Goal: Task Accomplishment & Management: Manage account settings

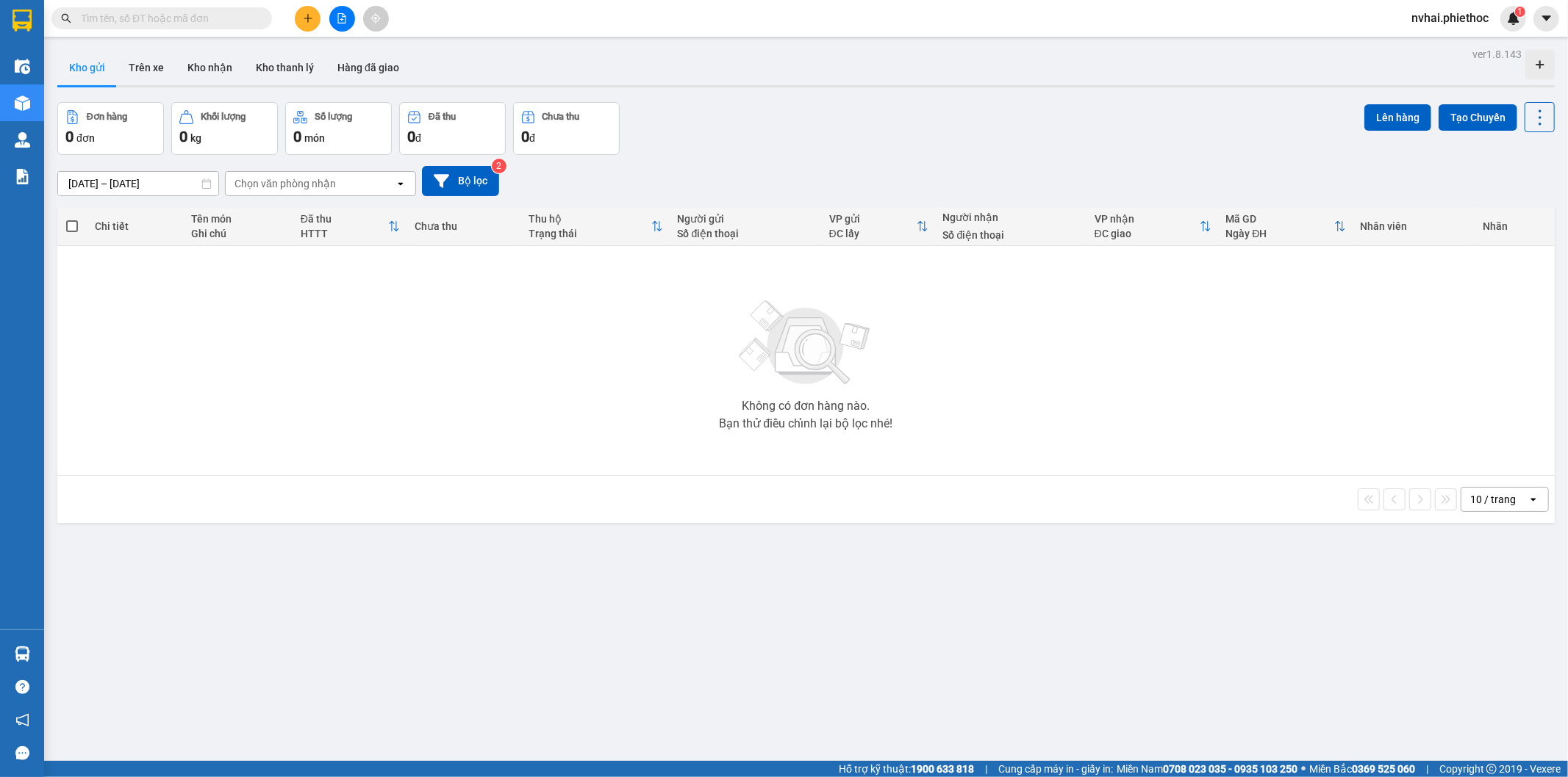
click at [111, 184] on input "[DATE] – [DATE]" at bounding box center [137, 183] width 160 height 23
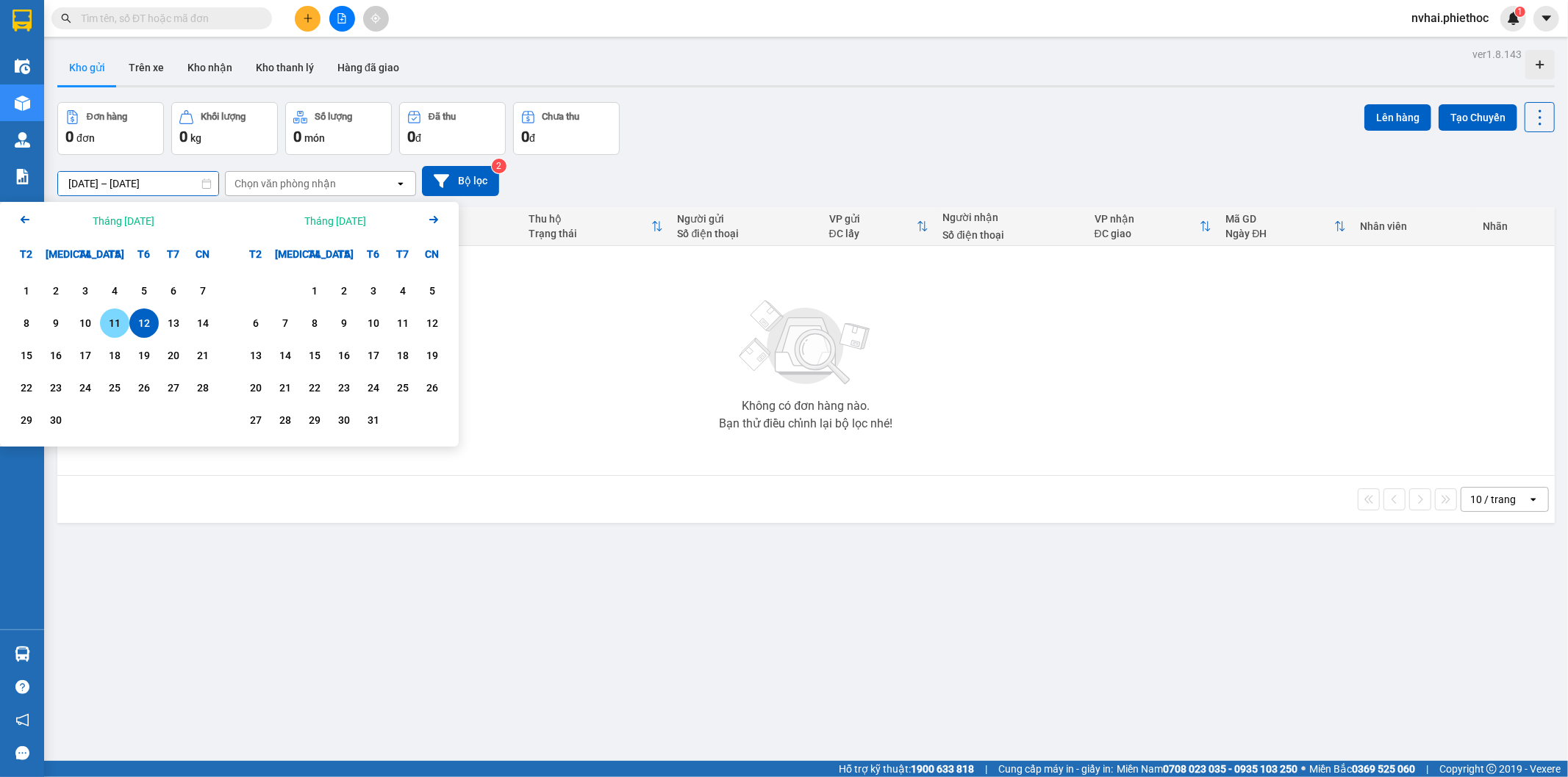
click at [108, 328] on div "11" at bounding box center [115, 323] width 20 height 18
click at [133, 320] on div "12" at bounding box center [144, 323] width 20 height 18
type input "[DATE] – [DATE]"
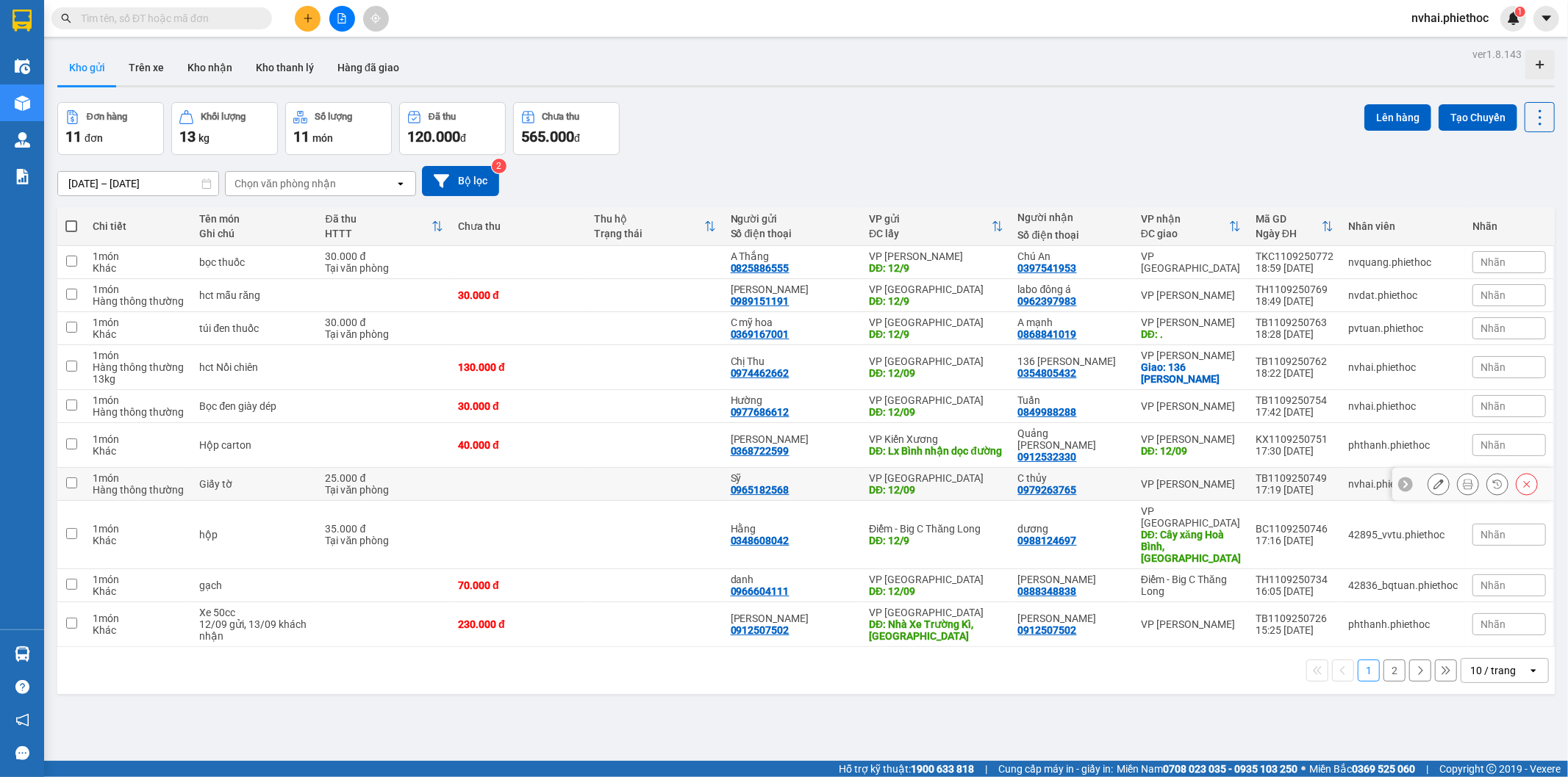
scroll to position [68, 0]
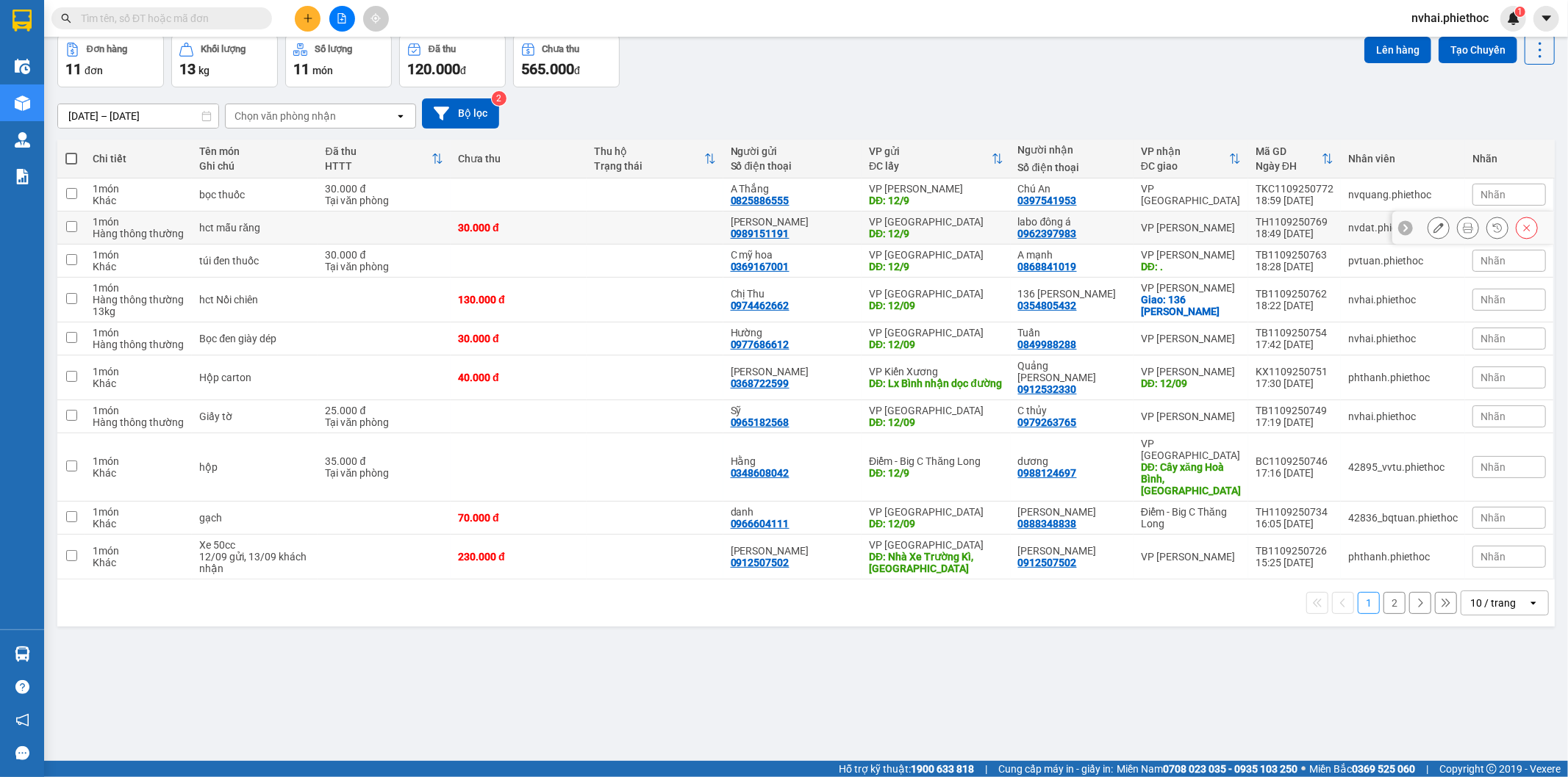
click at [1220, 224] on div "VP [PERSON_NAME]" at bounding box center [1191, 227] width 100 height 12
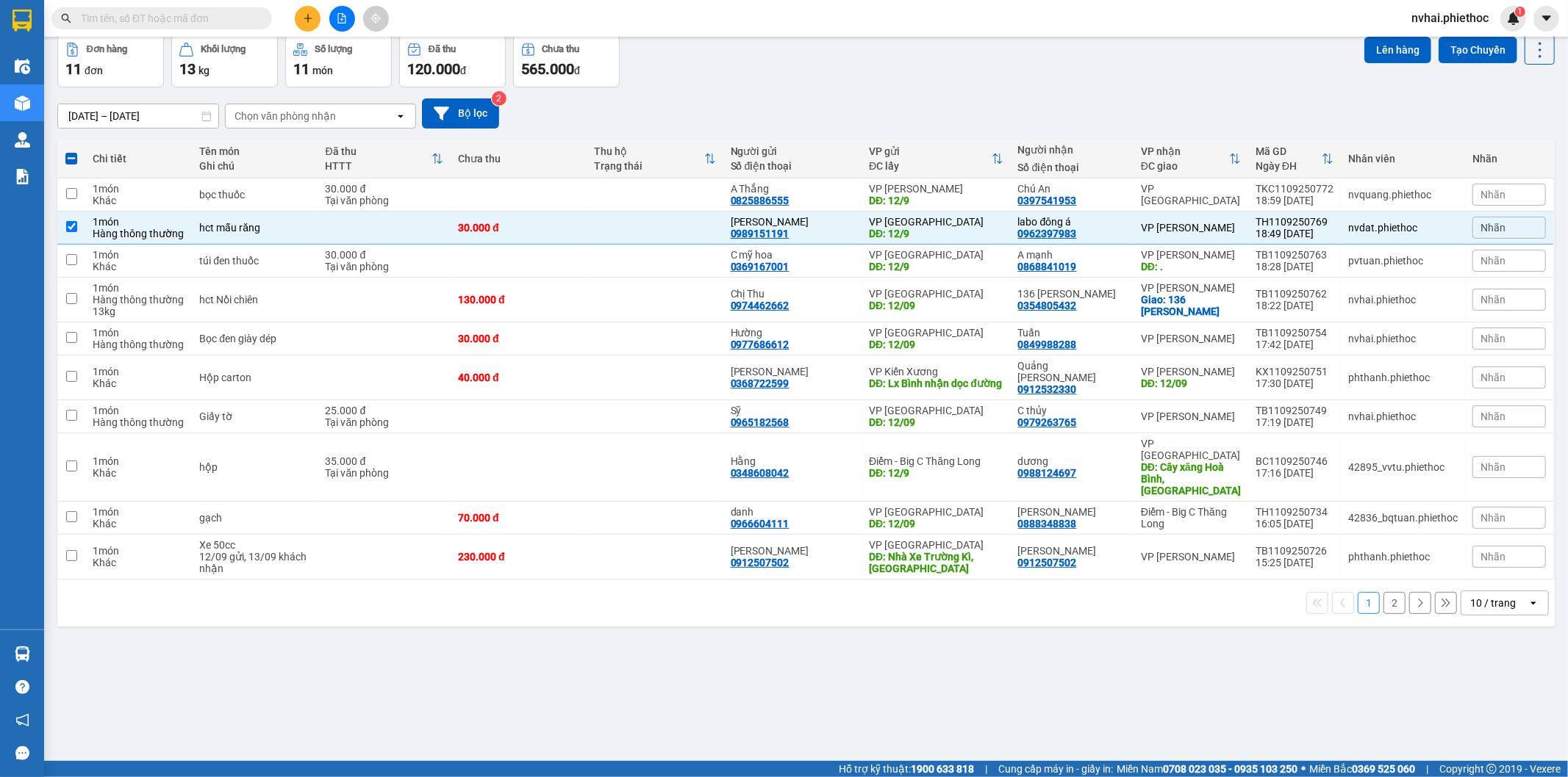
click at [997, 62] on div "Đơn hàng 11 đơn Khối lượng 13 kg Số lượng 11 món Đã thu 120.000 đ Chưa thu 565.…" at bounding box center [805, 61] width 1498 height 53
click at [1527, 598] on icon "open" at bounding box center [1533, 603] width 12 height 12
click at [1495, 472] on span "20 / trang" at bounding box center [1483, 469] width 47 height 15
checkbox input "false"
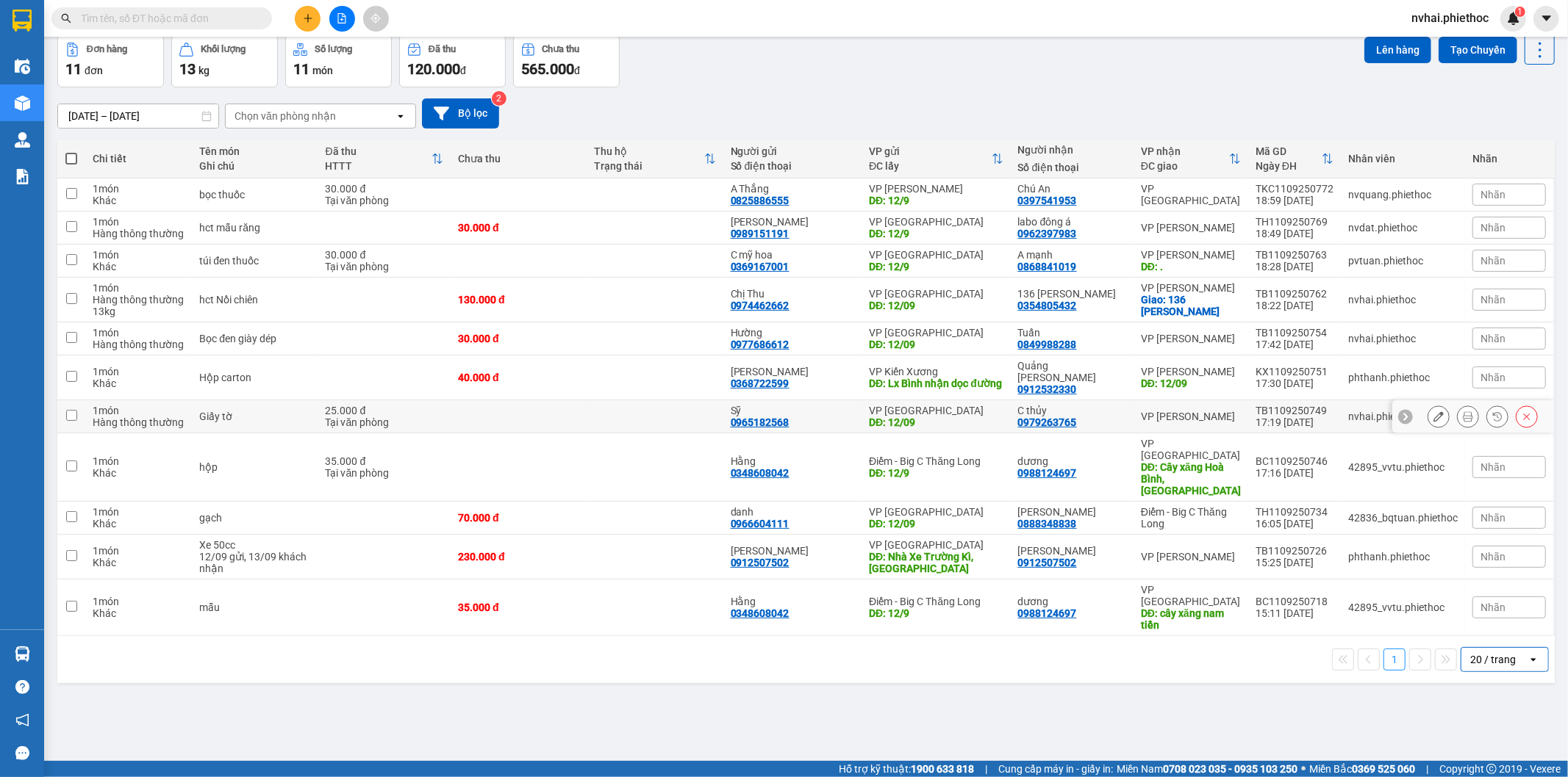
click at [1201, 417] on div "VP [PERSON_NAME]" at bounding box center [1191, 416] width 100 height 12
checkbox input "true"
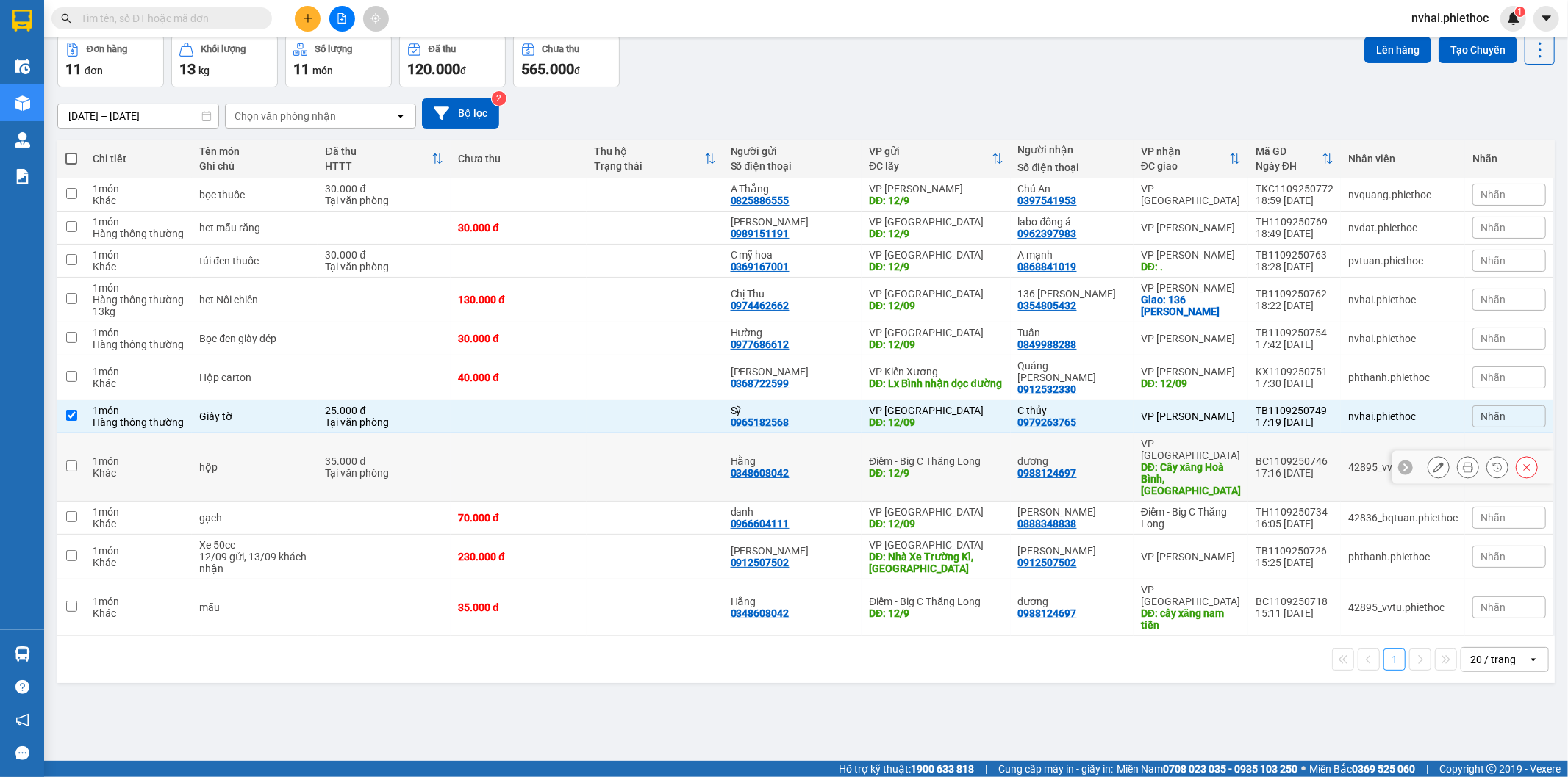
click at [1200, 506] on div "Điểm - Big C Thăng Long" at bounding box center [1191, 518] width 100 height 23
checkbox input "true"
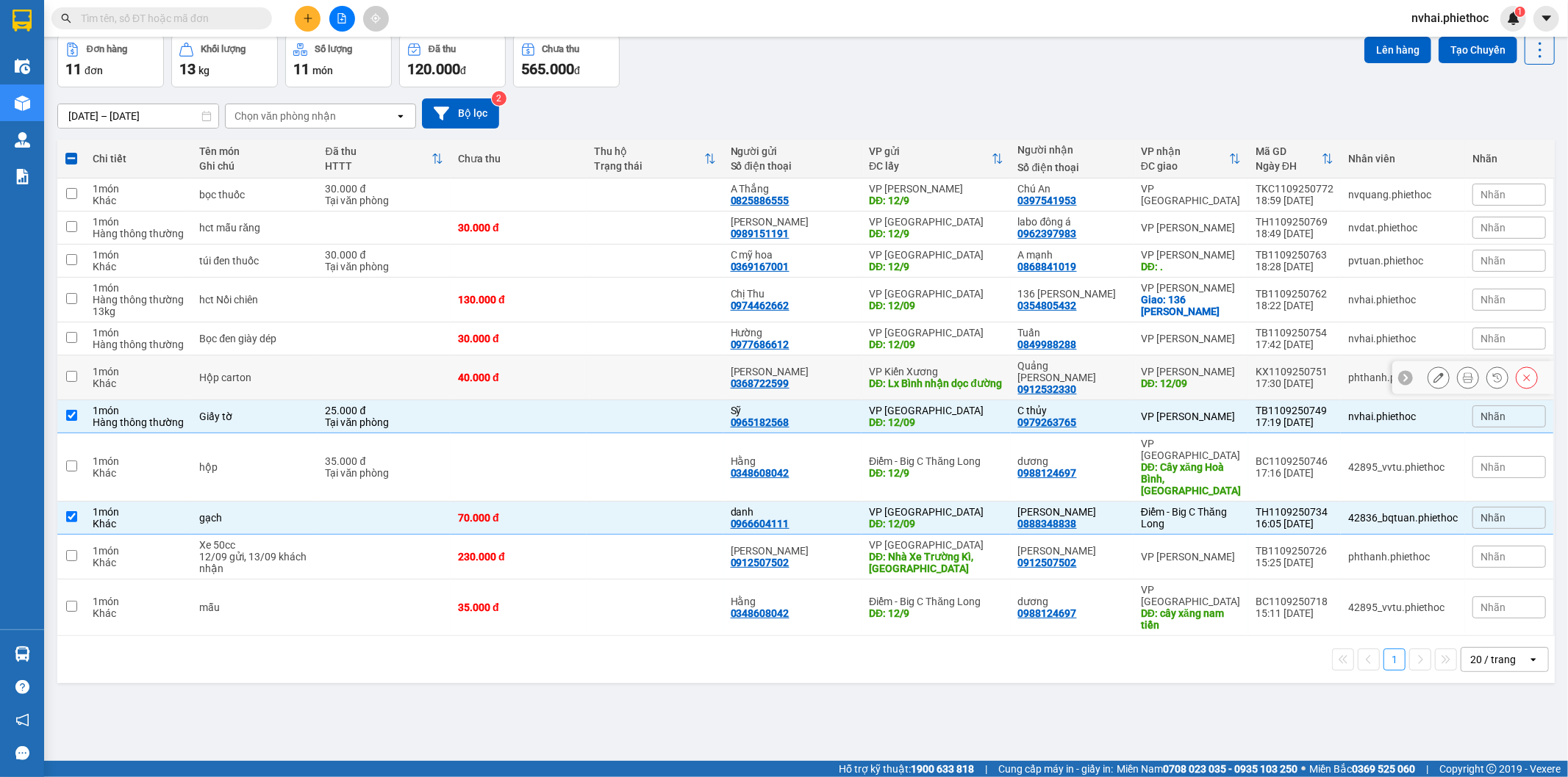
click at [1214, 375] on div "VP [PERSON_NAME]" at bounding box center [1191, 371] width 100 height 12
checkbox input "true"
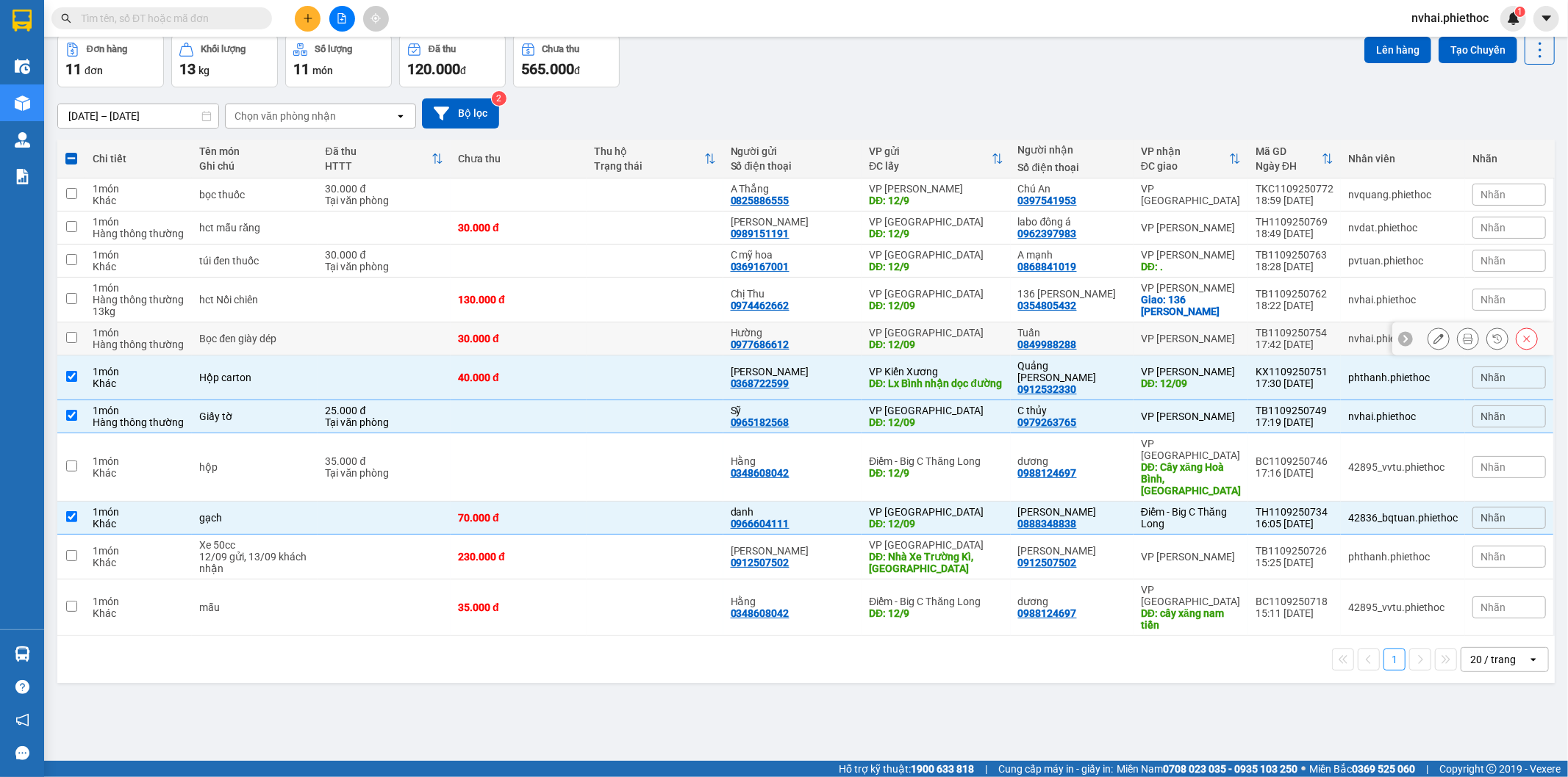
click at [1211, 334] on div "VP [PERSON_NAME]" at bounding box center [1191, 339] width 100 height 12
checkbox input "true"
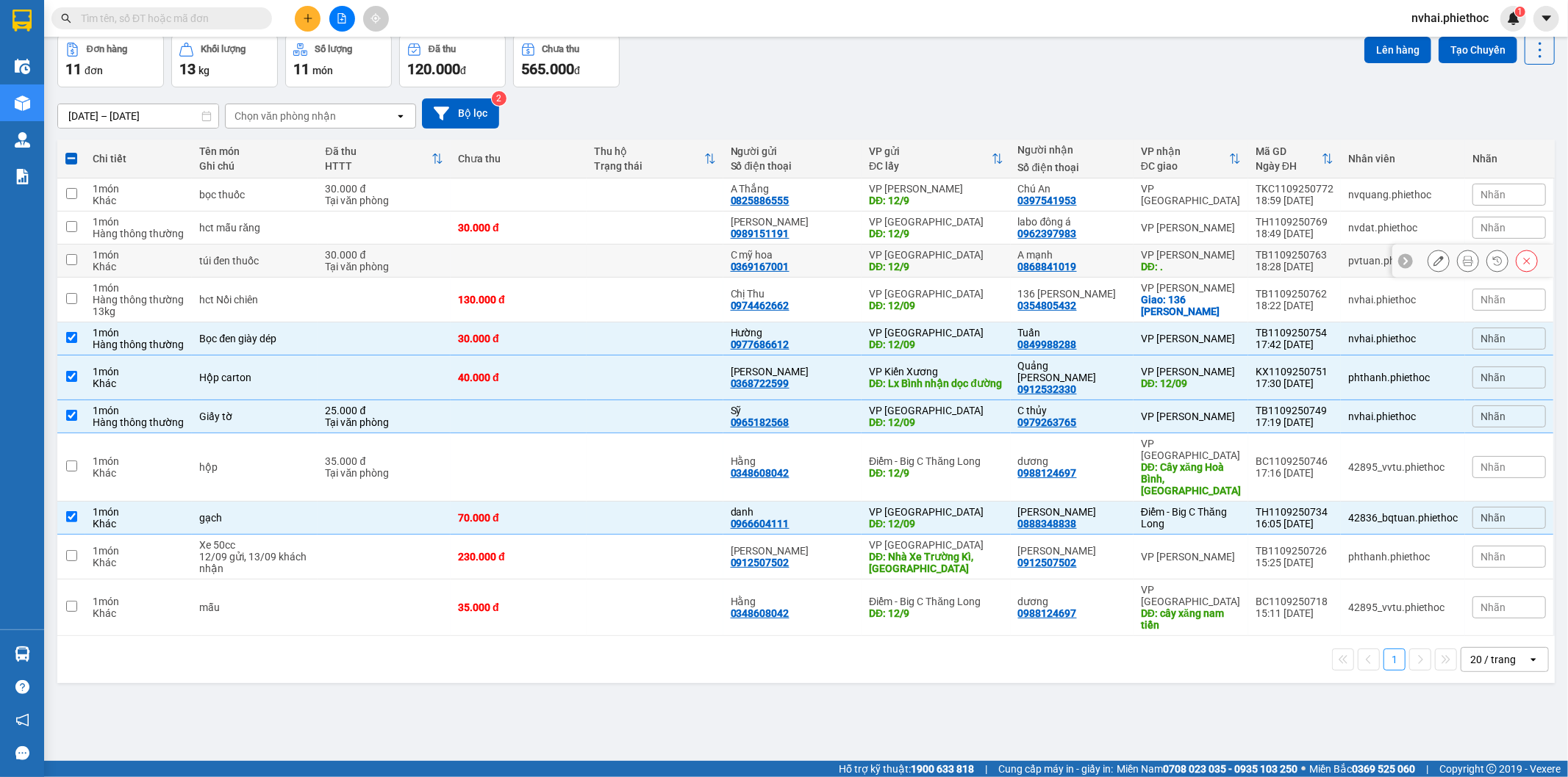
click at [1208, 255] on div "VP [PERSON_NAME]" at bounding box center [1191, 254] width 100 height 12
checkbox input "true"
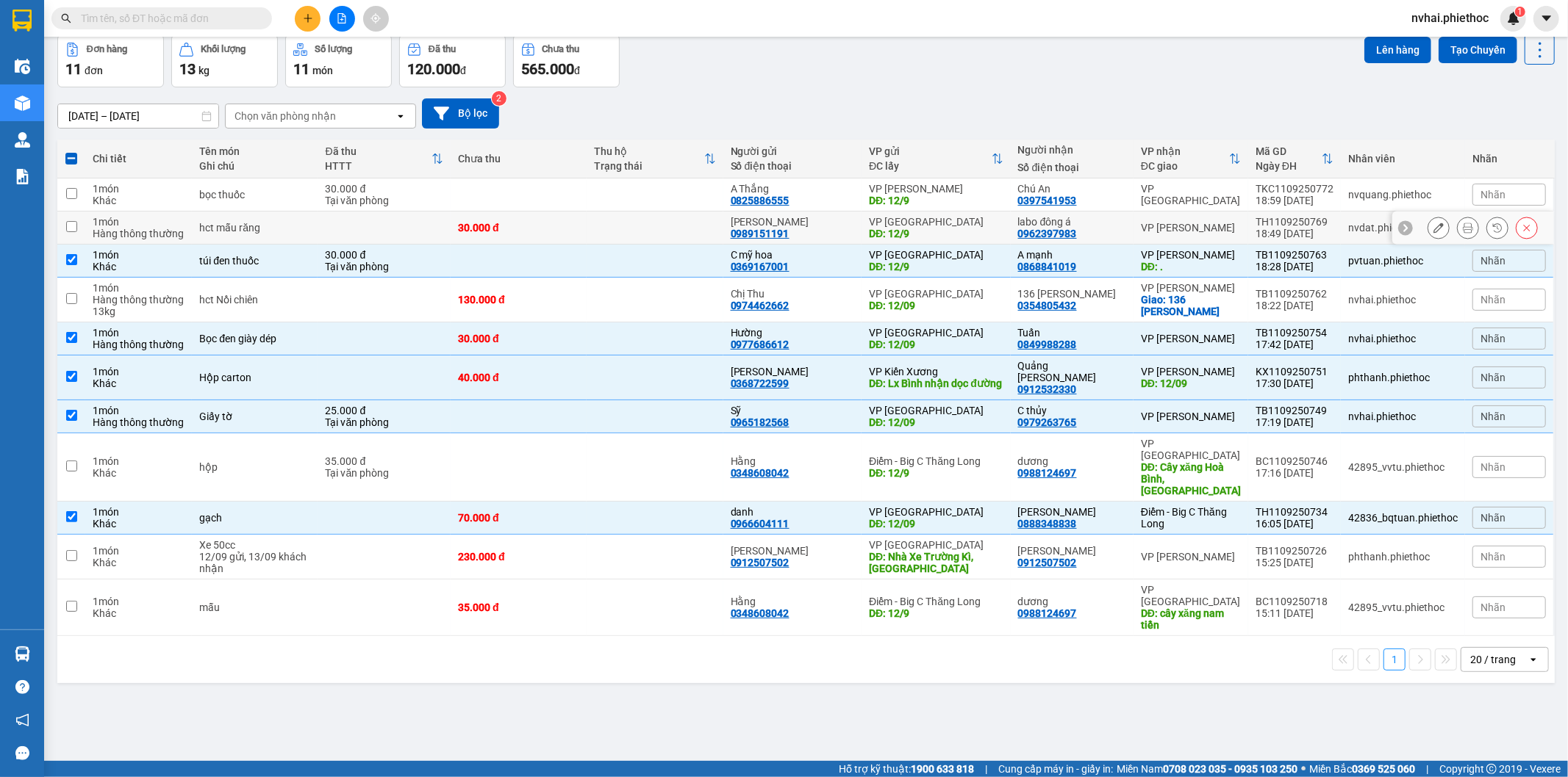
click at [1207, 236] on td "VP [PERSON_NAME]" at bounding box center [1190, 228] width 115 height 33
checkbox input "true"
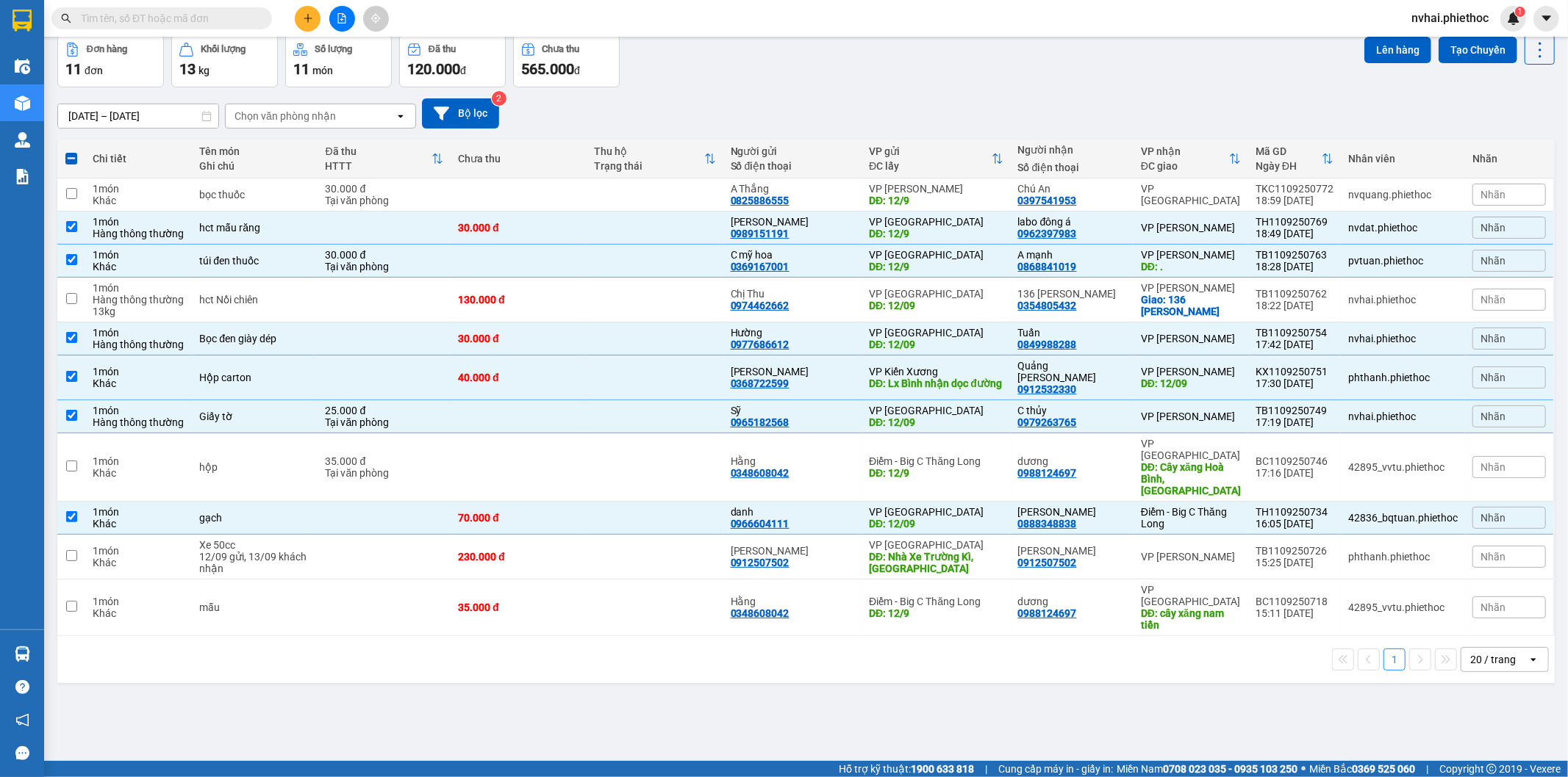
click at [828, 76] on div "Đơn hàng 11 đơn Khối lượng 13 kg Số lượng 11 món Đã thu 120.000 đ Chưa thu 565.…" at bounding box center [805, 61] width 1498 height 53
click at [1202, 335] on div "VP [PERSON_NAME]" at bounding box center [1191, 339] width 100 height 12
checkbox input "false"
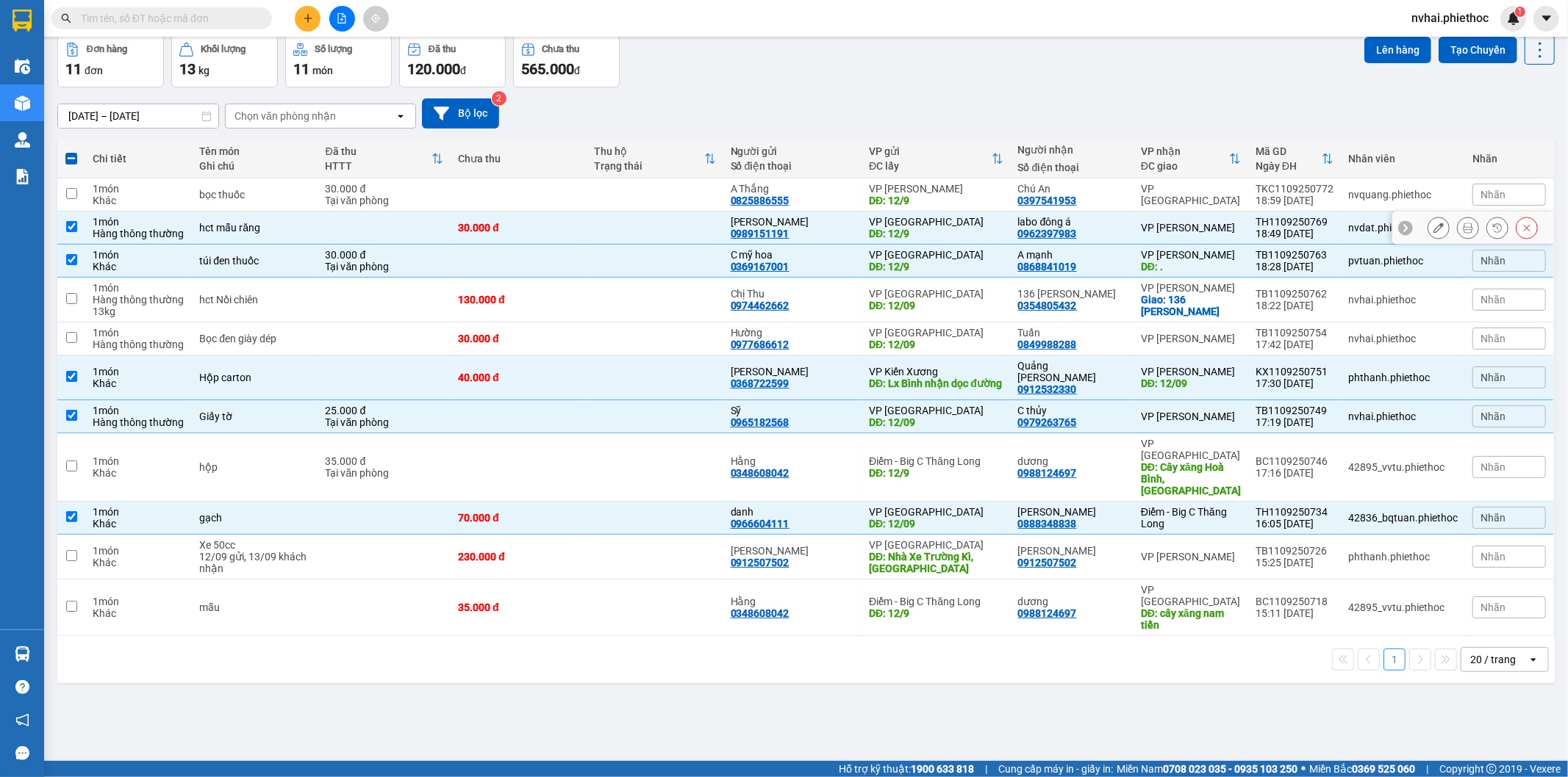
click at [1204, 217] on td "VP [PERSON_NAME]" at bounding box center [1190, 228] width 115 height 33
checkbox input "false"
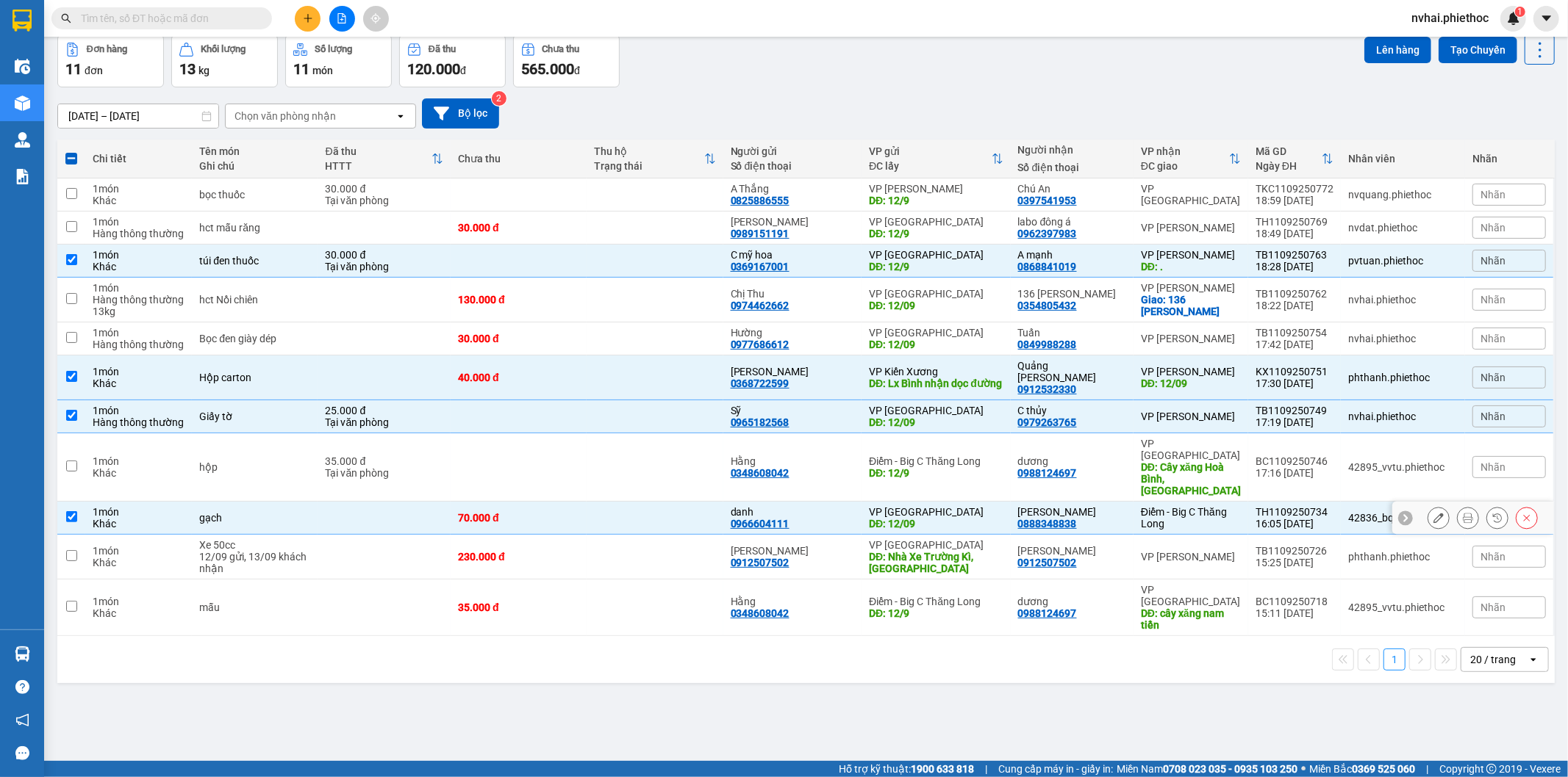
click at [1201, 506] on div "Điểm - Big C Thăng Long" at bounding box center [1191, 518] width 100 height 23
checkbox input "false"
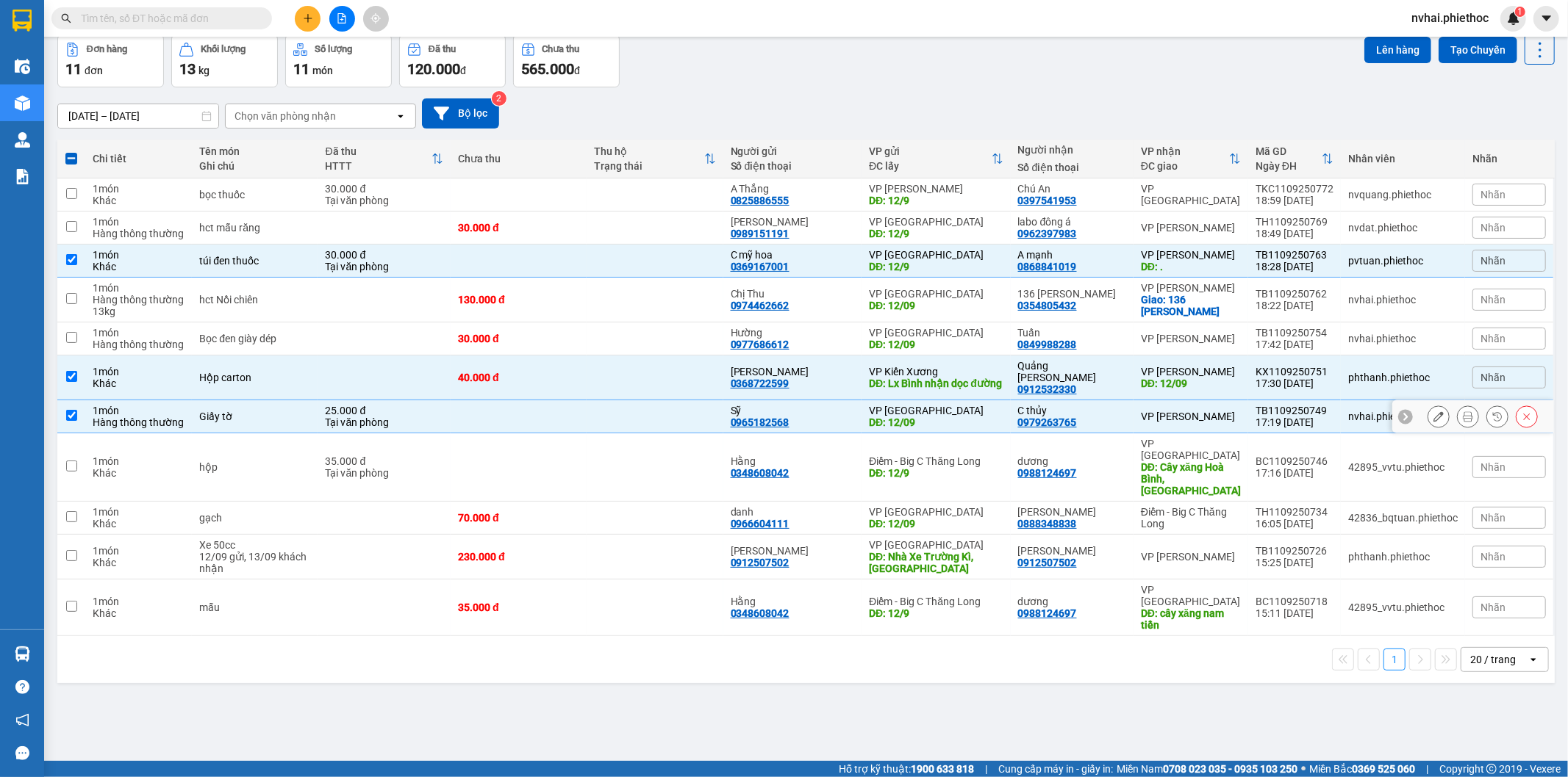
click at [1217, 409] on td "VP [PERSON_NAME]" at bounding box center [1190, 417] width 115 height 33
checkbox input "false"
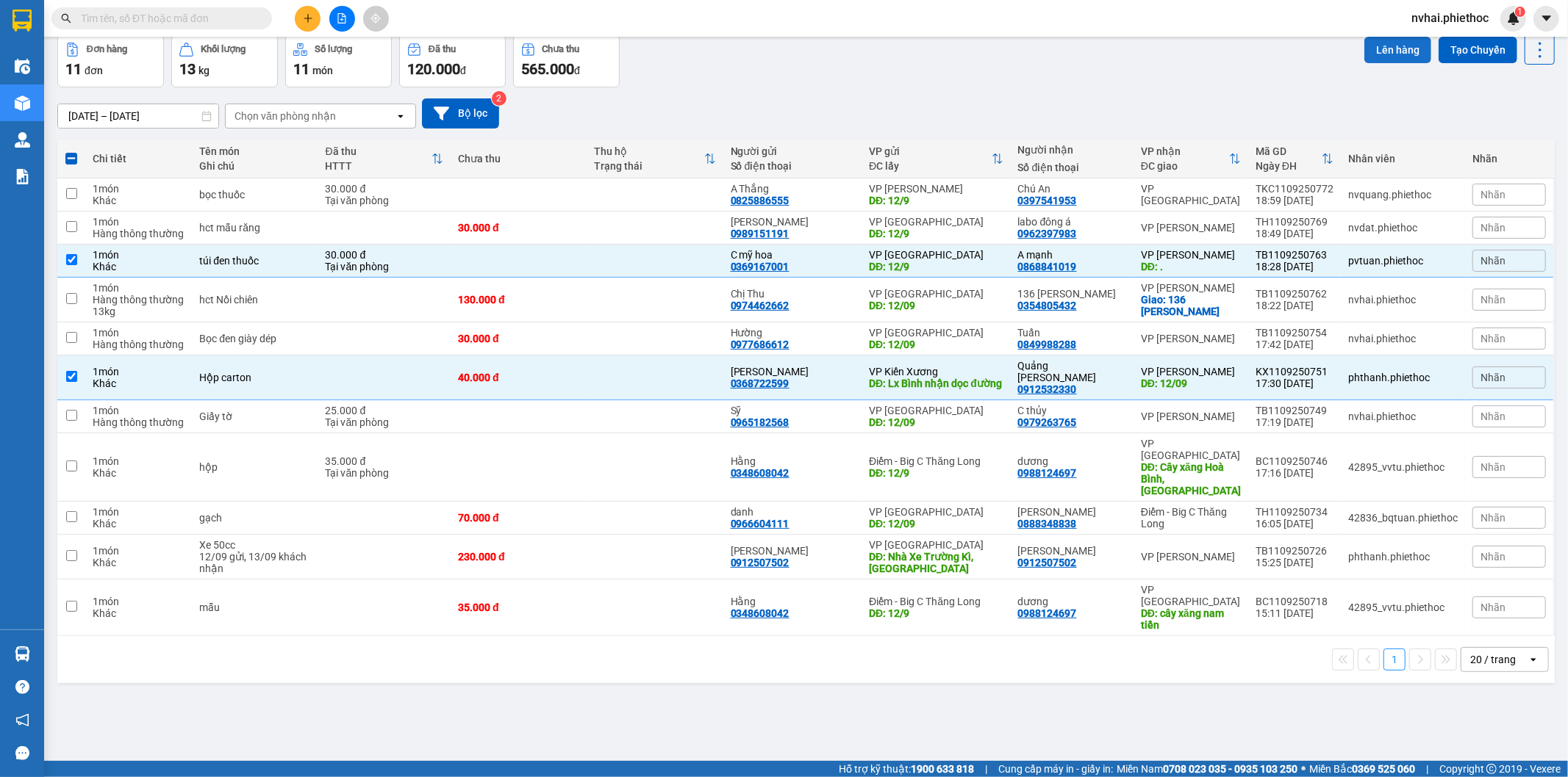
click at [1376, 55] on button "Lên hàng" at bounding box center [1398, 50] width 67 height 27
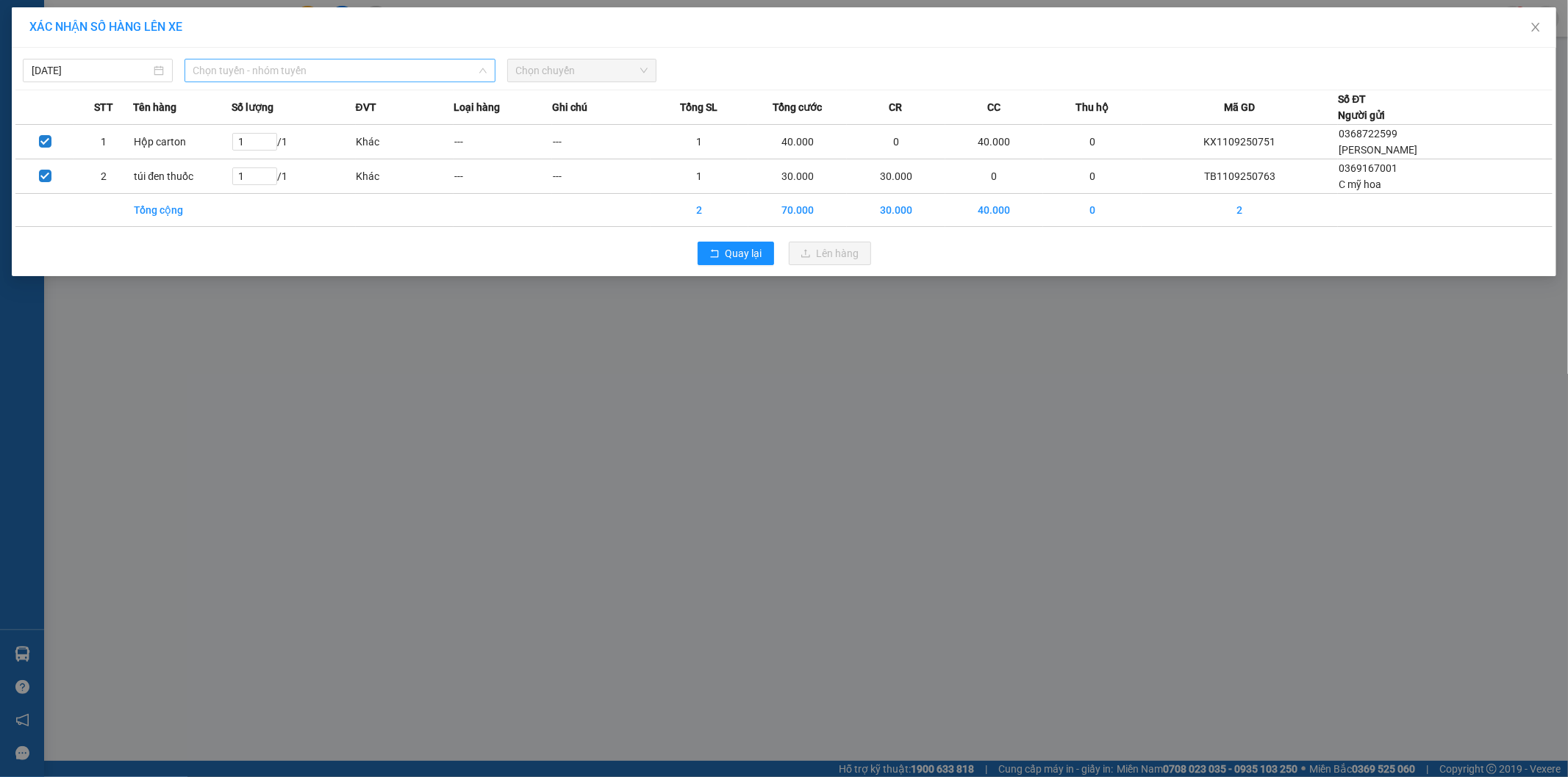
click at [277, 72] on span "Chọn tuyến - nhóm tuyến" at bounding box center [340, 70] width 293 height 22
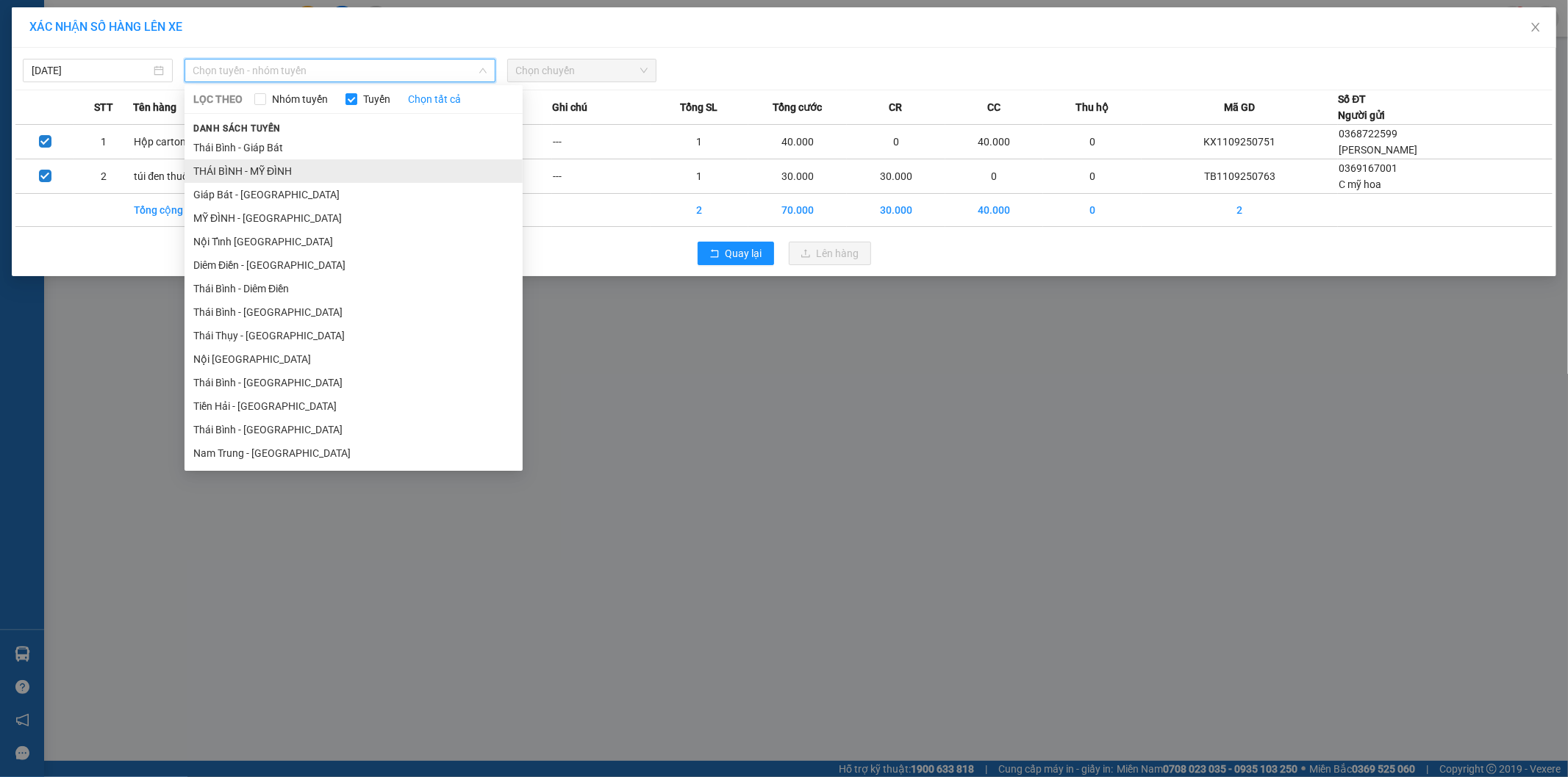
click at [297, 168] on li "THÁI BÌNH - MỸ ĐÌNH" at bounding box center [353, 171] width 338 height 23
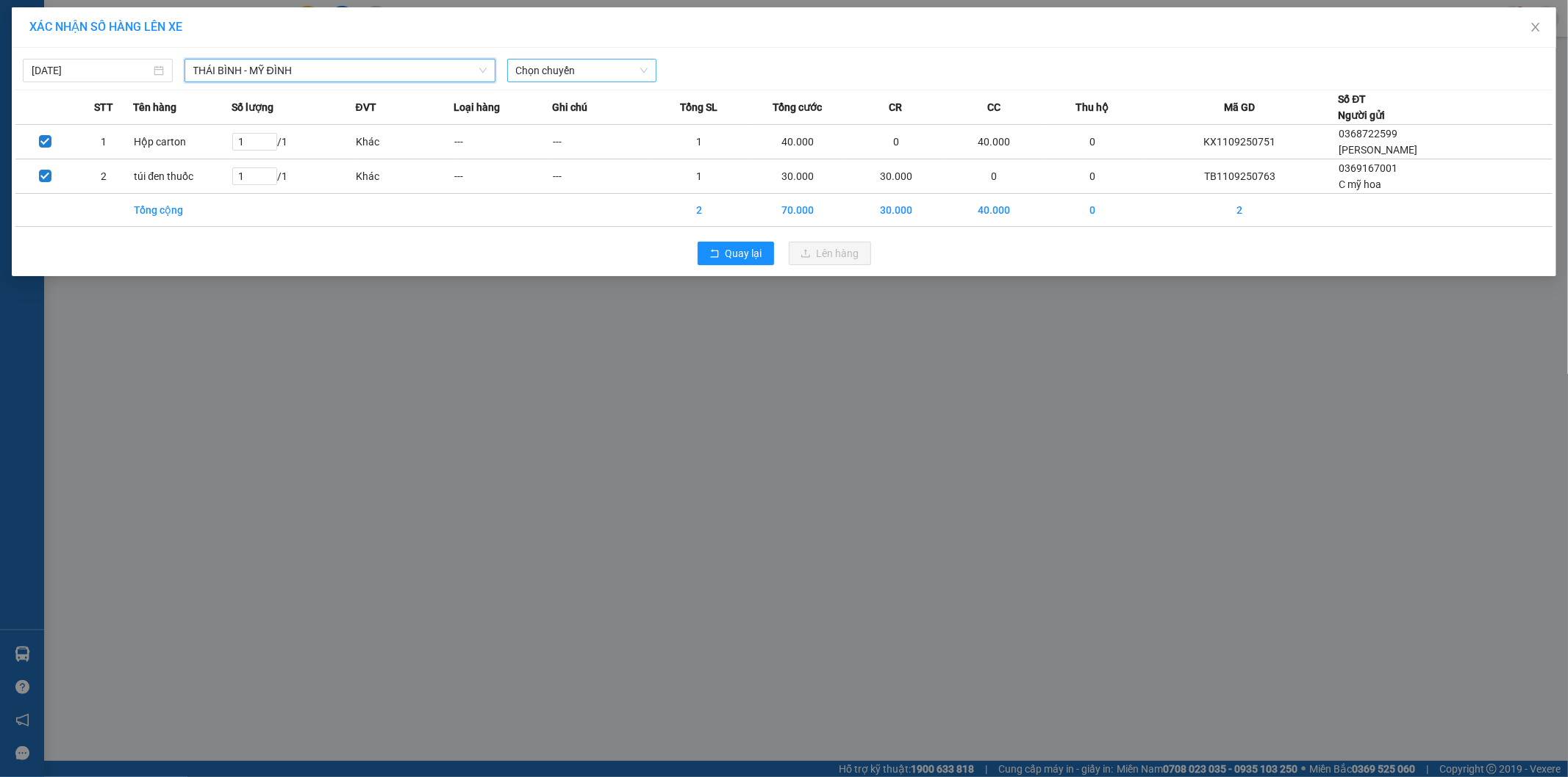
click at [568, 82] on input "search" at bounding box center [577, 70] width 122 height 22
type input "2233"
click at [578, 98] on div "06:01 - 17B-022.33" at bounding box center [573, 100] width 115 height 16
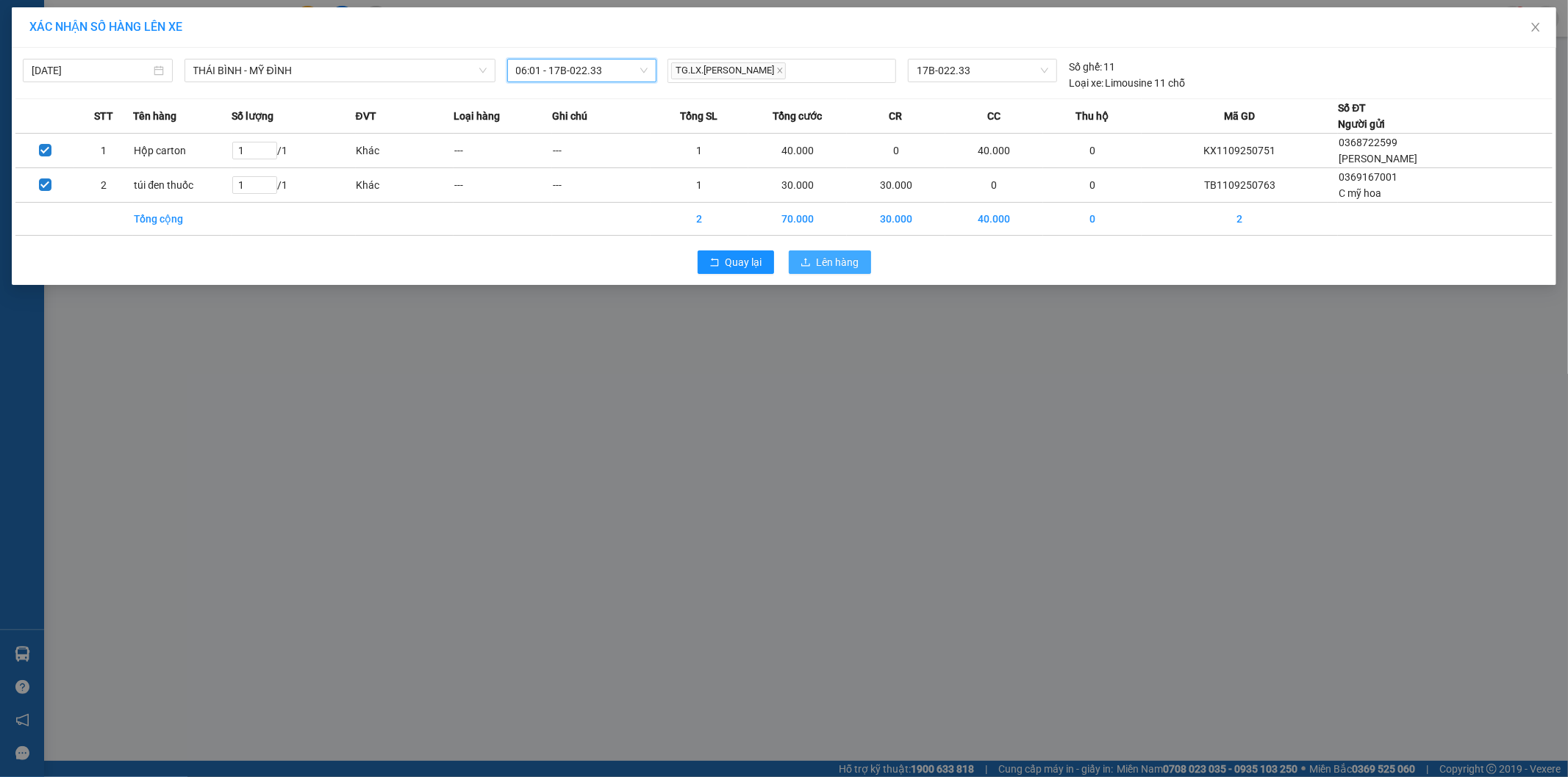
click at [826, 268] on span "Lên hàng" at bounding box center [837, 262] width 43 height 16
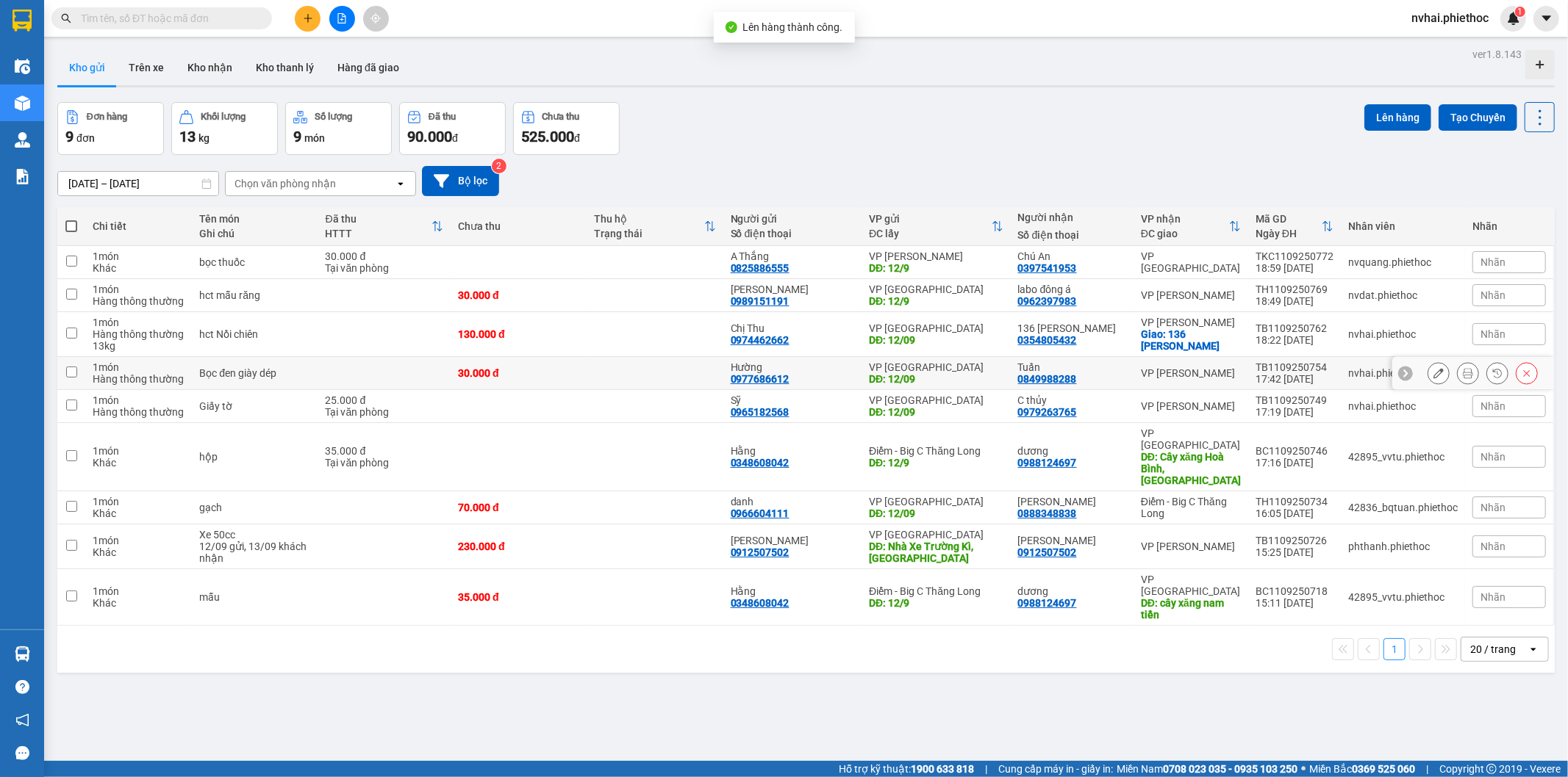
click at [1225, 373] on div "VP [PERSON_NAME]" at bounding box center [1191, 373] width 100 height 12
checkbox input "true"
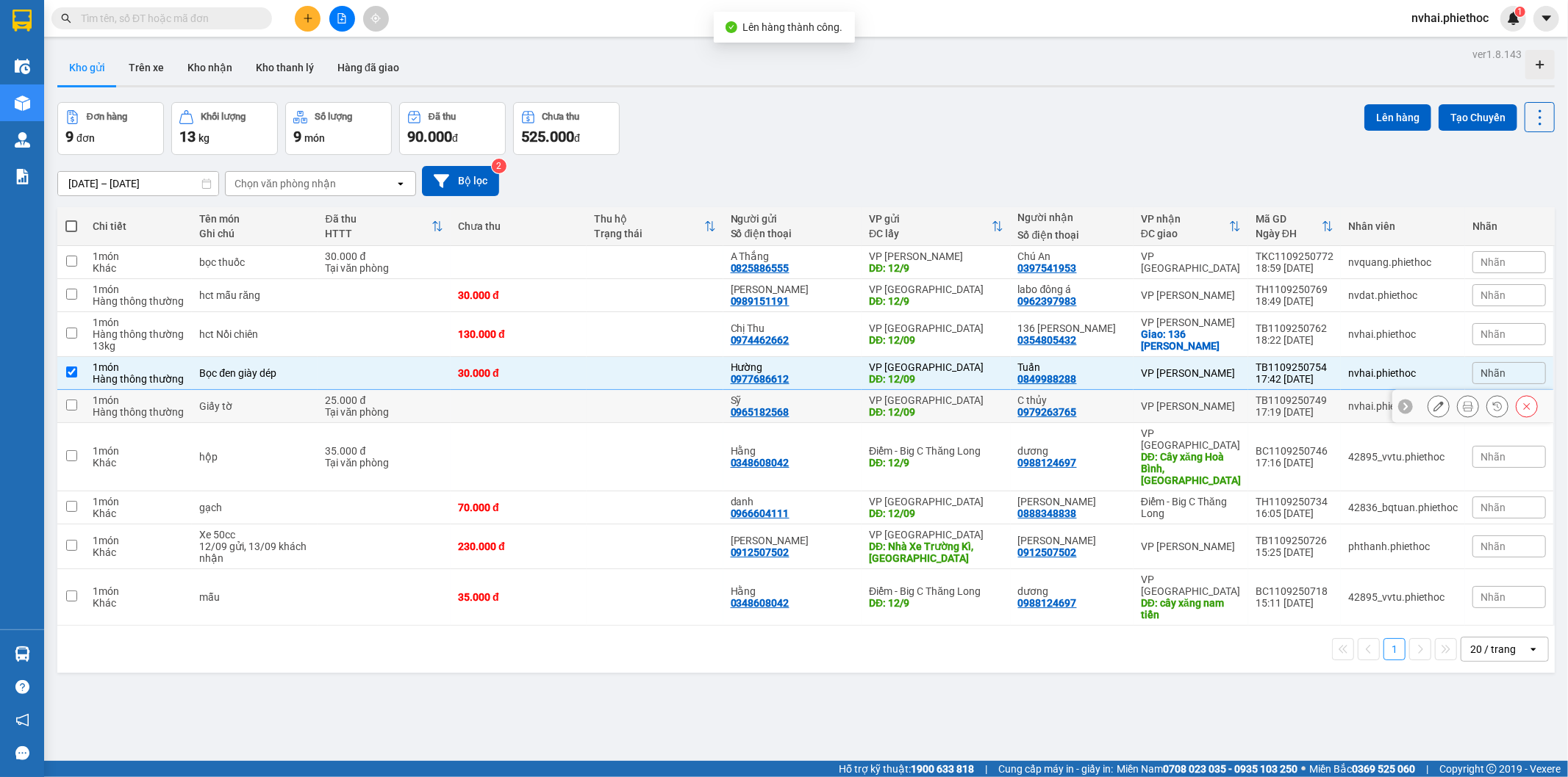
click at [1225, 396] on td "VP [PERSON_NAME]" at bounding box center [1190, 406] width 115 height 33
checkbox input "true"
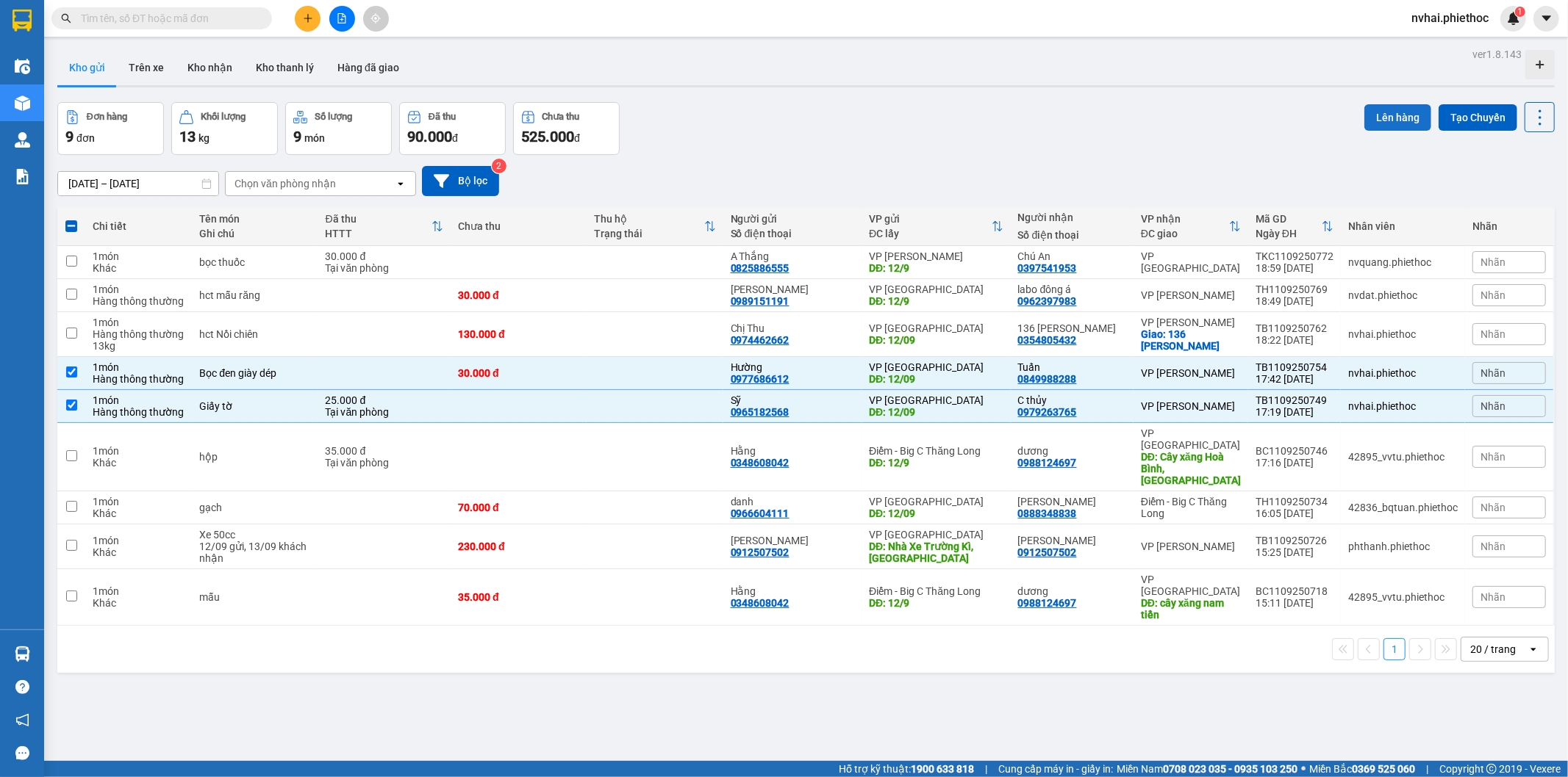
click at [1384, 111] on button "Lên hàng" at bounding box center [1398, 118] width 67 height 27
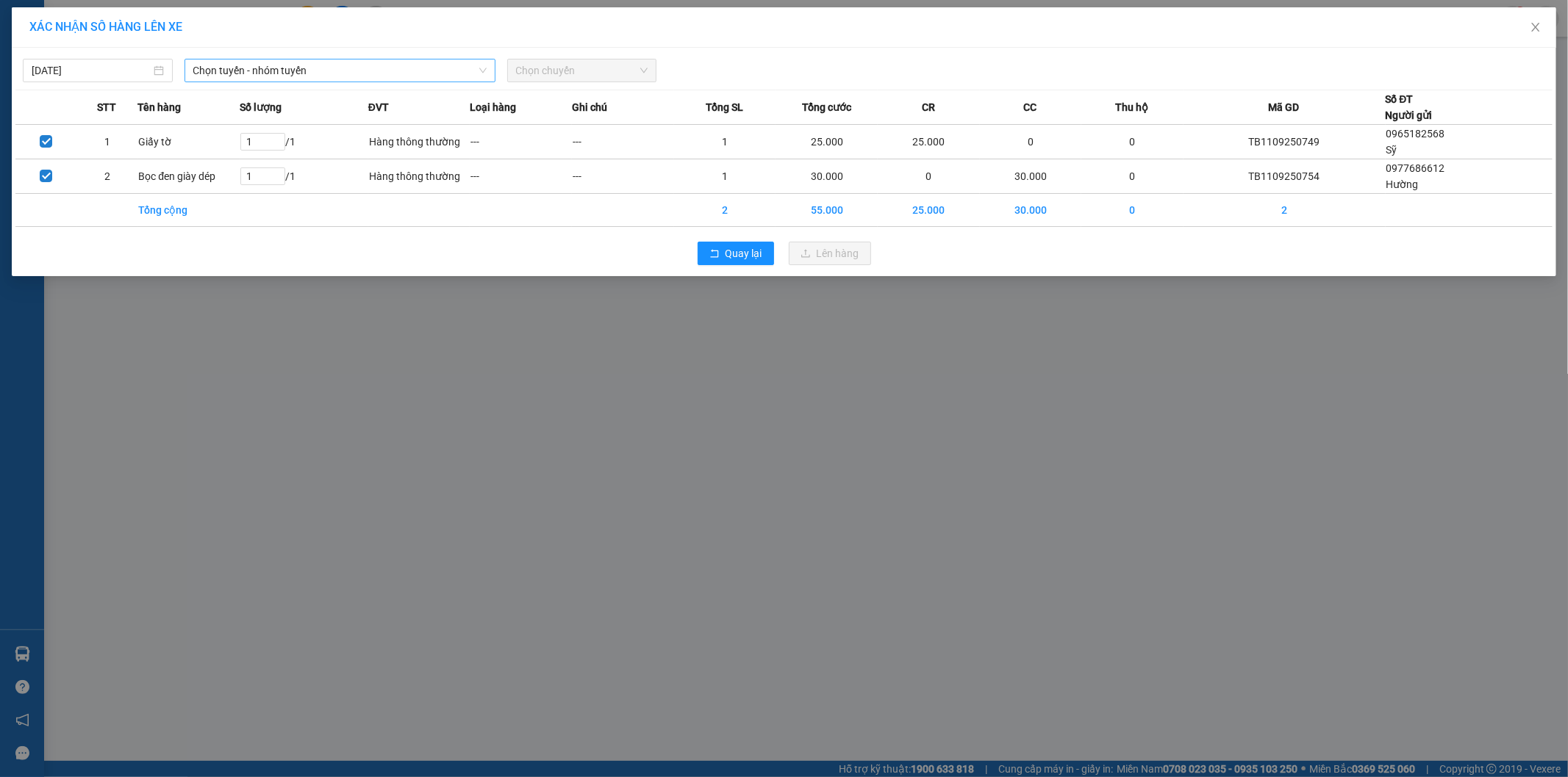
click at [318, 70] on span "Chọn tuyến - nhóm tuyến" at bounding box center [340, 70] width 293 height 22
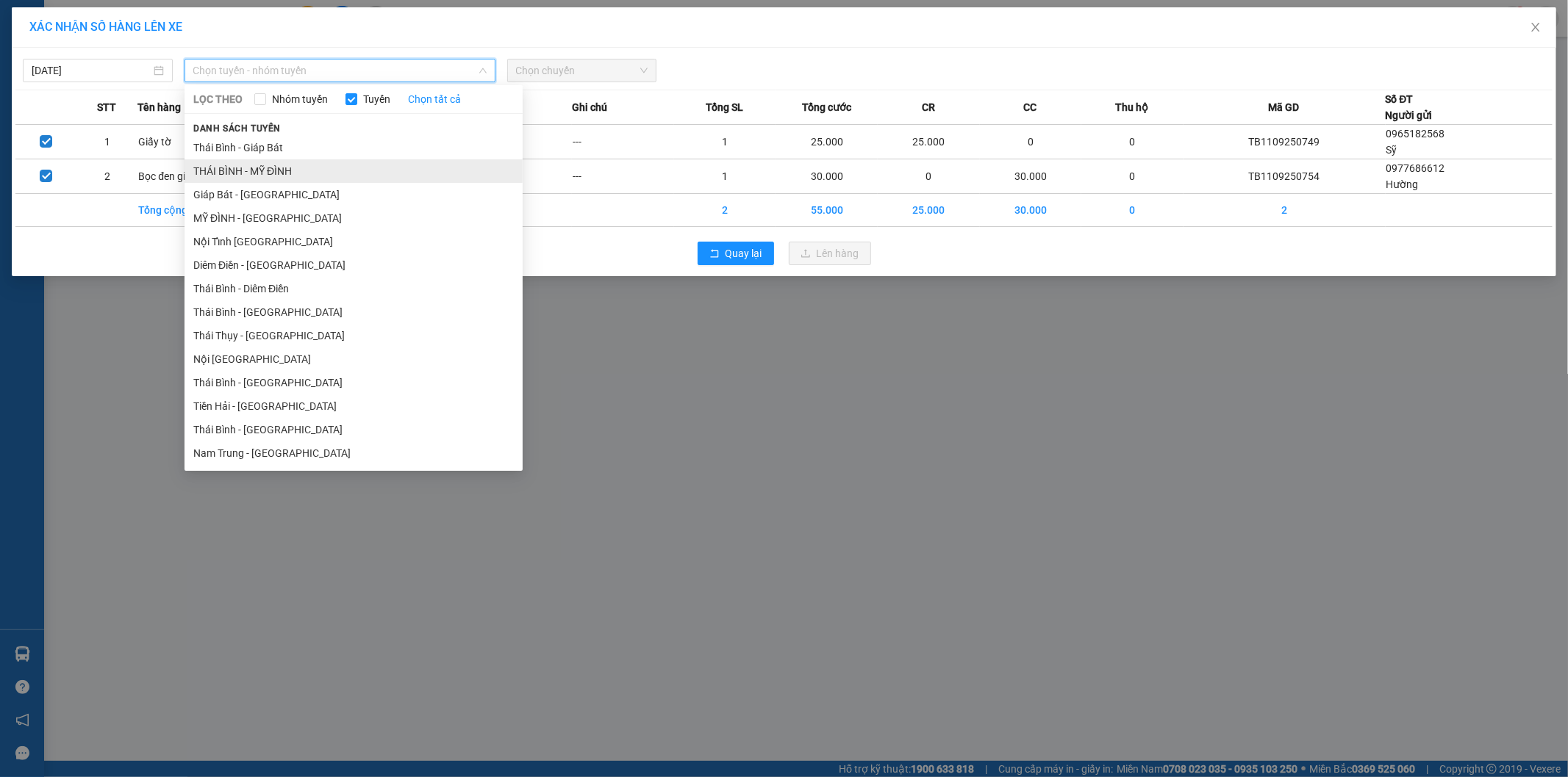
click at [274, 164] on li "THÁI BÌNH - MỸ ĐÌNH" at bounding box center [353, 171] width 338 height 23
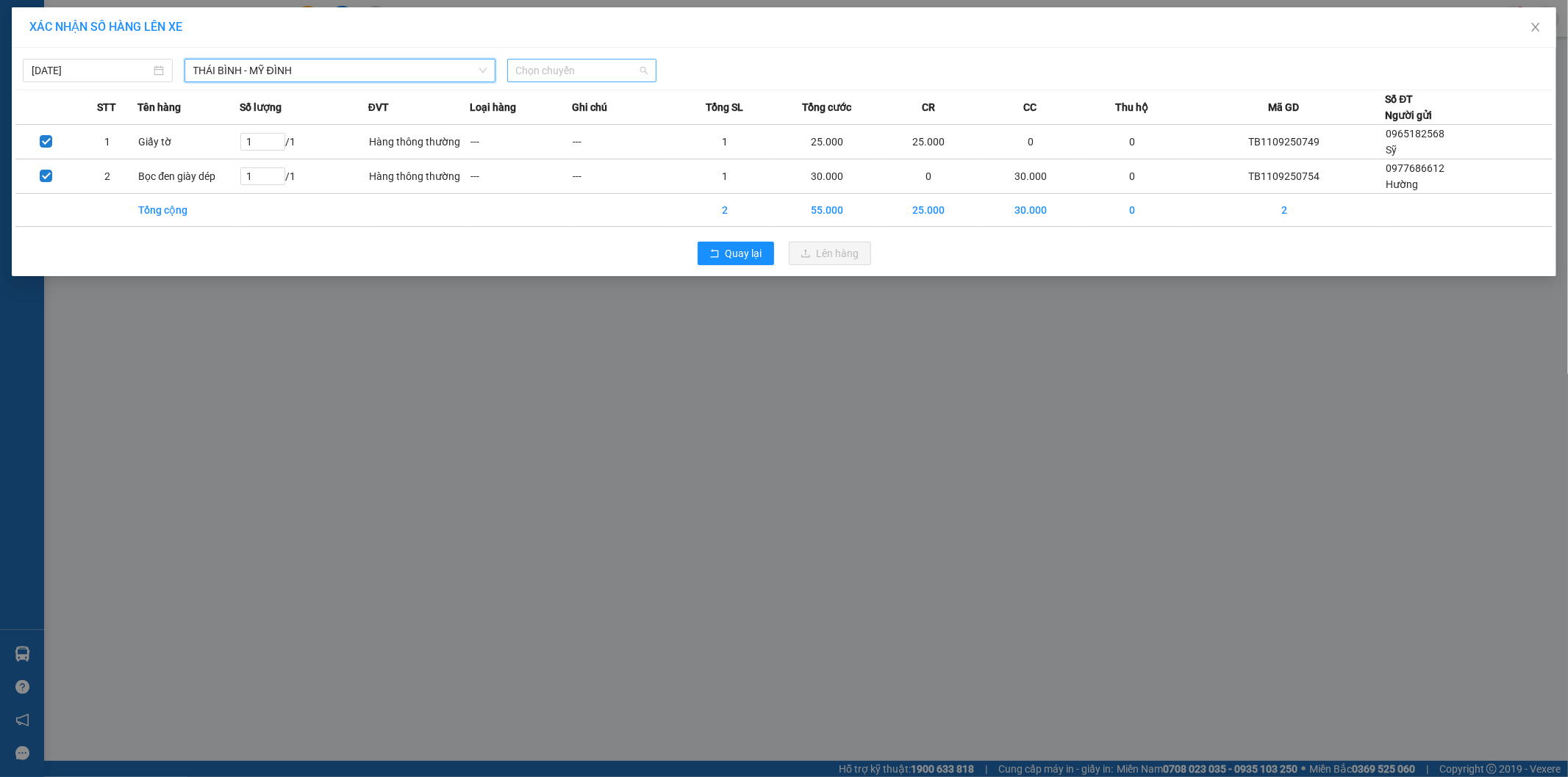
click at [570, 76] on span "Chọn chuyến" at bounding box center [582, 70] width 133 height 22
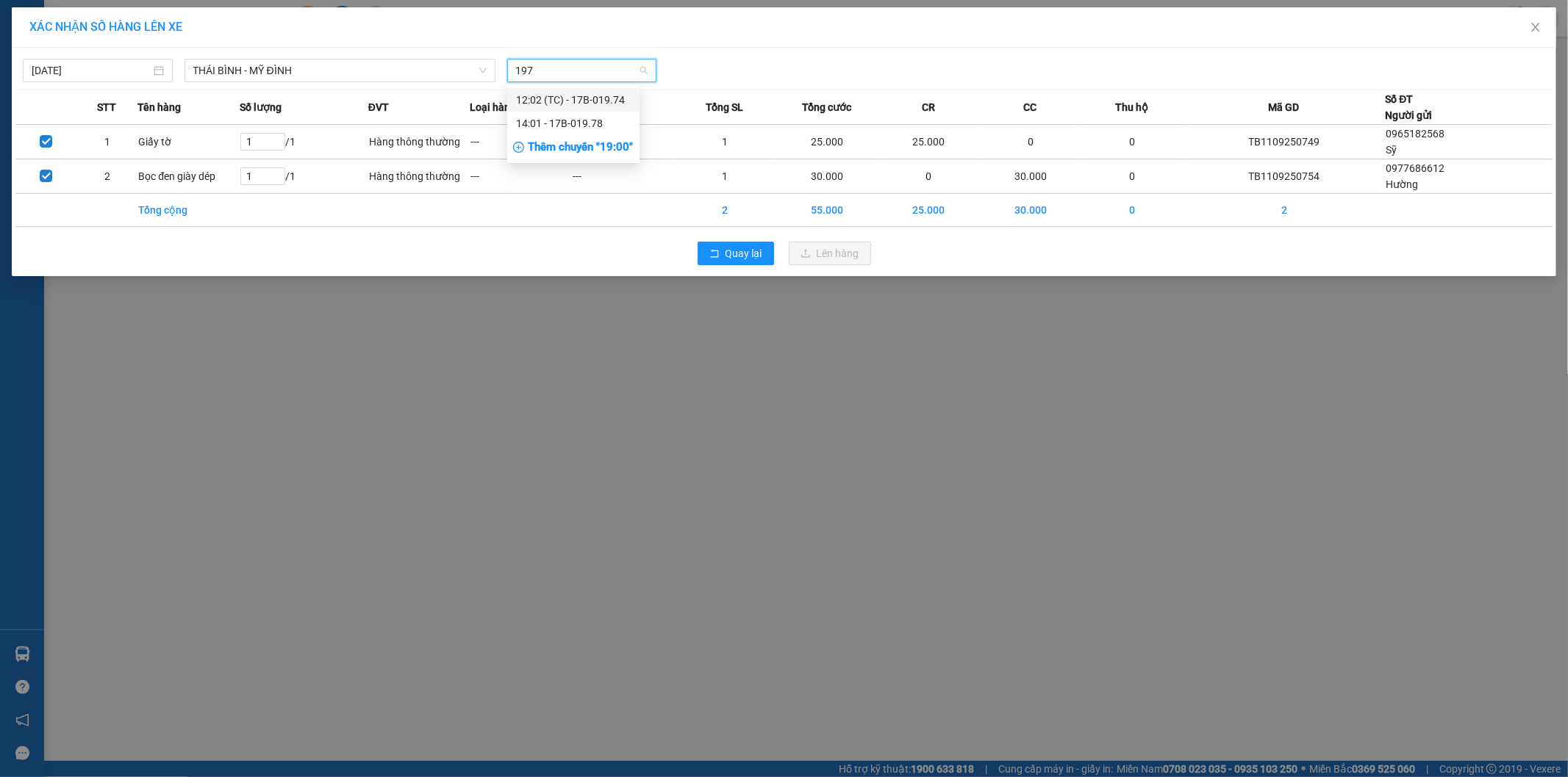
type input "1974"
click at [616, 92] on div "12:02 (TC) - 17B-019.74" at bounding box center [573, 100] width 115 height 16
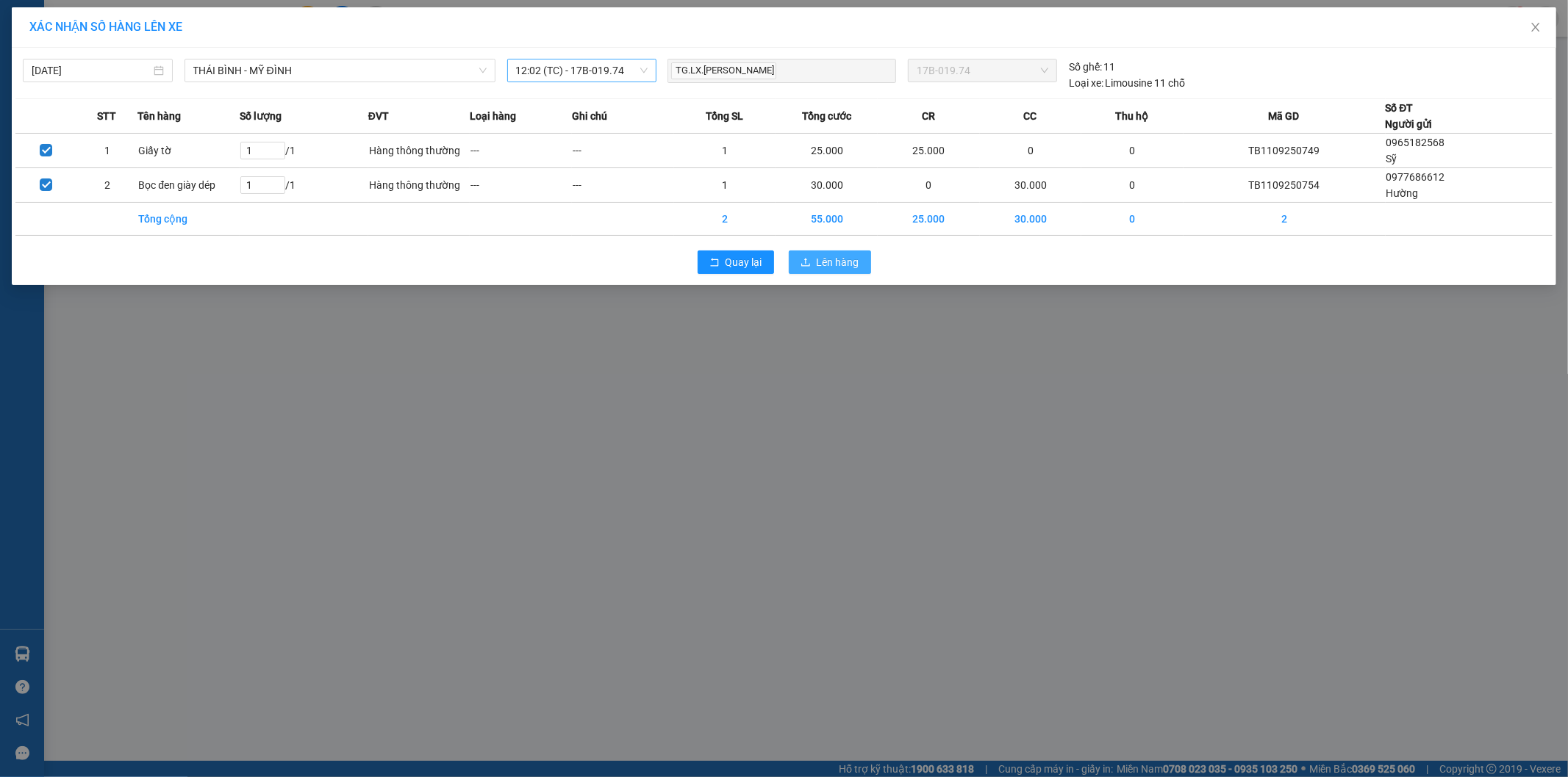
click at [826, 257] on span "Lên hàng" at bounding box center [837, 262] width 43 height 16
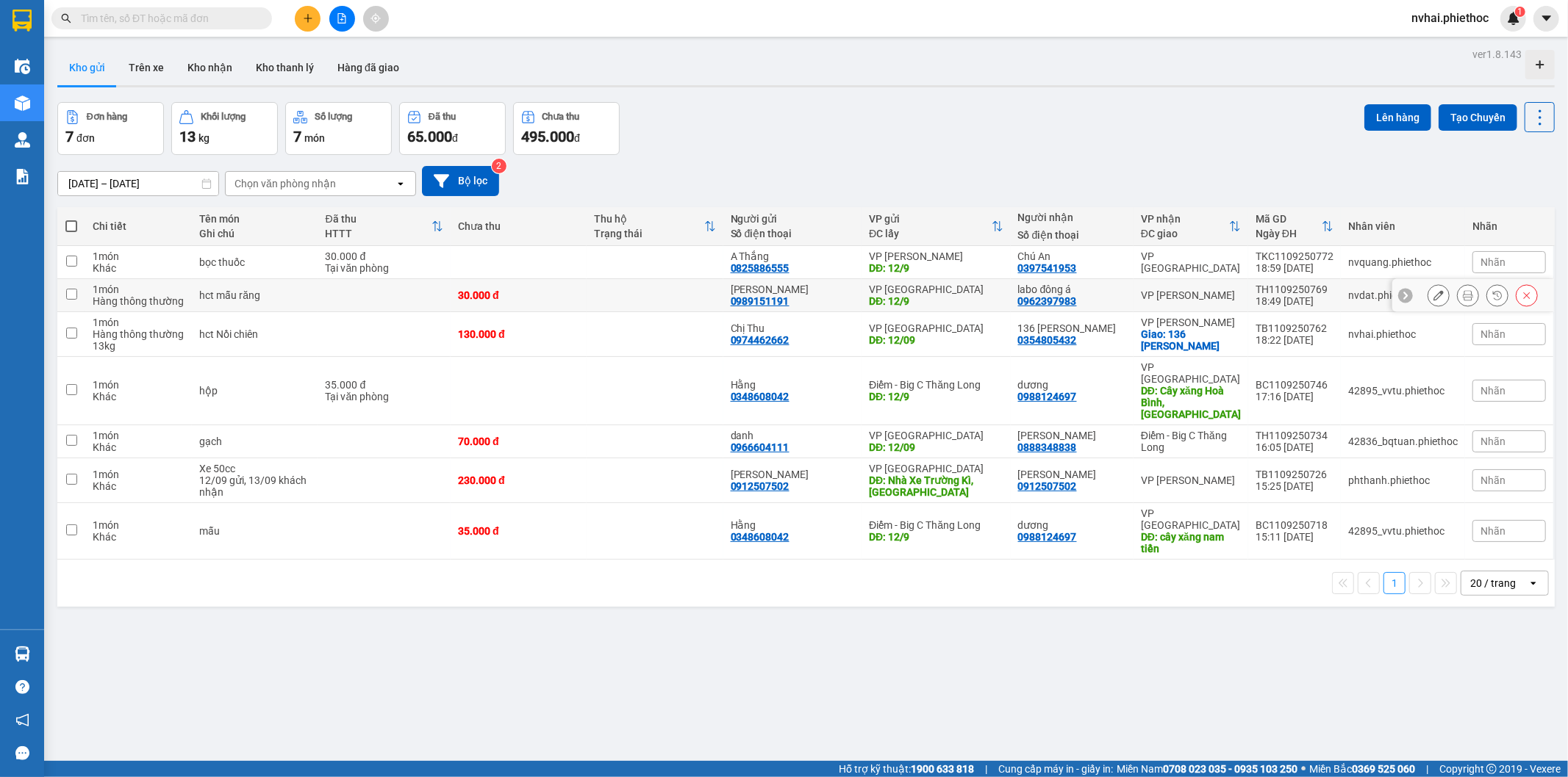
click at [1232, 299] on div "VP [PERSON_NAME]" at bounding box center [1191, 295] width 100 height 12
checkbox input "true"
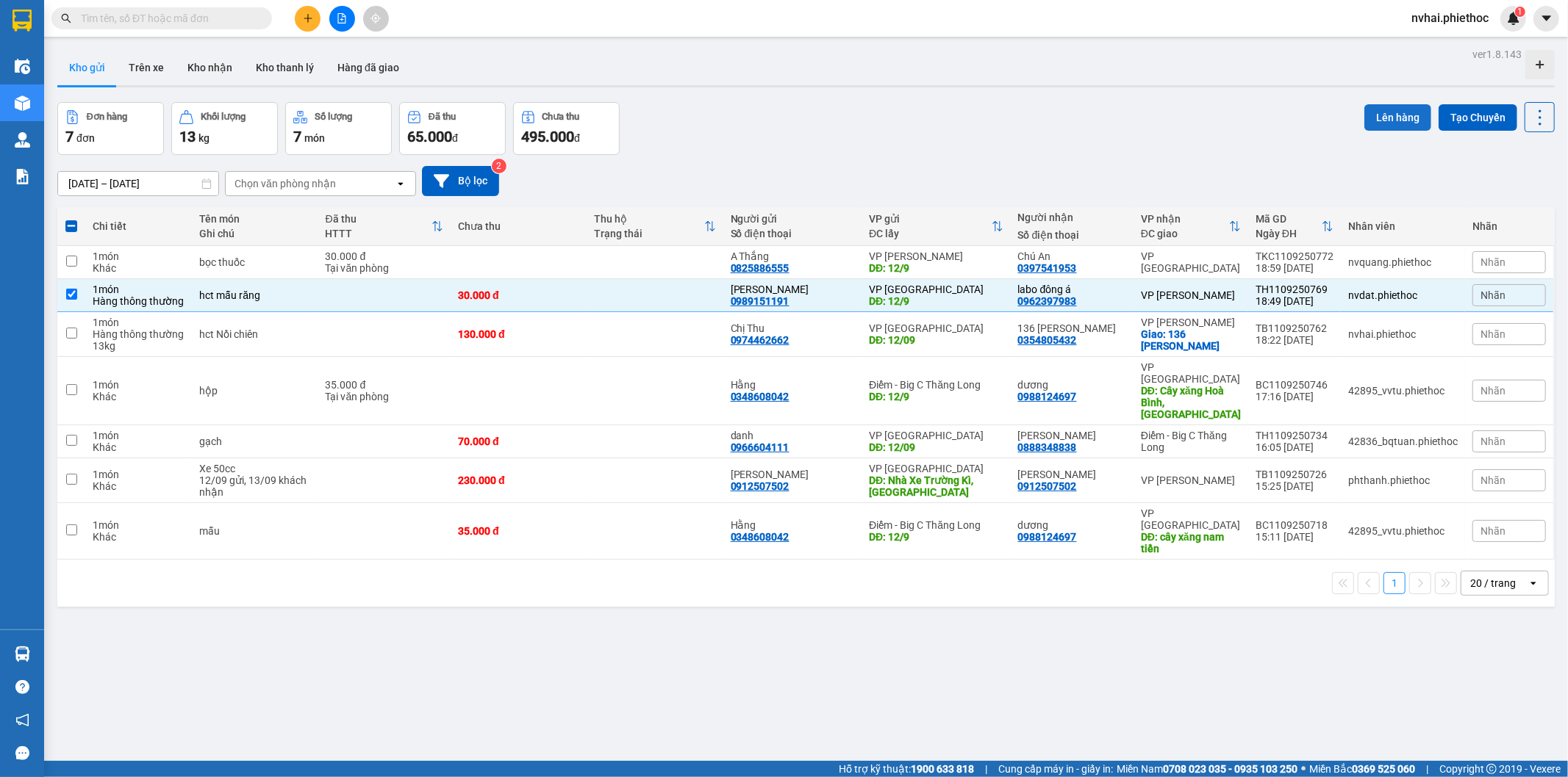
click at [1374, 122] on button "Lên hàng" at bounding box center [1398, 118] width 67 height 27
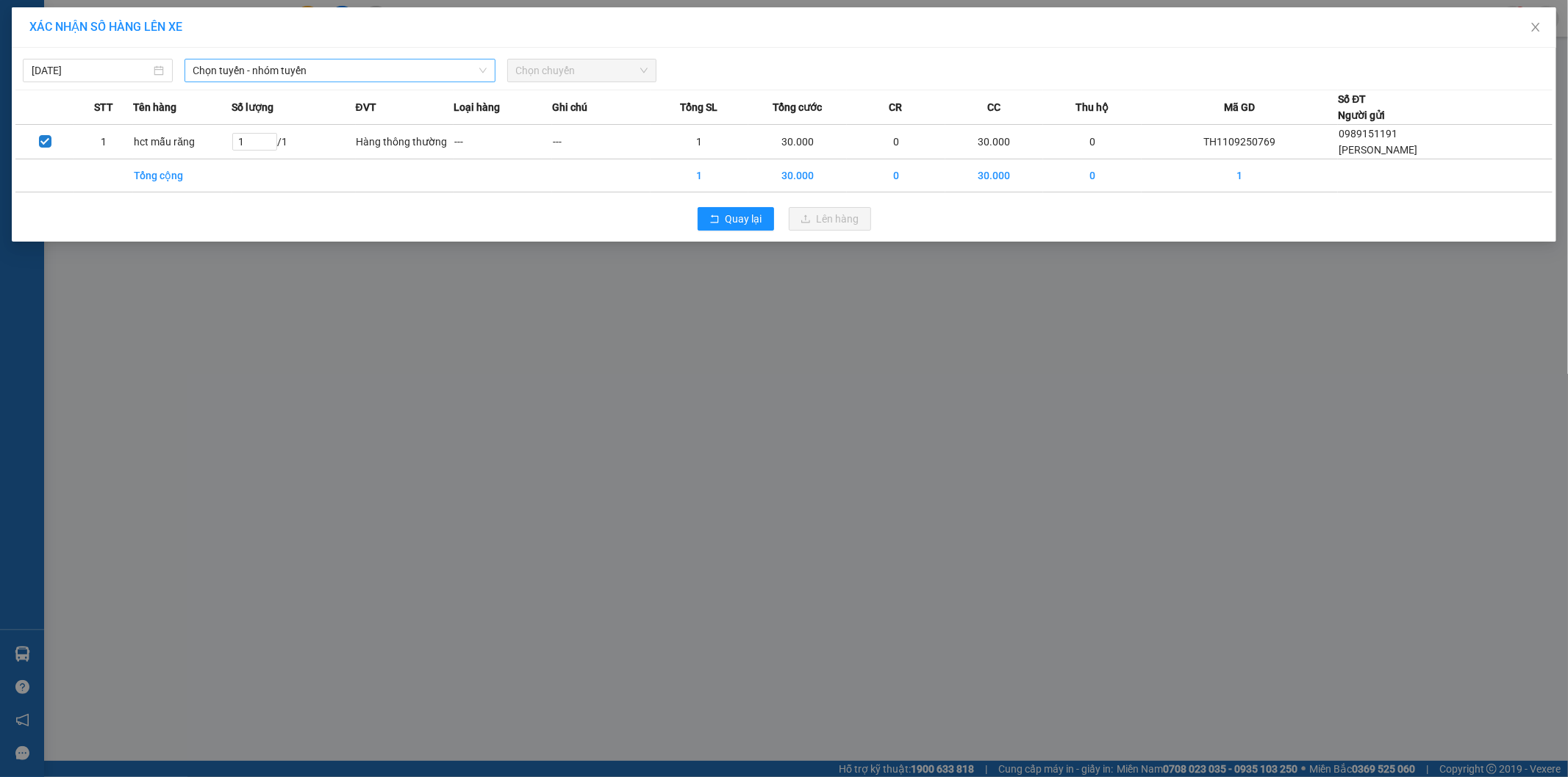
click at [256, 64] on span "Chọn tuyến - nhóm tuyến" at bounding box center [340, 70] width 293 height 22
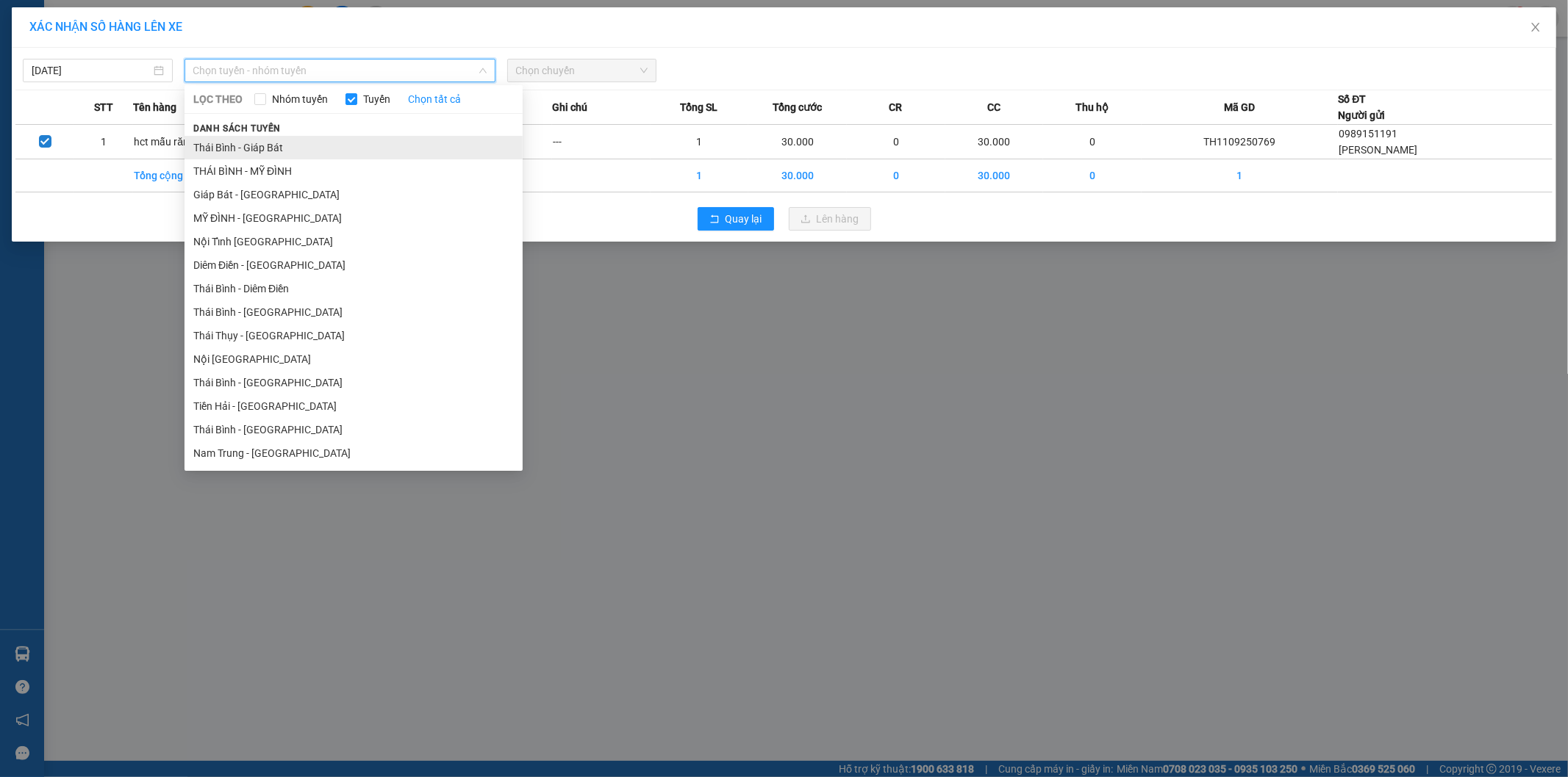
click at [286, 147] on li "Thái Bình - Giáp Bát" at bounding box center [353, 147] width 338 height 23
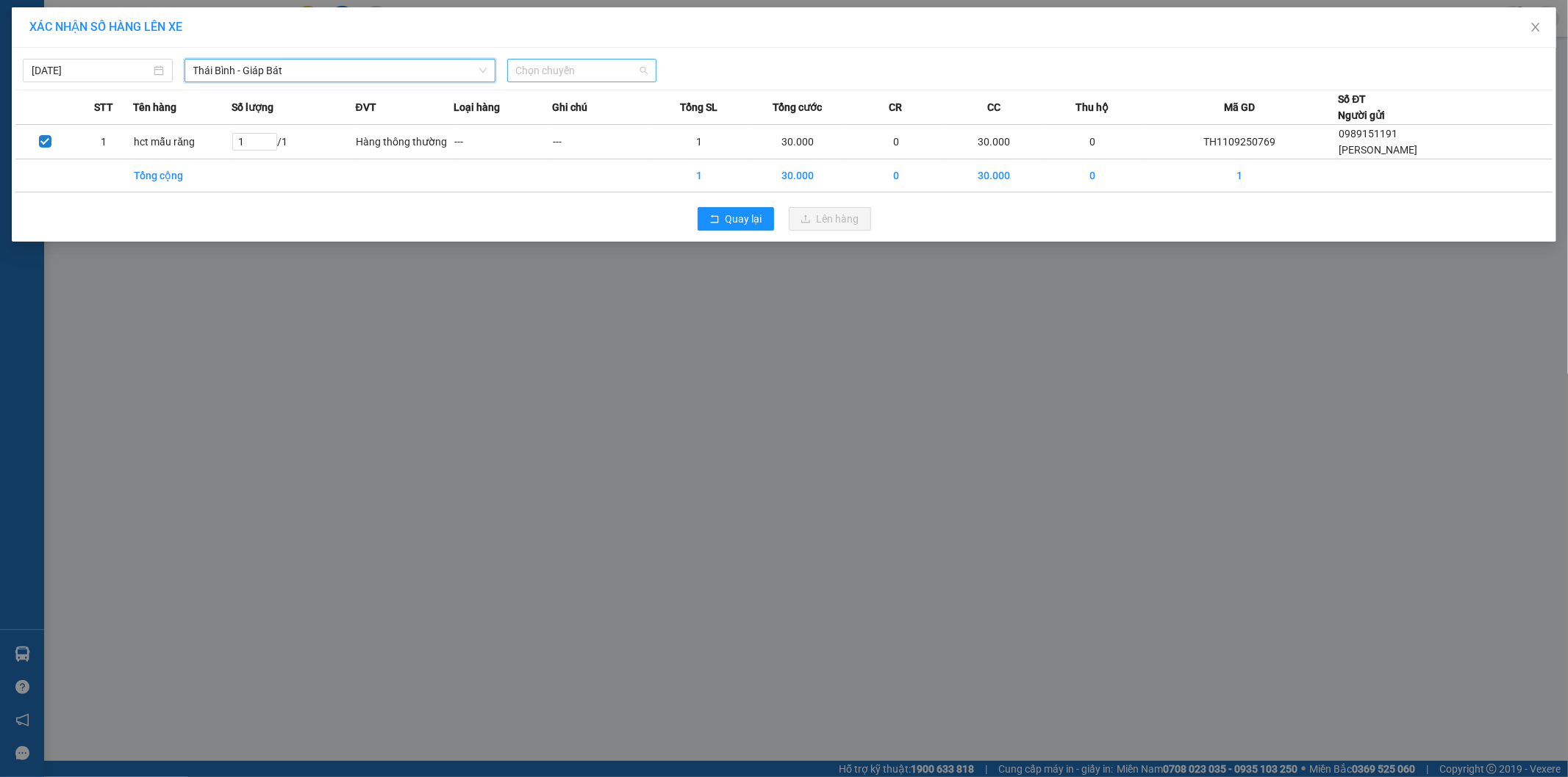
click at [628, 71] on span "Chọn chuyến" at bounding box center [582, 70] width 133 height 22
type input "2211"
type input "[DATE]"
click at [75, 69] on input "[DATE]" at bounding box center [91, 70] width 119 height 16
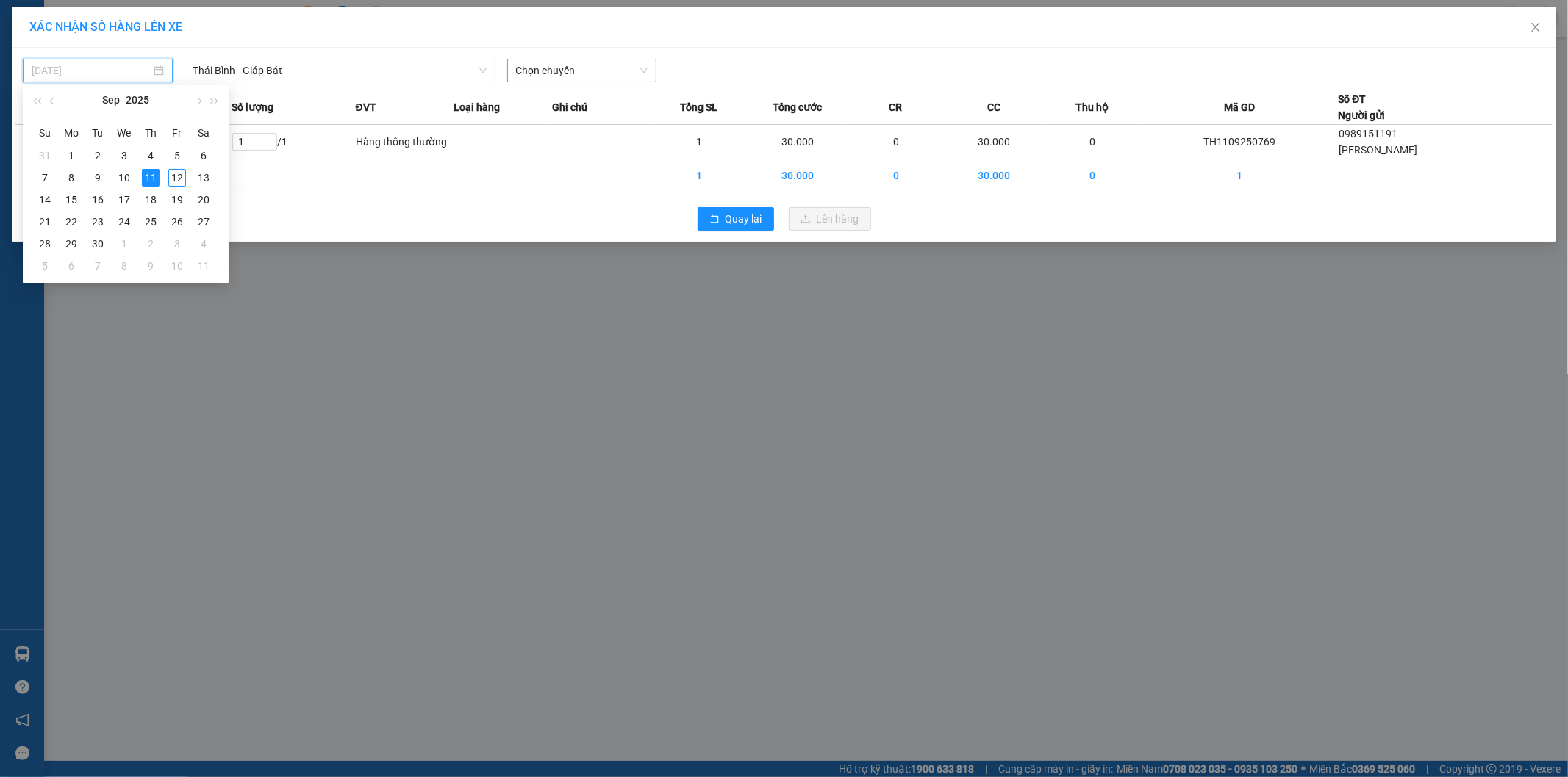
click at [172, 185] on div "12" at bounding box center [177, 178] width 18 height 18
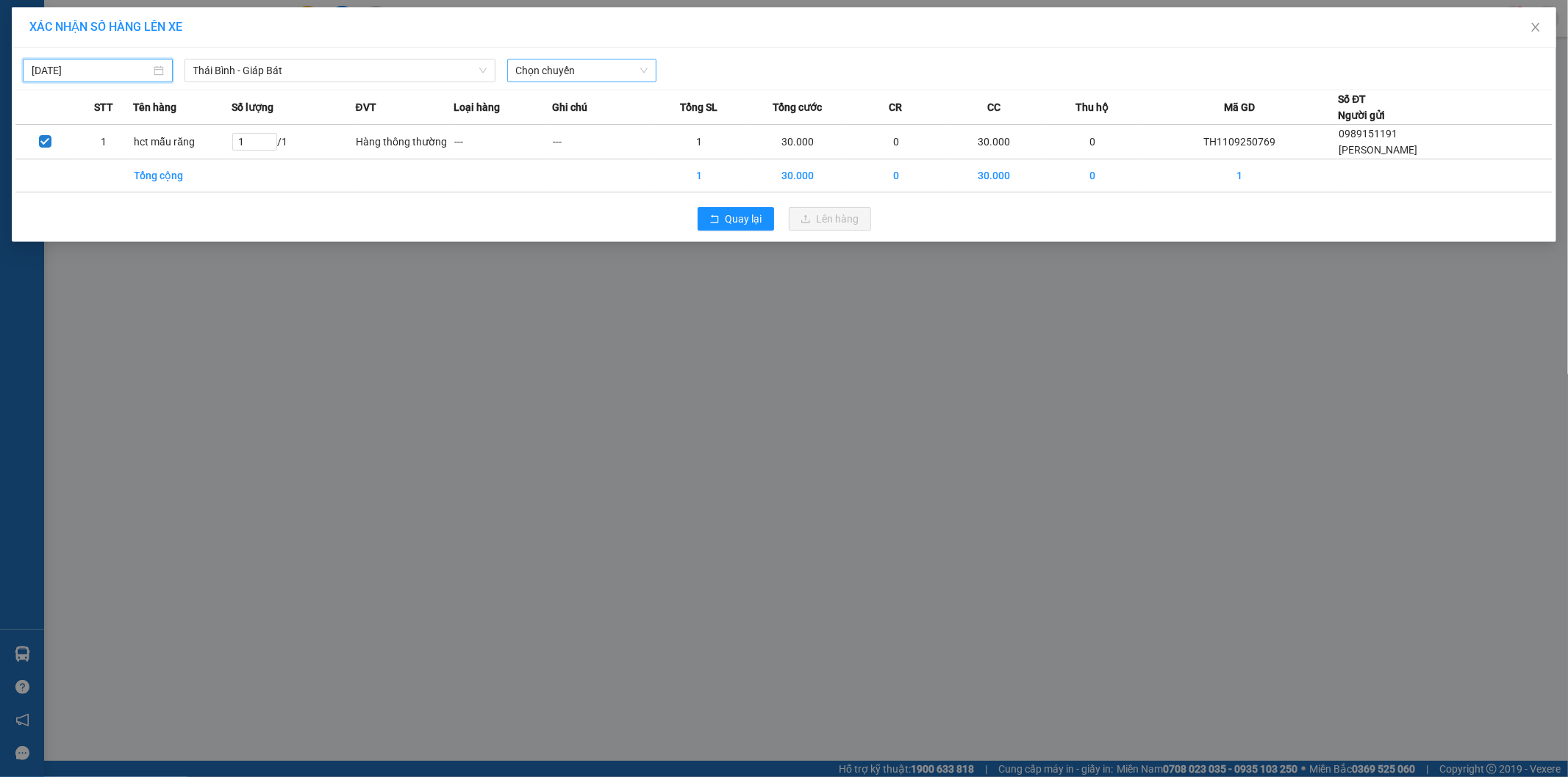
type input "[DATE]"
click at [570, 75] on span "22:11" at bounding box center [582, 70] width 133 height 22
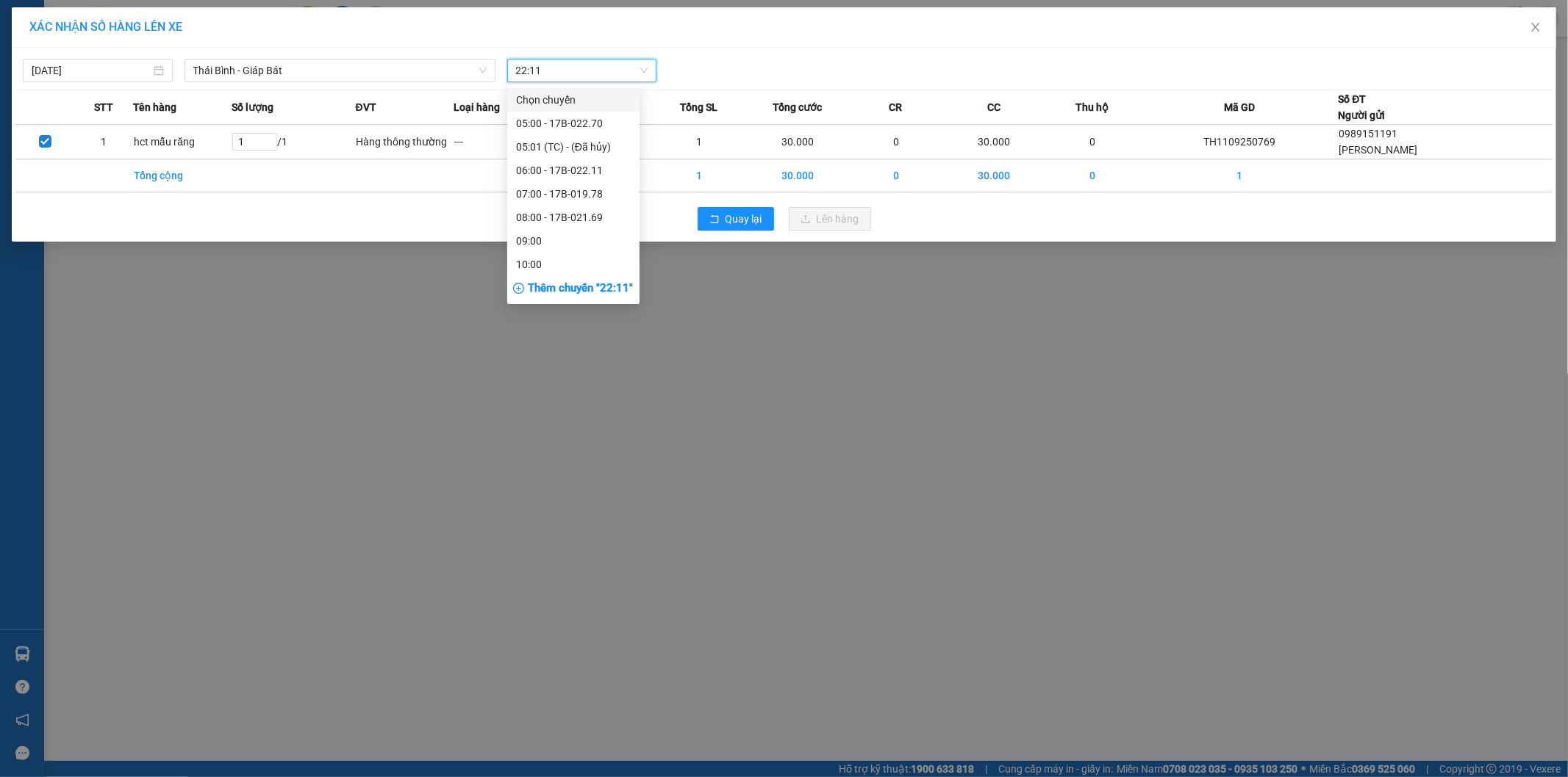
click at [570, 75] on span "22:11" at bounding box center [582, 70] width 133 height 22
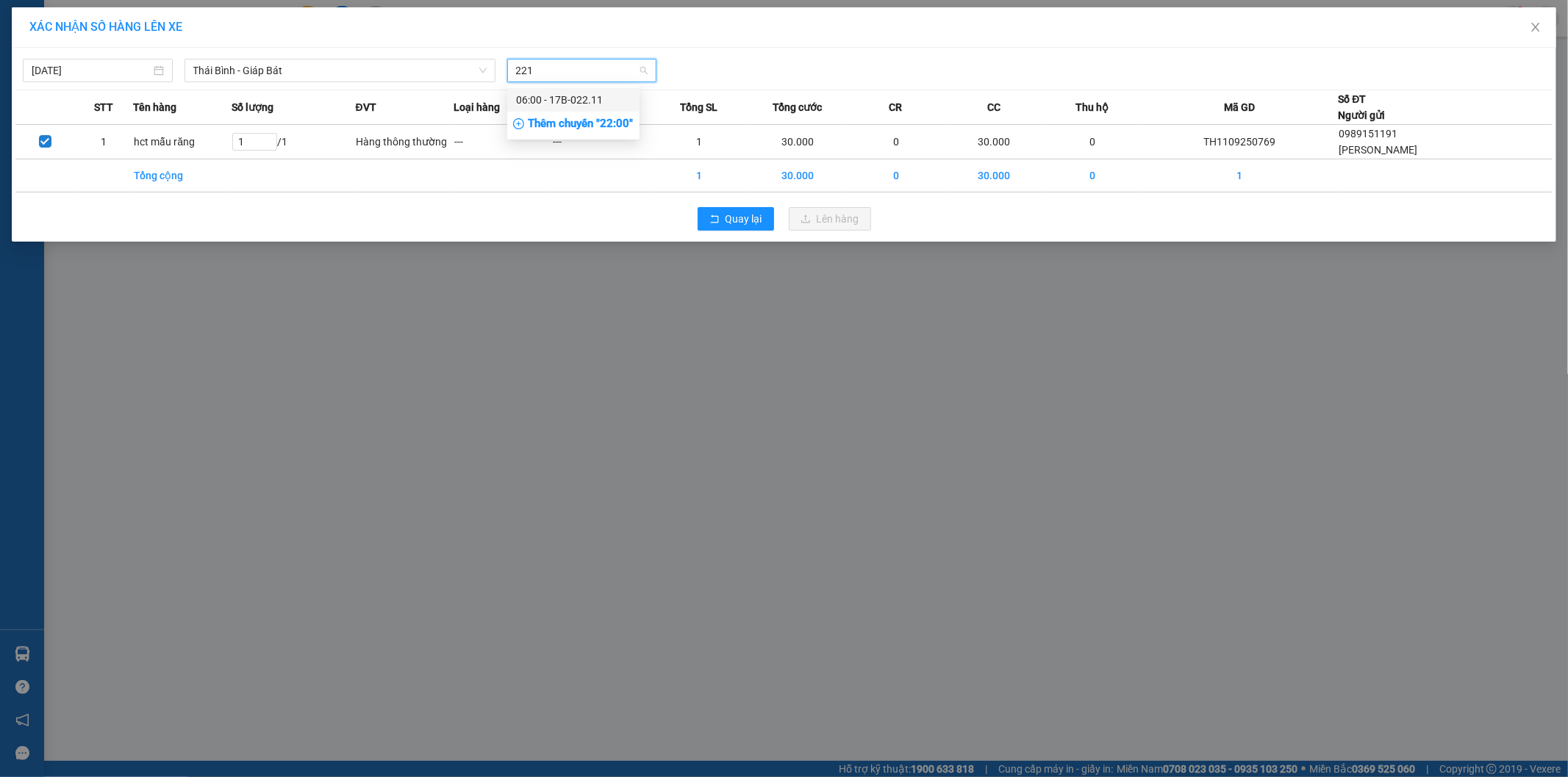
type input "2211"
click at [587, 98] on div "06:00 - 17B-022.11" at bounding box center [573, 100] width 115 height 16
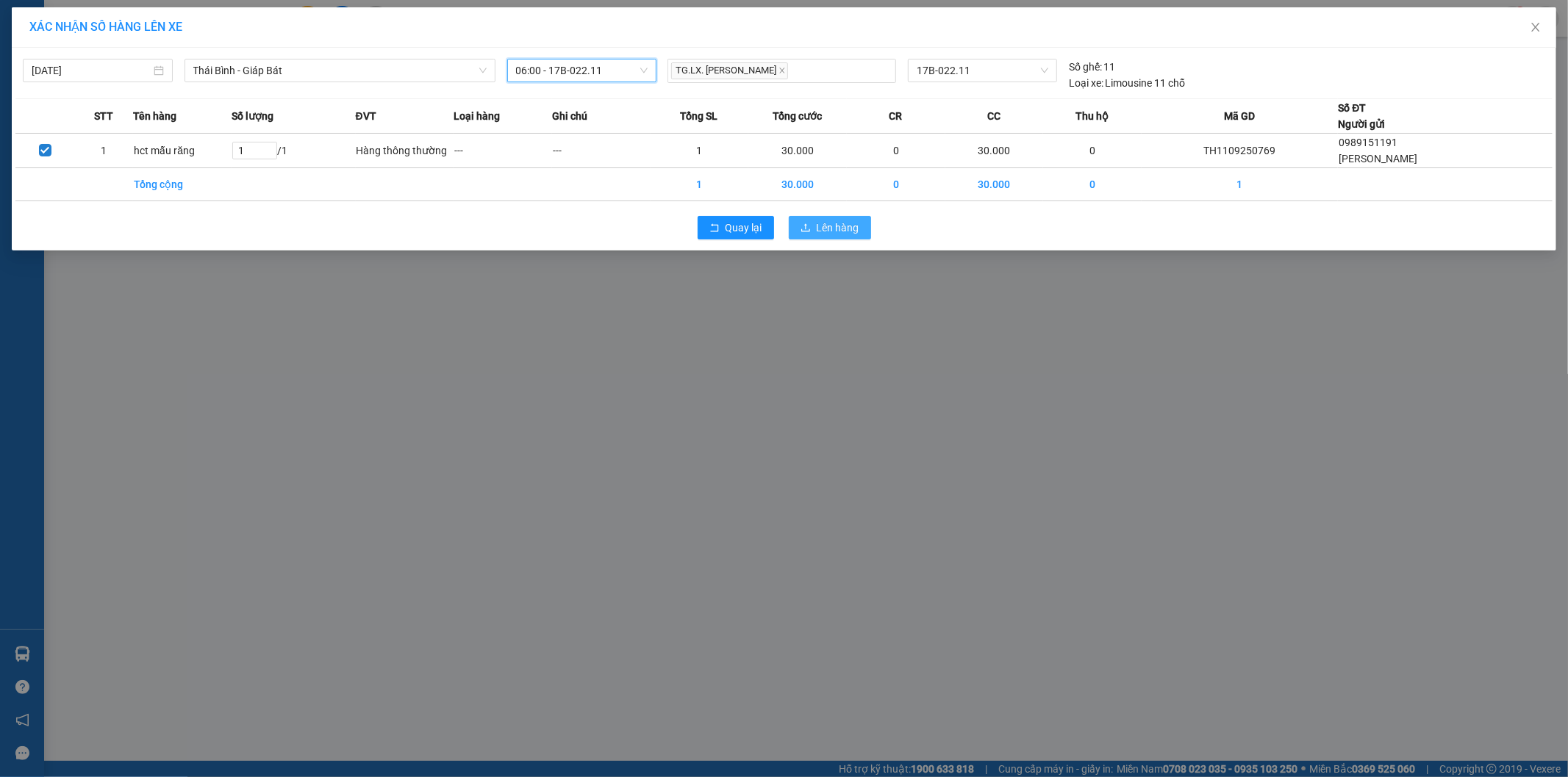
click at [809, 221] on button "Lên hàng" at bounding box center [830, 228] width 82 height 23
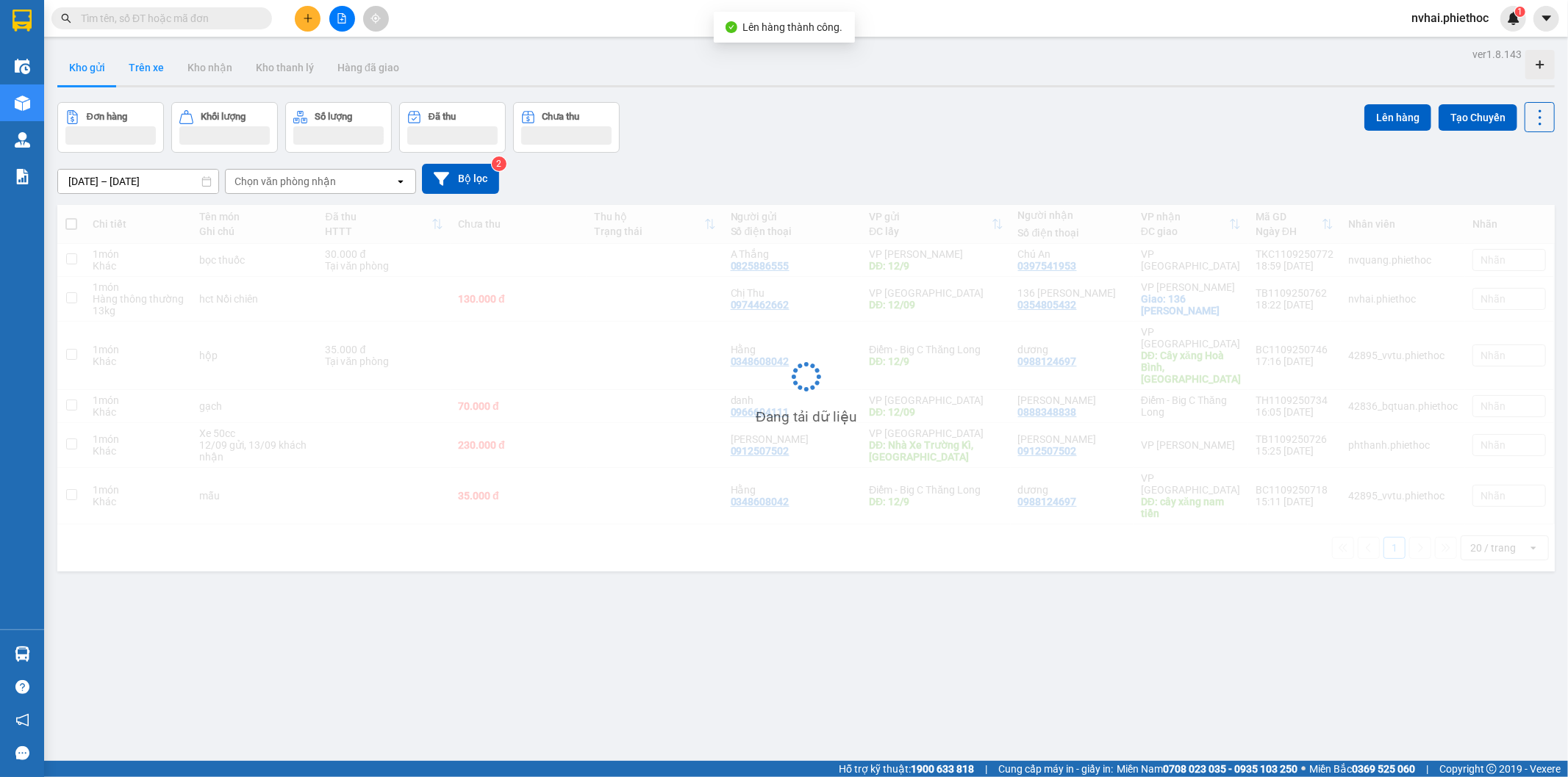
click at [158, 63] on button "Trên xe" at bounding box center [146, 67] width 59 height 35
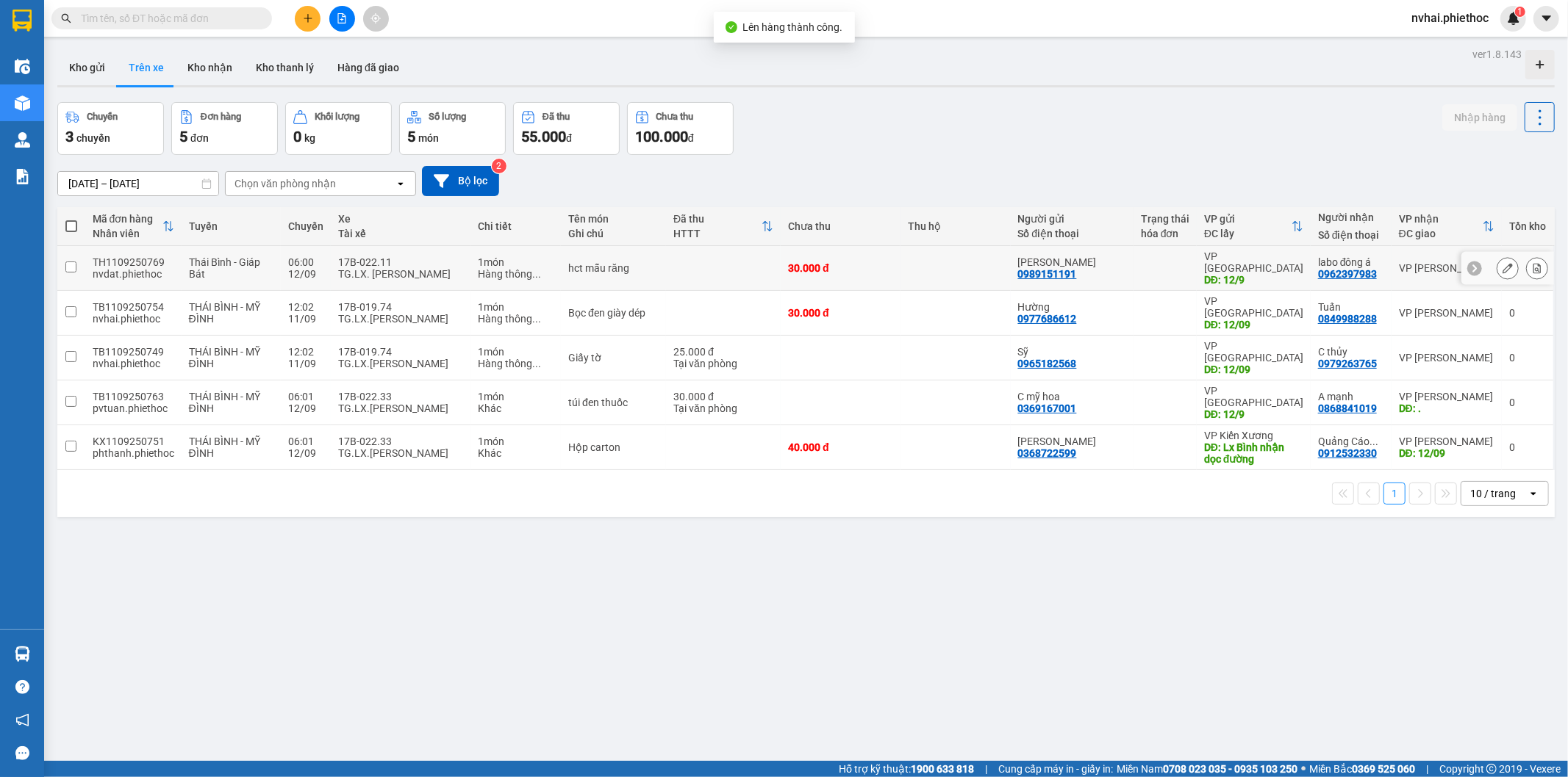
click at [1532, 263] on icon at bounding box center [1537, 268] width 10 height 10
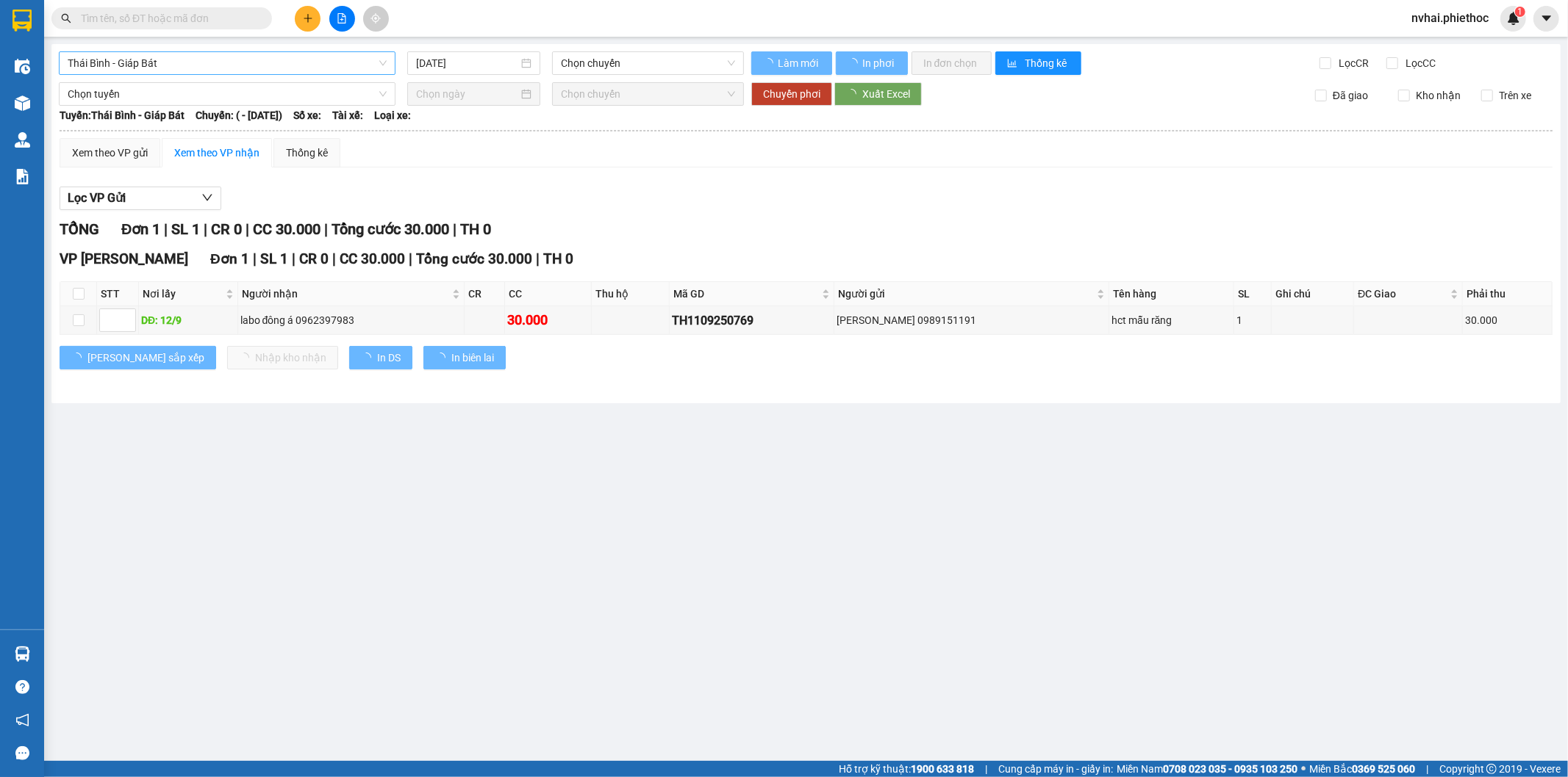
type input "[DATE]"
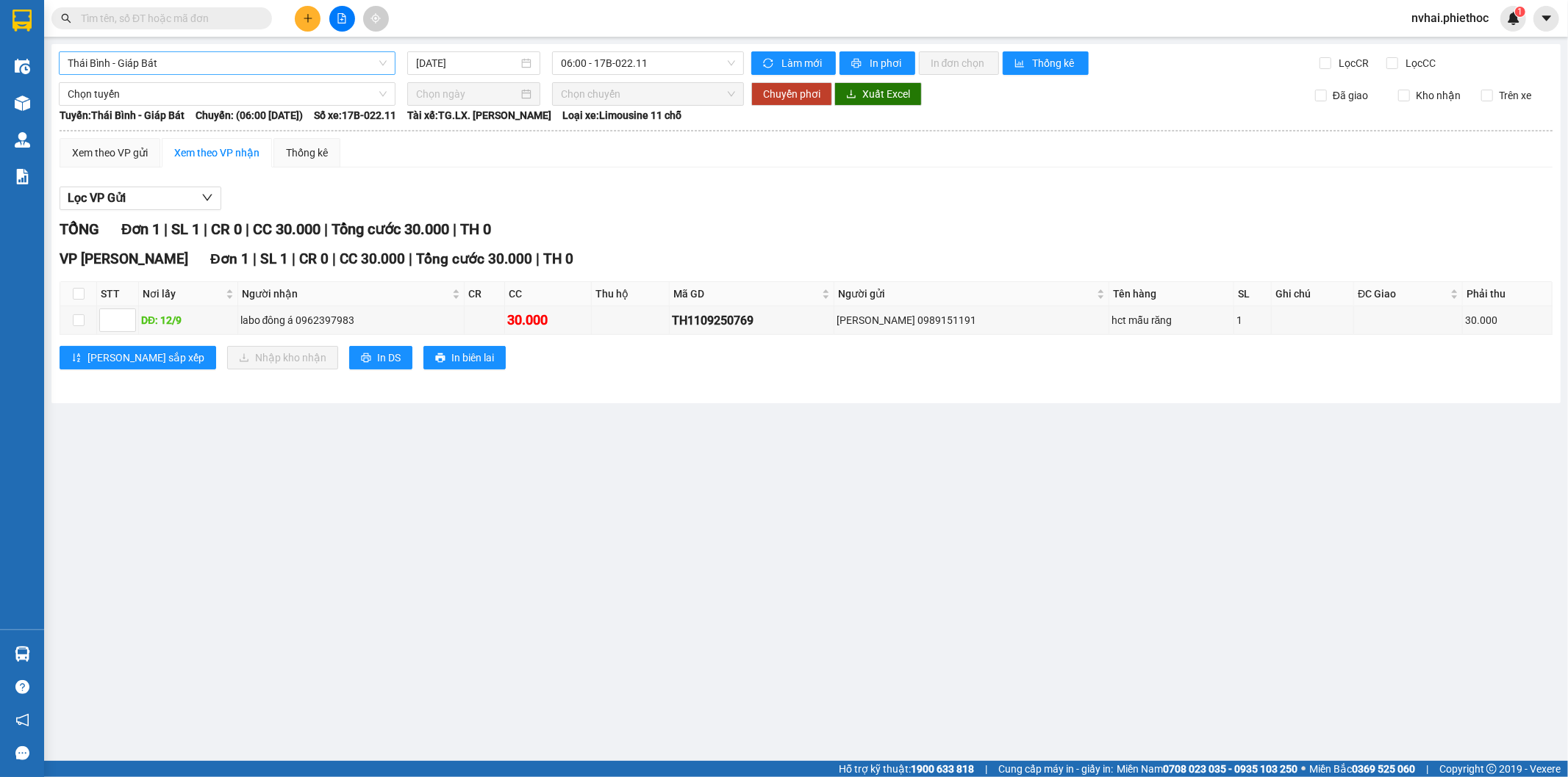
click at [171, 71] on span "Thái Bình - Giáp Bát" at bounding box center [227, 63] width 319 height 22
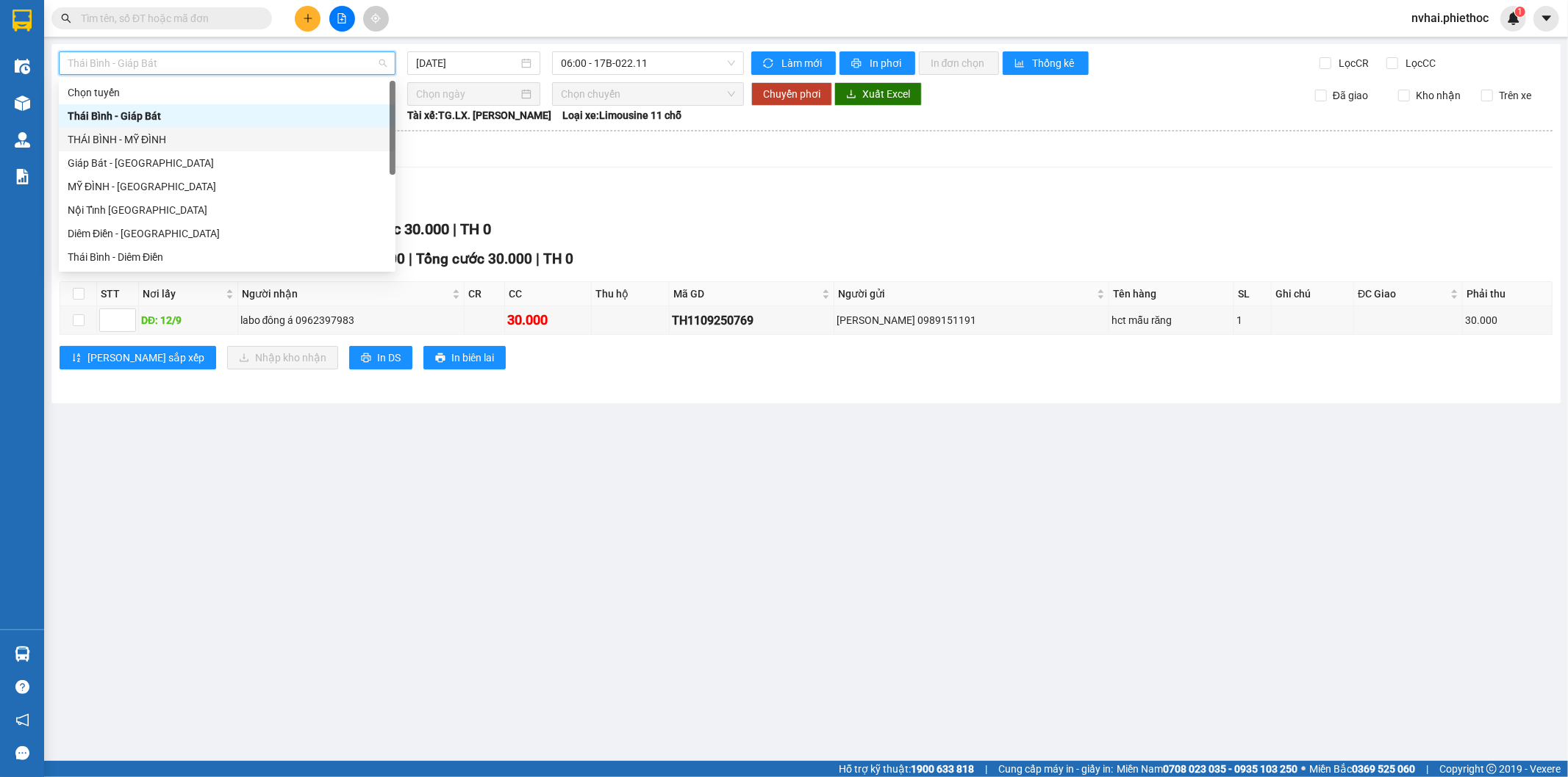
drag, startPoint x: 157, startPoint y: 135, endPoint x: 519, endPoint y: 105, distance: 363.2
click at [157, 136] on div "THÁI BÌNH - MỸ ĐÌNH" at bounding box center [227, 140] width 319 height 16
type input "[DATE]"
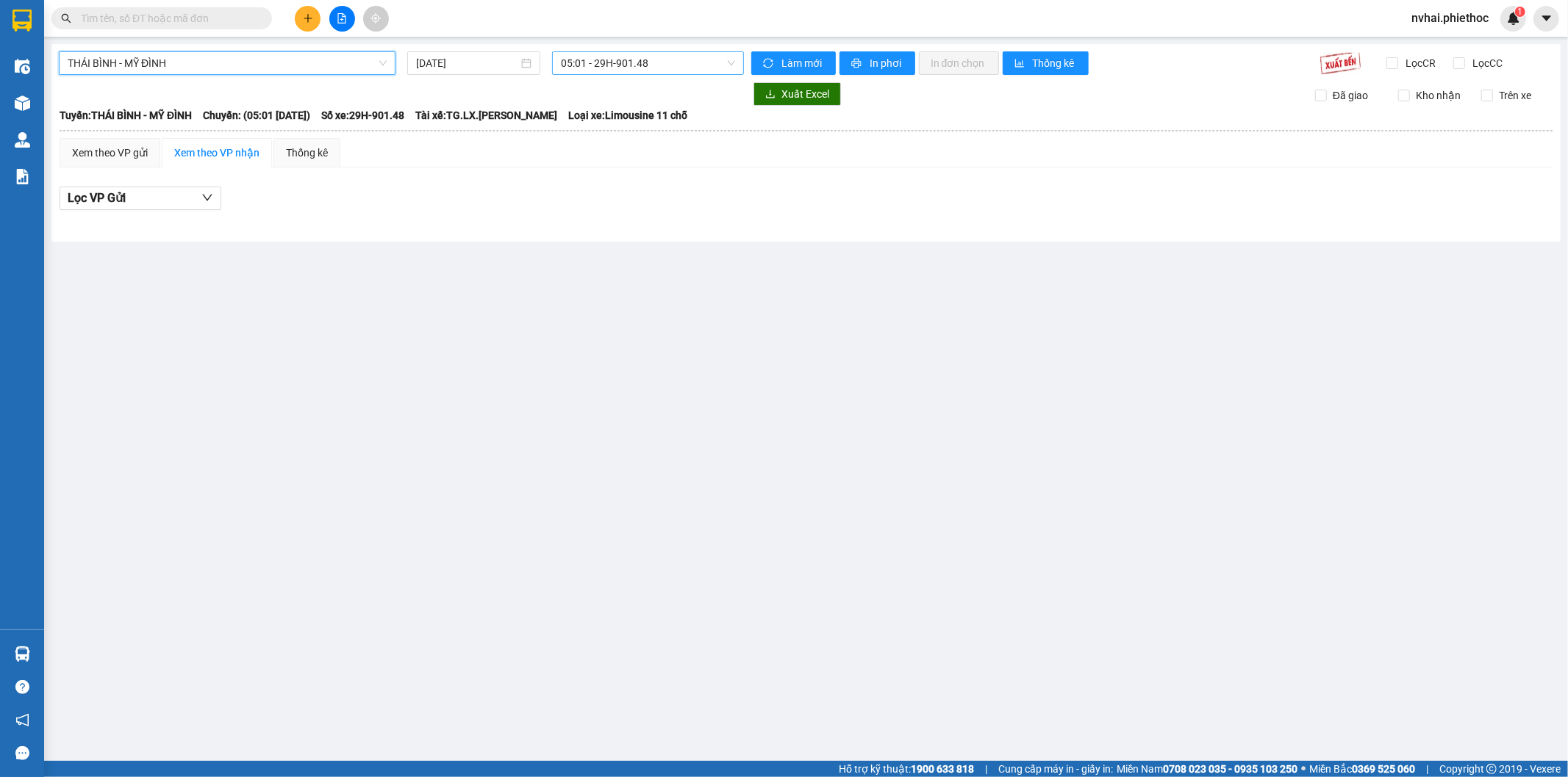
click at [631, 69] on span "05:01 - 29H-901.48" at bounding box center [648, 63] width 173 height 22
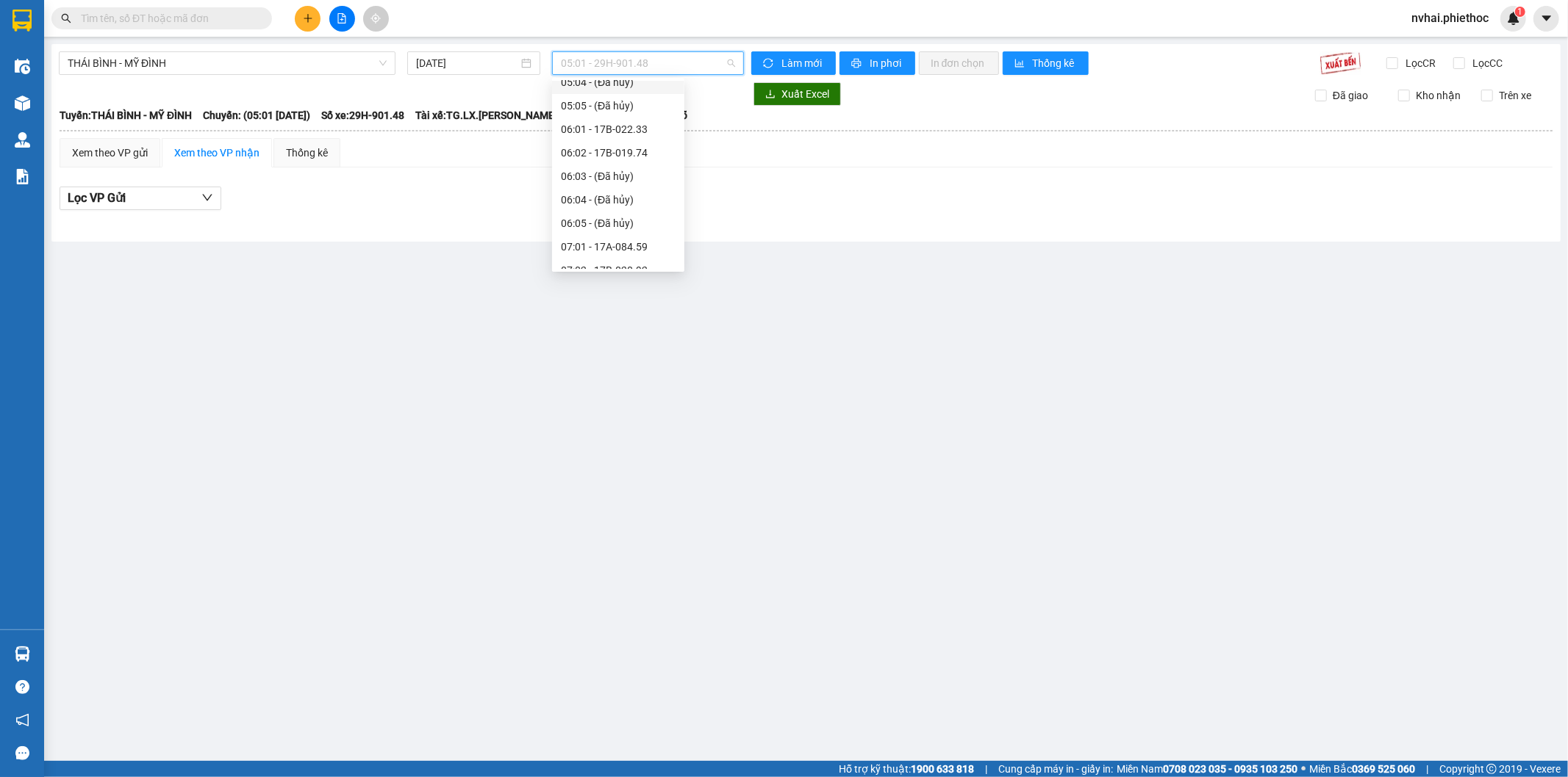
scroll to position [136, 0]
click at [642, 95] on div "06:01 - 17B-022.33" at bounding box center [618, 98] width 115 height 16
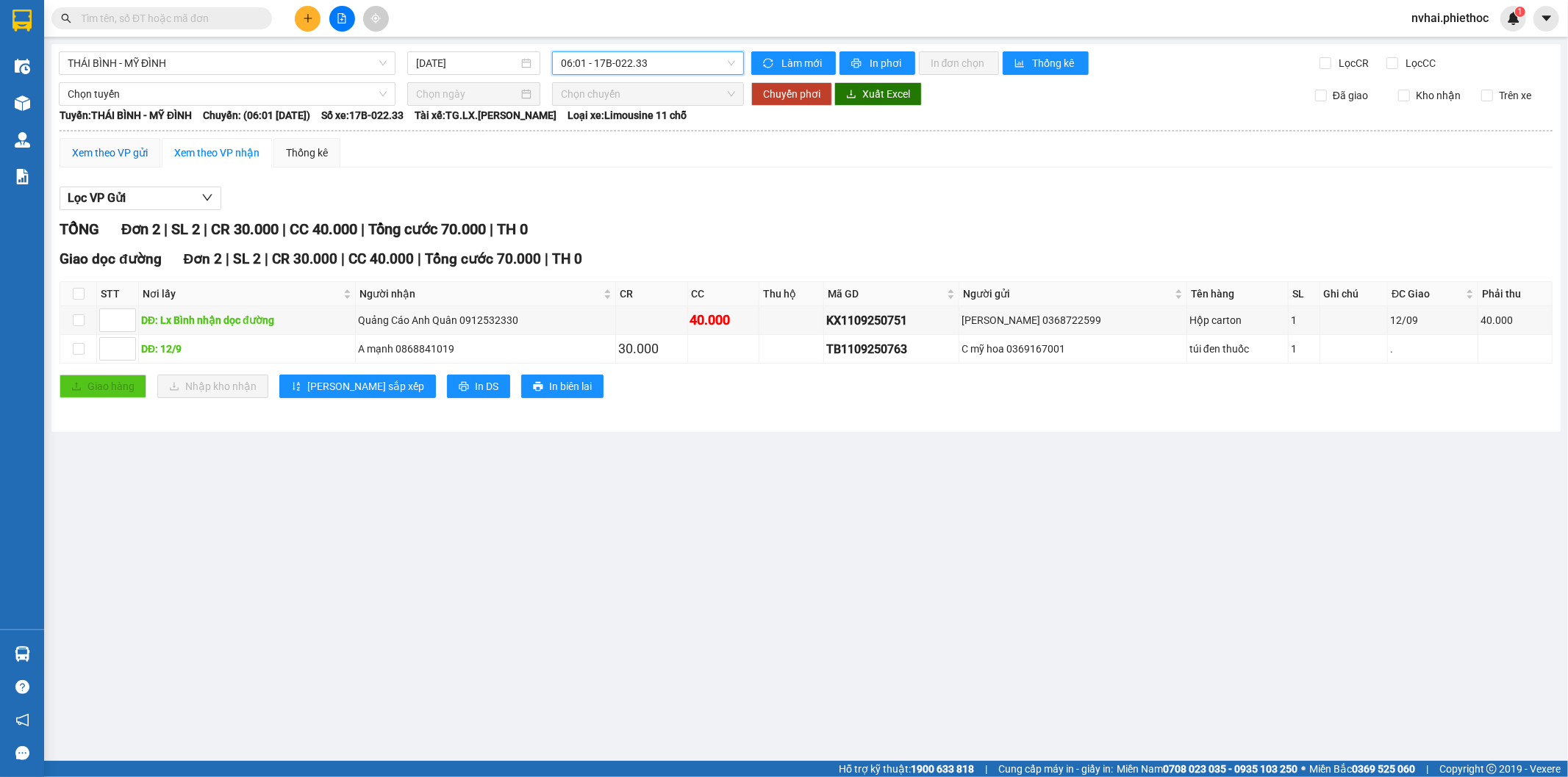
drag, startPoint x: 84, startPoint y: 149, endPoint x: 95, endPoint y: 149, distance: 11.0
click at [85, 149] on div "Xem theo VP gửi" at bounding box center [109, 153] width 76 height 16
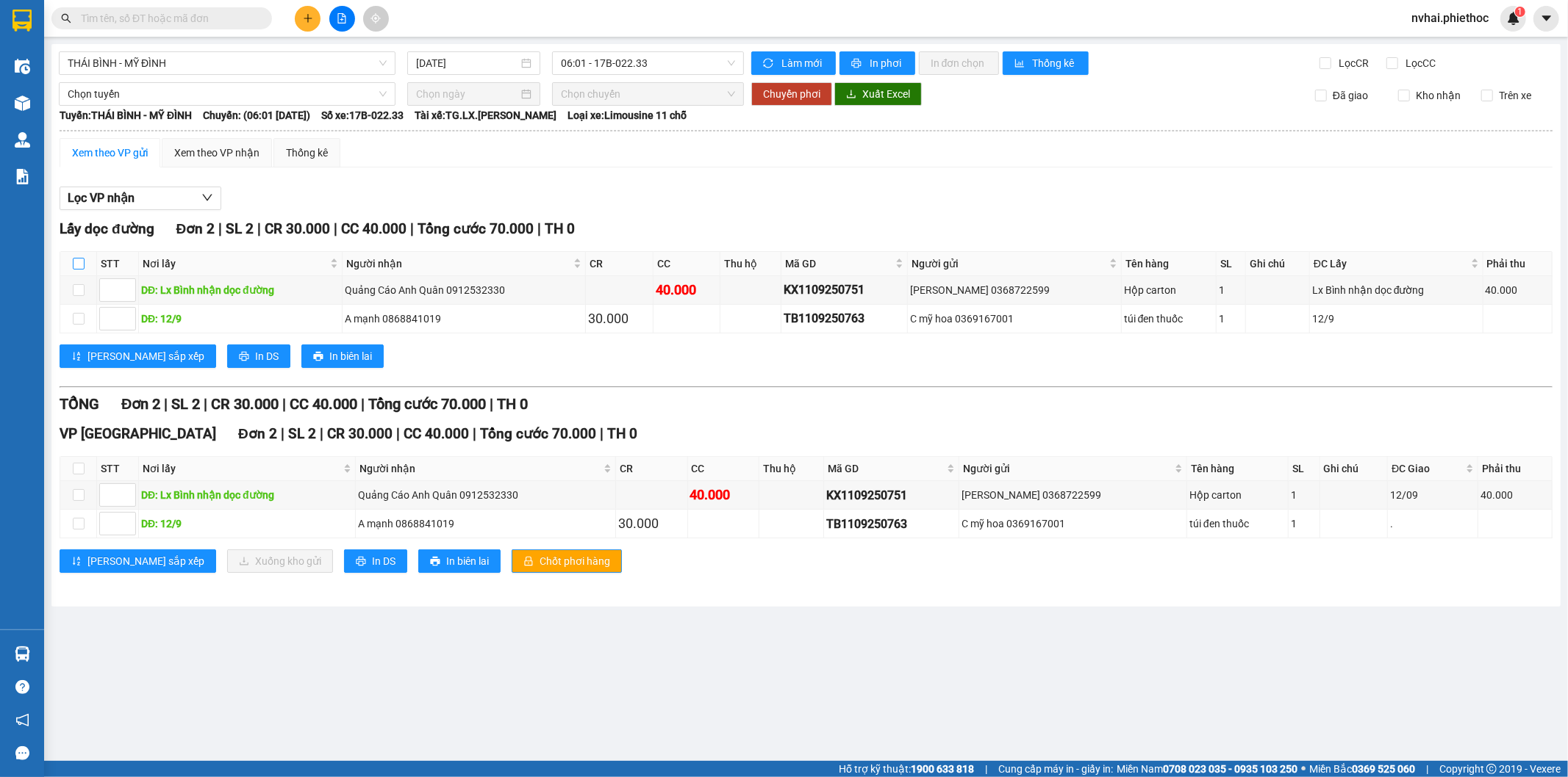
click at [73, 263] on input "checkbox" at bounding box center [78, 264] width 12 height 12
checkbox input "true"
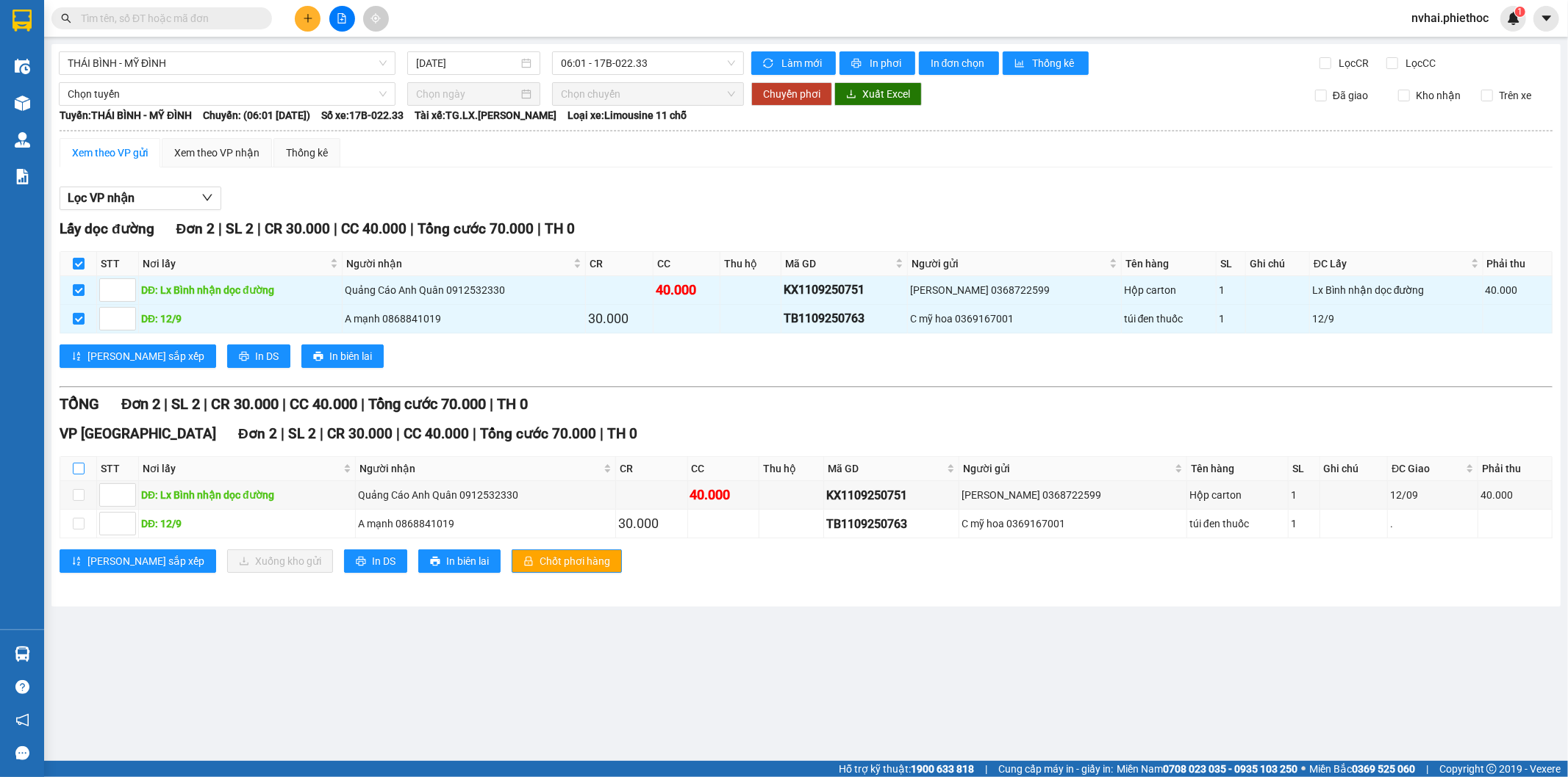
click at [74, 467] on input "checkbox" at bounding box center [78, 468] width 12 height 12
checkbox input "true"
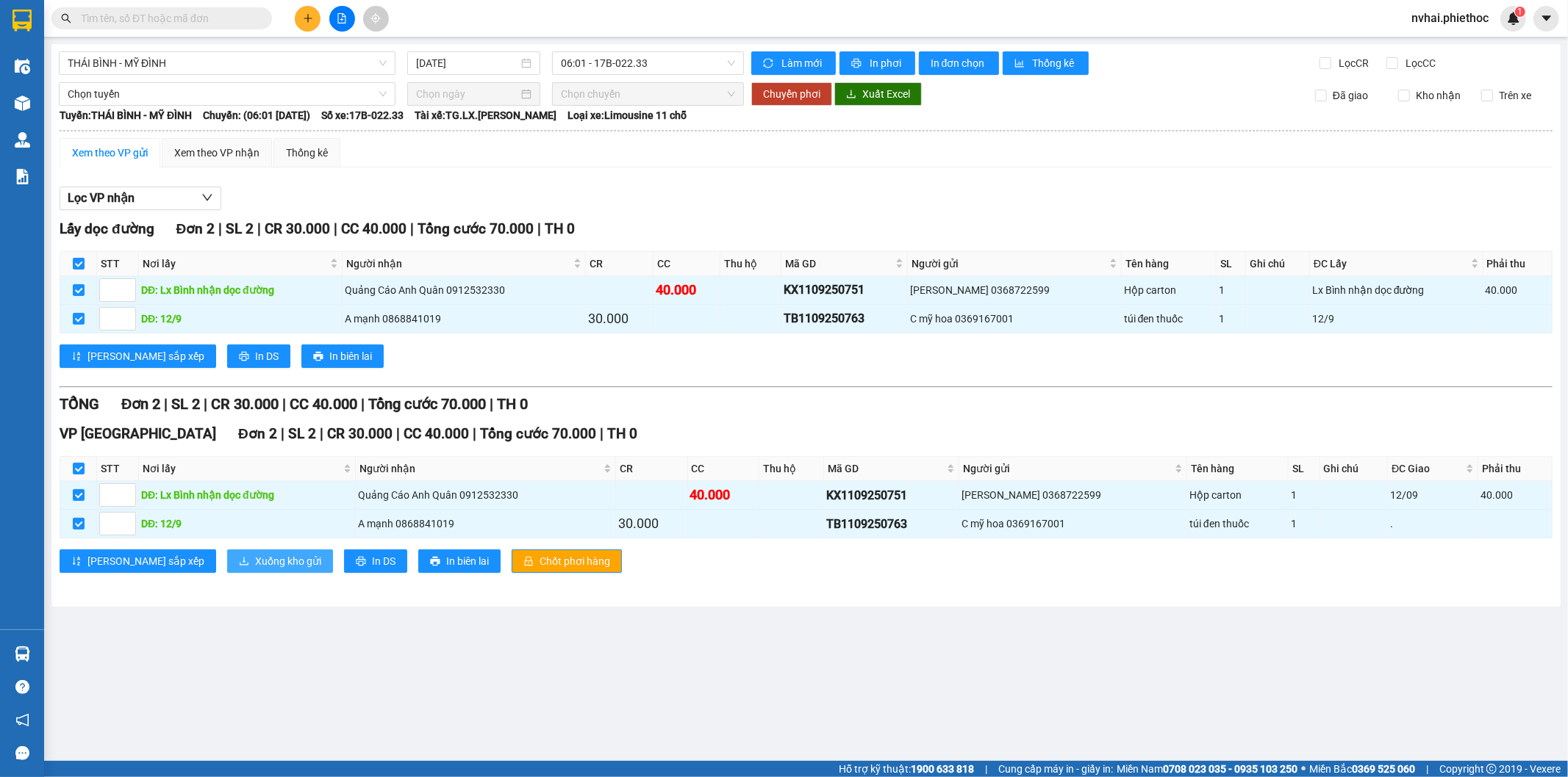
click at [255, 556] on span "Xuống kho gửi" at bounding box center [288, 561] width 66 height 16
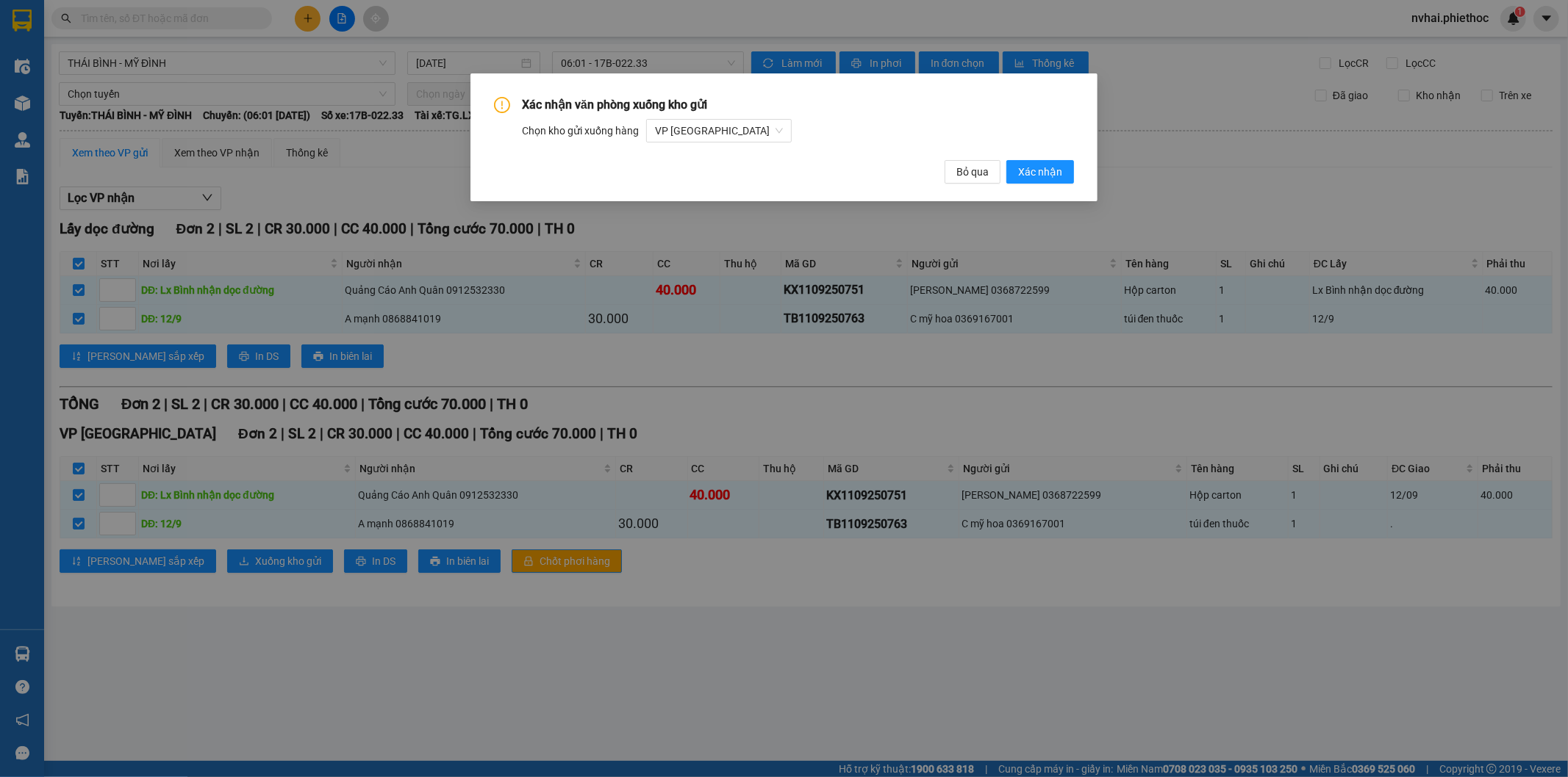
click at [1059, 158] on div "Xác nhận văn phòng xuống kho gửi Chọn kho gửi xuống hàng VP Thái Bình Bỏ qua Xá…" at bounding box center [784, 140] width 580 height 87
click at [1059, 174] on span "Xác nhận" at bounding box center [1040, 172] width 44 height 16
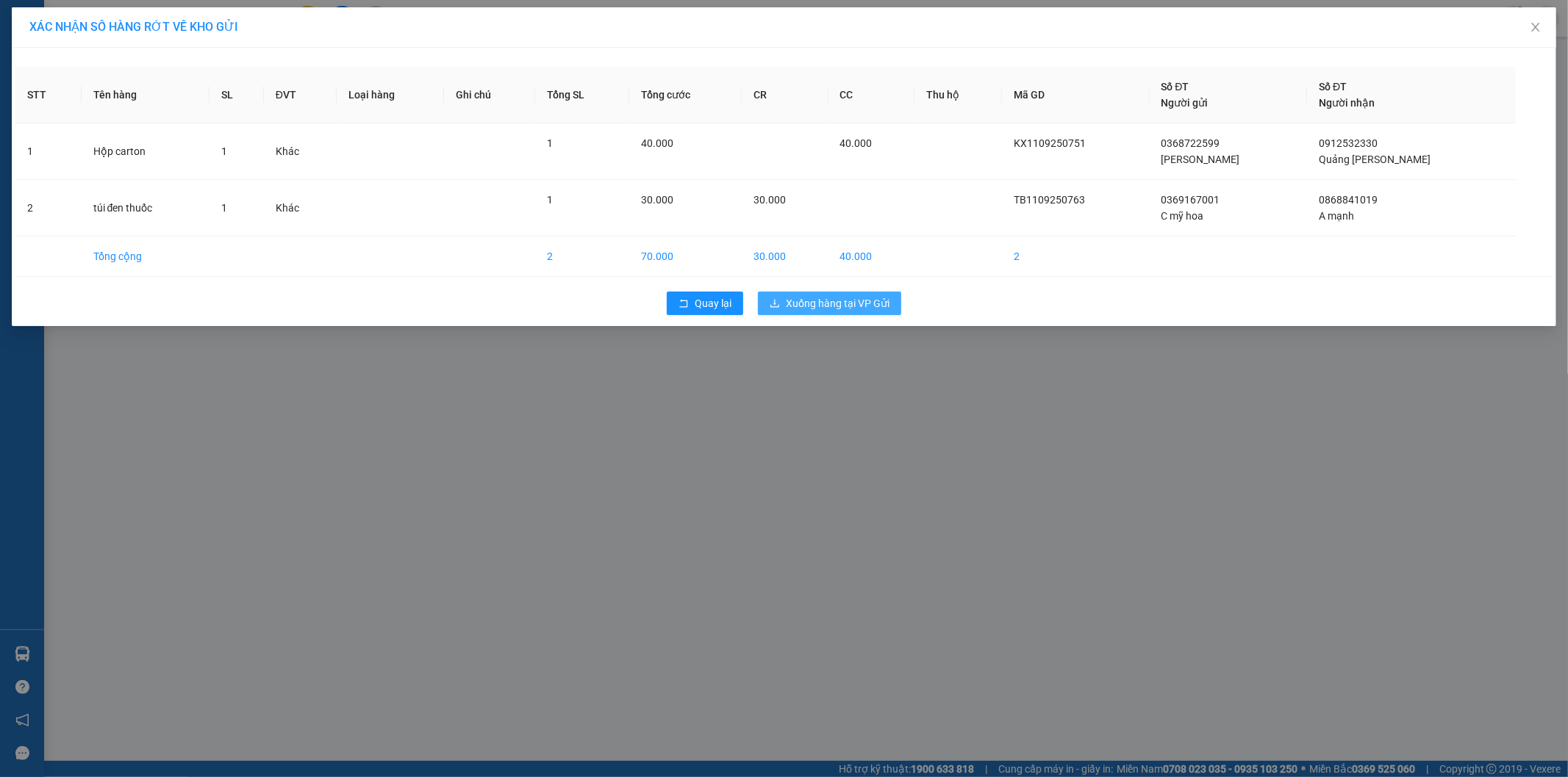
click at [848, 295] on button "Xuống hàng tại VP Gửi" at bounding box center [830, 303] width 144 height 23
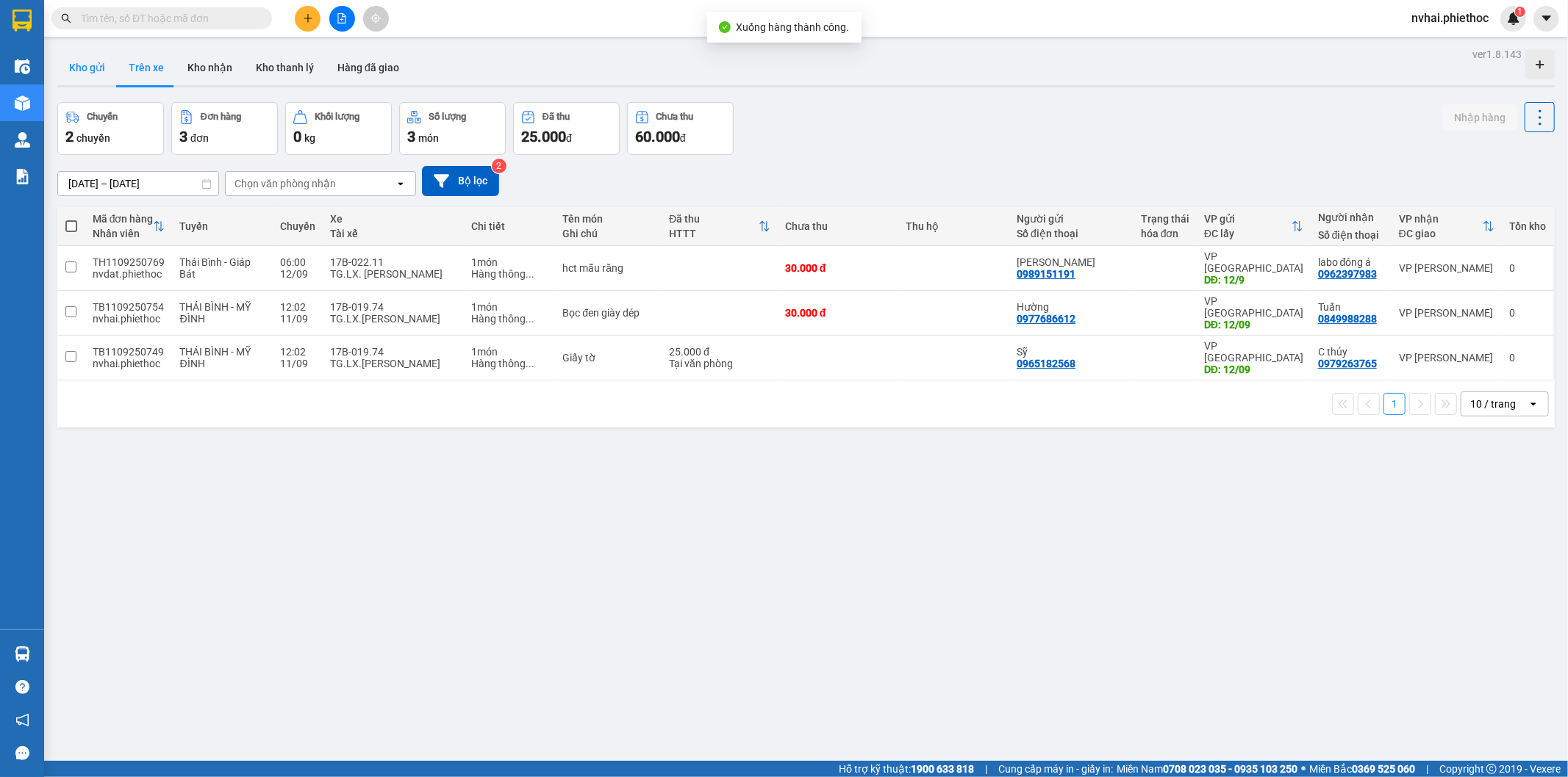
click at [82, 72] on button "Kho gửi" at bounding box center [87, 67] width 59 height 35
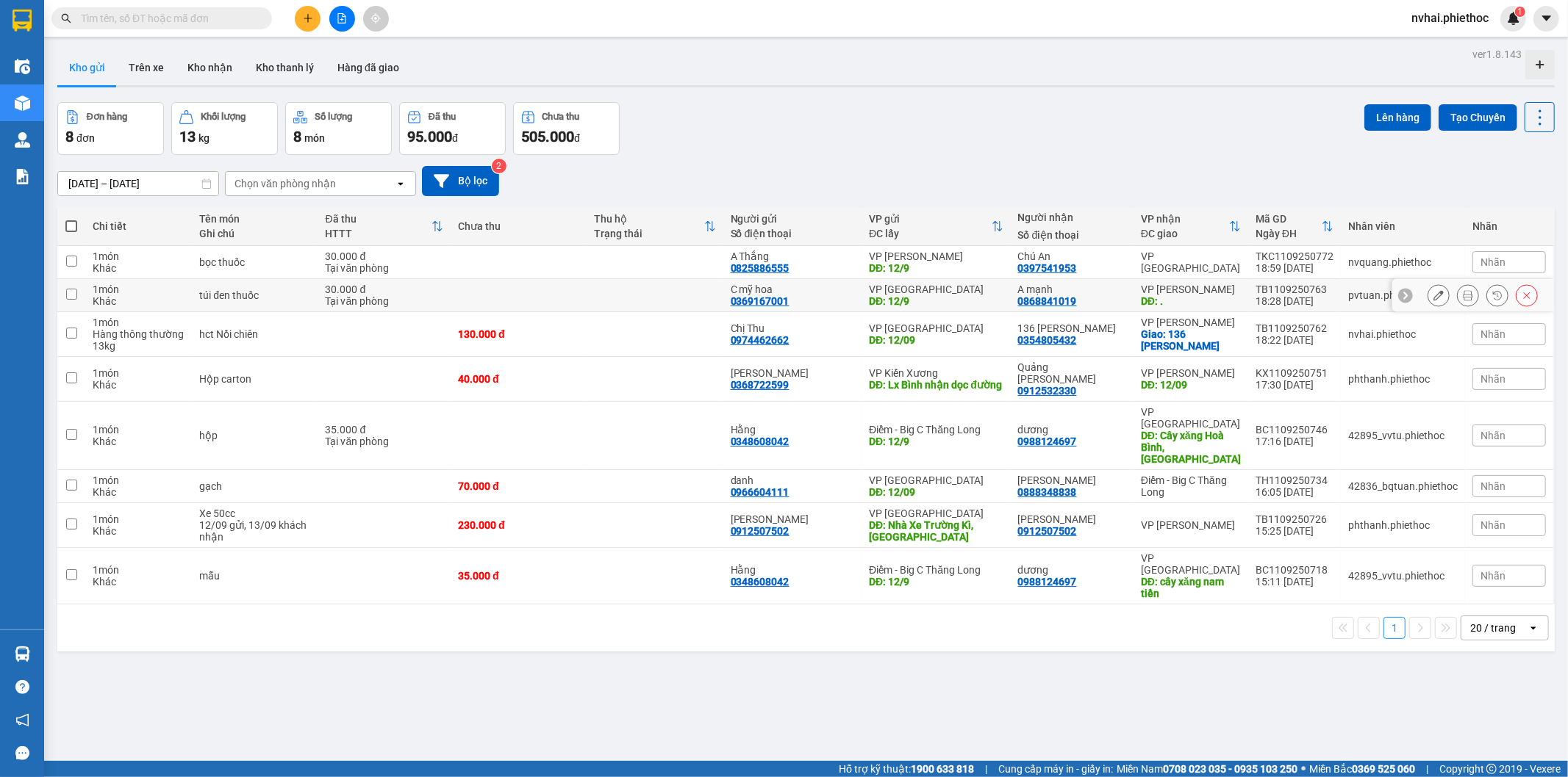
click at [1214, 293] on div "VP [PERSON_NAME]" at bounding box center [1191, 289] width 100 height 12
checkbox input "true"
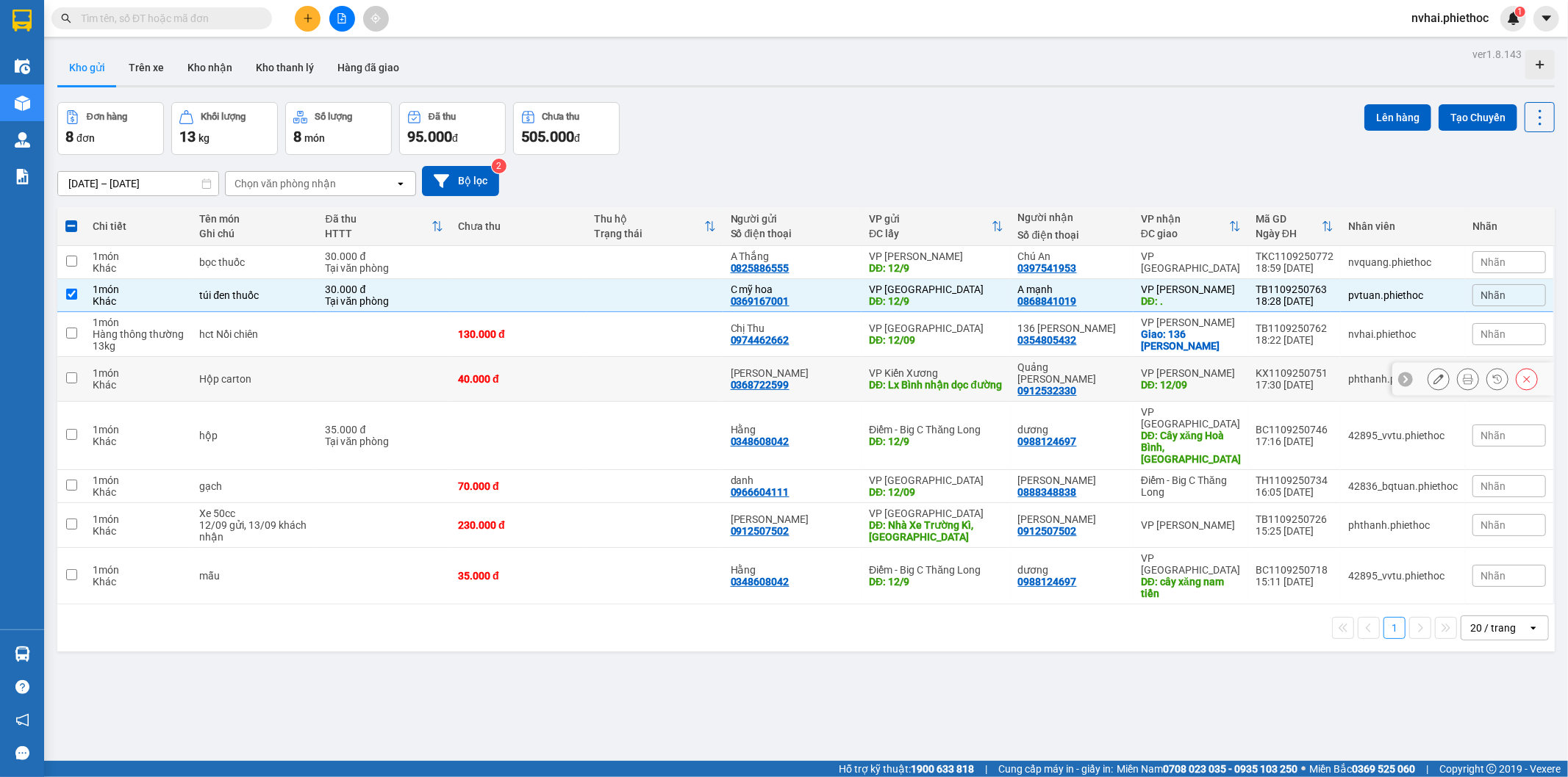
click at [1217, 378] on div "VP [PERSON_NAME]" at bounding box center [1191, 373] width 100 height 12
checkbox input "true"
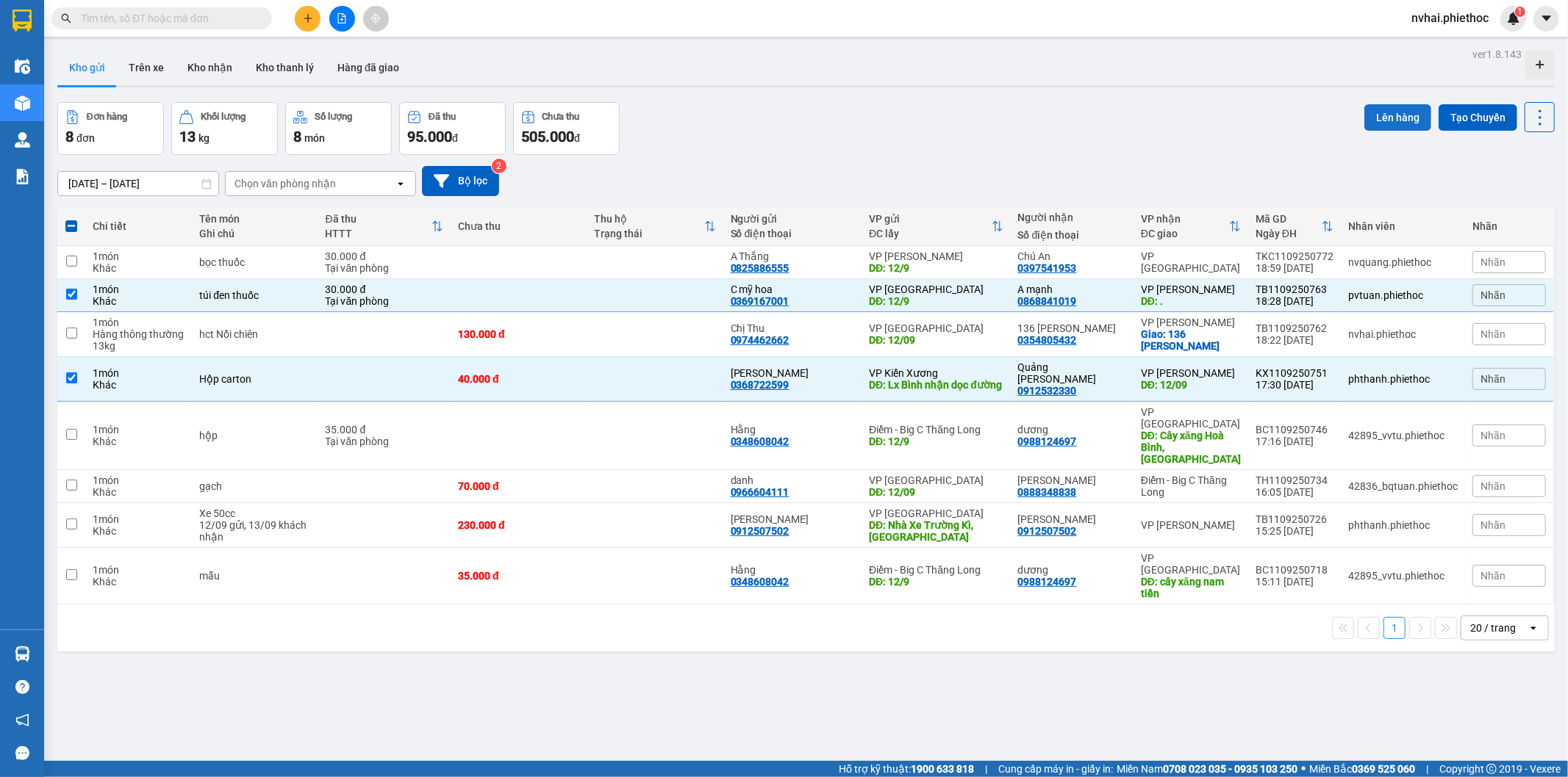
click at [1374, 115] on button "Lên hàng" at bounding box center [1398, 118] width 67 height 27
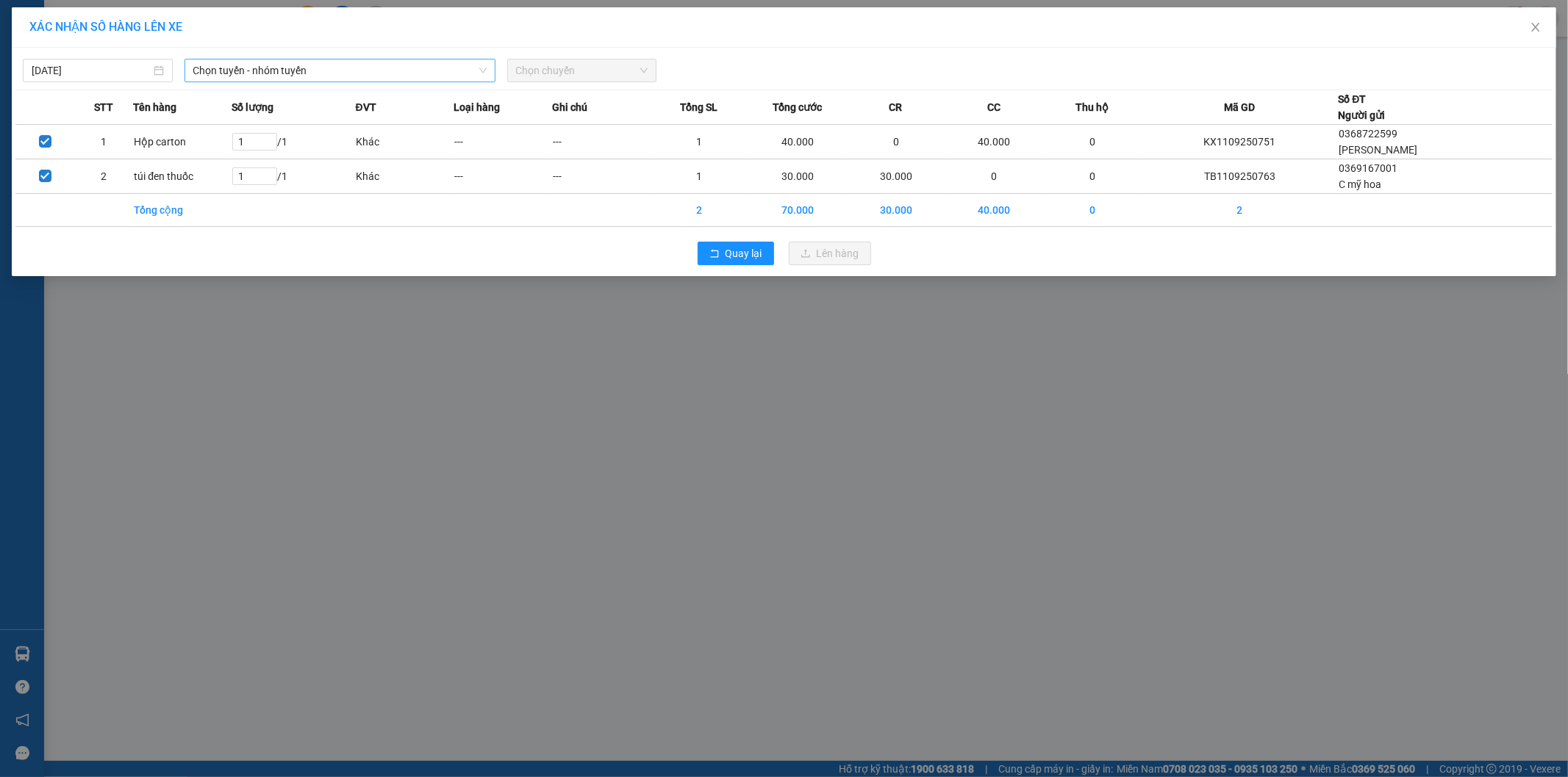
click at [229, 77] on span "Chọn tuyến - nhóm tuyến" at bounding box center [340, 70] width 293 height 22
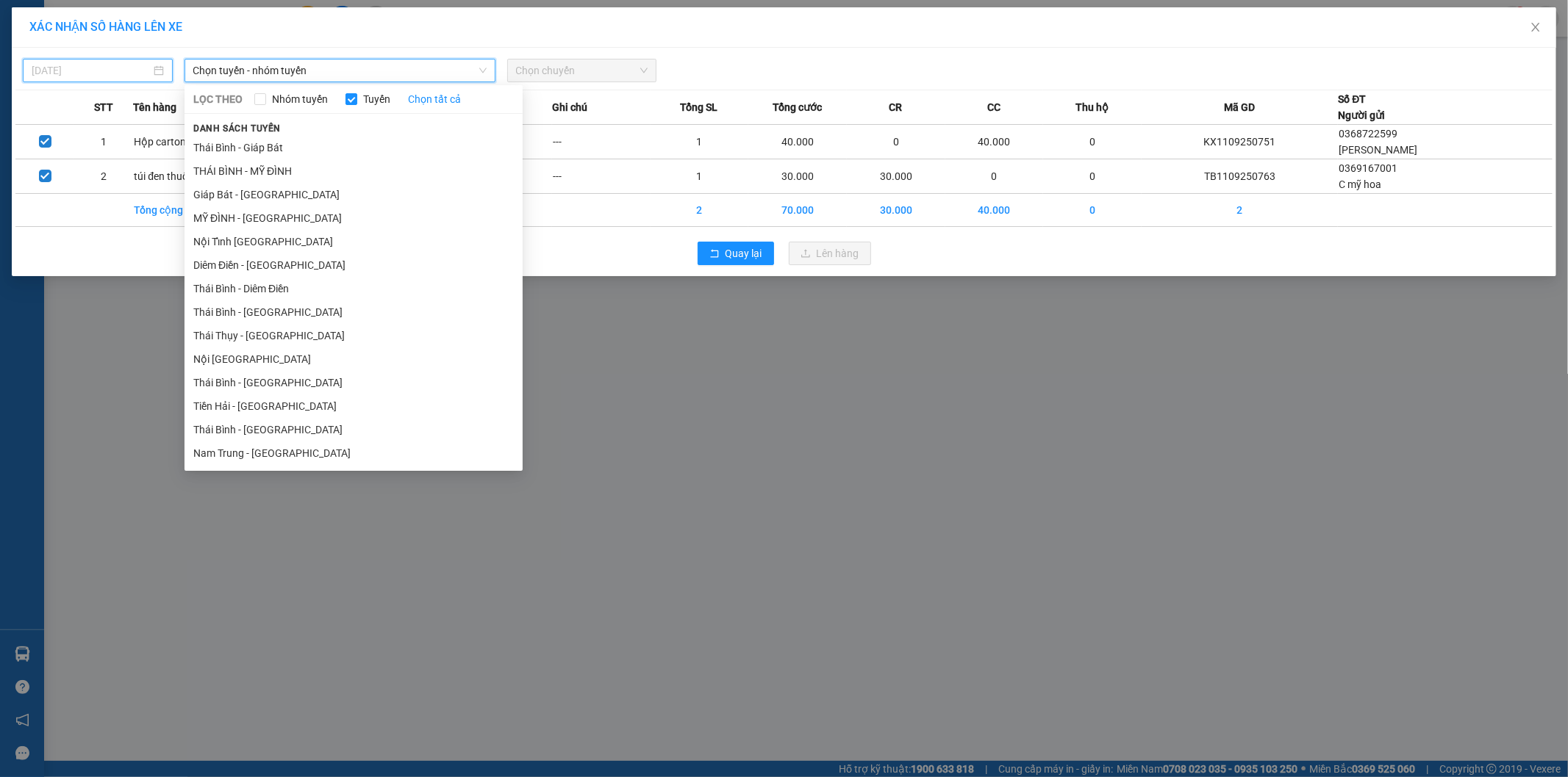
click at [105, 75] on input "[DATE]" at bounding box center [91, 70] width 119 height 16
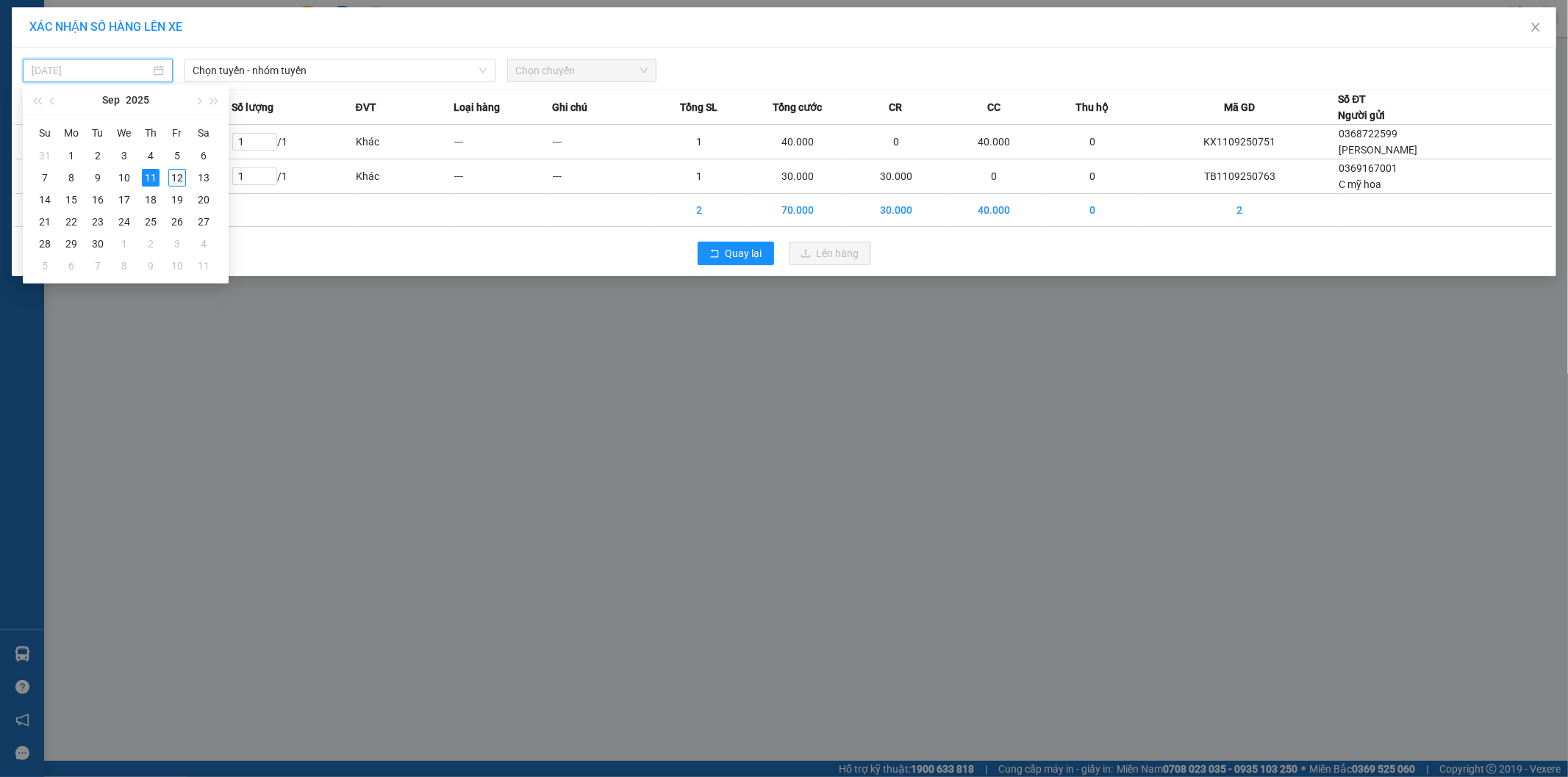
click at [178, 172] on div "12" at bounding box center [177, 178] width 18 height 18
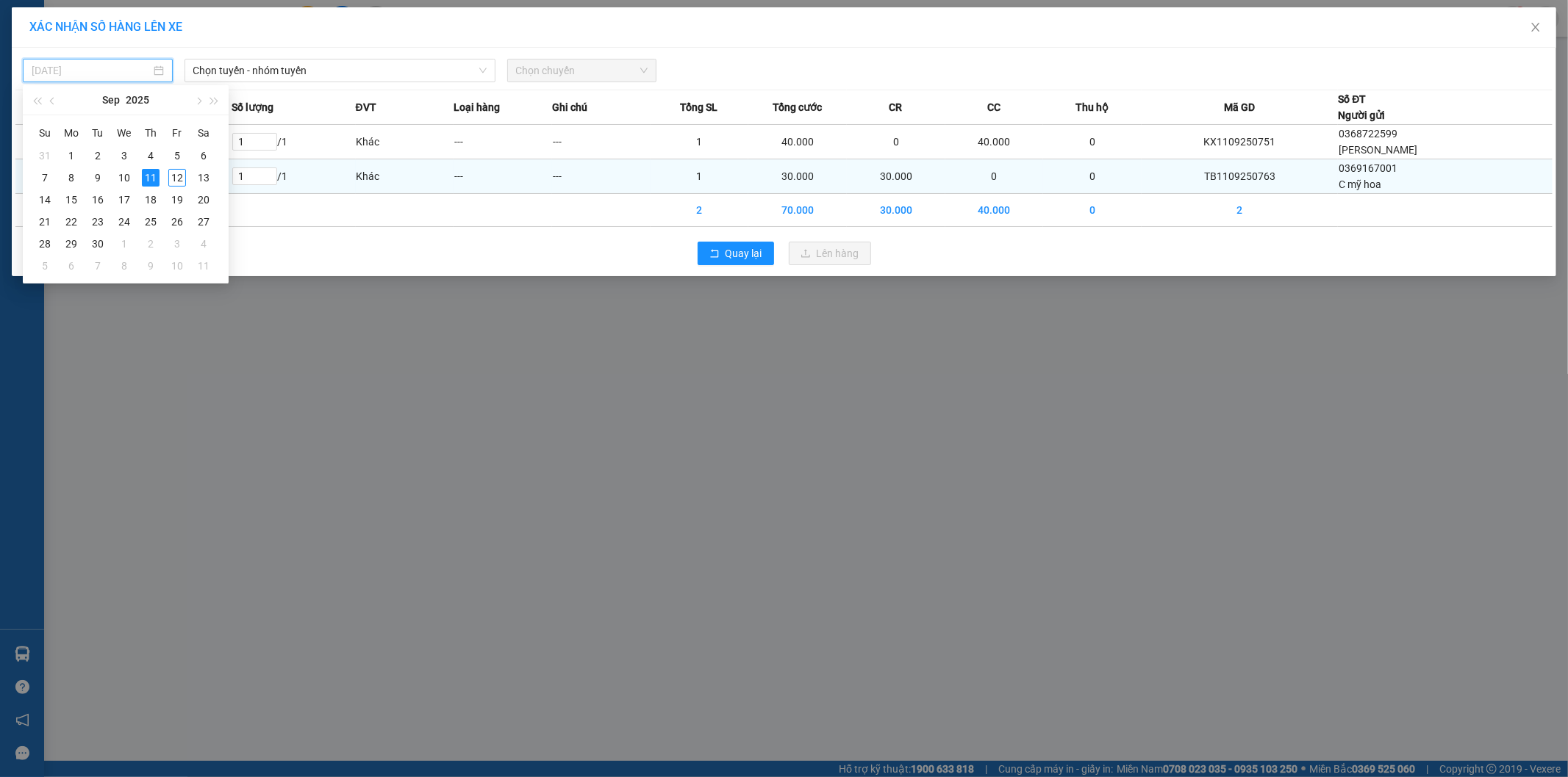
type input "[DATE]"
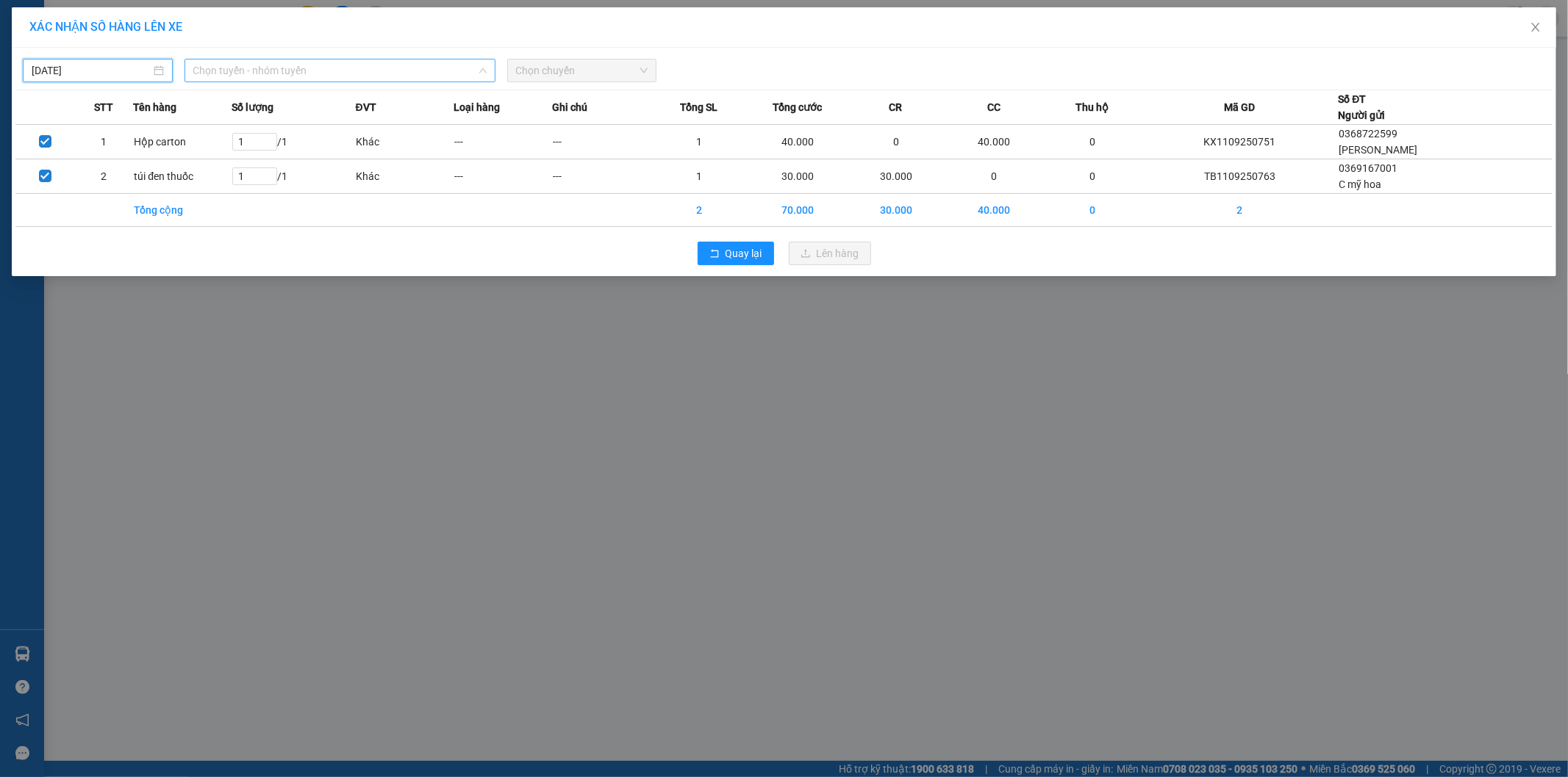
click at [341, 68] on span "Chọn tuyến - nhóm tuyến" at bounding box center [340, 70] width 293 height 22
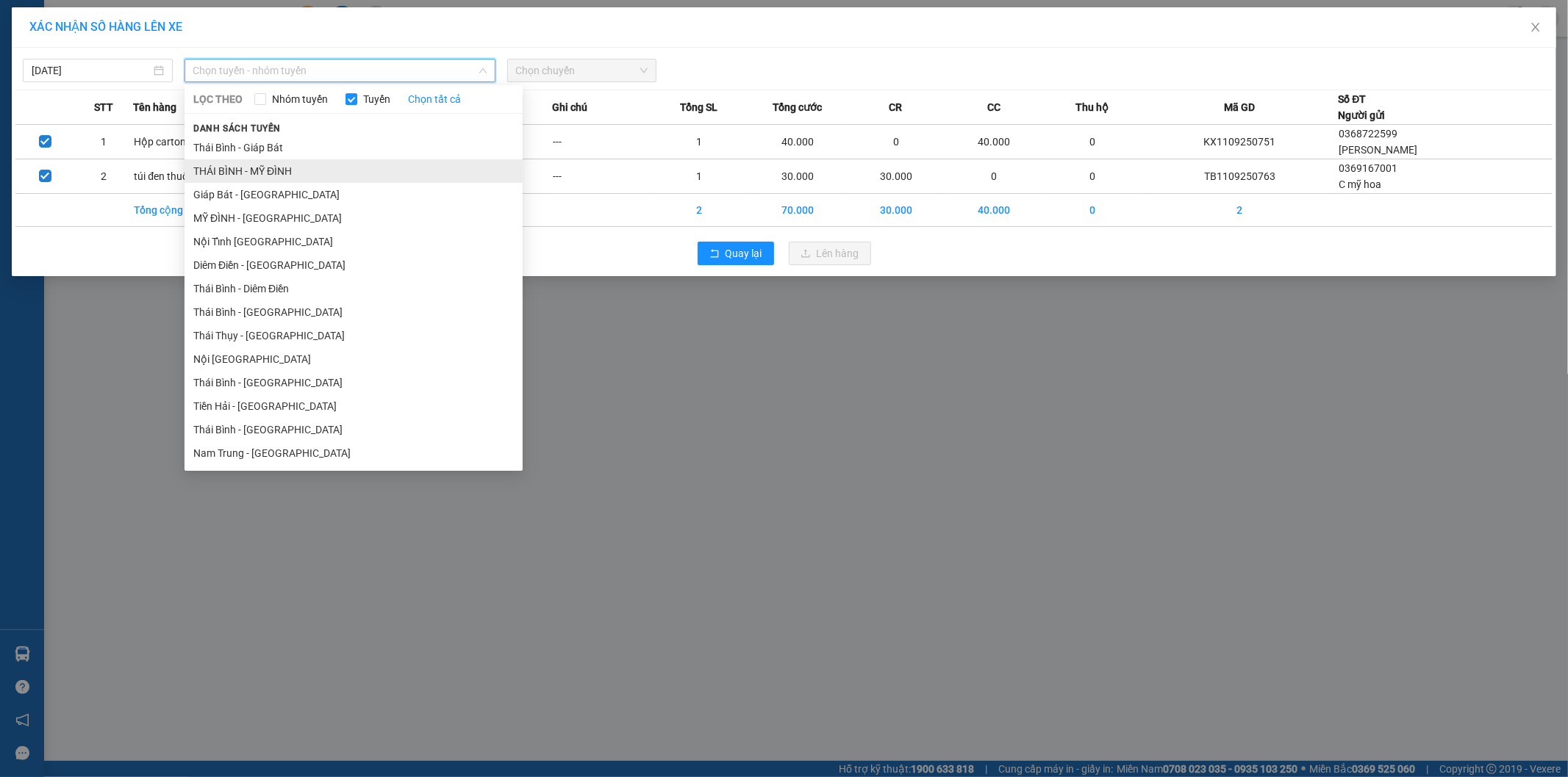
click at [295, 170] on li "THÁI BÌNH - MỸ ĐÌNH" at bounding box center [353, 171] width 338 height 23
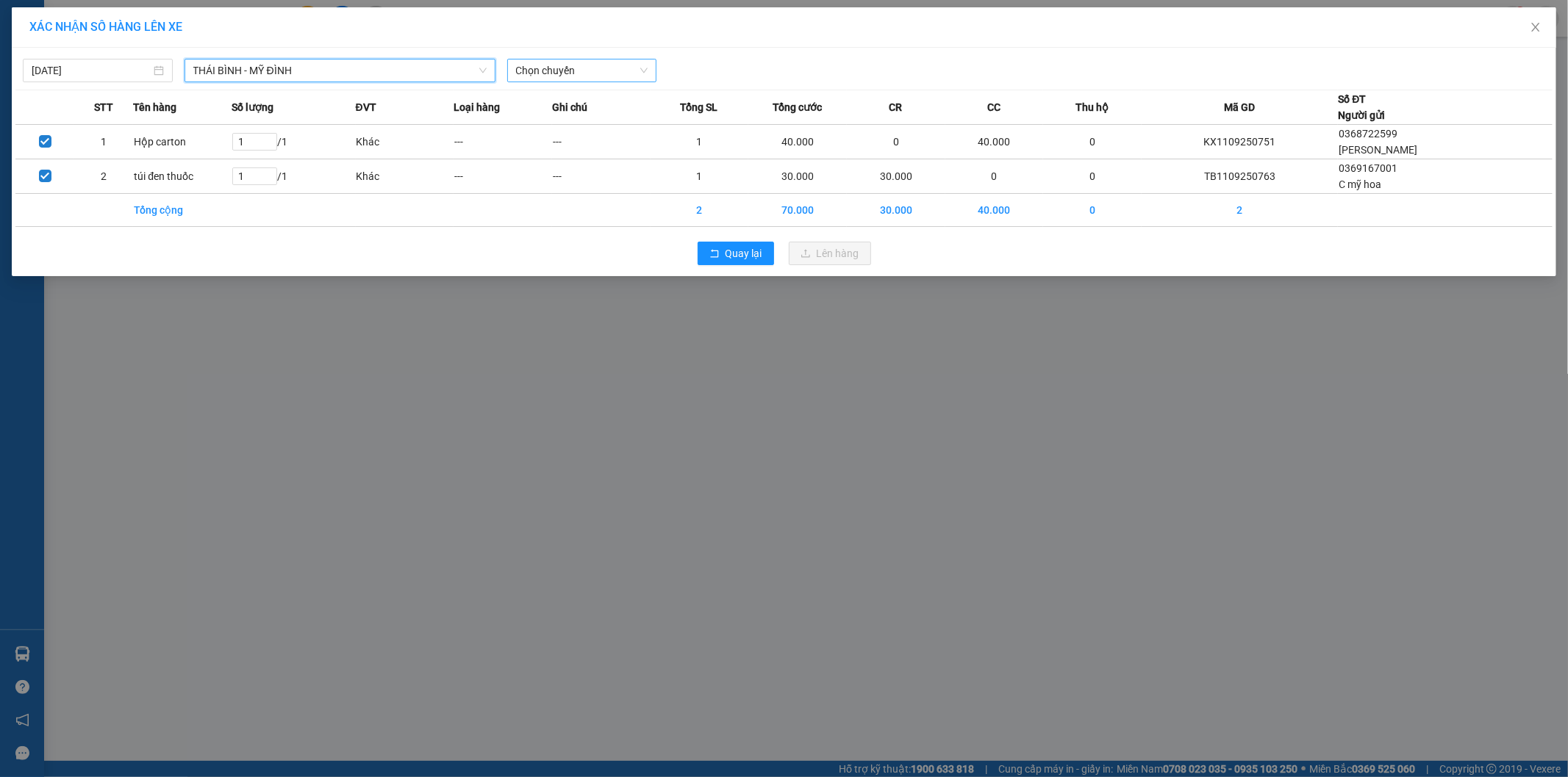
click at [579, 65] on span "Chọn chuyến" at bounding box center [582, 70] width 133 height 22
type input "1974"
click at [596, 97] on div "06:02 - 17B-019.74" at bounding box center [573, 100] width 115 height 16
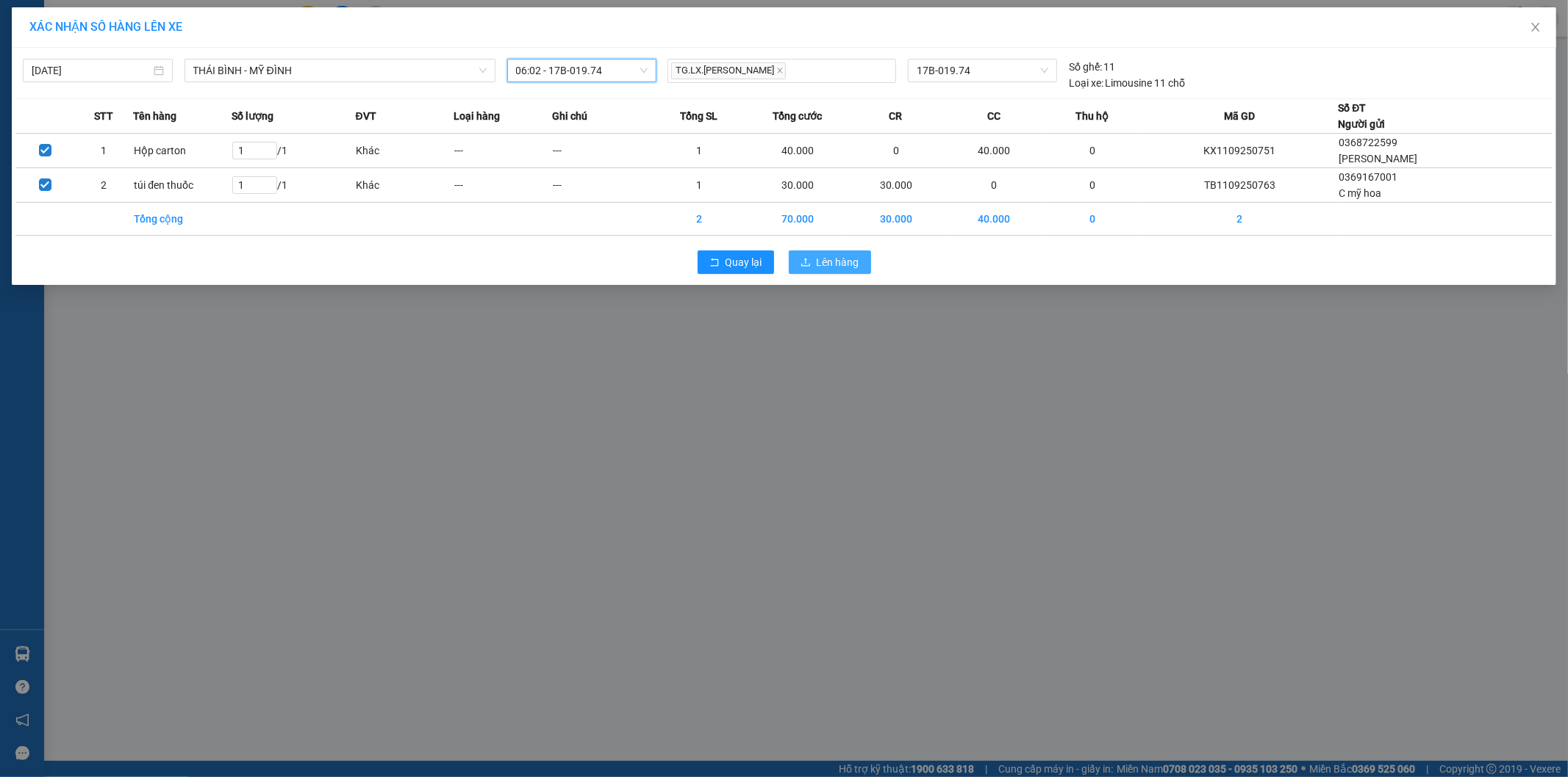
click at [837, 255] on span "Lên hàng" at bounding box center [837, 262] width 43 height 16
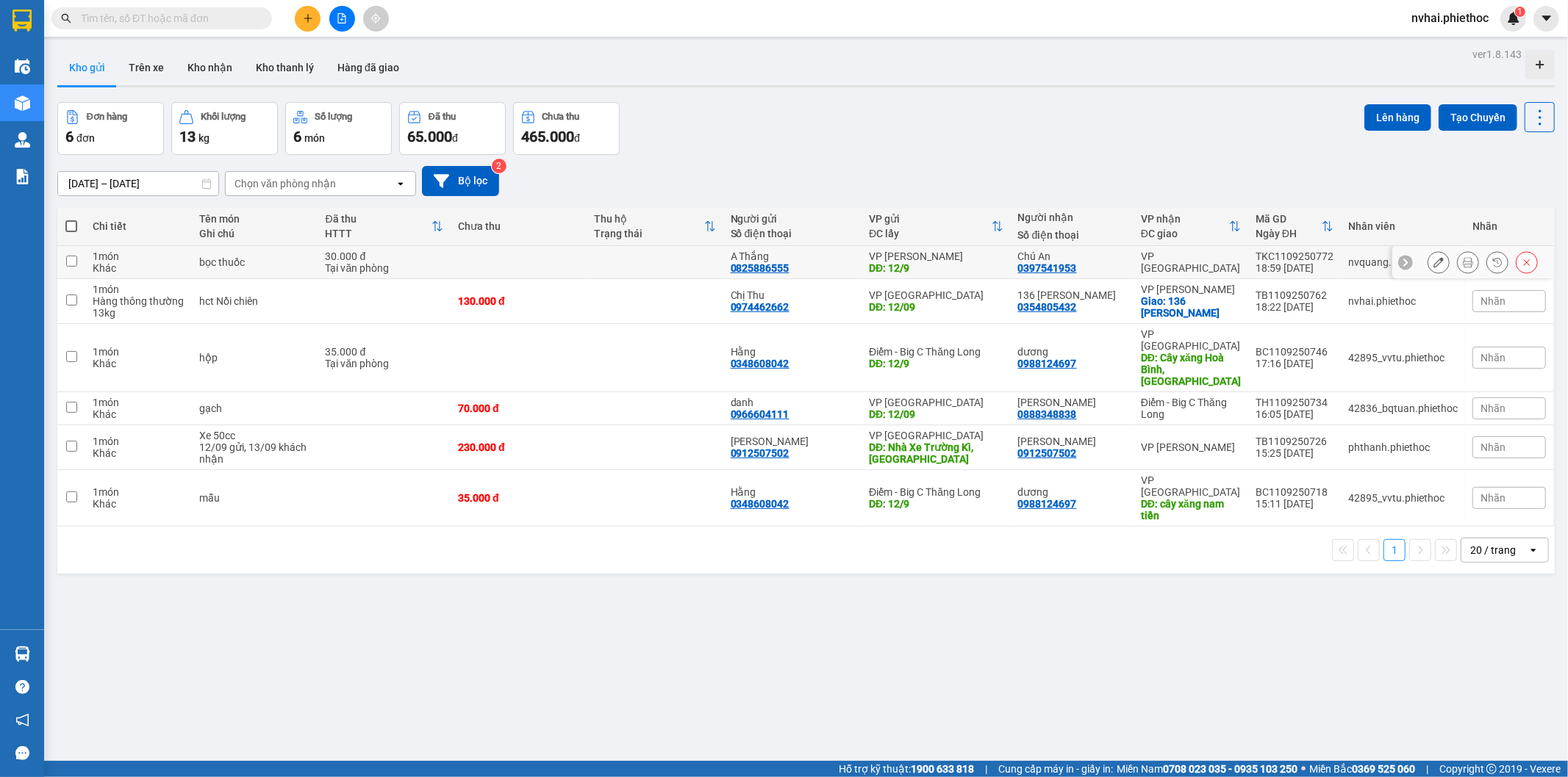
click at [1232, 268] on div "VP [GEOGRAPHIC_DATA]" at bounding box center [1191, 262] width 100 height 23
checkbox input "true"
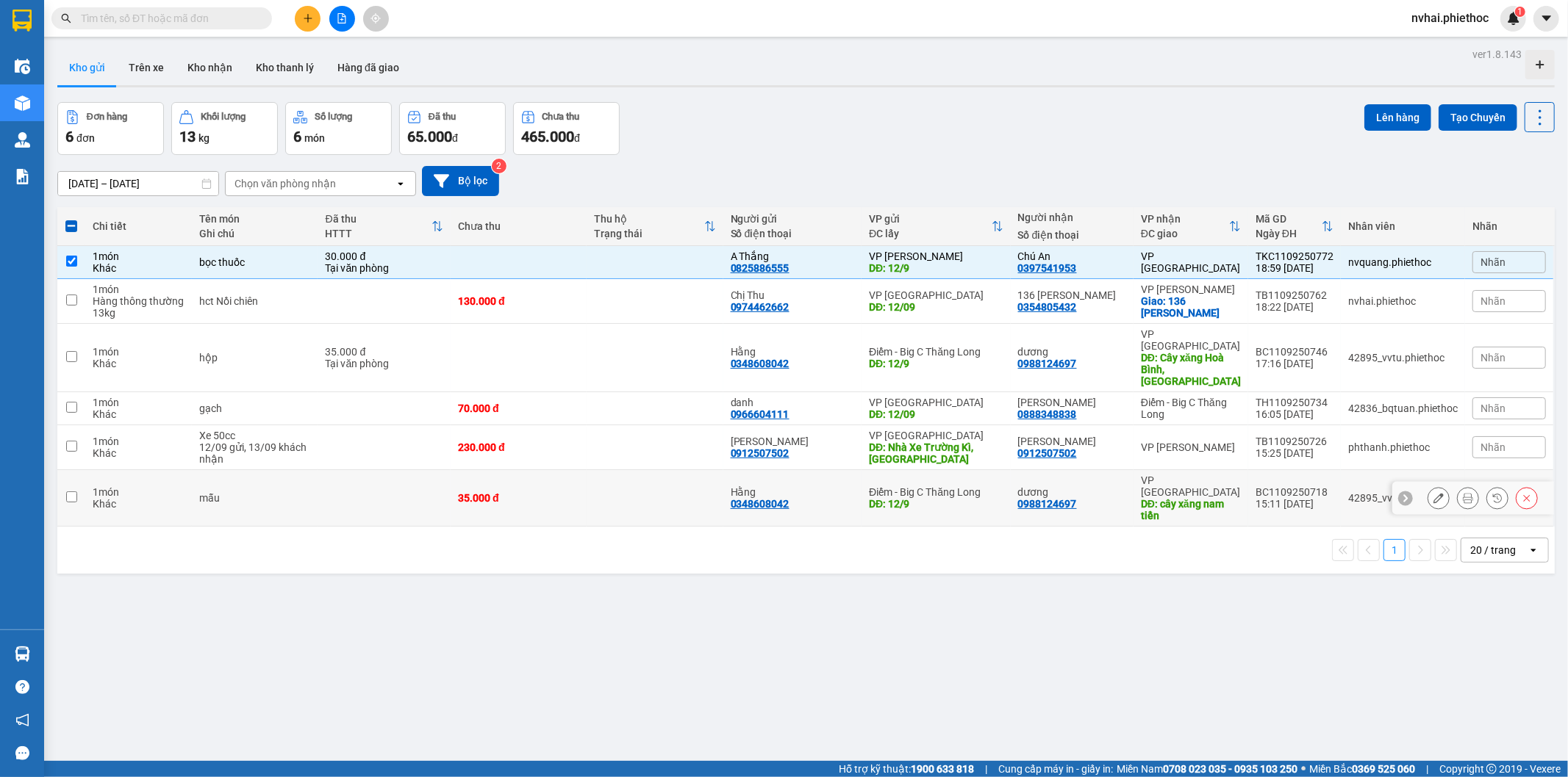
click at [1248, 470] on td "BC1109250718 15:11 11/09" at bounding box center [1294, 498] width 93 height 57
checkbox input "true"
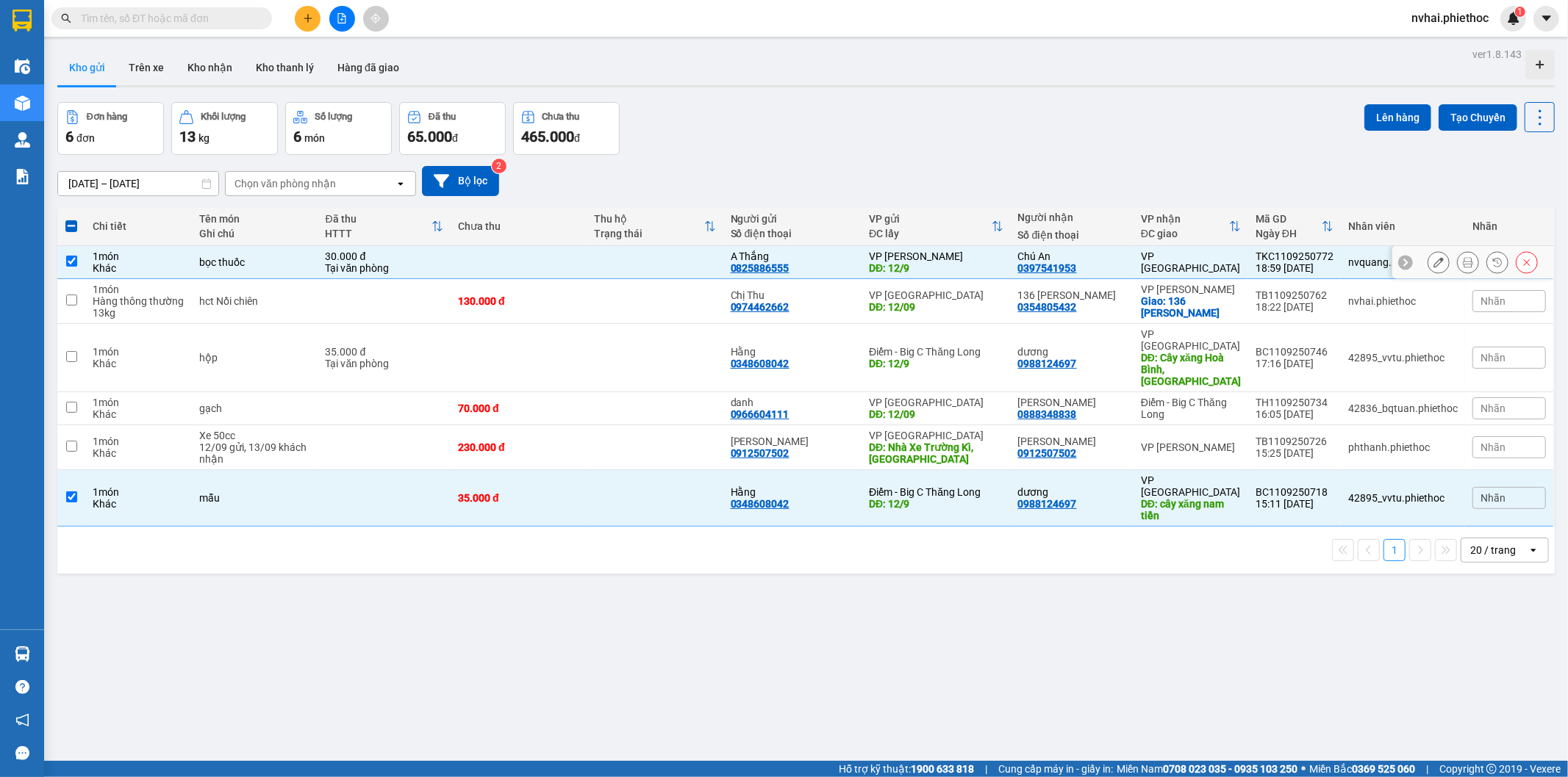
click at [1217, 264] on div "VP [GEOGRAPHIC_DATA]" at bounding box center [1191, 262] width 100 height 23
checkbox input "false"
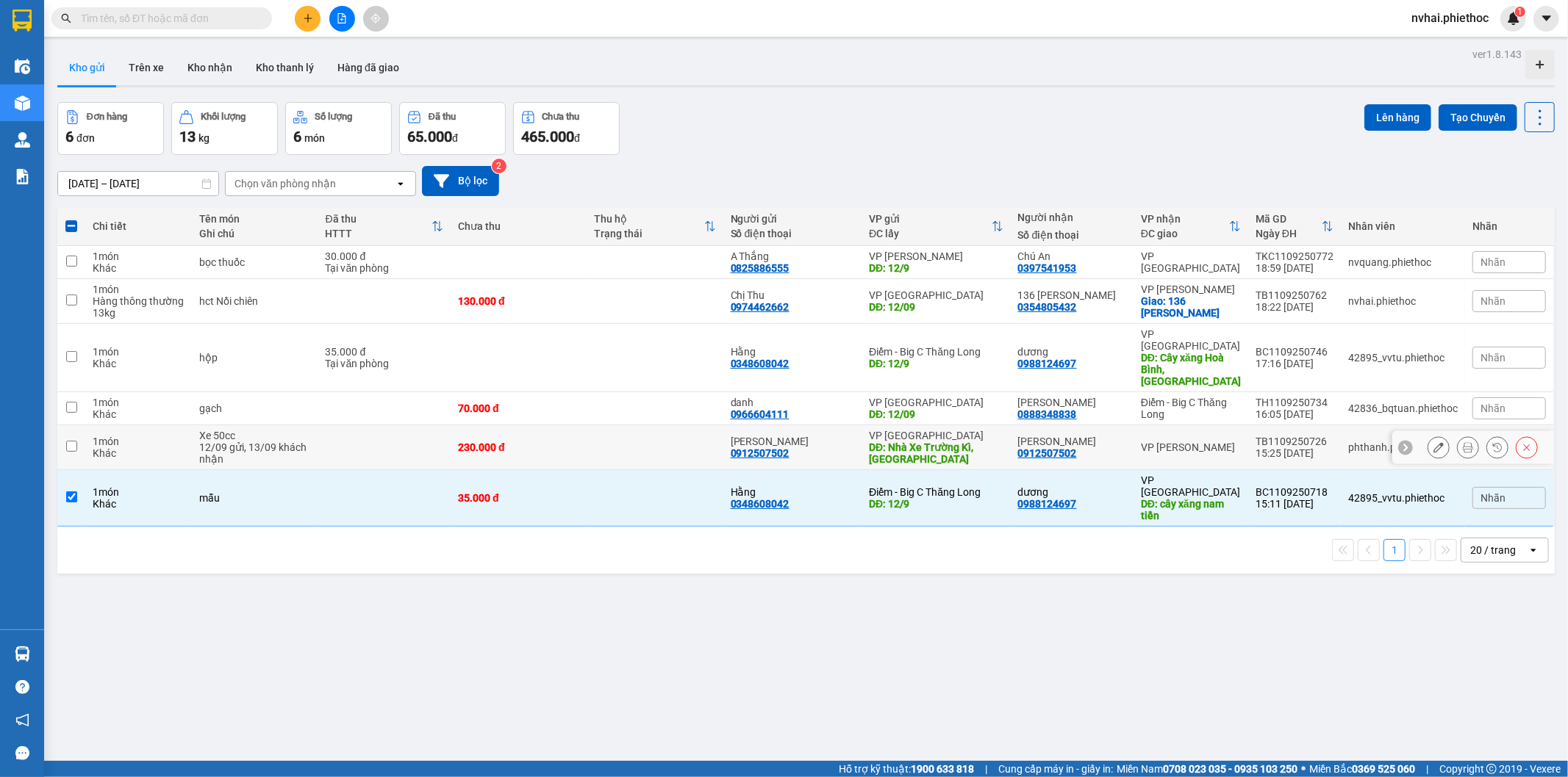
click at [1231, 474] on div "VP [GEOGRAPHIC_DATA]" at bounding box center [1191, 486] width 100 height 23
checkbox input "false"
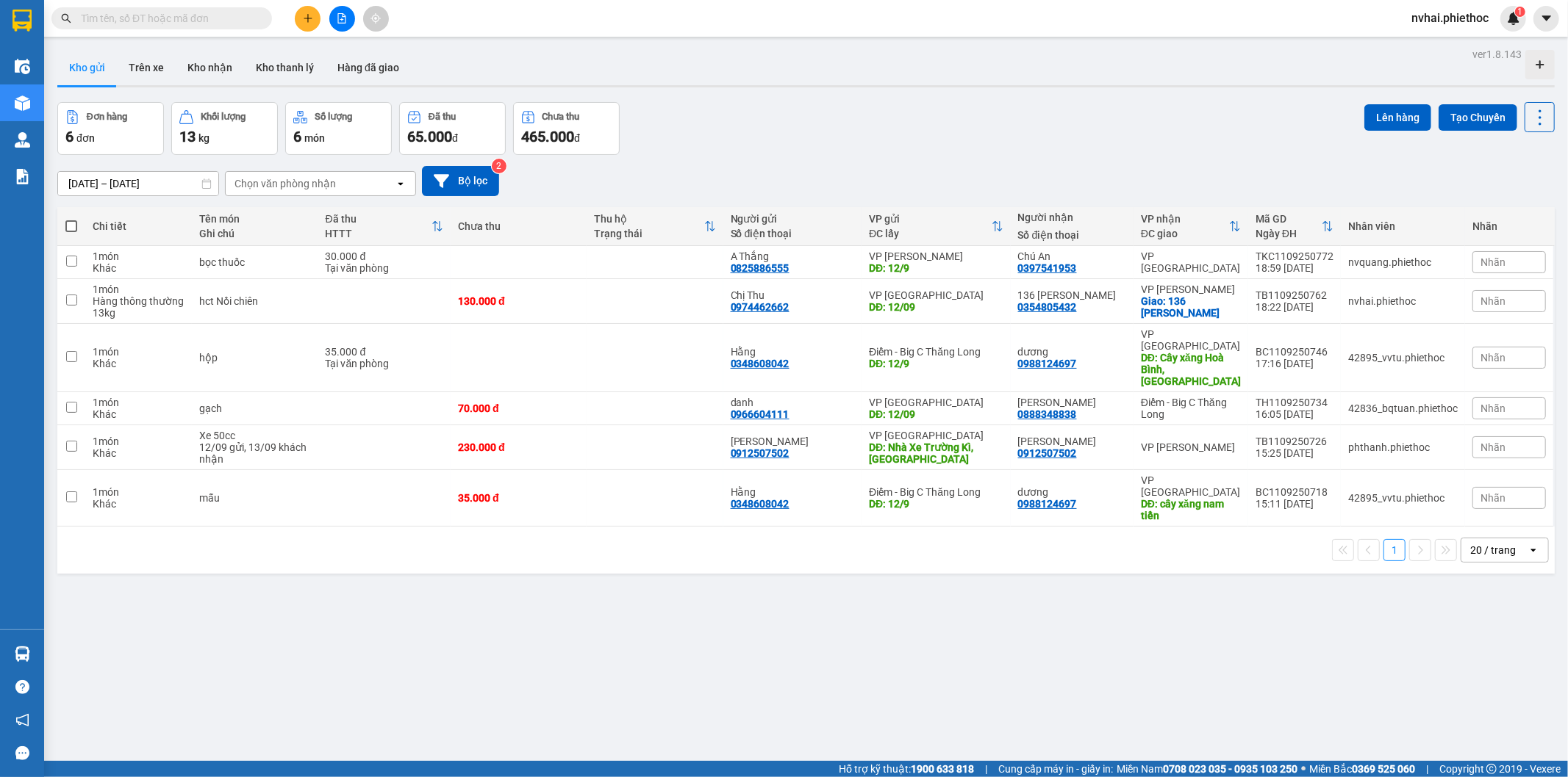
click at [940, 0] on div "Kết quả tìm kiếm ( 0 ) Bộ lọc No Data nvhai.phiethoc 1" at bounding box center [784, 18] width 1568 height 37
click at [1135, 9] on div "Kết quả tìm kiếm ( 0 ) Bộ lọc No Data nvhai.phiethoc 1" at bounding box center [784, 18] width 1568 height 37
click at [191, 75] on button "Kho nhận" at bounding box center [210, 67] width 69 height 35
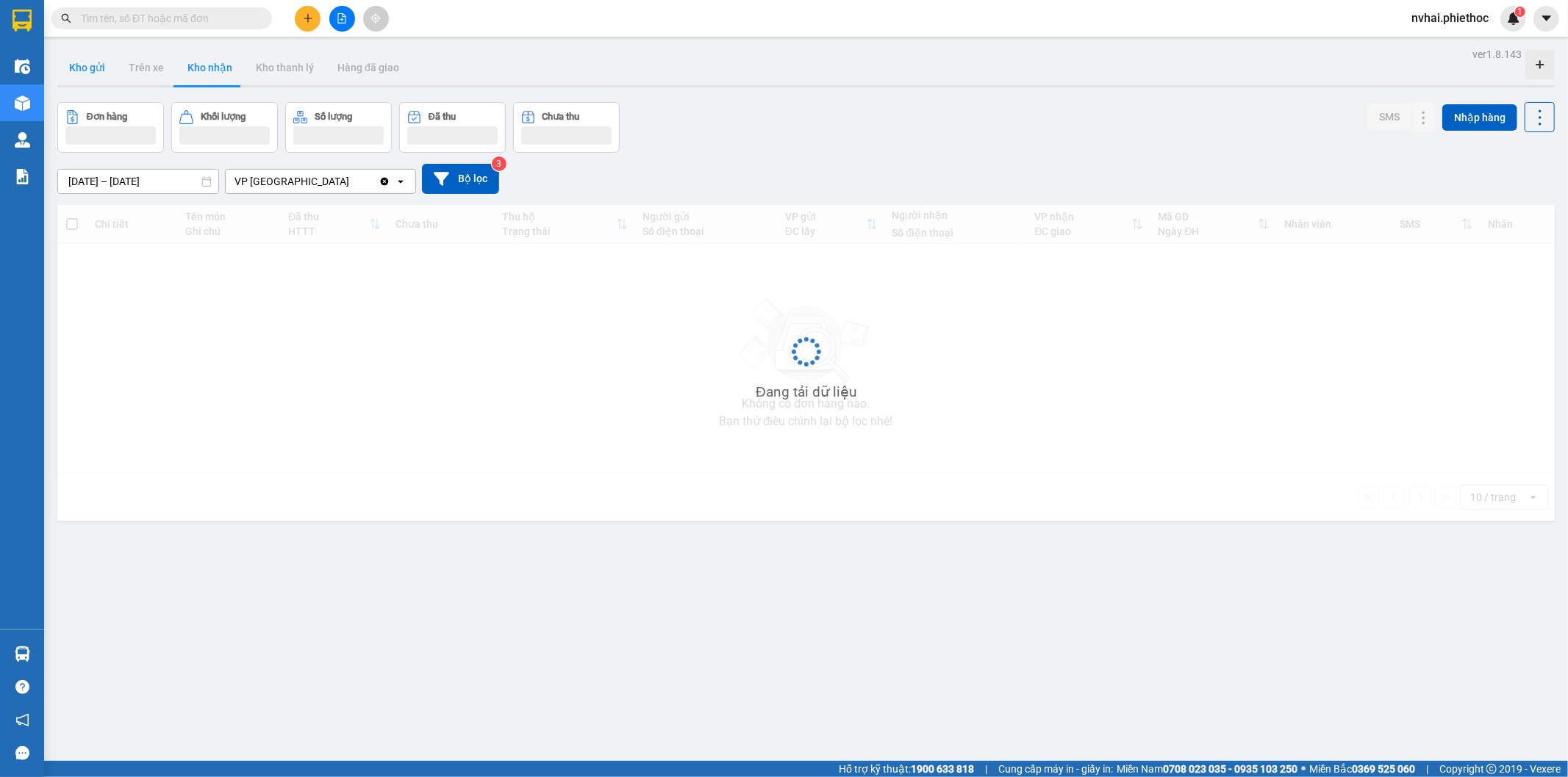
click at [88, 76] on button "Kho gửi" at bounding box center [87, 67] width 59 height 35
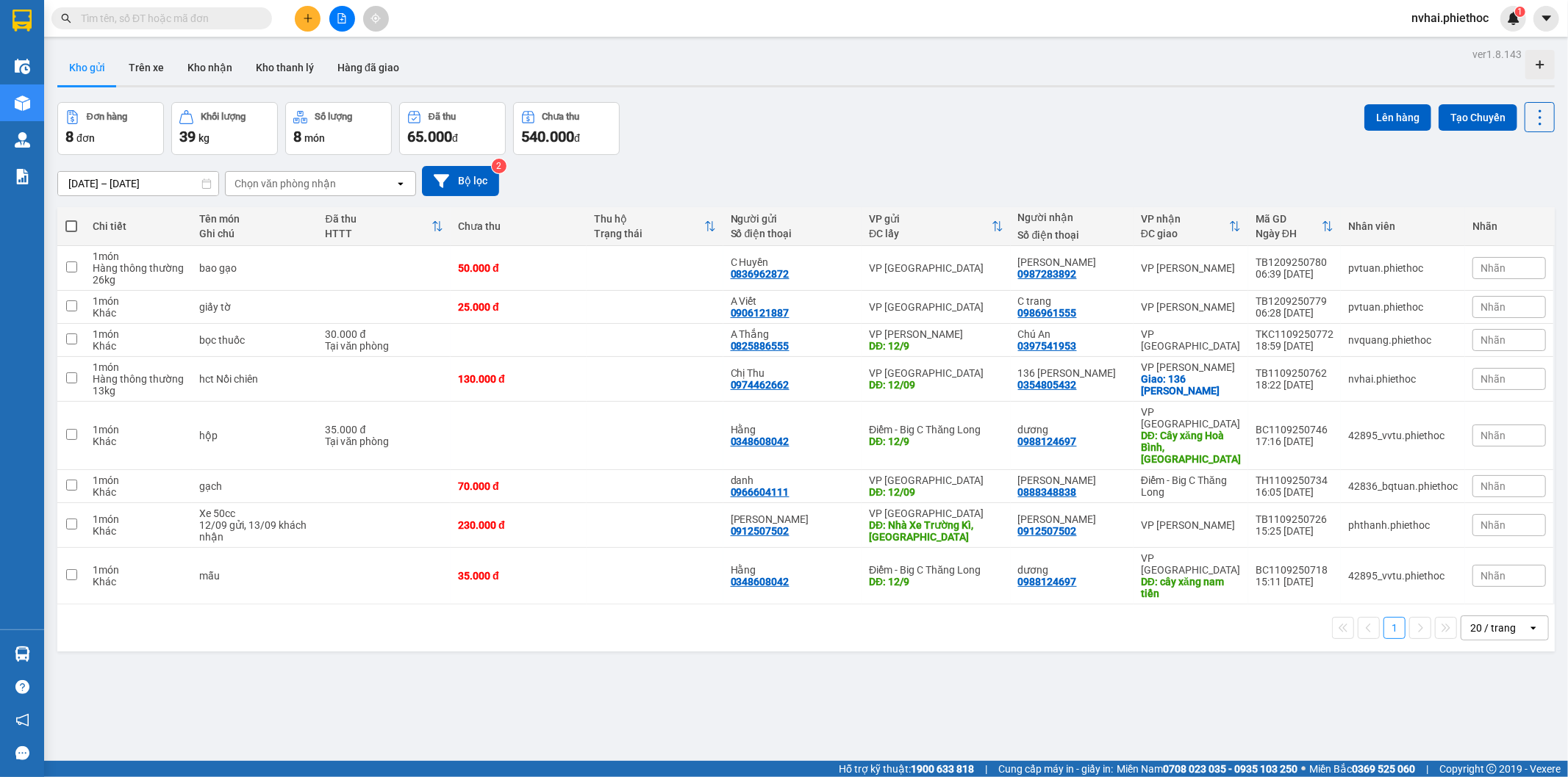
click at [1182, 20] on div "Kết quả tìm kiếm ( 0 ) Bộ lọc No Data nvhai.phiethoc 1" at bounding box center [784, 18] width 1568 height 37
click at [1157, 10] on div "Kết quả tìm kiếm ( 0 ) Bộ lọc No Data nvhai.phiethoc 1" at bounding box center [784, 18] width 1568 height 37
click at [207, 63] on button "Kho nhận" at bounding box center [210, 67] width 69 height 35
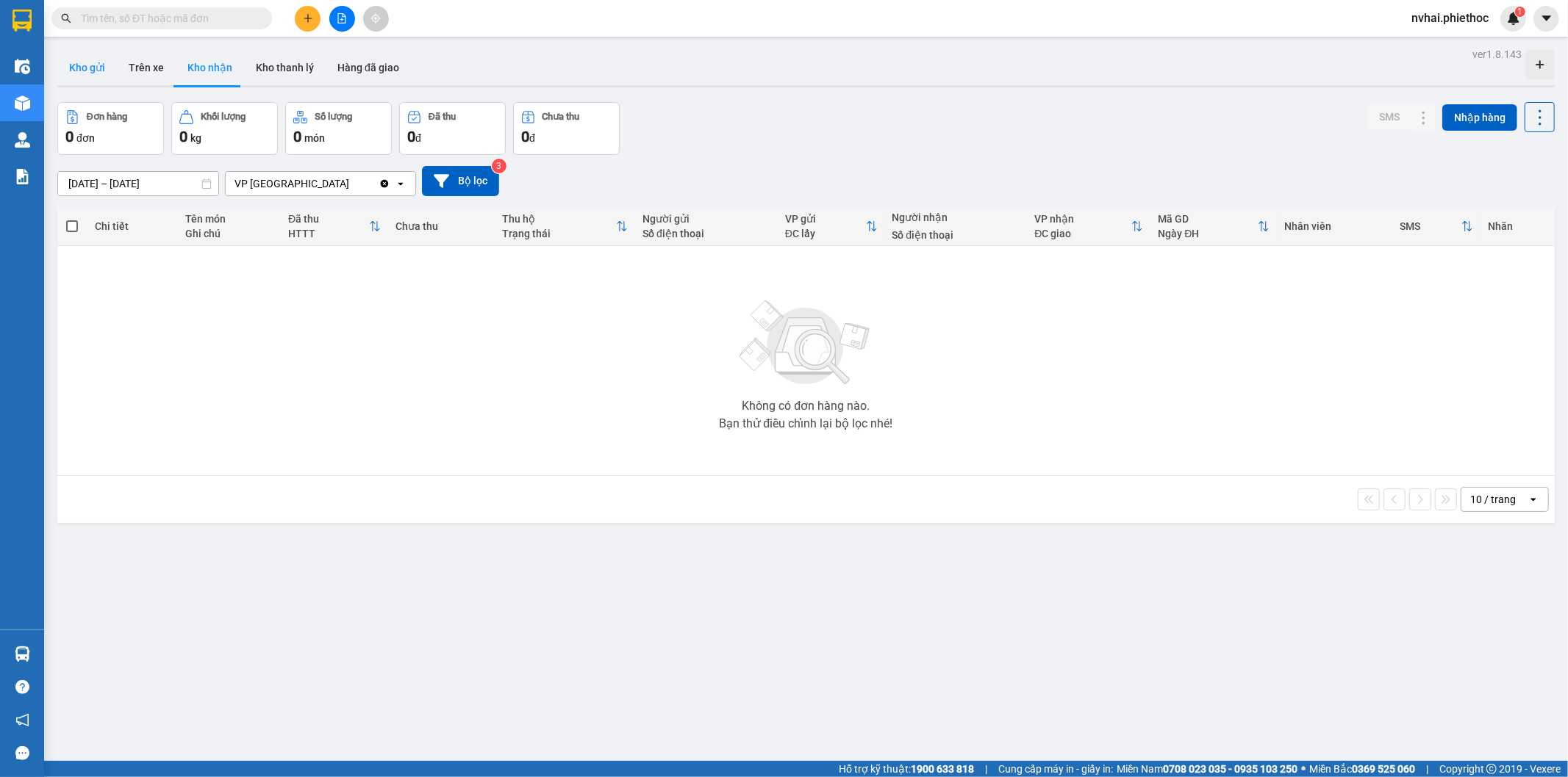
click at [97, 76] on button "Kho gửi" at bounding box center [87, 67] width 59 height 35
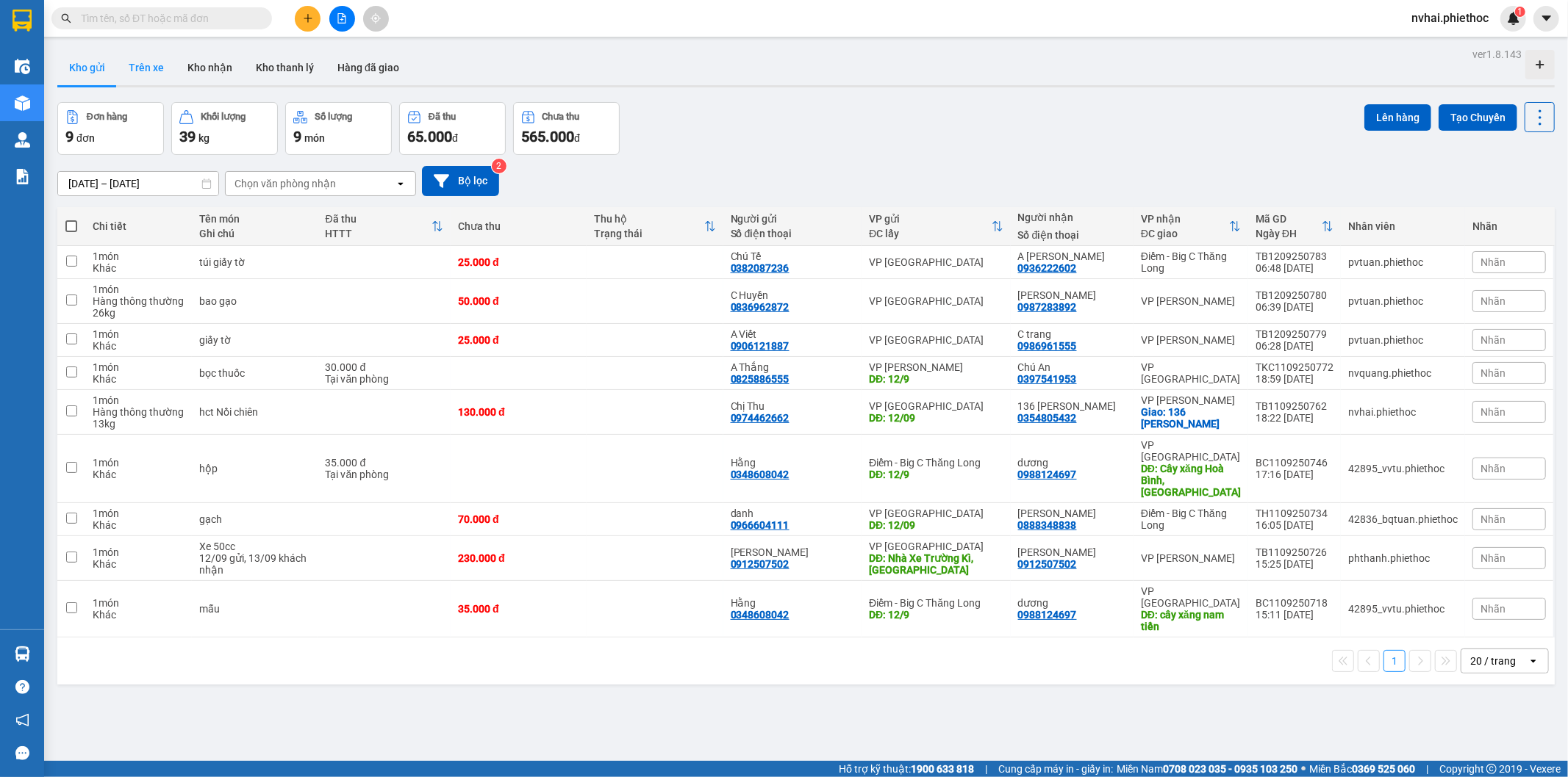
click at [140, 64] on button "Trên xe" at bounding box center [146, 67] width 59 height 35
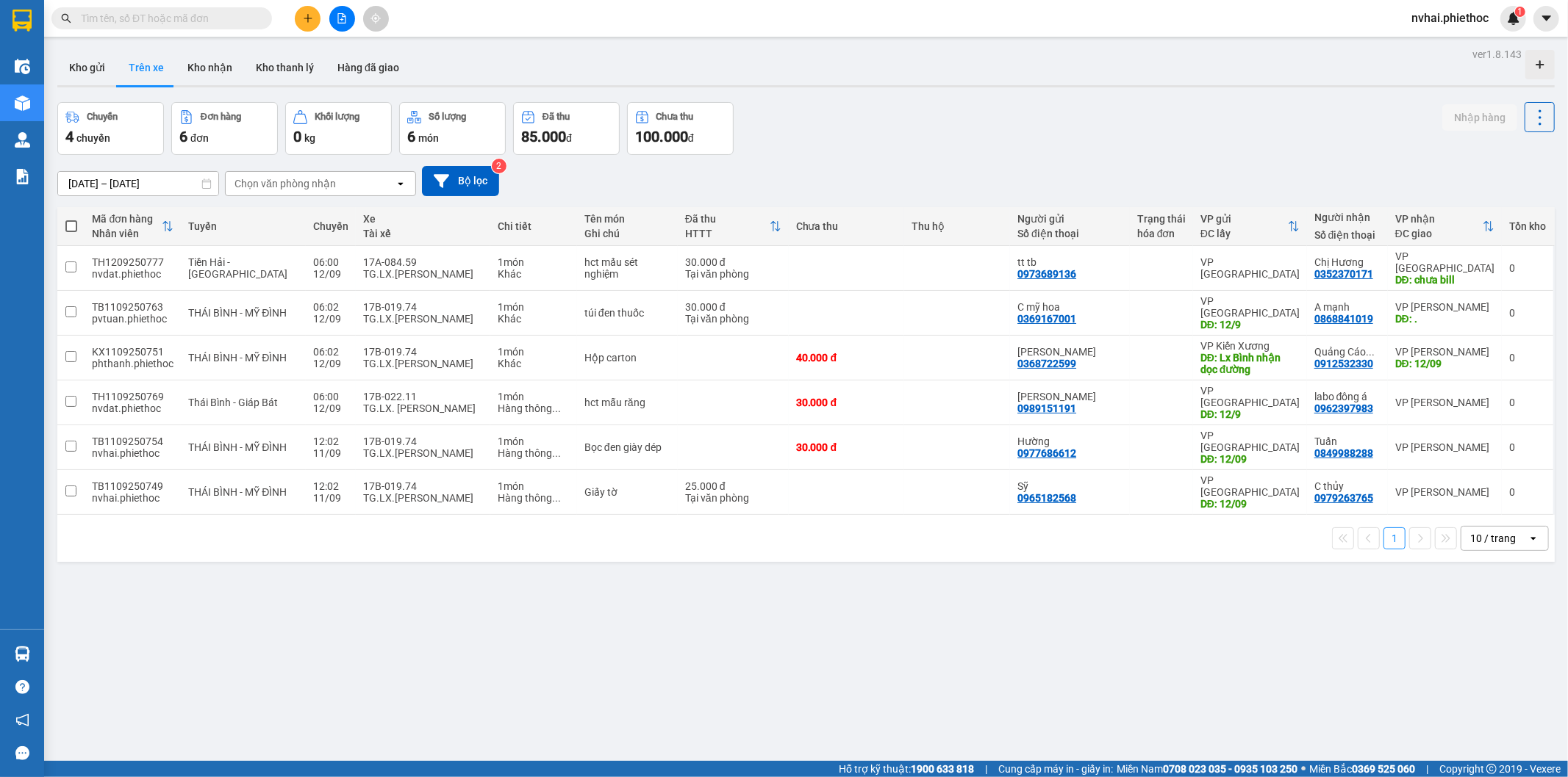
click at [275, 188] on div "Chọn văn phòng nhận" at bounding box center [285, 183] width 101 height 15
type input "thái"
click at [299, 215] on div "VP [GEOGRAPHIC_DATA]" at bounding box center [319, 215] width 191 height 27
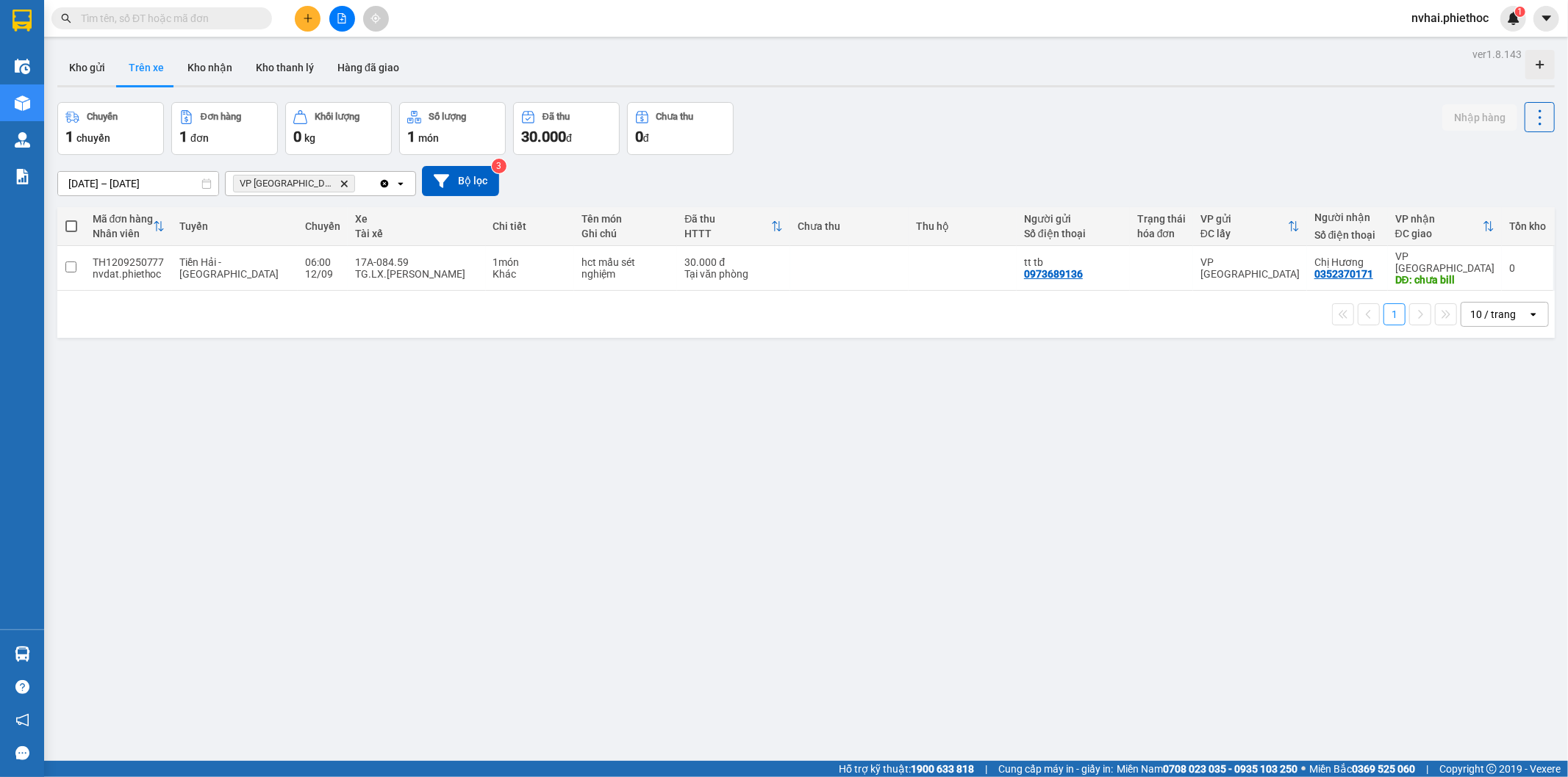
click at [211, 13] on input "text" at bounding box center [168, 18] width 173 height 16
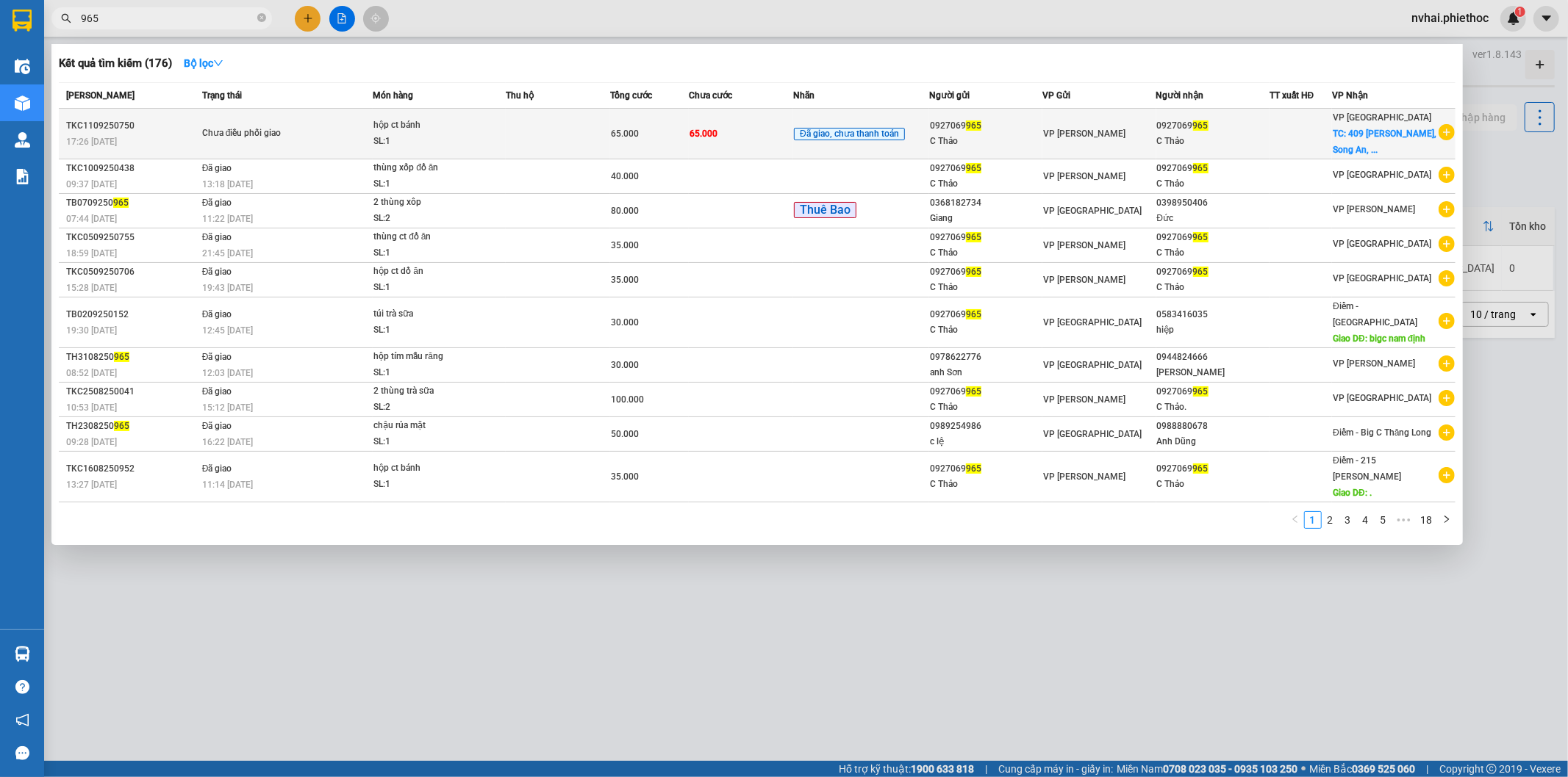
type input "965"
click at [1189, 136] on div "C Thảo" at bounding box center [1212, 141] width 112 height 16
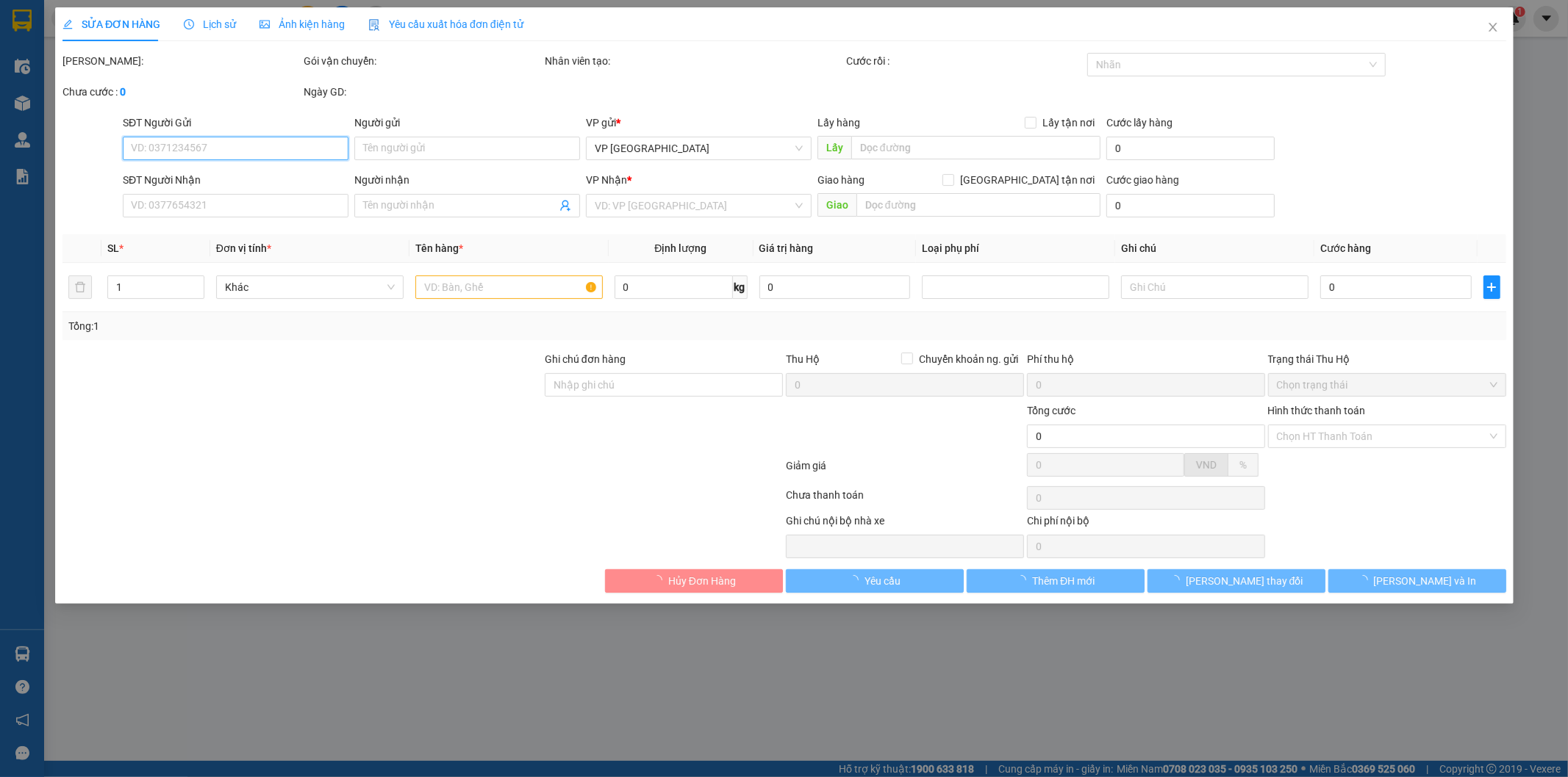
type input "0927069965"
type input "C Thảo"
type input "0927069965"
type input "C Thảo"
checkbox input "true"
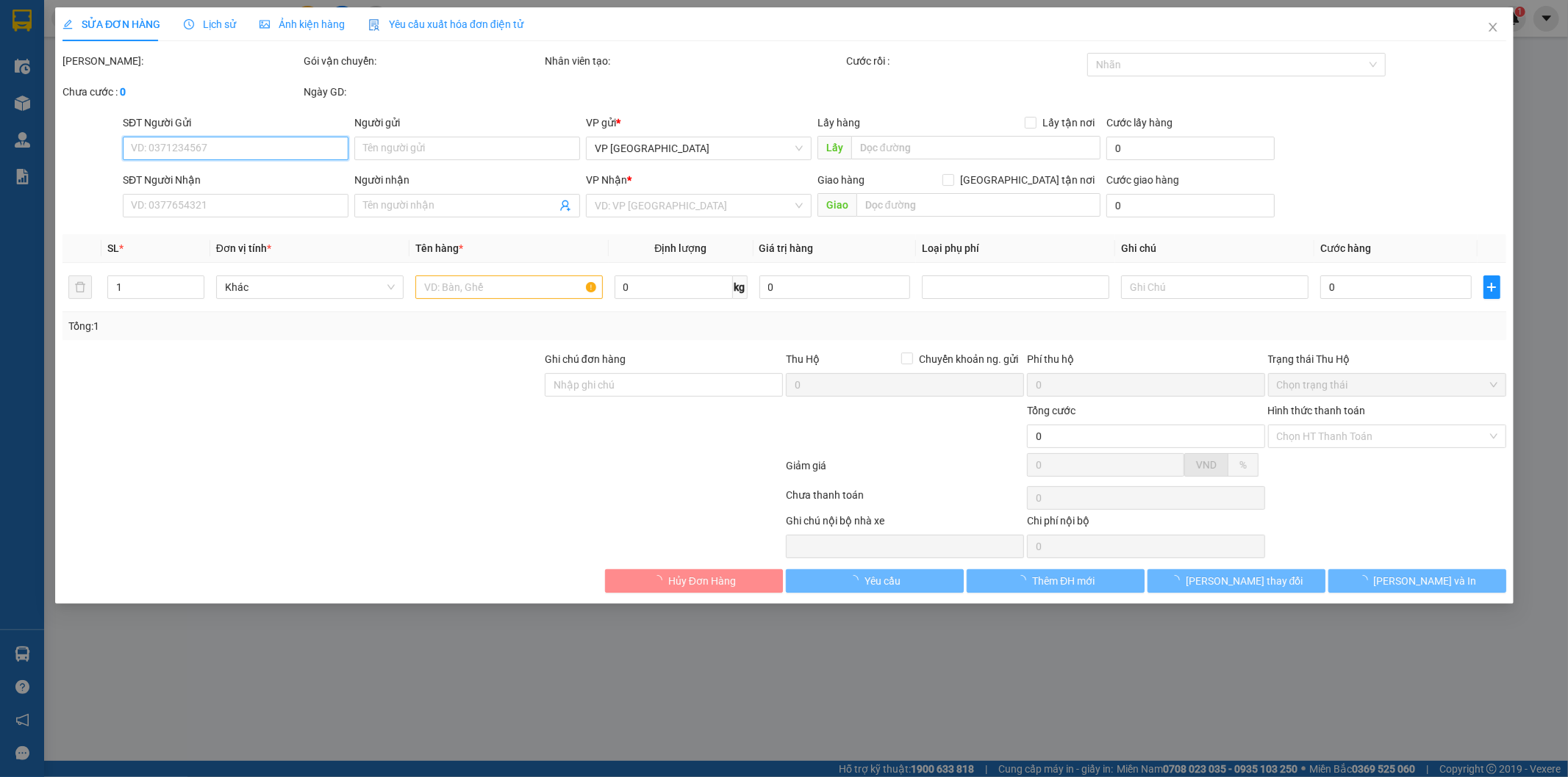
type input "409 Nguyễn Trãi, Song An, Vũ Thư, Thái Bình, Việt Nam"
type input "65.000"
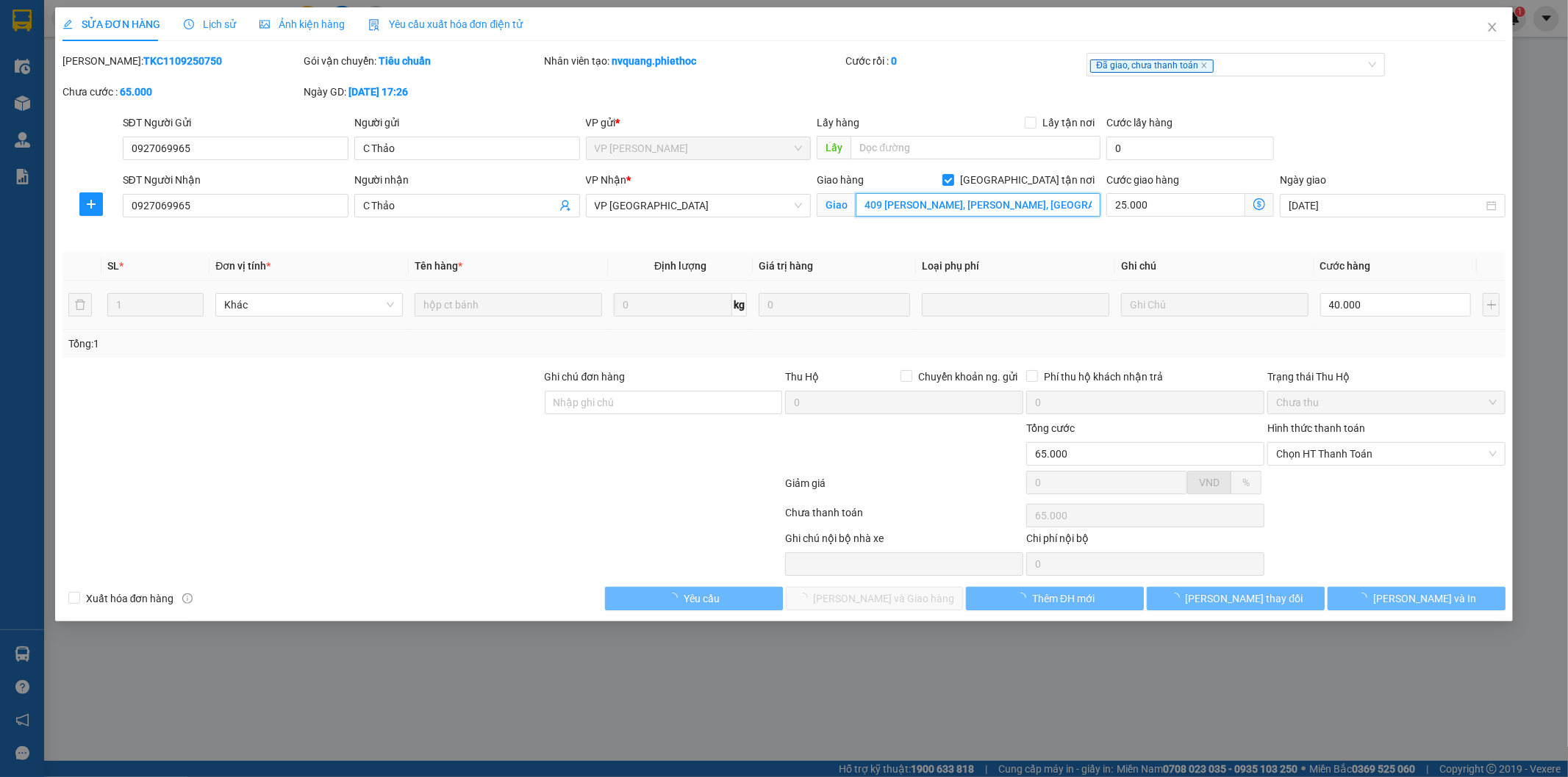
click at [917, 211] on input "409 Nguyễn Trãi, Song An, Vũ Thư, Thái Bình, Việt Nam" at bounding box center [978, 205] width 245 height 23
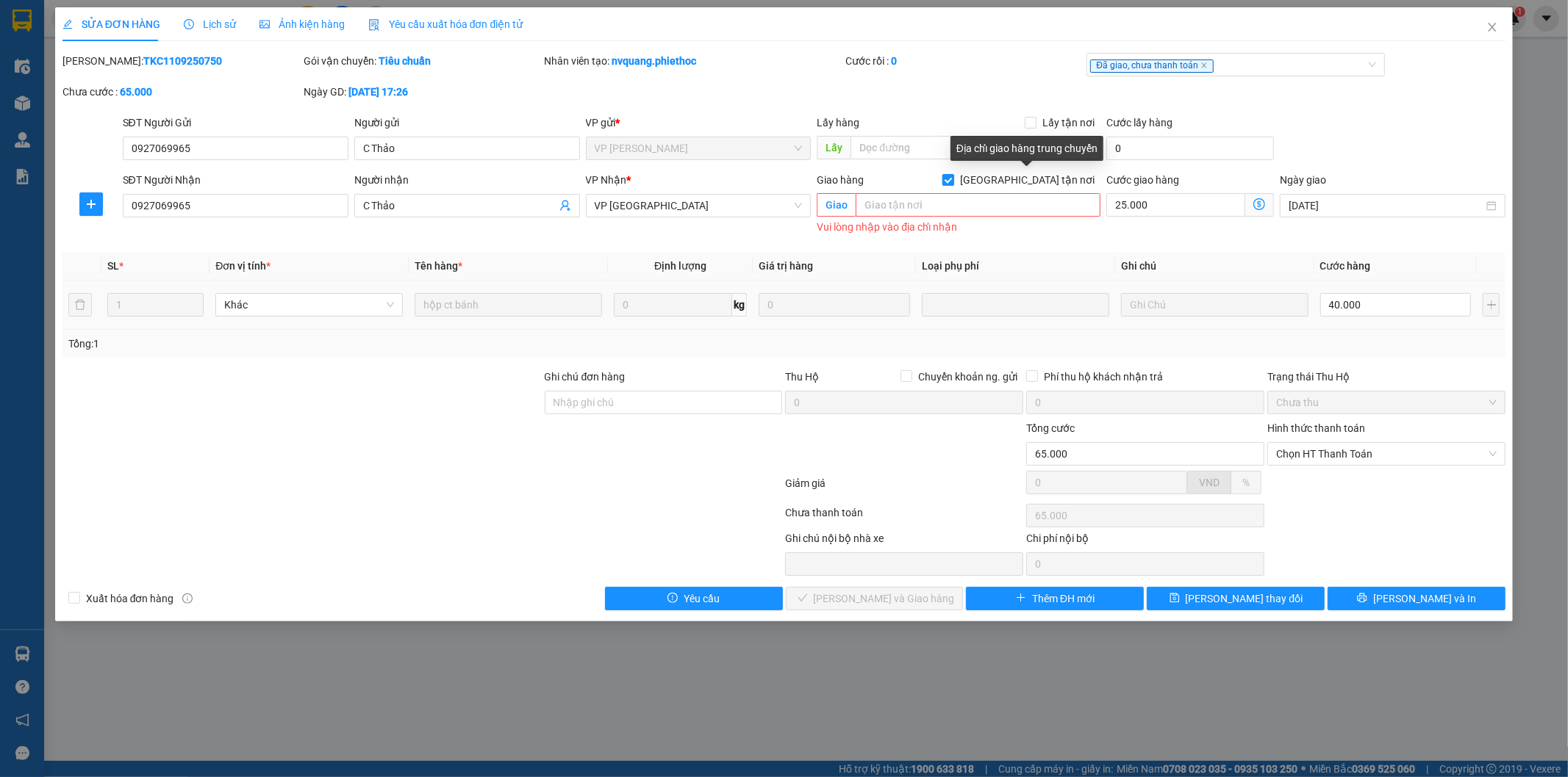
click at [955, 179] on span at bounding box center [948, 179] width 12 height 12
click at [953, 179] on input "[GEOGRAPHIC_DATA] tận nơi" at bounding box center [947, 179] width 10 height 10
checkbox input "false"
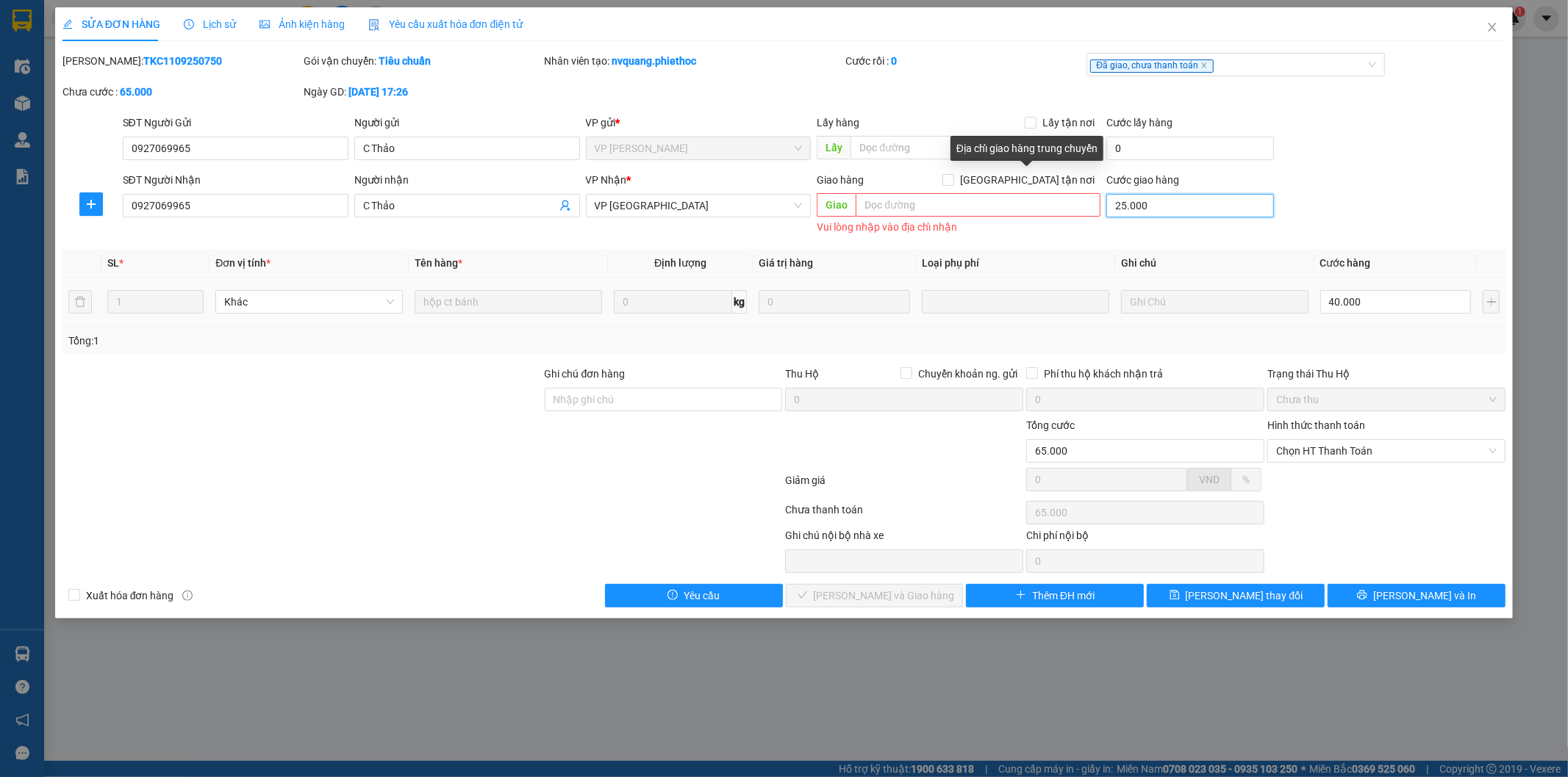
click at [1147, 200] on input "25.000" at bounding box center [1189, 206] width 168 height 23
type input "40.000"
type input "0"
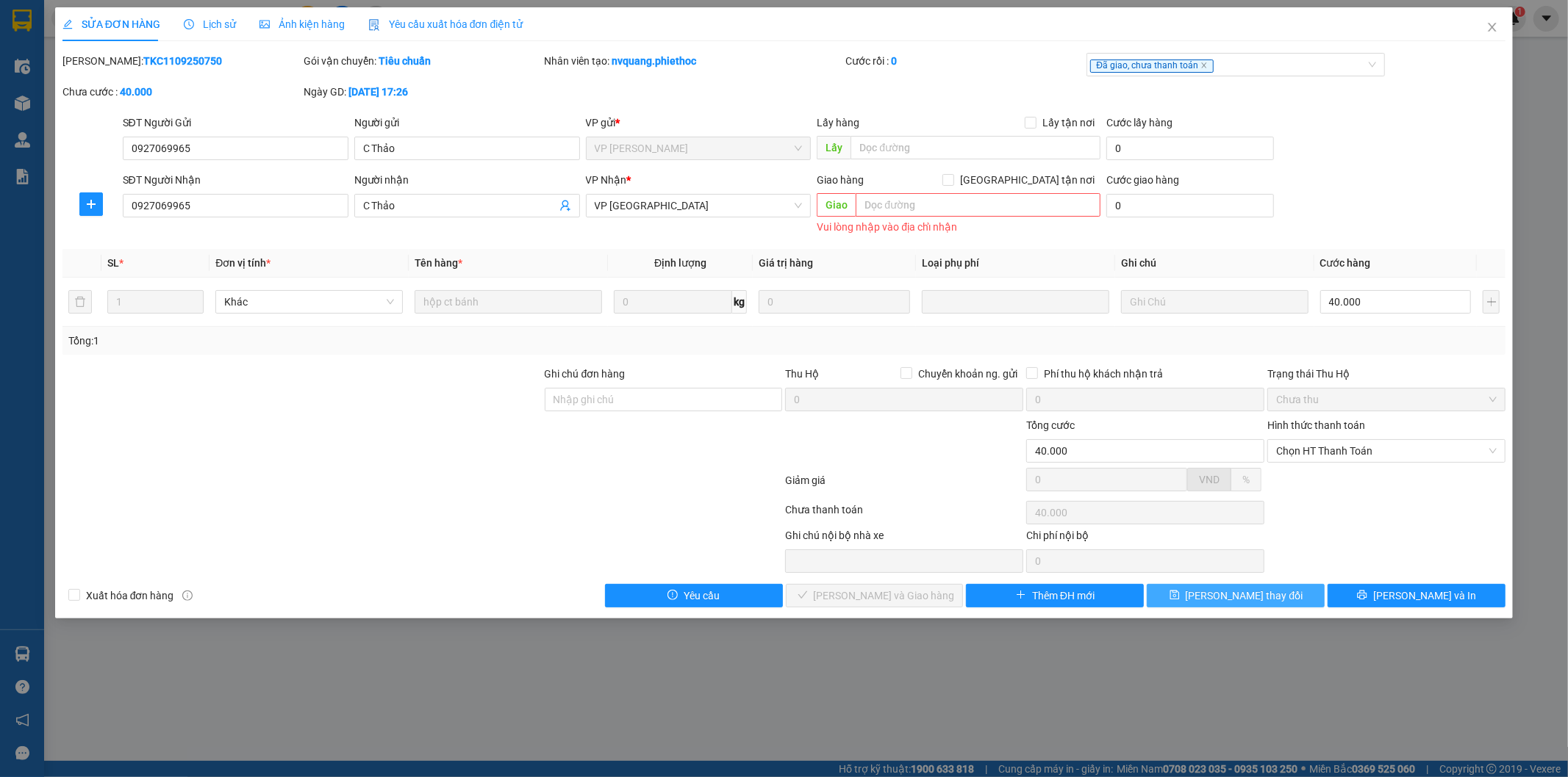
click at [1267, 597] on span "[PERSON_NAME] thay đổi" at bounding box center [1244, 595] width 118 height 16
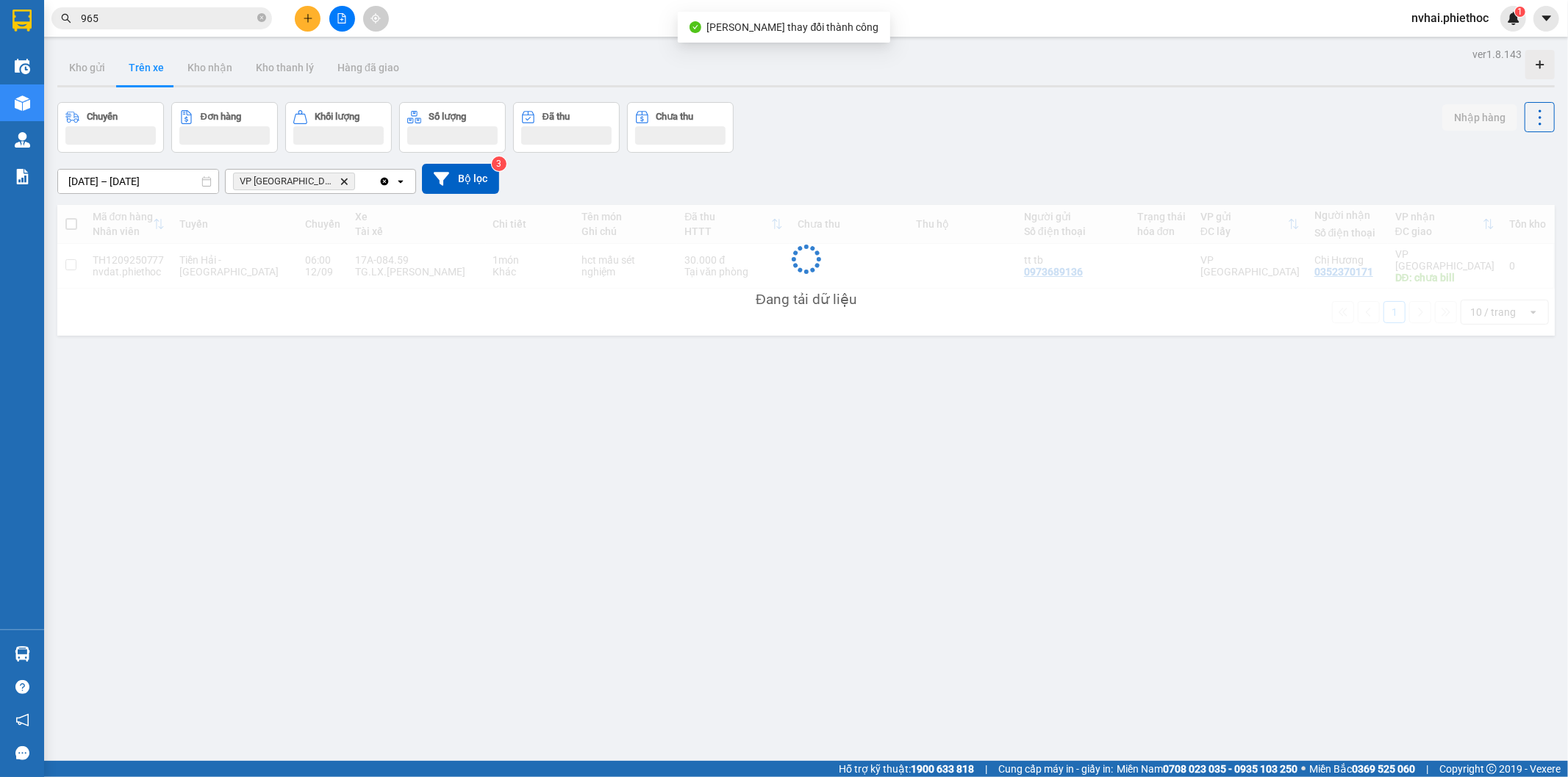
click at [222, 27] on span "965" at bounding box center [162, 18] width 221 height 22
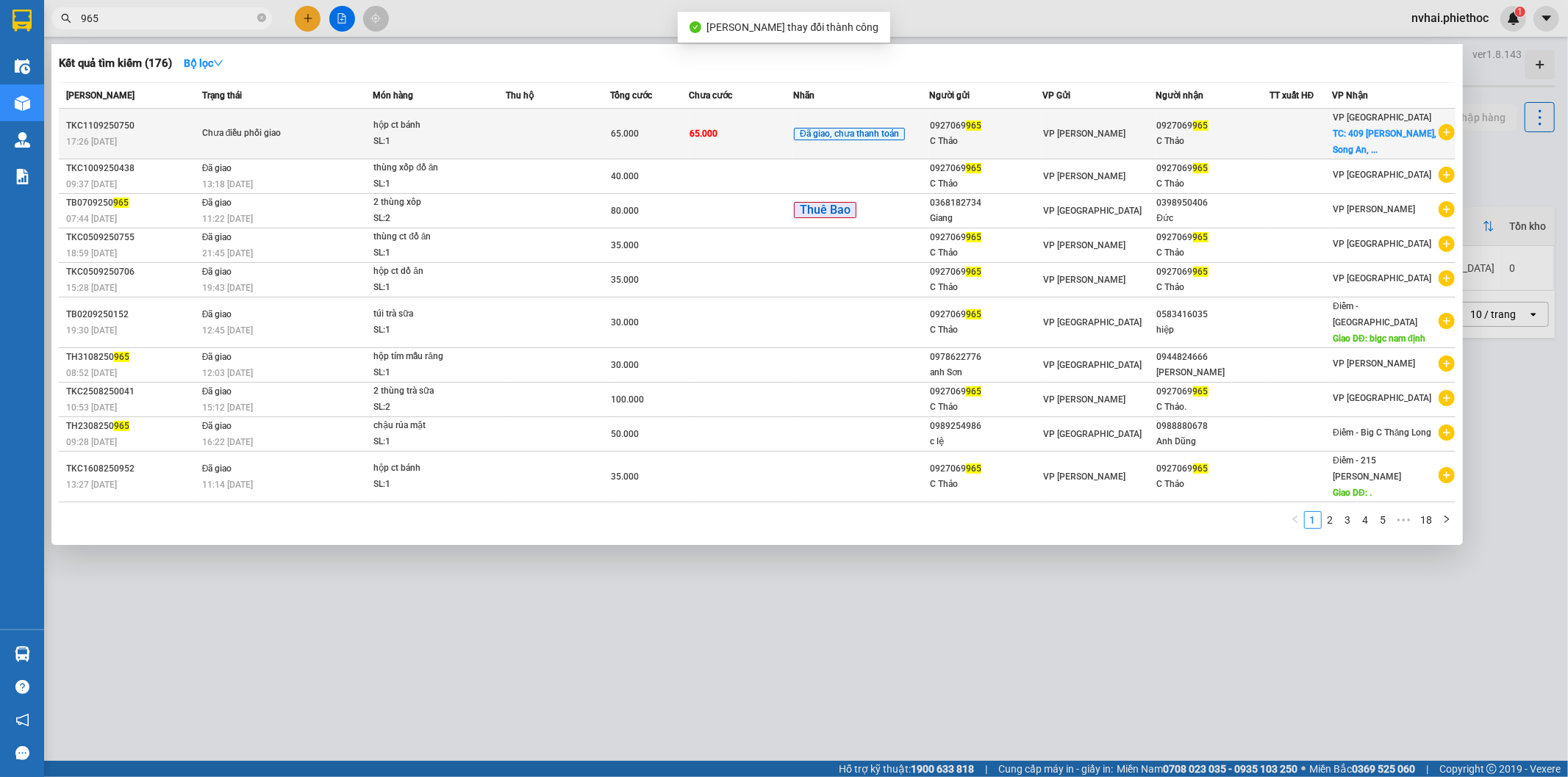
click at [1127, 133] on div "VP [PERSON_NAME]" at bounding box center [1098, 133] width 112 height 16
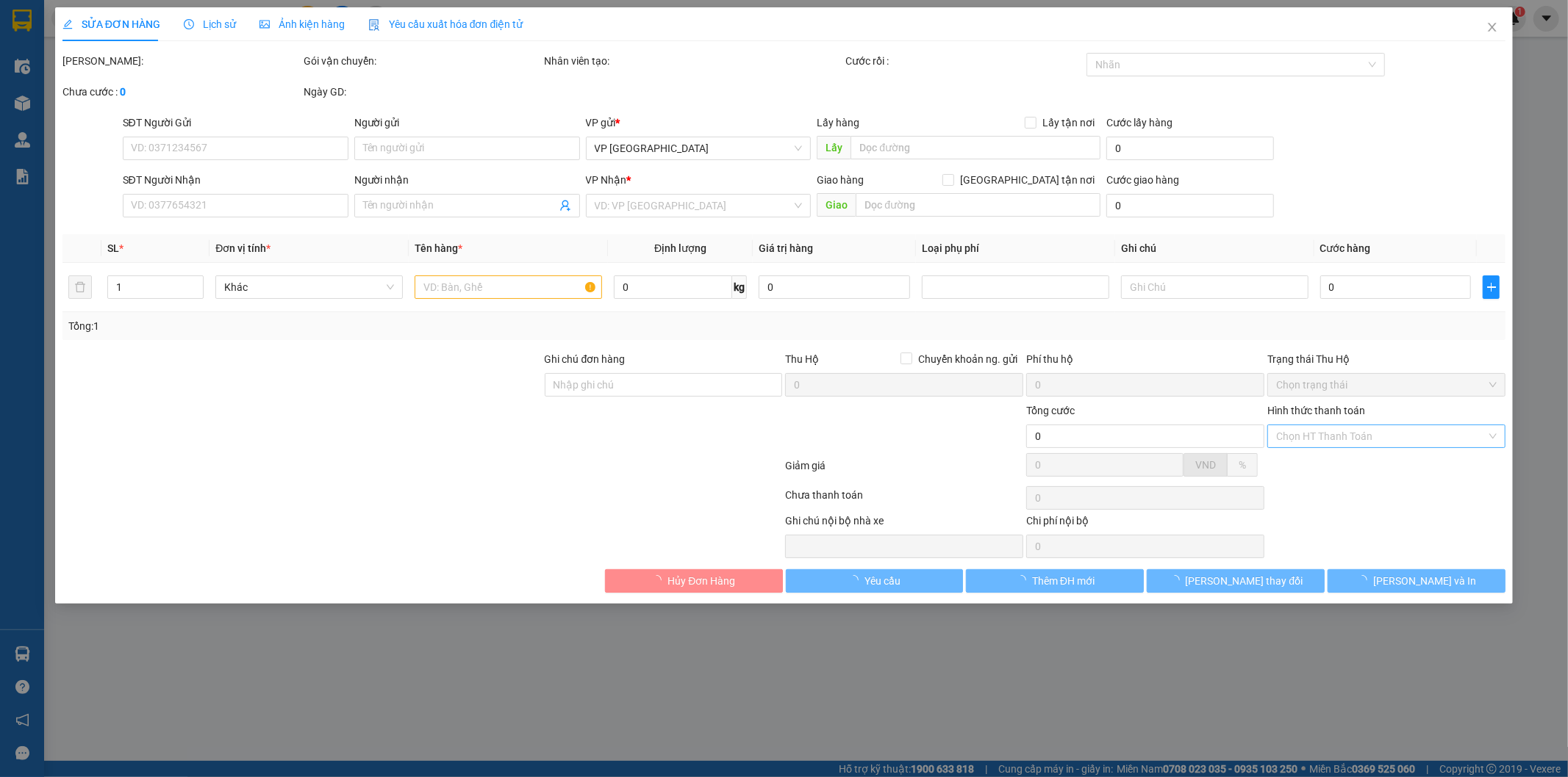
click at [1375, 438] on input "Hình thức thanh toán" at bounding box center [1381, 436] width 210 height 22
type input "0927069965"
type input "C Thảo"
type input "0927069965"
type input "C Thảo"
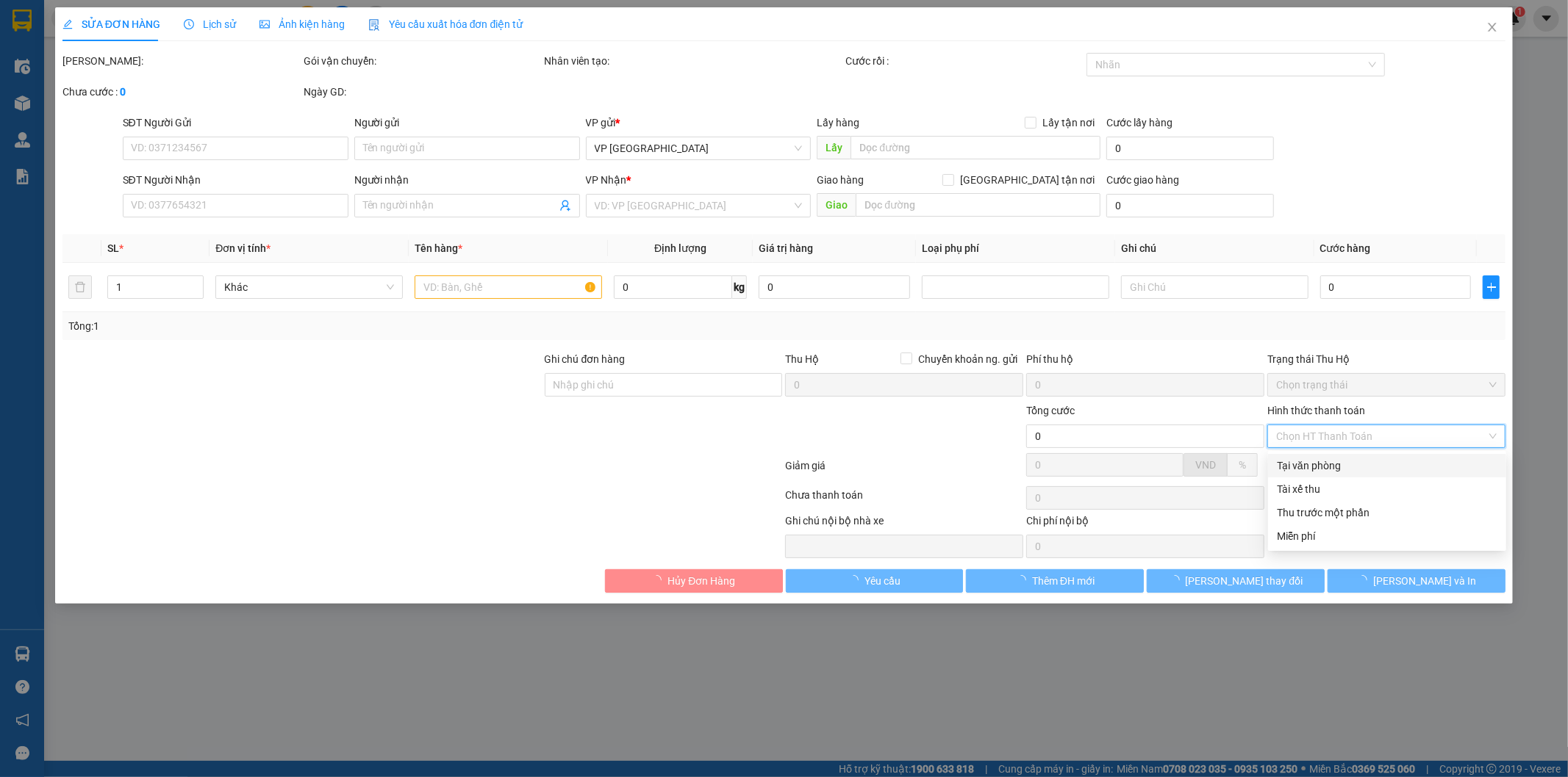
type input "40.000"
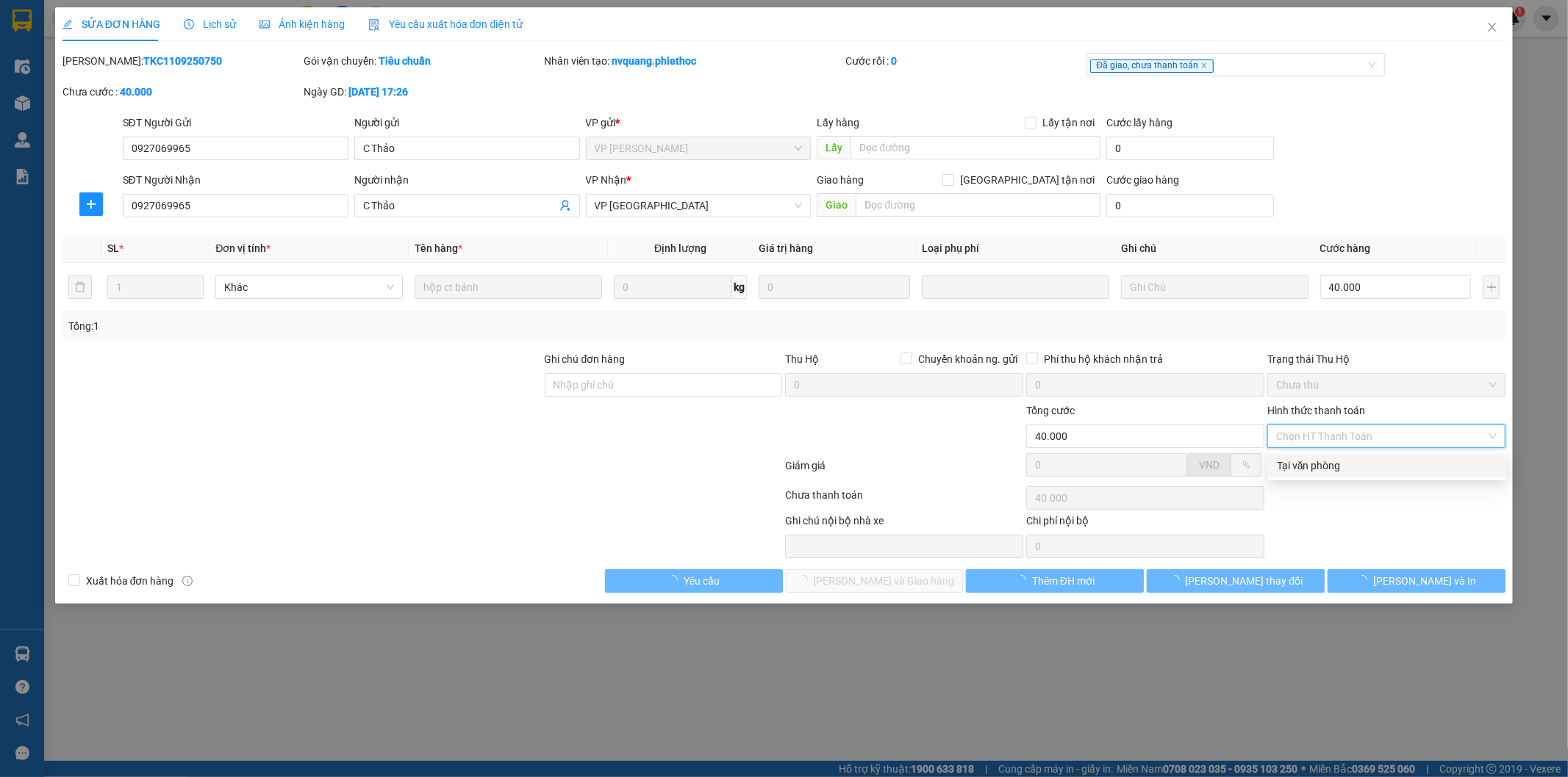
click at [1360, 467] on div "Tại văn phòng" at bounding box center [1387, 466] width 221 height 16
type input "0"
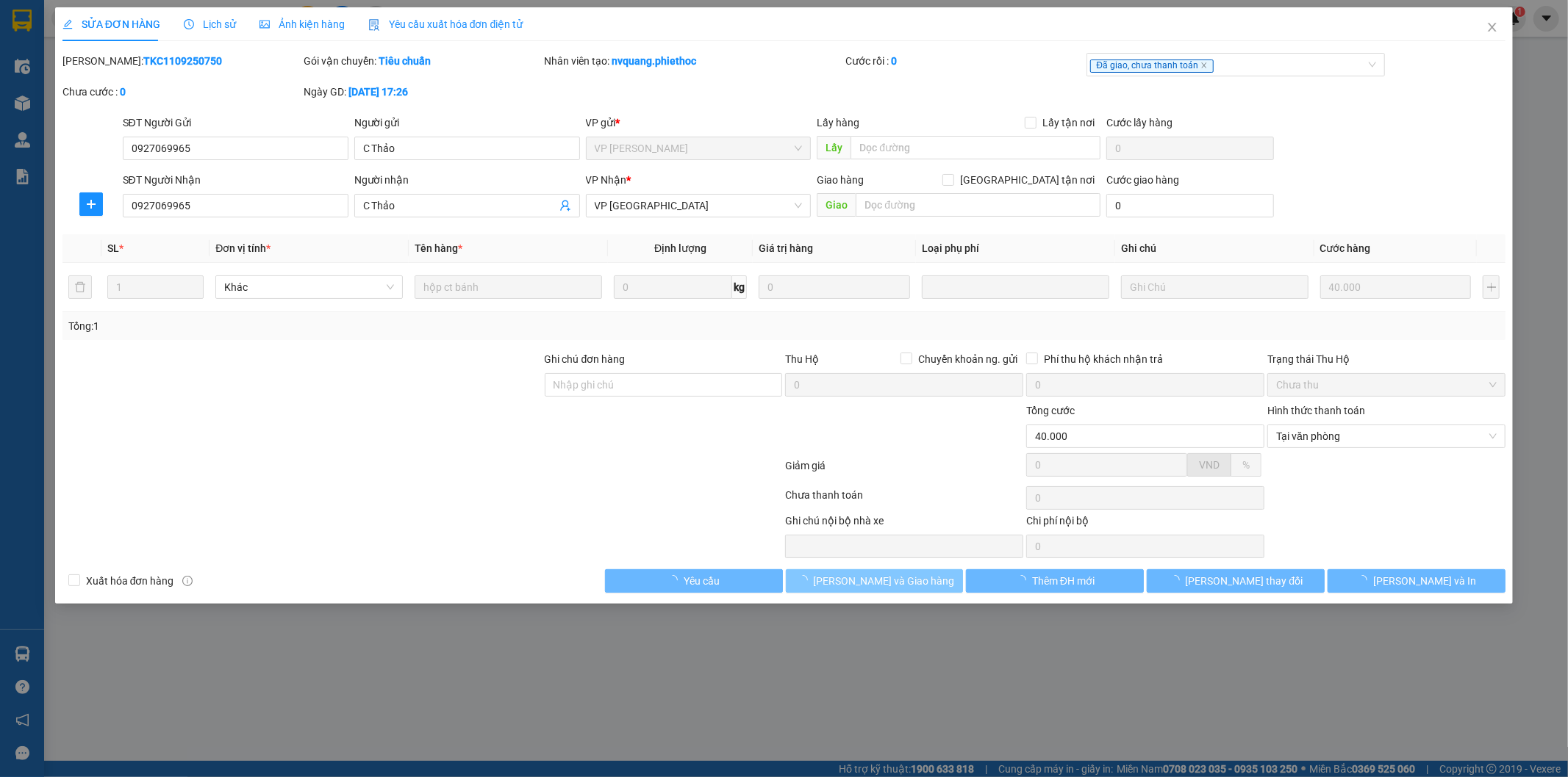
click at [894, 573] on span "[PERSON_NAME] và Giao hàng" at bounding box center [884, 581] width 141 height 16
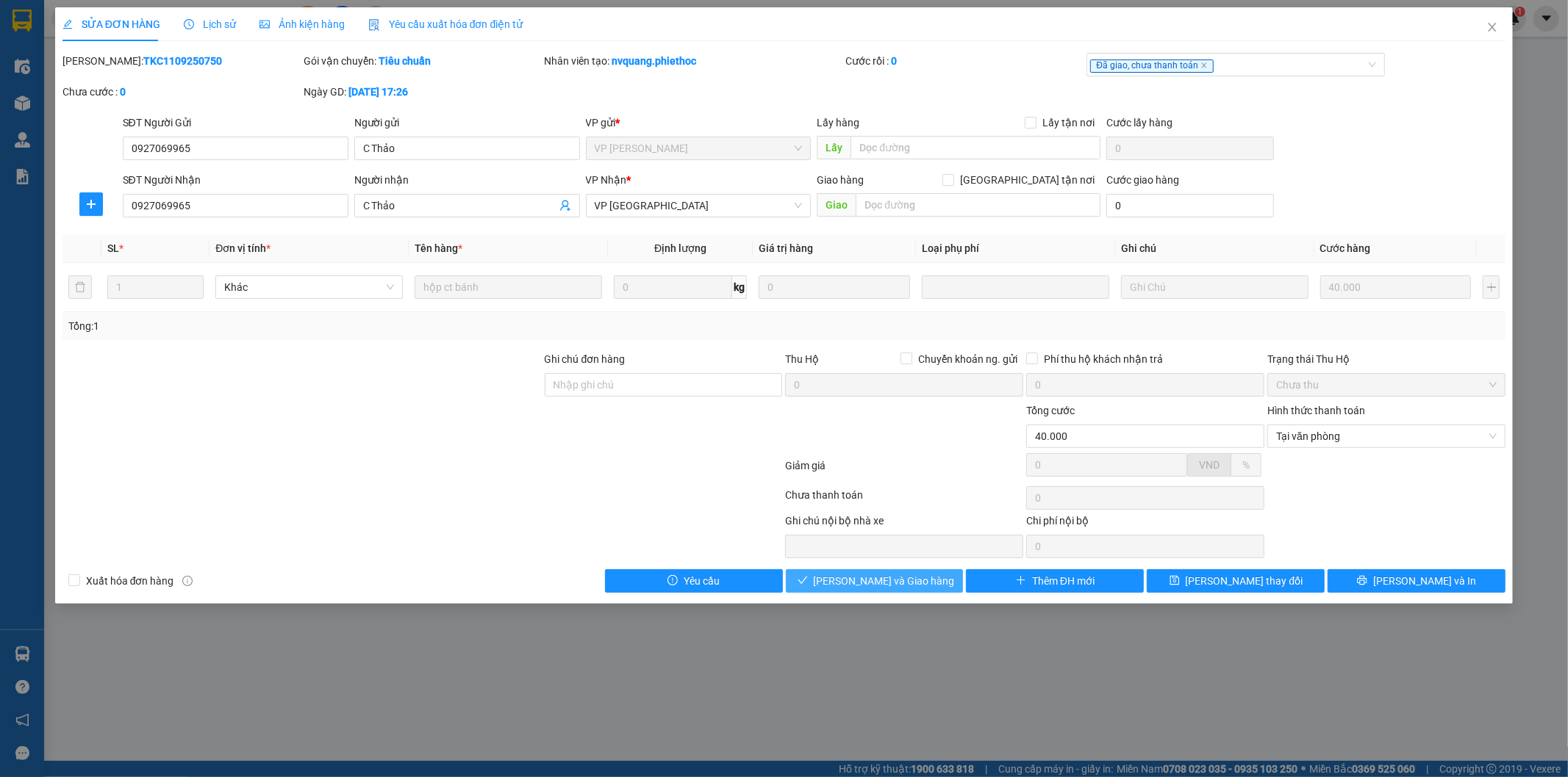
click at [898, 589] on span "[PERSON_NAME] và Giao hàng" at bounding box center [884, 581] width 141 height 16
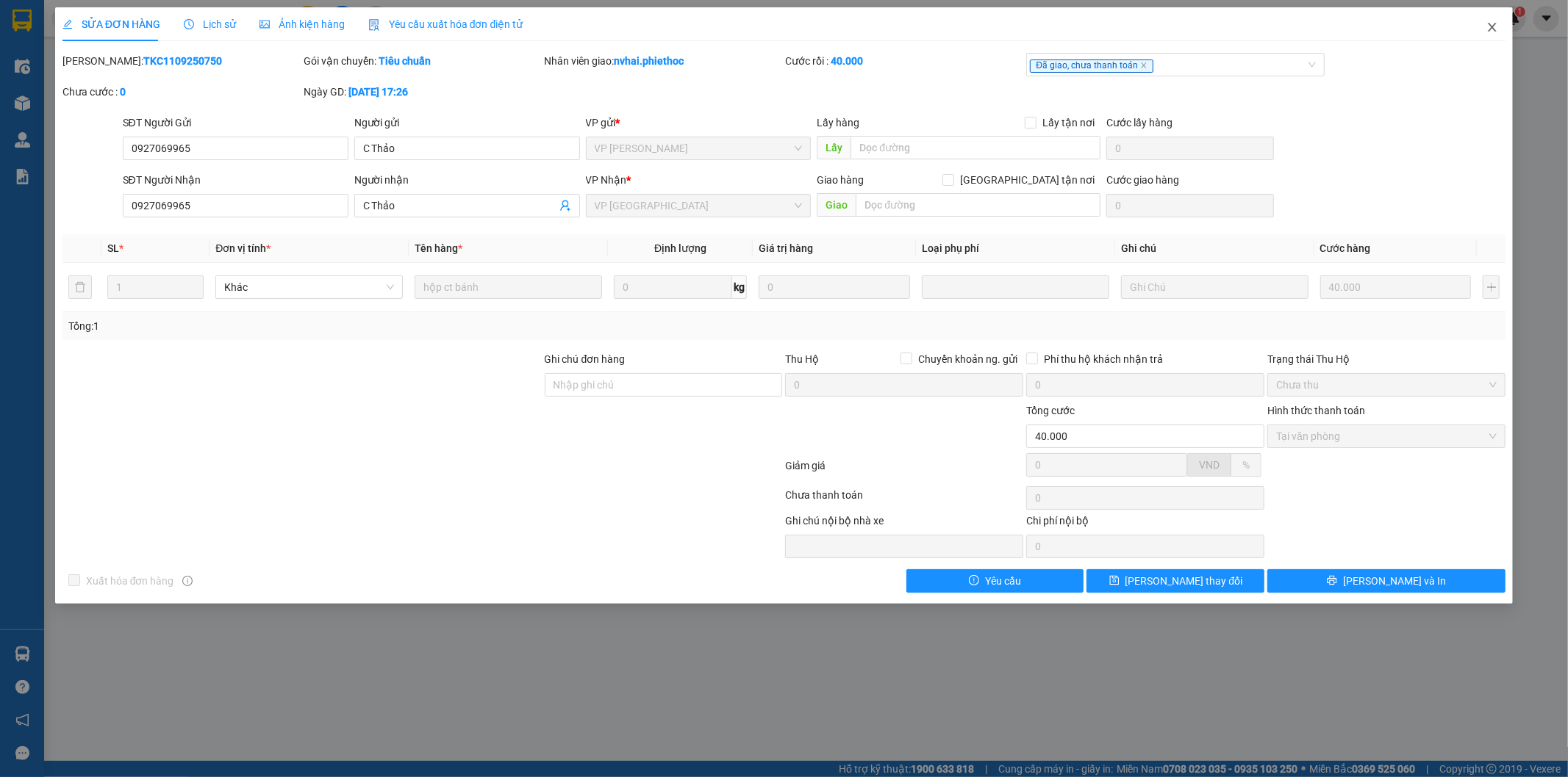
click at [1492, 30] on icon "close" at bounding box center [1492, 27] width 12 height 12
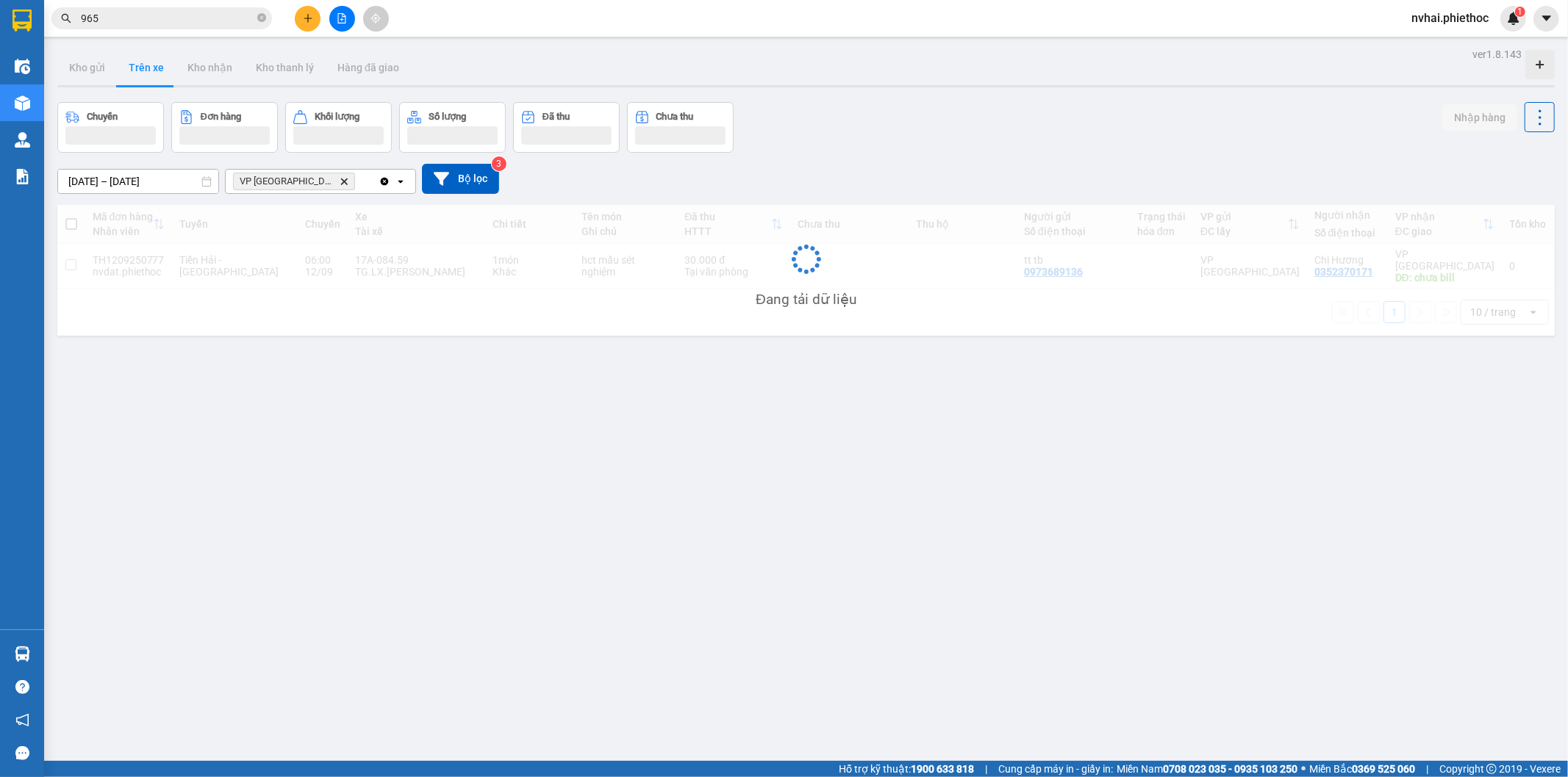
click at [306, 23] on icon "plus" at bounding box center [308, 18] width 10 height 10
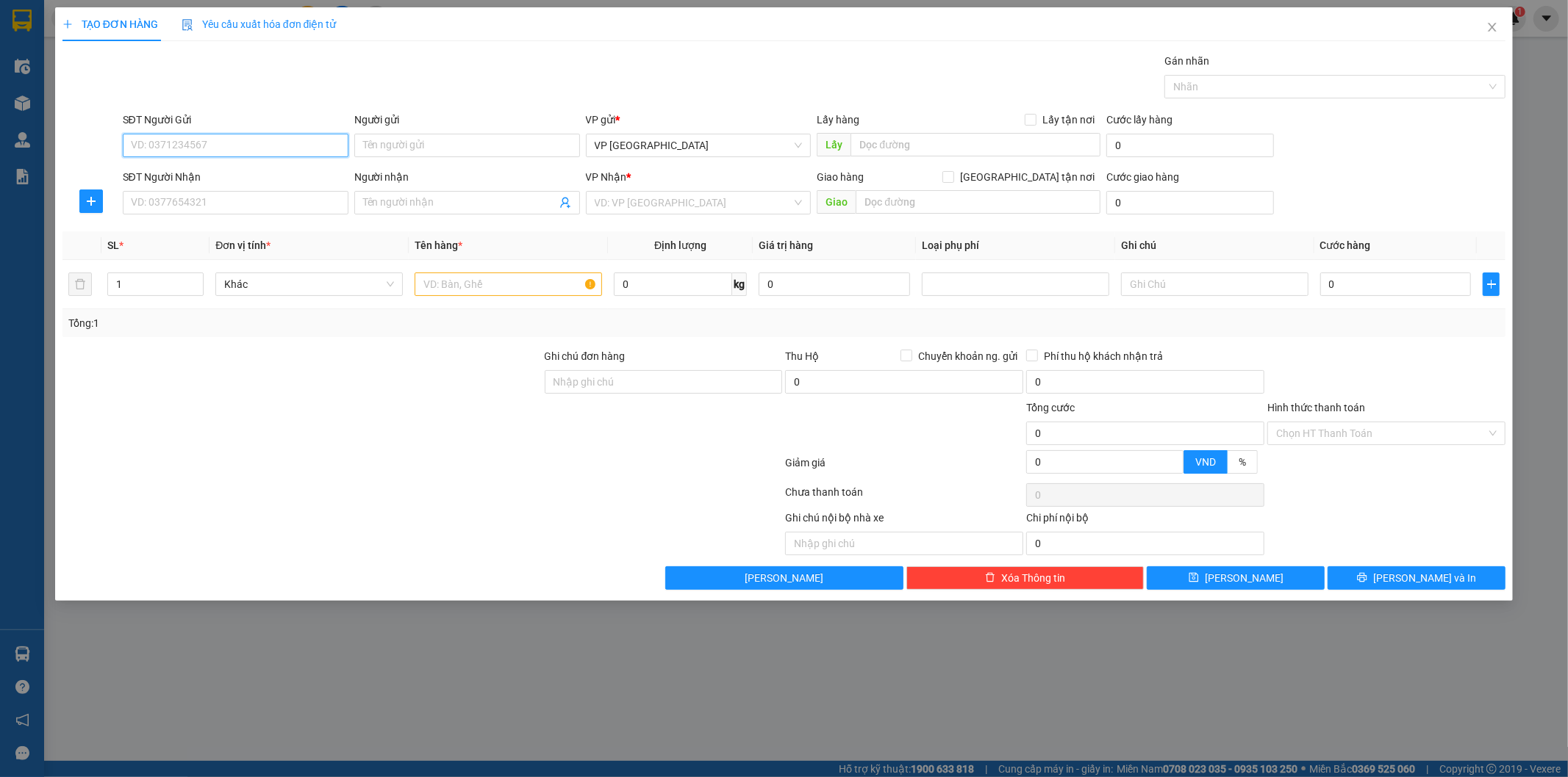
click at [230, 142] on input "SĐT Người Gửi" at bounding box center [235, 145] width 226 height 23
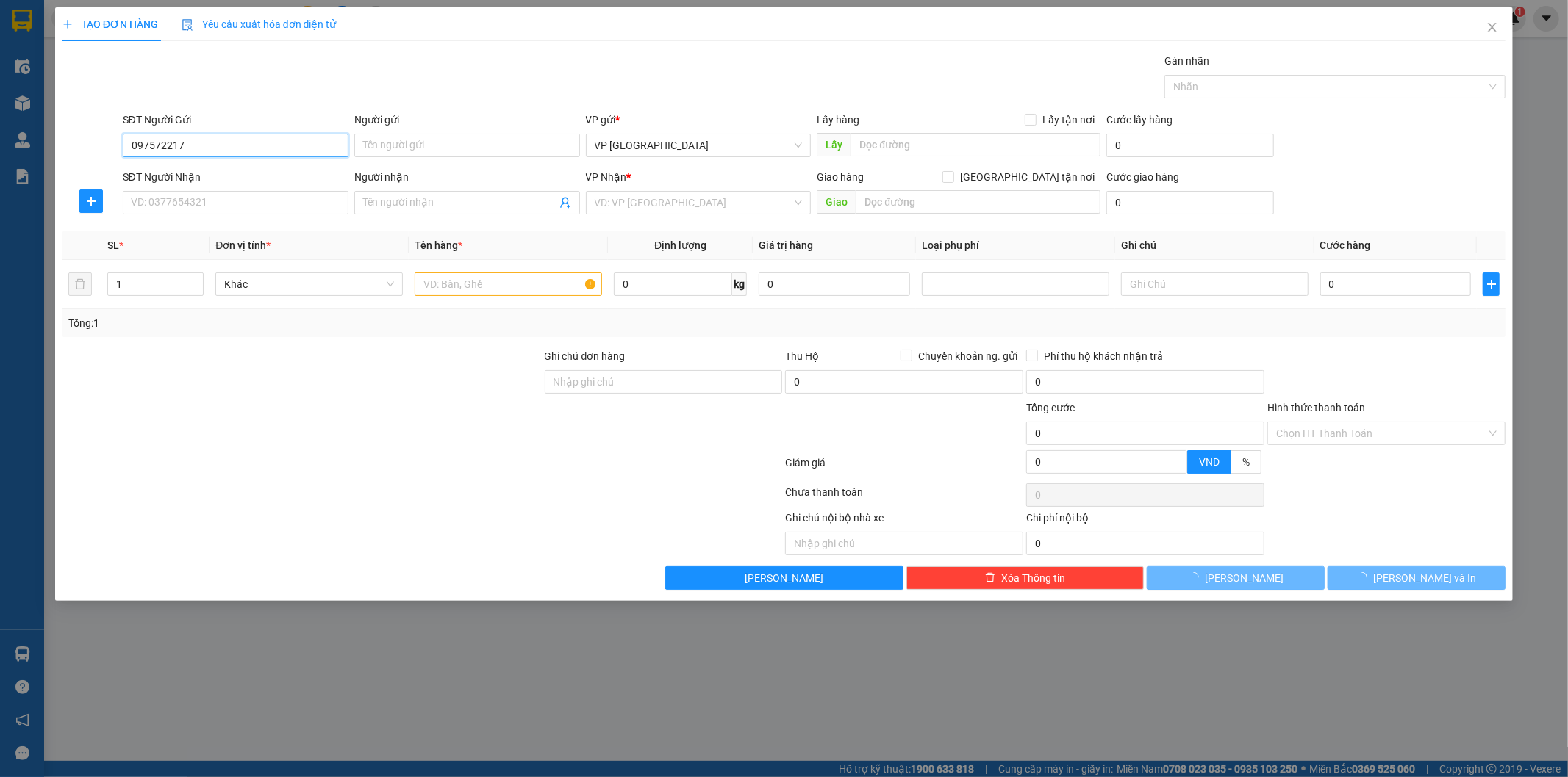
type input "0975722179"
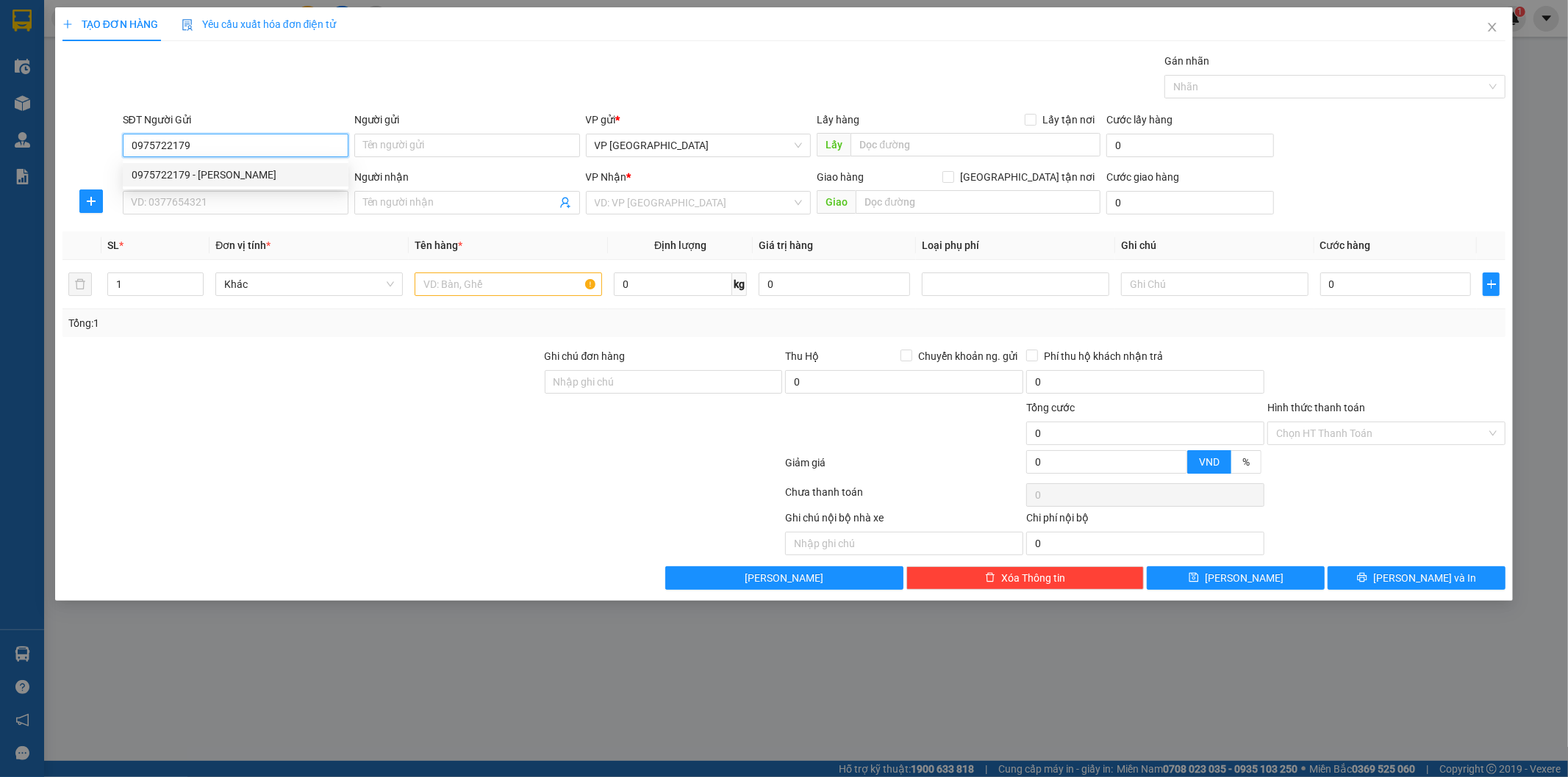
click at [222, 172] on div "0975722179 - C Huệ" at bounding box center [236, 175] width 208 height 16
type input "C Huệ"
type input "0975722179"
click at [258, 206] on input "SĐT Người Nhận" at bounding box center [235, 203] width 226 height 23
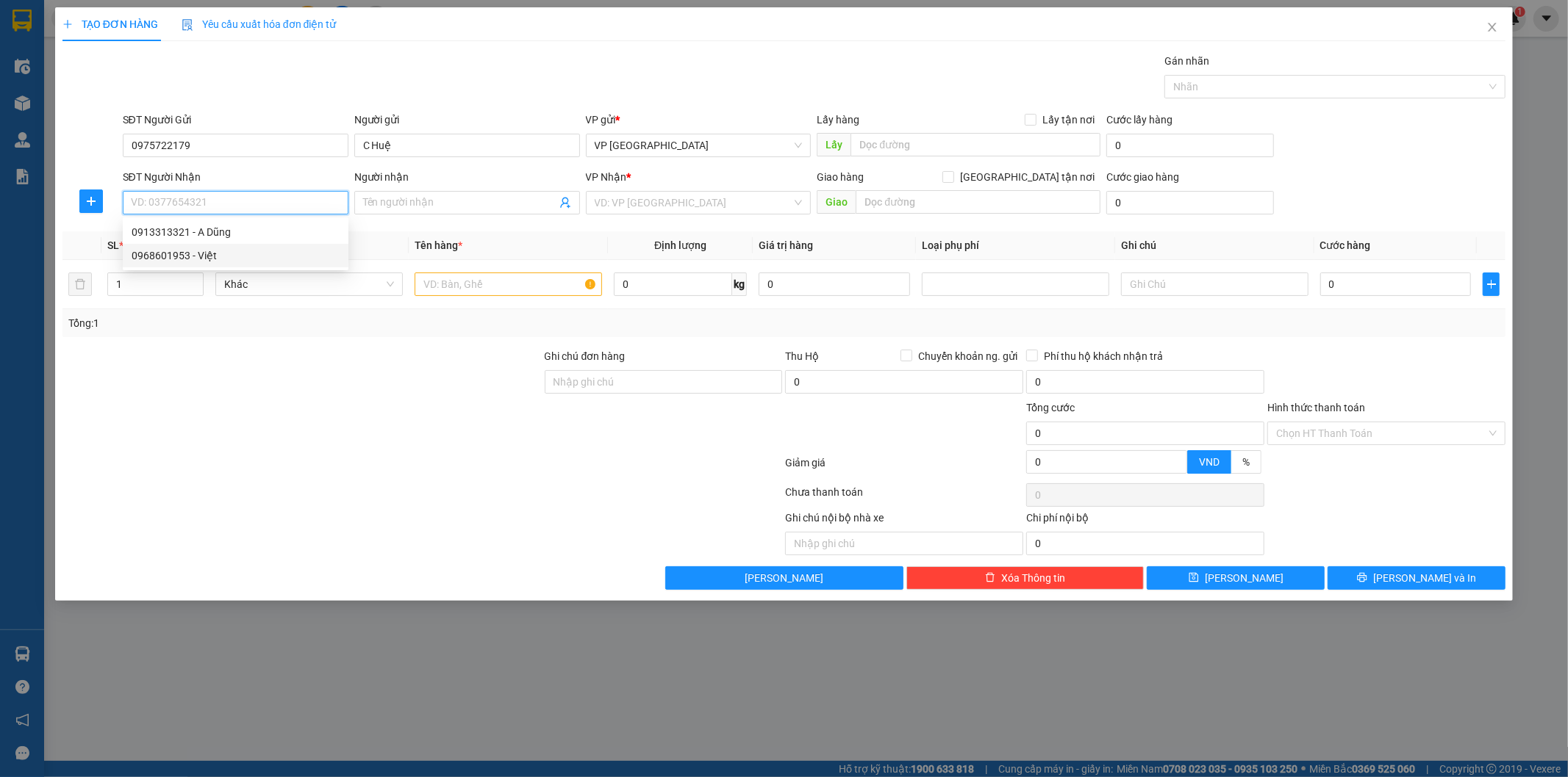
drag, startPoint x: 236, startPoint y: 222, endPoint x: 225, endPoint y: 266, distance: 45.4
click at [225, 266] on div "0913313321 - A Dũng 0968601953 - Việt" at bounding box center [235, 244] width 226 height 47
click at [224, 253] on div "0968601953 - Việt" at bounding box center [236, 255] width 208 height 16
type input "0968601953"
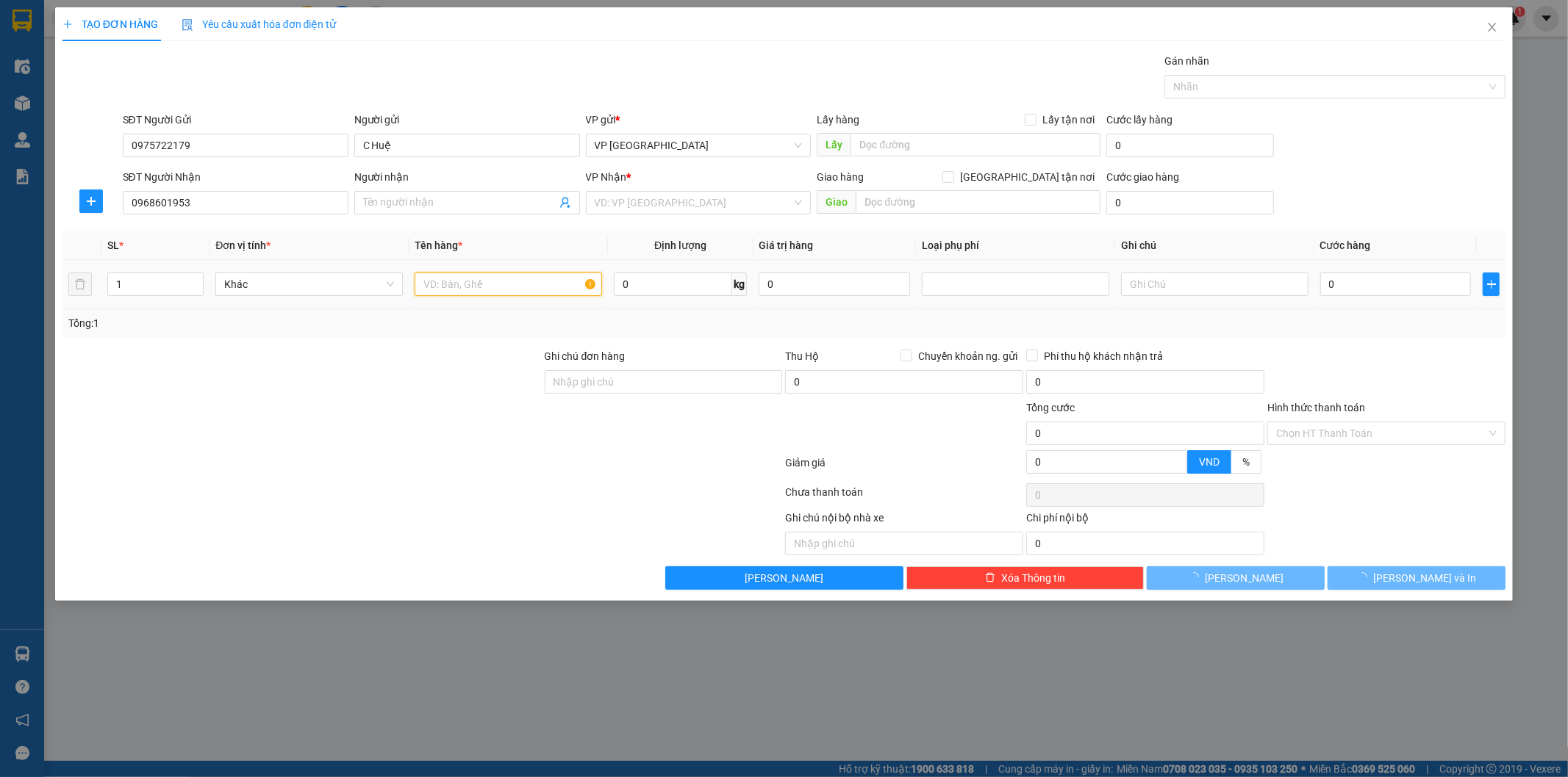
click at [476, 282] on input "text" at bounding box center [508, 284] width 187 height 23
type input "hct Mẫu"
type input "Việt"
type input "hct Mẫu"
click at [1396, 287] on input "0" at bounding box center [1396, 284] width 151 height 23
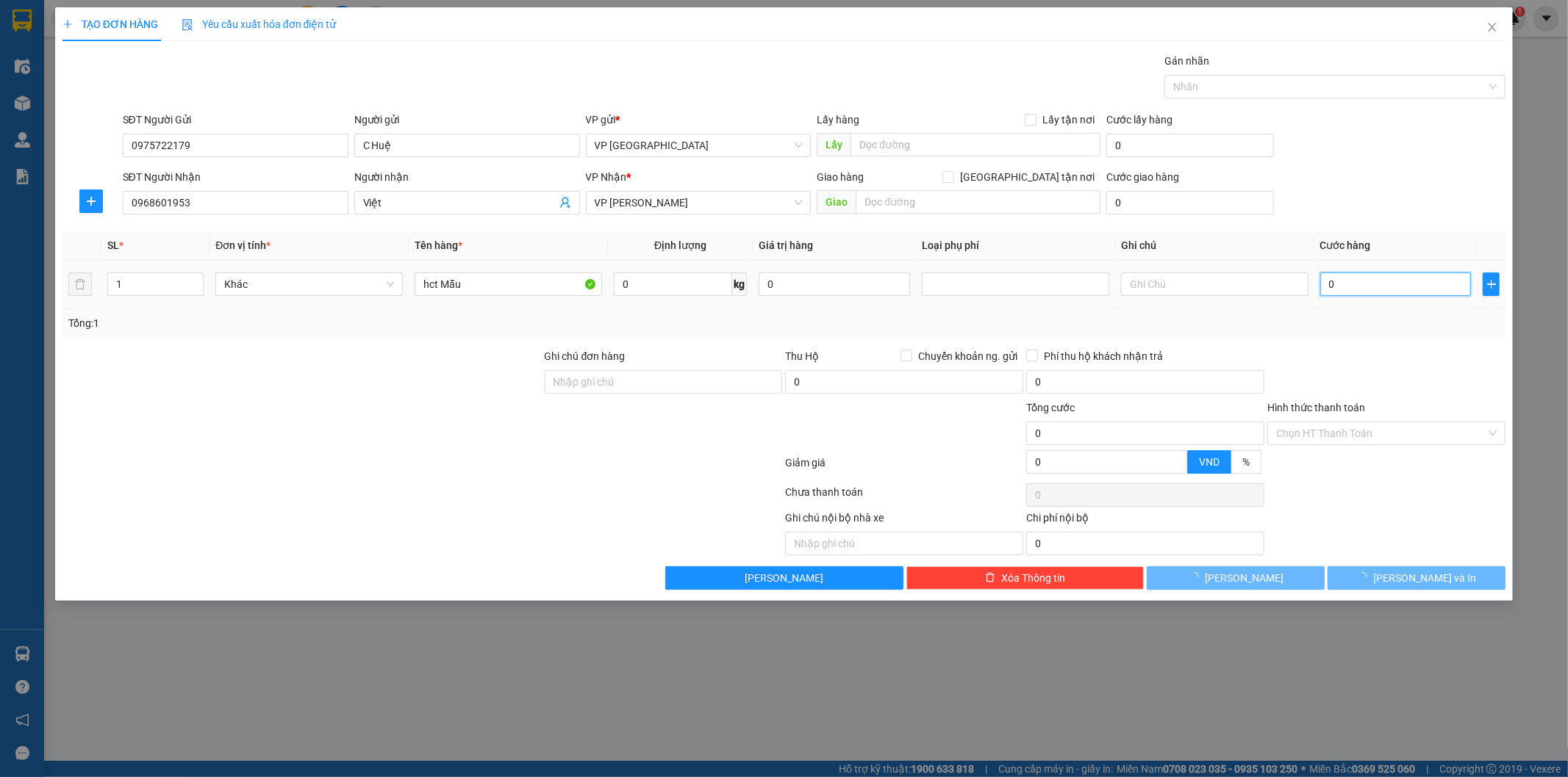
type input "2"
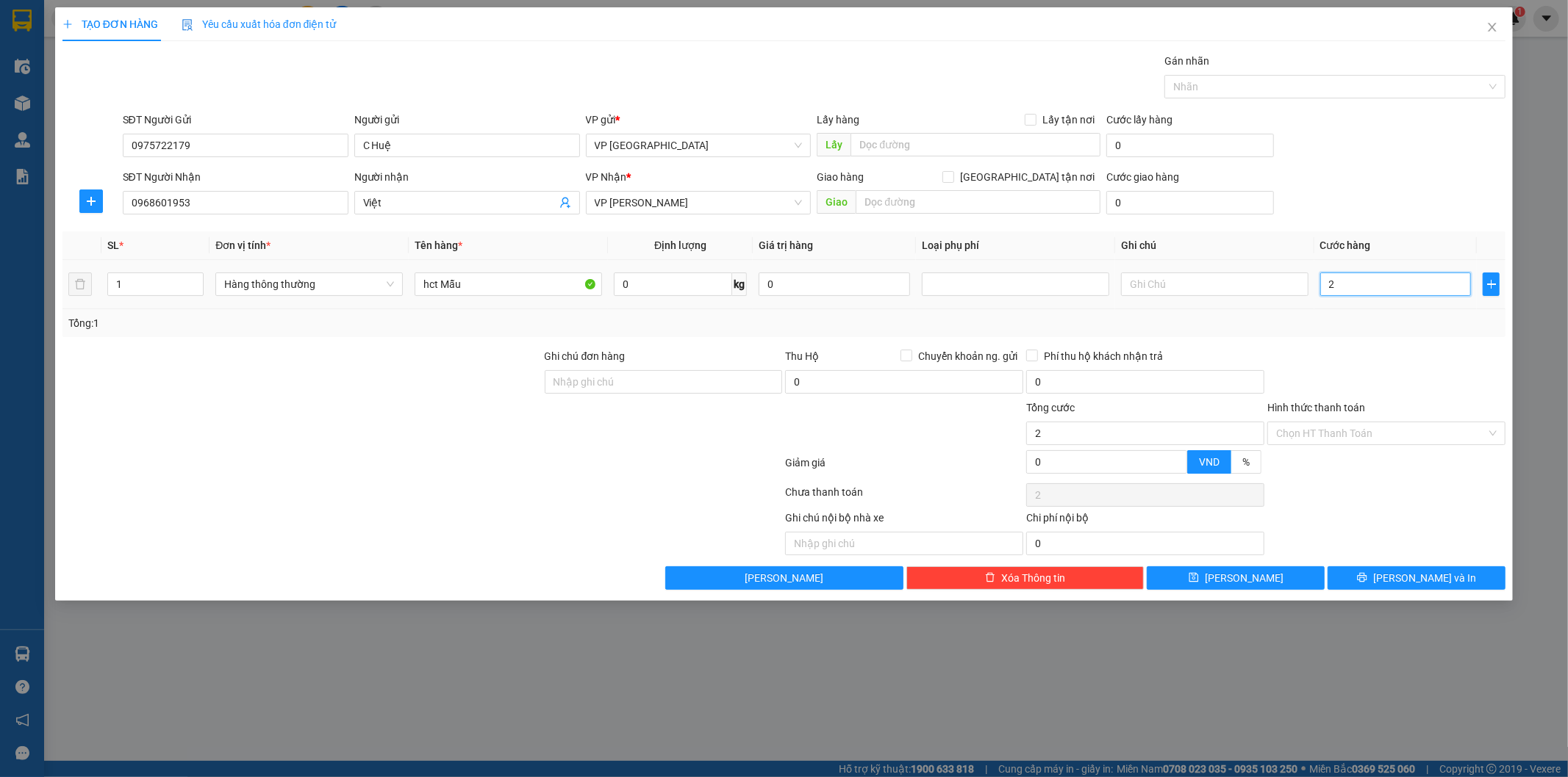
type input "25"
type input "250"
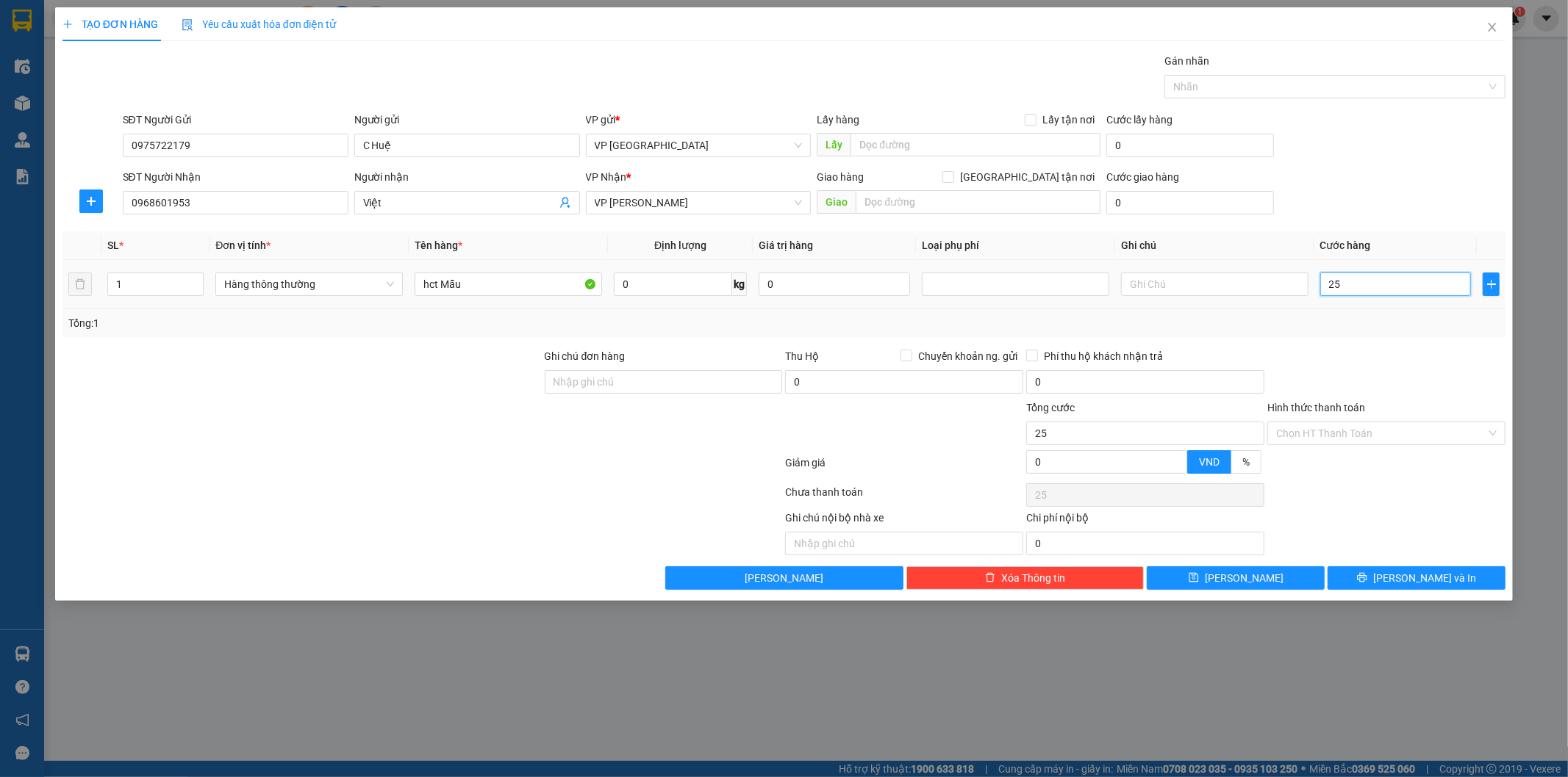
type input "250"
type input "2.500"
type input "25.000"
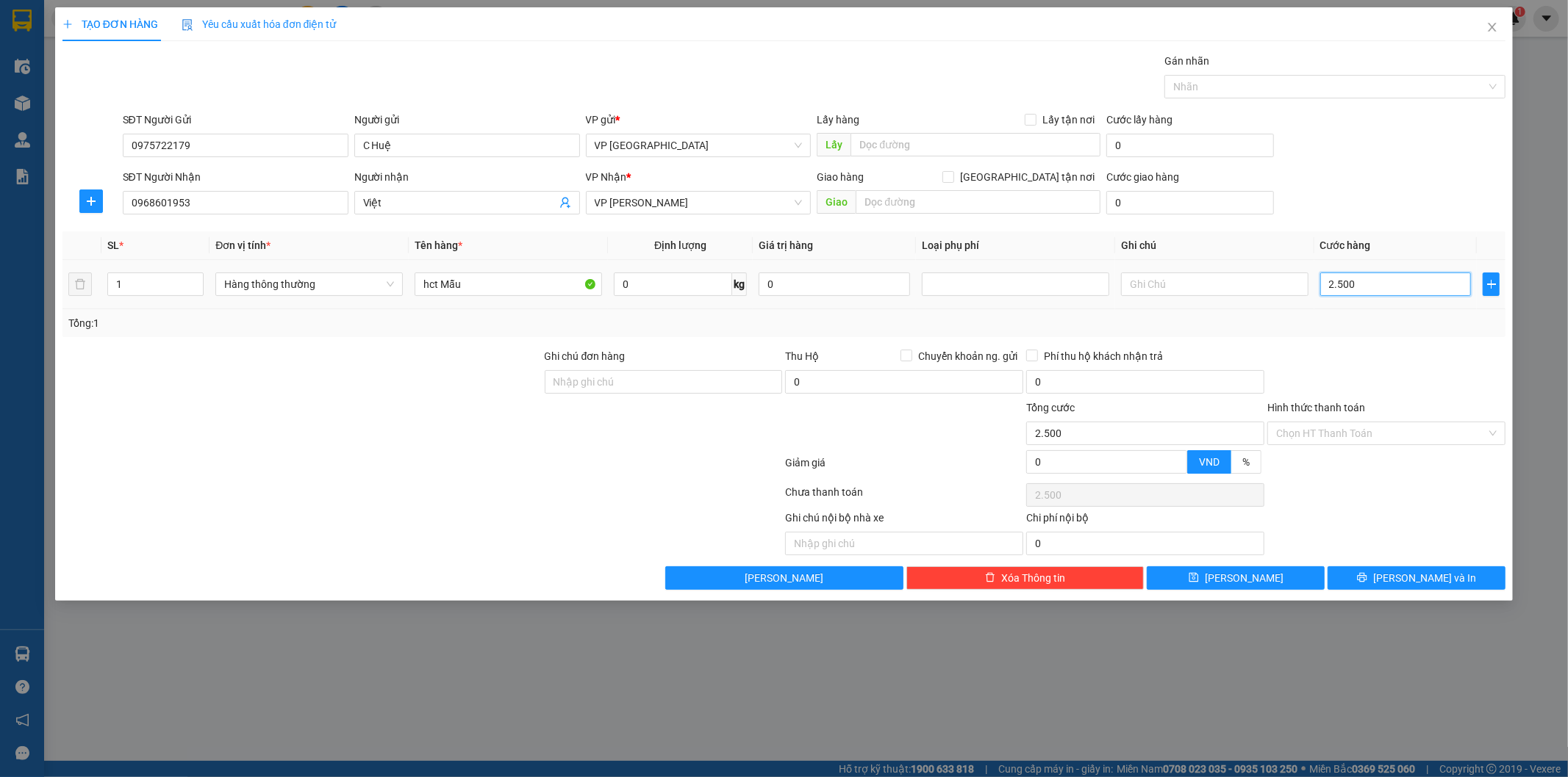
type input "25.000"
click at [1443, 584] on span "[PERSON_NAME] và In" at bounding box center [1424, 578] width 103 height 16
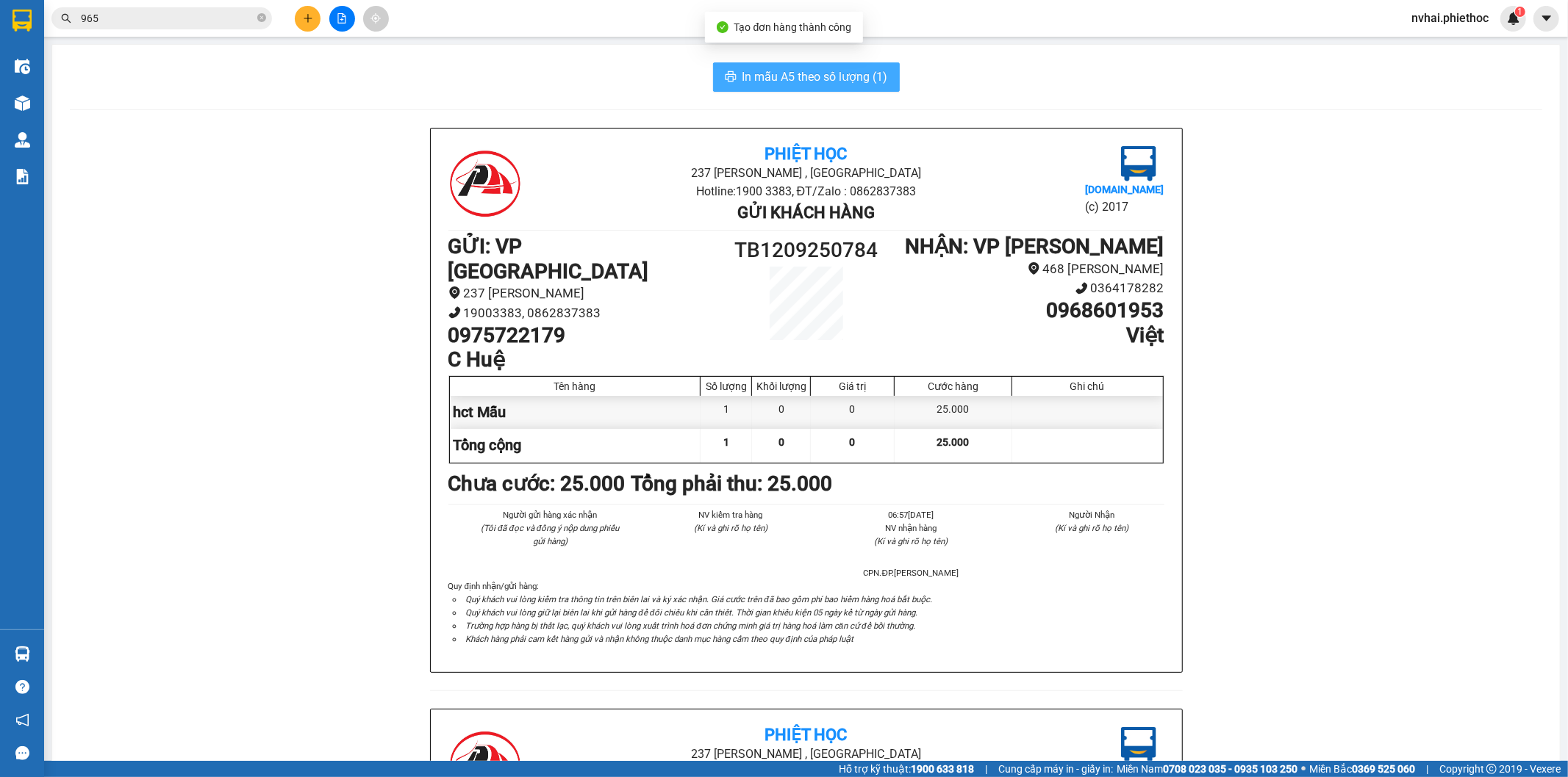
click at [798, 82] on span "In mẫu A5 theo số lượng (1)" at bounding box center [815, 77] width 145 height 19
click at [1122, 55] on div "In mẫu A5 theo số lượng (1) Phiệt Học 237 Trần Thái Tông , TP Thái Bình Hotline…" at bounding box center [806, 676] width 1508 height 1263
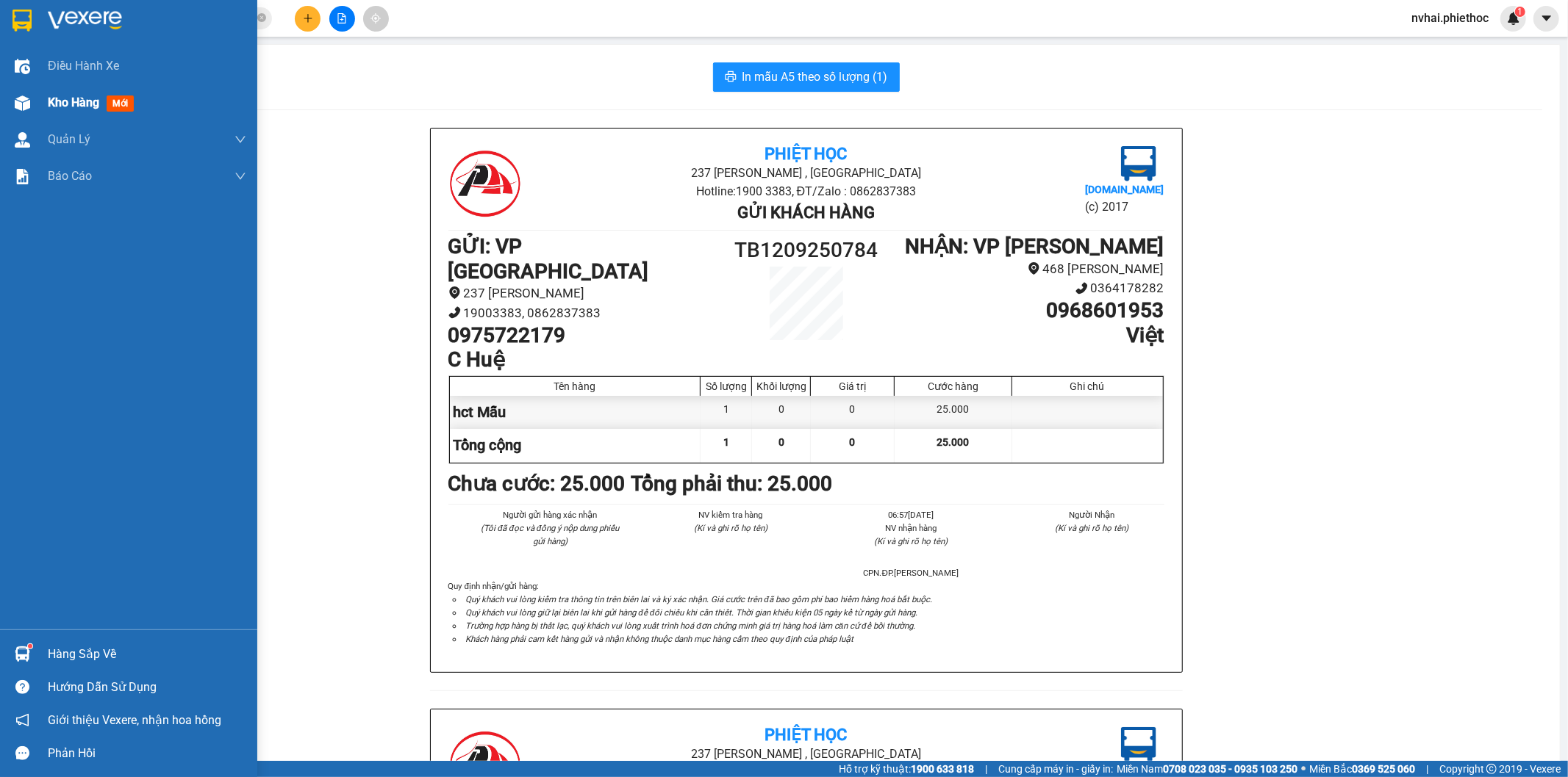
click at [57, 98] on span "Kho hàng" at bounding box center [73, 102] width 52 height 14
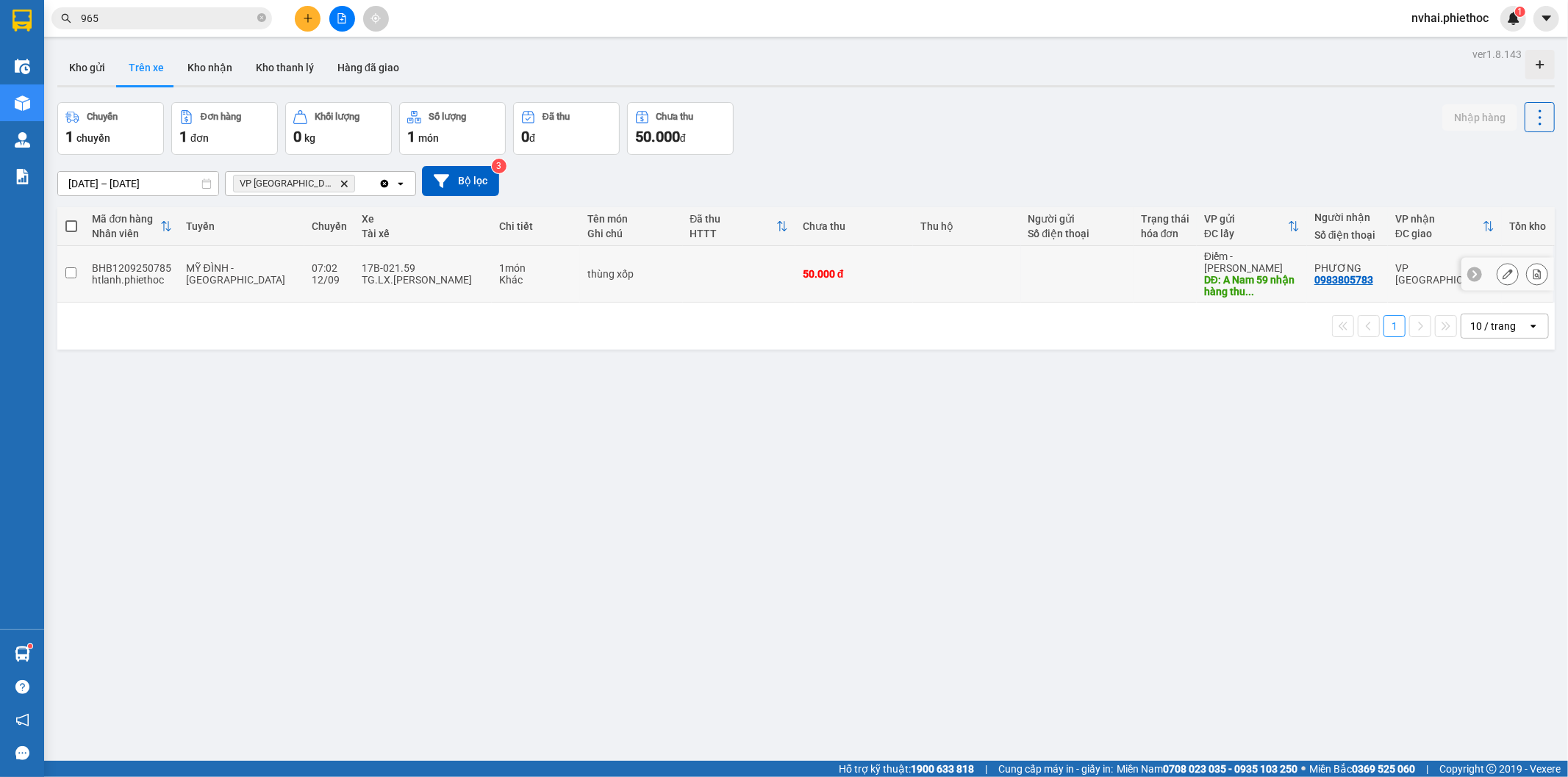
click at [431, 274] on div "TG.LX.Chu Thanh Nam" at bounding box center [422, 279] width 123 height 12
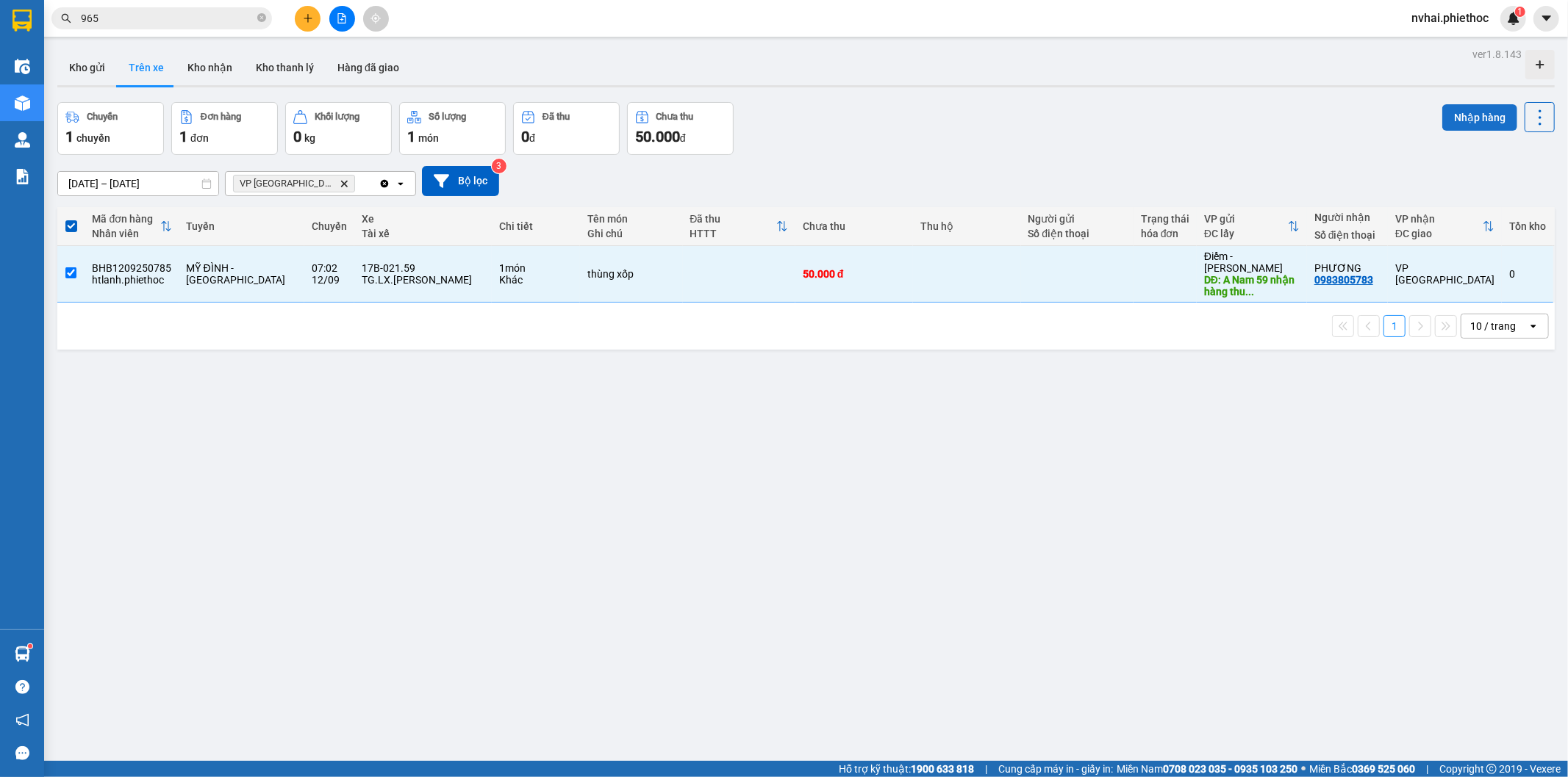
click at [1460, 120] on button "Nhập hàng" at bounding box center [1480, 118] width 75 height 27
checkbox input "false"
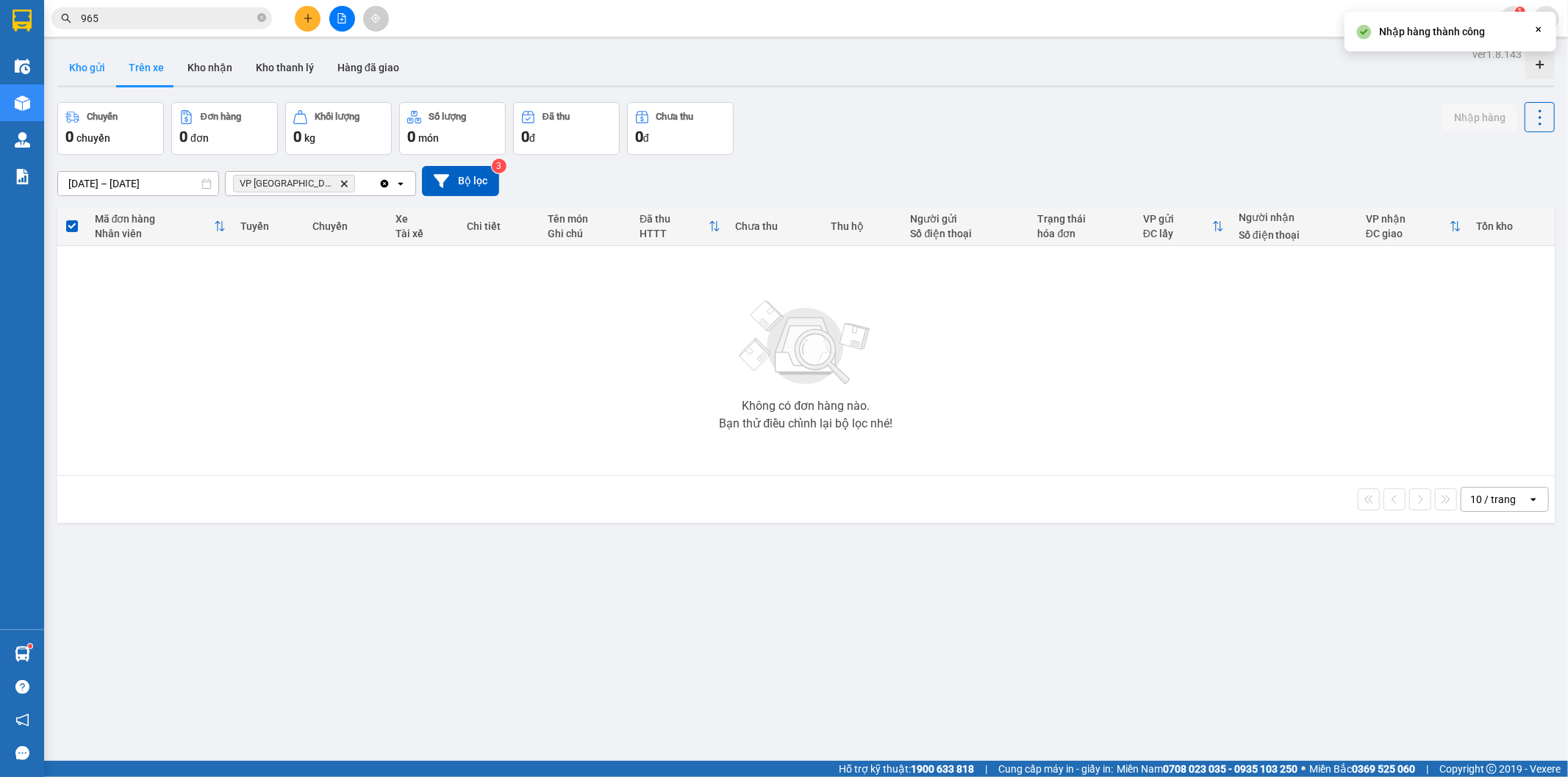
click at [104, 70] on button "Kho gửi" at bounding box center [87, 67] width 59 height 35
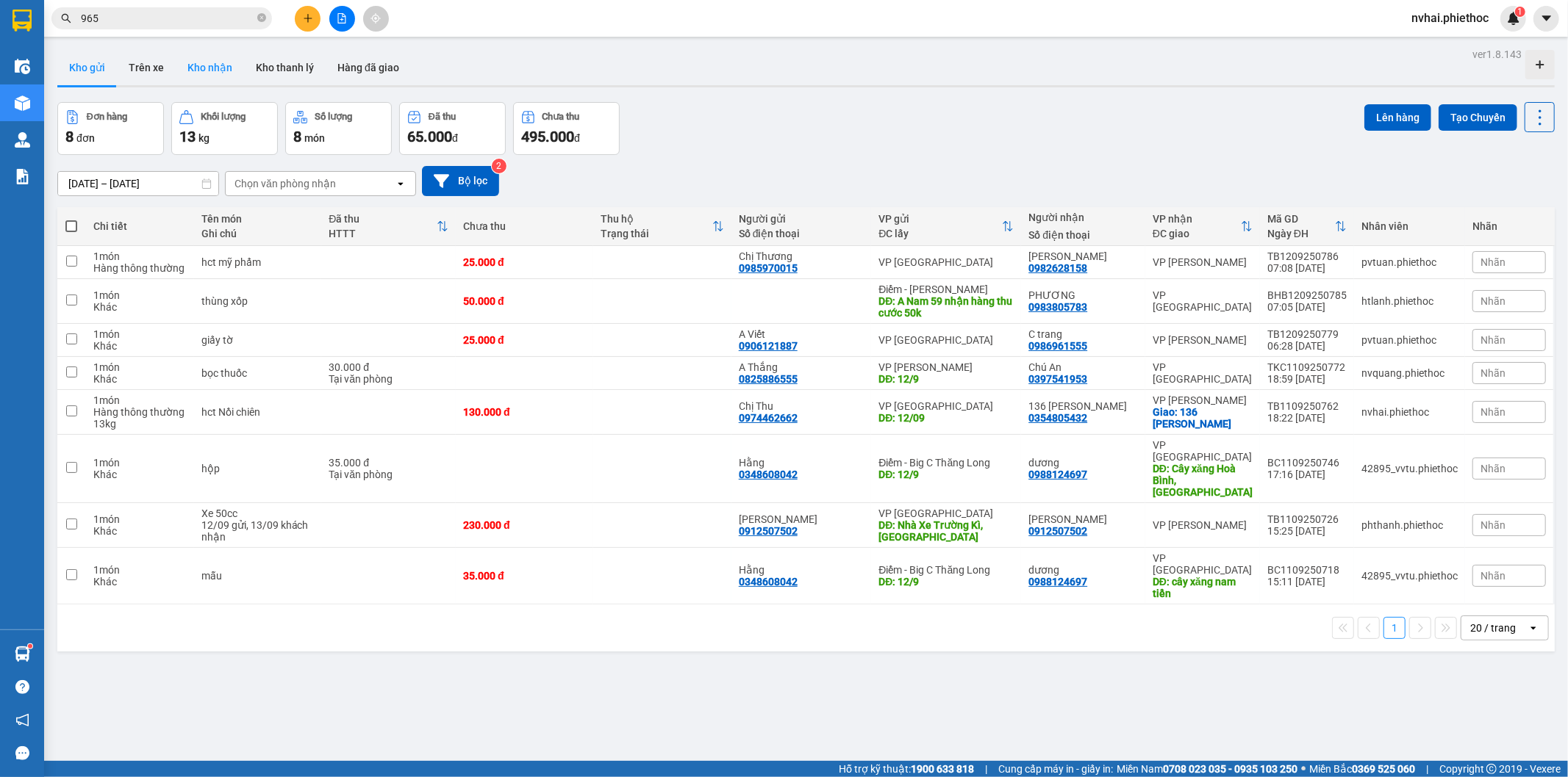
click at [201, 69] on button "Kho nhận" at bounding box center [210, 67] width 69 height 35
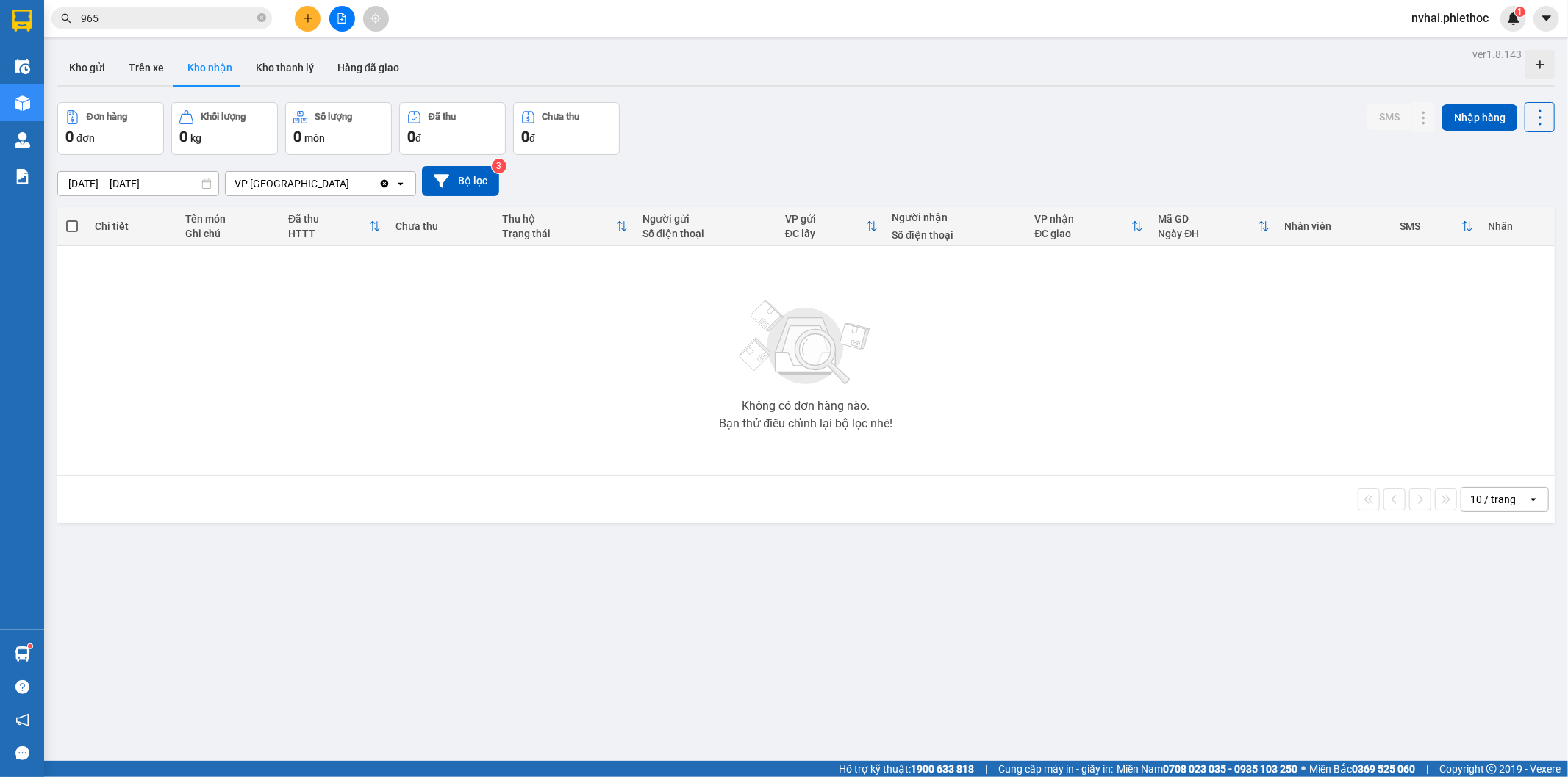
click at [133, 167] on div "12/09/2025 – 12/09/2025 Press the down arrow key to interact with the calendar …" at bounding box center [805, 181] width 1498 height 30
click at [126, 177] on input "12/09/2025 – 12/09/2025" at bounding box center [137, 183] width 160 height 23
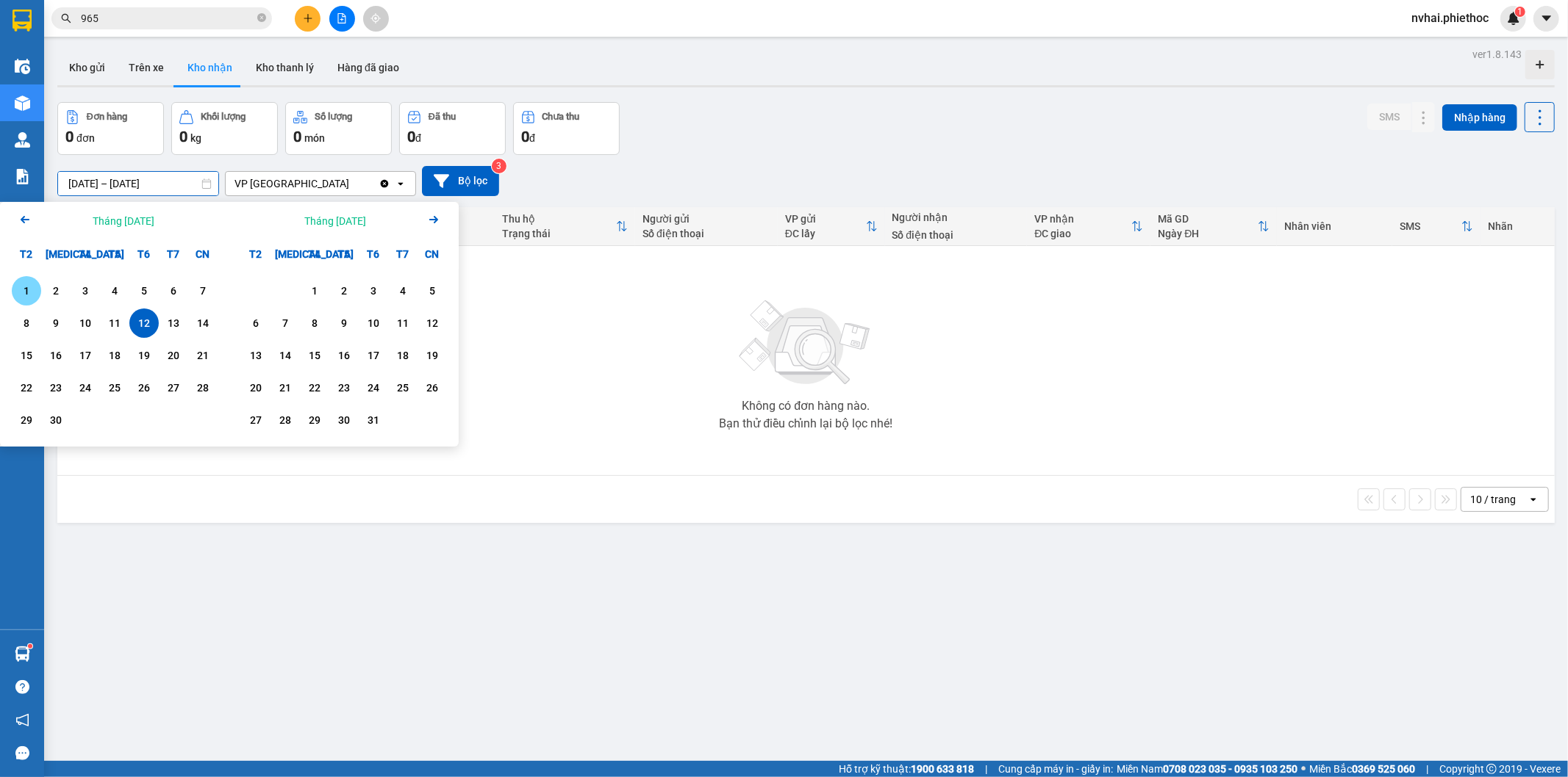
click at [32, 283] on div "1" at bounding box center [27, 291] width 20 height 18
click at [142, 322] on div "12" at bounding box center [144, 323] width 20 height 18
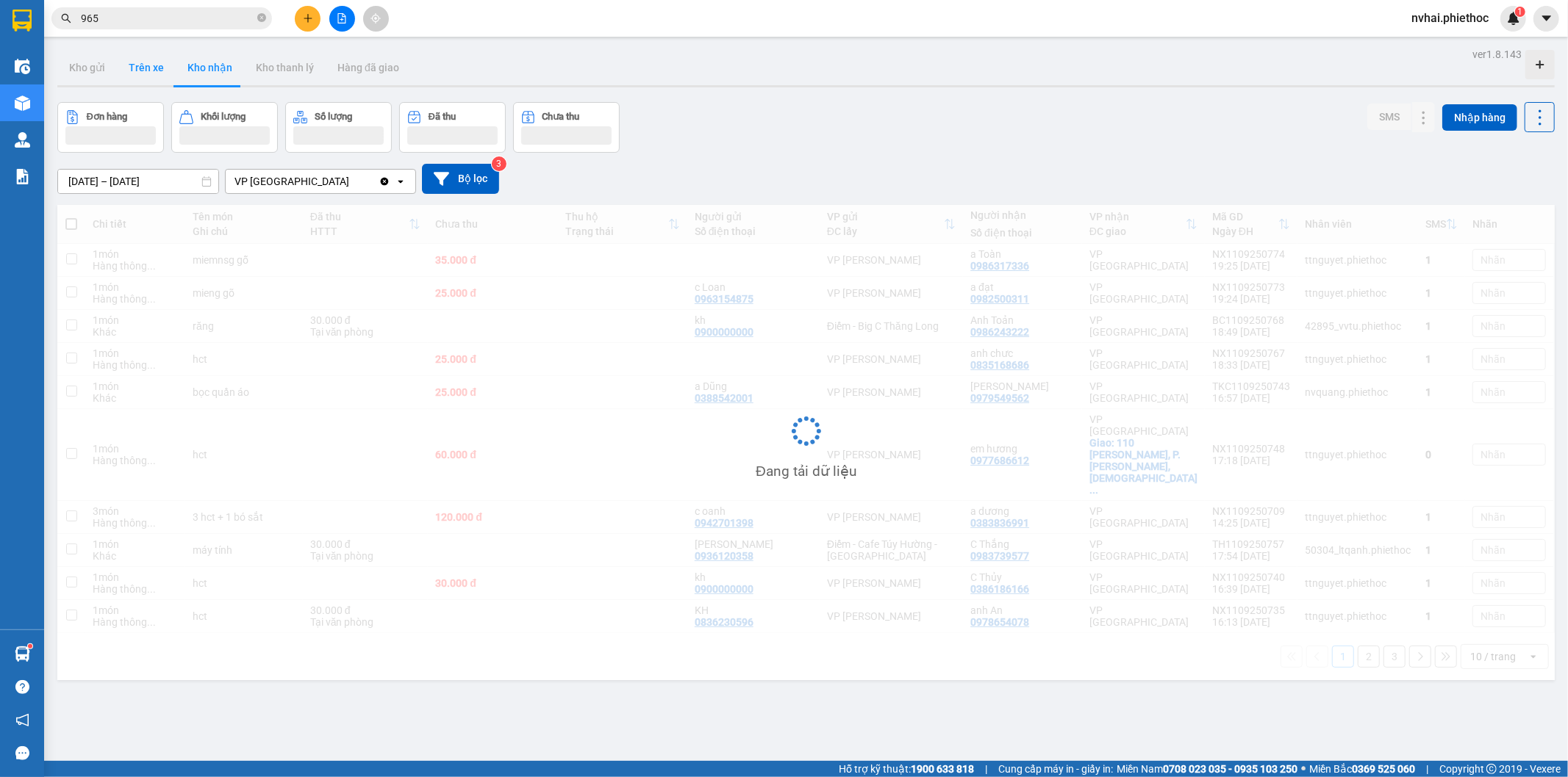
click at [155, 73] on button "Trên xe" at bounding box center [146, 67] width 59 height 35
type input "12/09/2025 – 12/09/2025"
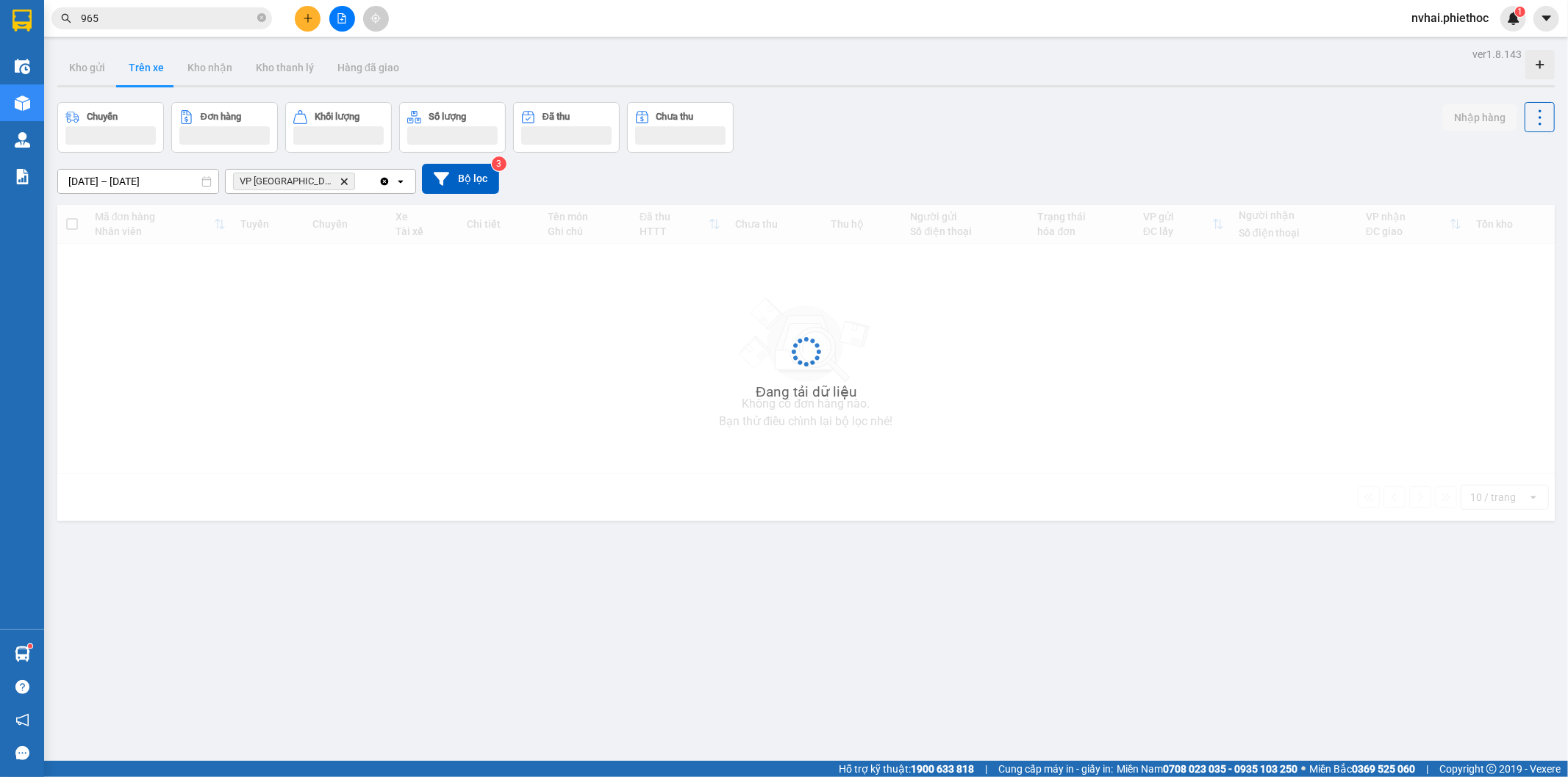
click at [155, 73] on button "Trên xe" at bounding box center [146, 67] width 59 height 35
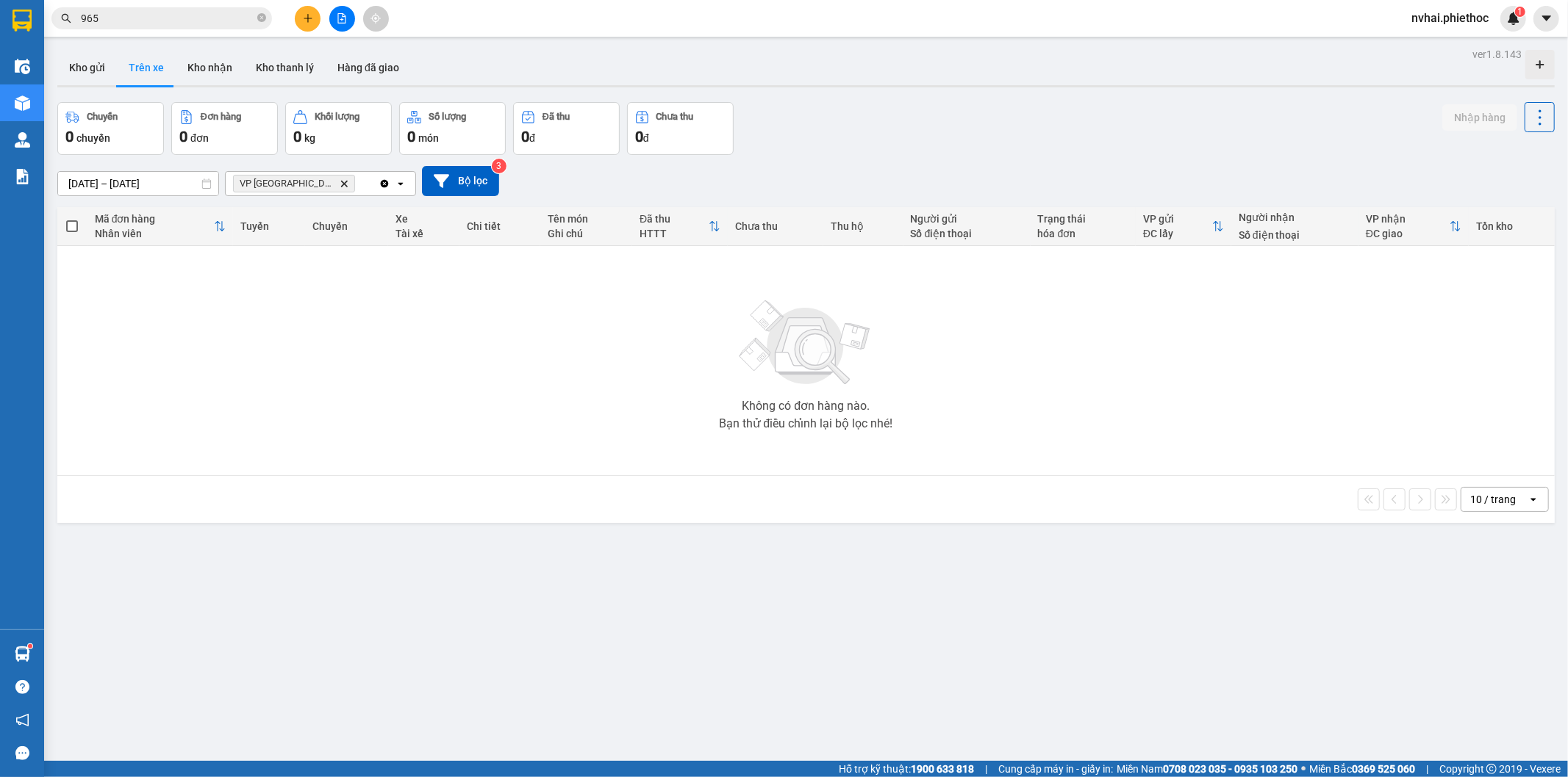
drag, startPoint x: 81, startPoint y: 64, endPoint x: 116, endPoint y: 64, distance: 35.0
click at [80, 64] on button "Kho gửi" at bounding box center [87, 67] width 59 height 35
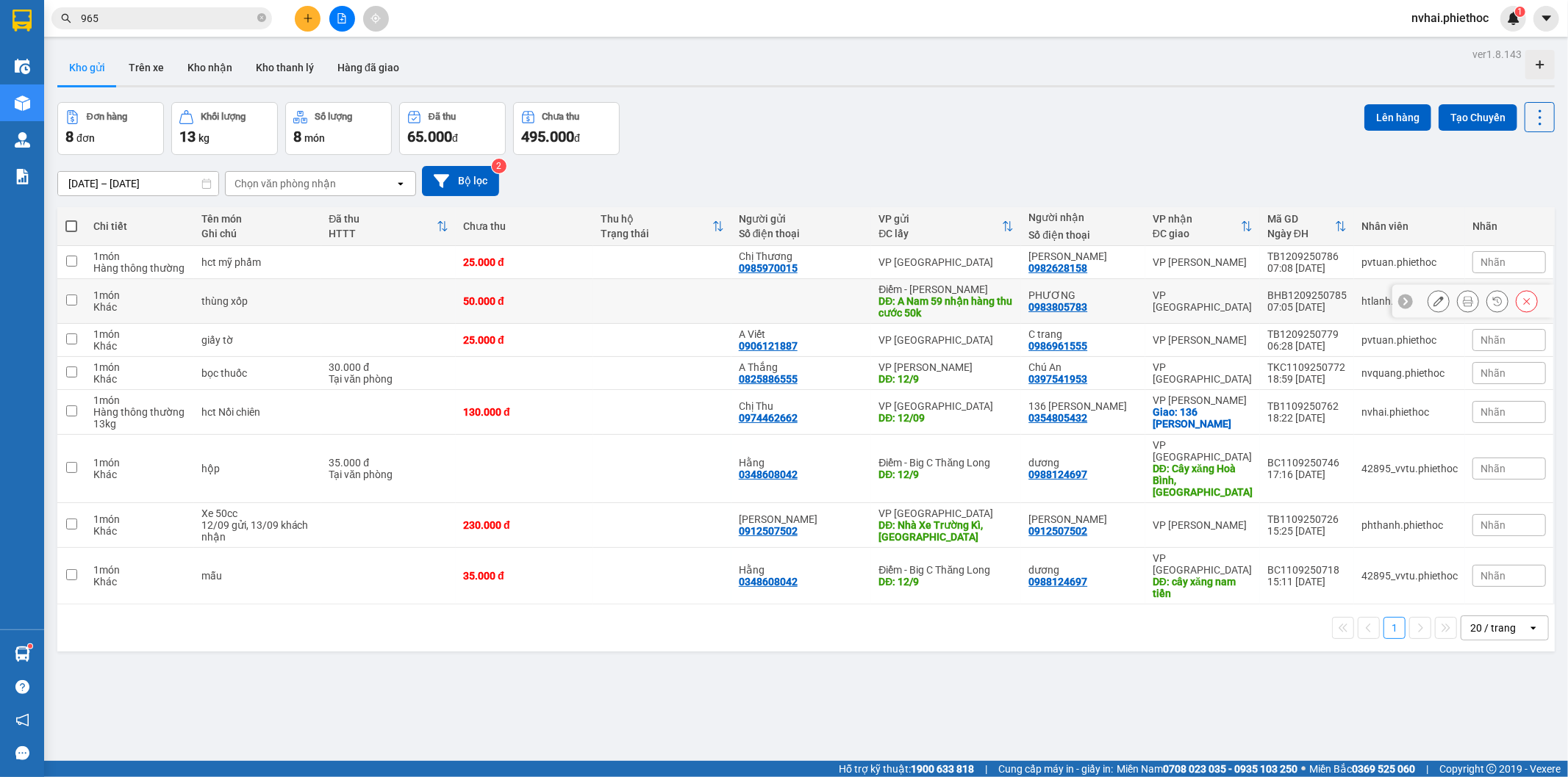
click at [1192, 304] on div "VP [GEOGRAPHIC_DATA]" at bounding box center [1203, 301] width 100 height 23
checkbox input "true"
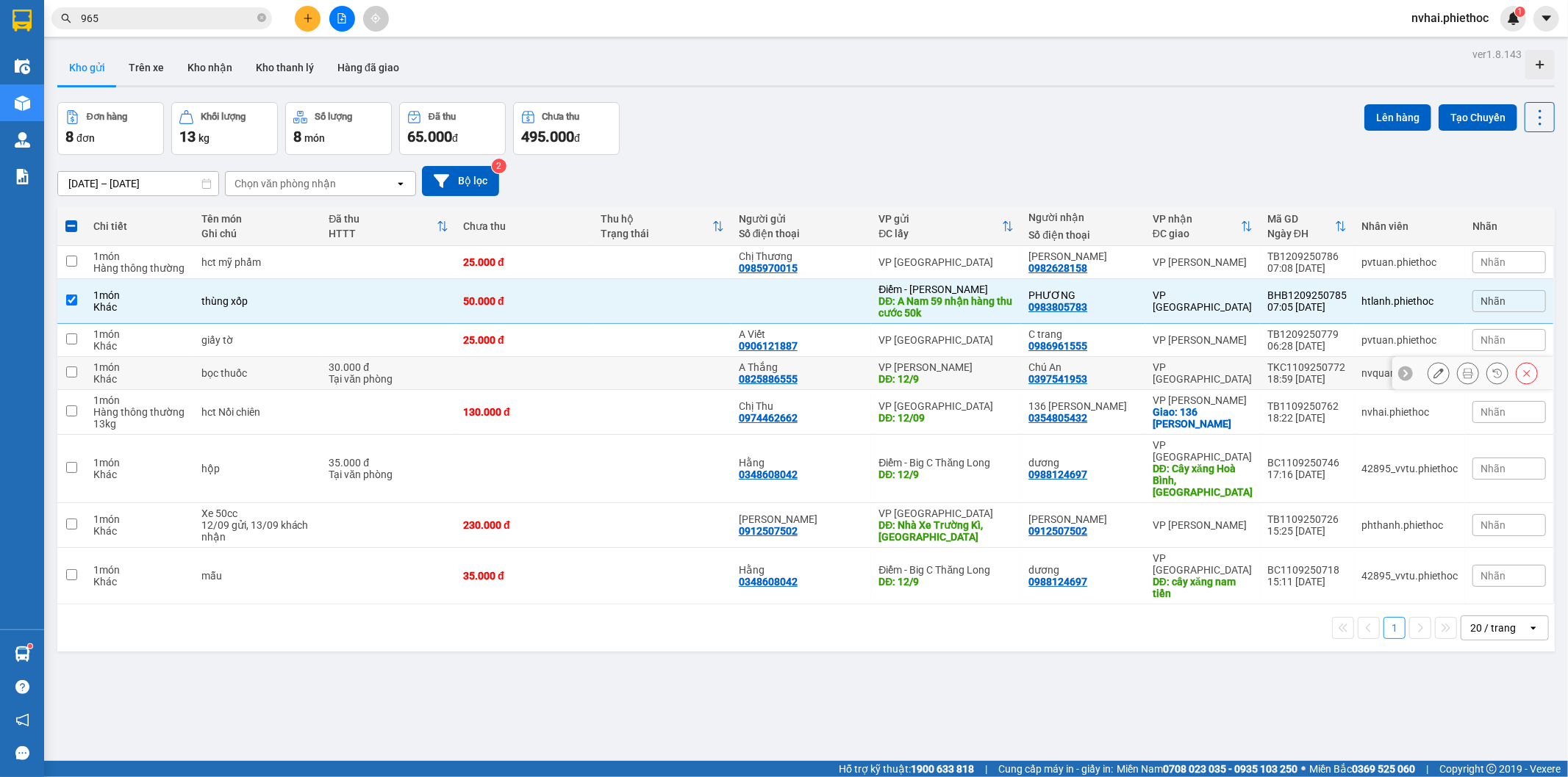
click at [1221, 369] on div "VP [GEOGRAPHIC_DATA]" at bounding box center [1203, 373] width 100 height 23
checkbox input "true"
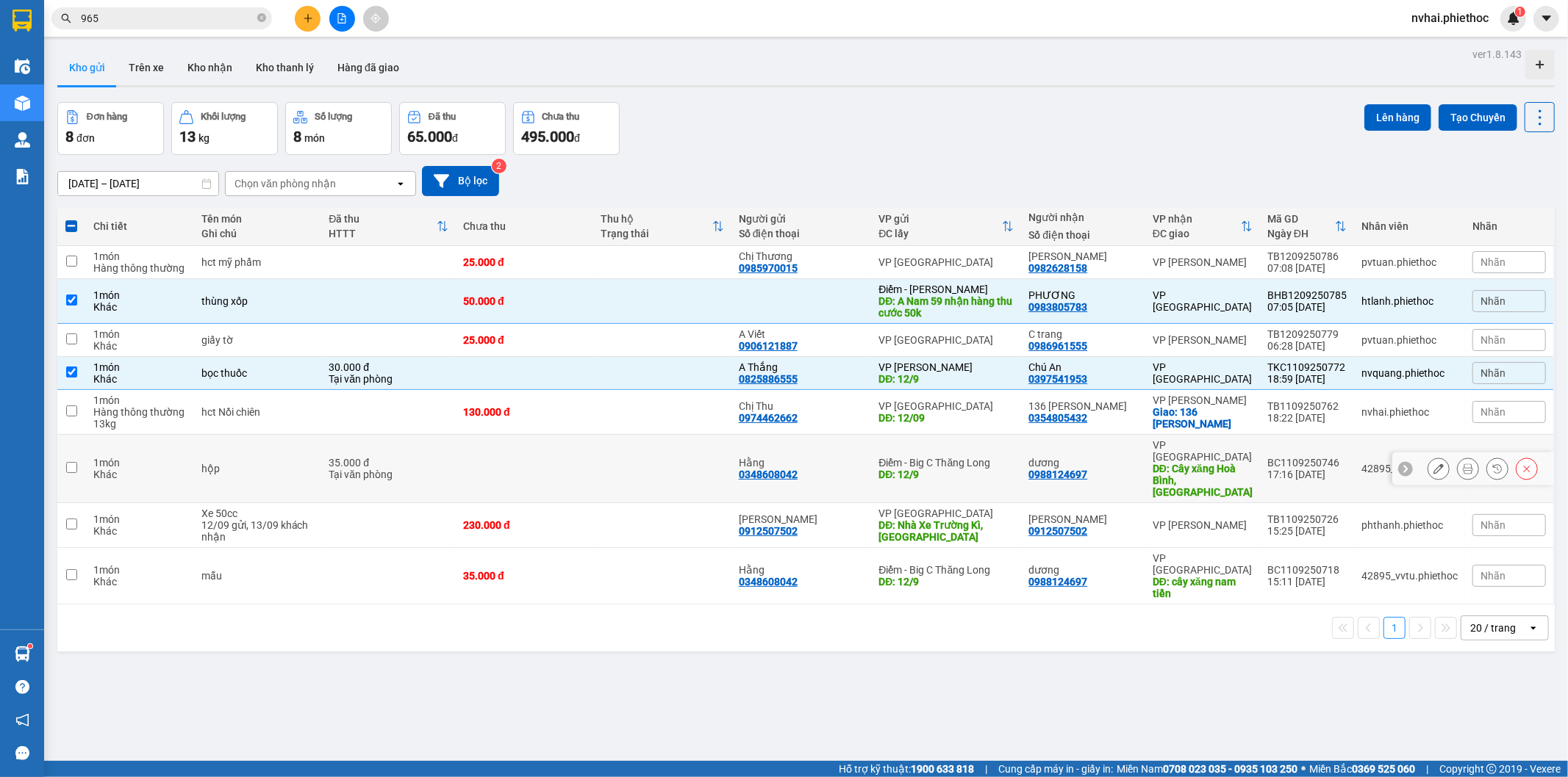
click at [1214, 449] on div "VP [GEOGRAPHIC_DATA]" at bounding box center [1203, 451] width 100 height 23
checkbox input "true"
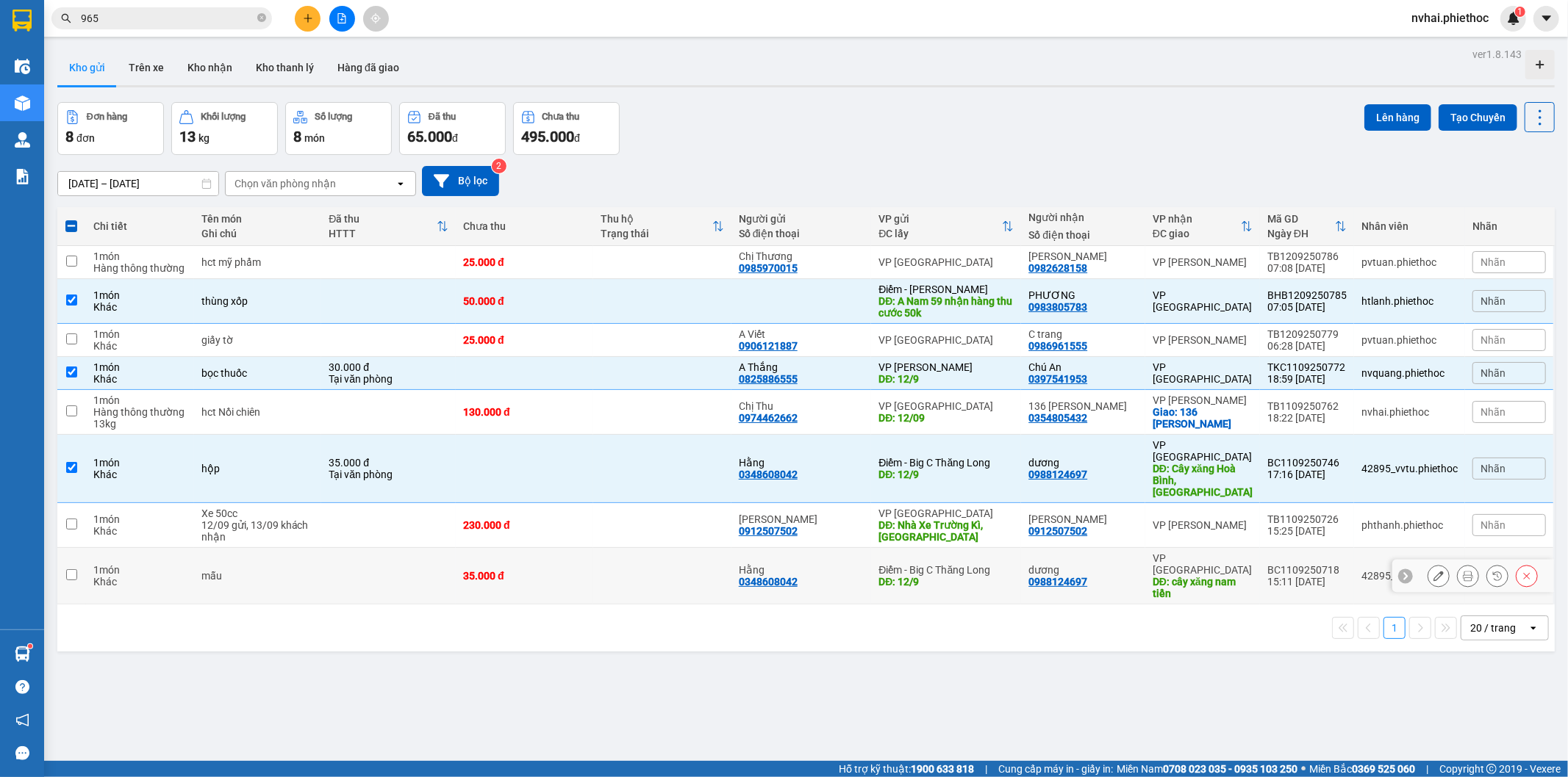
click at [1222, 576] on div "DĐ: cây xăng nam tiền" at bounding box center [1203, 587] width 100 height 23
checkbox input "true"
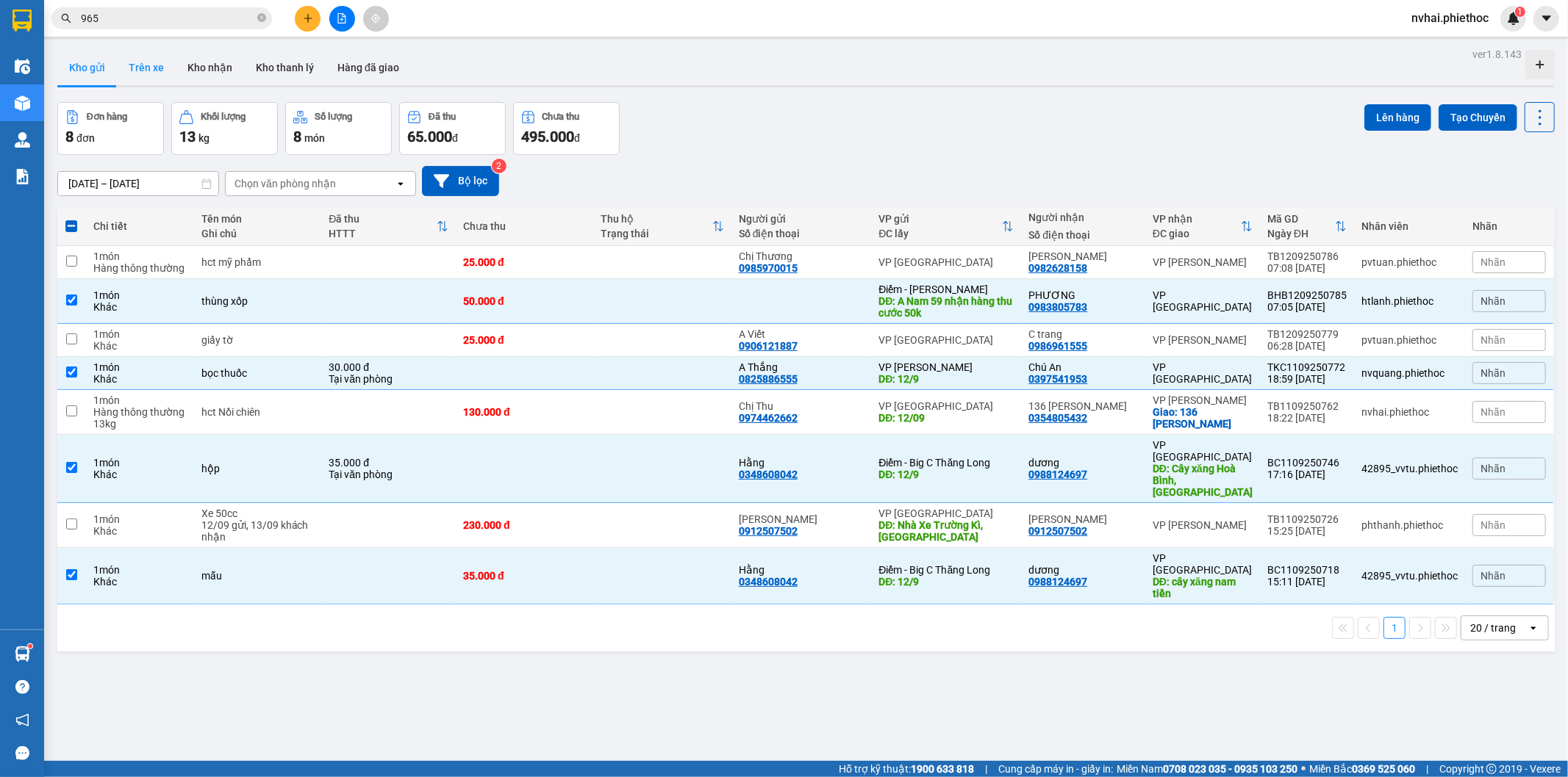
click at [145, 71] on button "Trên xe" at bounding box center [146, 67] width 59 height 35
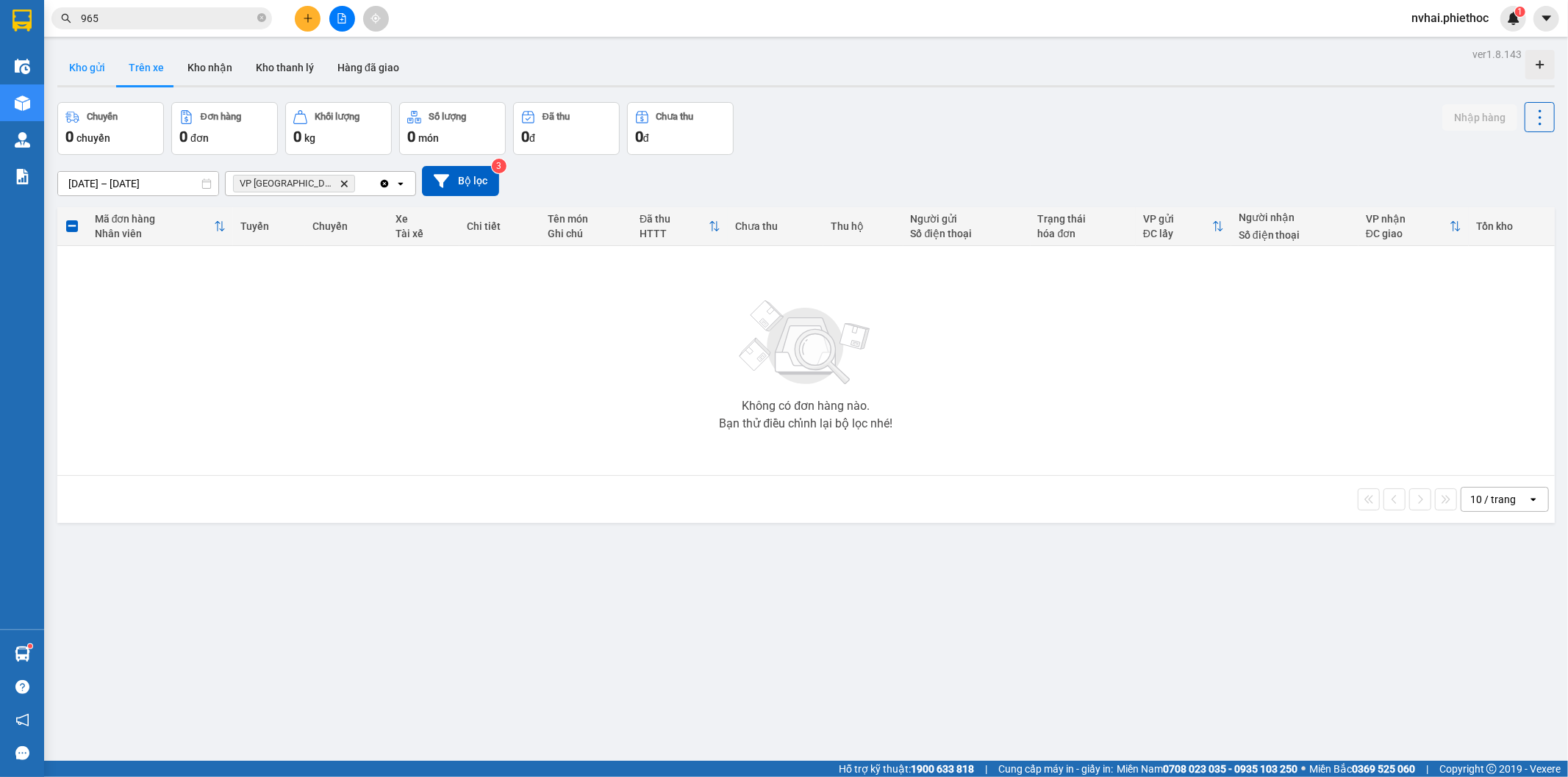
click at [94, 68] on button "Kho gửi" at bounding box center [87, 67] width 59 height 35
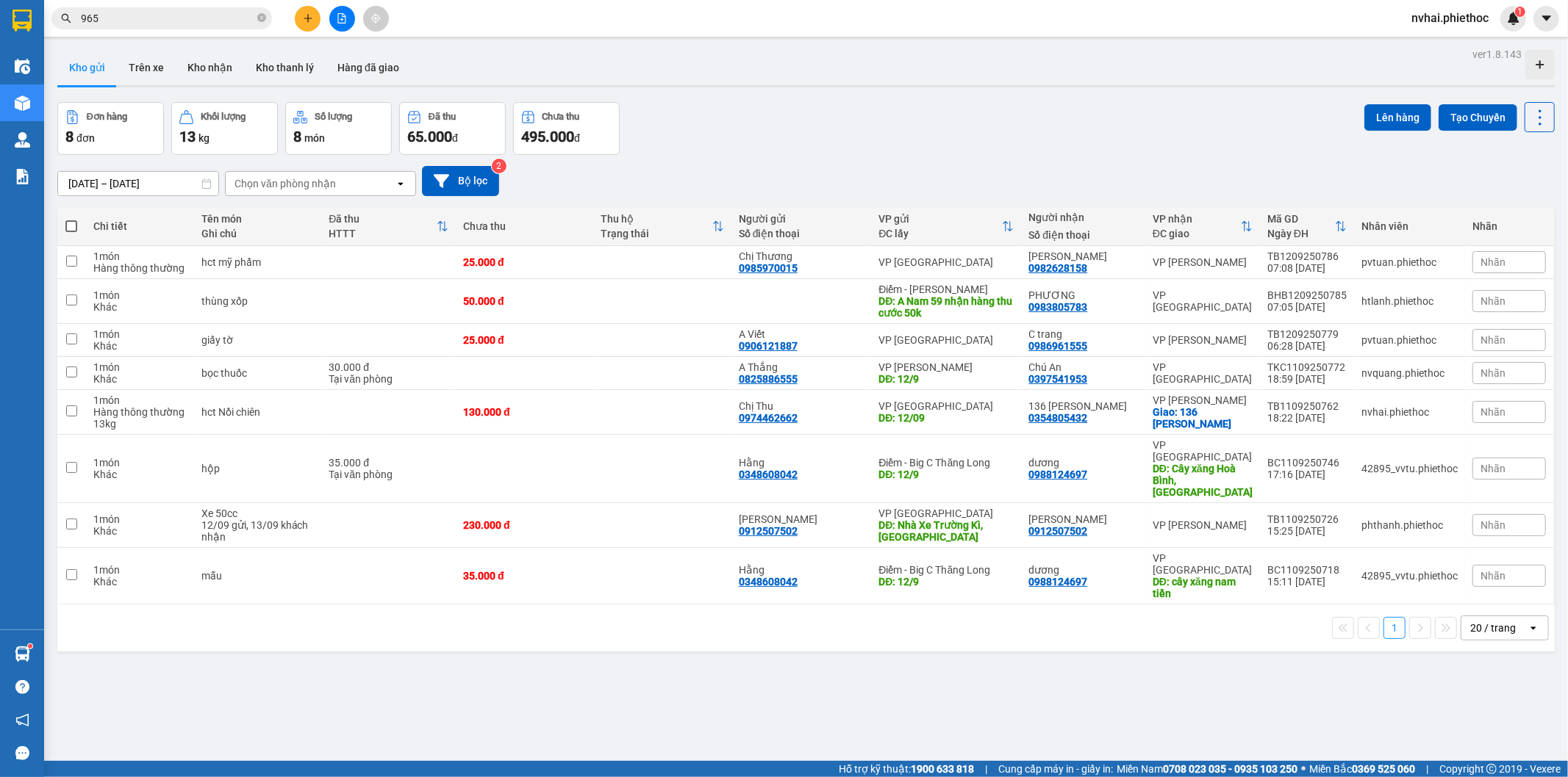
click at [1132, 9] on div "Kết quả tìm kiếm ( 176 ) Bộ lọc Mã ĐH Trạng thái Món hàng Thu hộ Tổng cước Chưa…" at bounding box center [784, 18] width 1568 height 37
click at [310, 18] on icon "plus" at bounding box center [308, 18] width 8 height 1
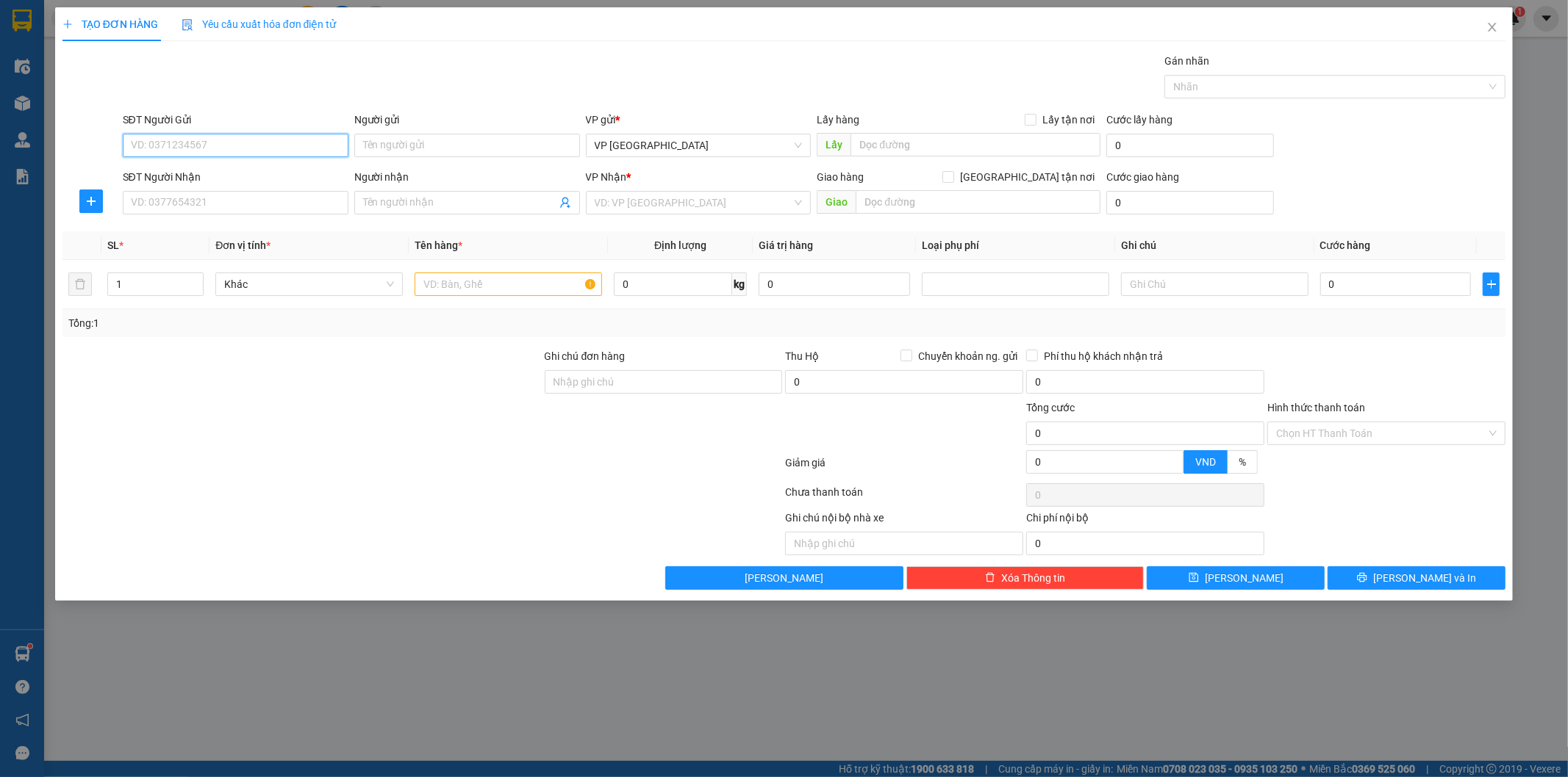
click at [263, 144] on input "SĐT Người Gửi" at bounding box center [235, 145] width 226 height 23
type input "0989155676"
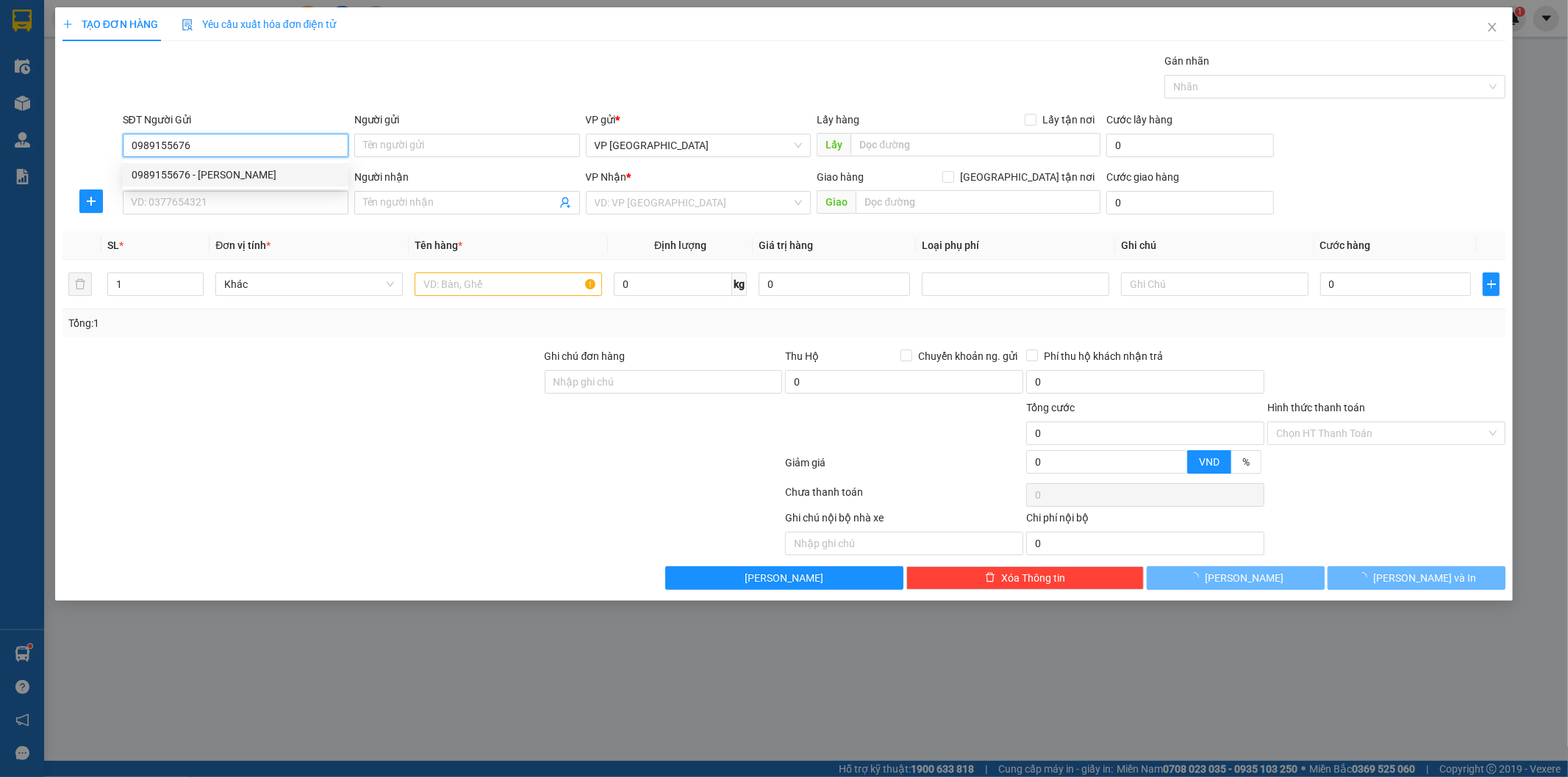
click at [214, 174] on div "0989155676 - Anh Thái" at bounding box center [236, 175] width 208 height 16
type input "[PERSON_NAME]"
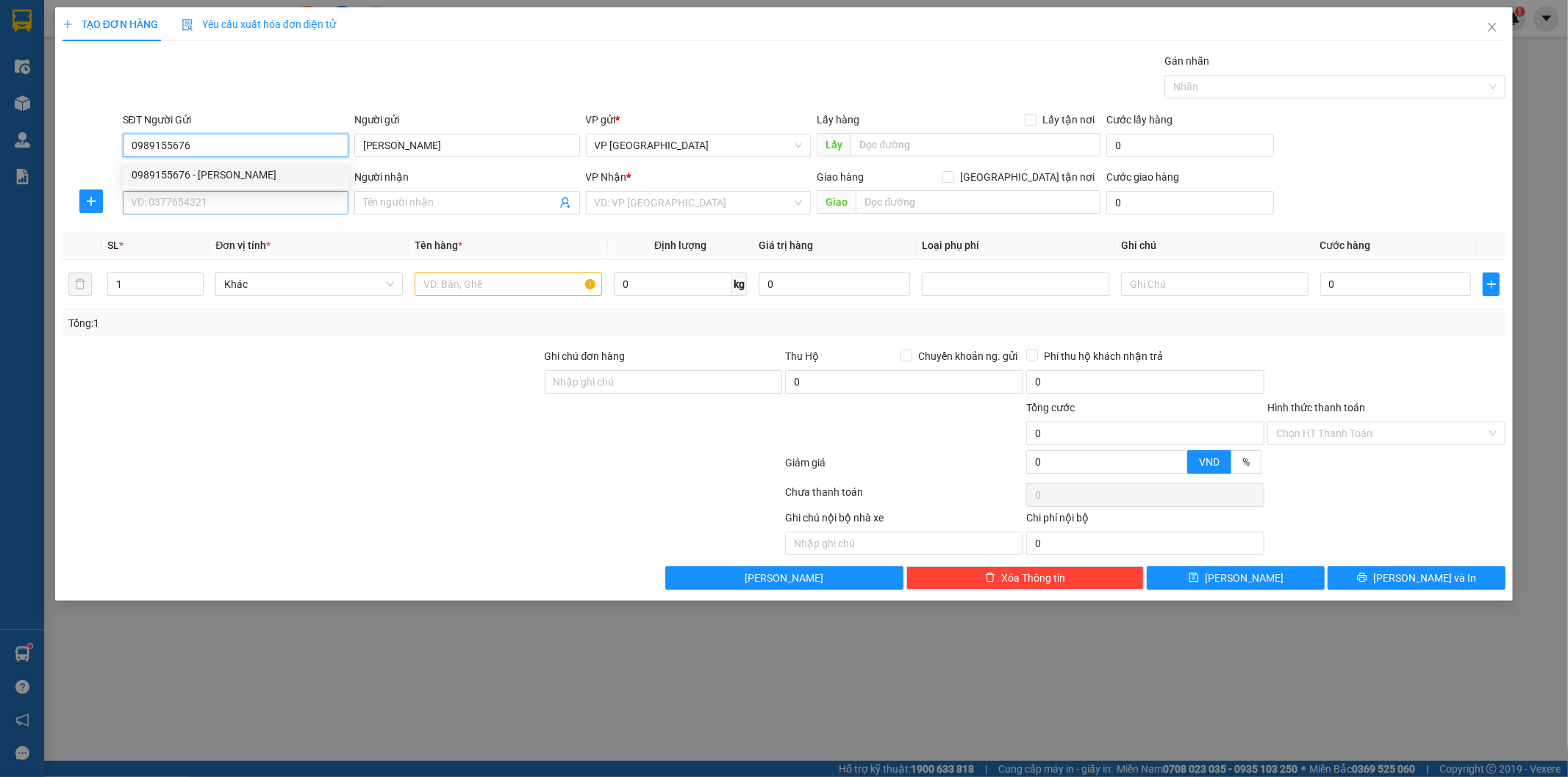
type input "0989155676"
click at [229, 206] on input "SĐT Người Nhận" at bounding box center [235, 203] width 226 height 23
type input "0369993686"
click at [240, 133] on div "SĐT Người Gửi" at bounding box center [235, 122] width 226 height 22
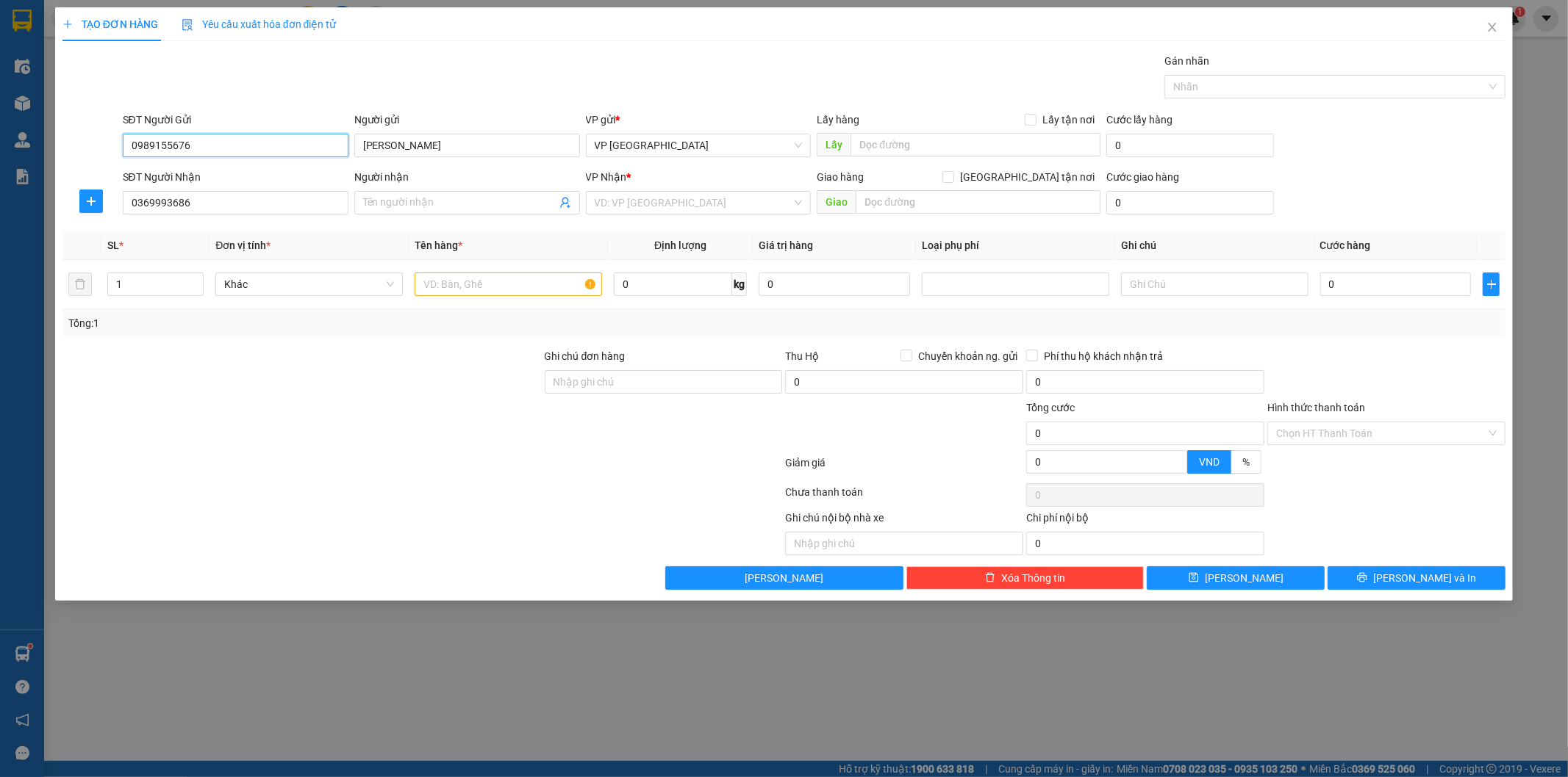
click at [233, 140] on input "0989155676" at bounding box center [235, 145] width 226 height 23
click at [207, 197] on input "0369993686" at bounding box center [235, 203] width 226 height 23
click at [446, 196] on input "Người nhận" at bounding box center [460, 203] width 194 height 16
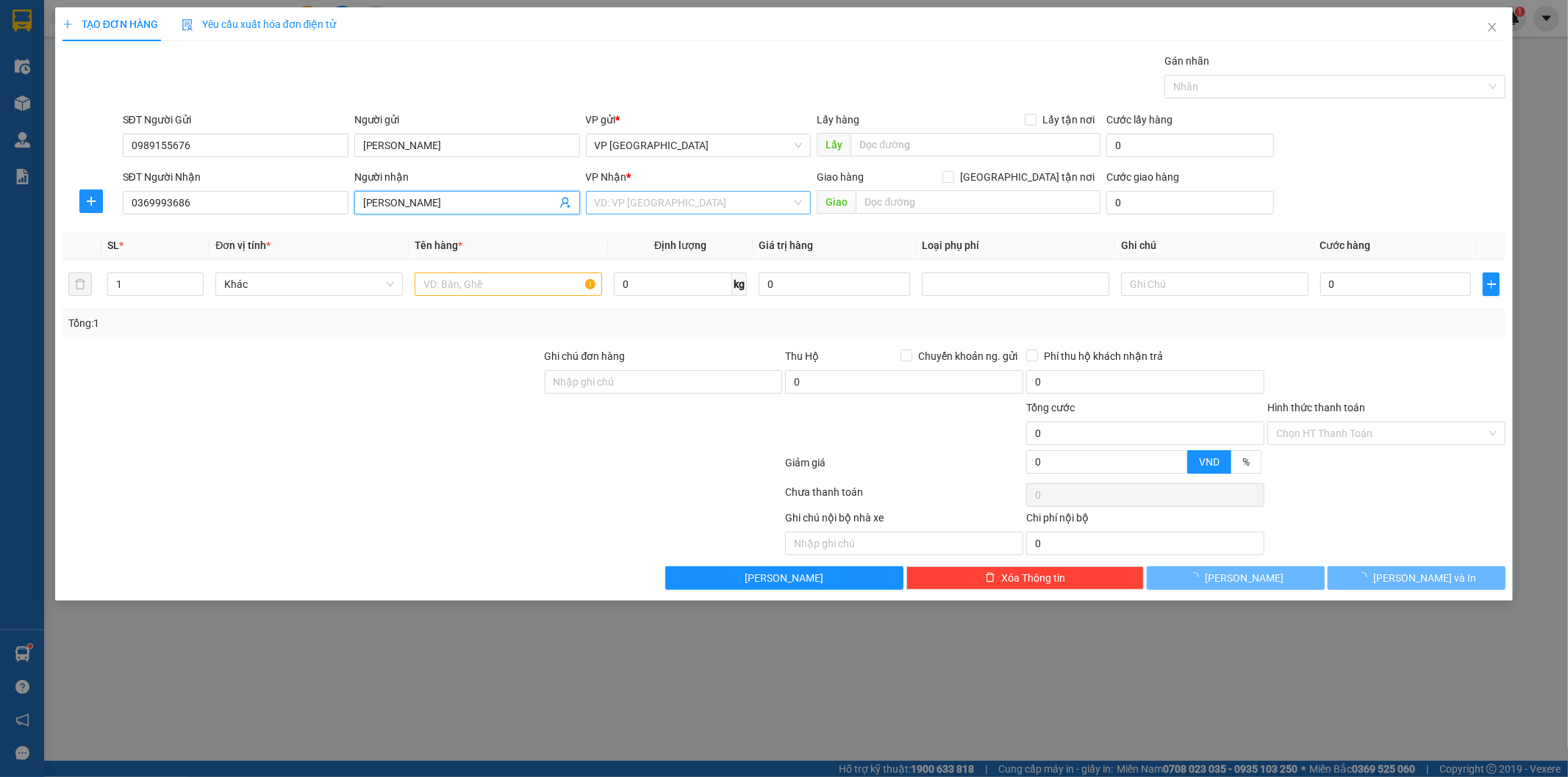
type input "Hoàng Anh"
click at [660, 197] on input "search" at bounding box center [693, 203] width 197 height 22
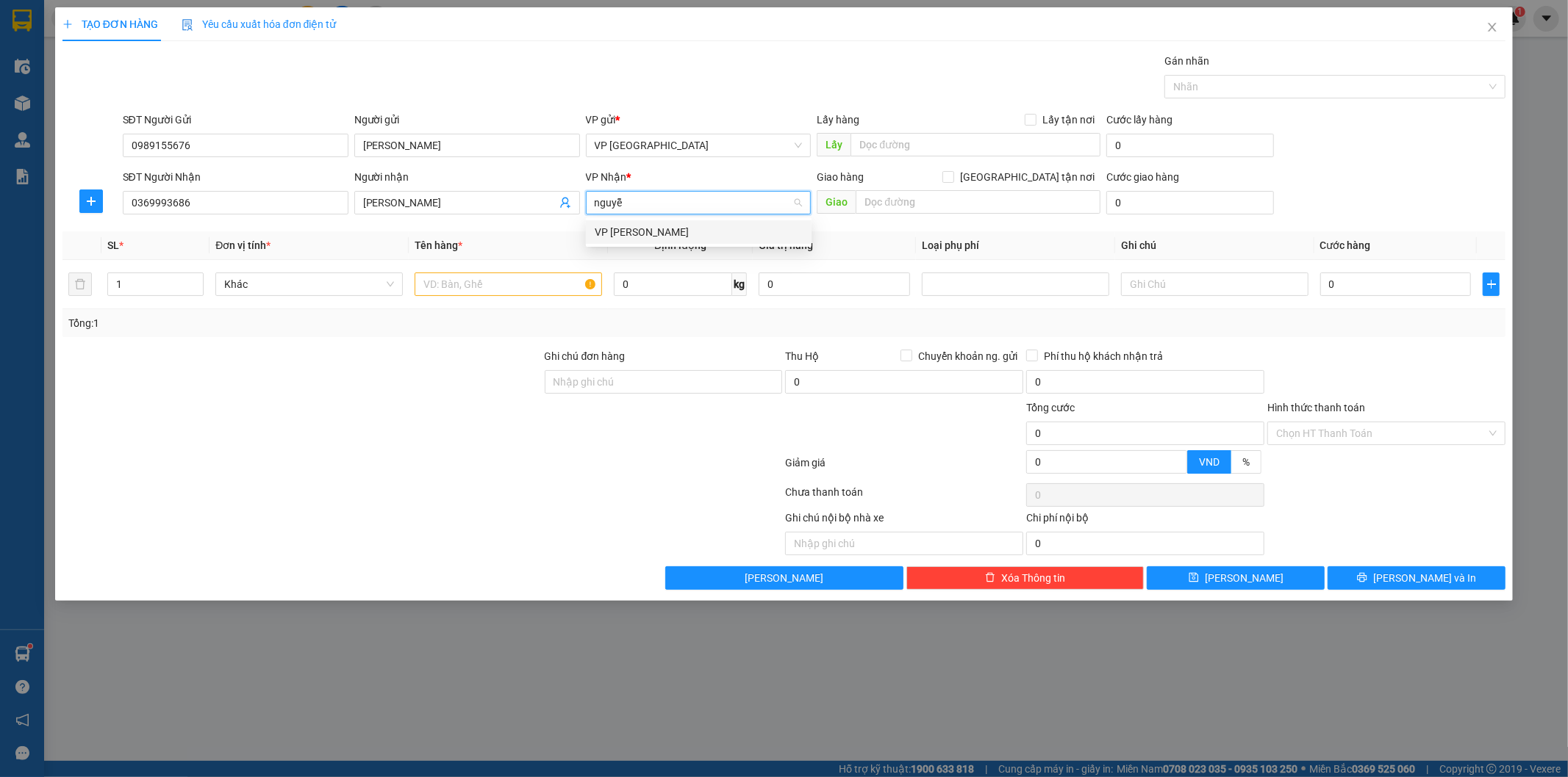
type input "nguyễn"
click at [617, 225] on div "VP [PERSON_NAME]" at bounding box center [699, 232] width 208 height 16
click at [526, 271] on div at bounding box center [508, 285] width 187 height 30
click at [533, 289] on input "text" at bounding box center [508, 284] width 187 height 23
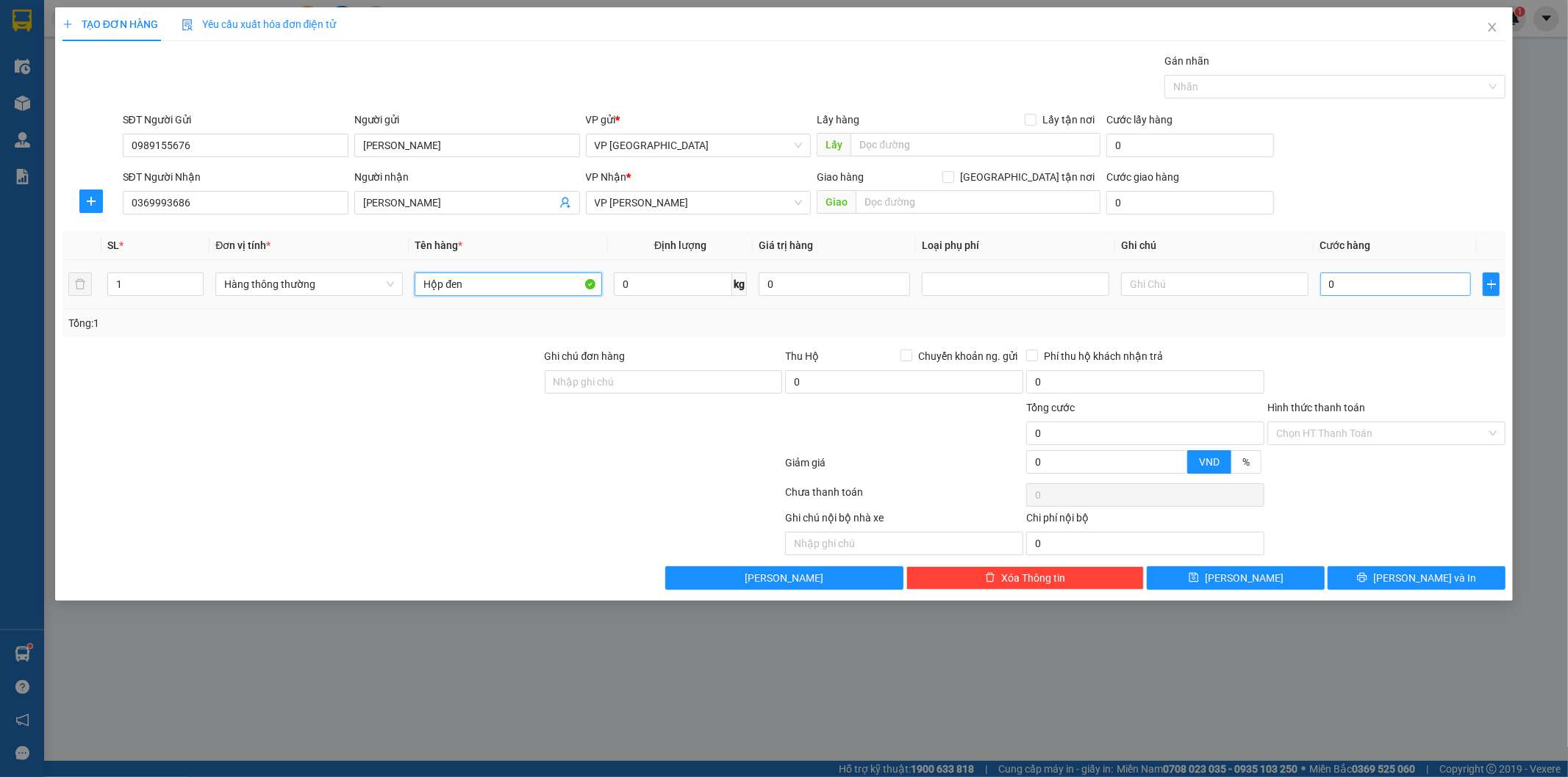
type input "Hộp đen"
click at [1395, 285] on input "0" at bounding box center [1396, 284] width 151 height 23
type input "2"
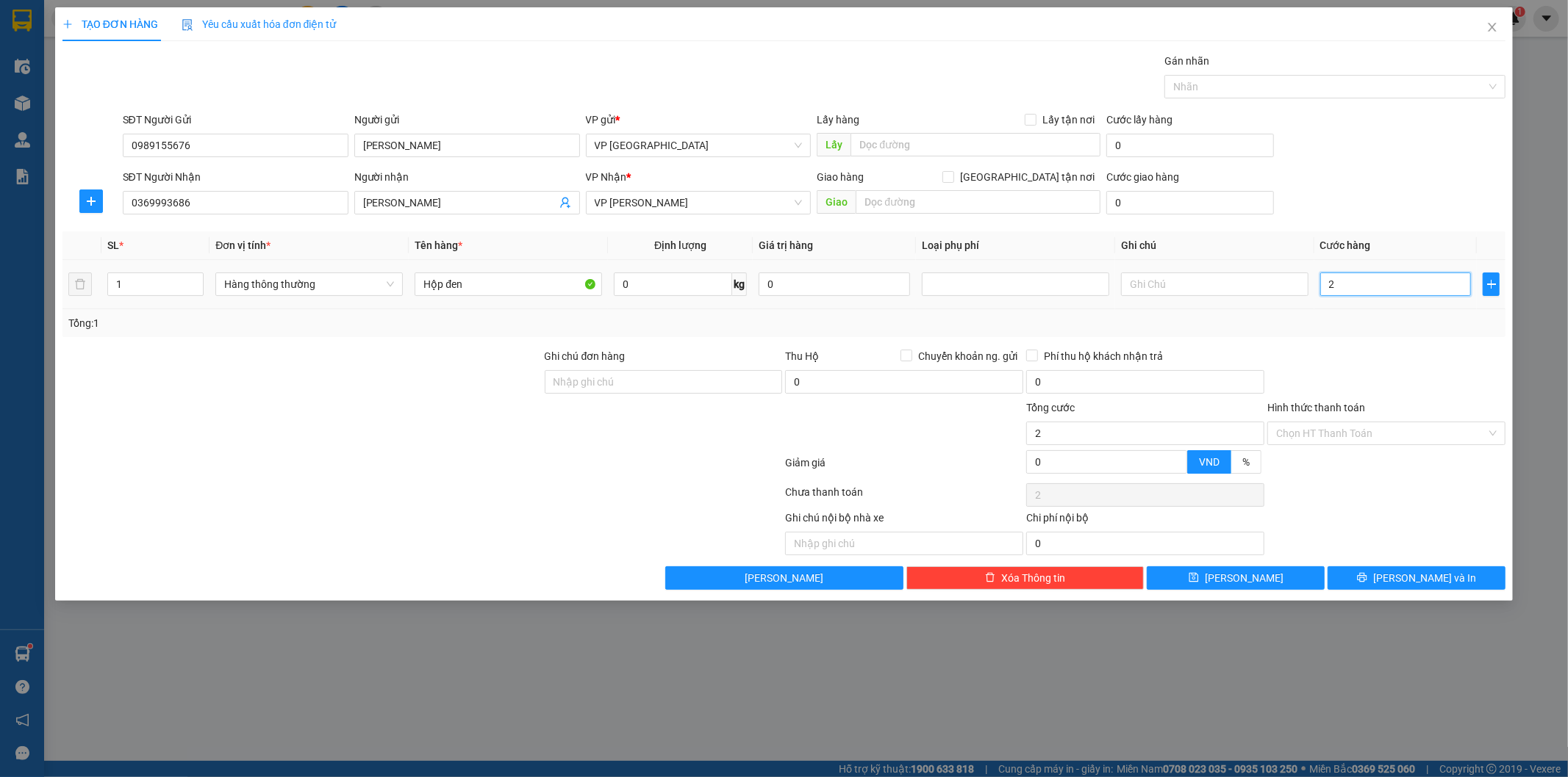
type input "25"
type input "250"
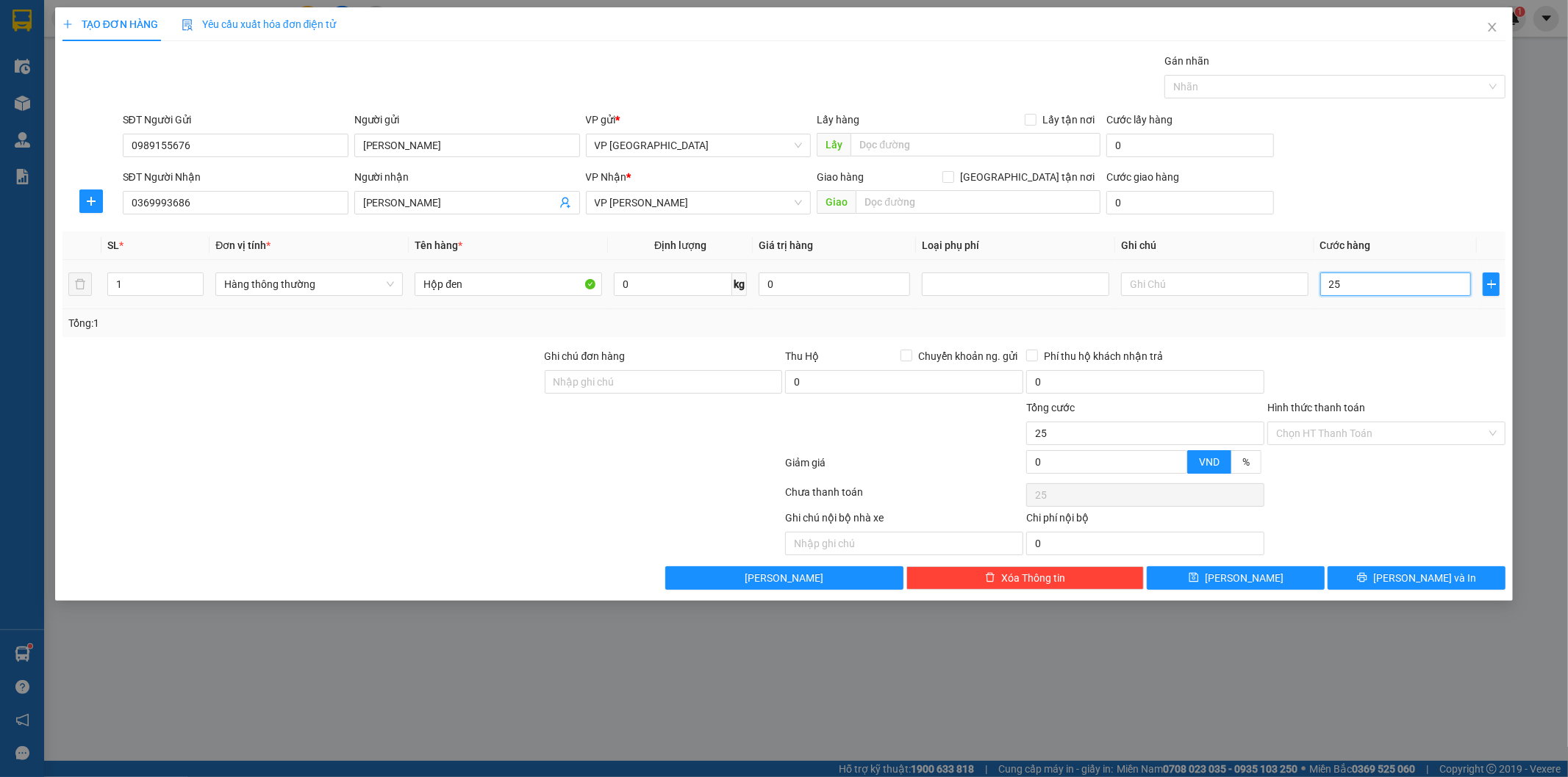
type input "250"
type input "2.500"
type input "25.000"
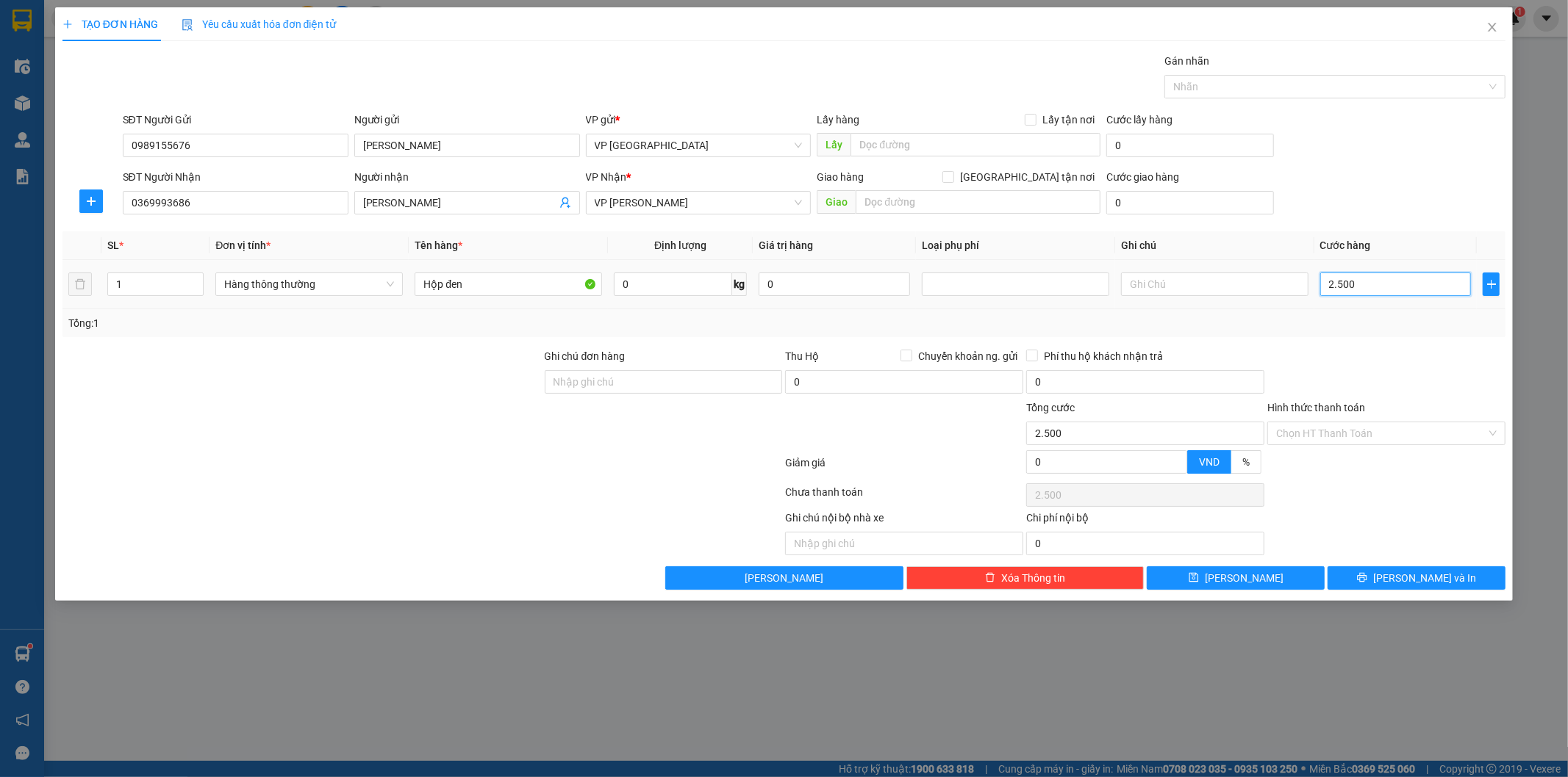
type input "25.000"
click at [1367, 437] on input "Hình thức thanh toán" at bounding box center [1381, 434] width 210 height 22
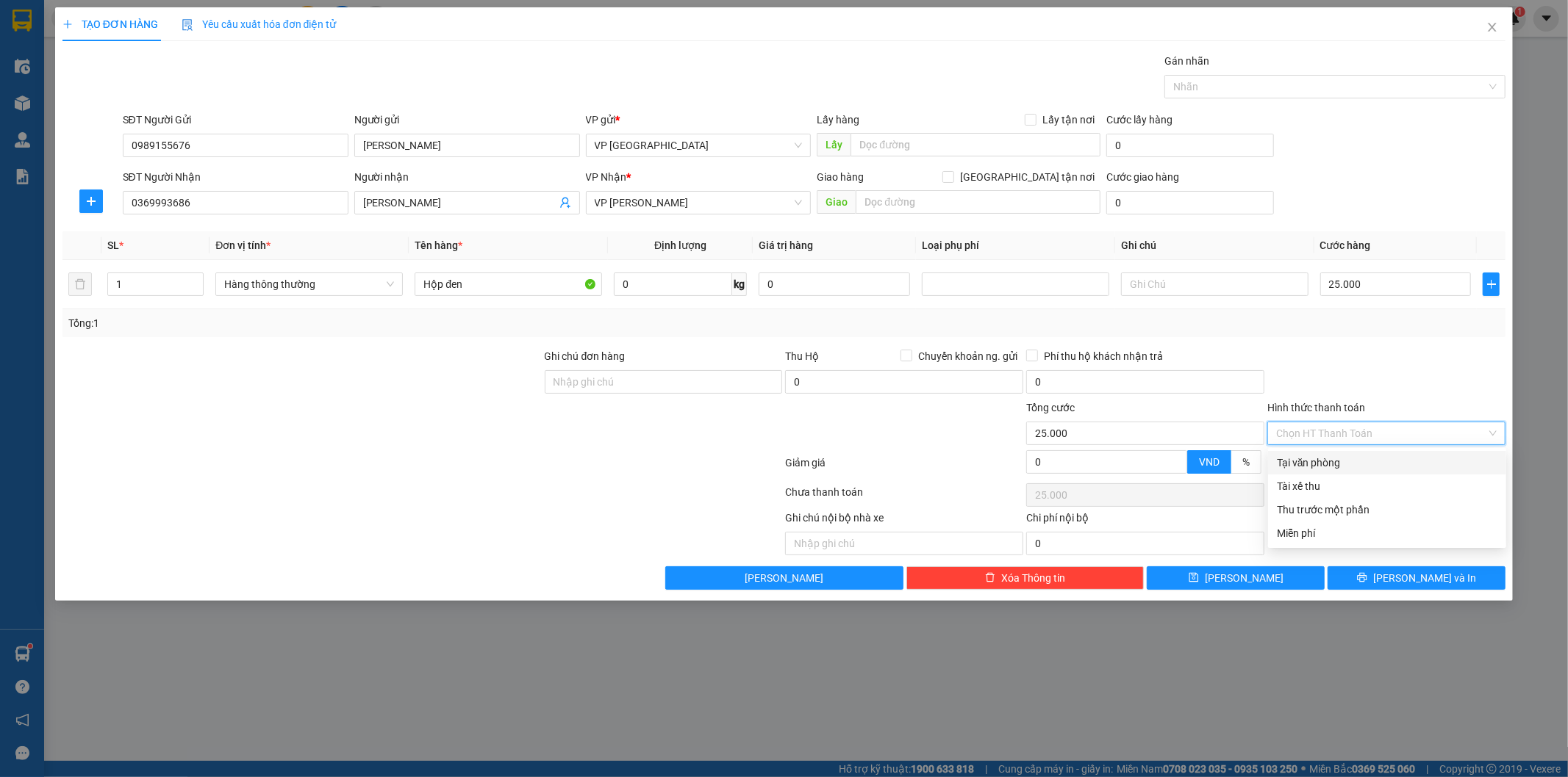
click at [1358, 456] on div "Tại văn phòng" at bounding box center [1387, 463] width 221 height 16
type input "0"
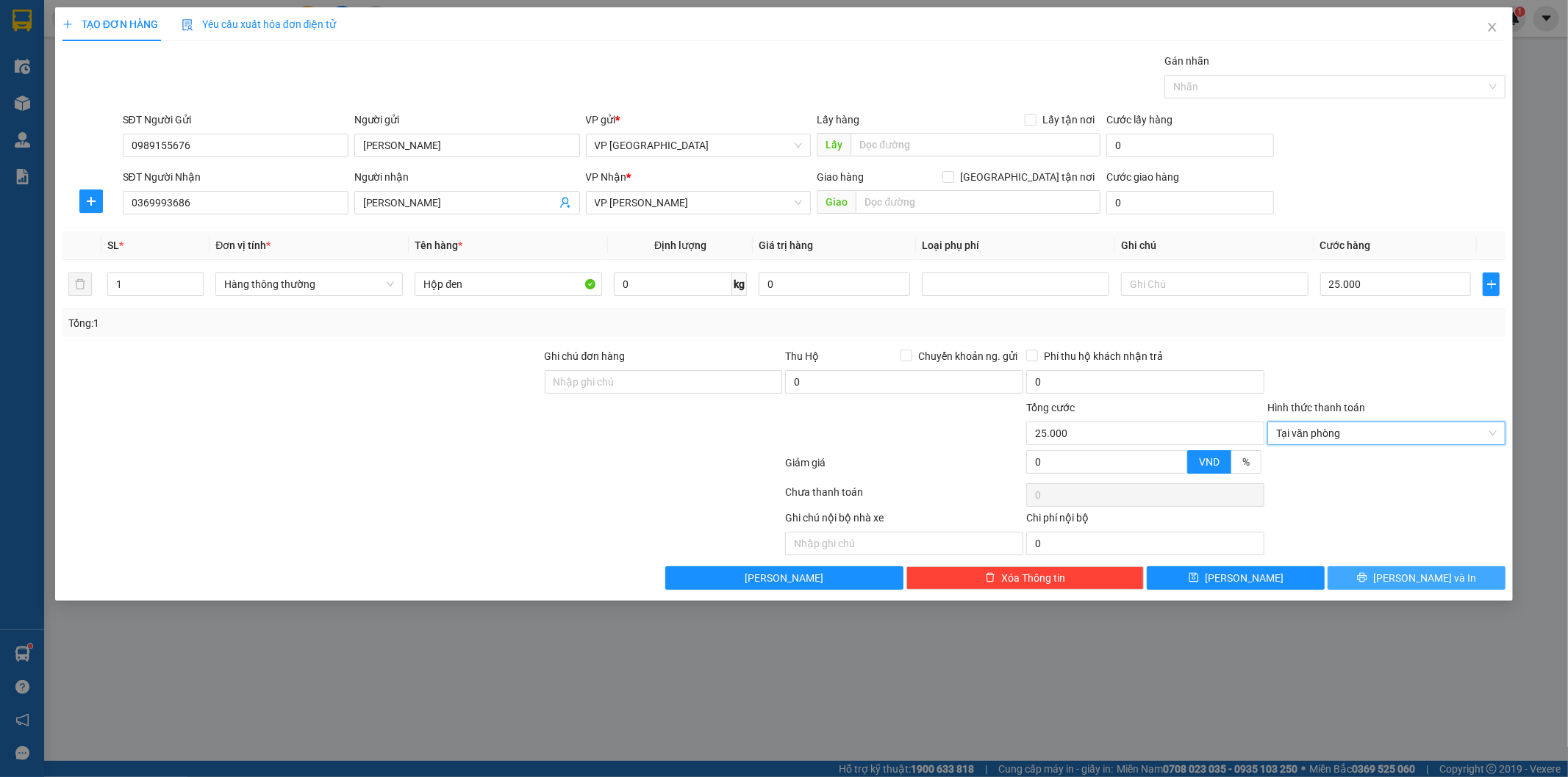
click at [1412, 575] on span "[PERSON_NAME] và In" at bounding box center [1424, 578] width 103 height 16
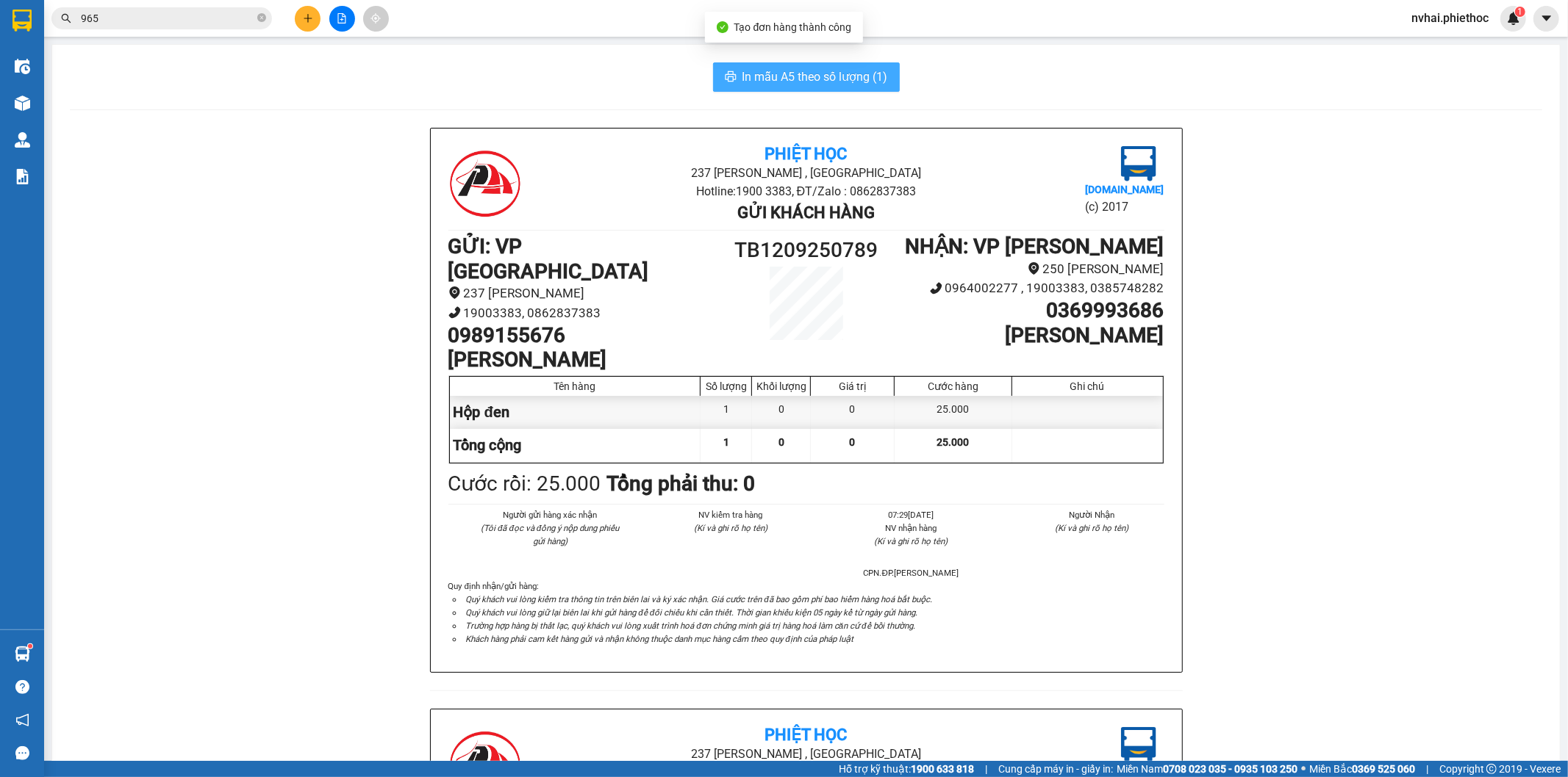
click at [797, 85] on button "In mẫu A5 theo số lượng (1)" at bounding box center [806, 77] width 187 height 30
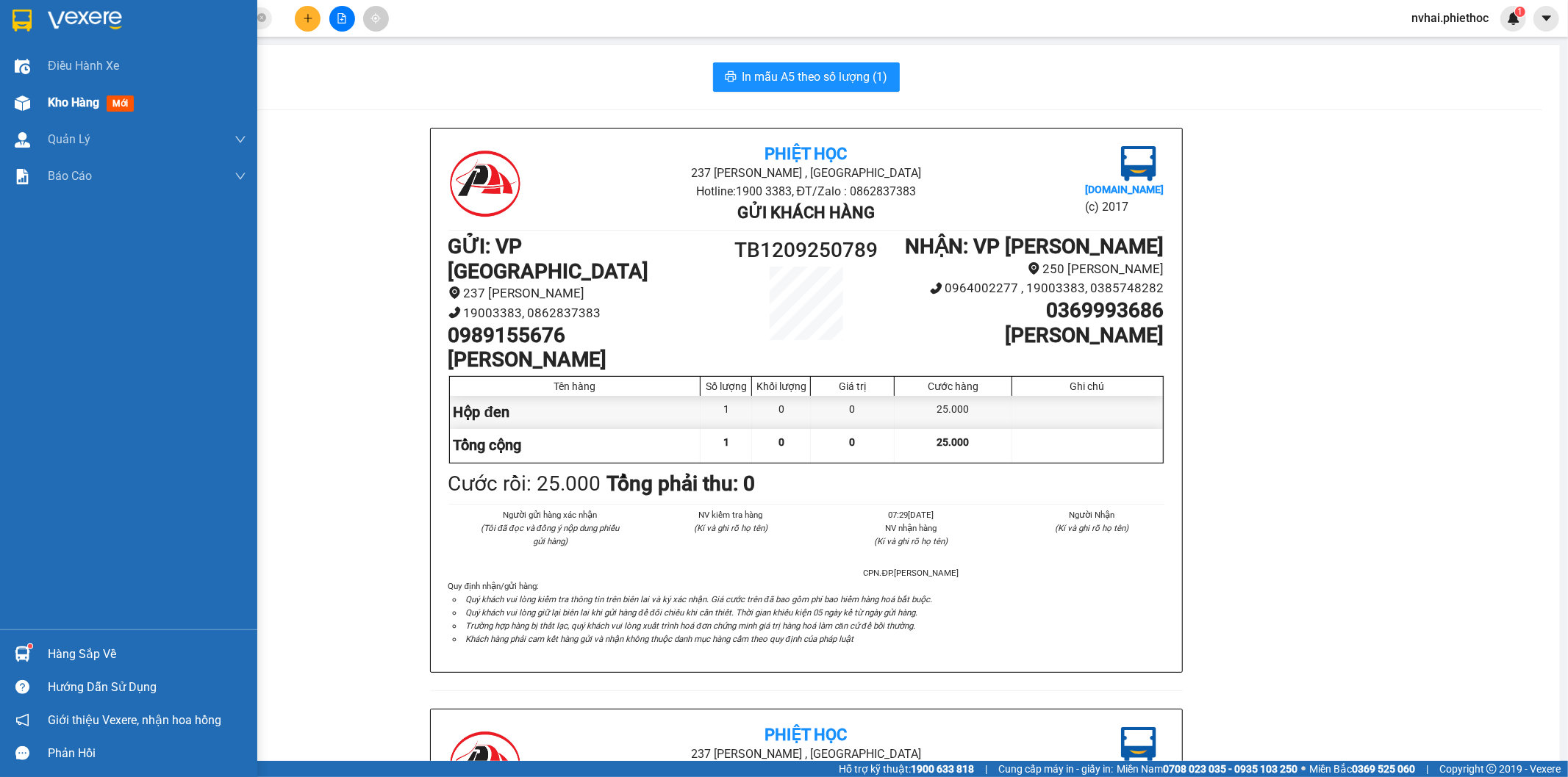
click at [27, 108] on img at bounding box center [23, 103] width 16 height 16
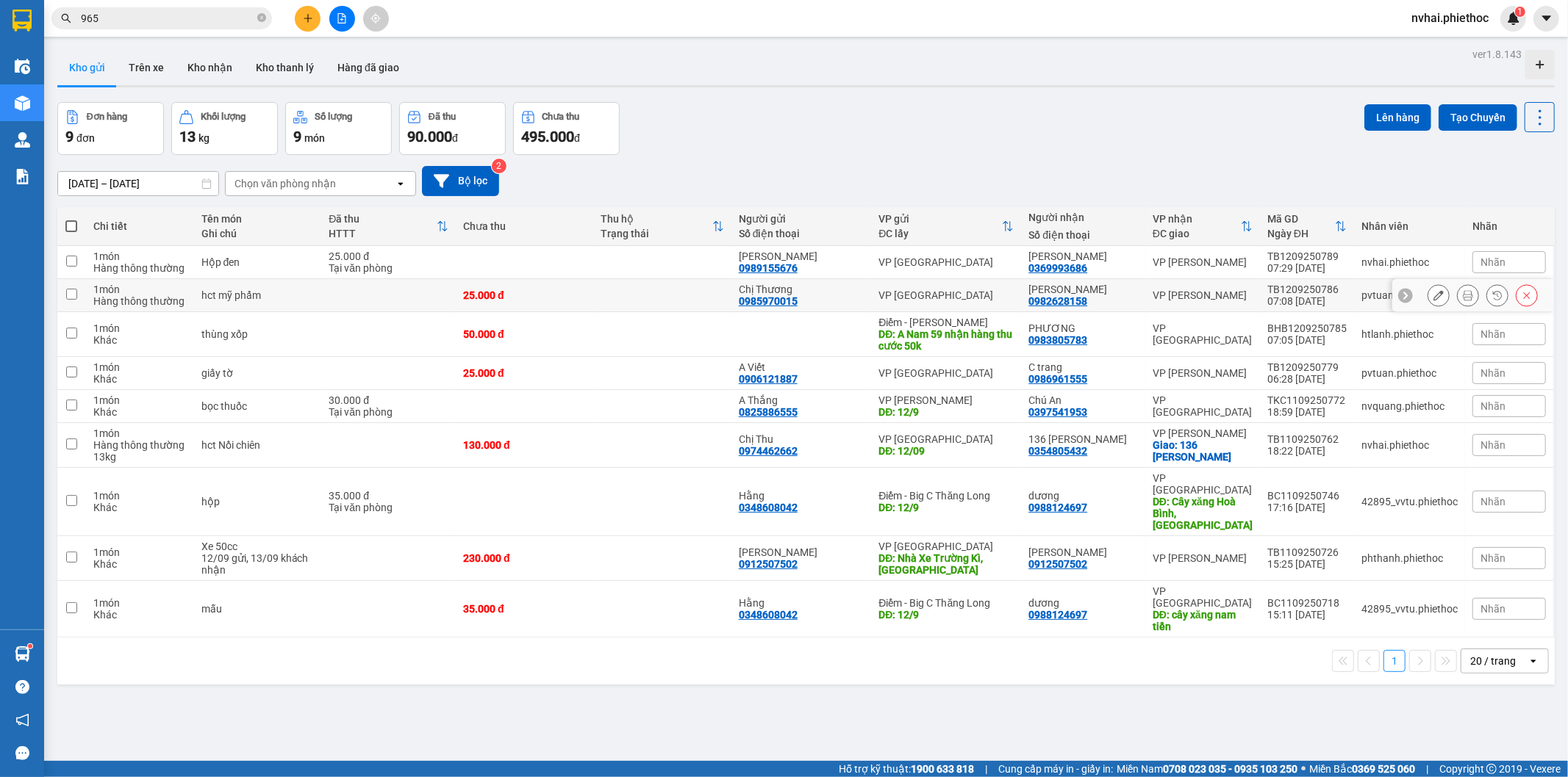
click at [1183, 294] on div "VP [PERSON_NAME]" at bounding box center [1203, 295] width 100 height 12
checkbox input "true"
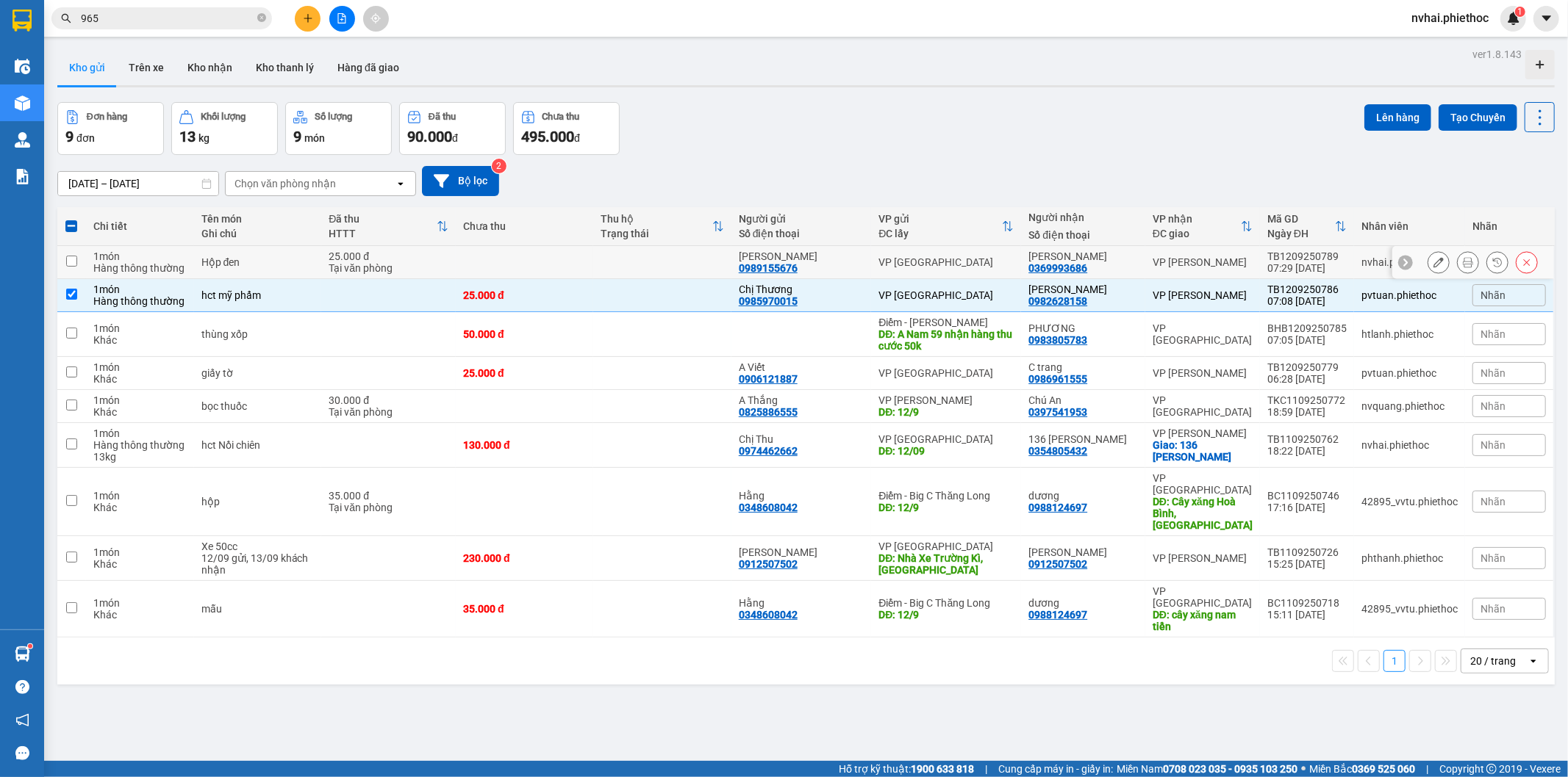
click at [1195, 263] on div "VP [PERSON_NAME]" at bounding box center [1203, 262] width 100 height 12
checkbox input "true"
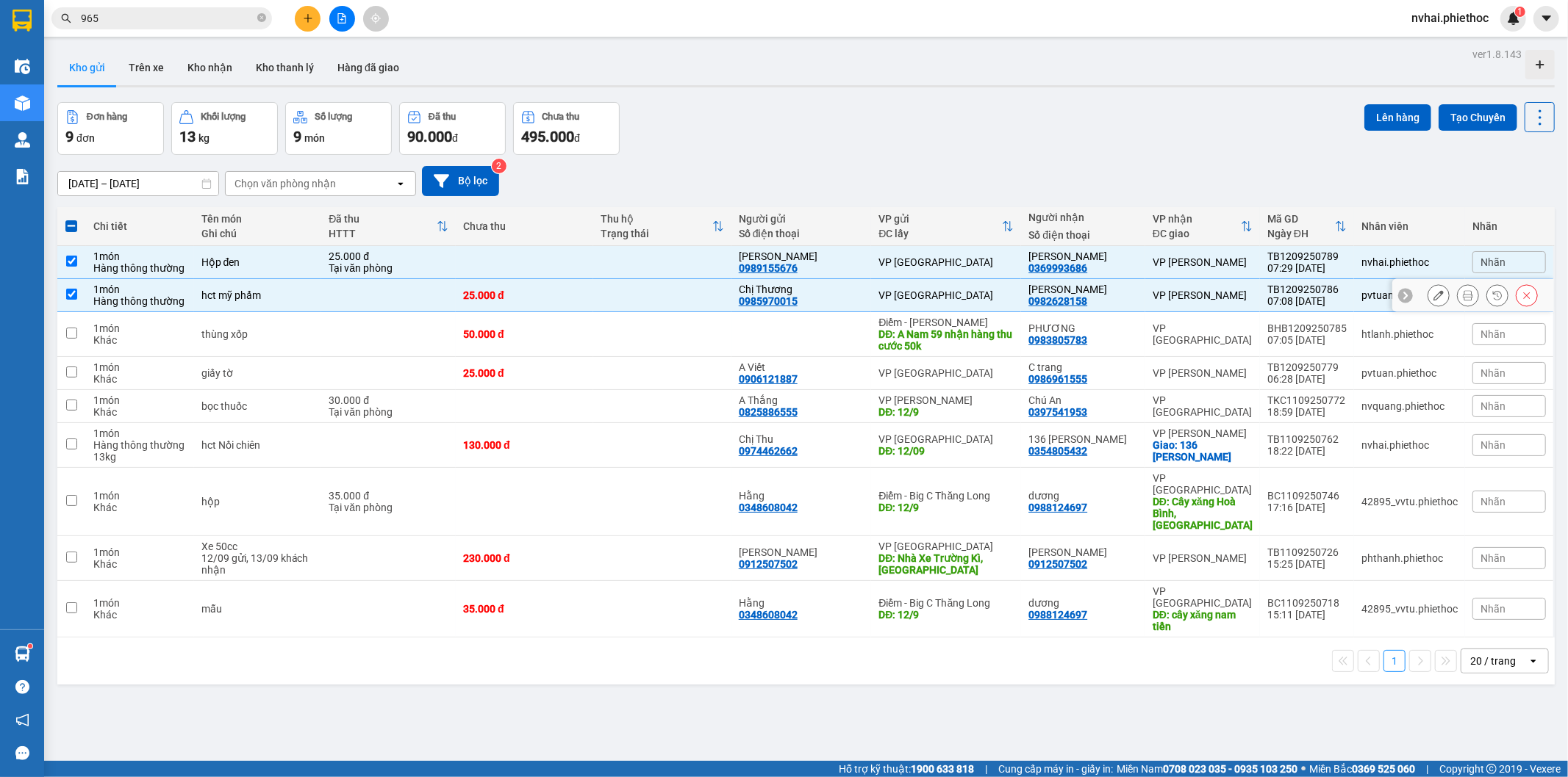
click at [1194, 286] on td "VP [PERSON_NAME]" at bounding box center [1202, 296] width 115 height 33
checkbox input "false"
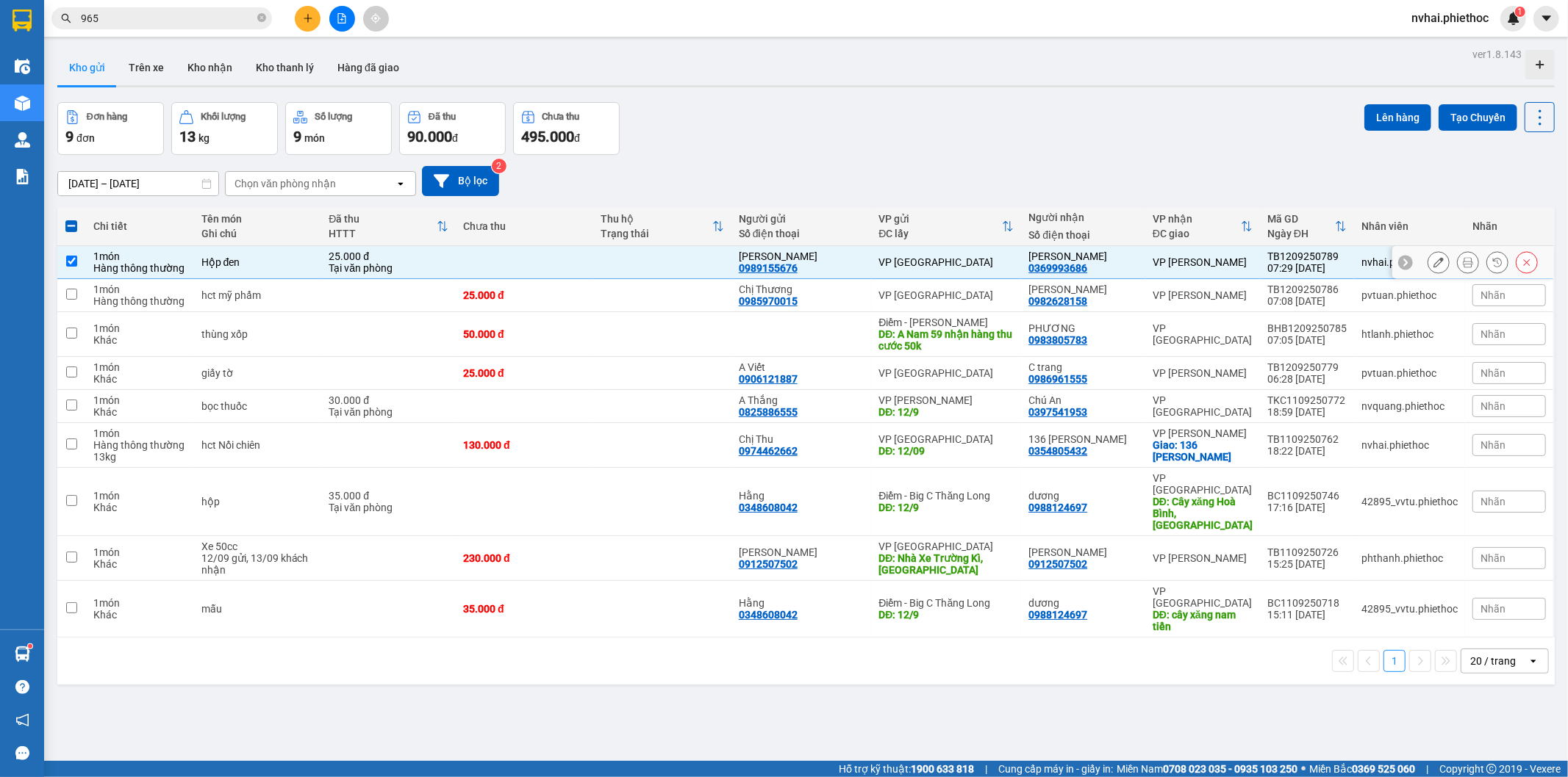
click at [1201, 263] on div "VP [PERSON_NAME]" at bounding box center [1203, 262] width 100 height 12
checkbox input "false"
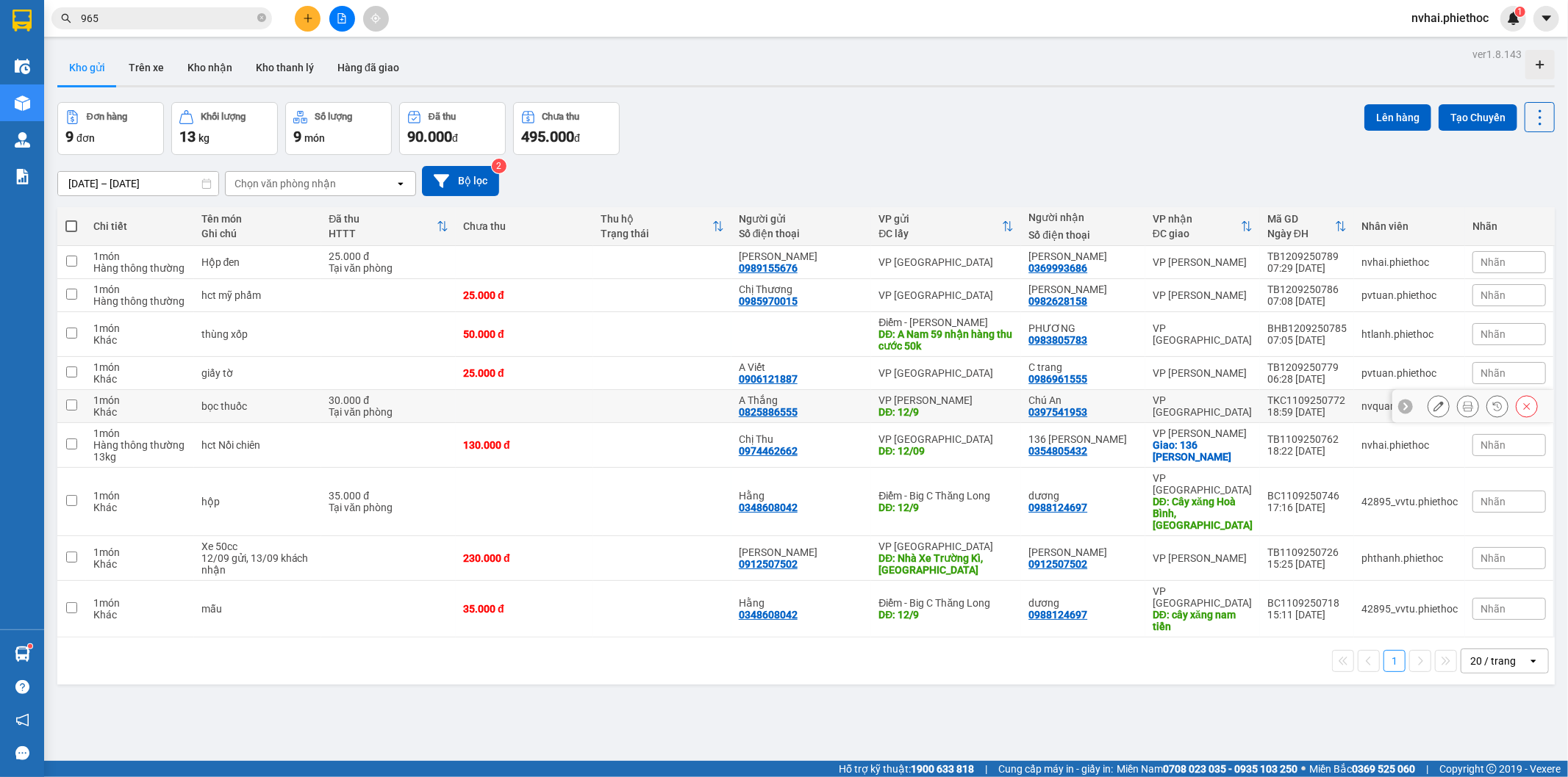
click at [1226, 408] on div "VP [GEOGRAPHIC_DATA]" at bounding box center [1203, 406] width 100 height 23
checkbox input "true"
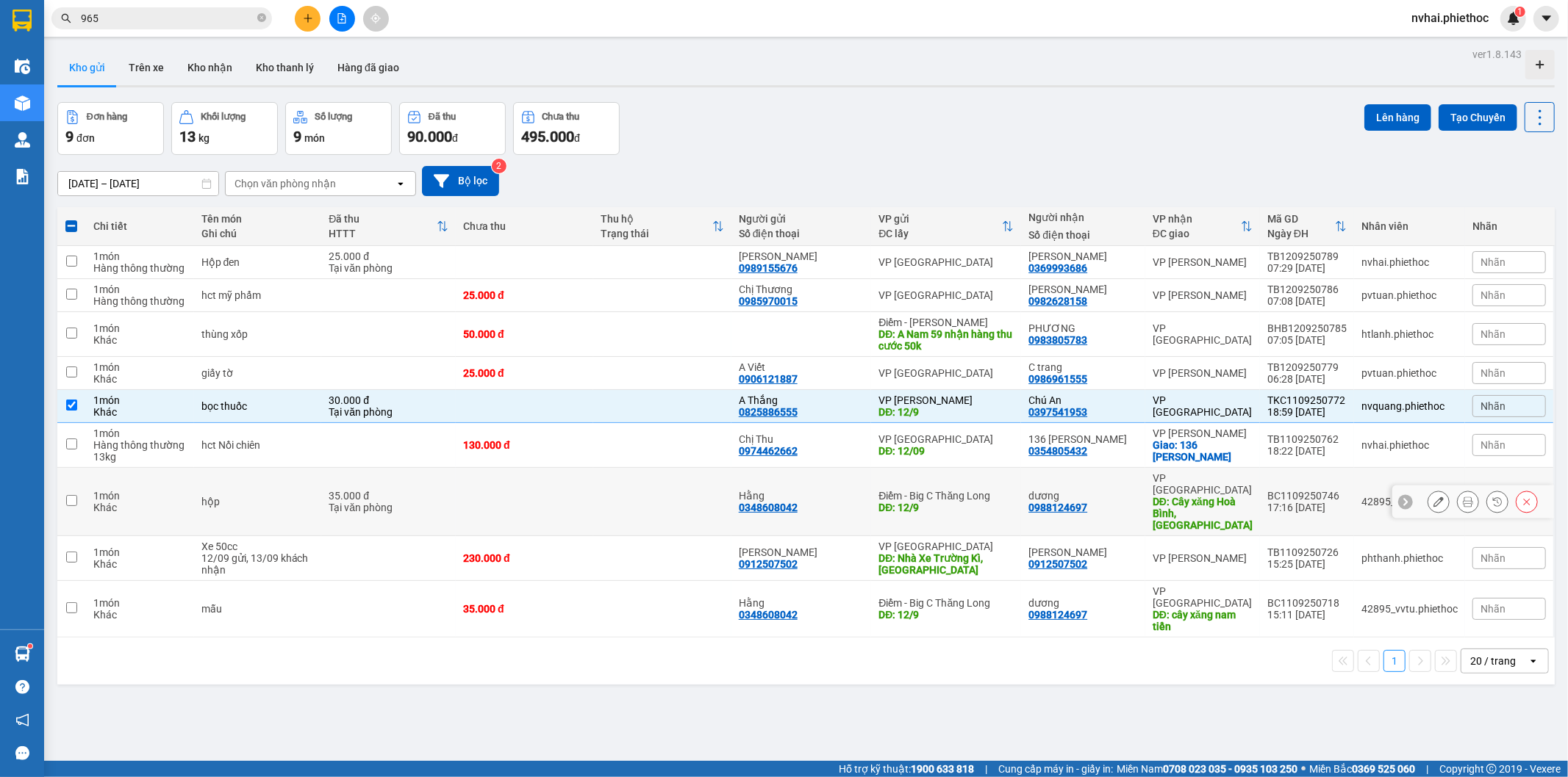
click at [1132, 490] on div "dương" at bounding box center [1083, 495] width 109 height 12
checkbox input "true"
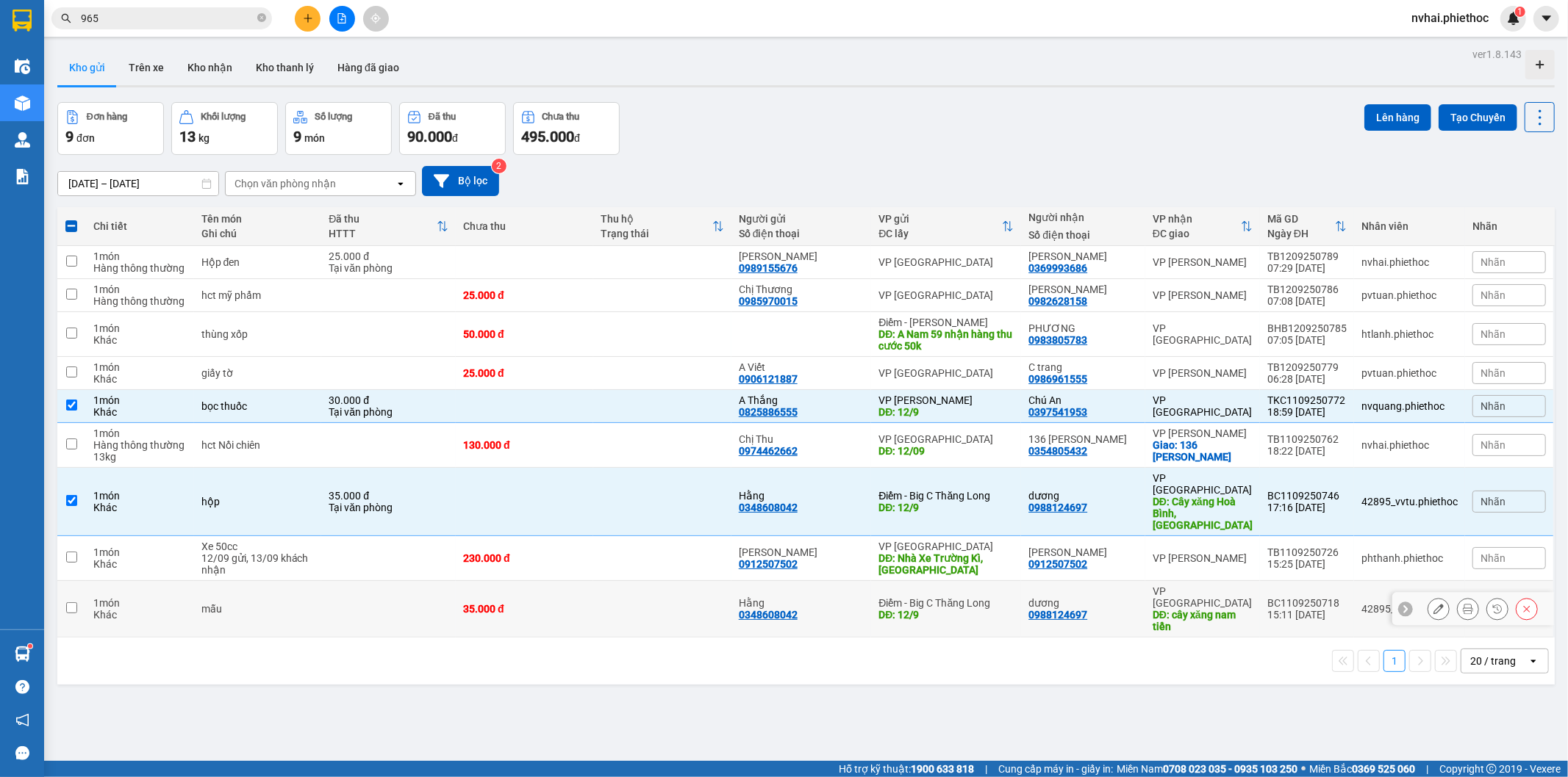
click at [1121, 598] on div "dương" at bounding box center [1083, 603] width 109 height 12
checkbox input "true"
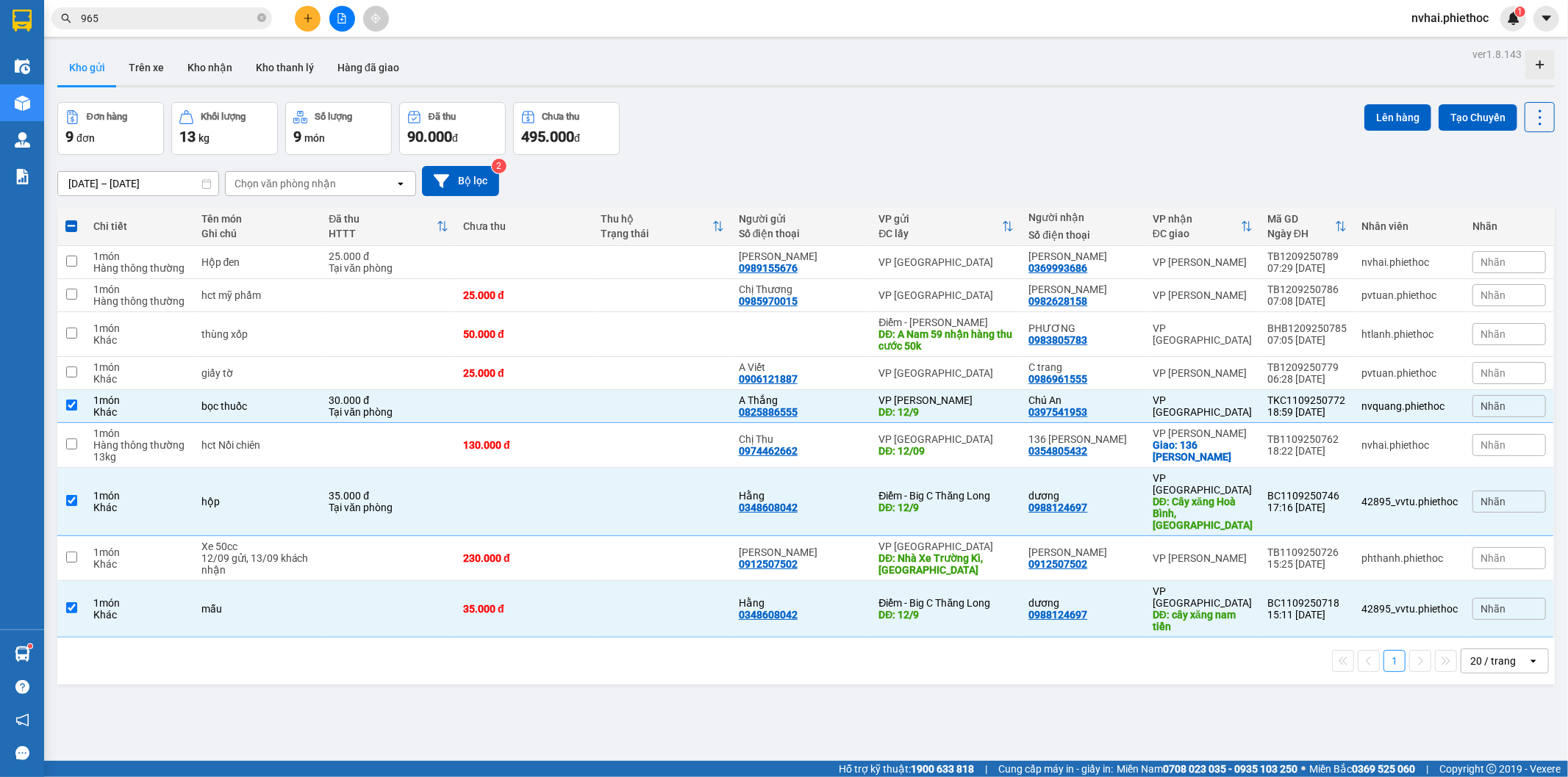
click at [175, 23] on input "965" at bounding box center [168, 18] width 173 height 16
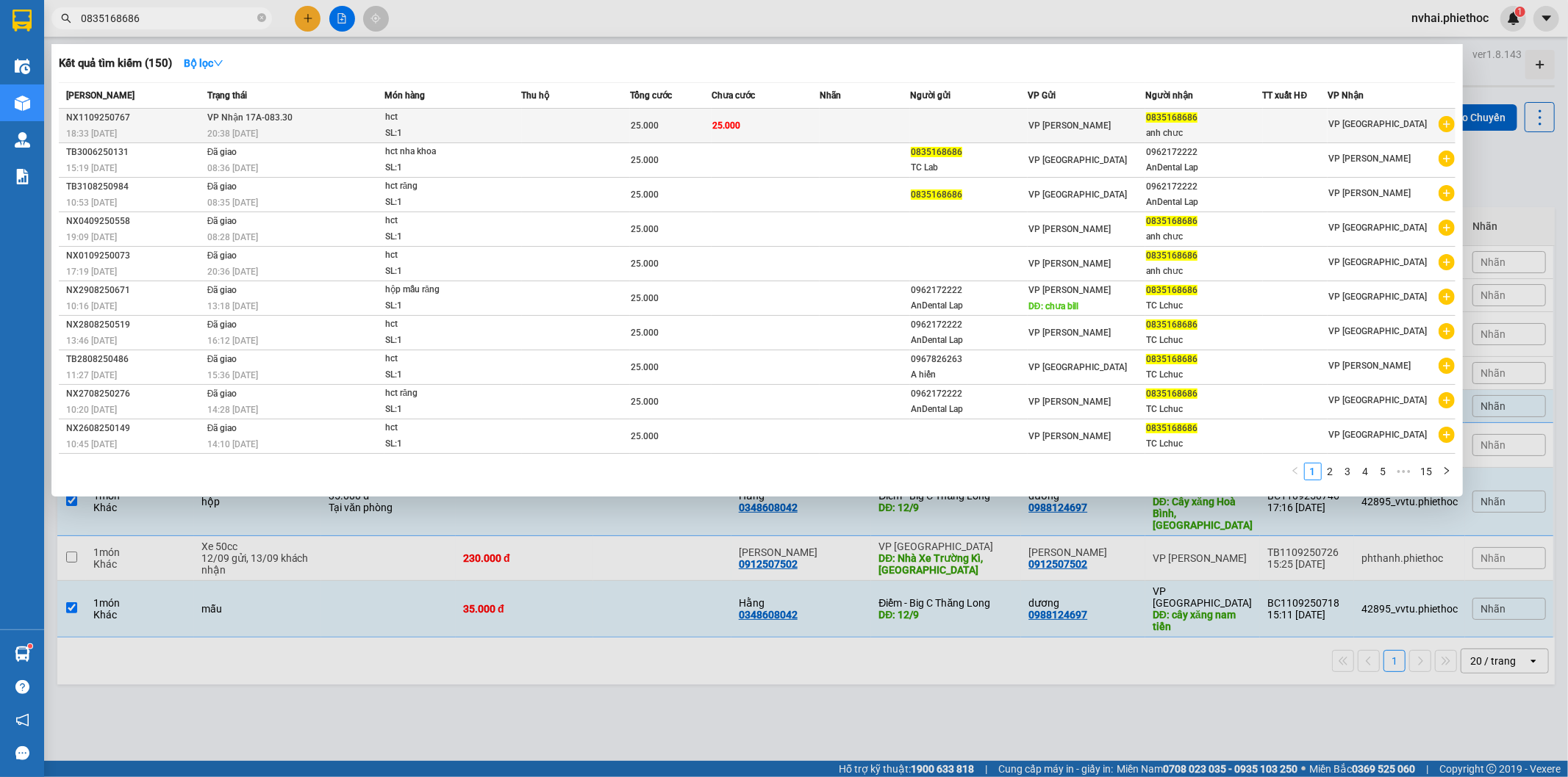
type input "0835168686"
click at [1055, 115] on td "VP [PERSON_NAME]" at bounding box center [1086, 126] width 118 height 34
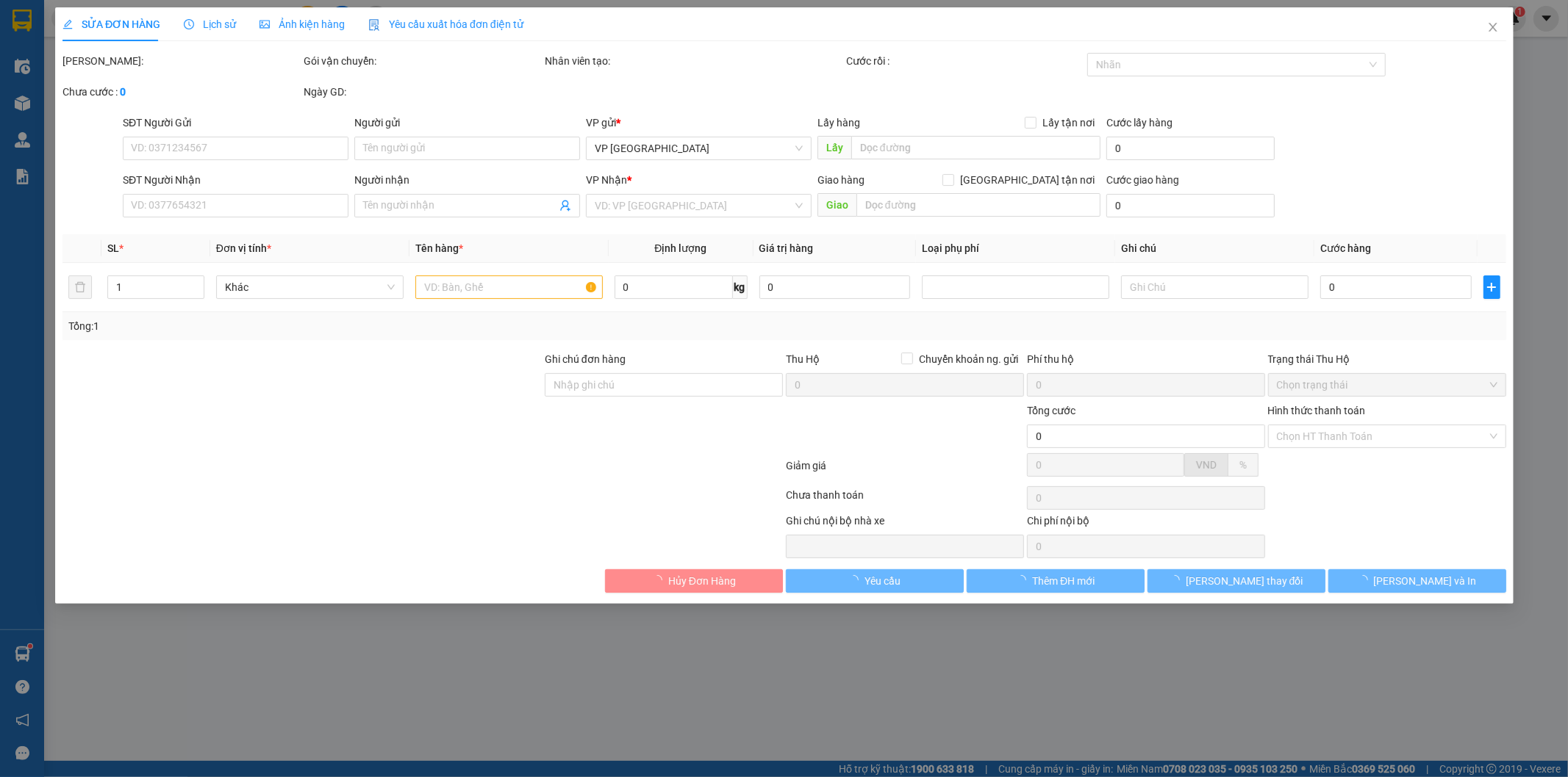
type input "0835168686"
type input "anh chưc"
type input "25.000"
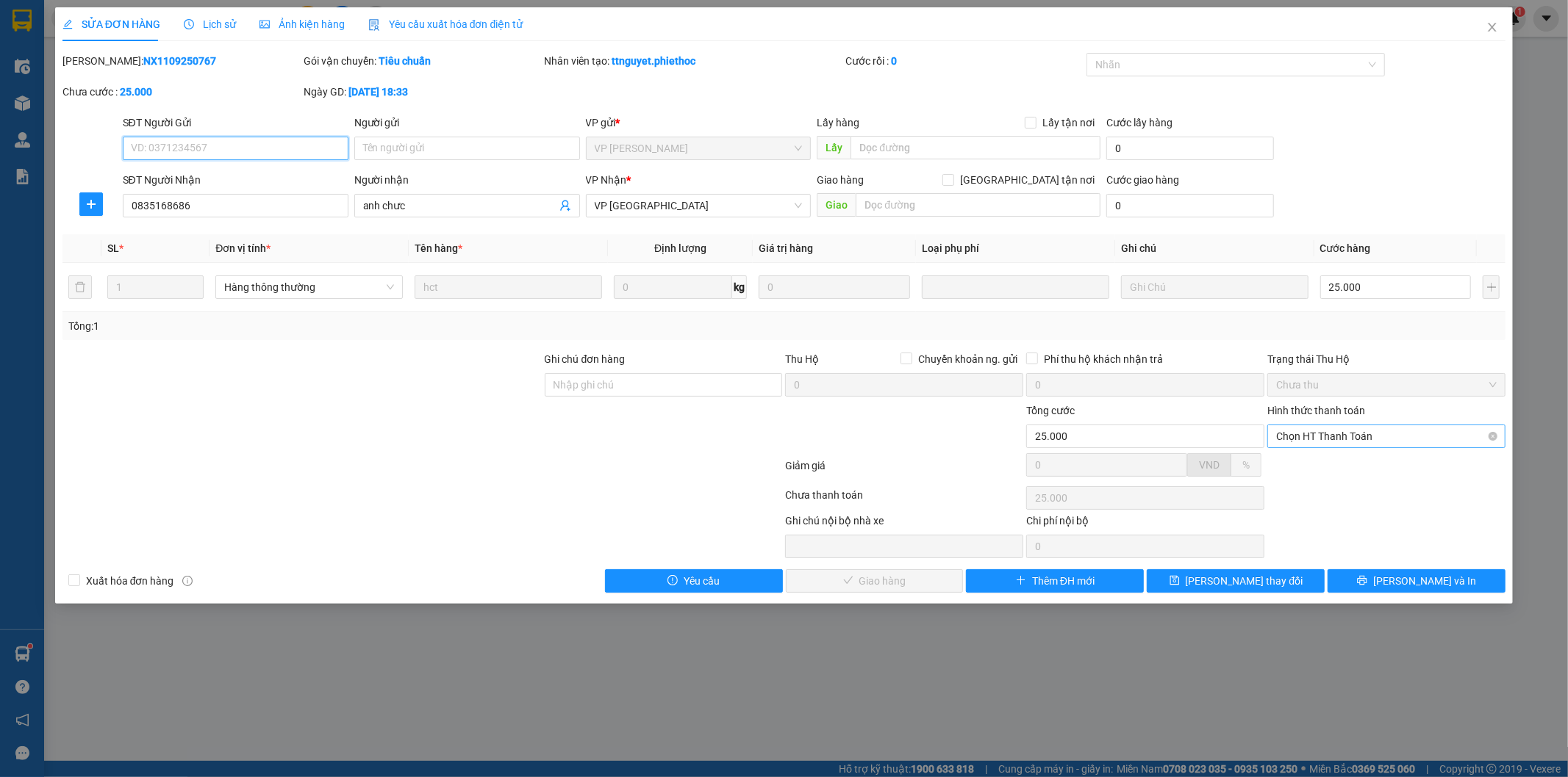
click at [1366, 435] on span "Chọn HT Thanh Toán" at bounding box center [1386, 436] width 221 height 22
click at [1369, 465] on div "Tại văn phòng" at bounding box center [1387, 466] width 221 height 16
type input "0"
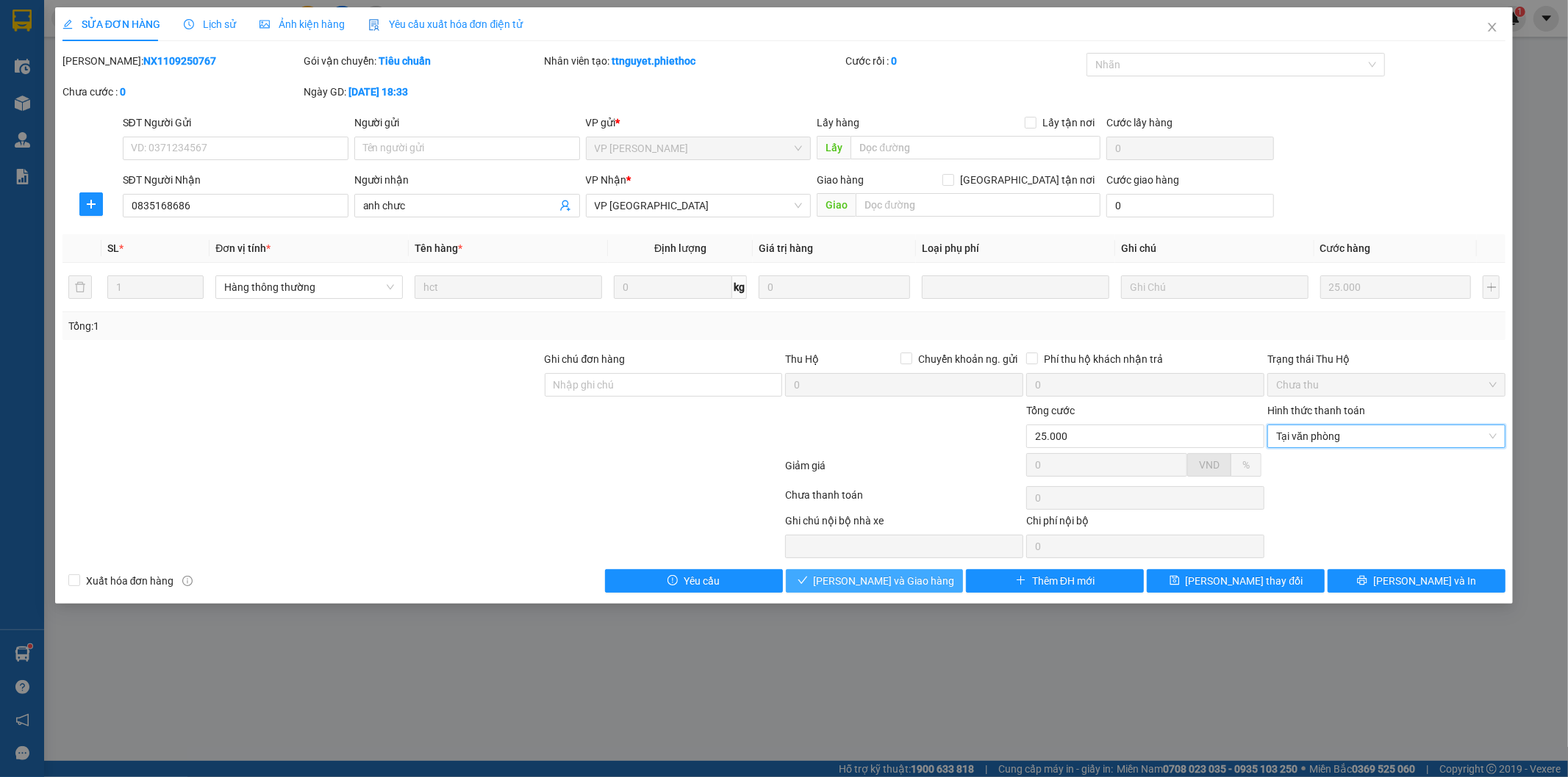
click at [925, 586] on button "[PERSON_NAME] và Giao hàng" at bounding box center [875, 581] width 178 height 23
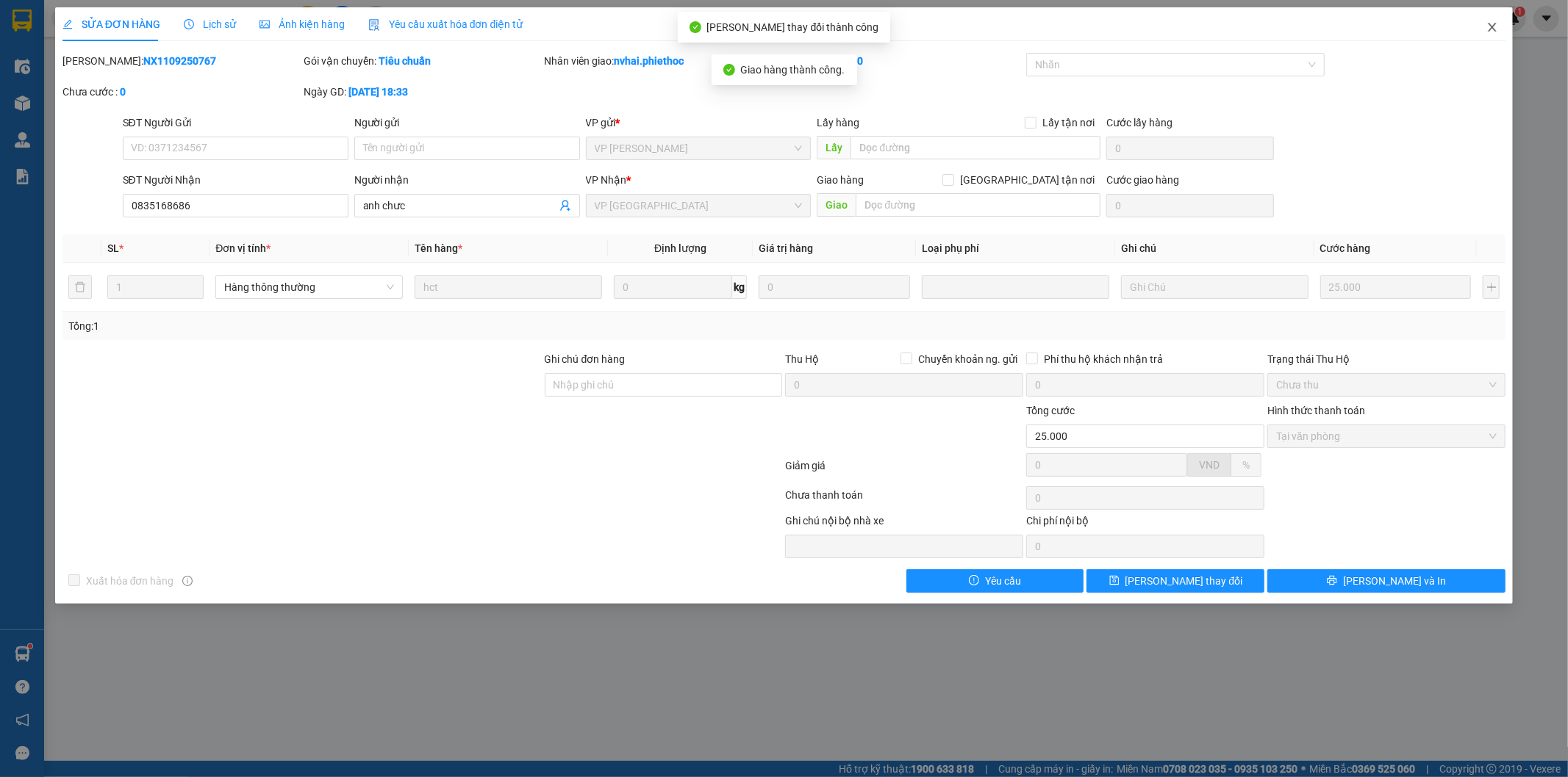
click at [1488, 20] on span "Close" at bounding box center [1492, 27] width 41 height 41
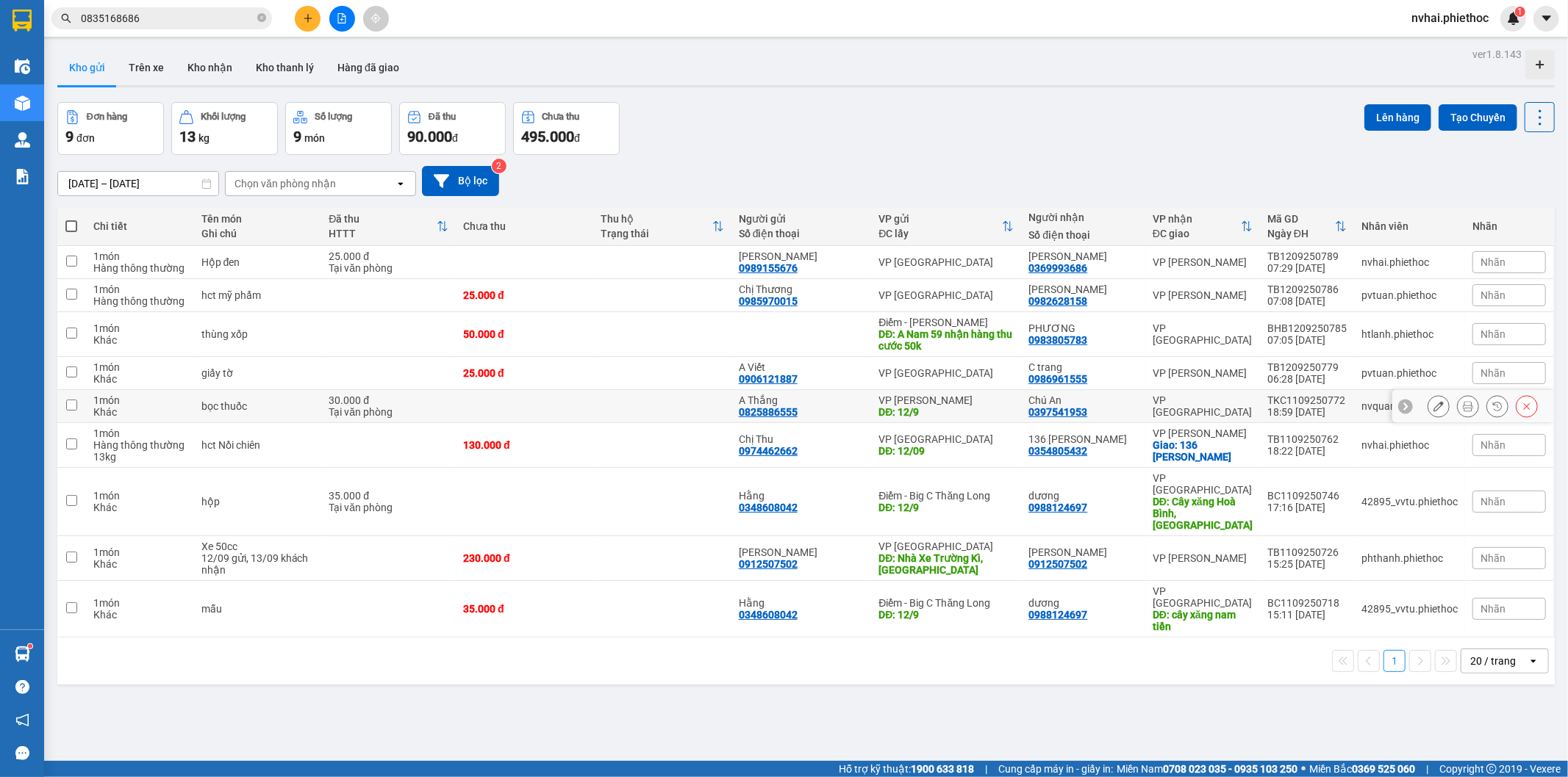
click at [1193, 406] on div "VP [GEOGRAPHIC_DATA]" at bounding box center [1203, 406] width 100 height 23
checkbox input "true"
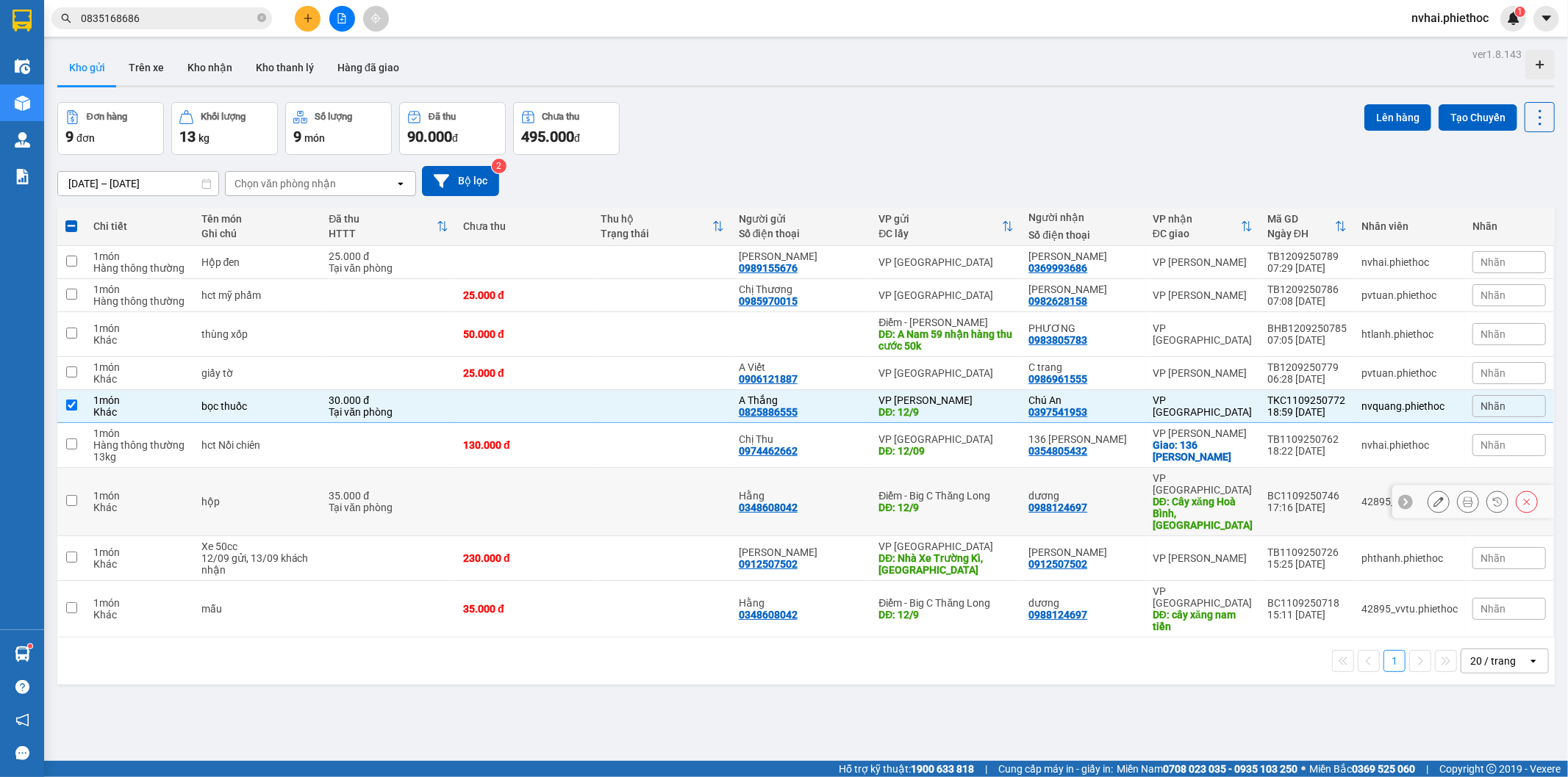
click at [1184, 496] on div "DĐ: Cây xăng Hoà Bình, Kiến Xương" at bounding box center [1203, 513] width 100 height 35
checkbox input "true"
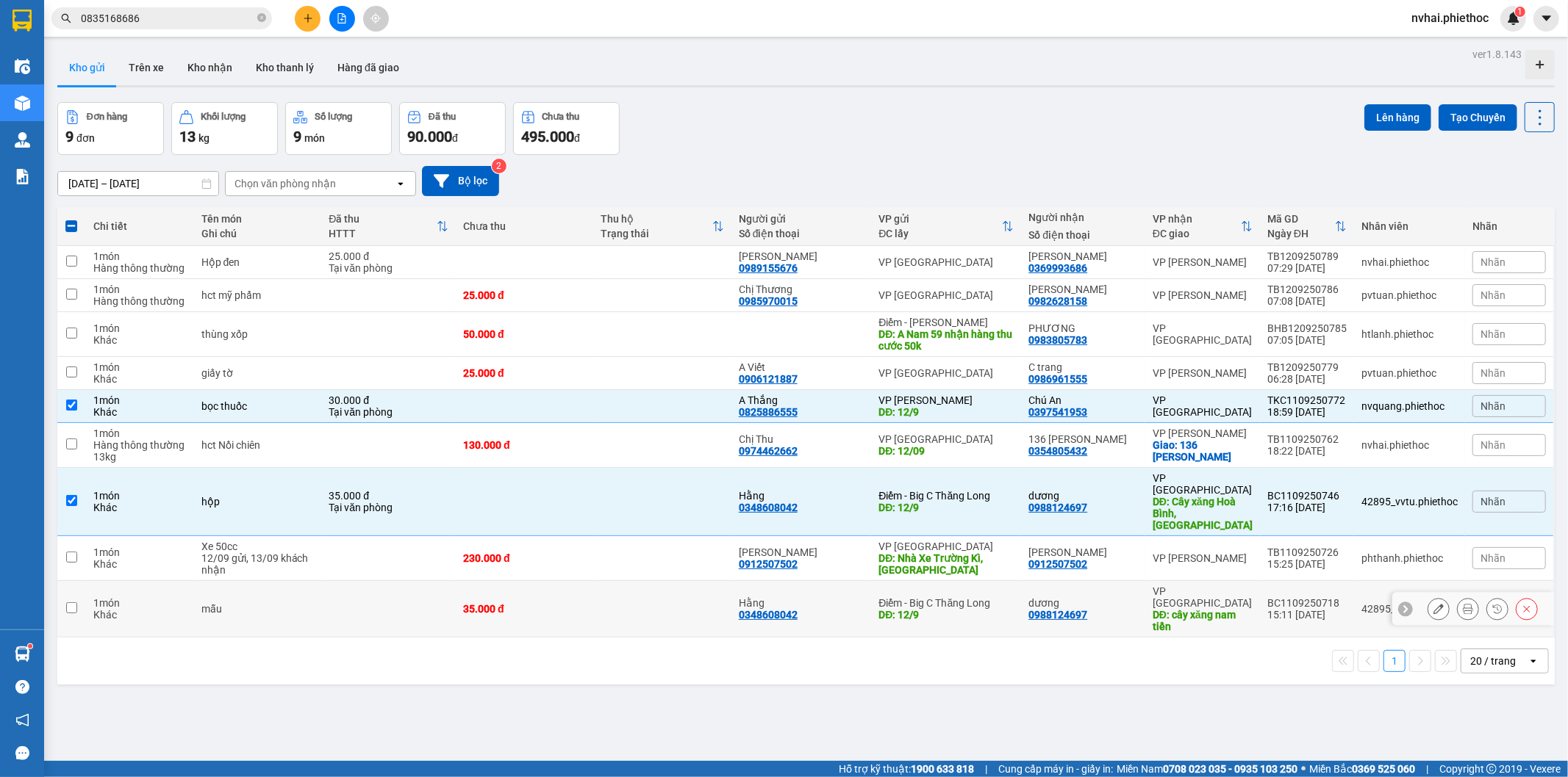
click at [1112, 598] on div "dương" at bounding box center [1083, 603] width 109 height 12
checkbox input "true"
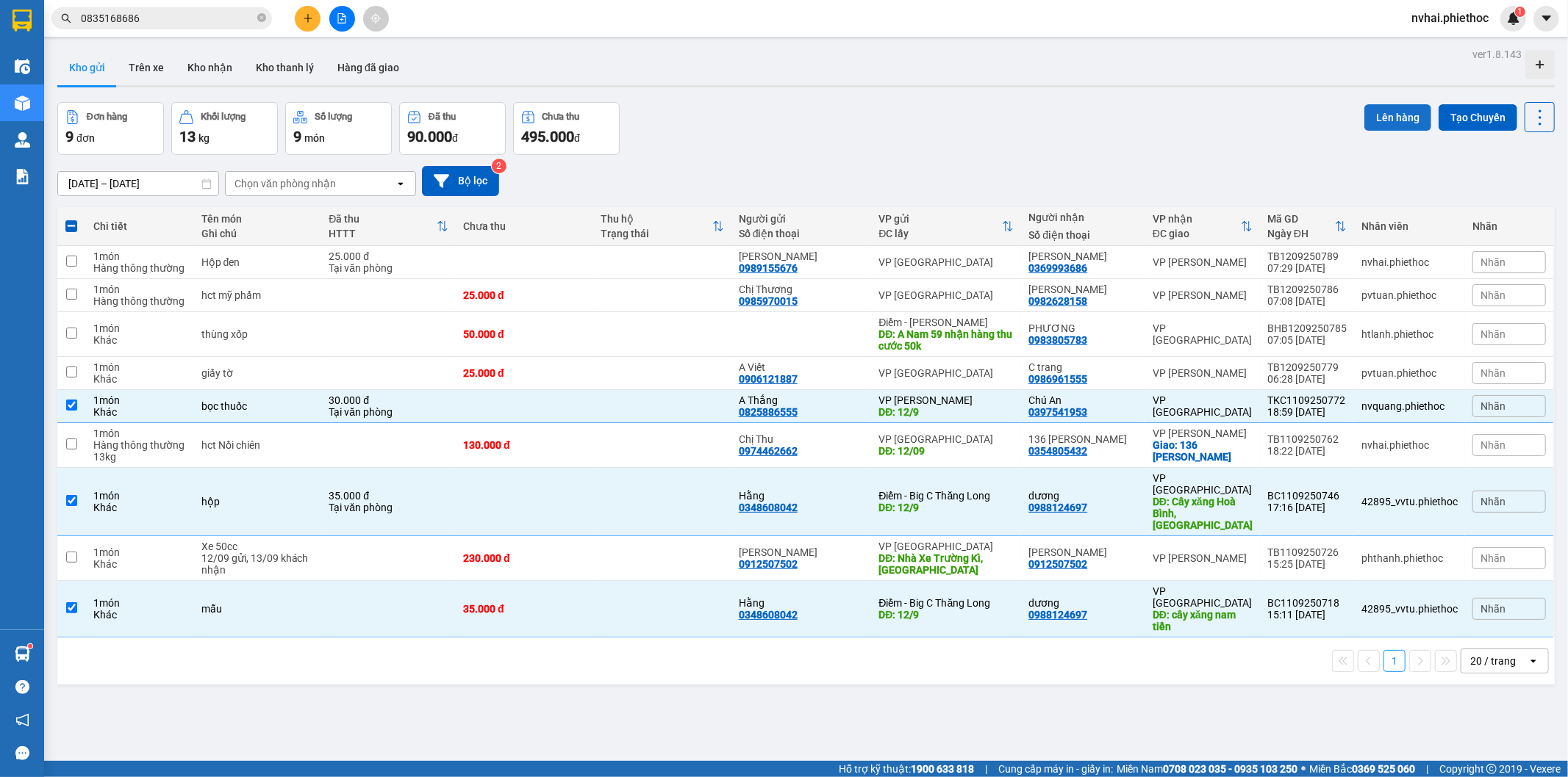
click at [1377, 121] on button "Lên hàng" at bounding box center [1398, 118] width 67 height 27
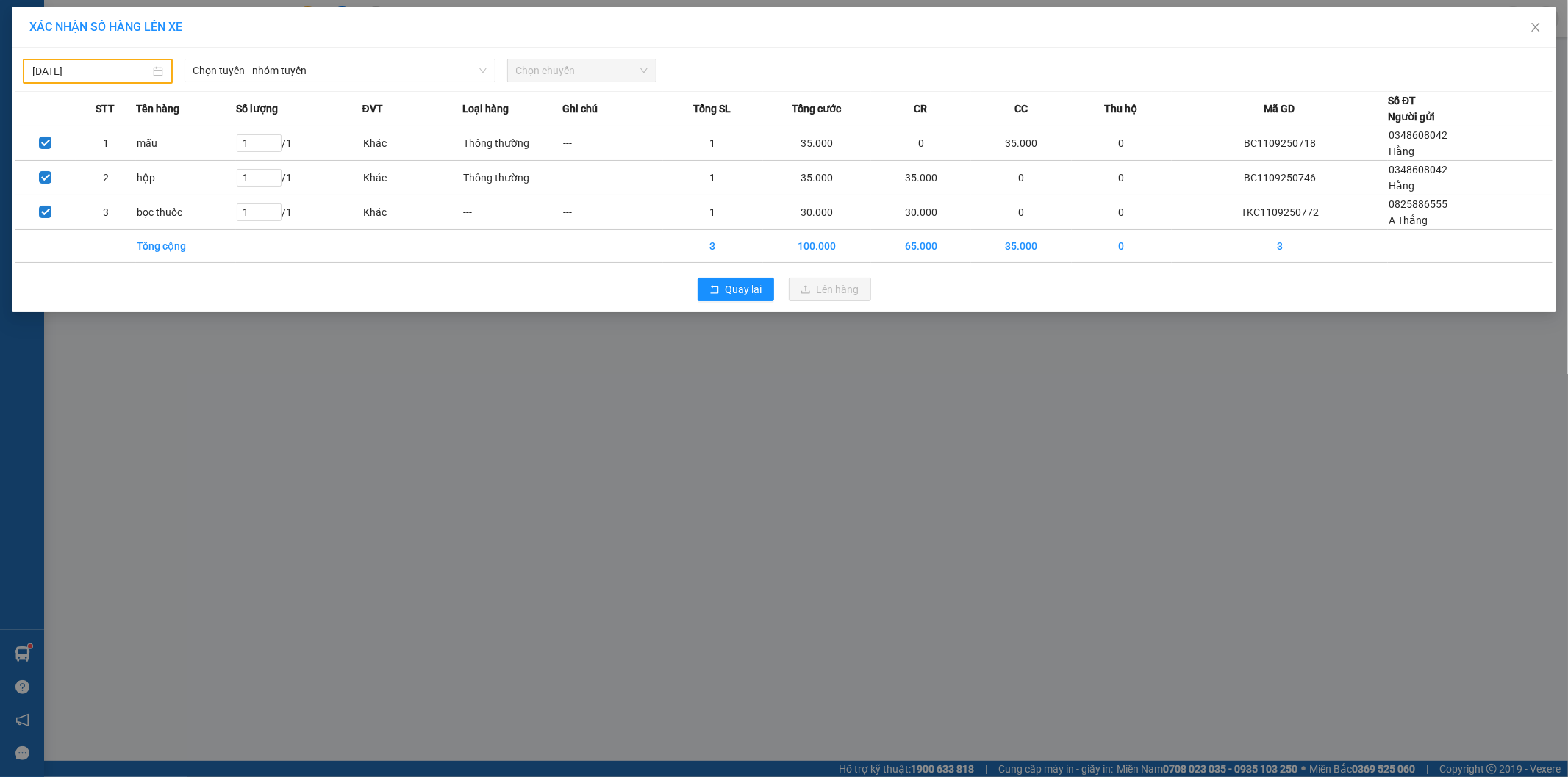
click at [84, 78] on input "[DATE]" at bounding box center [91, 71] width 118 height 16
click at [178, 178] on div "12" at bounding box center [177, 178] width 18 height 18
type input "[DATE]"
click at [247, 61] on span "Chọn tuyến - nhóm tuyến" at bounding box center [340, 70] width 293 height 22
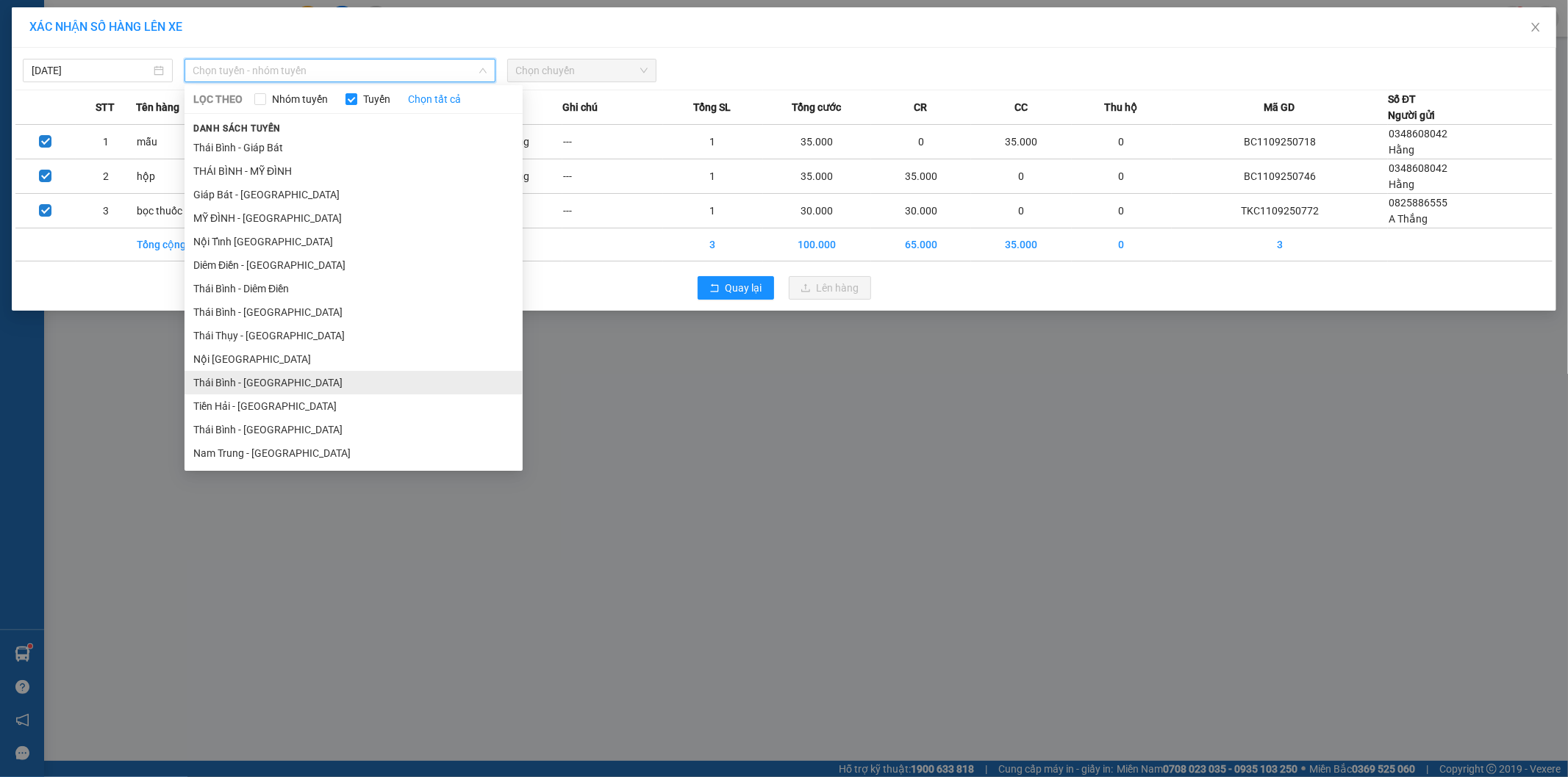
click at [273, 382] on li "Thái Bình - [GEOGRAPHIC_DATA]" at bounding box center [353, 383] width 338 height 23
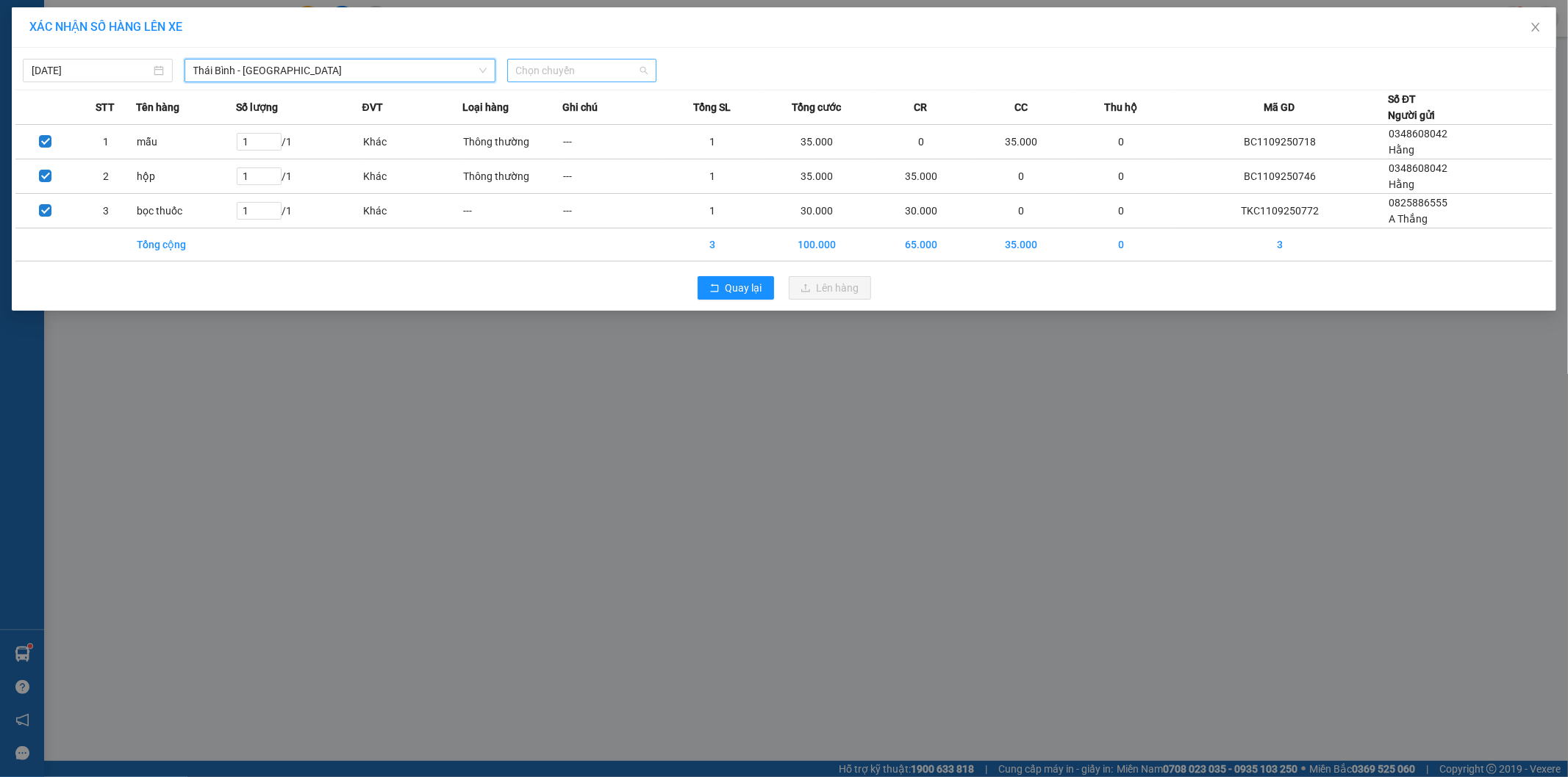
click at [588, 69] on span "Chọn chuyến" at bounding box center [582, 70] width 133 height 22
type input "08"
click at [613, 126] on div "Thêm chuyến " 08:00 "" at bounding box center [585, 124] width 157 height 25
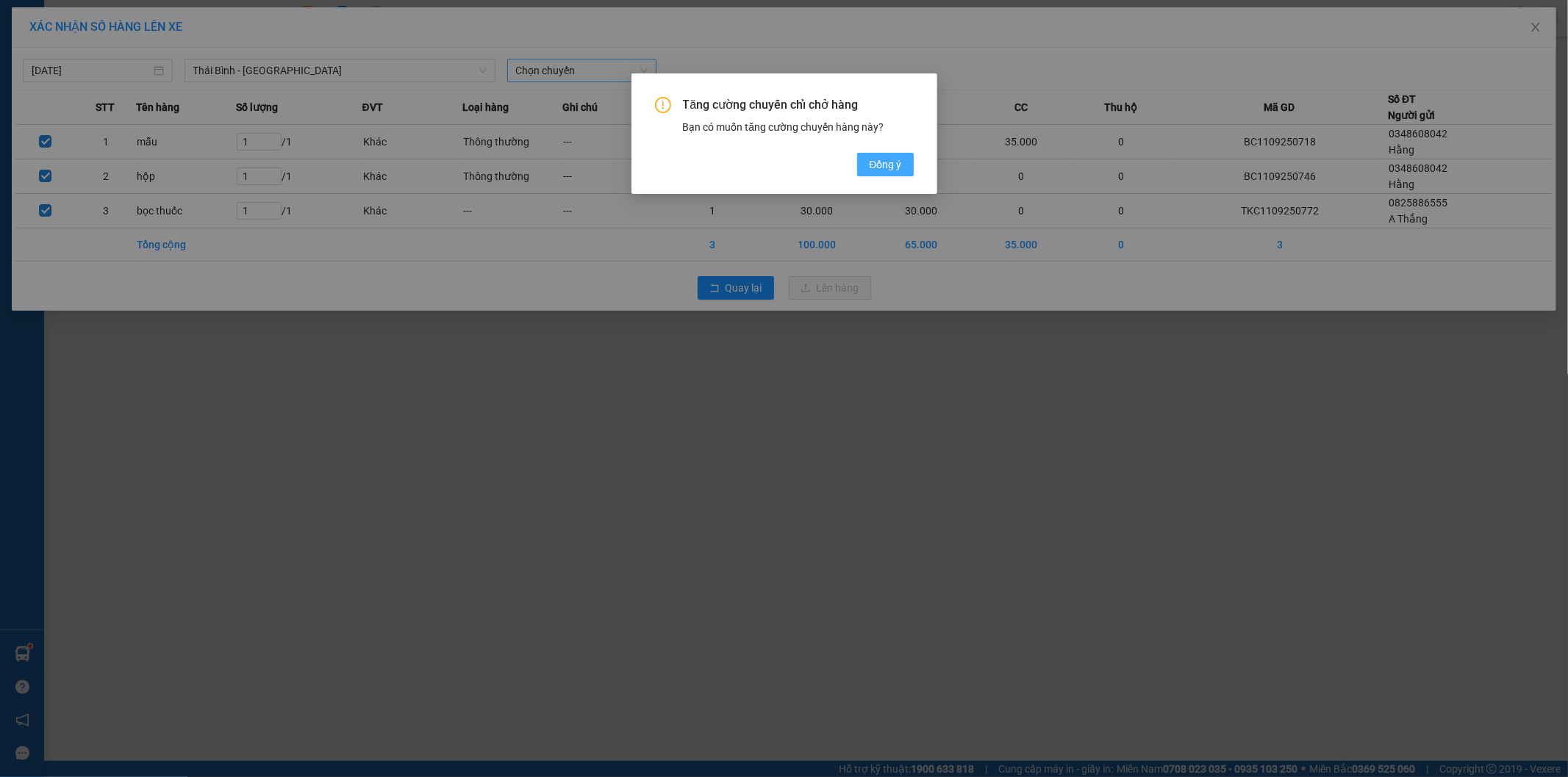
click at [886, 164] on span "Đồng ý" at bounding box center [884, 165] width 32 height 16
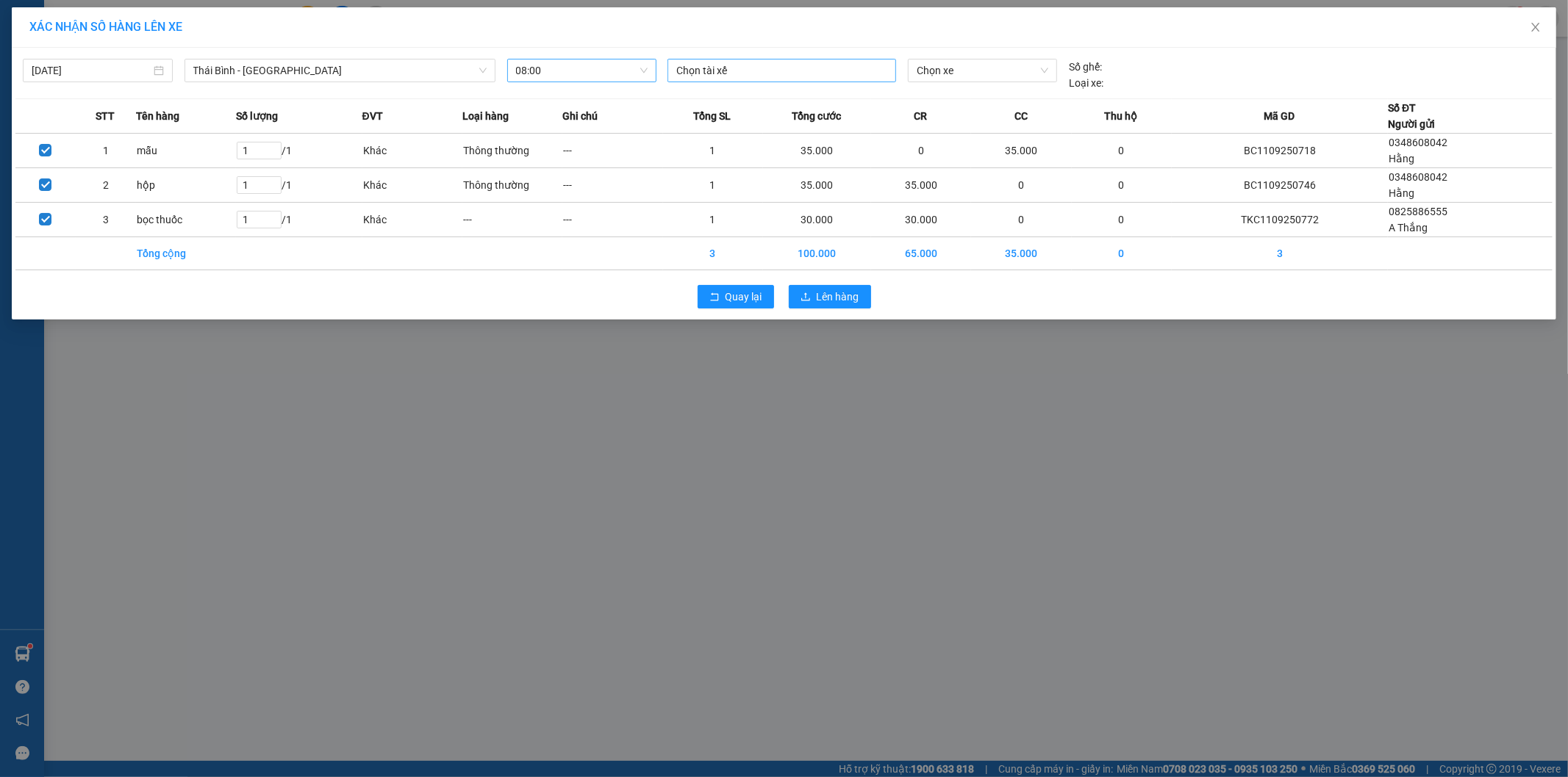
click at [757, 63] on div at bounding box center [781, 70] width 221 height 18
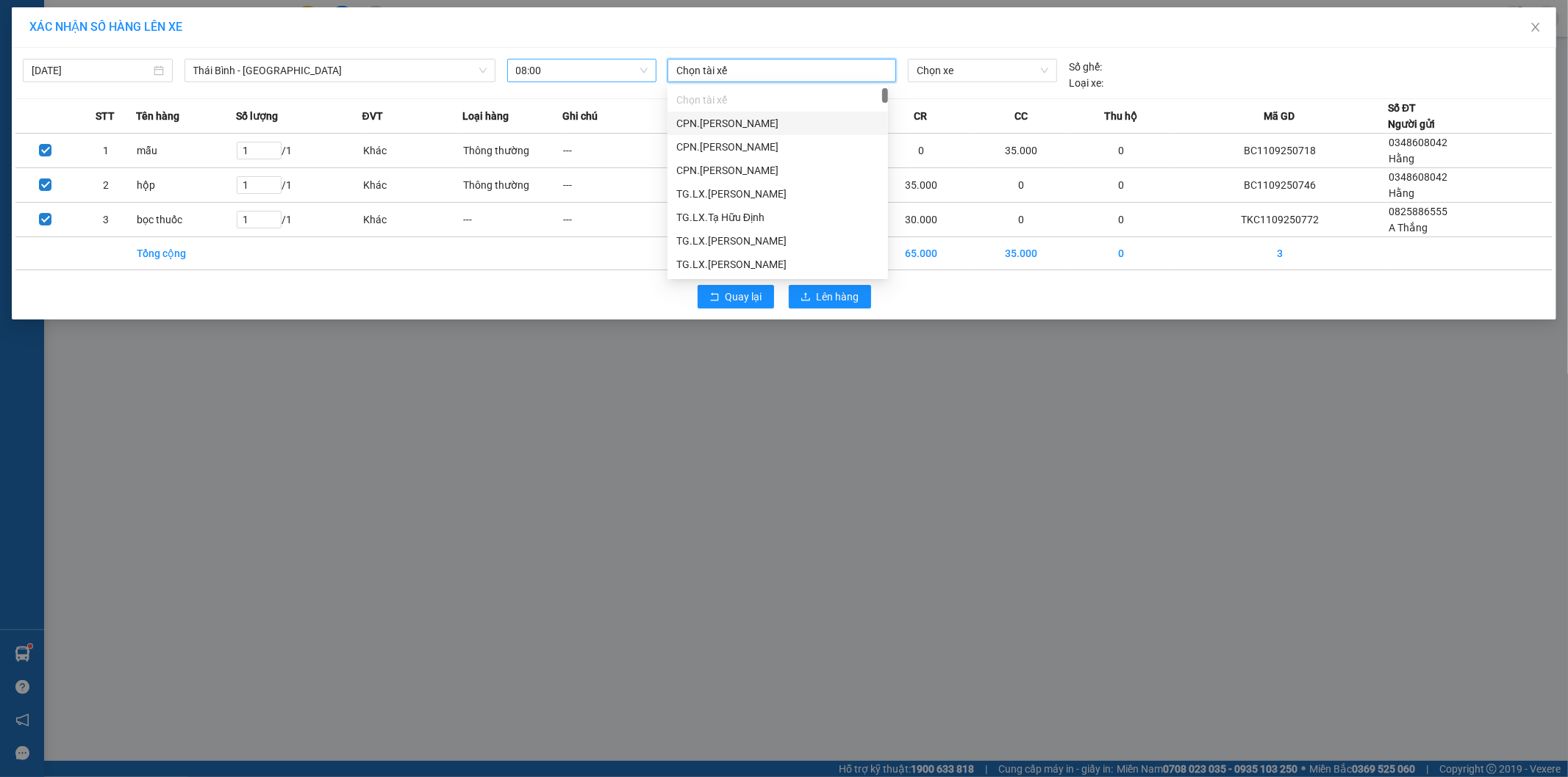
paste input "Trần Văn Chương"
type input "Trần Văn Chương"
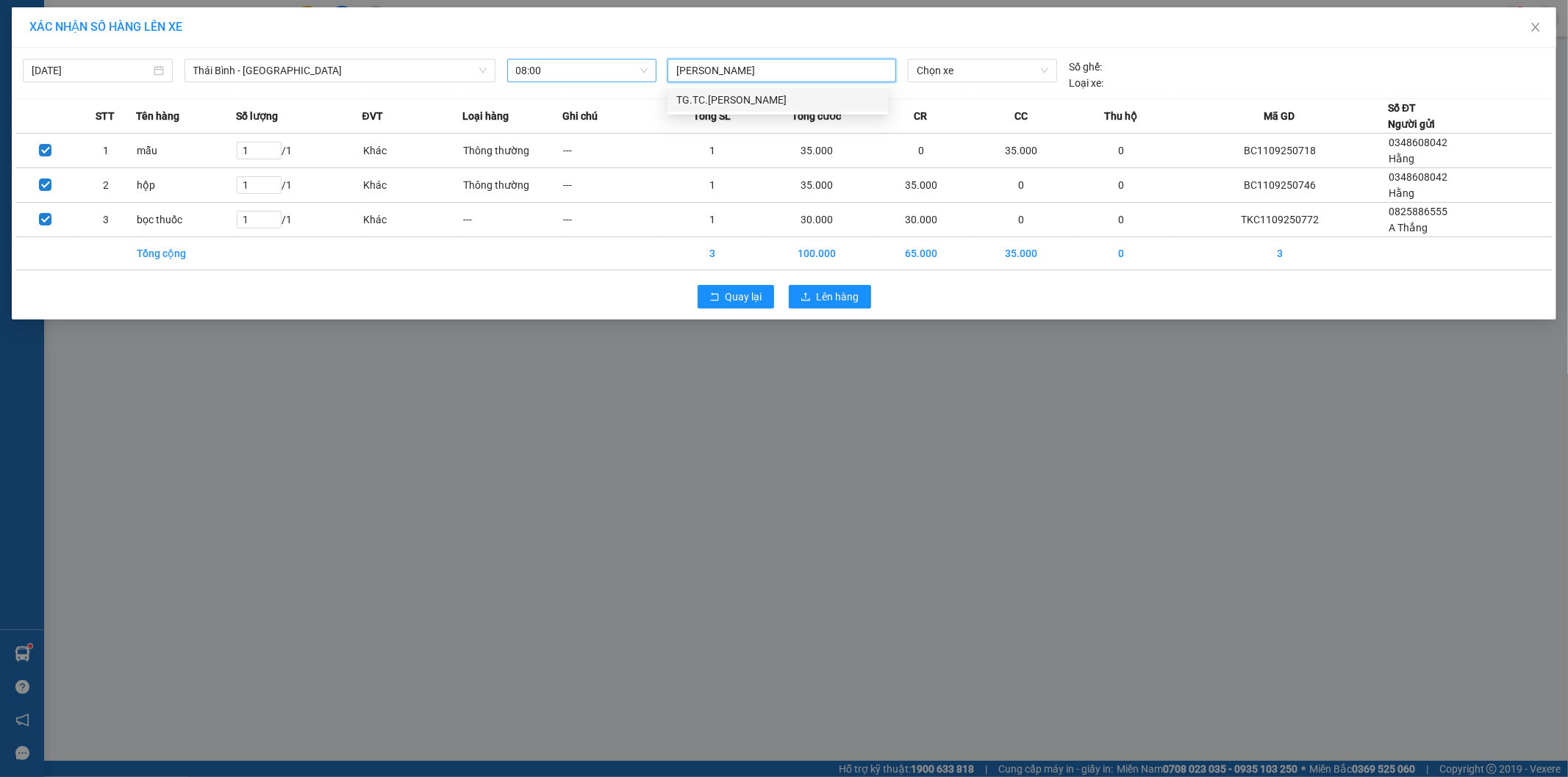
click at [757, 90] on div "TG.TC.[PERSON_NAME]" at bounding box center [777, 100] width 221 height 23
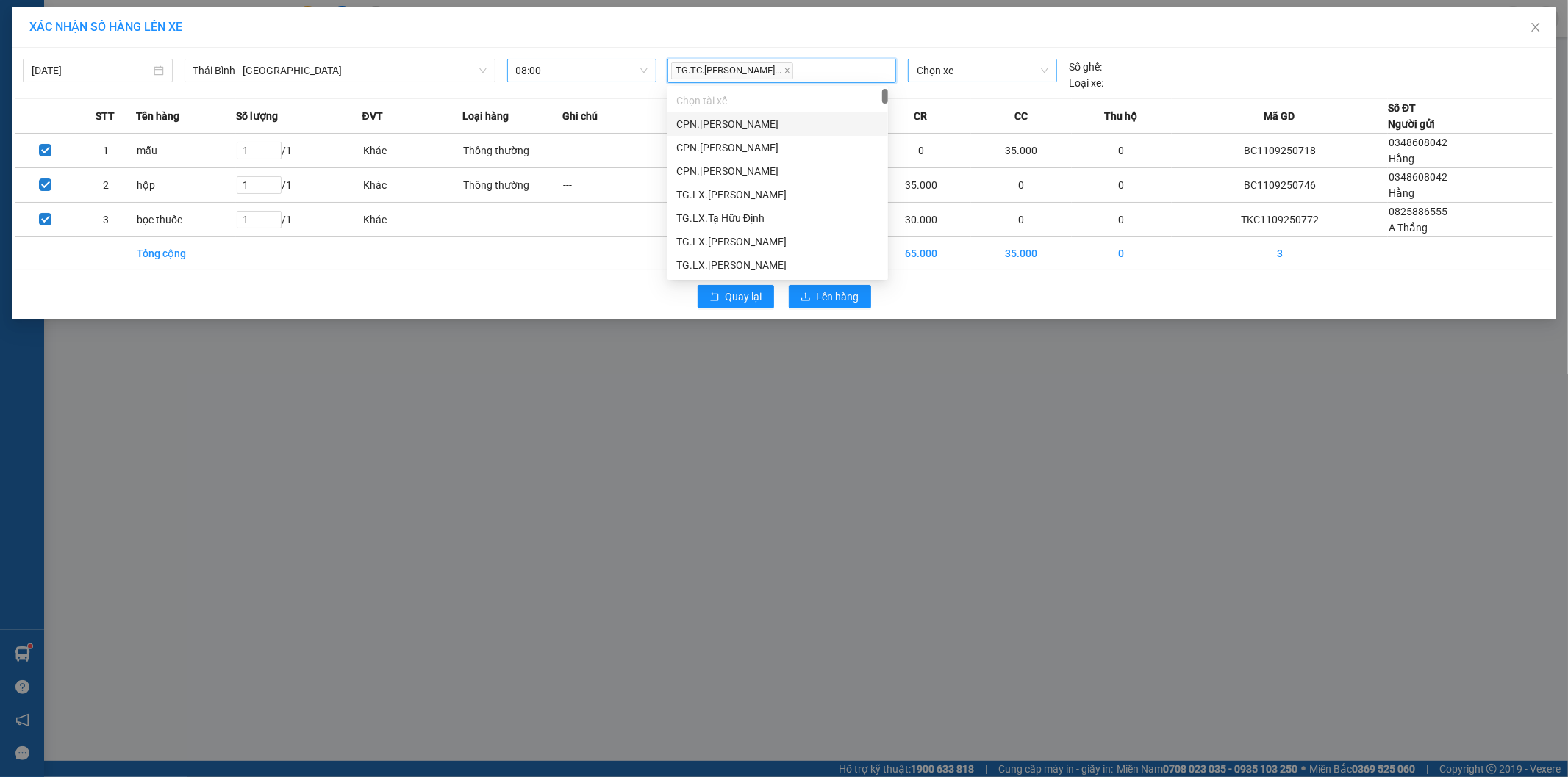
click at [936, 69] on span "Chọn xe" at bounding box center [982, 70] width 131 height 22
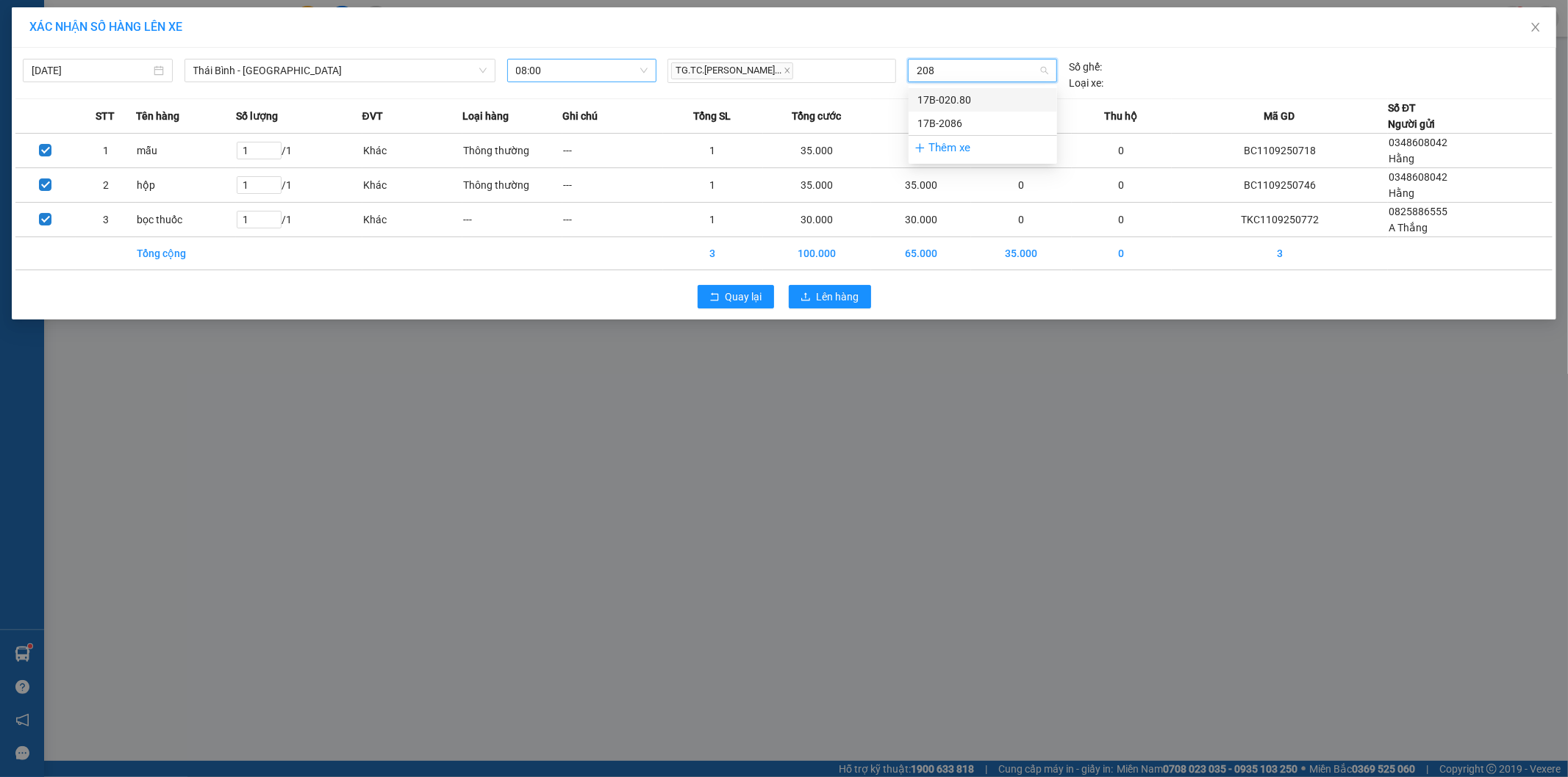
type input "2080"
click at [964, 98] on div "17B-020.80" at bounding box center [983, 100] width 131 height 16
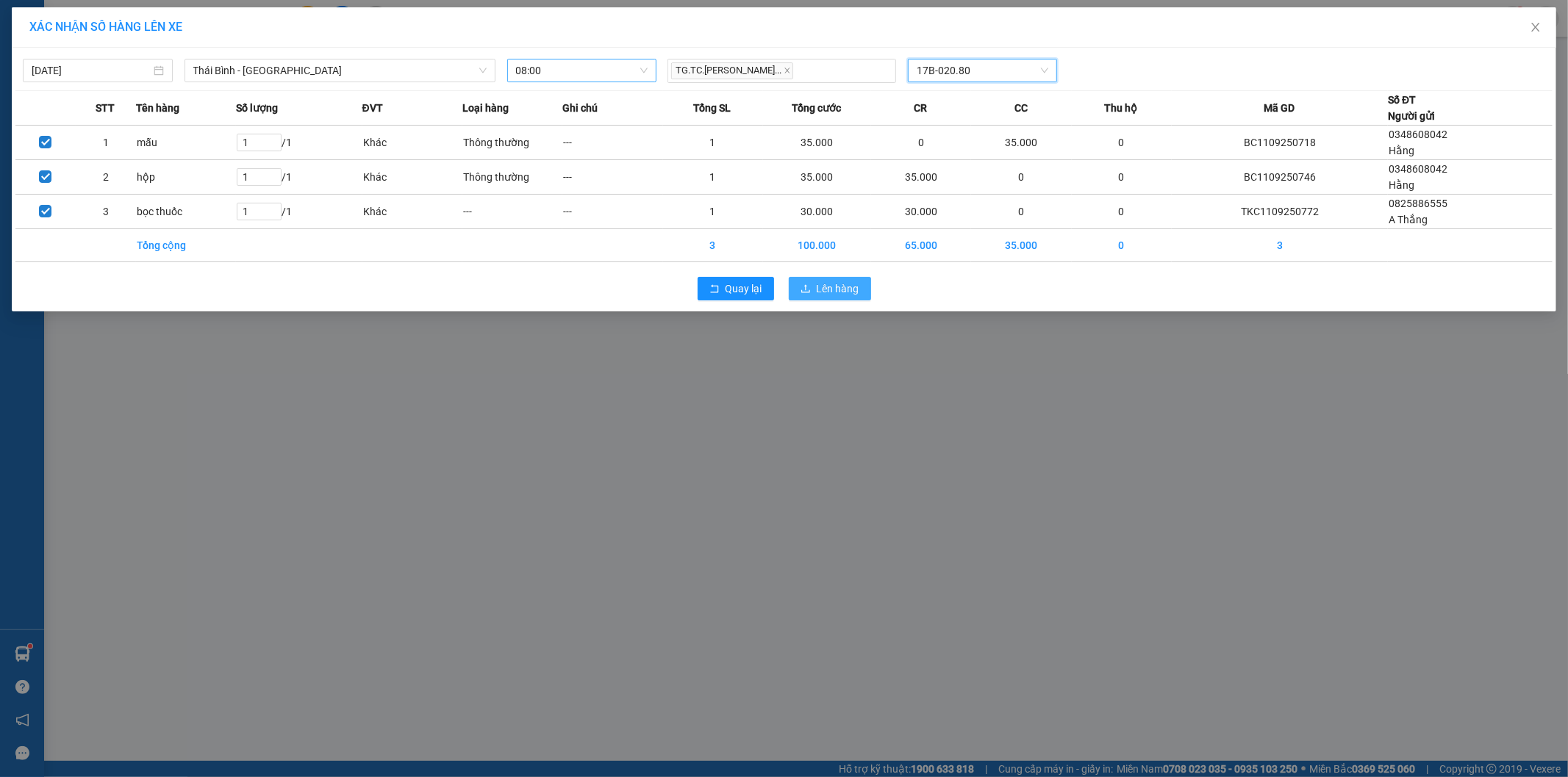
click at [841, 288] on span "Lên hàng" at bounding box center [837, 289] width 43 height 16
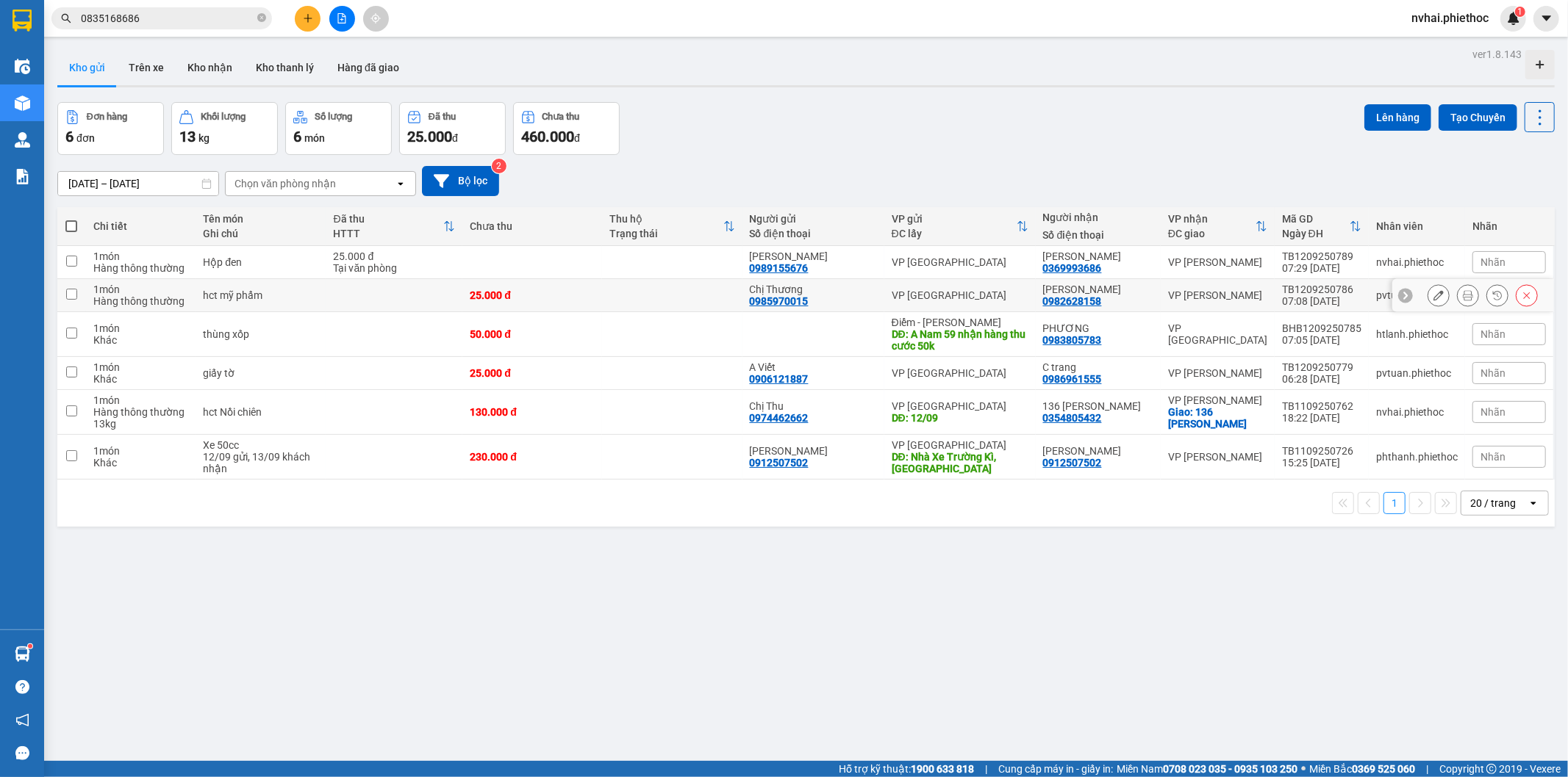
click at [1215, 296] on div "VP [PERSON_NAME]" at bounding box center [1218, 295] width 99 height 12
checkbox input "true"
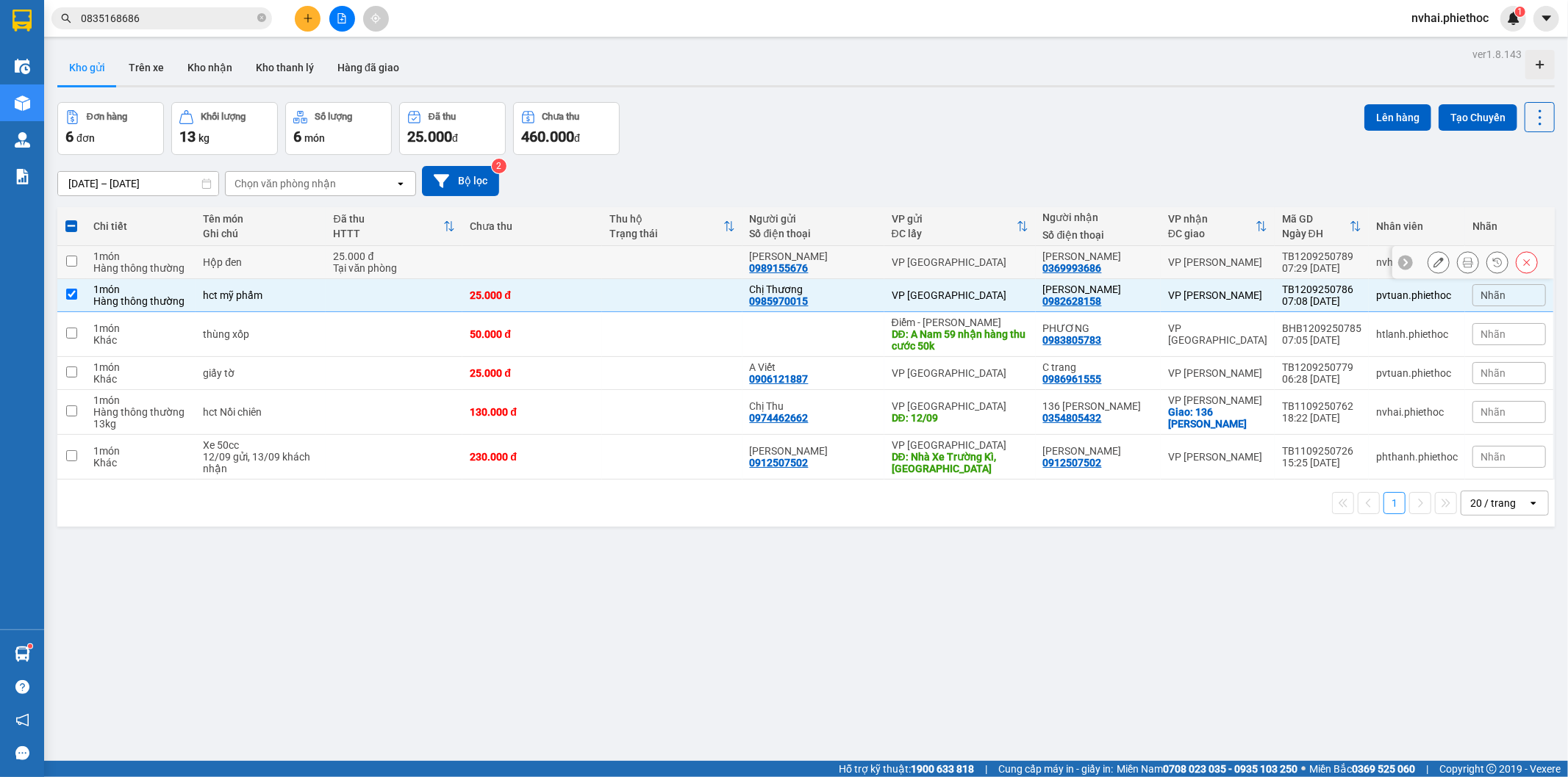
click at [1230, 268] on div "VP [PERSON_NAME]" at bounding box center [1218, 262] width 99 height 12
checkbox input "true"
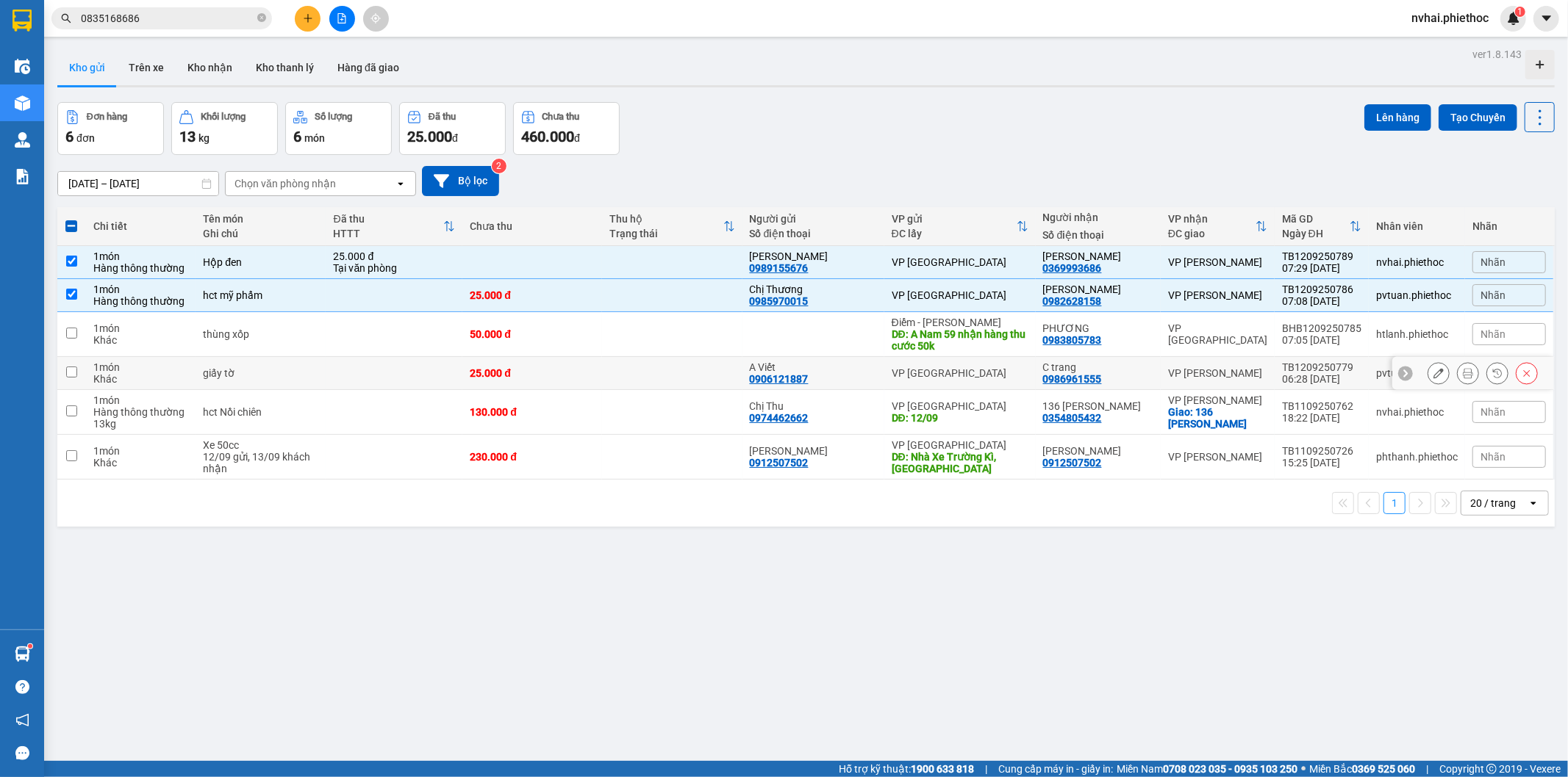
click at [1238, 367] on div "VP [PERSON_NAME]" at bounding box center [1218, 373] width 99 height 12
checkbox input "true"
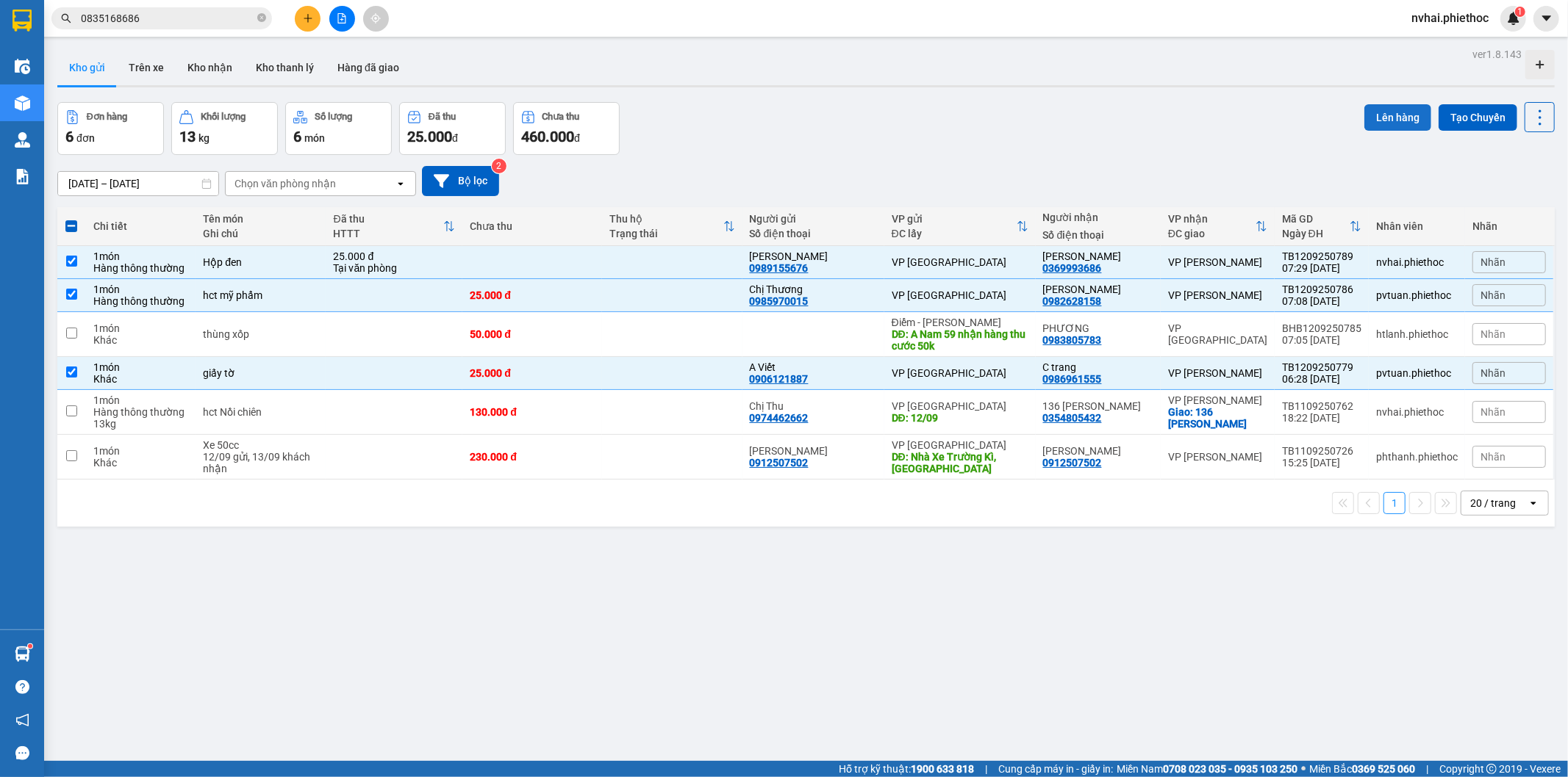
click at [1368, 112] on button "Lên hàng" at bounding box center [1398, 118] width 67 height 27
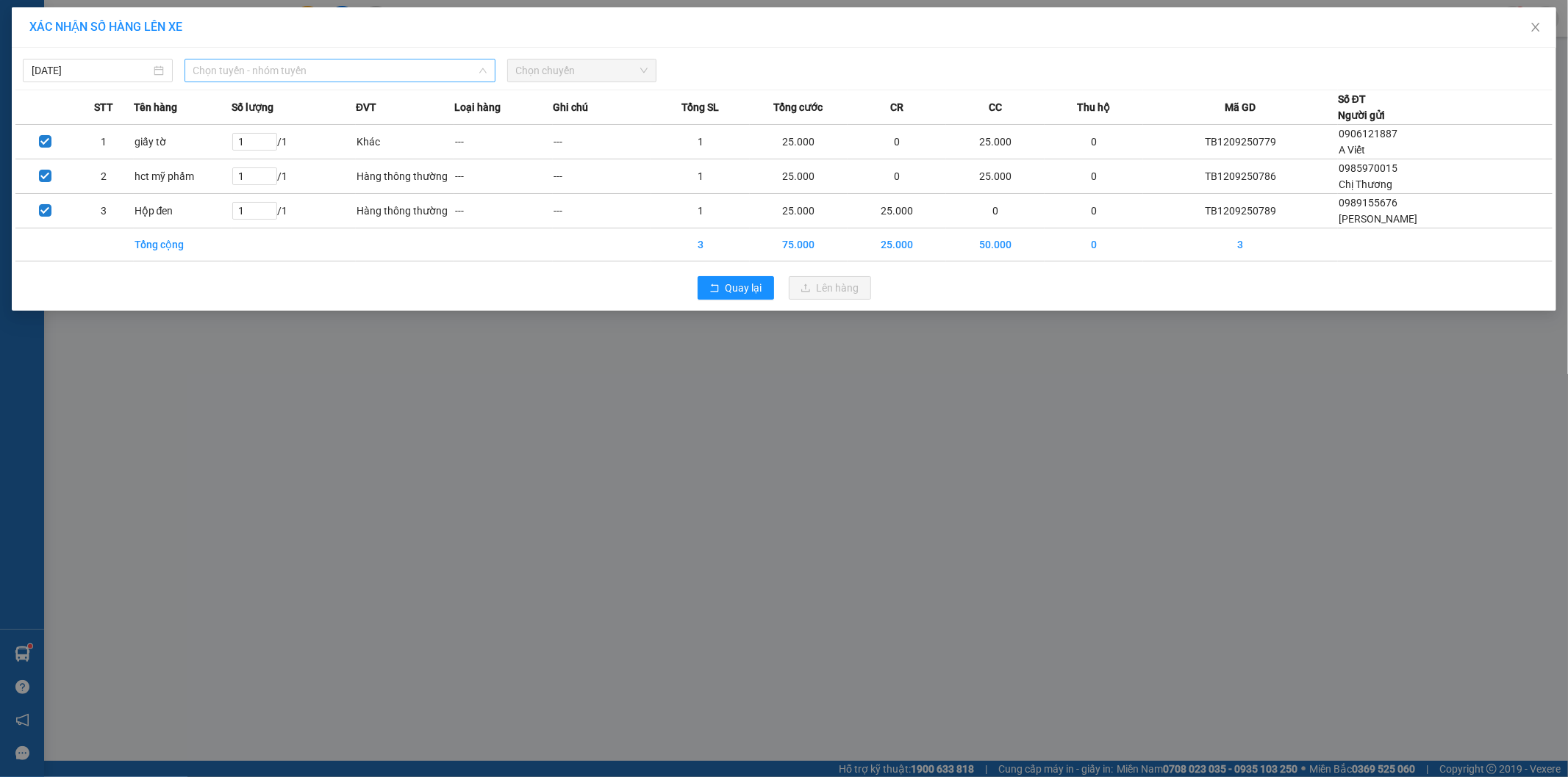
click at [293, 75] on span "Chọn tuyến - nhóm tuyến" at bounding box center [340, 70] width 293 height 22
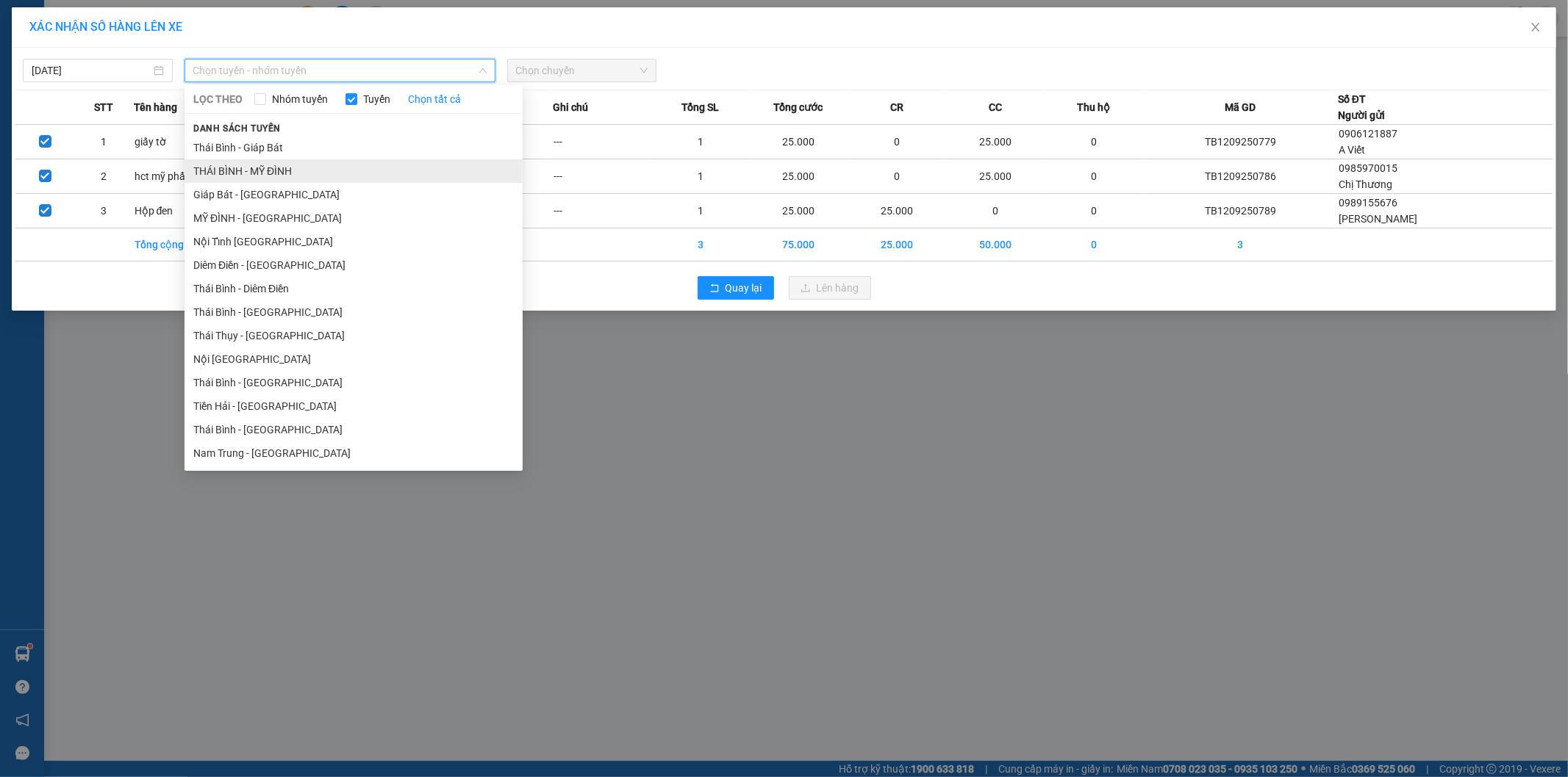
click at [281, 171] on li "THÁI BÌNH - MỸ ĐÌNH" at bounding box center [353, 171] width 338 height 23
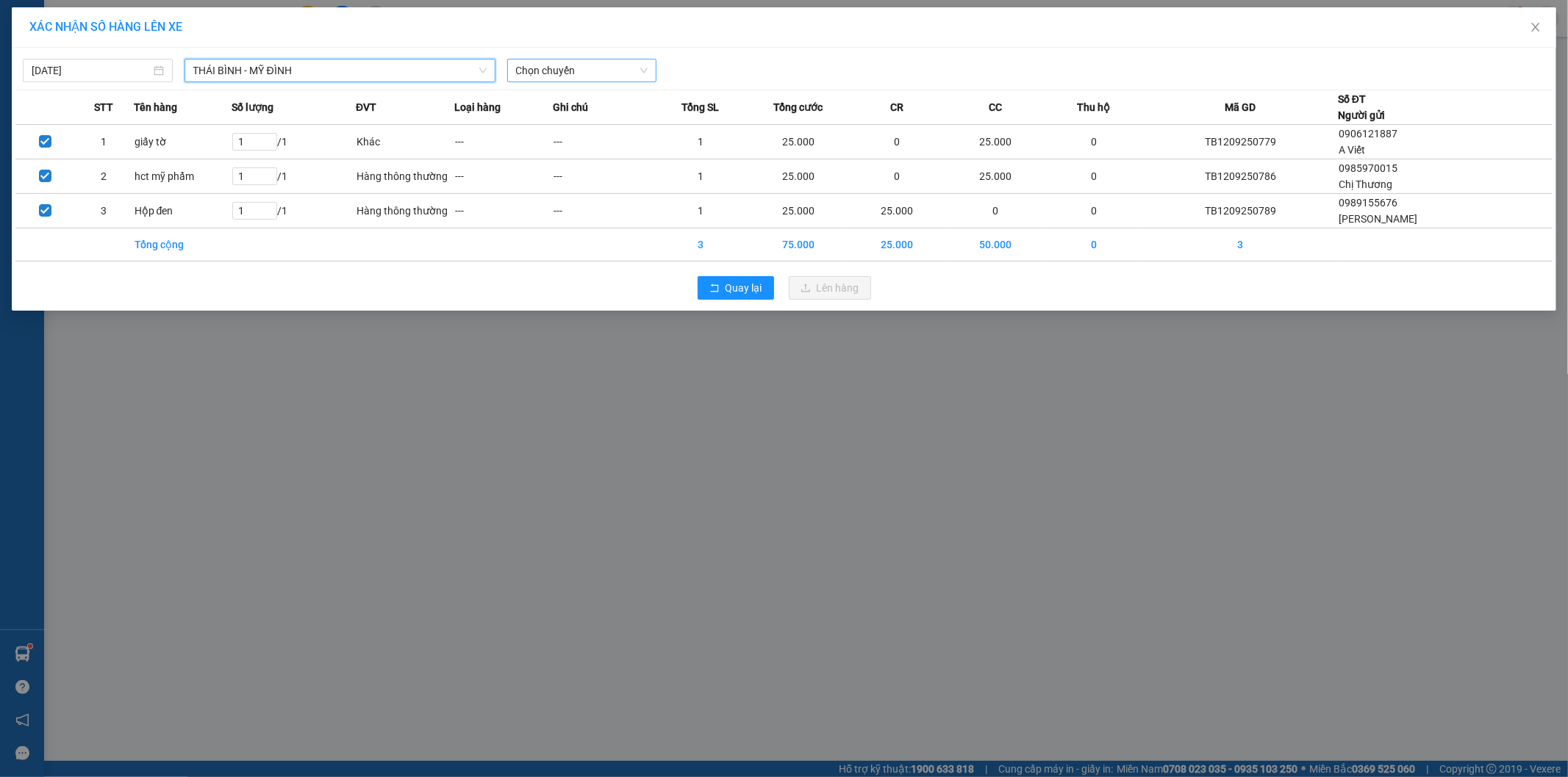
click at [545, 67] on span "Chọn chuyến" at bounding box center [582, 70] width 133 height 22
type input "2901"
click at [606, 104] on div "08:01 - 17H-029.01" at bounding box center [573, 100] width 115 height 16
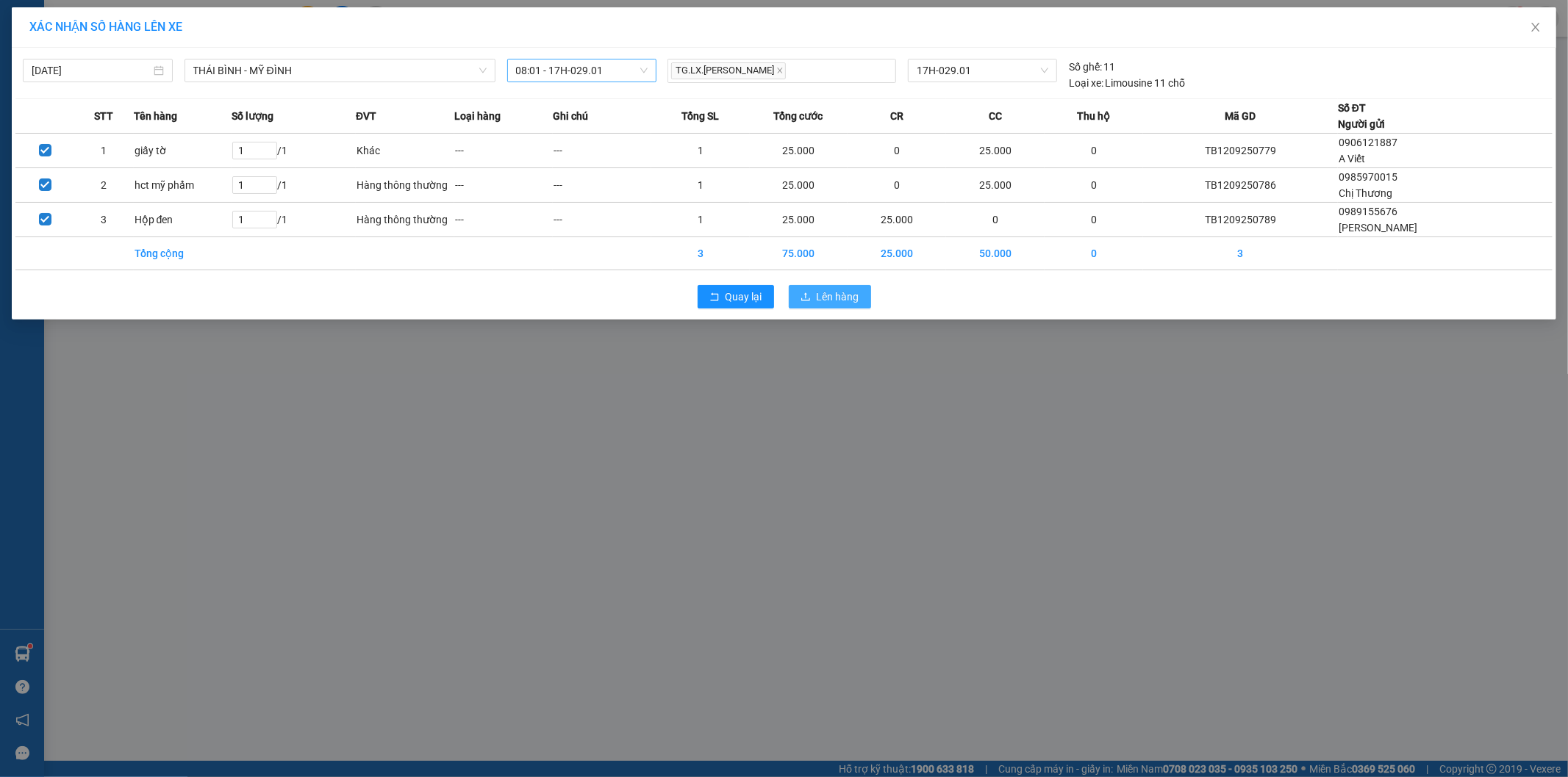
click at [816, 297] on span "Lên hàng" at bounding box center [837, 296] width 43 height 16
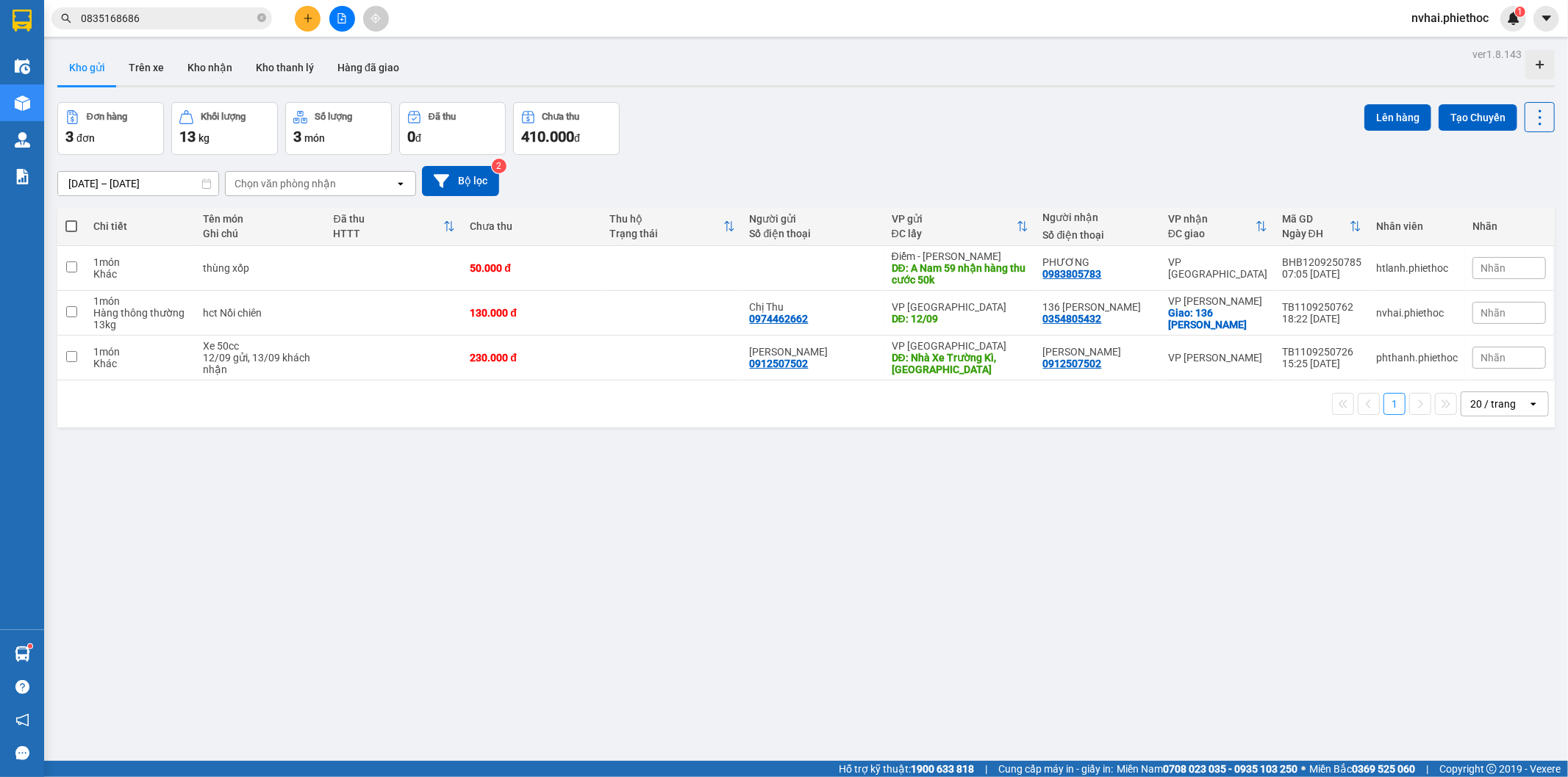
click at [1066, 12] on div "Kết quả tìm kiếm ( 150 ) Bộ lọc Mã ĐH Trạng thái Món hàng Thu hộ Tổng cước Chưa…" at bounding box center [784, 18] width 1568 height 37
click at [990, 16] on div "Kết quả tìm kiếm ( 150 ) Bộ lọc Mã ĐH Trạng thái Món hàng Thu hộ Tổng cước Chưa…" at bounding box center [784, 18] width 1568 height 37
click at [305, 16] on icon "plus" at bounding box center [308, 18] width 10 height 10
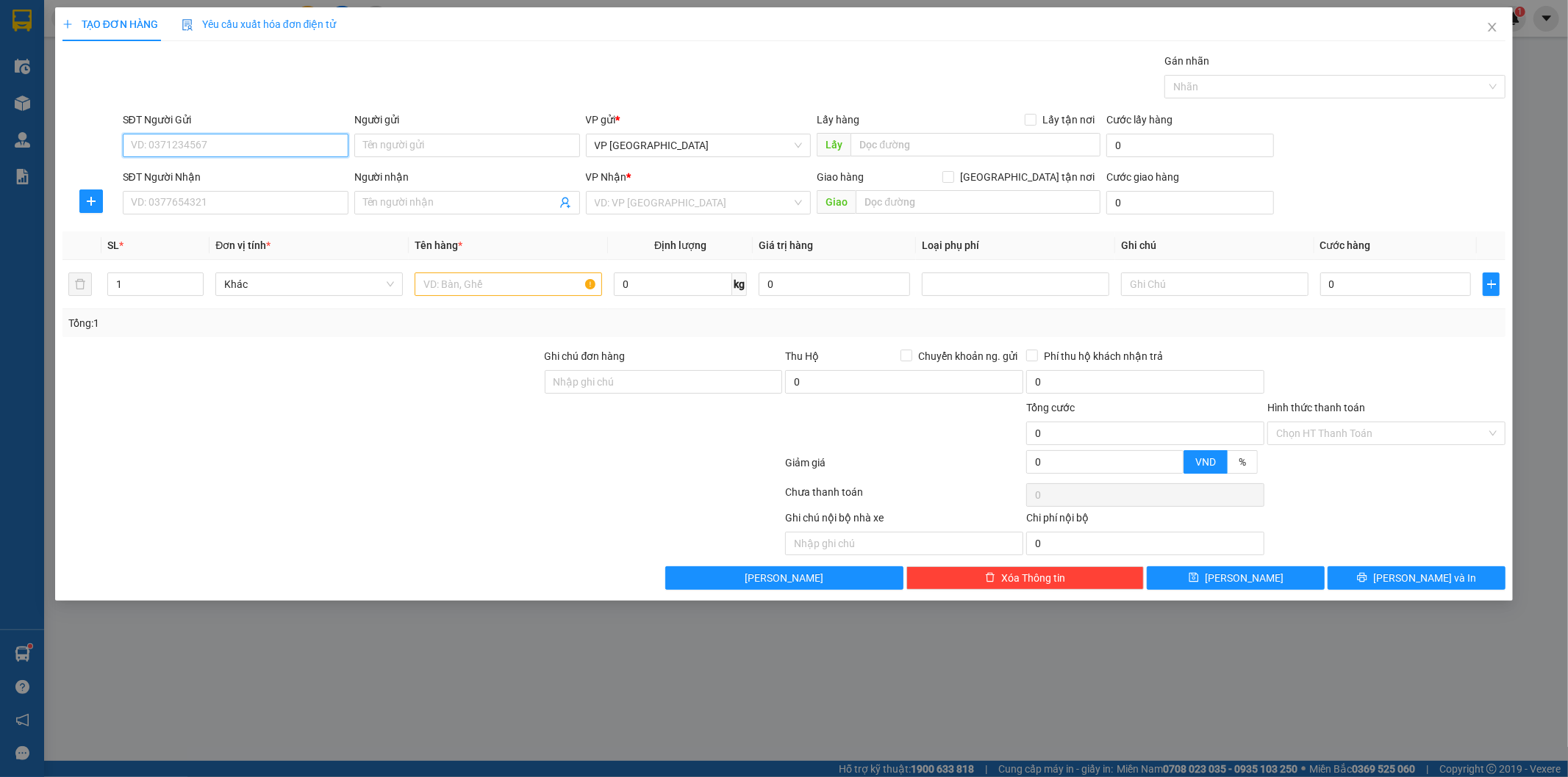
click at [243, 145] on input "SĐT Người Gửi" at bounding box center [235, 145] width 226 height 23
type input "0987522522"
click at [411, 144] on input "Người gửi" at bounding box center [467, 145] width 226 height 23
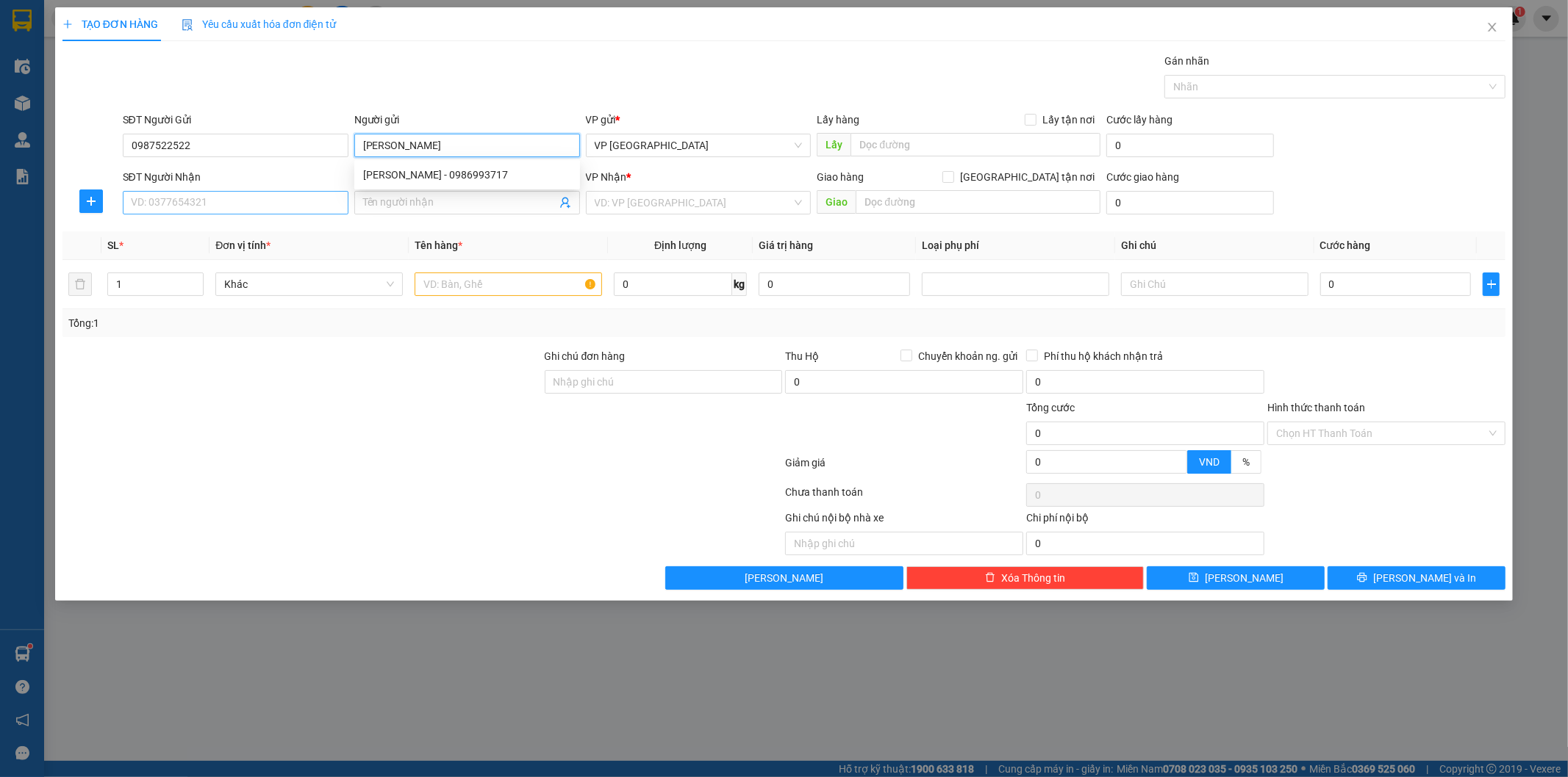
type input "[PERSON_NAME]"
click at [287, 193] on input "SĐT Người Nhận" at bounding box center [235, 203] width 226 height 23
type input "0967160806"
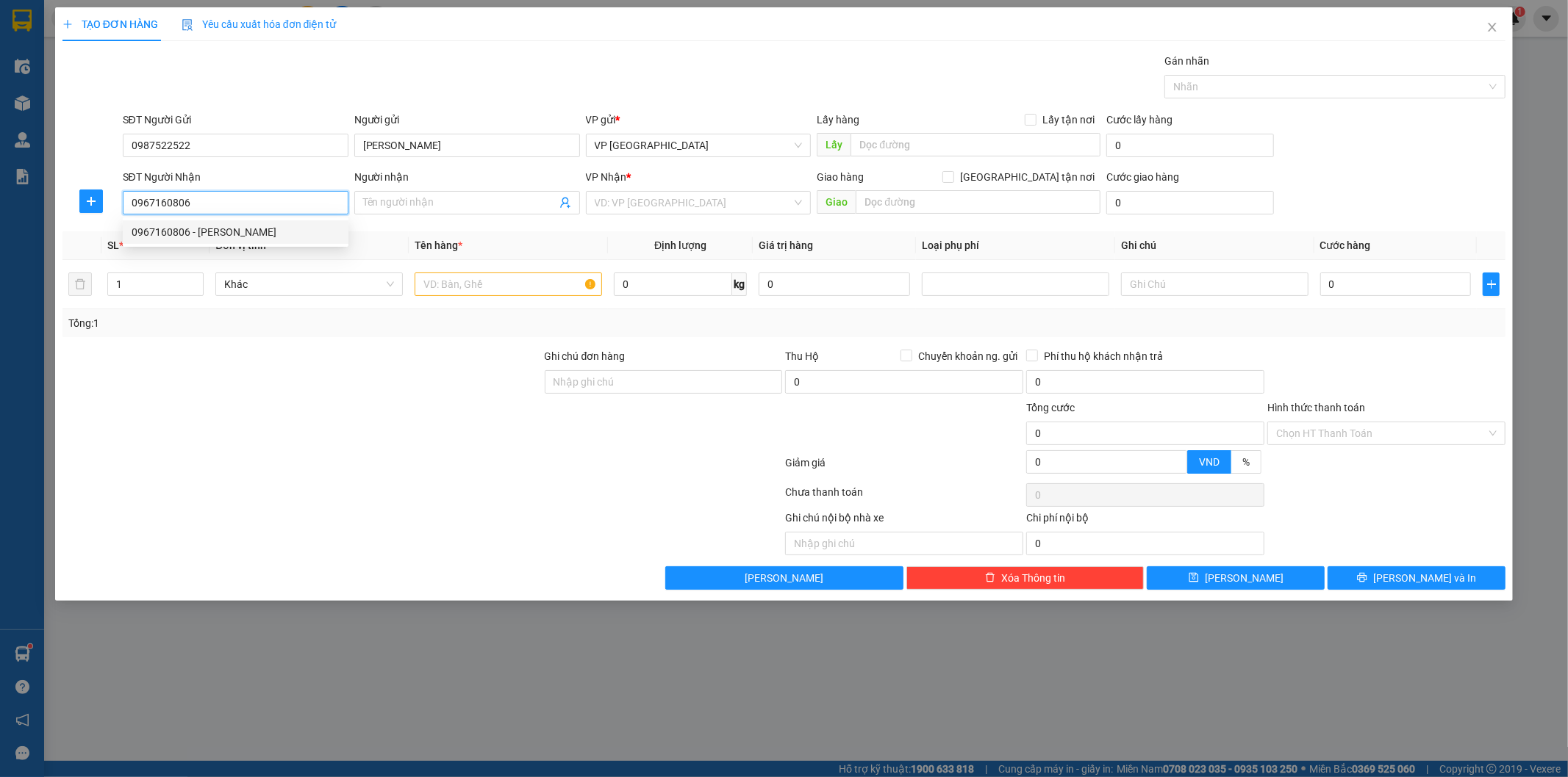
click at [263, 229] on div "0967160806 - [PERSON_NAME]" at bounding box center [236, 232] width 208 height 16
type input "[PERSON_NAME]"
checkbox input "true"
type input "181 P. Trần Quốc Vượng, Dịch Vọng Hậu, Cầu Giấy, Hà Nội 10000, Việt Nam"
type input "35.000"
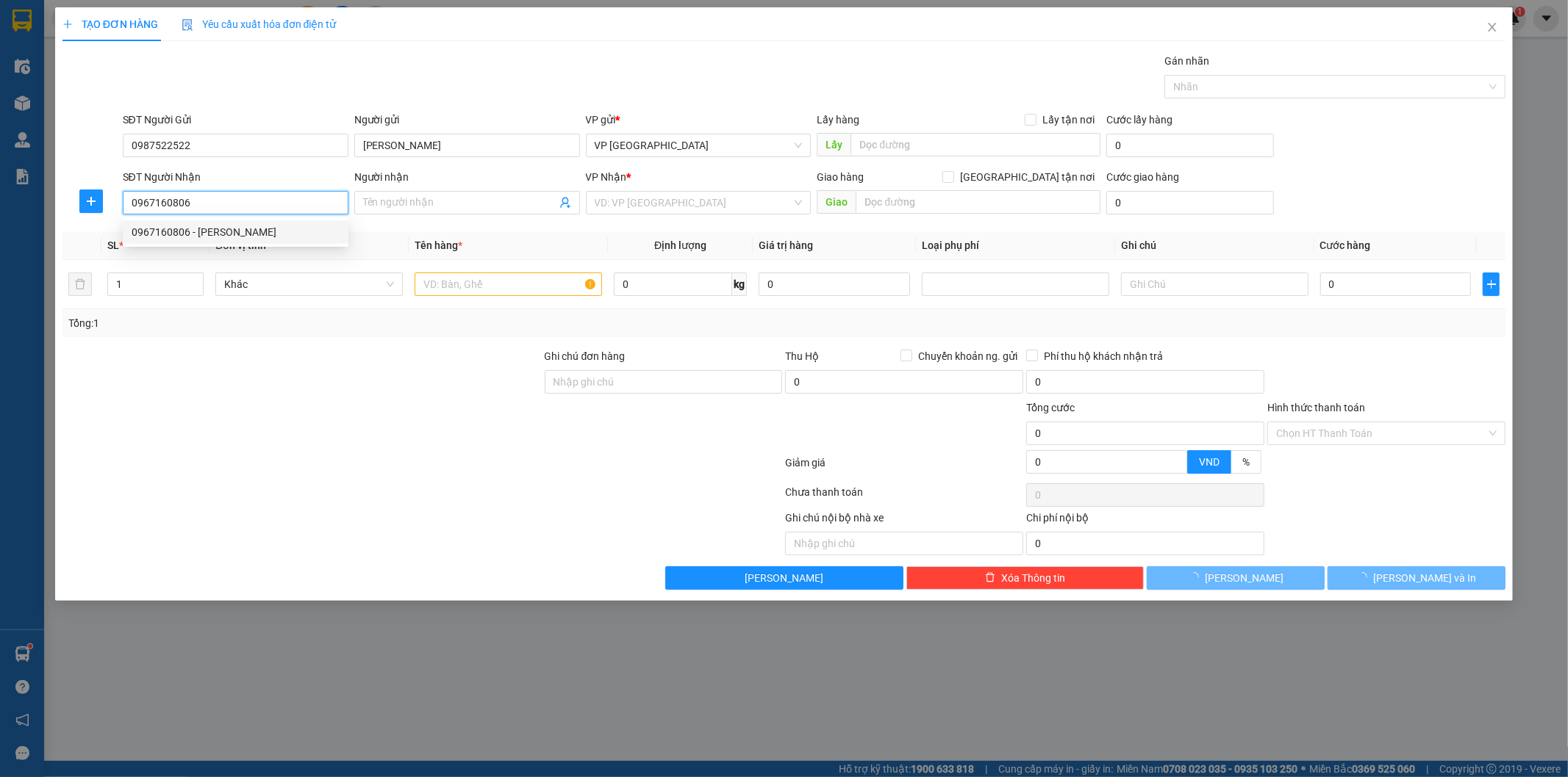
type input "35.000"
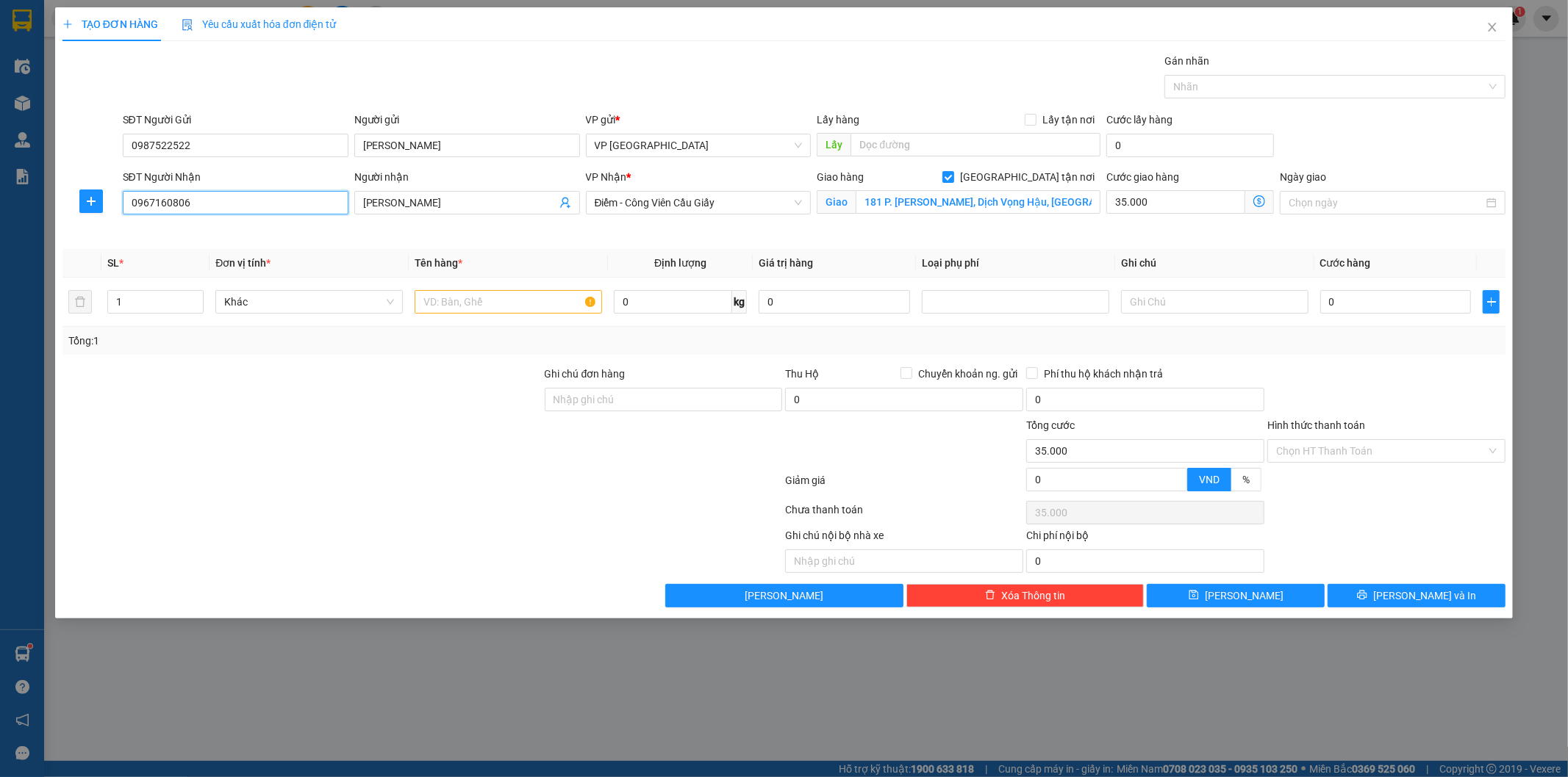
type input "0967160806"
click at [1262, 200] on icon "dollar-circle" at bounding box center [1259, 201] width 12 height 12
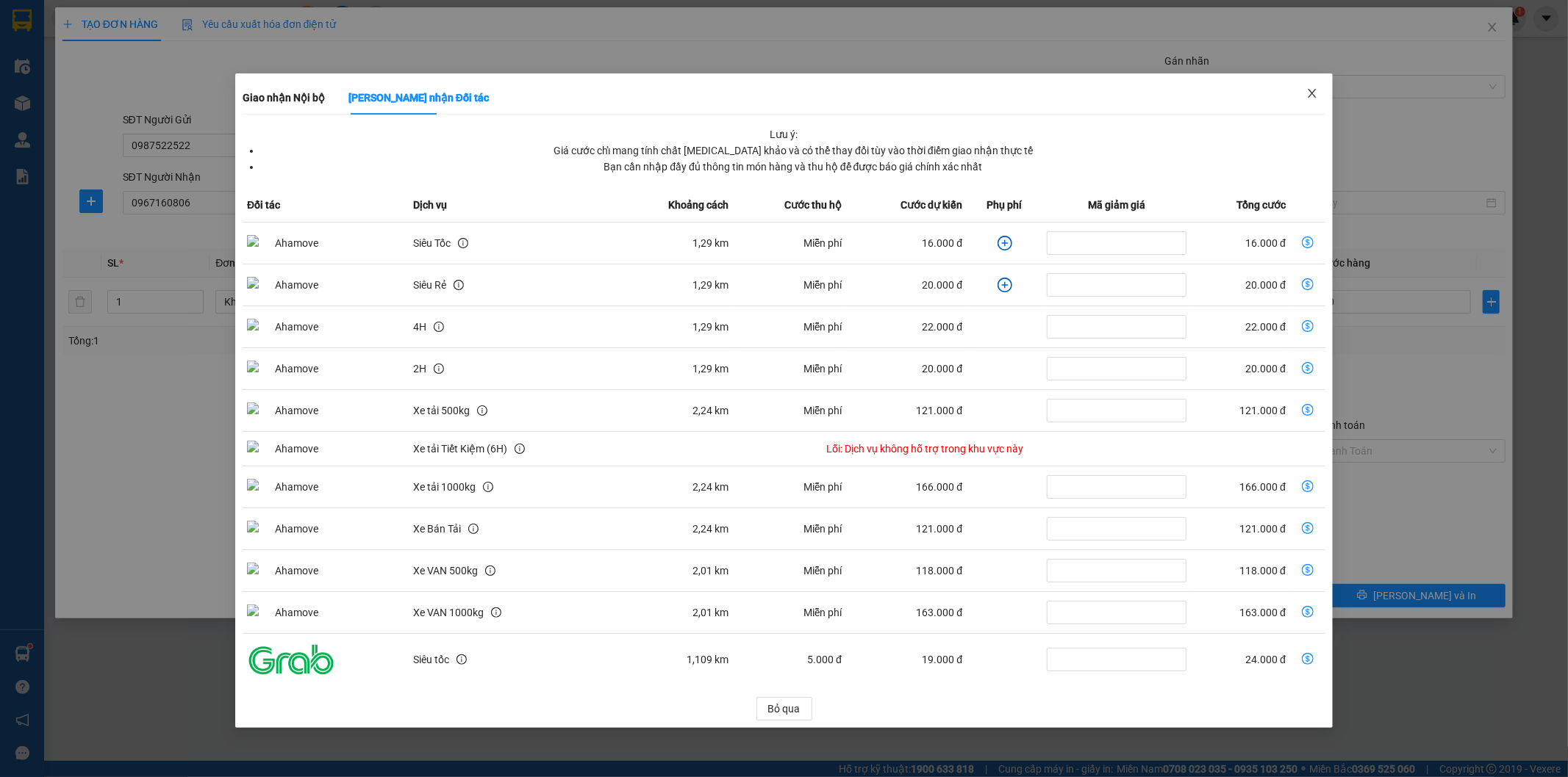
click at [1316, 91] on icon "close" at bounding box center [1312, 93] width 12 height 12
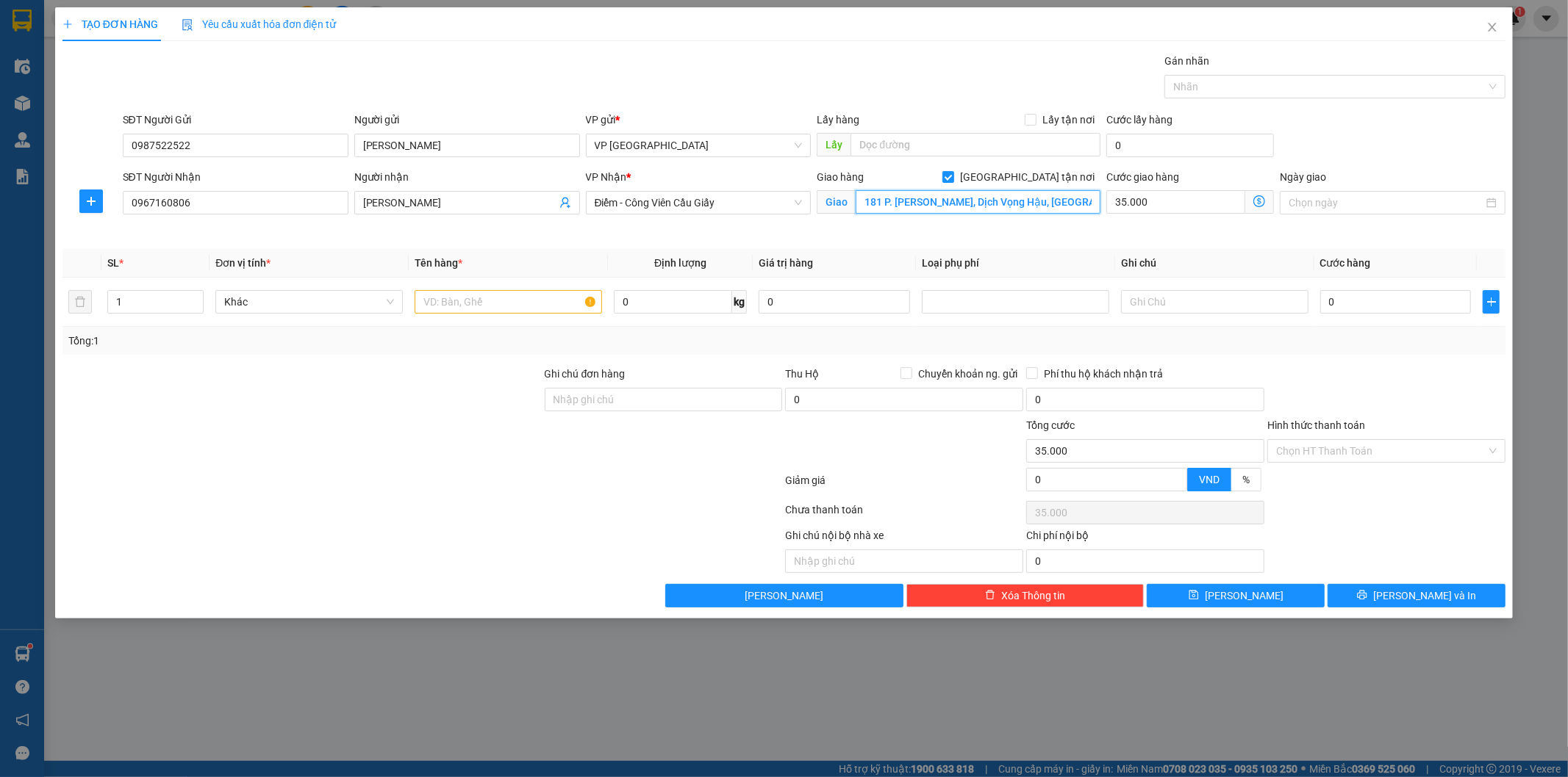
click at [1035, 201] on input "181 P. Trần Quốc Vượng, Dịch Vọng Hậu, Cầu Giấy, Hà Nội 10000, Việt Nam" at bounding box center [978, 202] width 245 height 23
type input "Ngõ 50 Nguyễn Đạo An"
click at [1259, 198] on icon "dollar-circle" at bounding box center [1259, 201] width 12 height 12
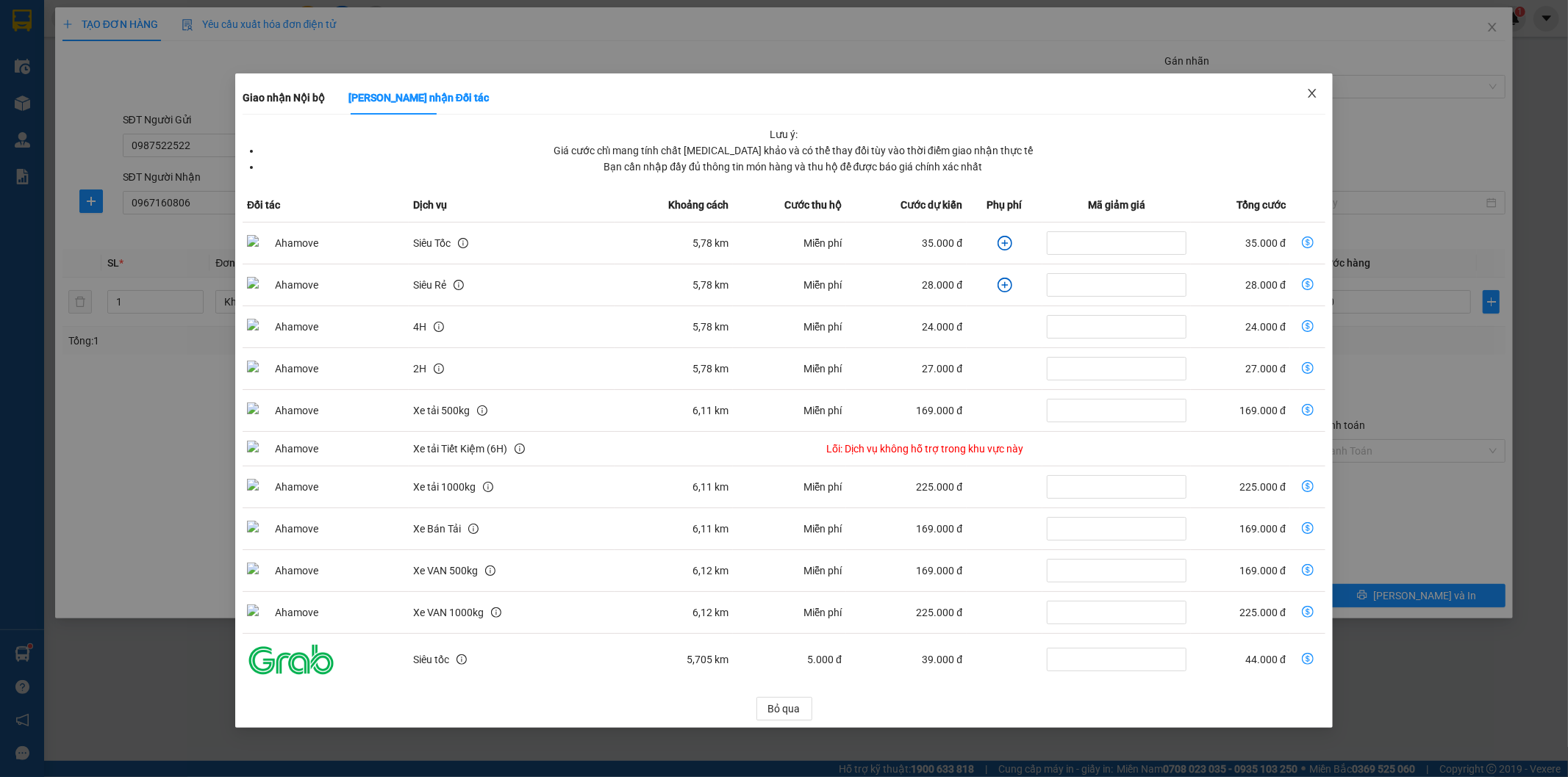
click at [1316, 91] on icon "close" at bounding box center [1312, 93] width 12 height 12
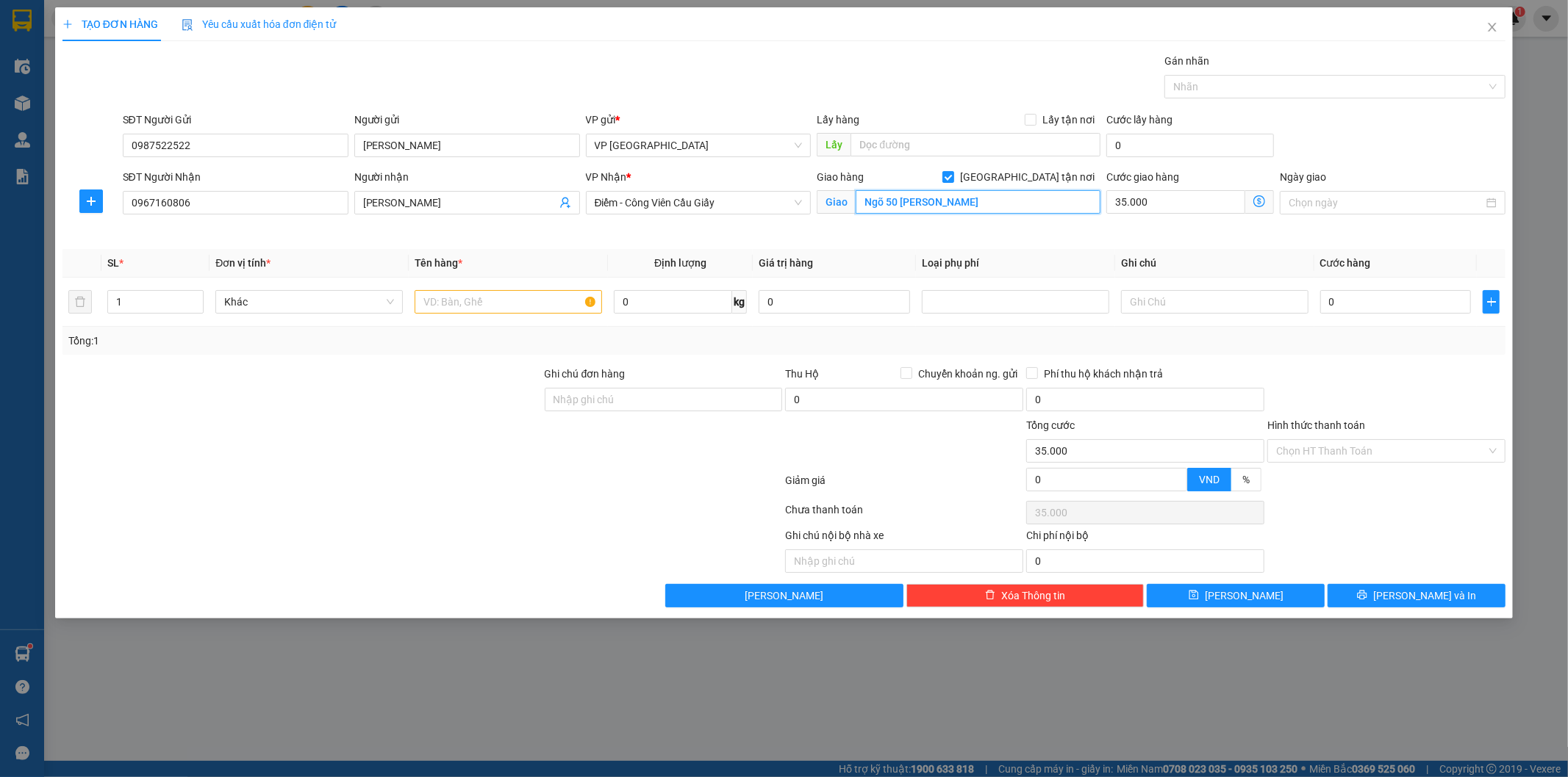
click at [922, 199] on input "Ngõ 50 Nguyễn Đạo An" at bounding box center [978, 202] width 245 height 23
click at [760, 200] on span "Điểm - Công Viên Cầu Giấy" at bounding box center [699, 203] width 208 height 22
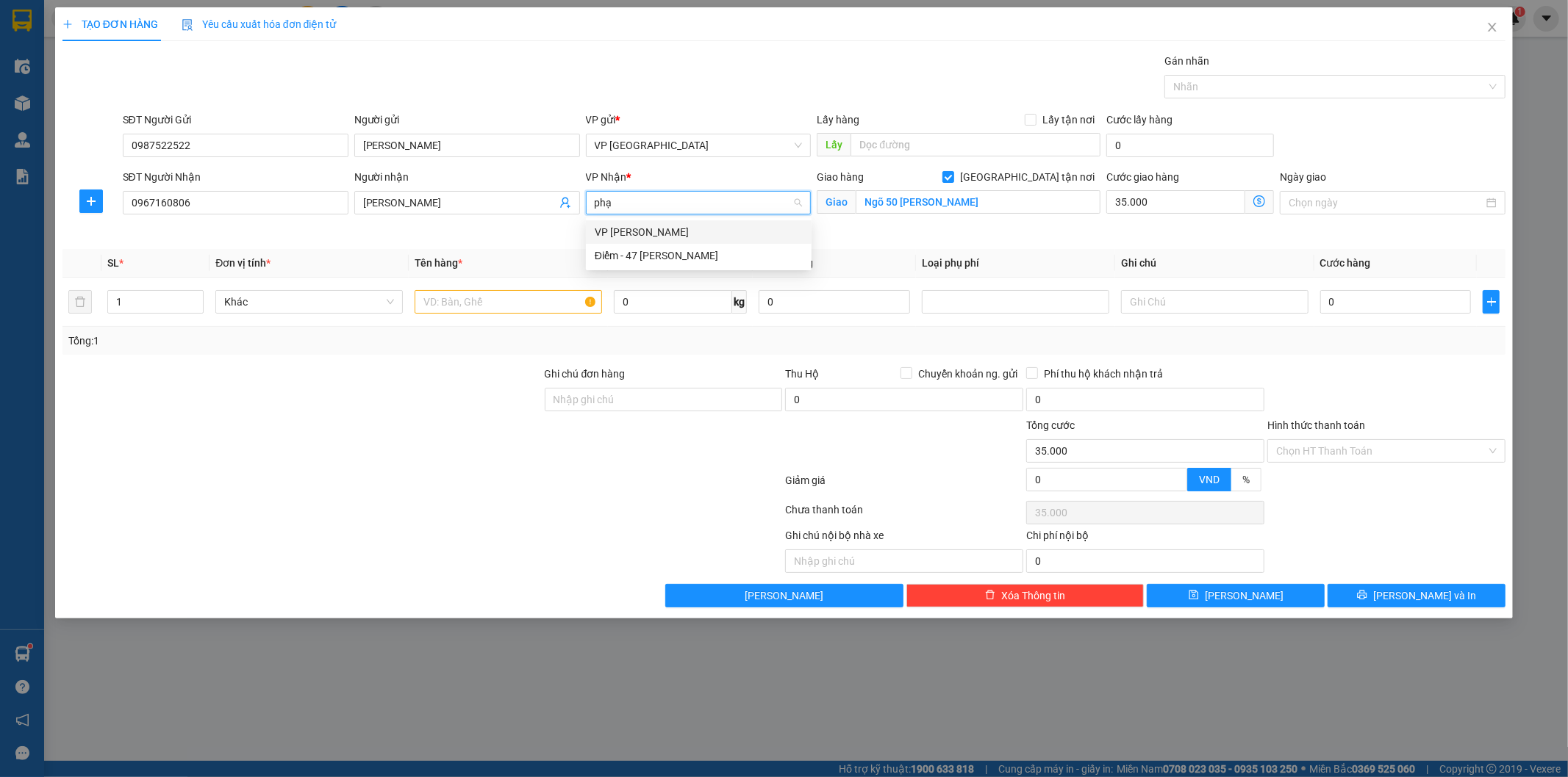
type input "phạm"
click at [675, 226] on div "VP [PERSON_NAME]" at bounding box center [699, 232] width 208 height 16
click at [1265, 197] on icon "dollar-circle" at bounding box center [1259, 201] width 12 height 12
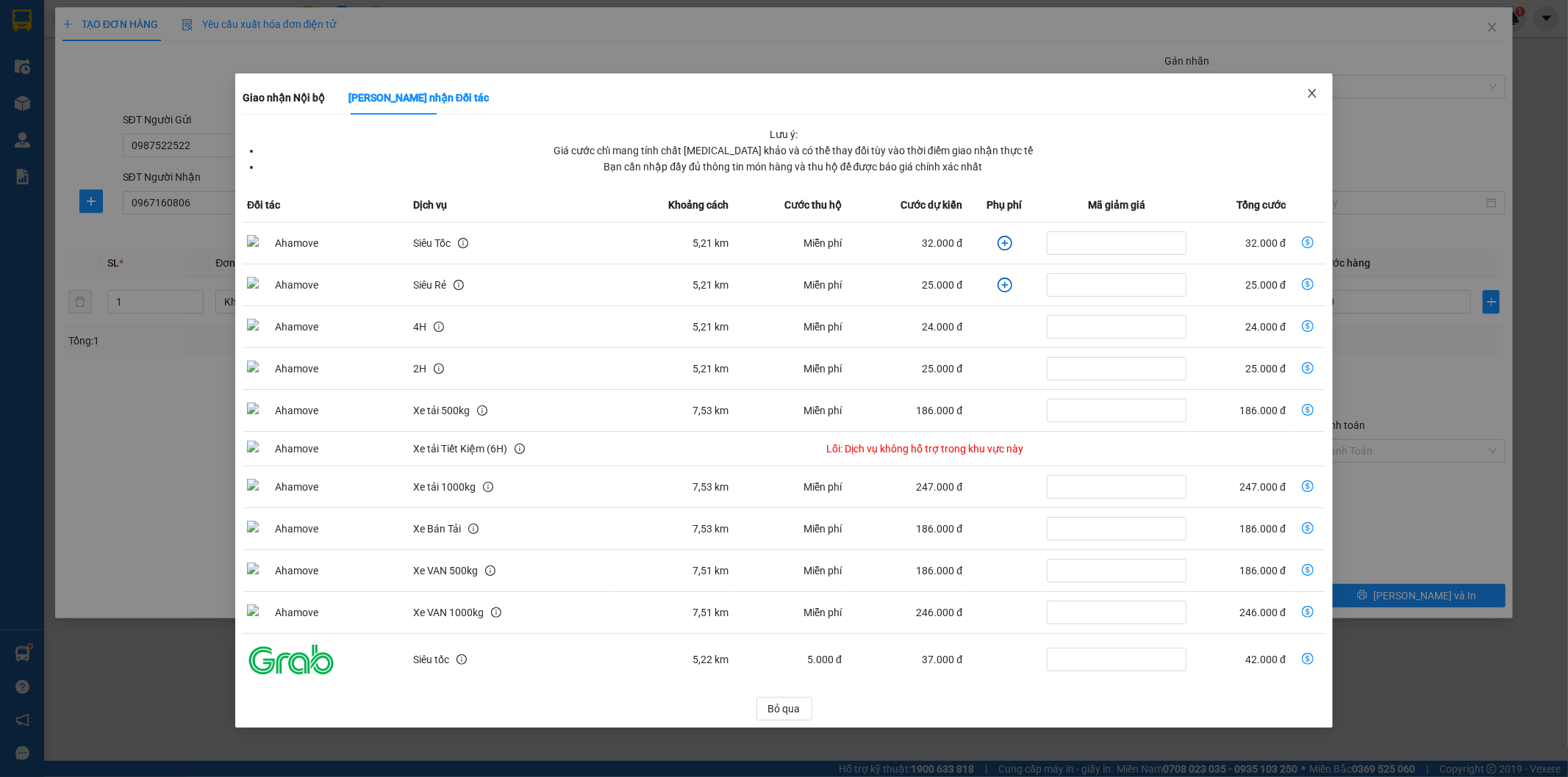
click at [1311, 89] on icon "close" at bounding box center [1312, 93] width 12 height 12
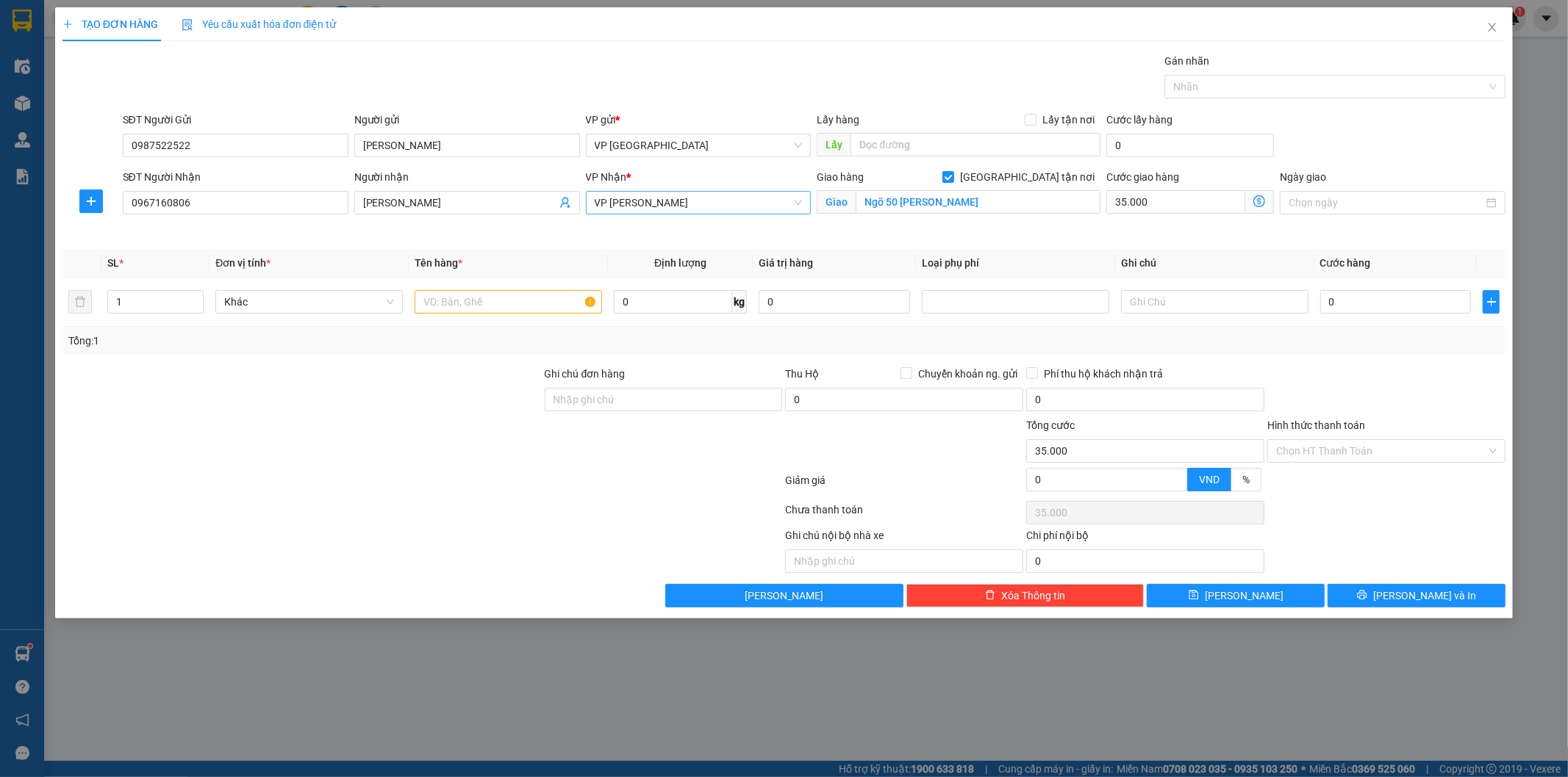
click at [1262, 200] on icon "dollar-circle" at bounding box center [1259, 201] width 12 height 12
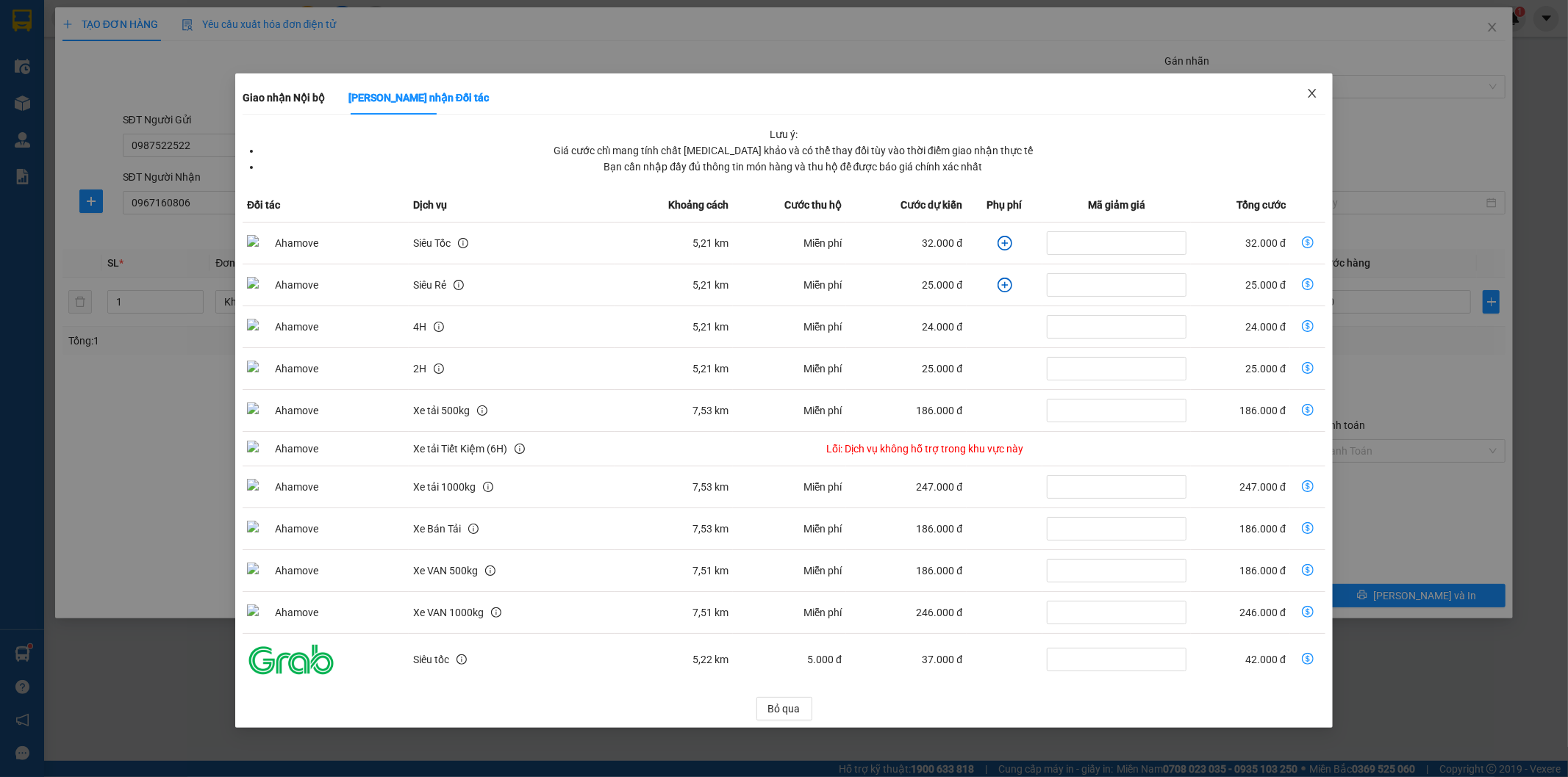
click at [1314, 83] on span "Close" at bounding box center [1312, 94] width 41 height 41
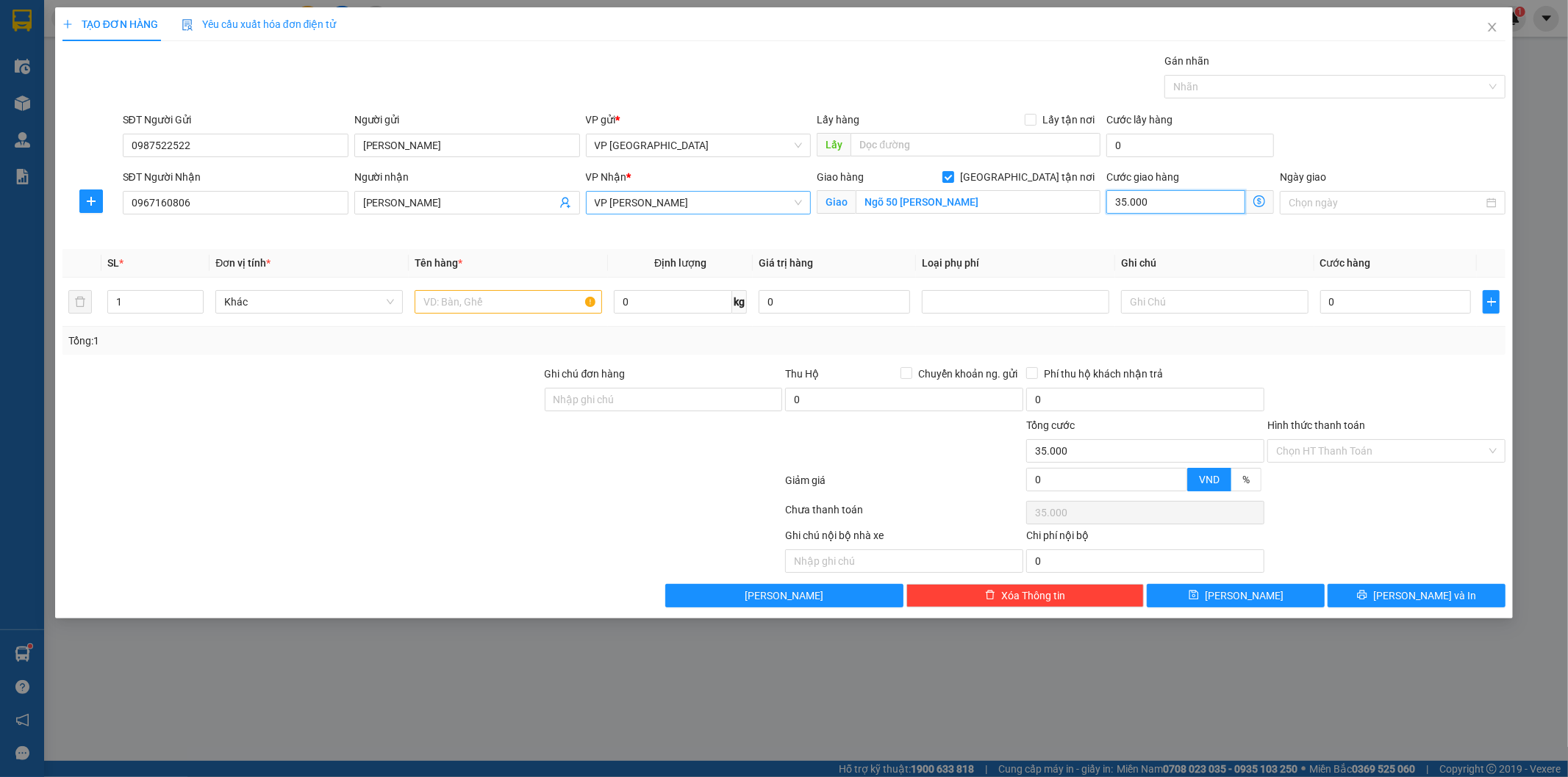
click at [1131, 206] on input "35.000" at bounding box center [1175, 202] width 139 height 23
type input "5"
type input "50"
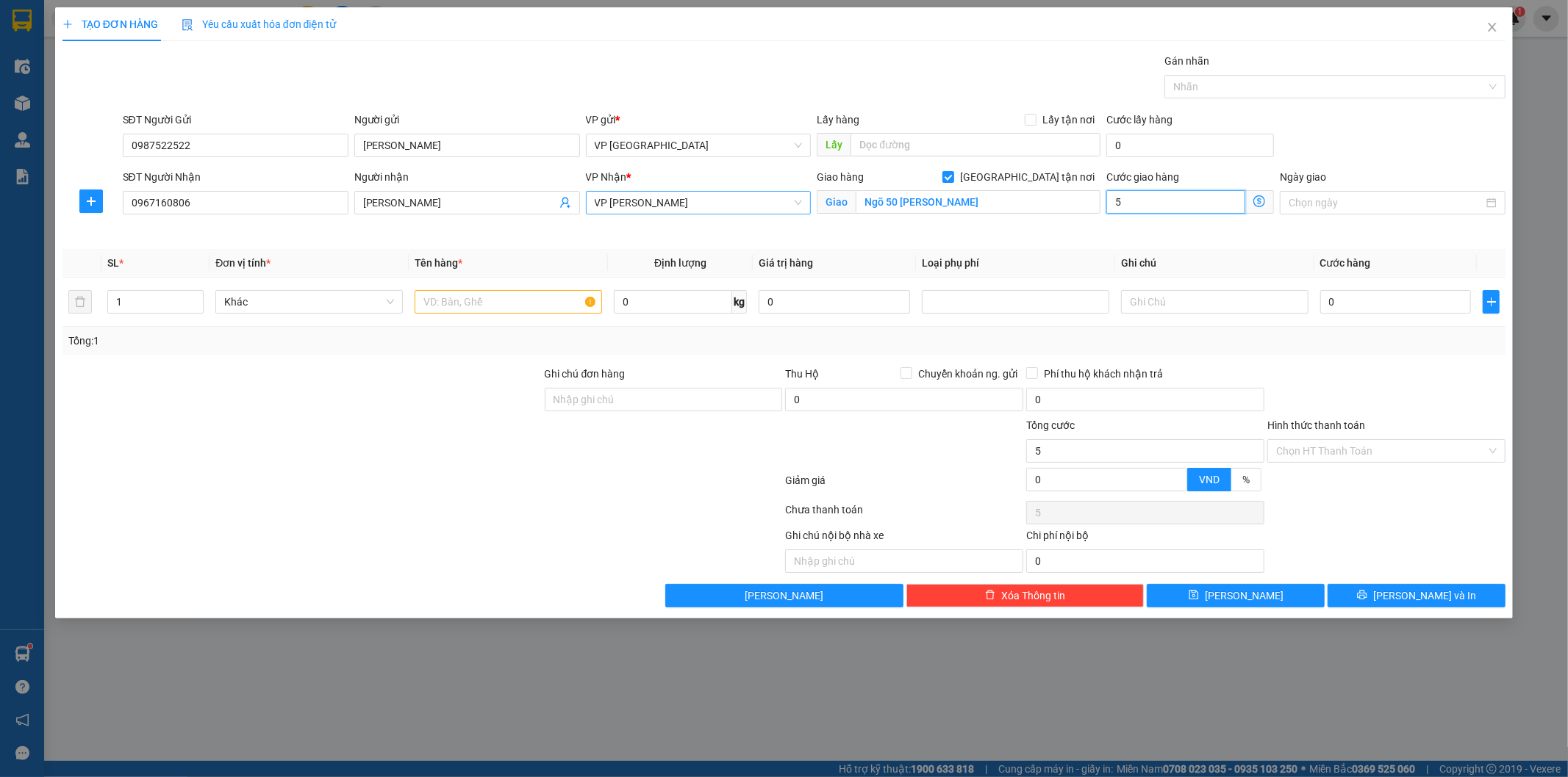
type input "50"
type input "500"
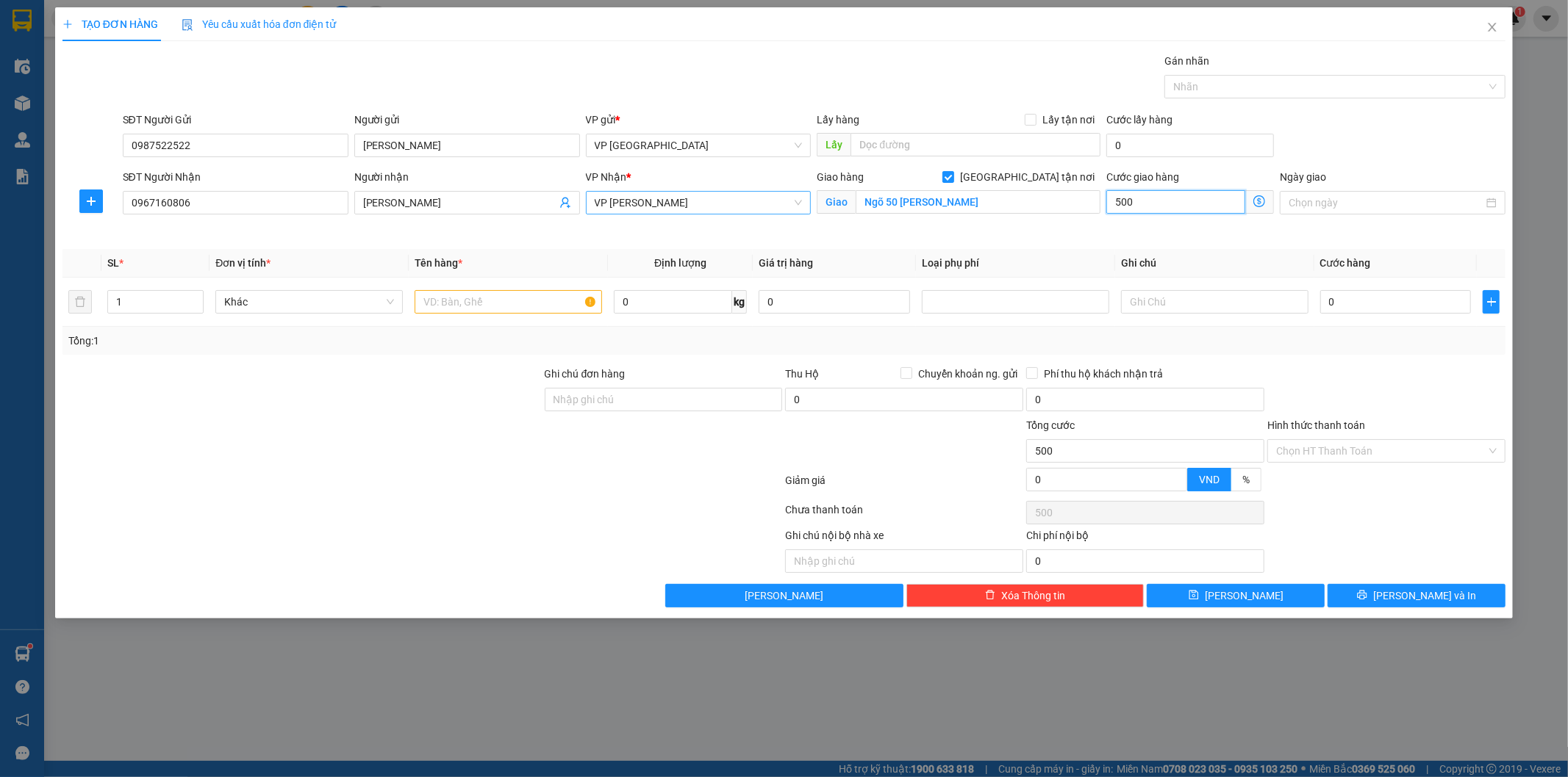
type input "5.000"
type input "50.000"
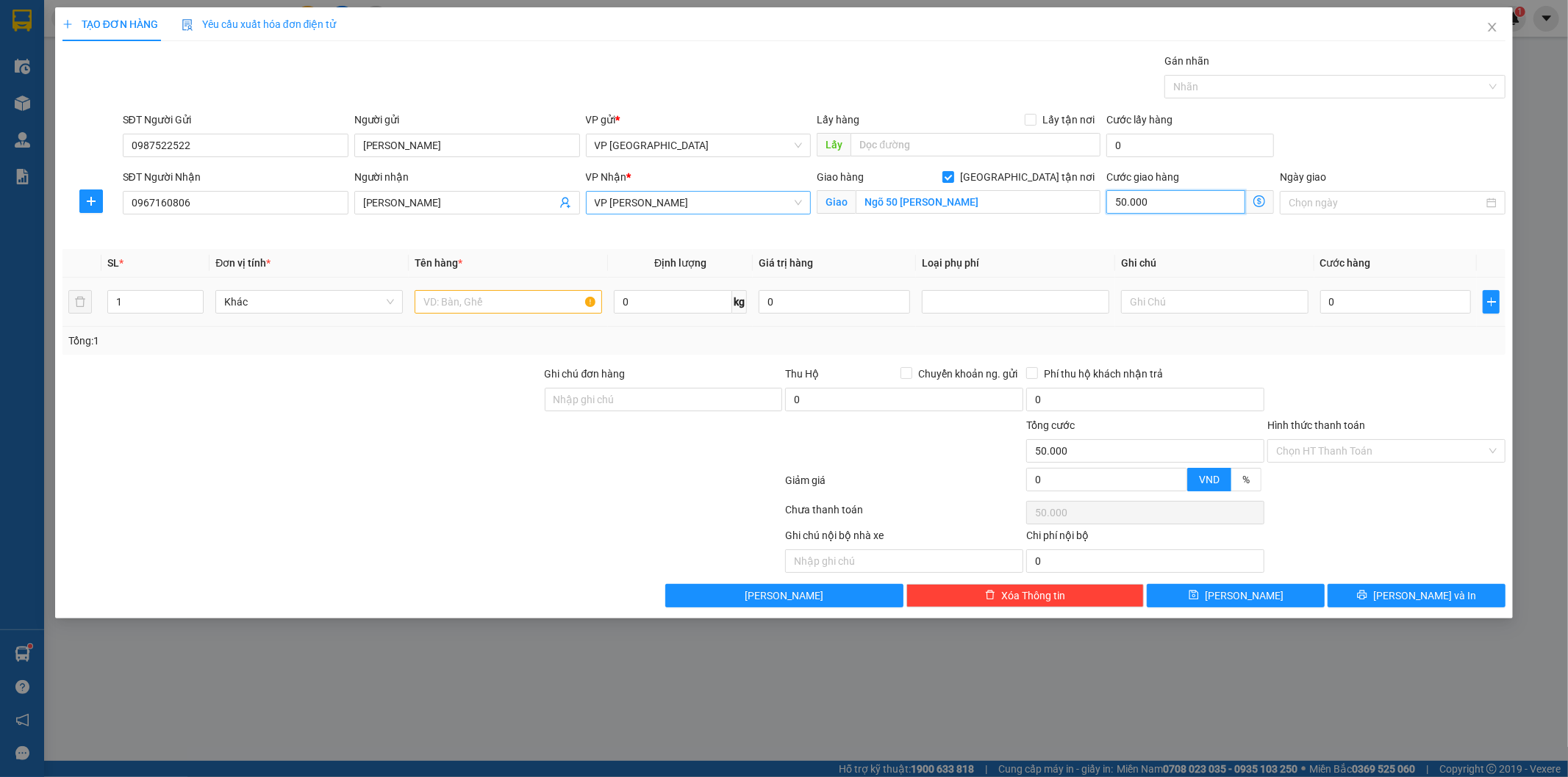
type input "50.000"
click at [494, 304] on input "text" at bounding box center [508, 302] width 187 height 23
type input "Hộp xốp đồ ăn"
click at [677, 303] on input "0" at bounding box center [673, 302] width 119 height 23
type input "15"
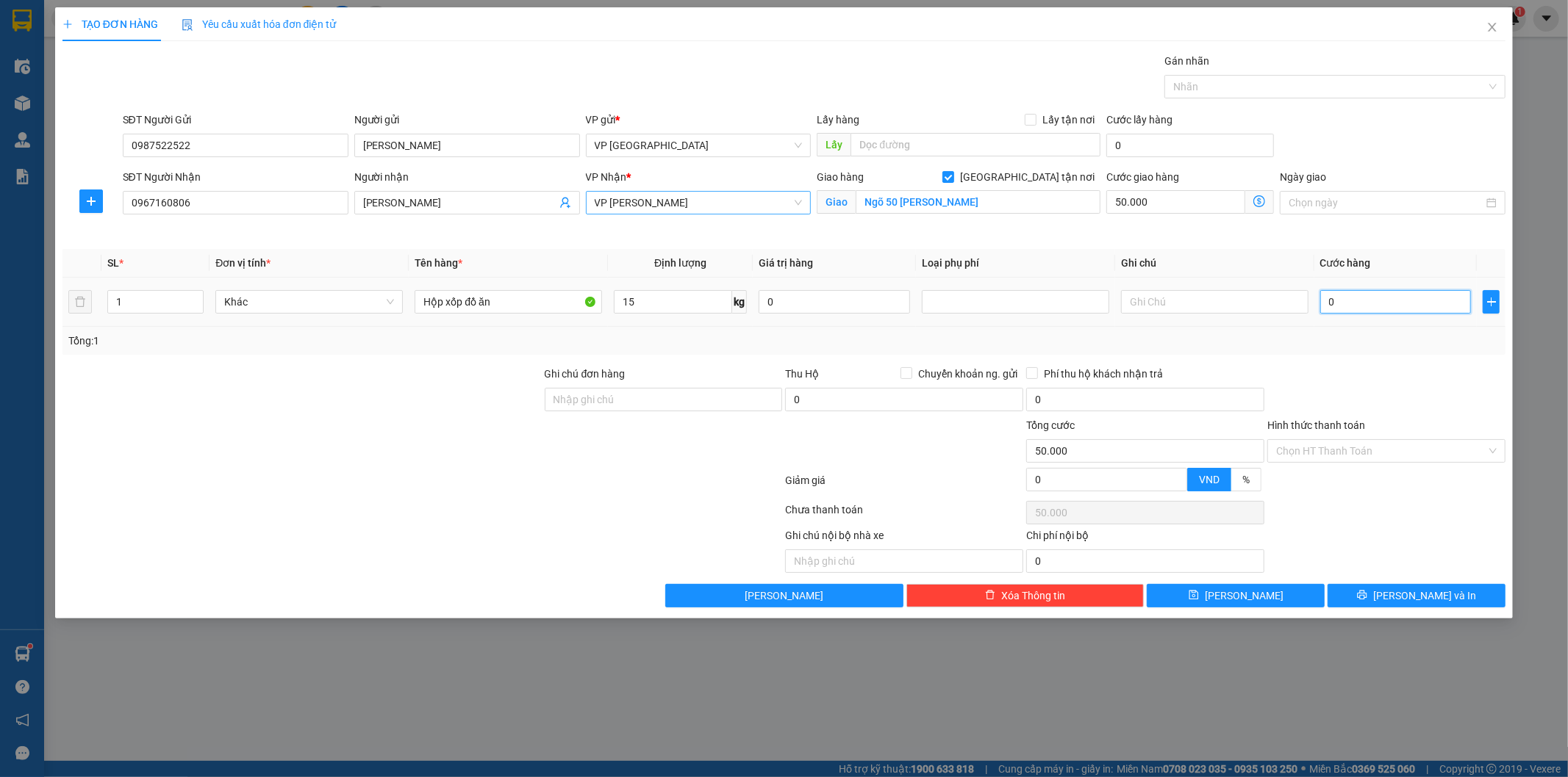
click at [1375, 301] on input "0" at bounding box center [1396, 302] width 151 height 23
type input "4"
type input "50.004"
type input "40"
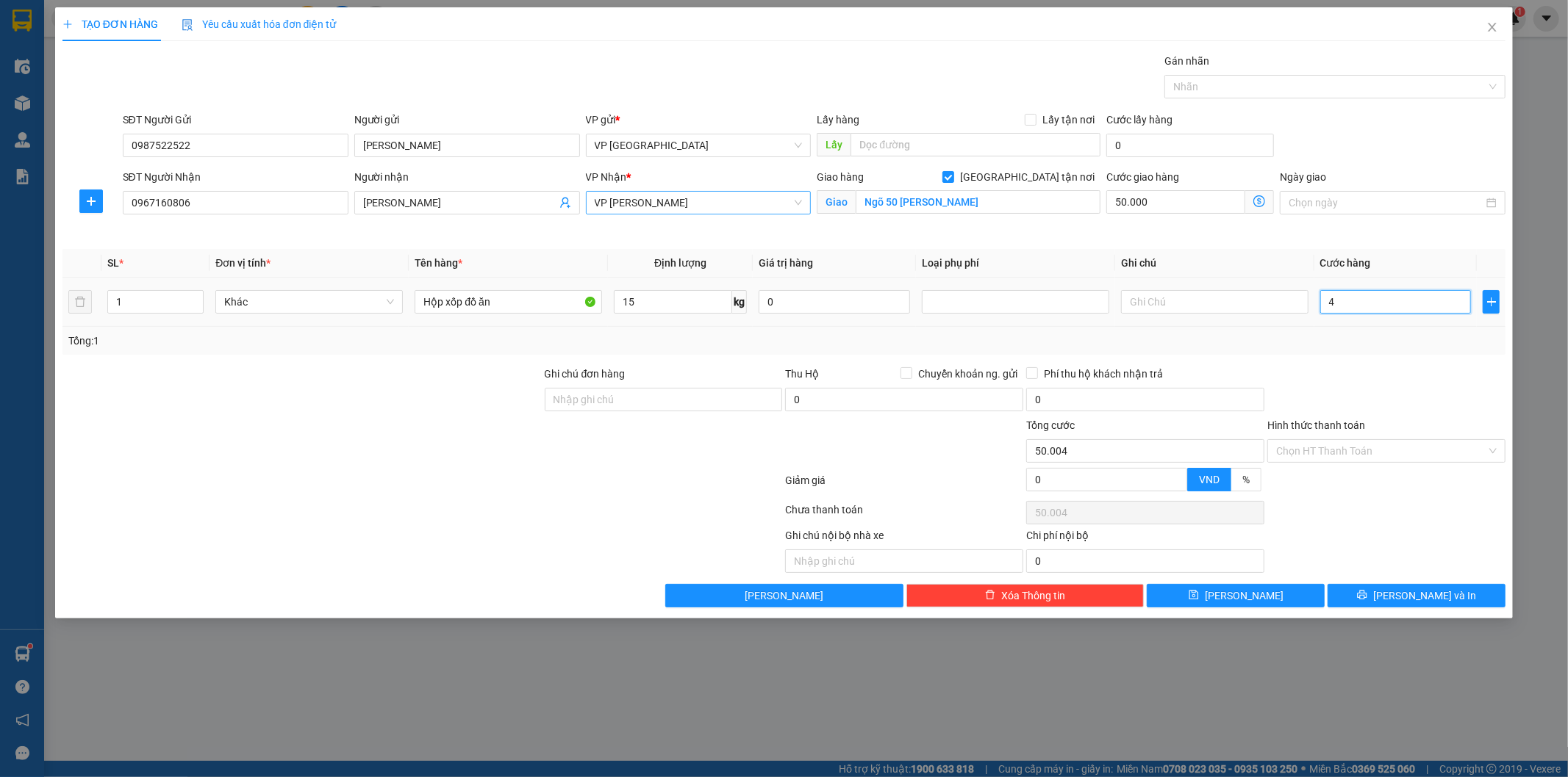
type input "50.040"
type input "400"
type input "50.400"
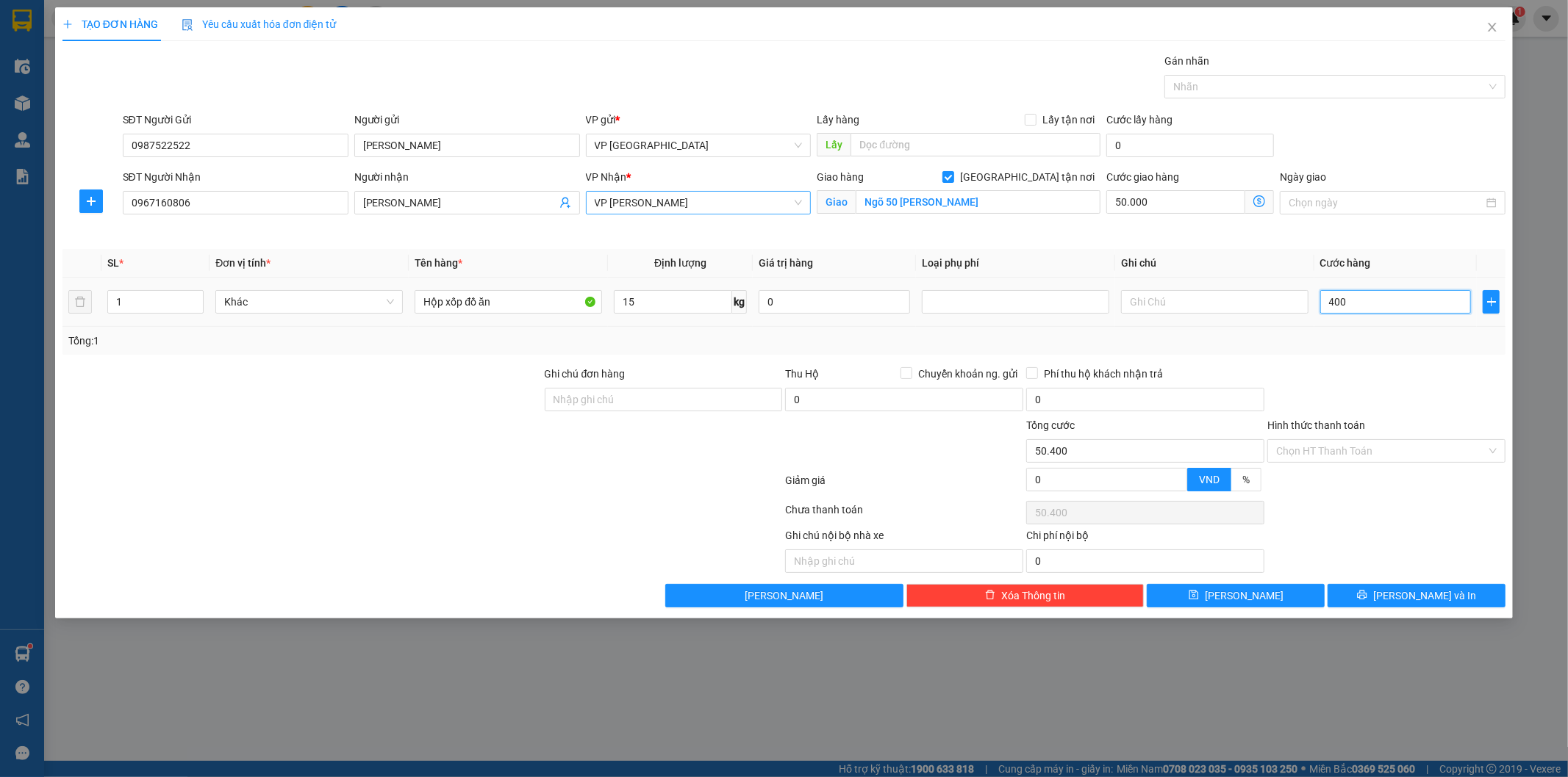
type input "4.000"
type input "54.000"
type input "40.000"
type input "90.000"
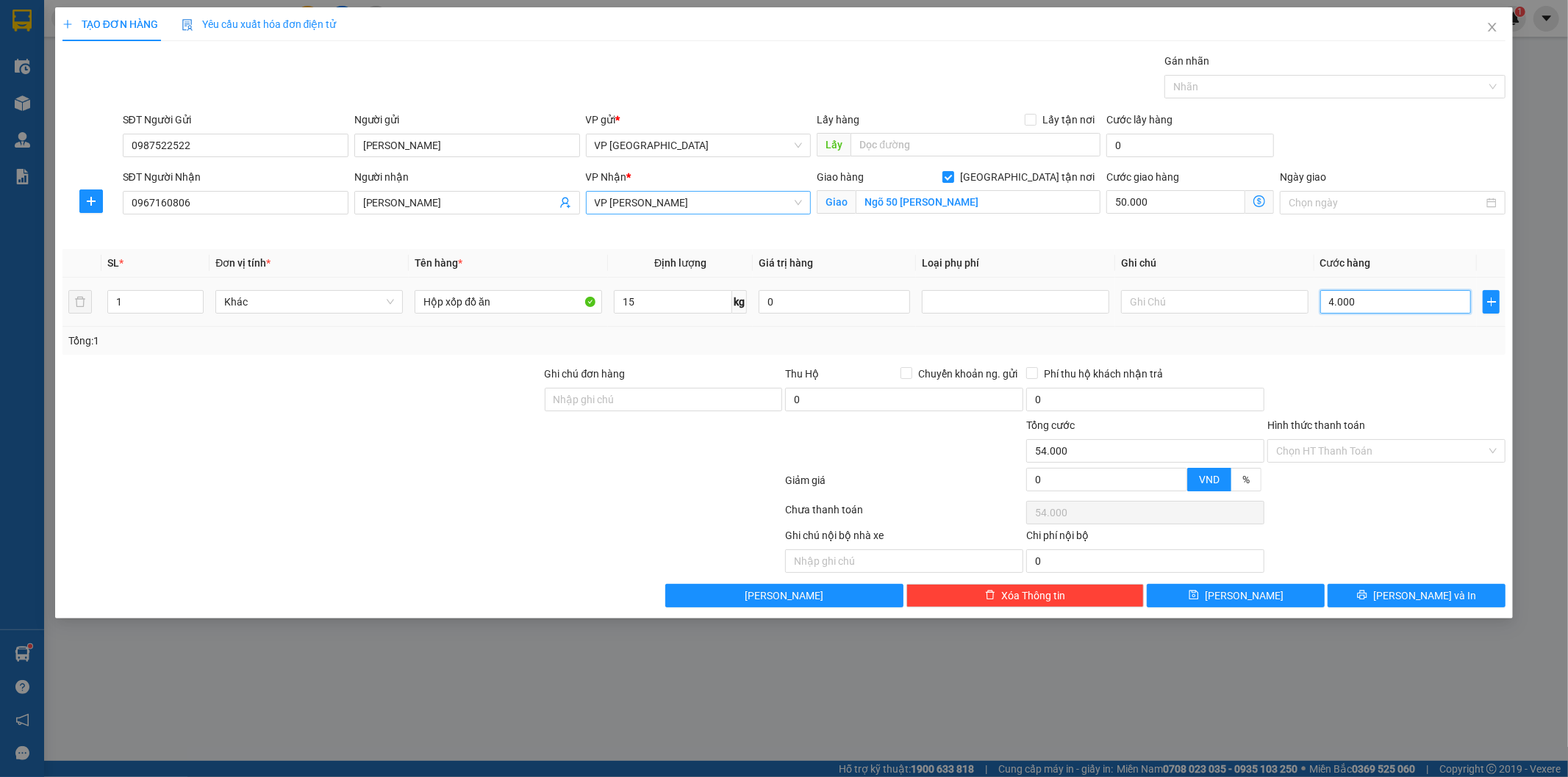
type input "90.000"
type input "40.000"
click at [1389, 446] on input "Hình thức thanh toán" at bounding box center [1381, 451] width 210 height 22
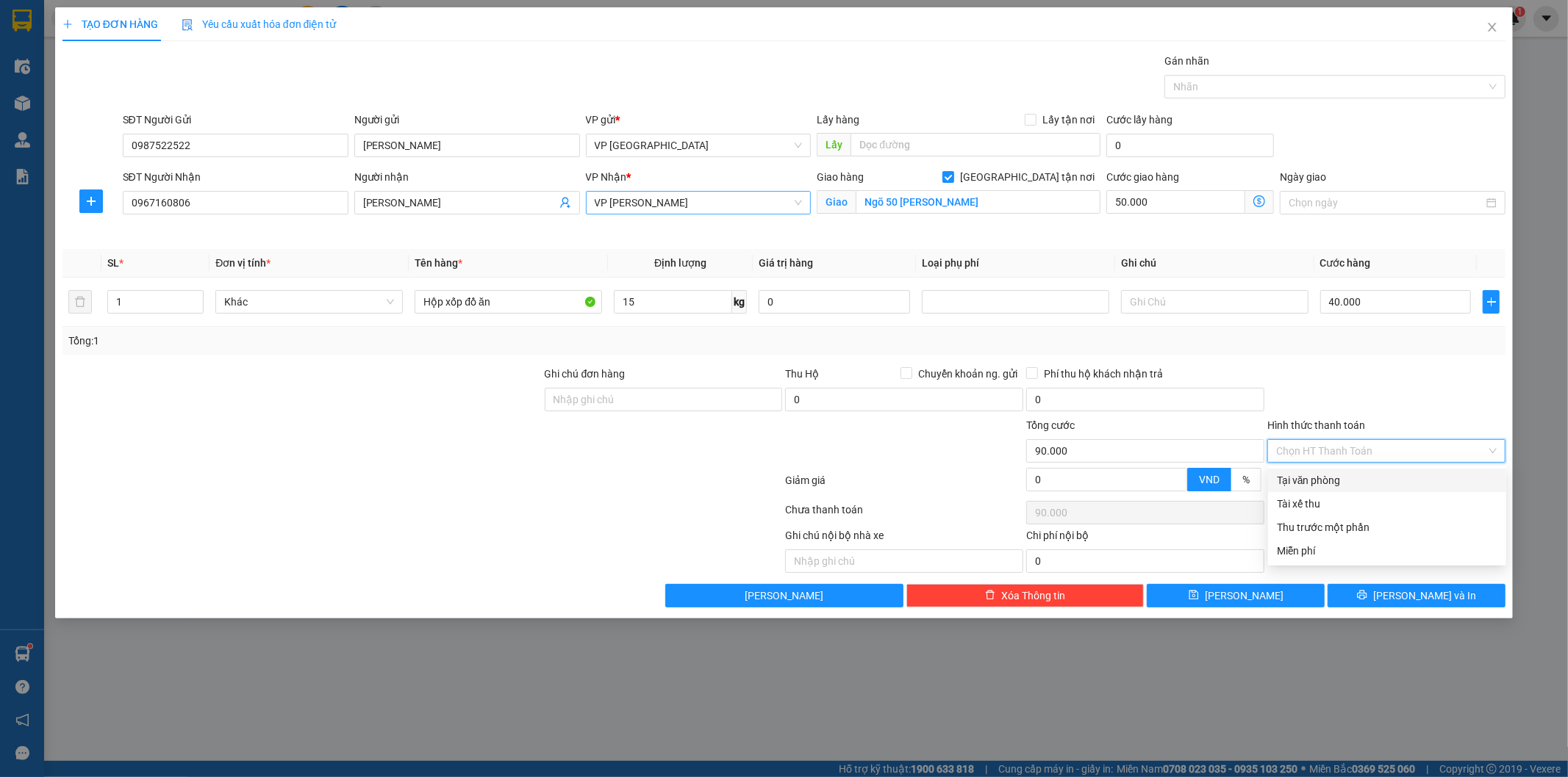
click at [1374, 476] on div "Tại văn phòng" at bounding box center [1387, 481] width 221 height 16
type input "0"
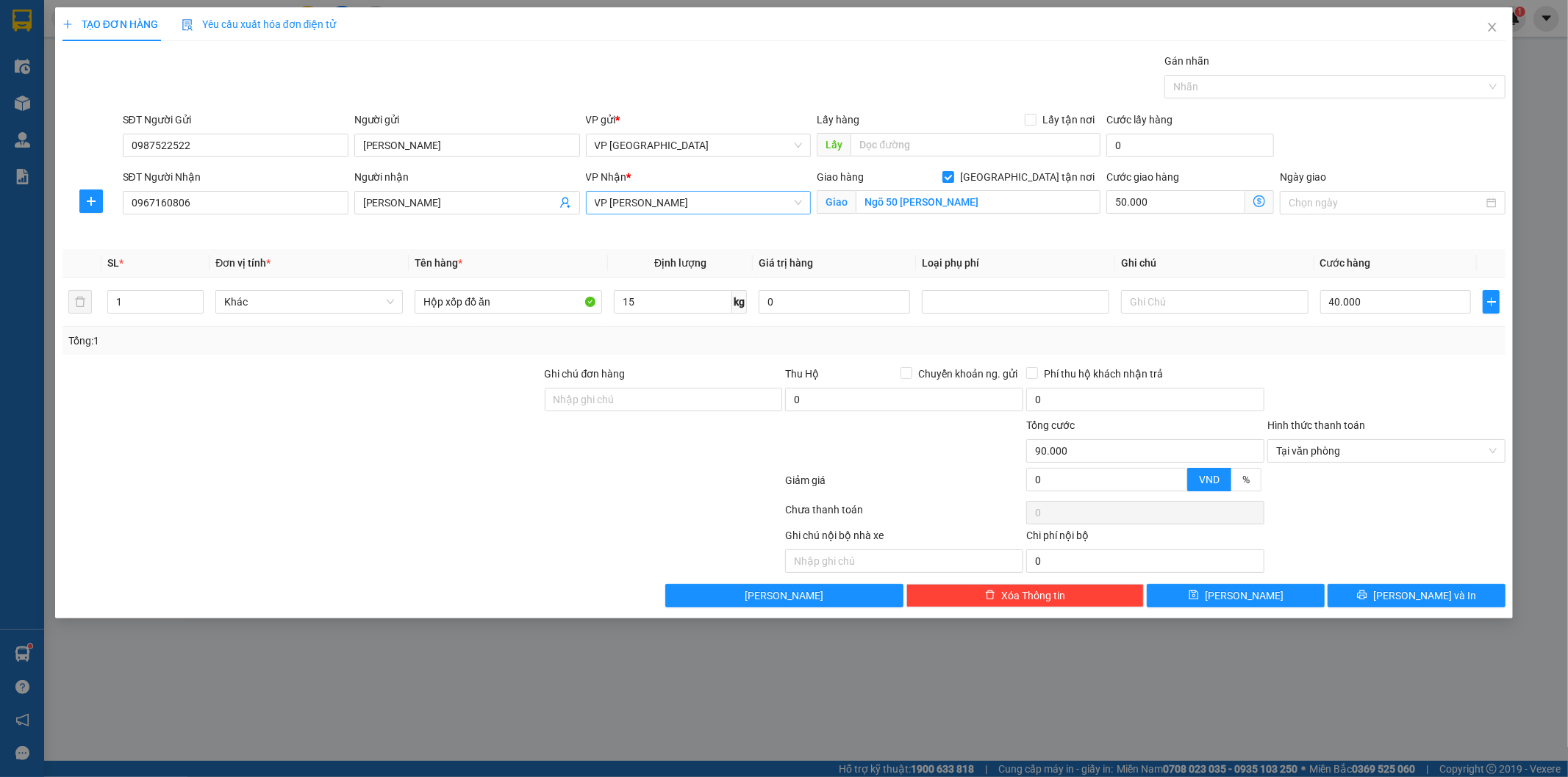
click at [1399, 392] on div at bounding box center [1386, 392] width 241 height 51
click at [1399, 599] on button "[PERSON_NAME] và In" at bounding box center [1417, 596] width 178 height 23
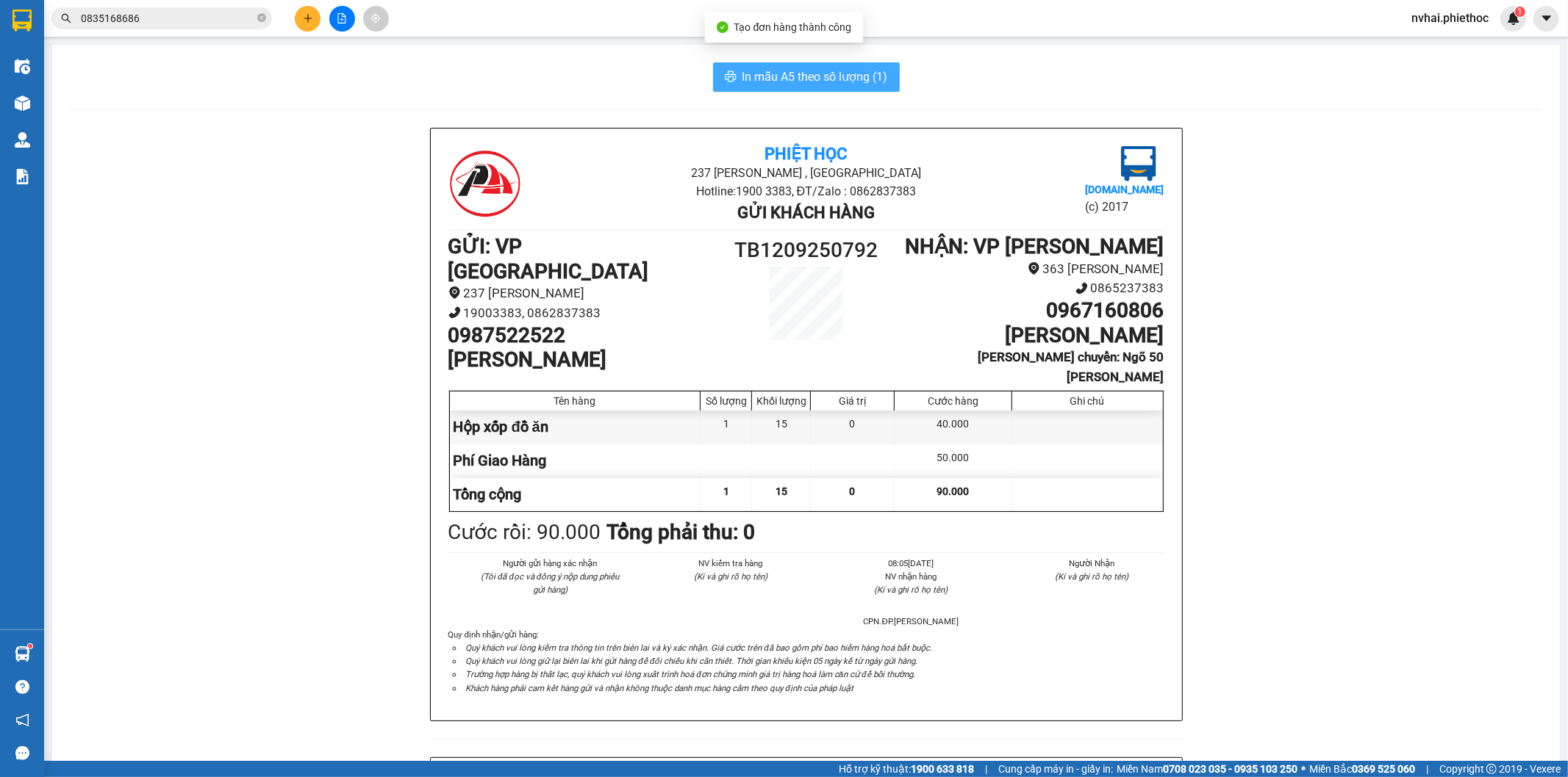
click at [806, 75] on span "In mẫu A5 theo số lượng (1)" at bounding box center [815, 77] width 145 height 19
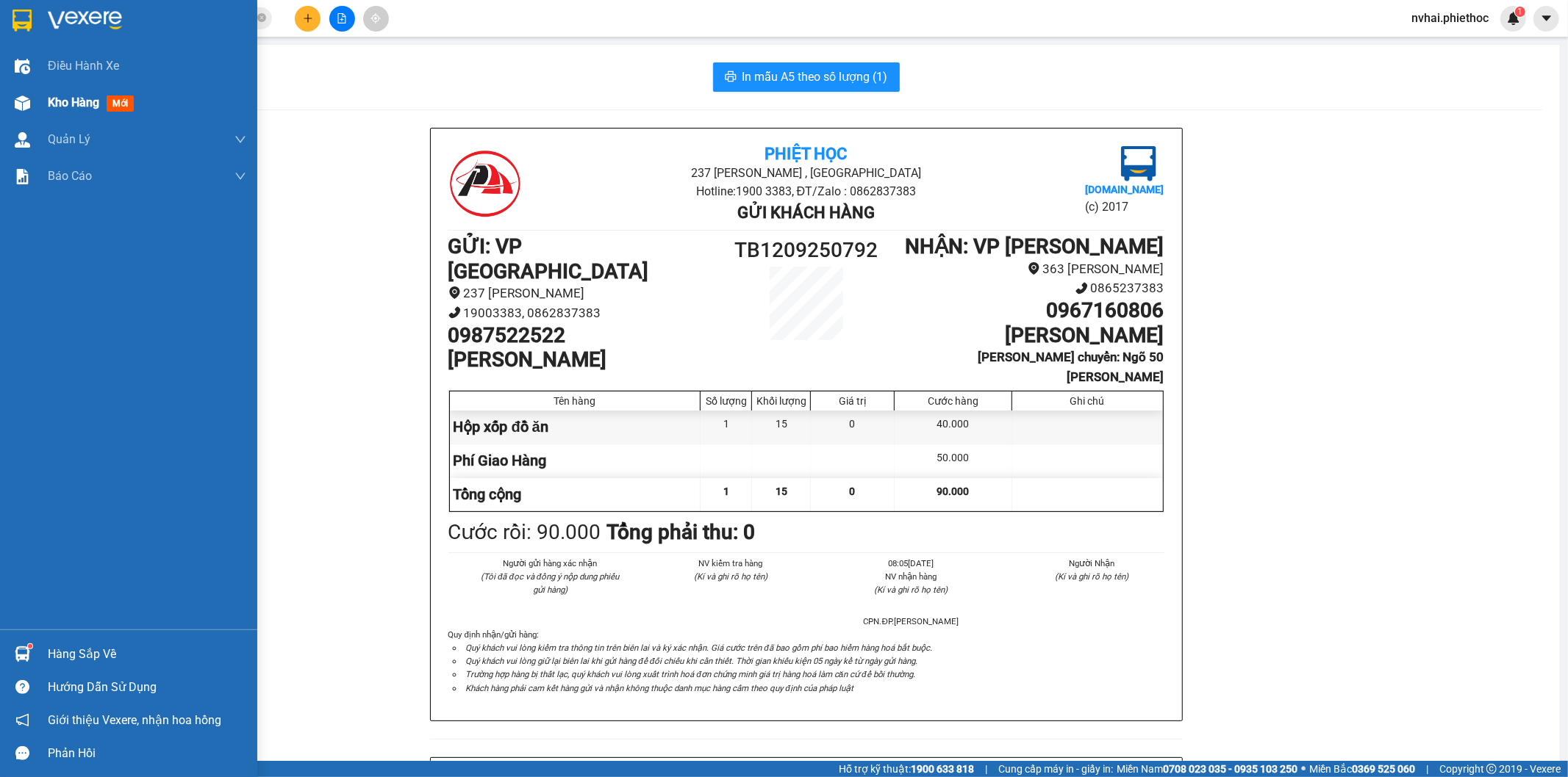
click at [31, 108] on div at bounding box center [22, 103] width 26 height 26
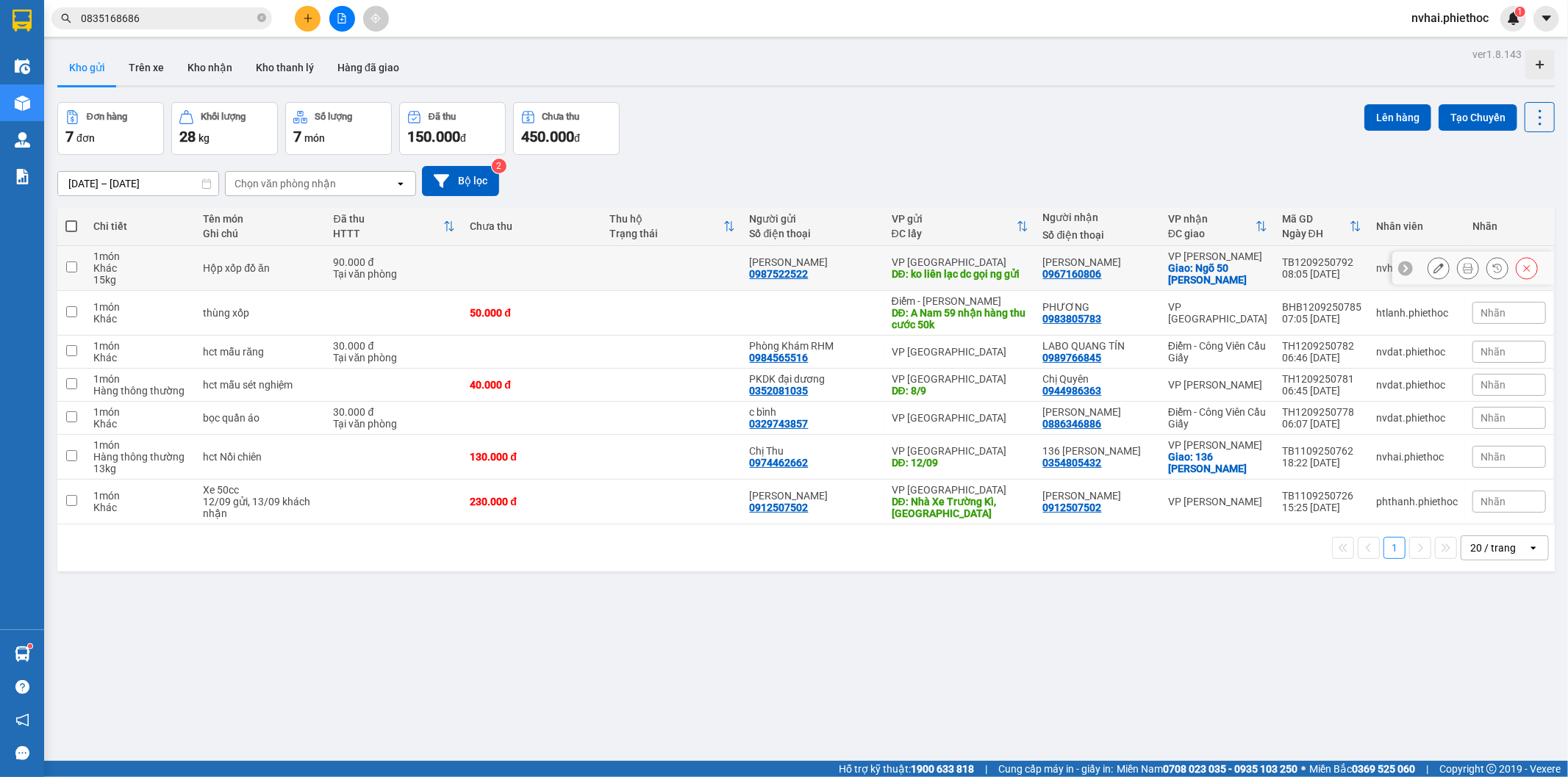
click at [1430, 274] on button at bounding box center [1438, 268] width 20 height 26
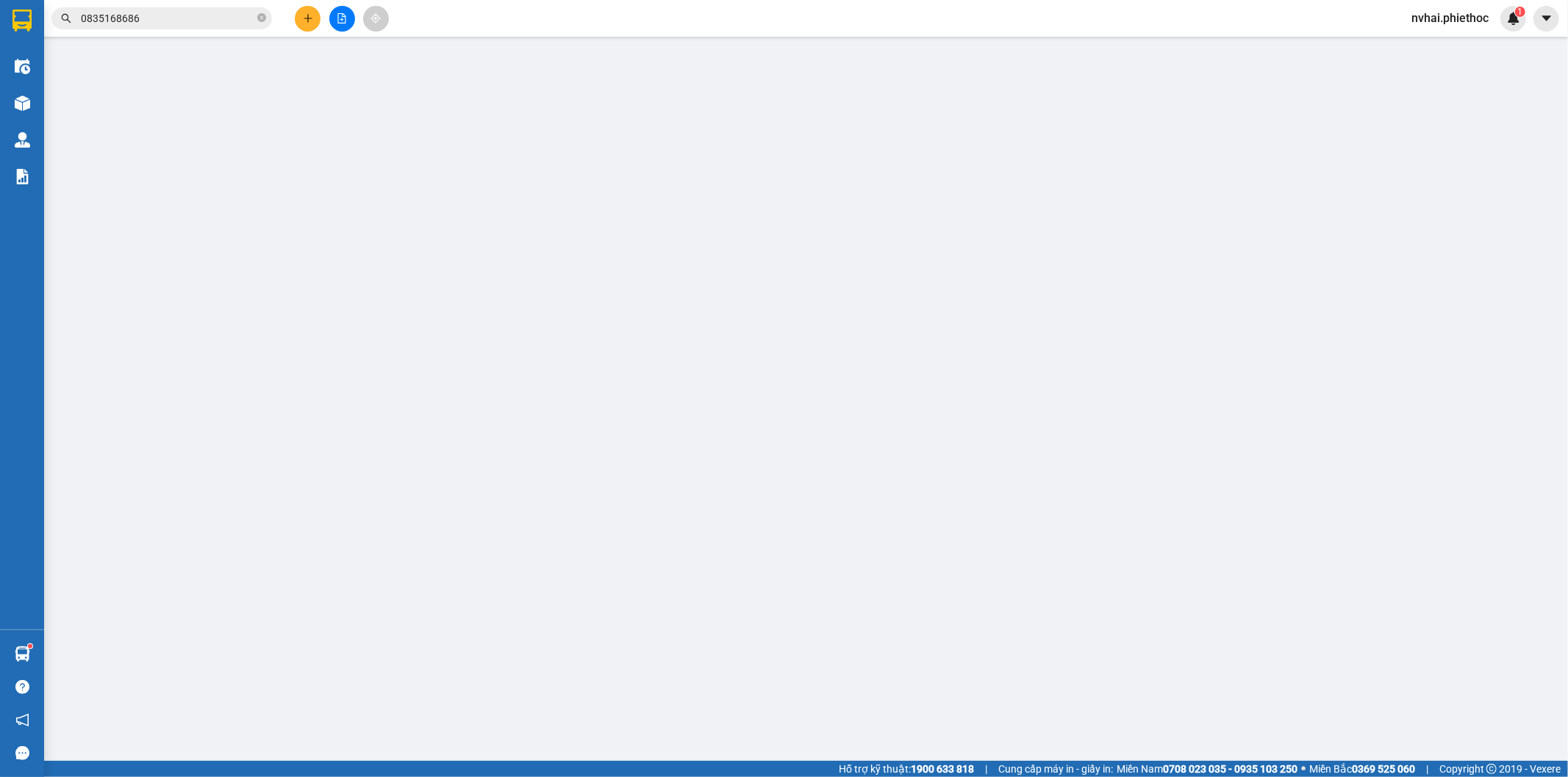
type input "0987522522"
type input "[PERSON_NAME]"
type input "ko liên lạc dc gọi ng gửi"
type input "0967160806"
type input "[PERSON_NAME]"
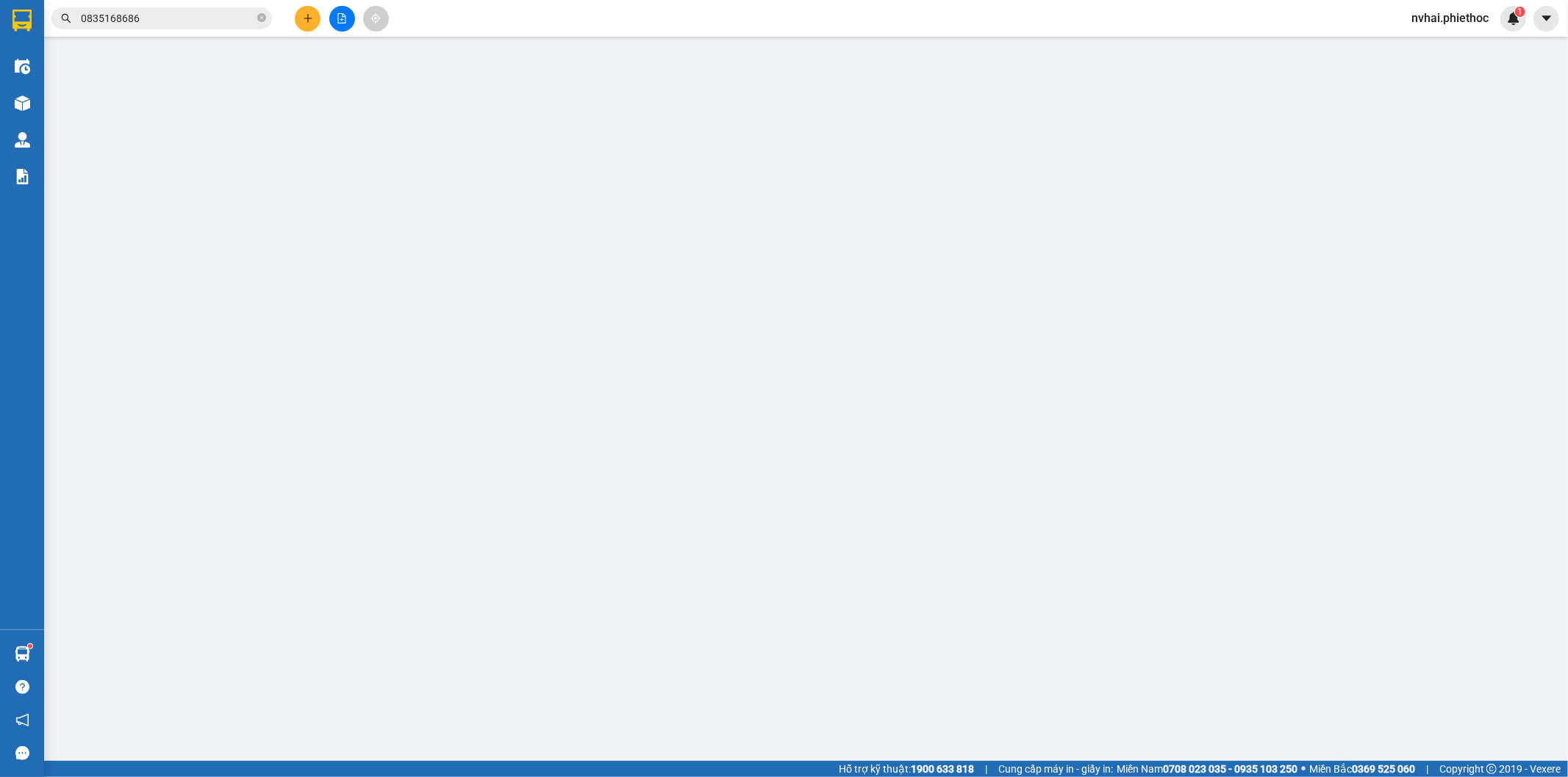
checkbox input "true"
type input "Ngõ 50 Nguyễn Đạo An"
type input "90.000"
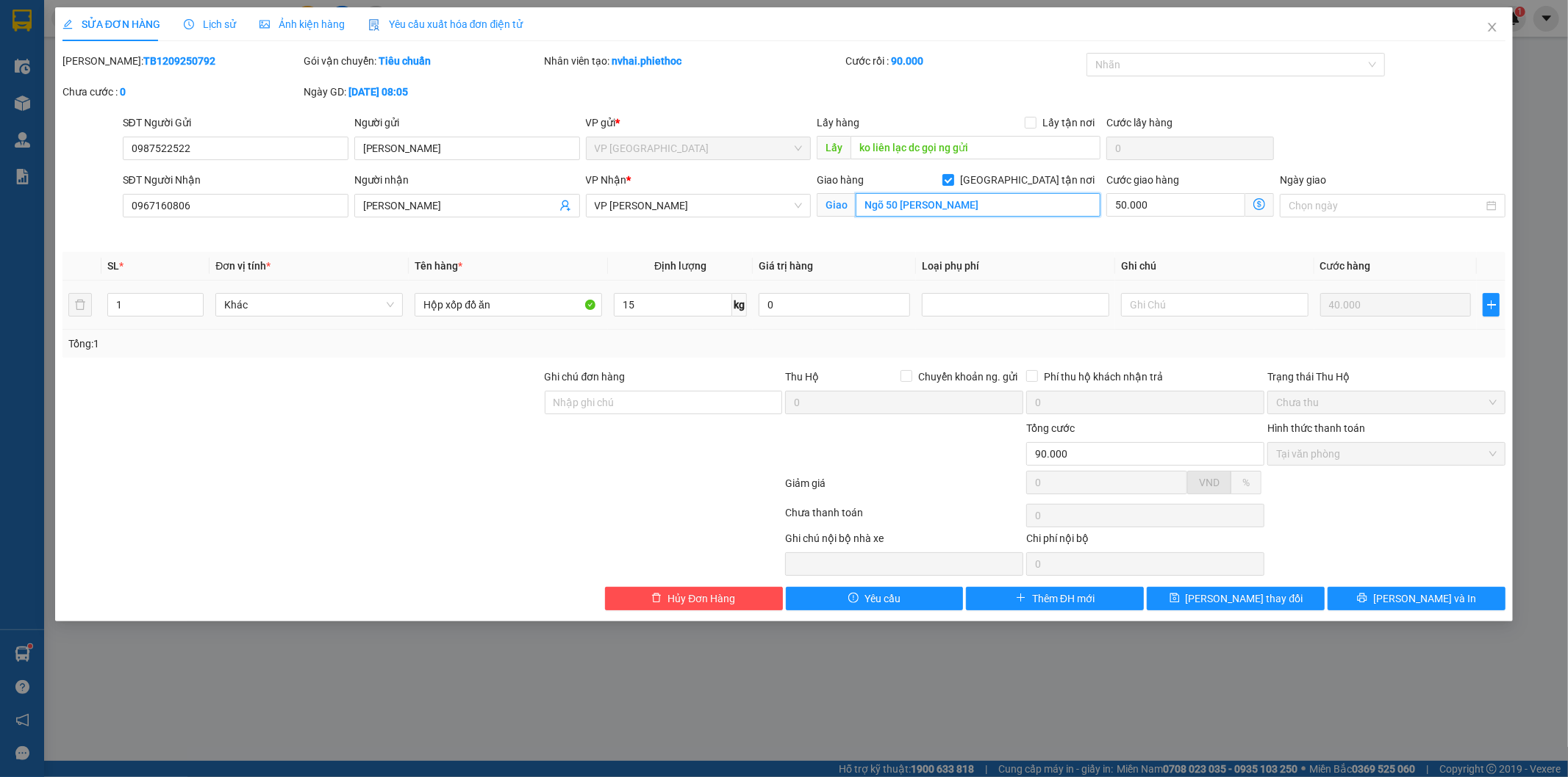
click at [994, 208] on input "Ngõ 50 Nguyễn Đạo An" at bounding box center [978, 205] width 245 height 23
click at [997, 204] on input "Ngõ 50 Nguyễn Đạo An" at bounding box center [978, 205] width 245 height 23
type input "Ngõ 50 Nguyễn Đạo An , Từ Liêm"
click at [1223, 610] on button "[PERSON_NAME] thay đổi" at bounding box center [1236, 599] width 178 height 23
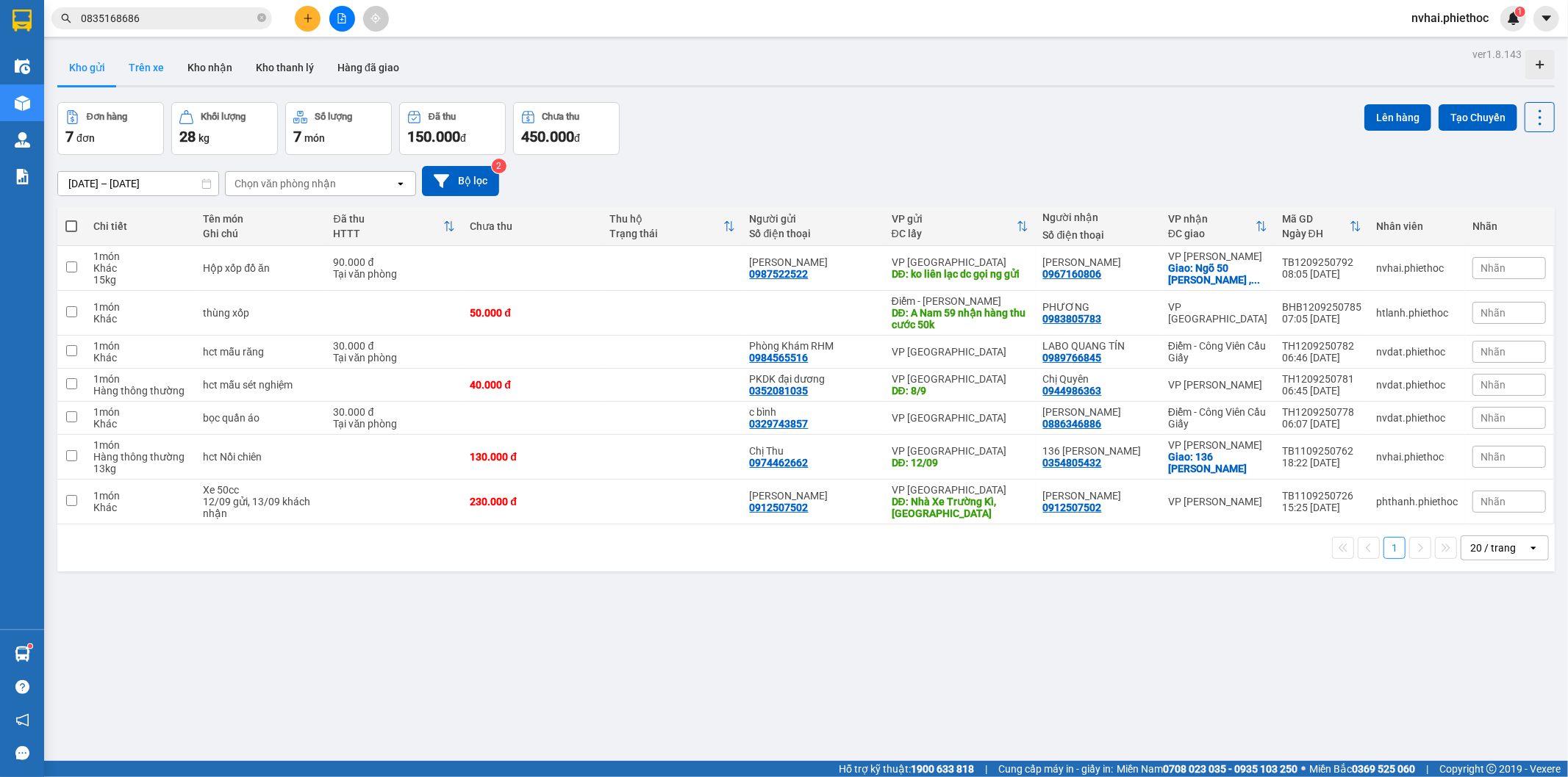
click at [133, 70] on button "Trên xe" at bounding box center [146, 67] width 59 height 35
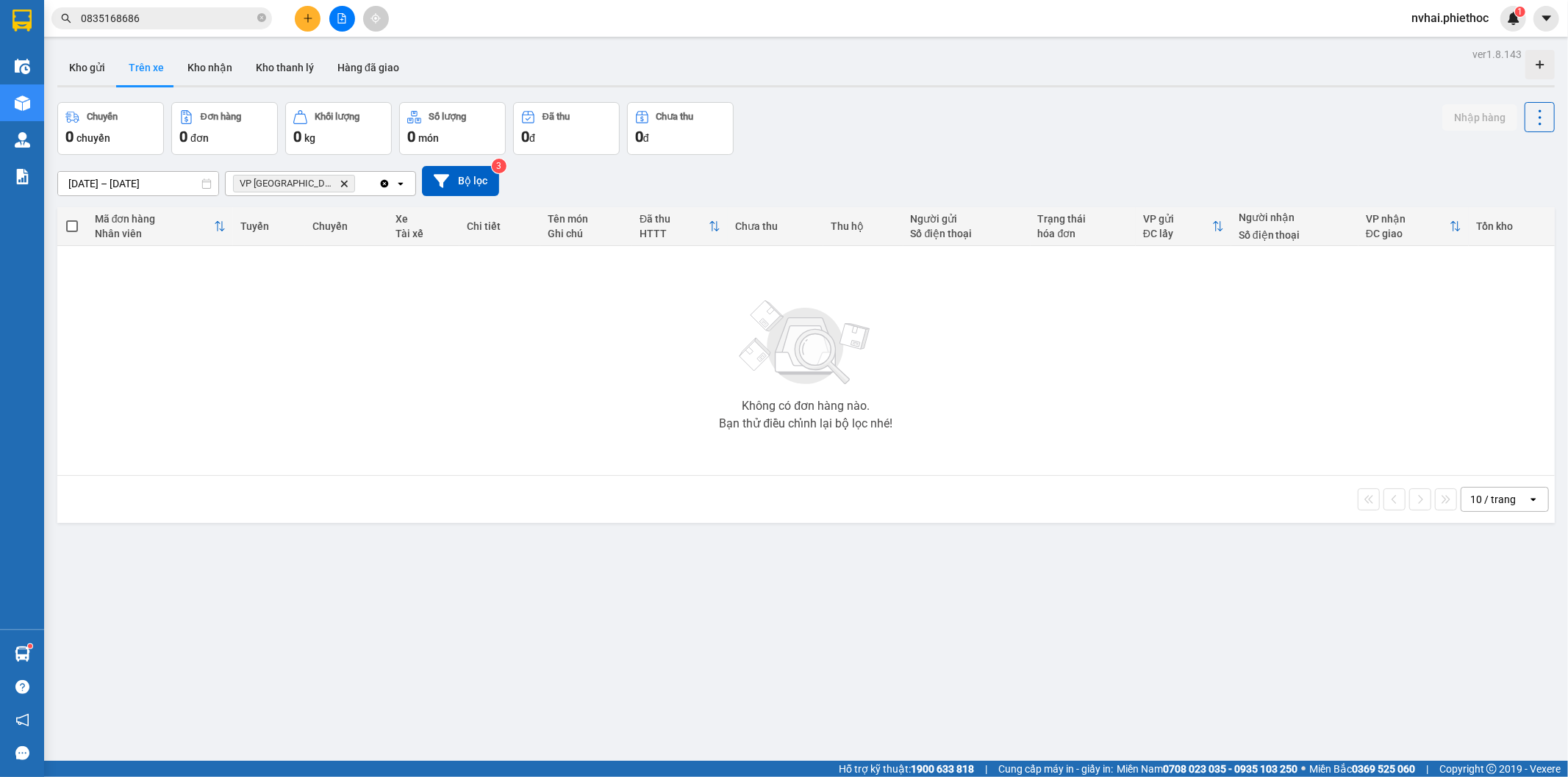
click at [72, 180] on input "12/09/2025 – 12/09/2025" at bounding box center [137, 183] width 160 height 23
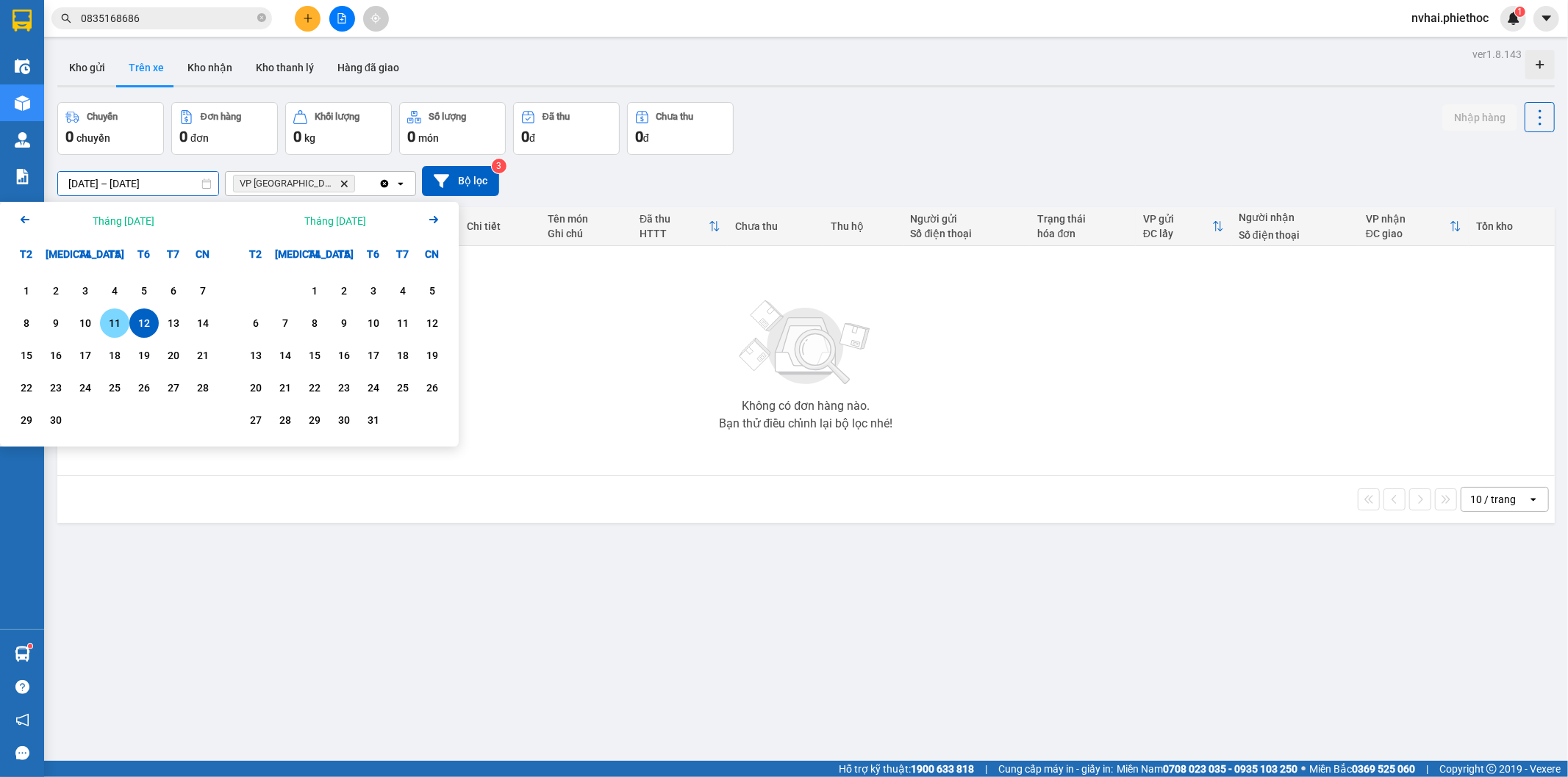
click at [112, 324] on div "11" at bounding box center [115, 323] width 20 height 18
click at [149, 326] on div "12" at bounding box center [144, 323] width 20 height 18
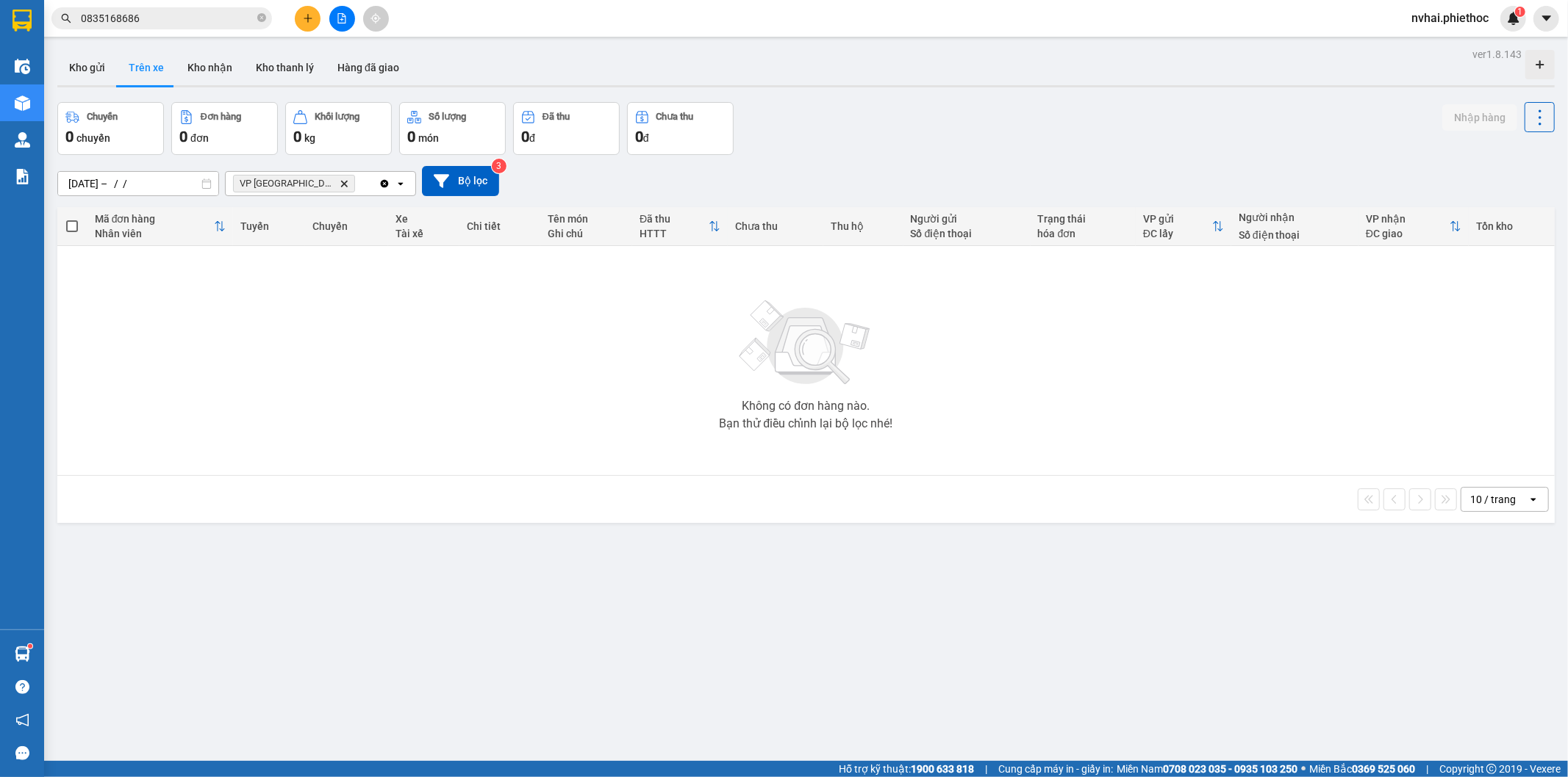
type input "[DATE] – [DATE]"
click at [89, 71] on button "Kho gửi" at bounding box center [87, 67] width 59 height 35
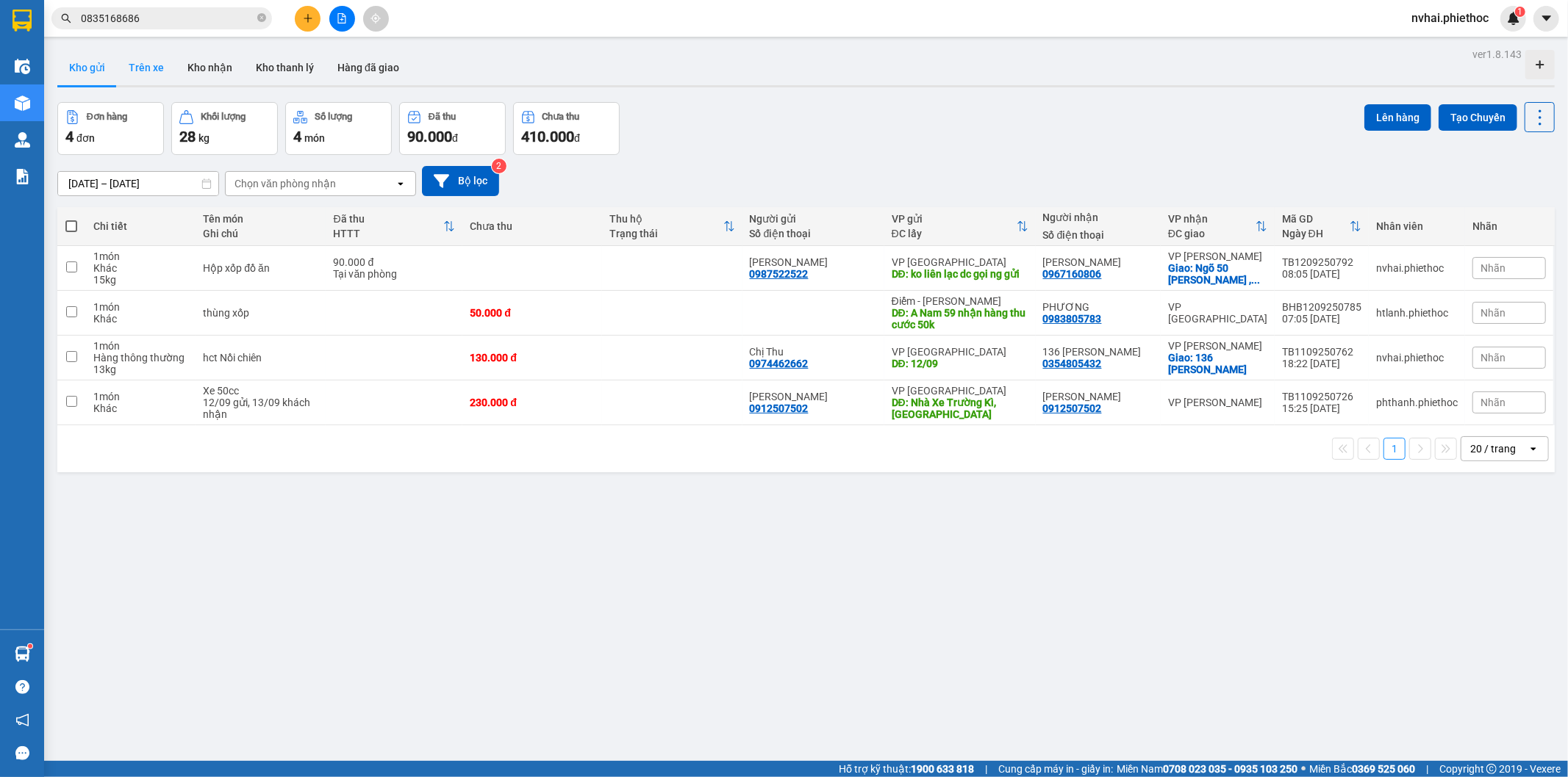
click at [135, 71] on button "Trên xe" at bounding box center [146, 67] width 59 height 35
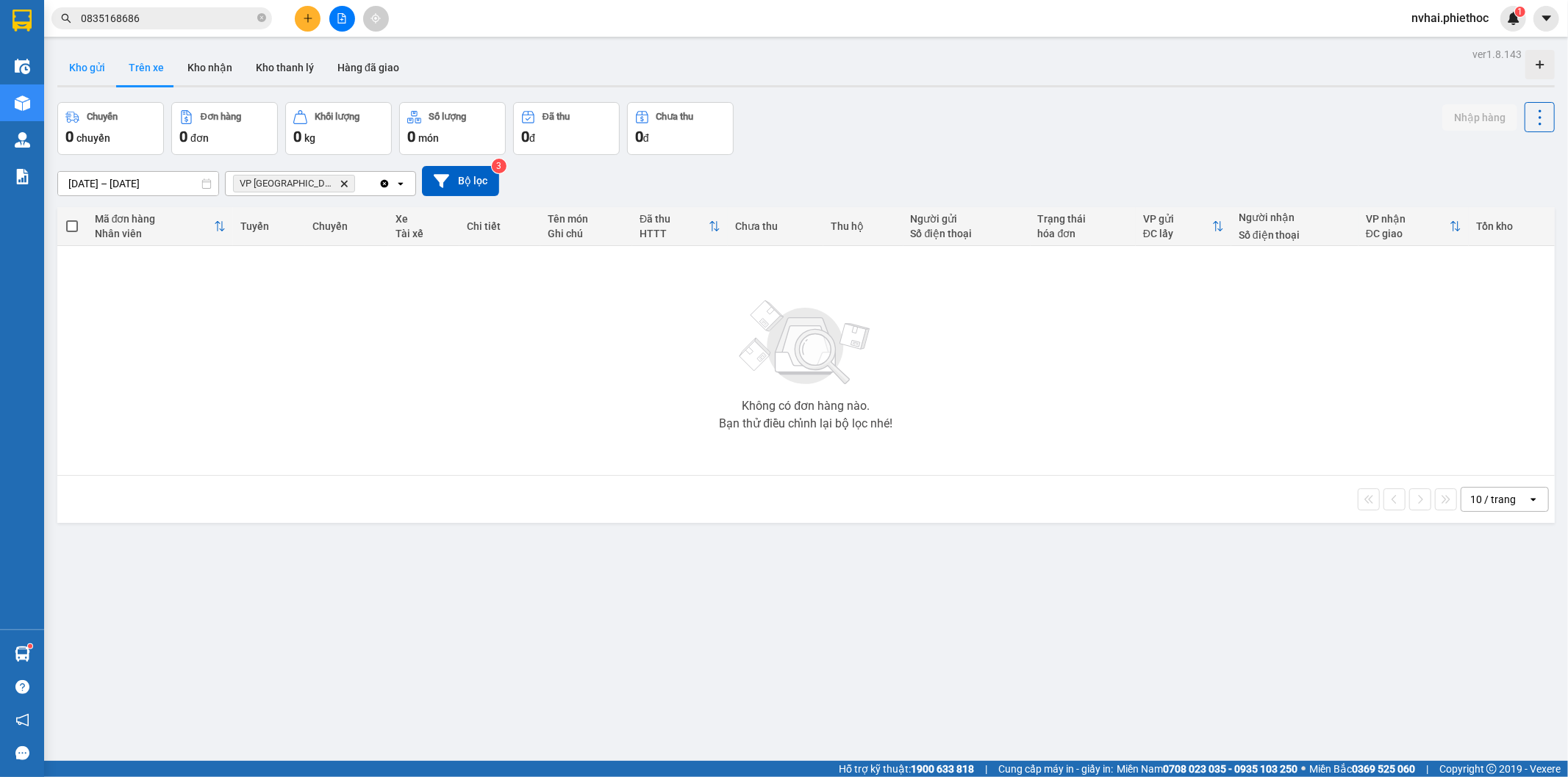
click at [89, 66] on button "Kho gửi" at bounding box center [87, 67] width 59 height 35
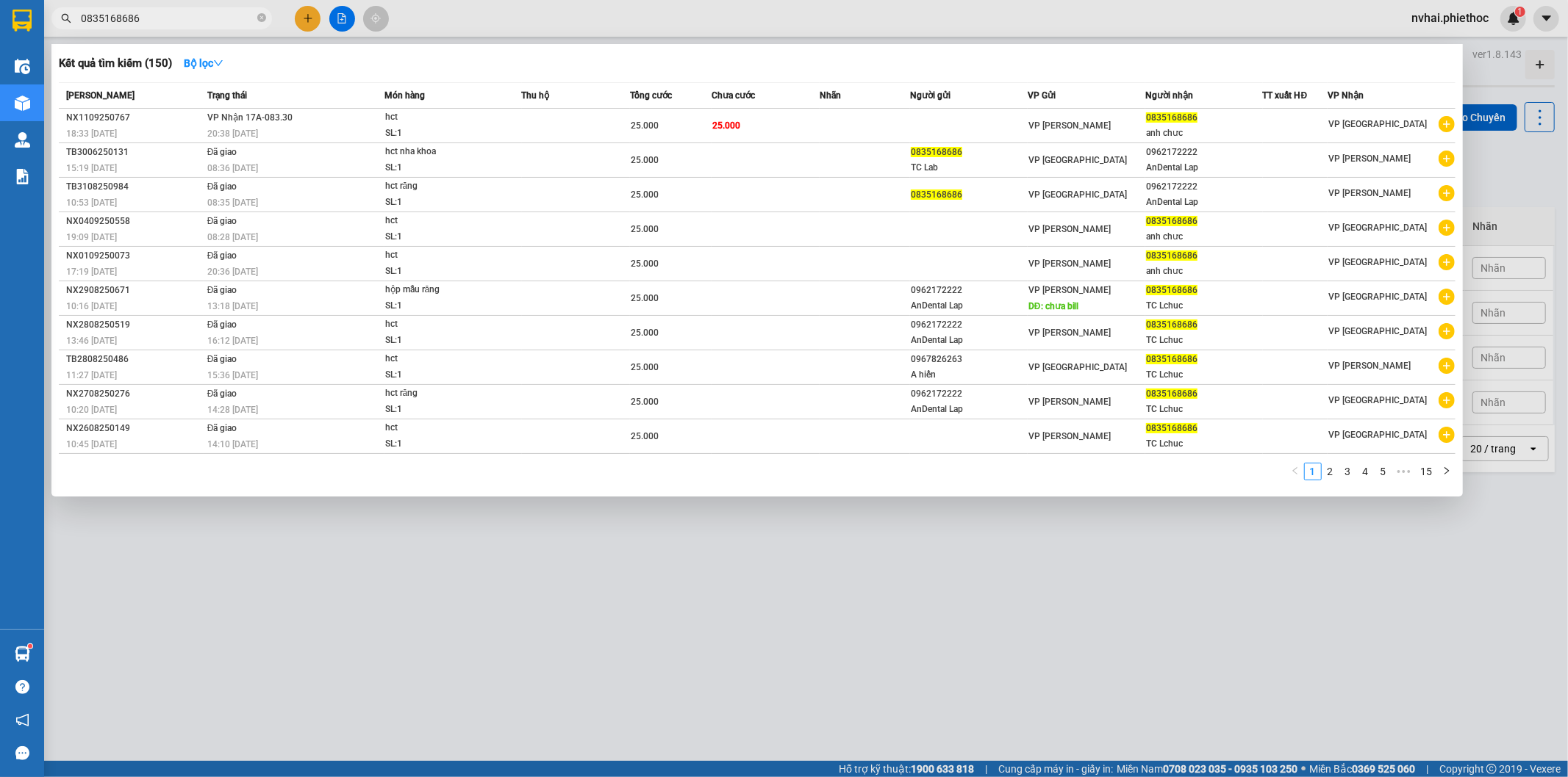
click at [196, 20] on input "0835168686" at bounding box center [168, 18] width 173 height 16
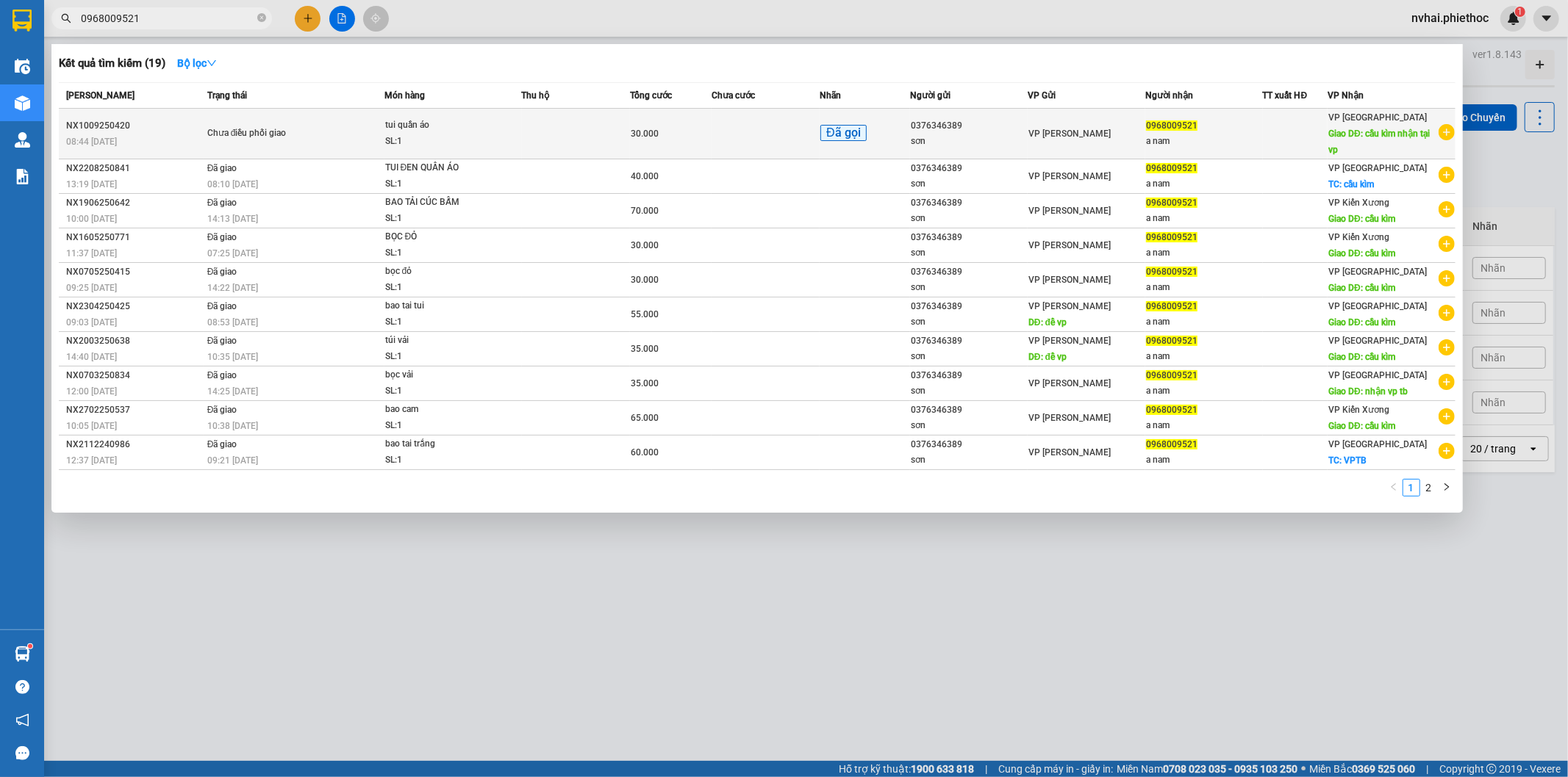
click at [1253, 123] on div "0968009521" at bounding box center [1204, 126] width 116 height 16
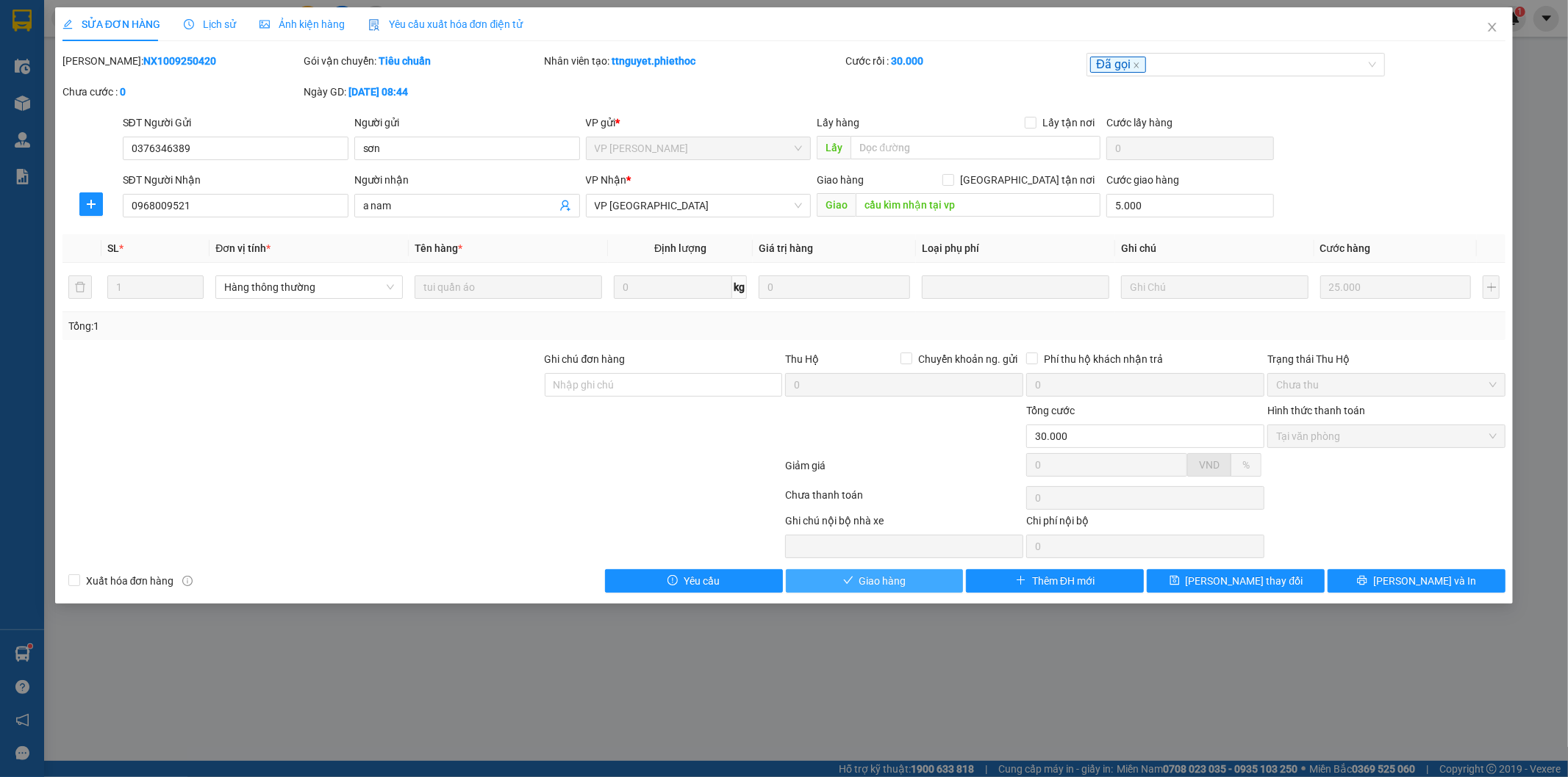
click at [858, 577] on button "Giao hàng" at bounding box center [875, 581] width 178 height 23
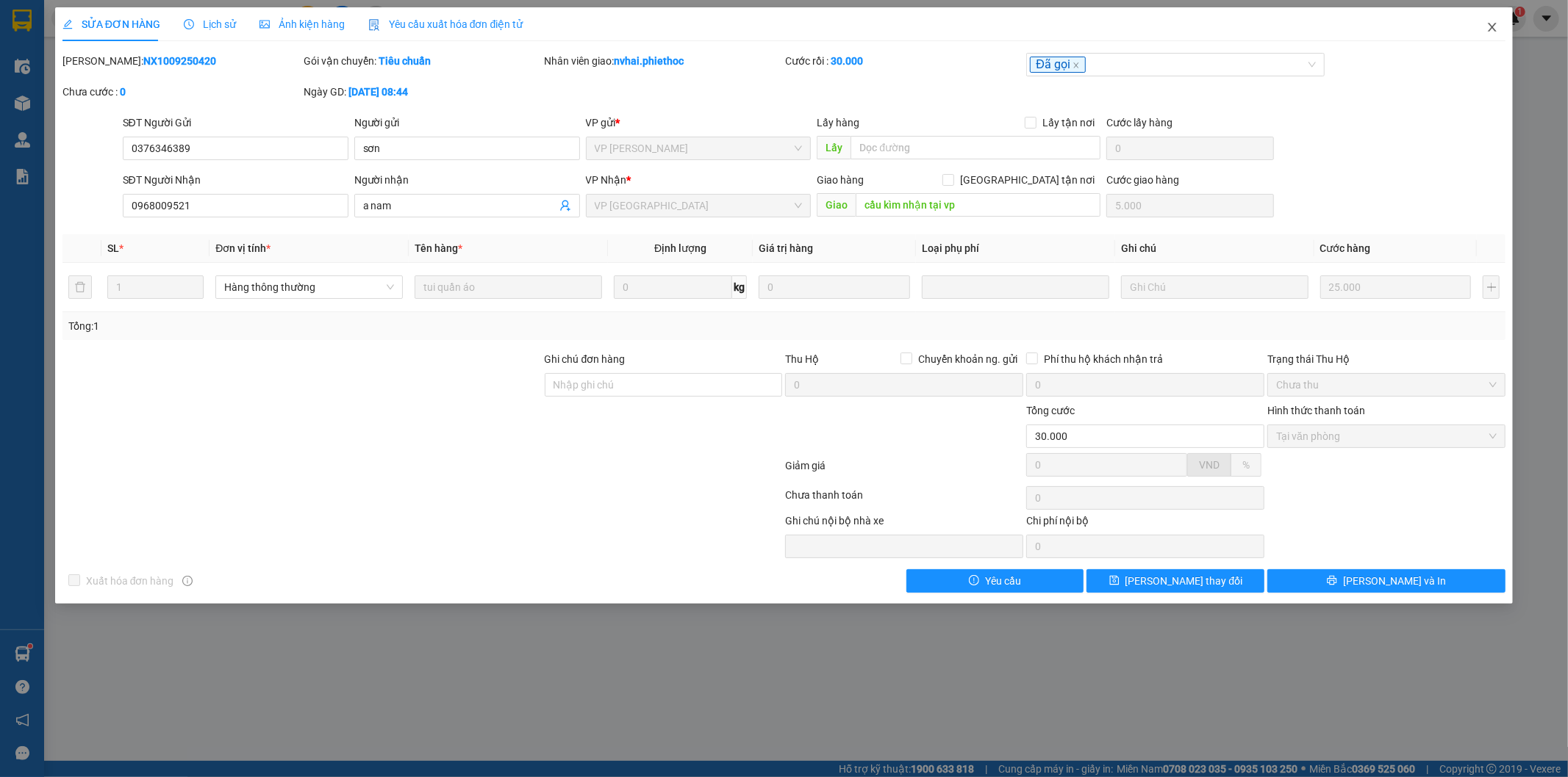
click at [1497, 31] on icon "close" at bounding box center [1492, 27] width 12 height 12
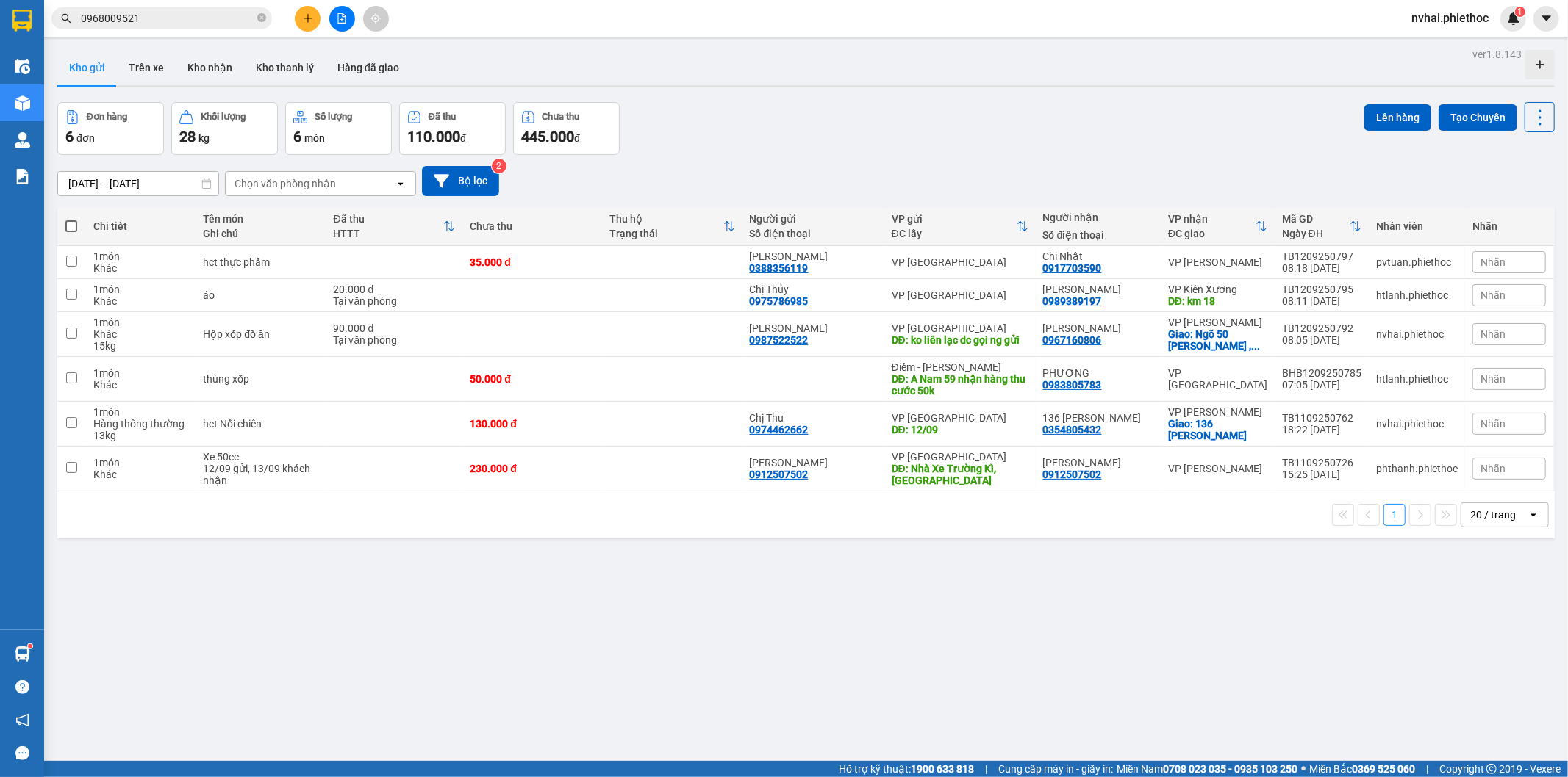
click at [306, 19] on icon "plus" at bounding box center [308, 18] width 10 height 10
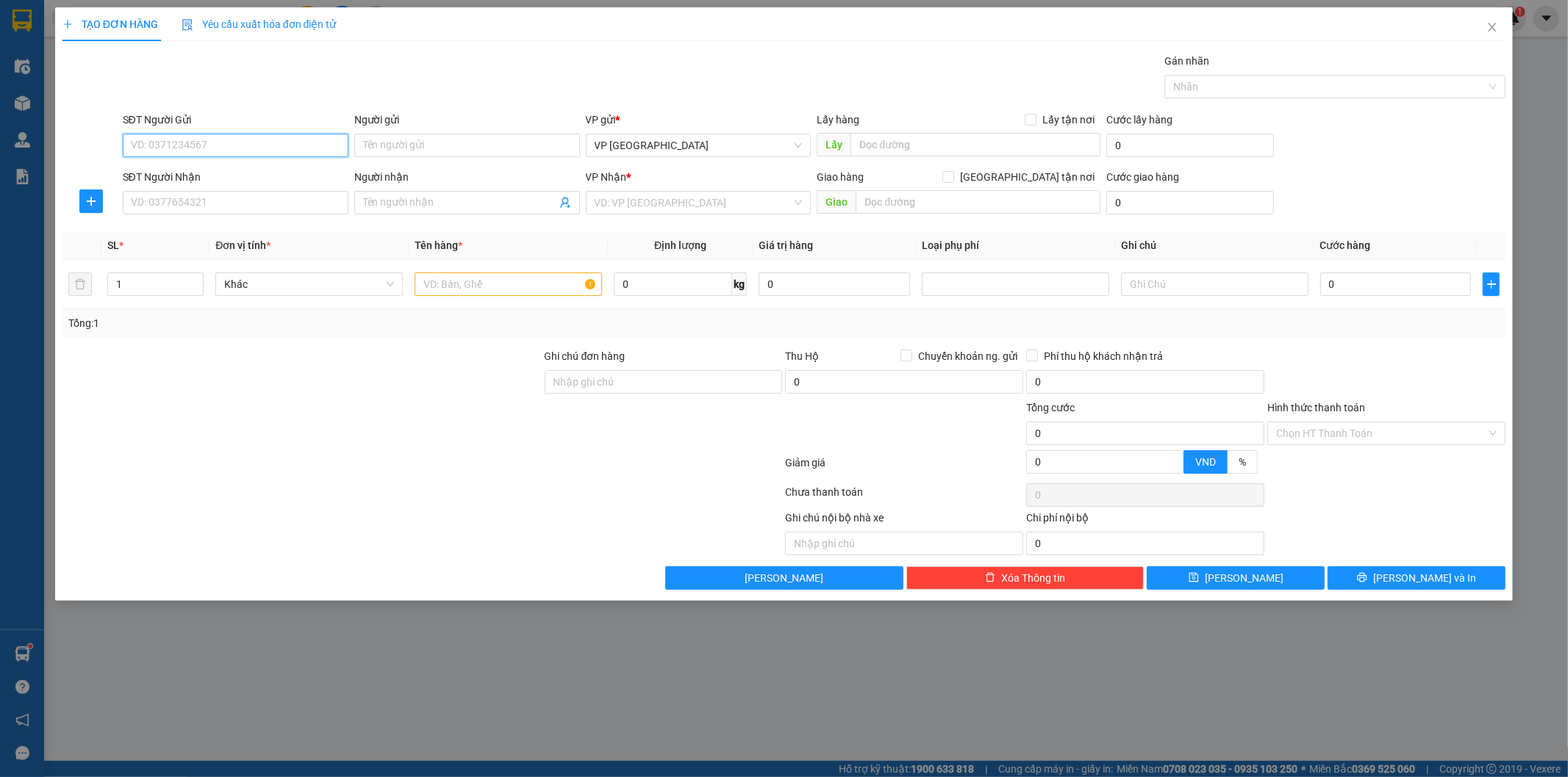
click at [231, 155] on input "SĐT Người Gửi" at bounding box center [235, 145] width 226 height 23
click at [211, 158] on div "SĐT Người Gửi 0912018636" at bounding box center [235, 137] width 226 height 51
click at [206, 134] on input "0912018636" at bounding box center [235, 145] width 226 height 23
click at [209, 165] on div "0912018636 - Chú hạnh" at bounding box center [235, 175] width 226 height 23
click at [209, 200] on input "SĐT Người Nhận" at bounding box center [235, 203] width 226 height 23
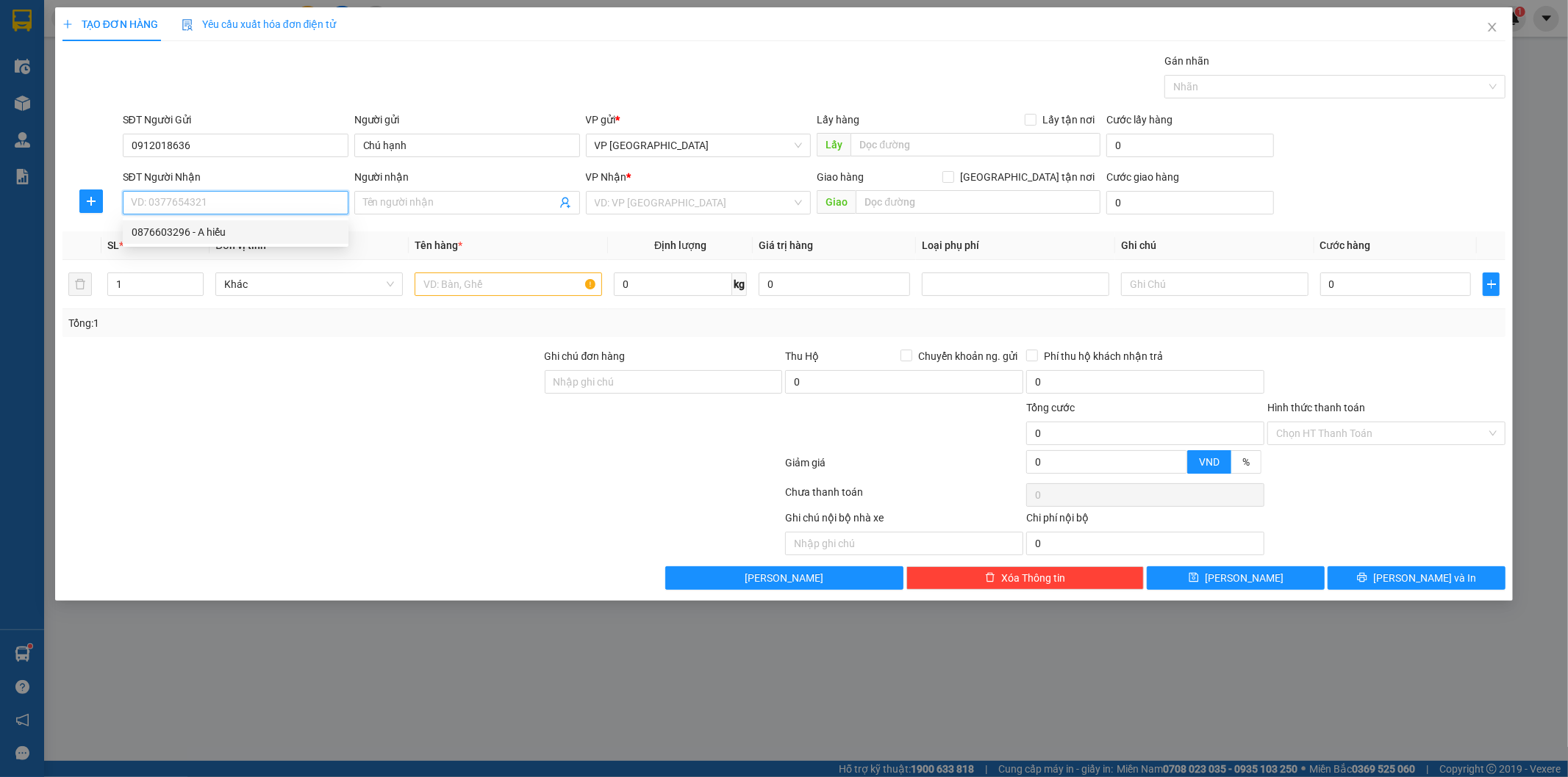
click at [204, 234] on div "0876603296 - A hiếu" at bounding box center [236, 232] width 208 height 16
click at [521, 284] on input "text" at bounding box center [508, 284] width 187 height 23
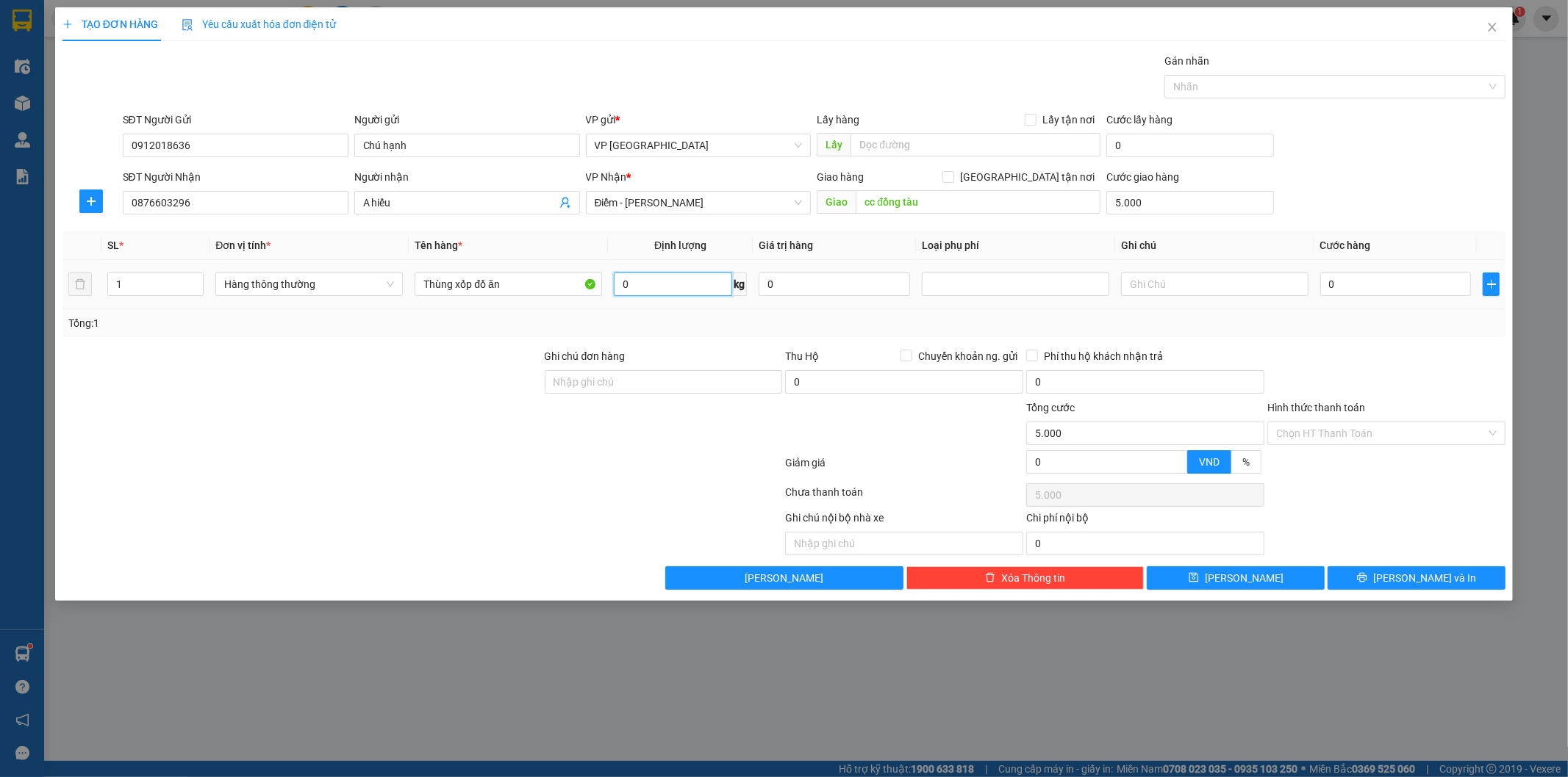
click at [638, 286] on input "0" at bounding box center [673, 284] width 119 height 23
click at [1392, 284] on input "0" at bounding box center [1396, 284] width 151 height 23
click at [1374, 292] on input "4.500.040.000" at bounding box center [1396, 284] width 151 height 23
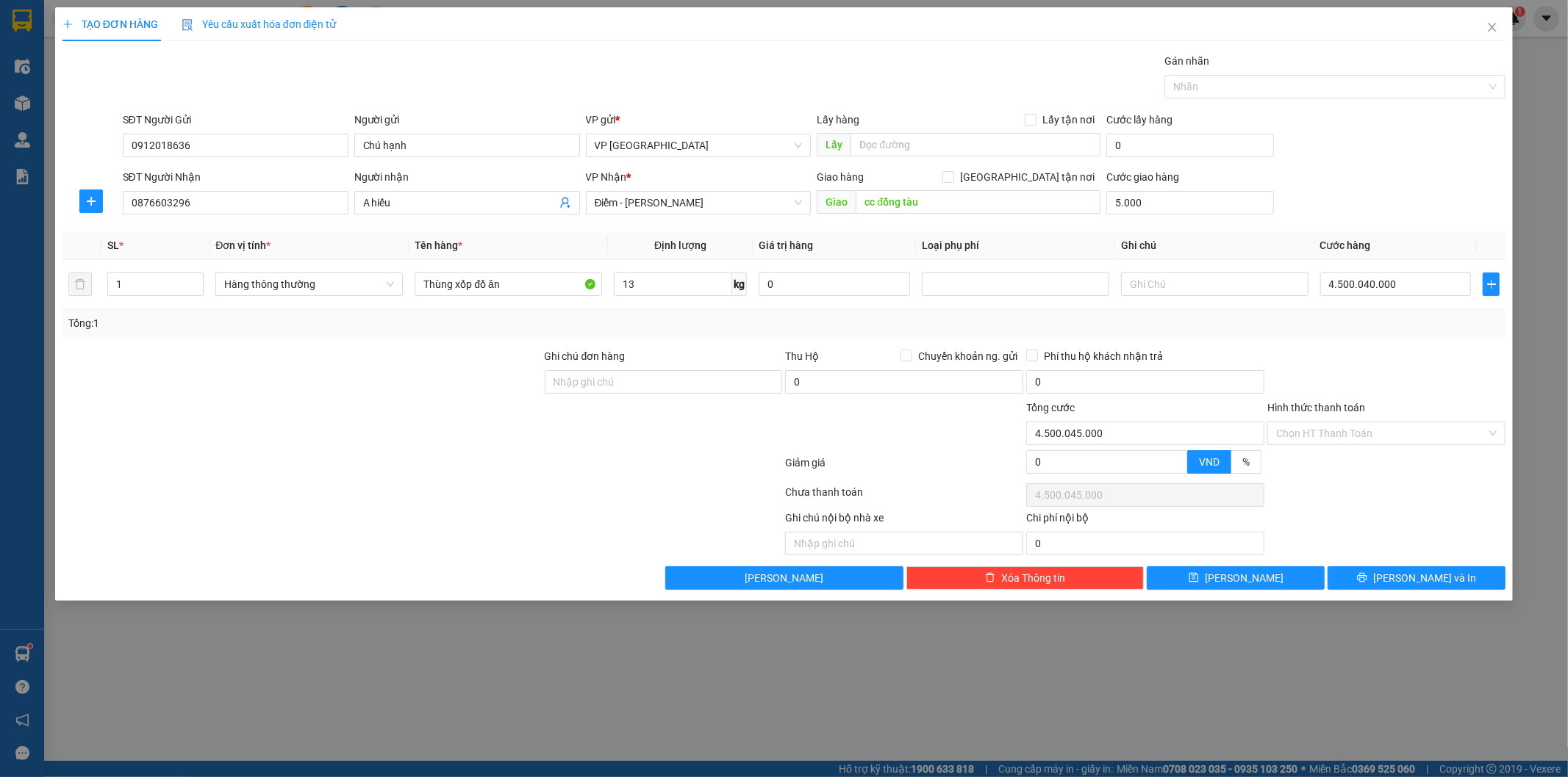
click at [1381, 322] on div "Tổng: 1" at bounding box center [784, 323] width 1432 height 16
click at [1371, 312] on div "Tổng: 1" at bounding box center [784, 324] width 1444 height 28
click at [1371, 289] on input "4.500.040.000" at bounding box center [1396, 284] width 151 height 23
click at [687, 325] on div "Tổng: 1" at bounding box center [784, 323] width 1432 height 16
click at [1364, 284] on input "4.500.040.000" at bounding box center [1396, 284] width 151 height 23
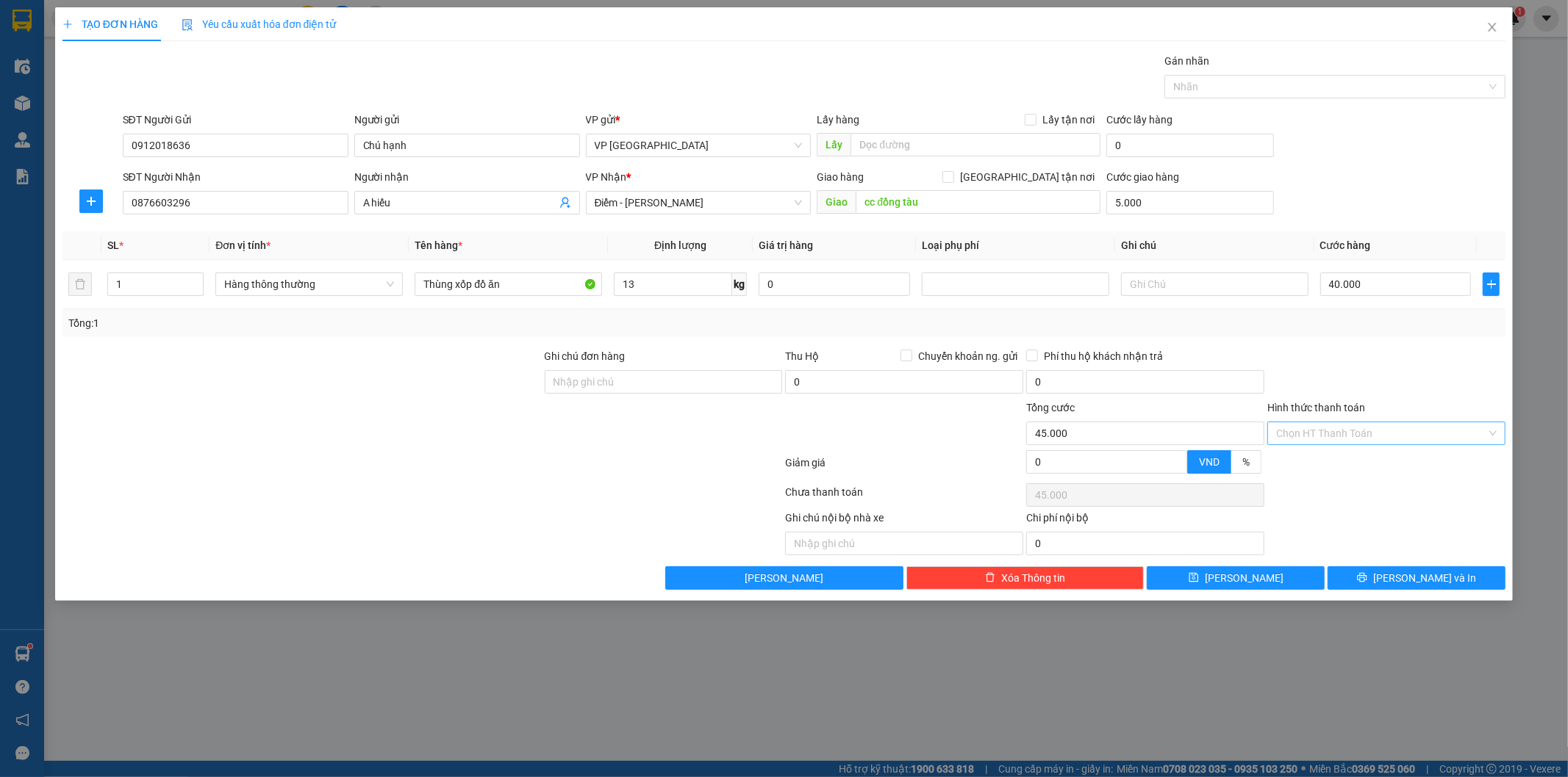
click at [1368, 438] on input "Hình thức thanh toán" at bounding box center [1381, 434] width 210 height 22
click at [1346, 465] on div "Tại văn phòng" at bounding box center [1387, 463] width 221 height 16
click at [1405, 579] on span "[PERSON_NAME] và In" at bounding box center [1424, 578] width 103 height 16
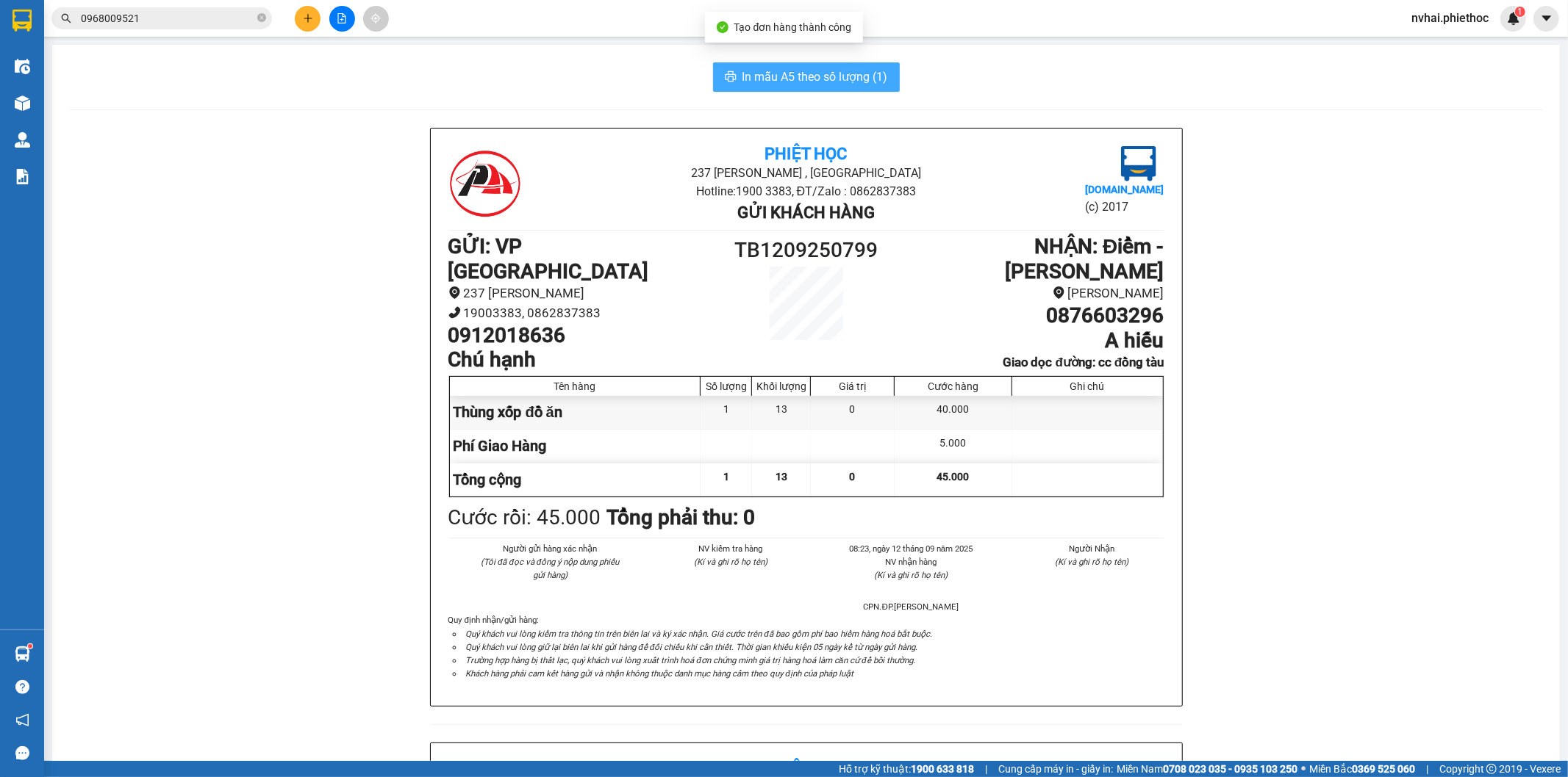
click at [782, 85] on span "In mẫu A5 theo số lượng (1)" at bounding box center [815, 77] width 145 height 19
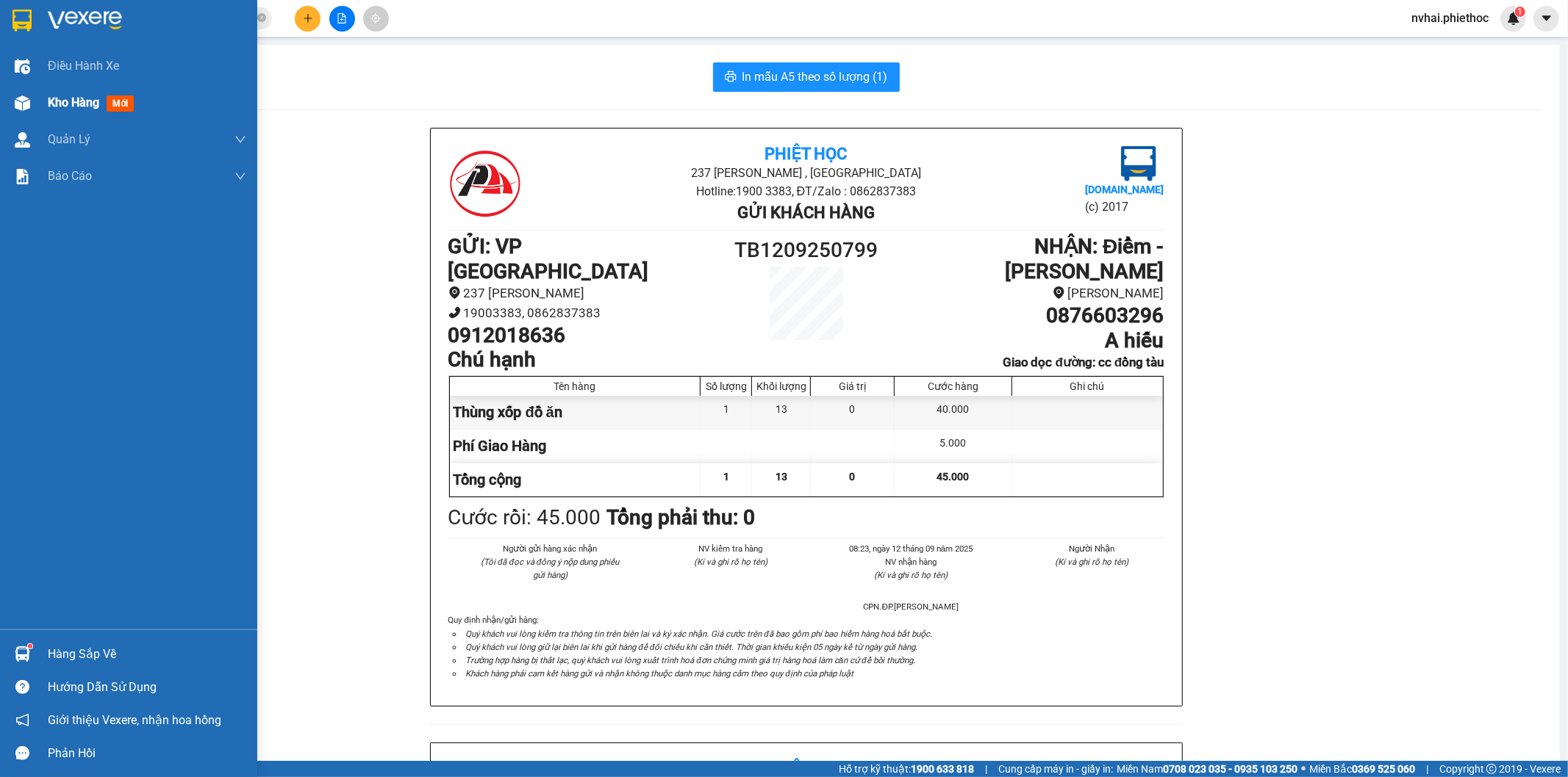
click at [31, 90] on div at bounding box center [22, 103] width 26 height 26
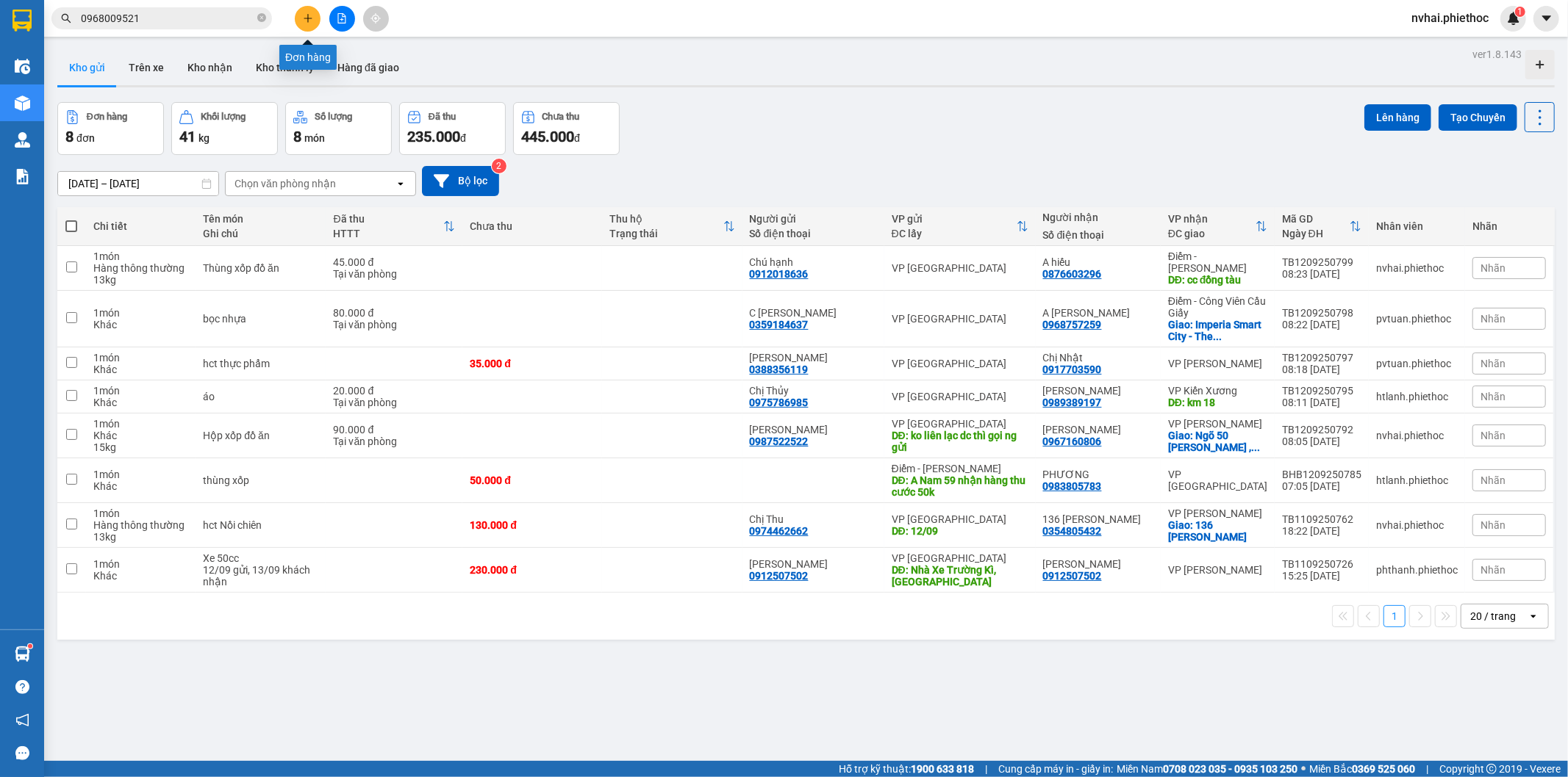
click at [310, 18] on icon "plus" at bounding box center [308, 18] width 8 height 1
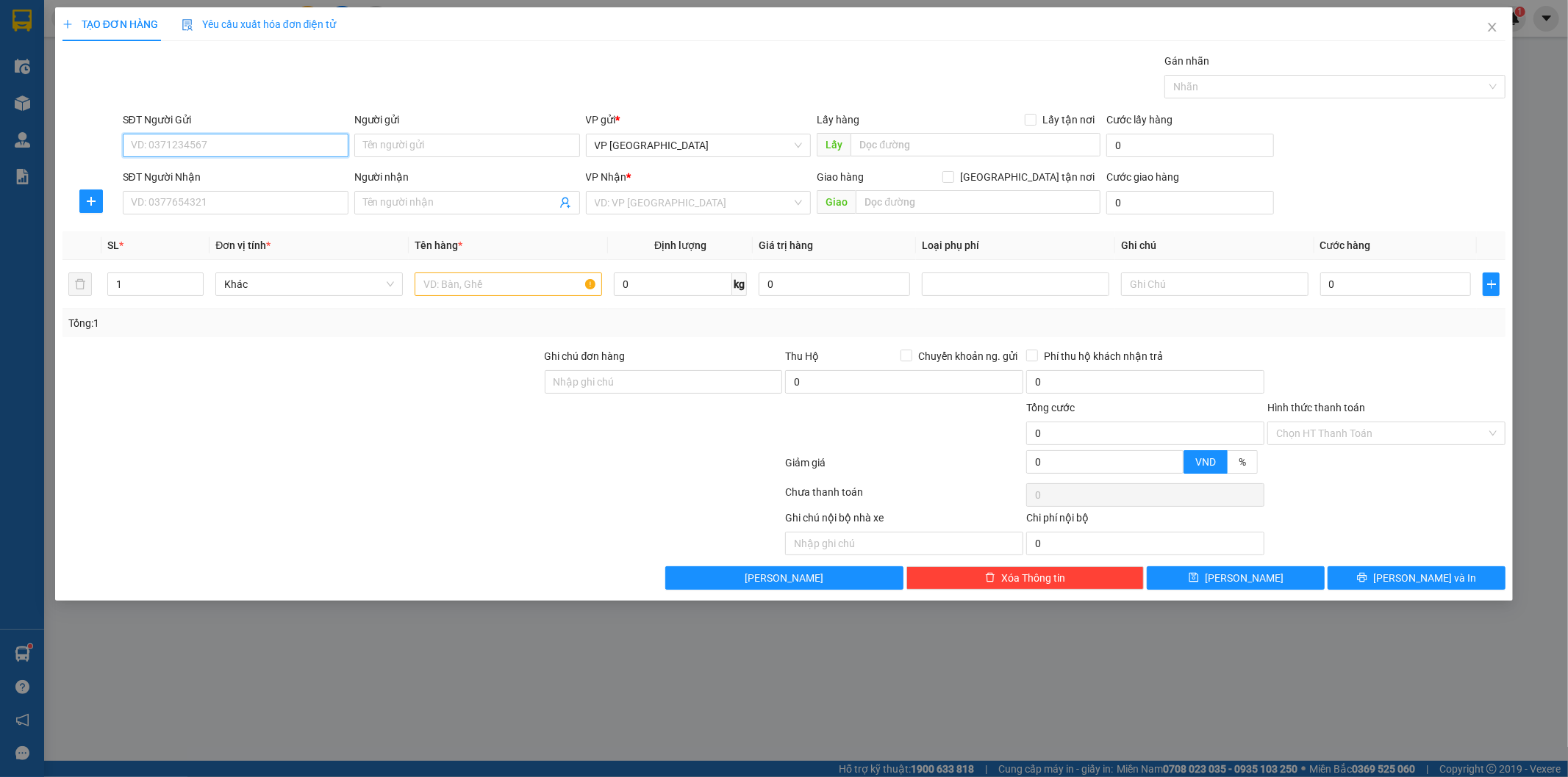
click at [215, 145] on input "SĐT Người Gửi" at bounding box center [235, 145] width 226 height 23
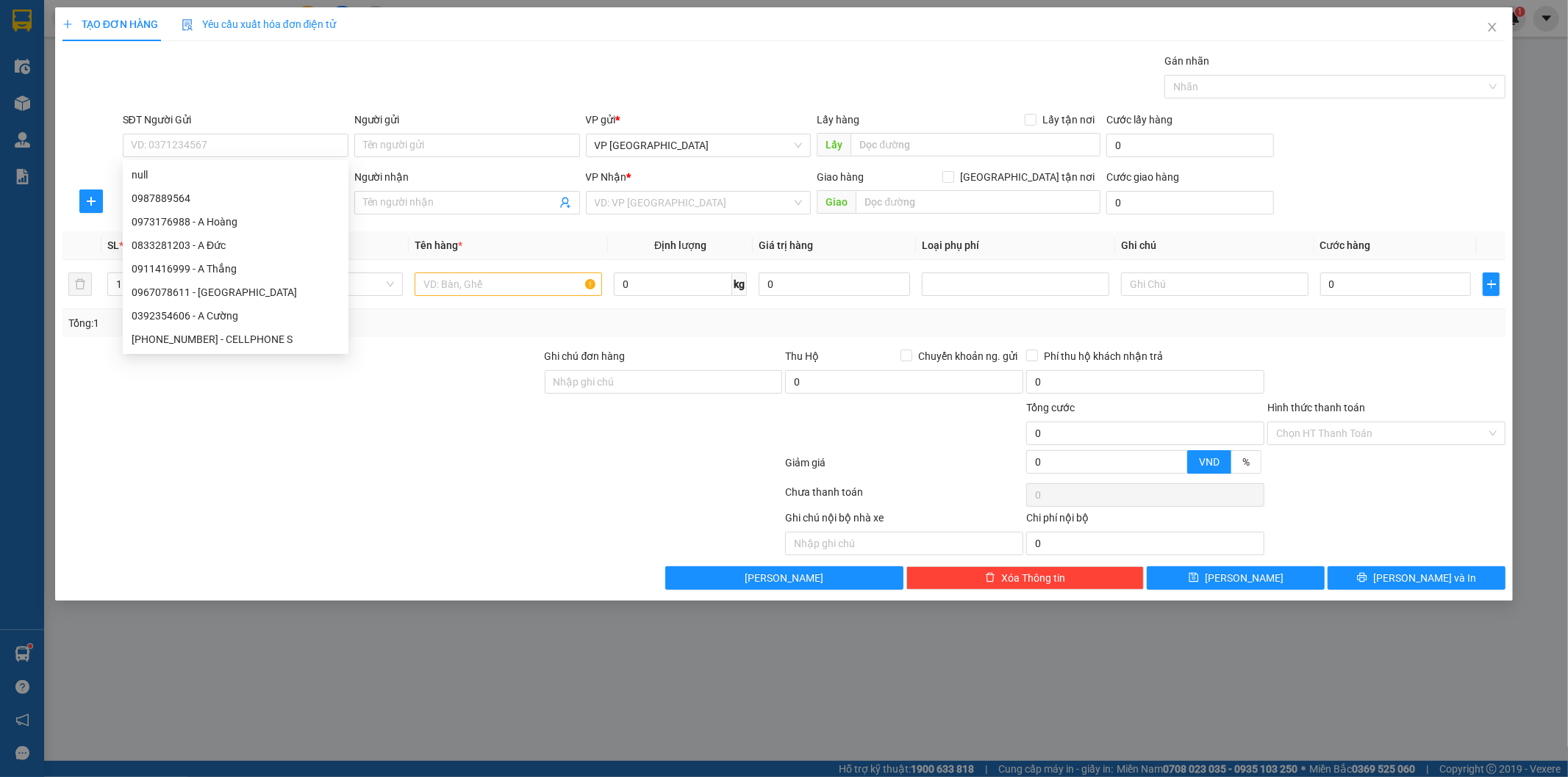
click at [341, 80] on div "Gói vận chuyển * Tiêu chuẩn Gán nhãn Nhãn" at bounding box center [815, 79] width 1389 height 51
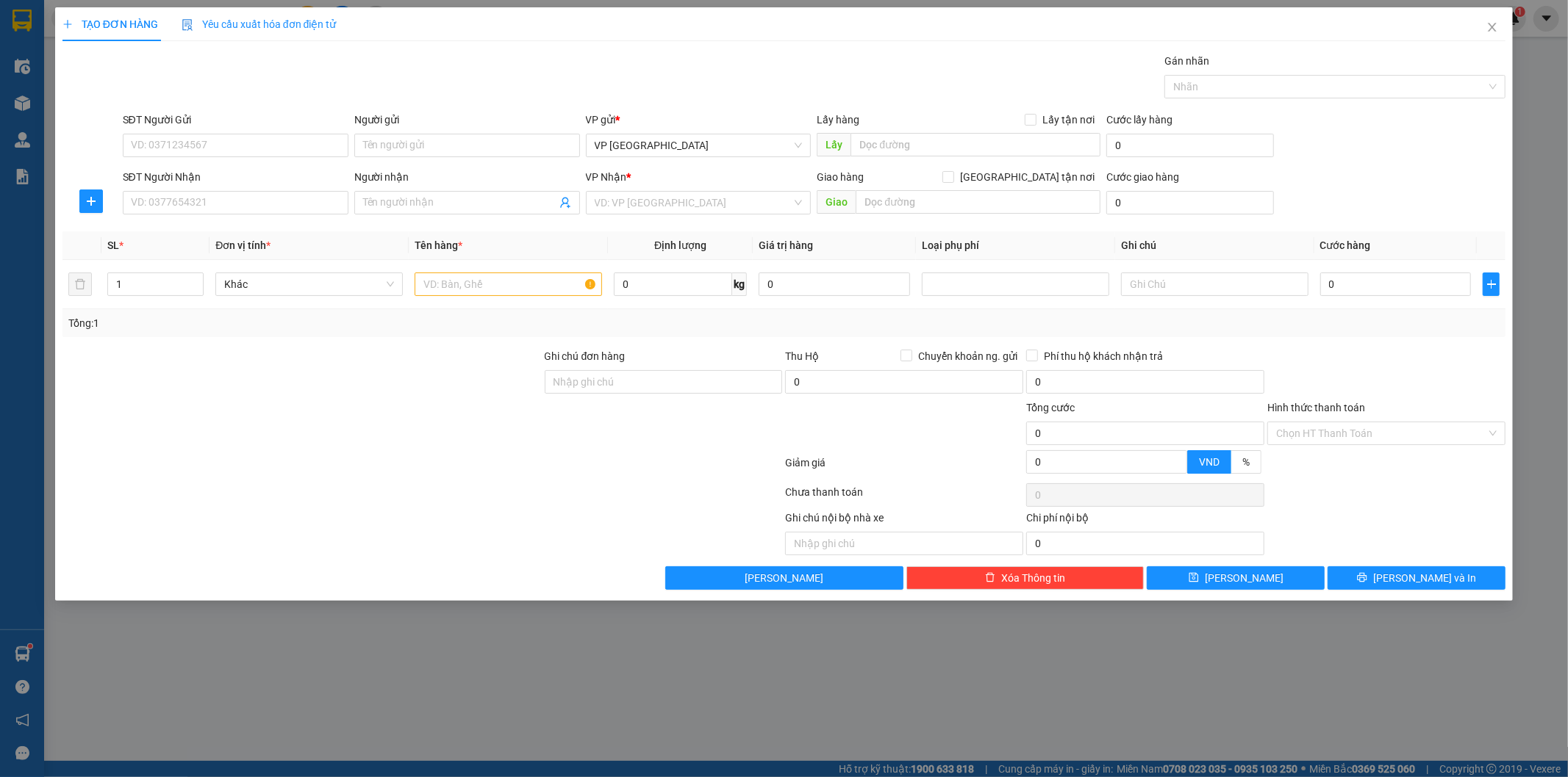
click at [226, 189] on div "SĐT Người Nhận" at bounding box center [235, 180] width 226 height 22
click at [233, 155] on input "SĐT Người Gửi" at bounding box center [235, 145] width 226 height 23
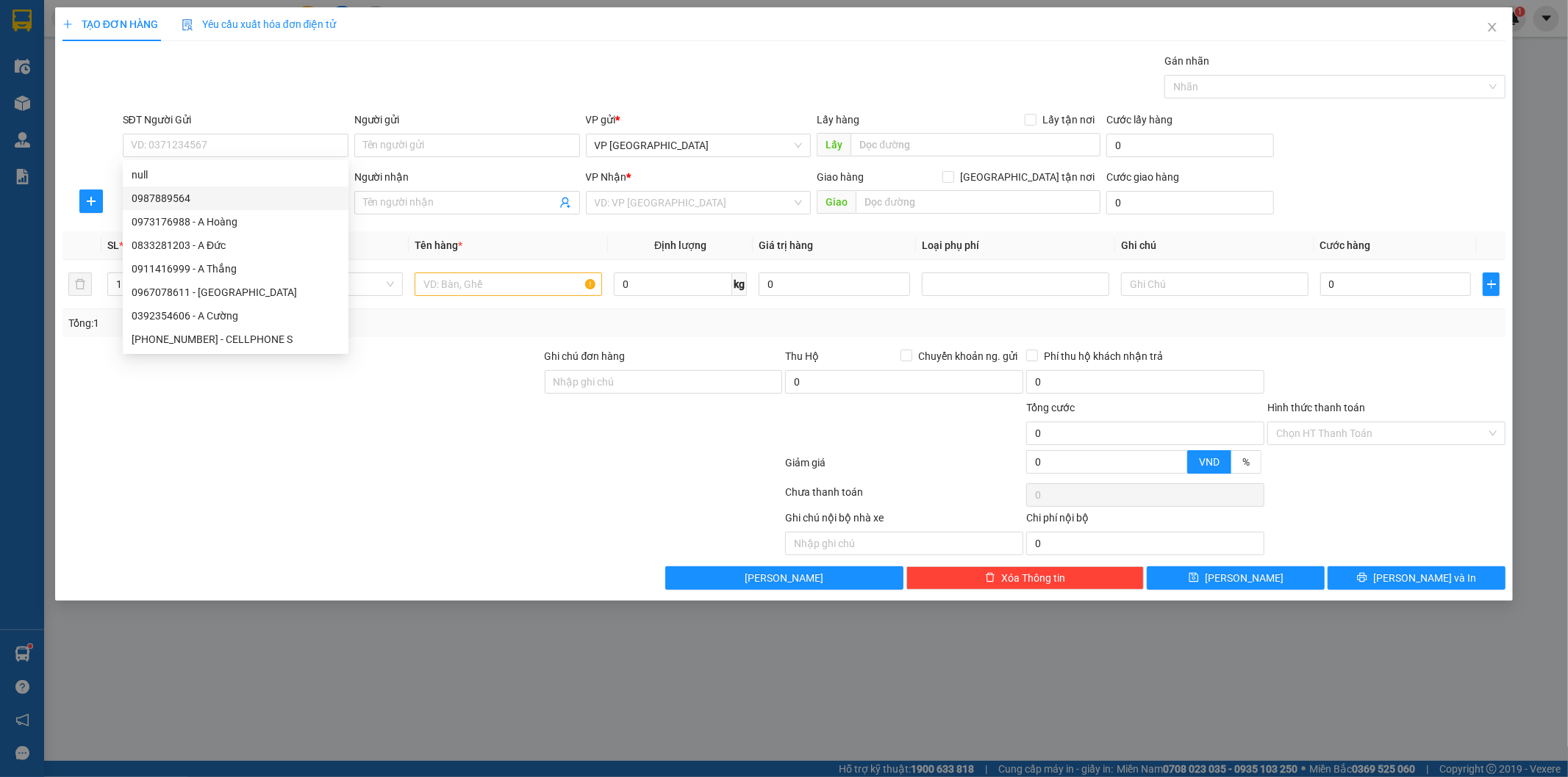
click at [411, 385] on div at bounding box center [302, 374] width 482 height 51
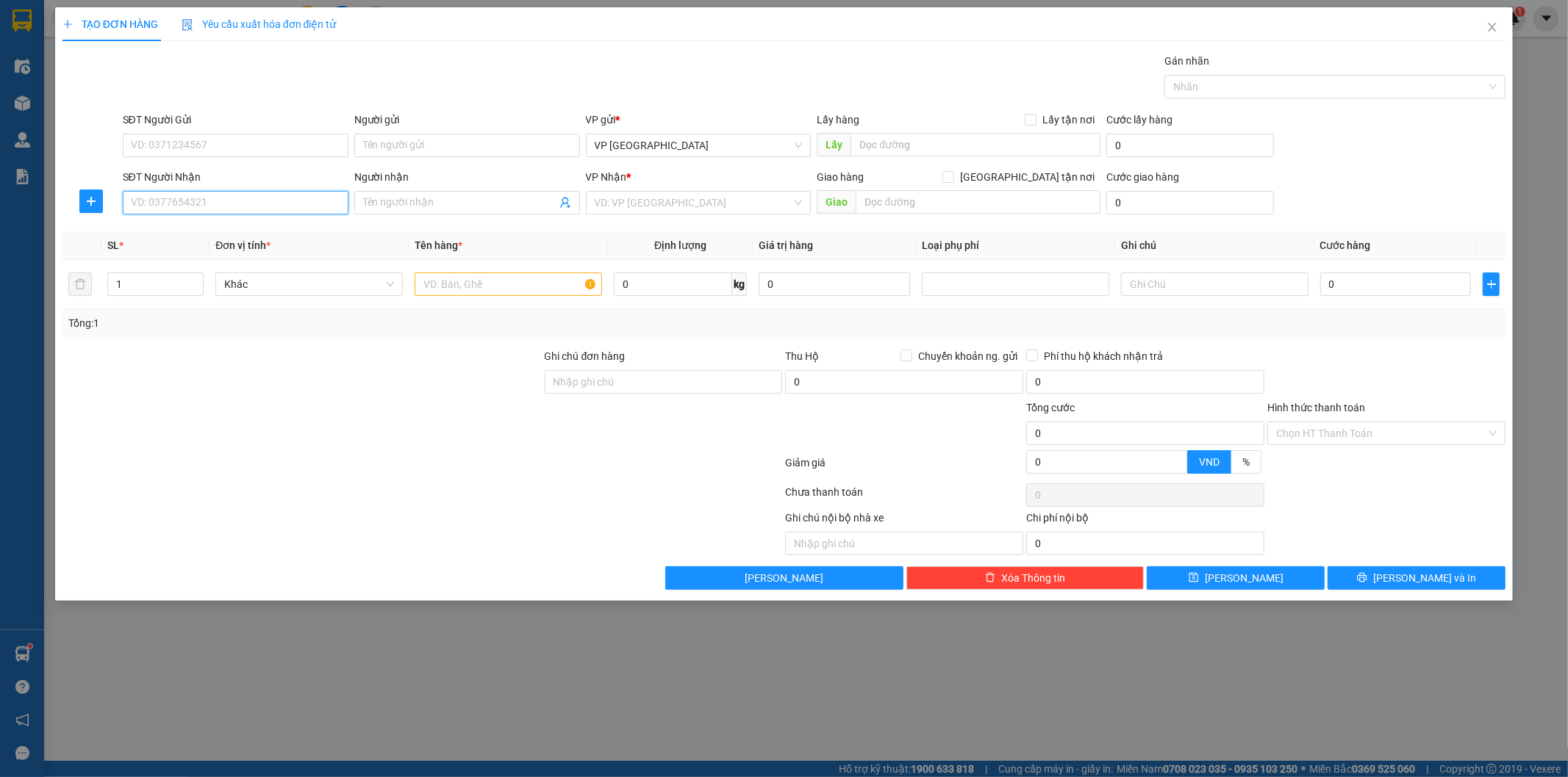
click at [276, 201] on input "SĐT Người Nhận" at bounding box center [235, 203] width 226 height 23
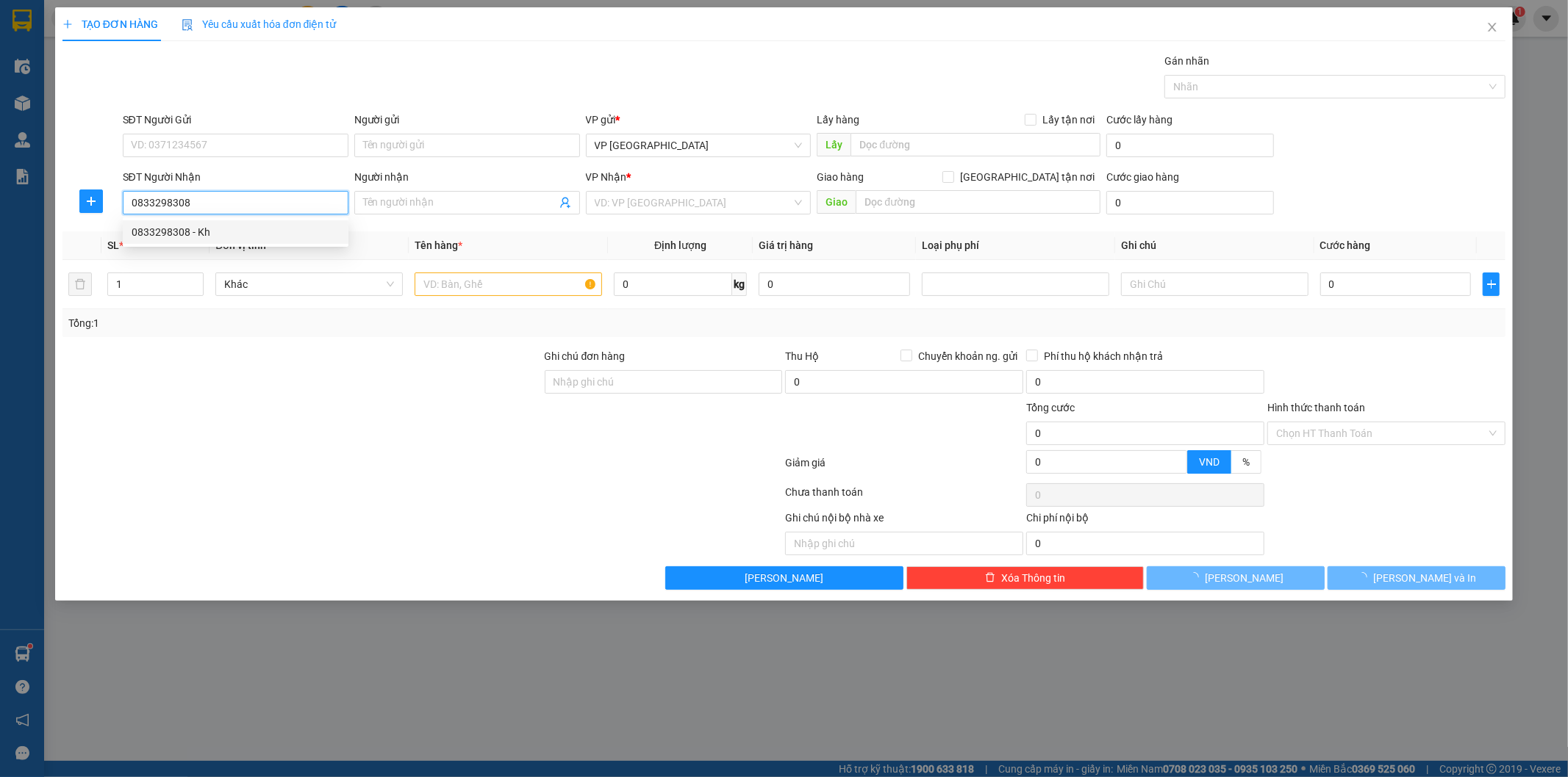
click at [258, 224] on div "0833298308 - Kh" at bounding box center [236, 232] width 208 height 16
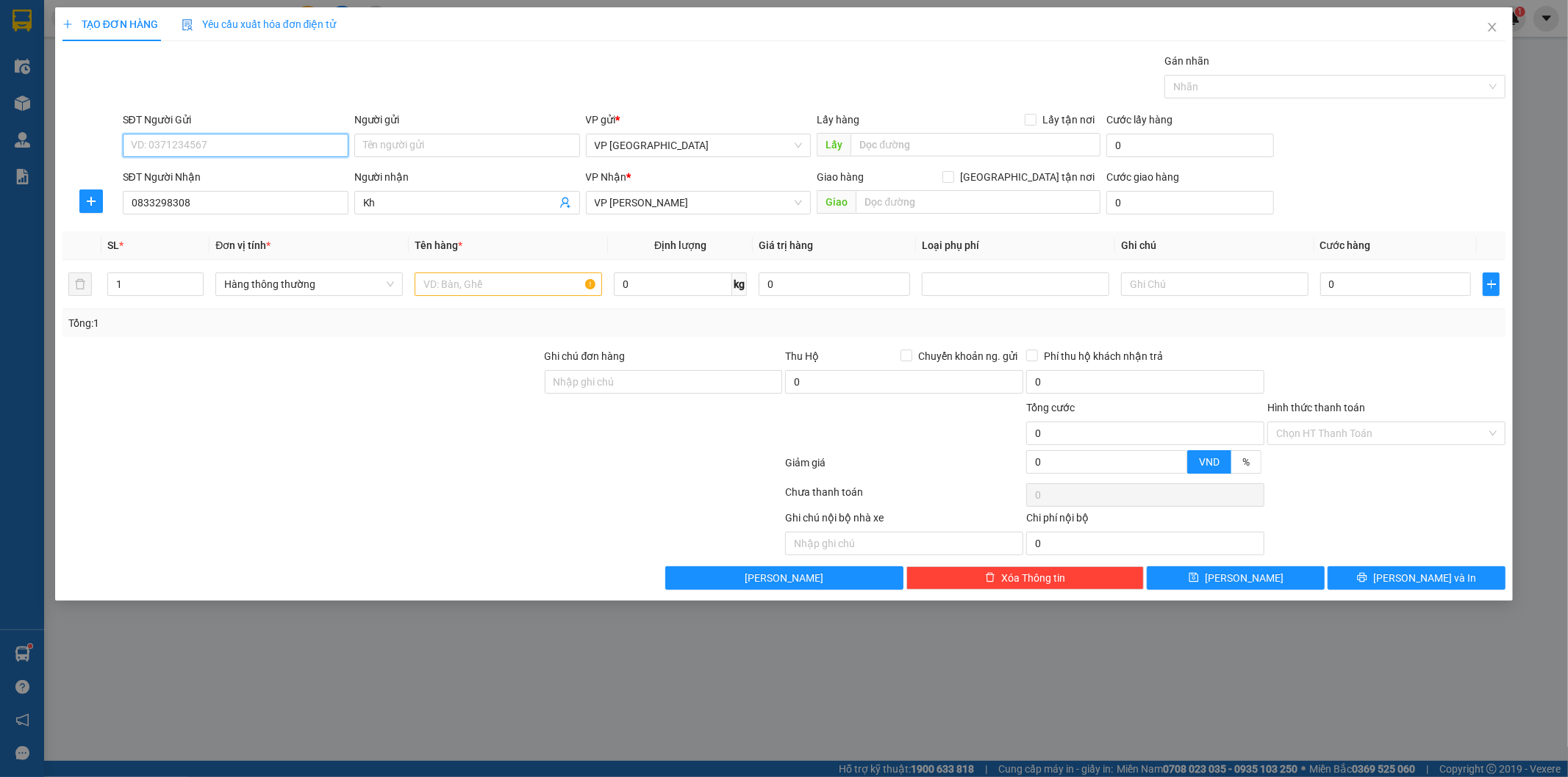
click at [273, 140] on input "SĐT Người Gửi" at bounding box center [235, 145] width 226 height 23
click at [349, 57] on div "Gói vận chuyển * Tiêu chuẩn Gán nhãn Nhãn" at bounding box center [815, 79] width 1389 height 51
click at [235, 145] on input "SĐT Người Gửi" at bounding box center [235, 145] width 226 height 23
click at [411, 149] on input "Người gửi" at bounding box center [467, 145] width 226 height 23
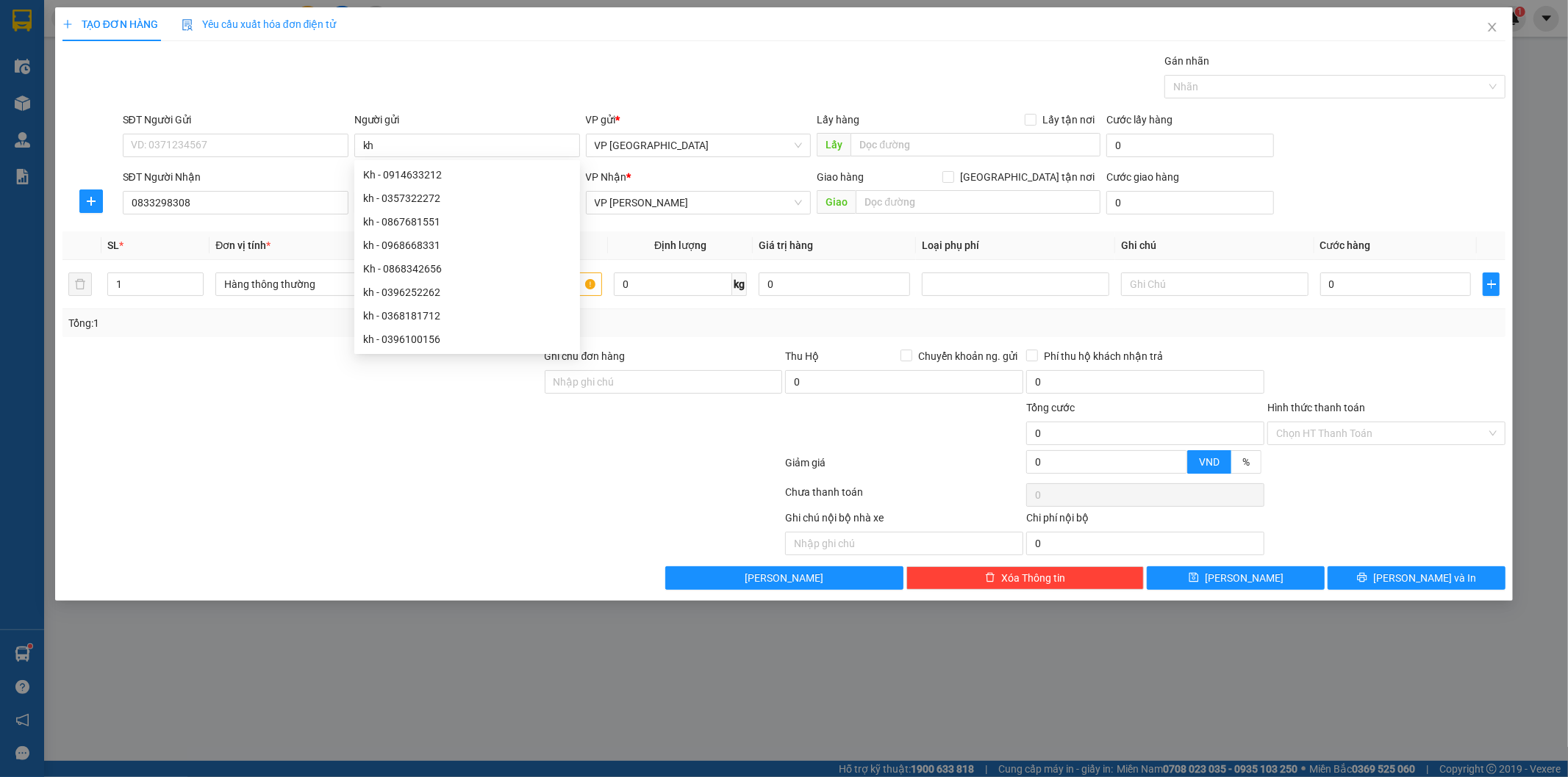
click at [456, 92] on div "Gói vận chuyển * Tiêu chuẩn Gán nhãn Nhãn" at bounding box center [815, 79] width 1389 height 51
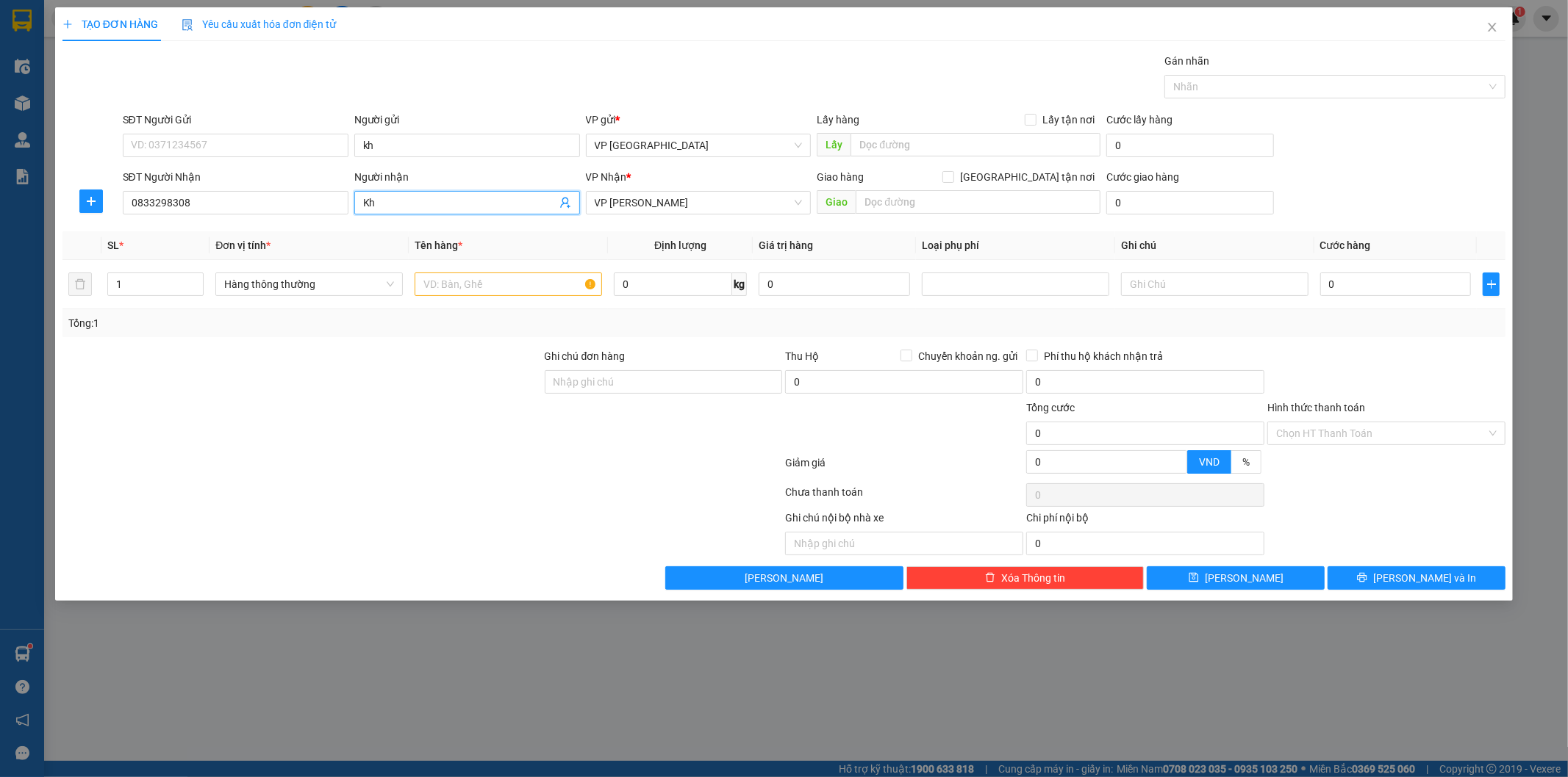
click at [412, 209] on input "Kh" at bounding box center [460, 203] width 194 height 16
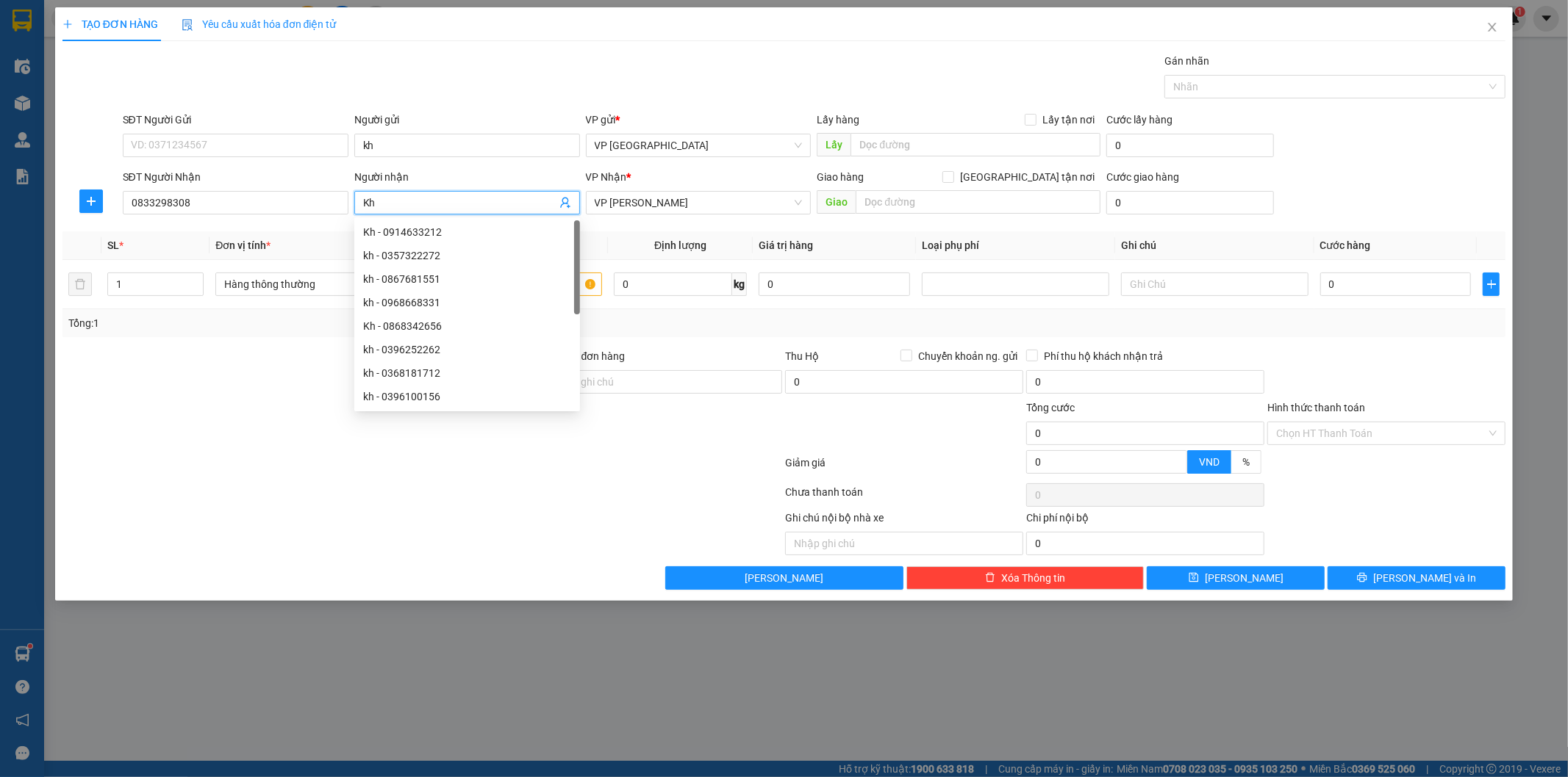
click at [412, 209] on input "Kh" at bounding box center [460, 203] width 194 height 16
click at [711, 331] on div "Tổng: 1" at bounding box center [784, 323] width 1432 height 16
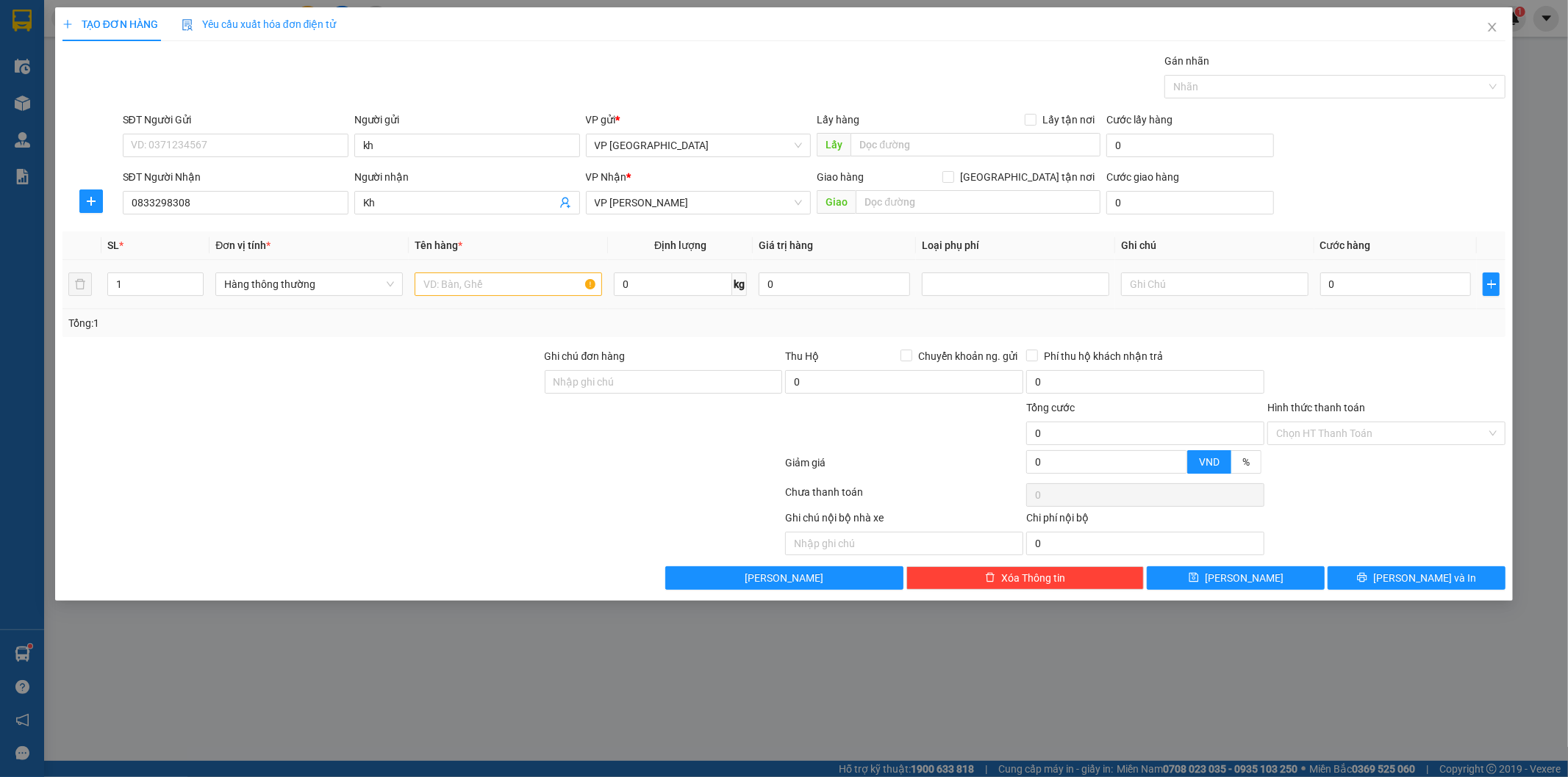
click at [500, 298] on div at bounding box center [508, 285] width 187 height 30
click at [495, 292] on input "text" at bounding box center [508, 284] width 187 height 23
click at [635, 145] on span "VP [GEOGRAPHIC_DATA]" at bounding box center [699, 145] width 208 height 22
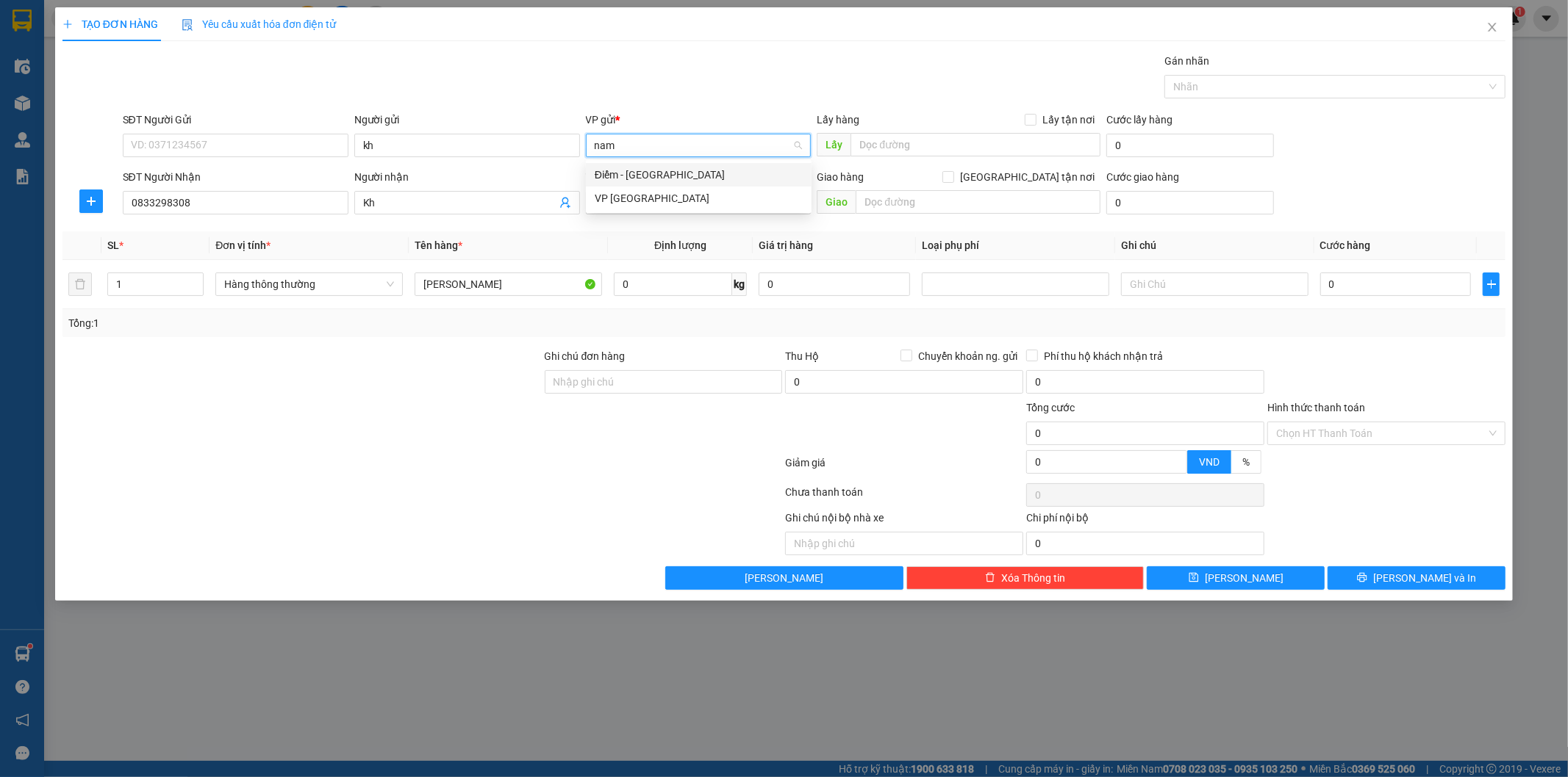
click at [662, 167] on div "Điểm - [GEOGRAPHIC_DATA]" at bounding box center [699, 175] width 208 height 16
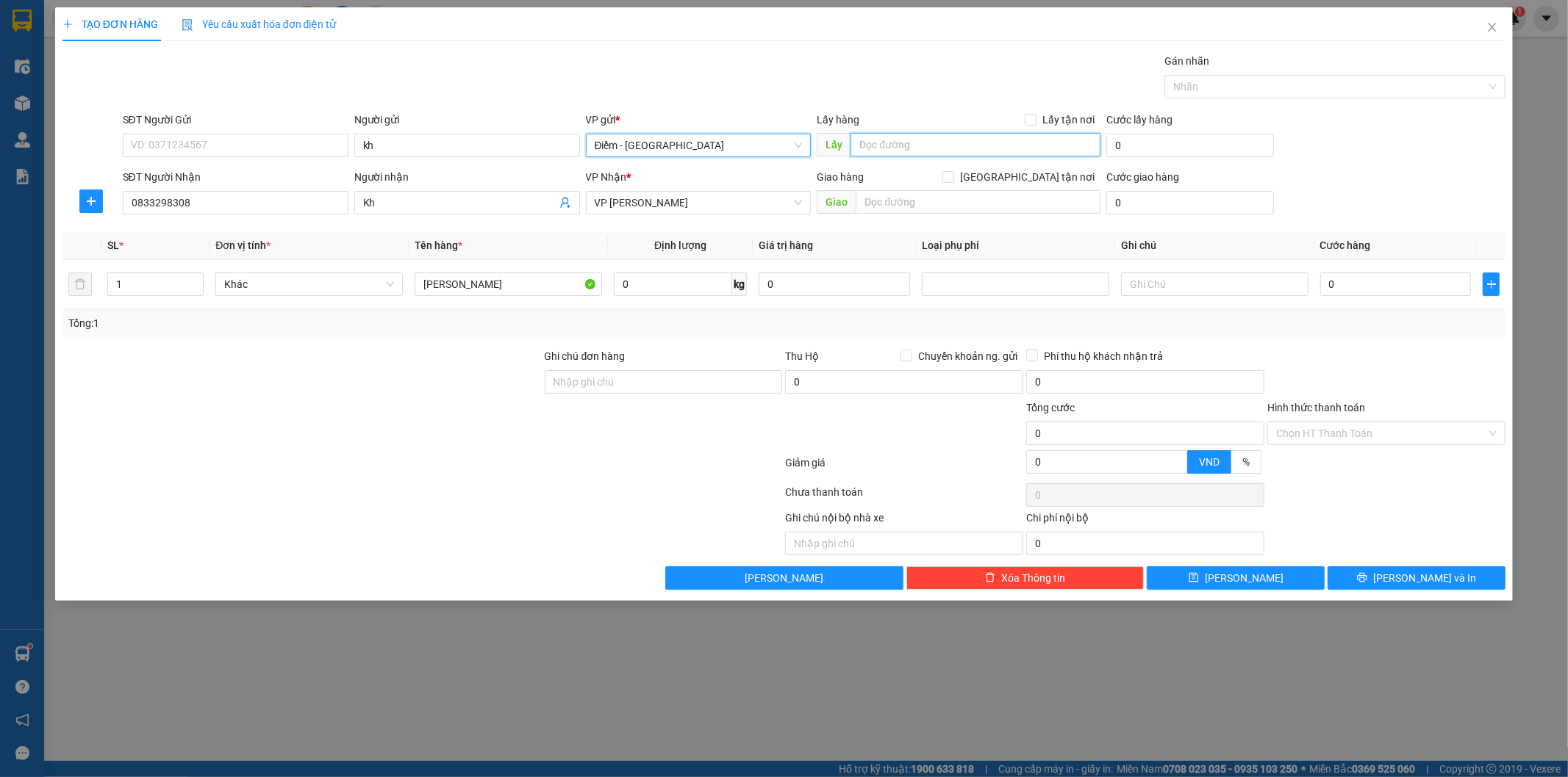
click at [1005, 142] on input "text" at bounding box center [976, 144] width 250 height 23
click at [895, 140] on input "text" at bounding box center [976, 144] width 250 height 23
click at [922, 148] on input "5" at bounding box center [976, 144] width 250 height 23
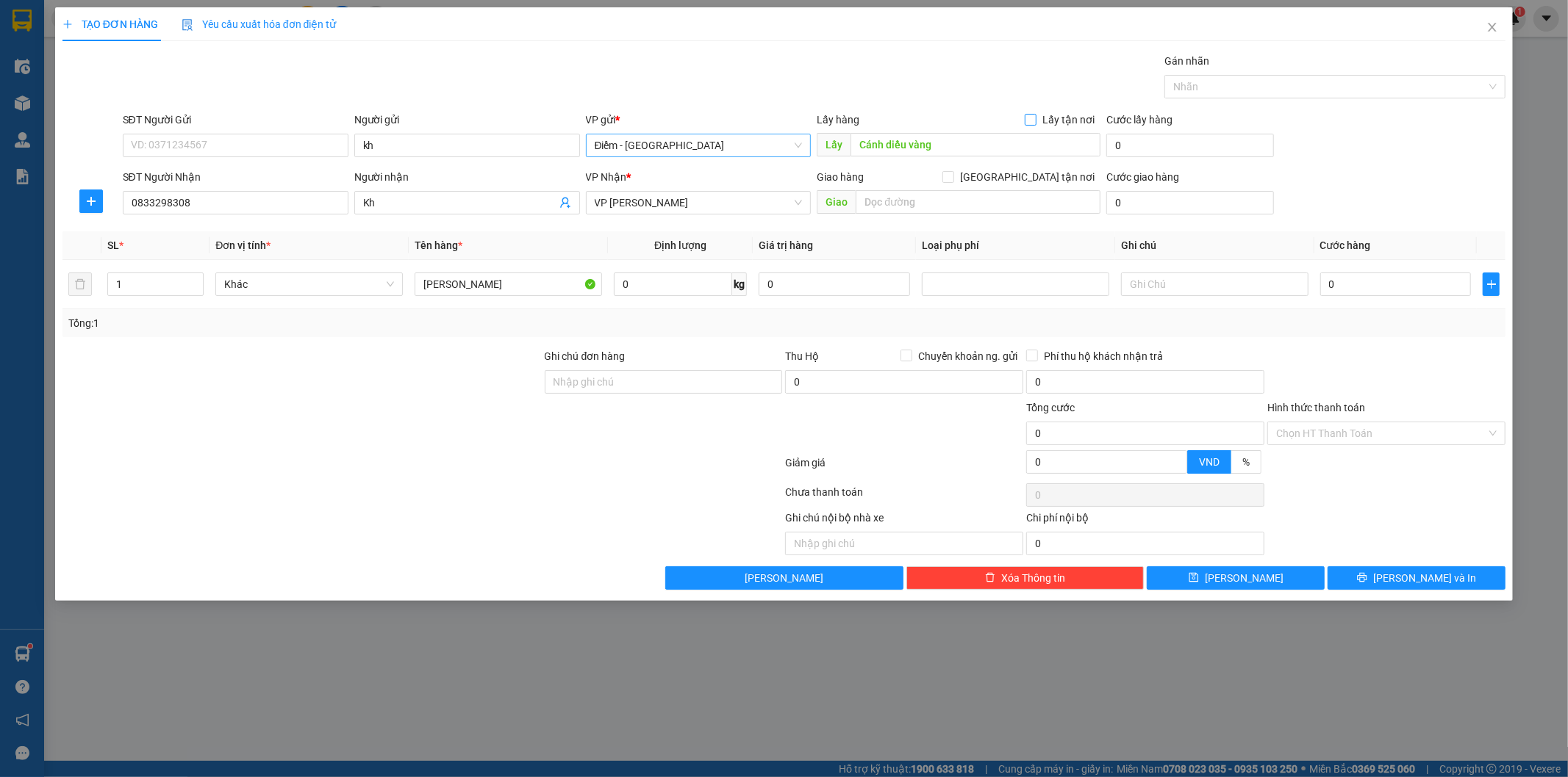
click at [1041, 119] on span "Lấy tận nơi" at bounding box center [1068, 119] width 64 height 16
click at [1035, 119] on input "Lấy tận nơi" at bounding box center [1029, 119] width 10 height 10
click at [1034, 119] on input "Lấy tận nơi" at bounding box center [1029, 119] width 10 height 10
click at [1147, 145] on input "0" at bounding box center [1189, 145] width 168 height 23
click at [1376, 147] on div "SĐT Người Gửi VD: 0371234567 Người gửi kh VP gửi * Điểm - Nam Định Lấy hàng Lấy…" at bounding box center [815, 137] width 1389 height 51
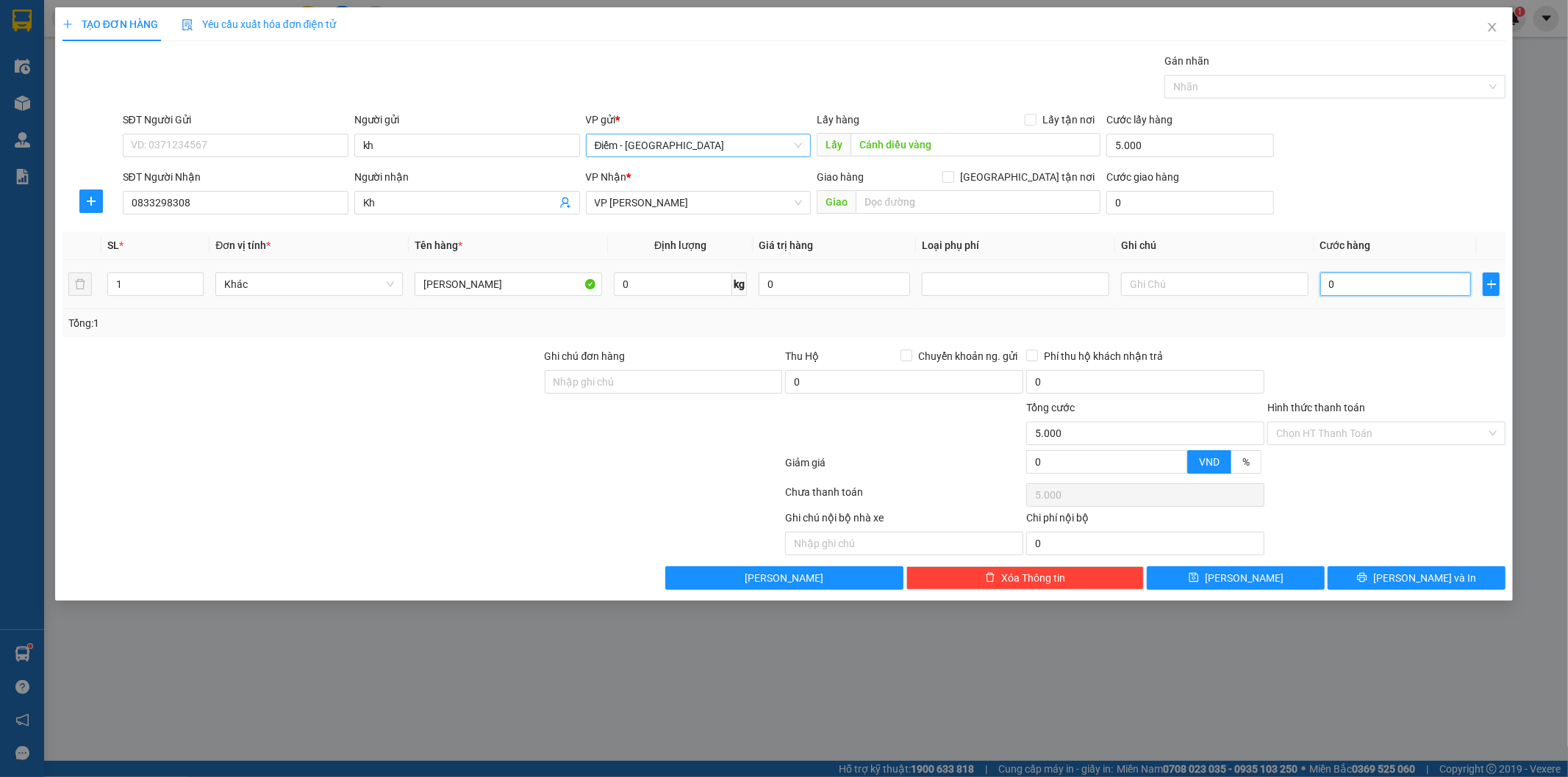
click at [1343, 289] on input "0" at bounding box center [1396, 284] width 151 height 23
click at [1394, 342] on div "Transit Pickup Surcharge Ids Transit Deliver Surcharge Ids Transit Deliver Surc…" at bounding box center [784, 321] width 1444 height 537
click at [1267, 575] on button "[PERSON_NAME]" at bounding box center [1236, 578] width 178 height 23
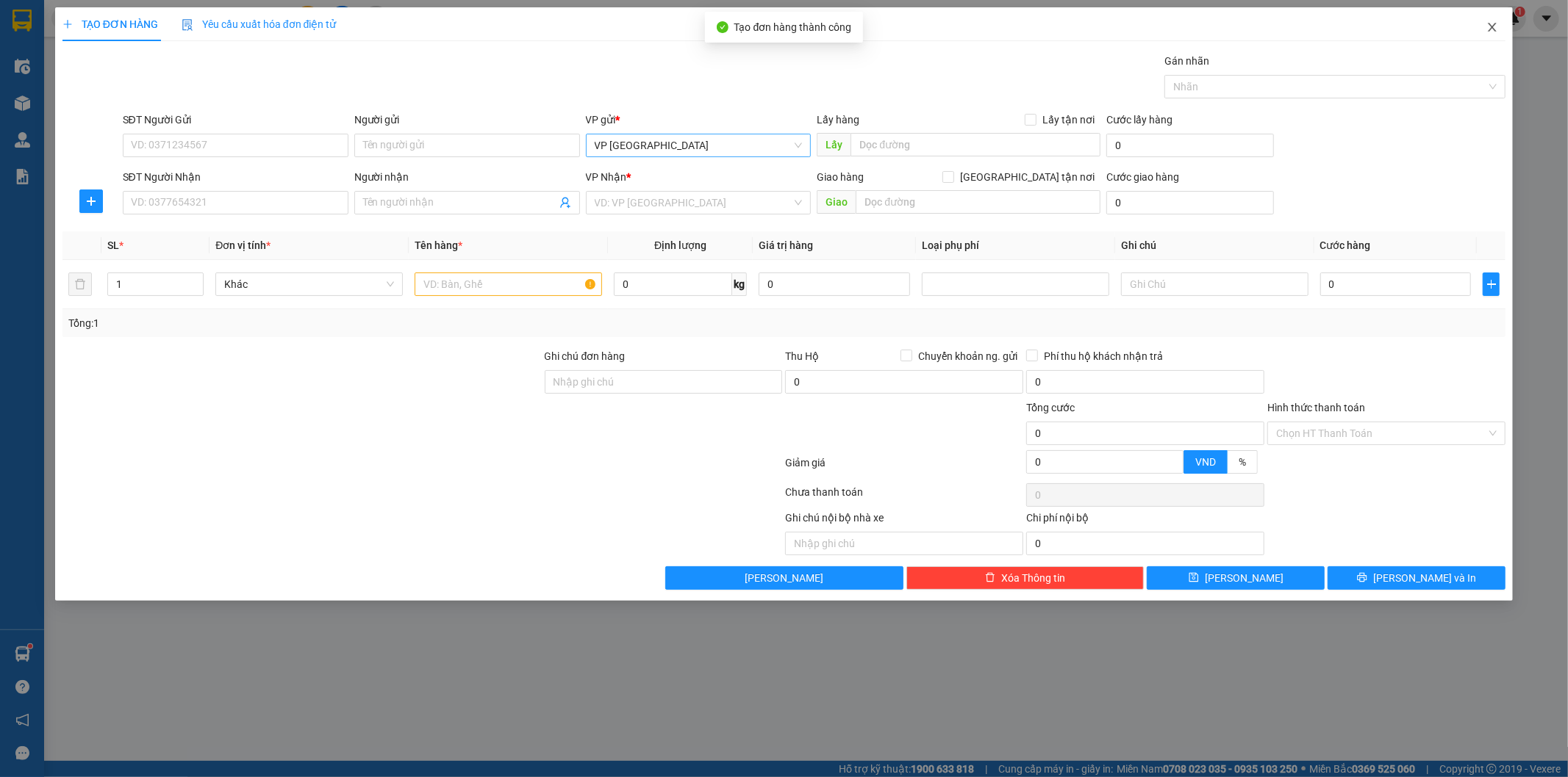
click at [1489, 28] on icon "close" at bounding box center [1492, 27] width 12 height 12
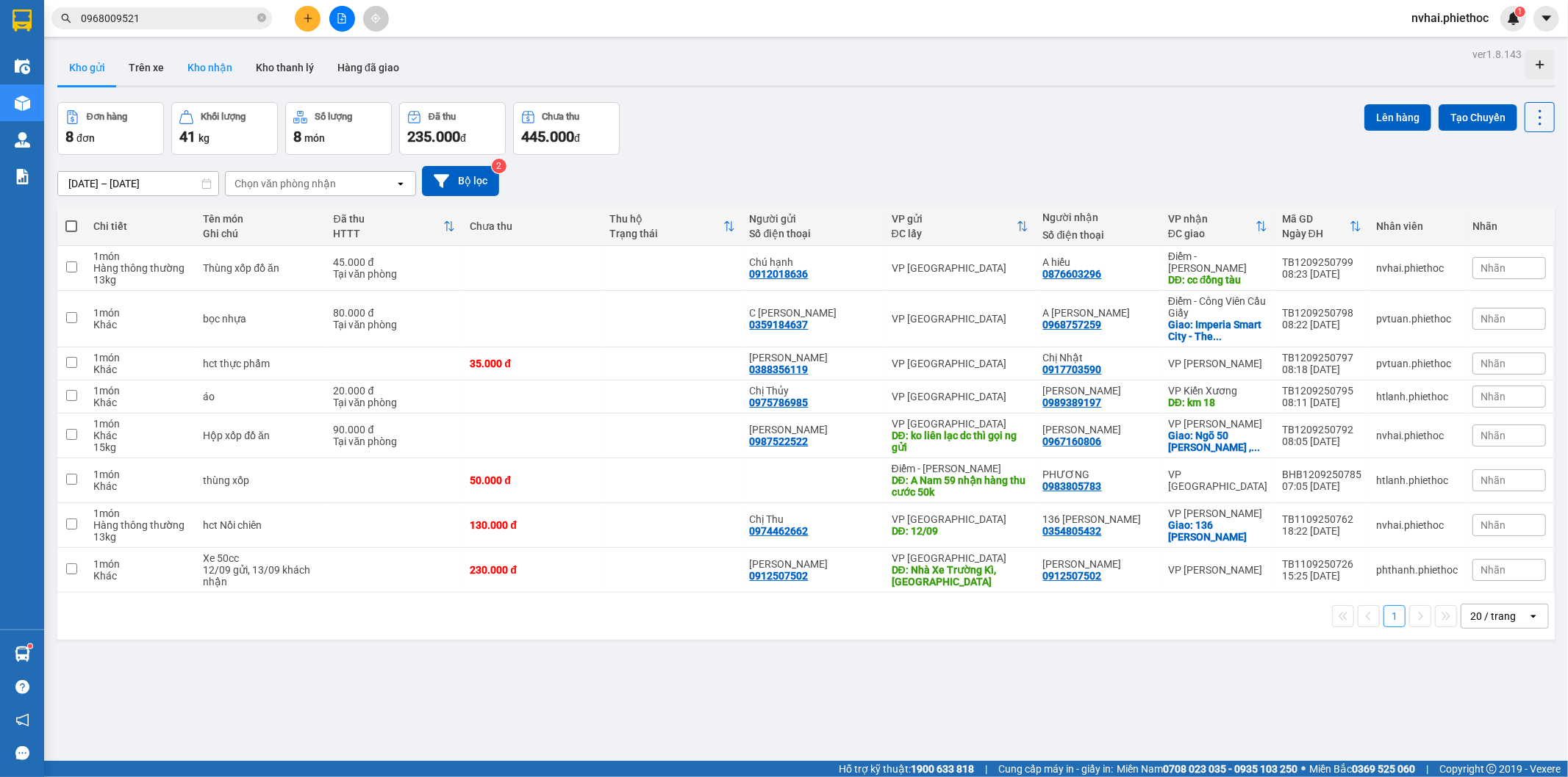
click at [200, 69] on button "Kho nhận" at bounding box center [210, 67] width 69 height 35
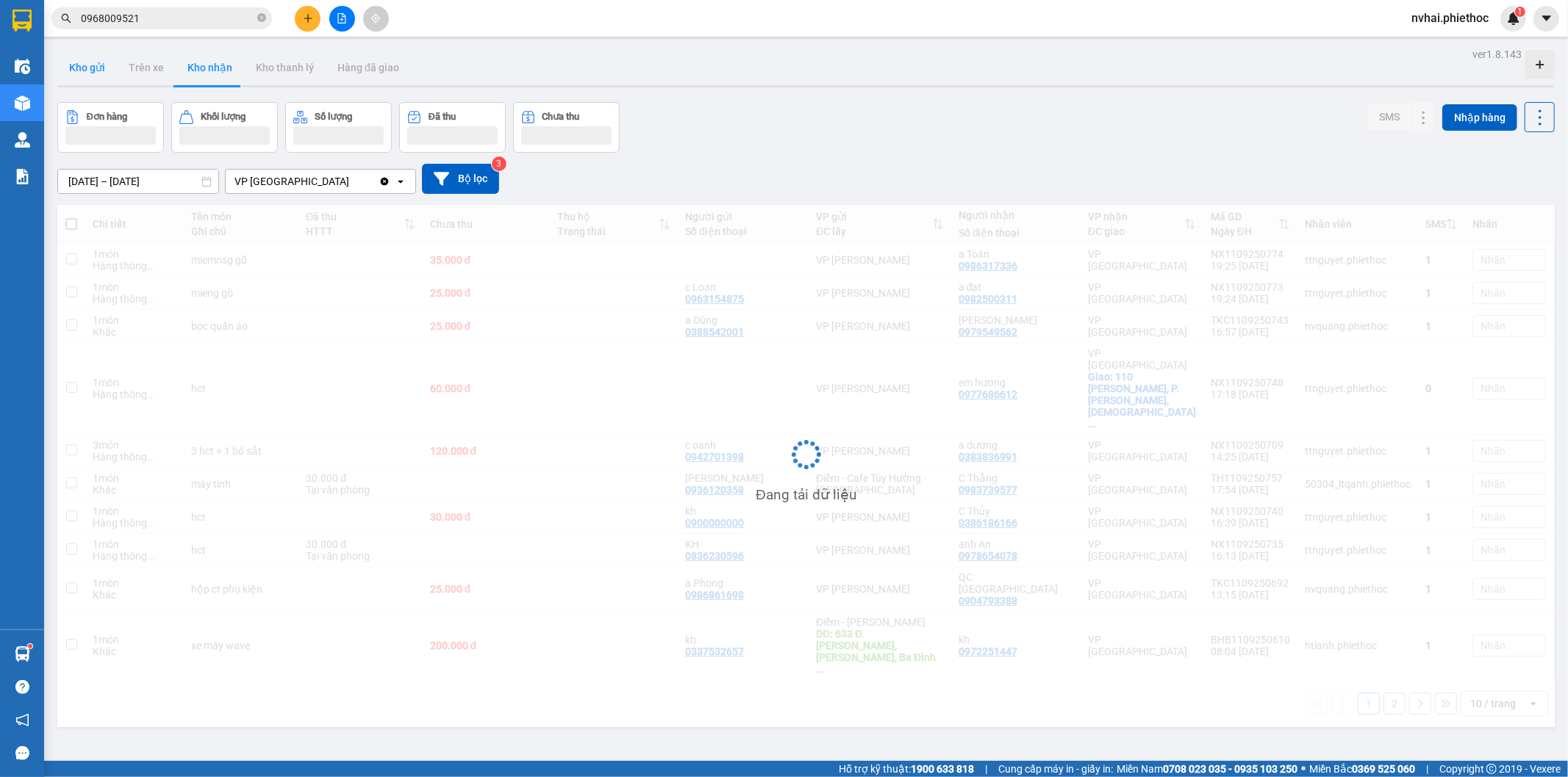
click at [105, 75] on button "Kho gửi" at bounding box center [87, 67] width 59 height 35
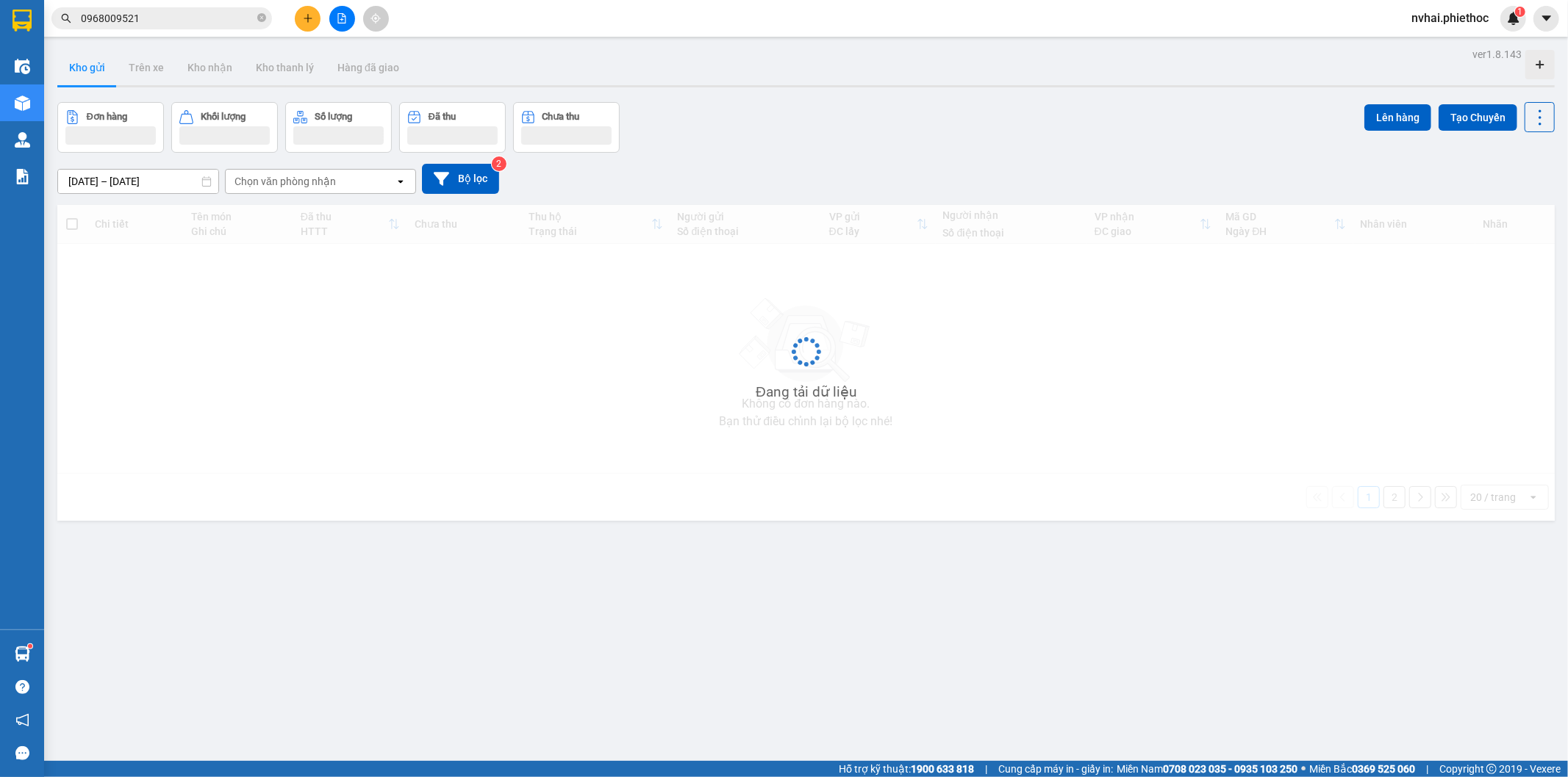
click at [105, 75] on button "Kho gửi" at bounding box center [87, 67] width 59 height 35
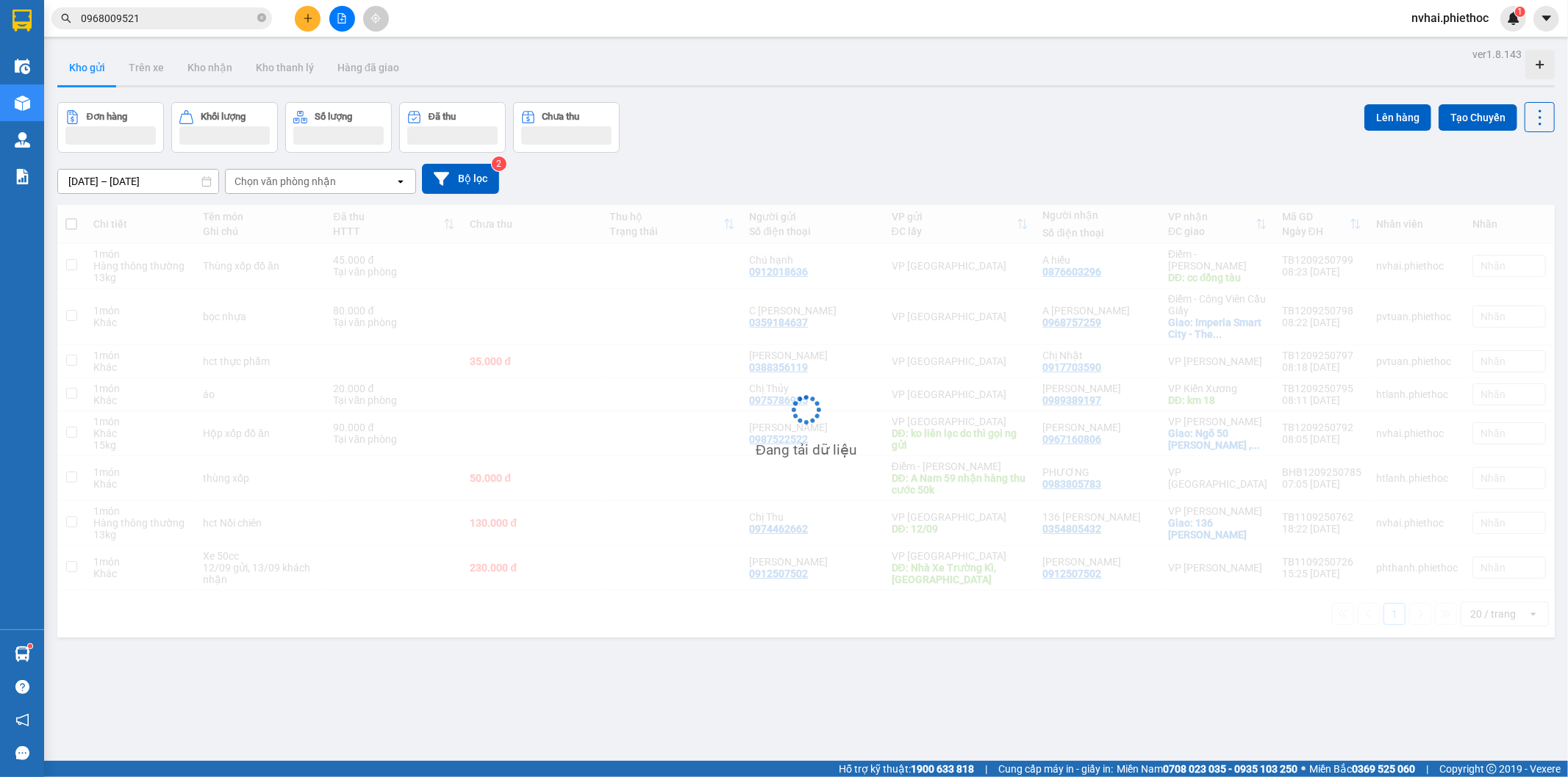
click at [105, 75] on button "Kho gửi" at bounding box center [87, 67] width 59 height 35
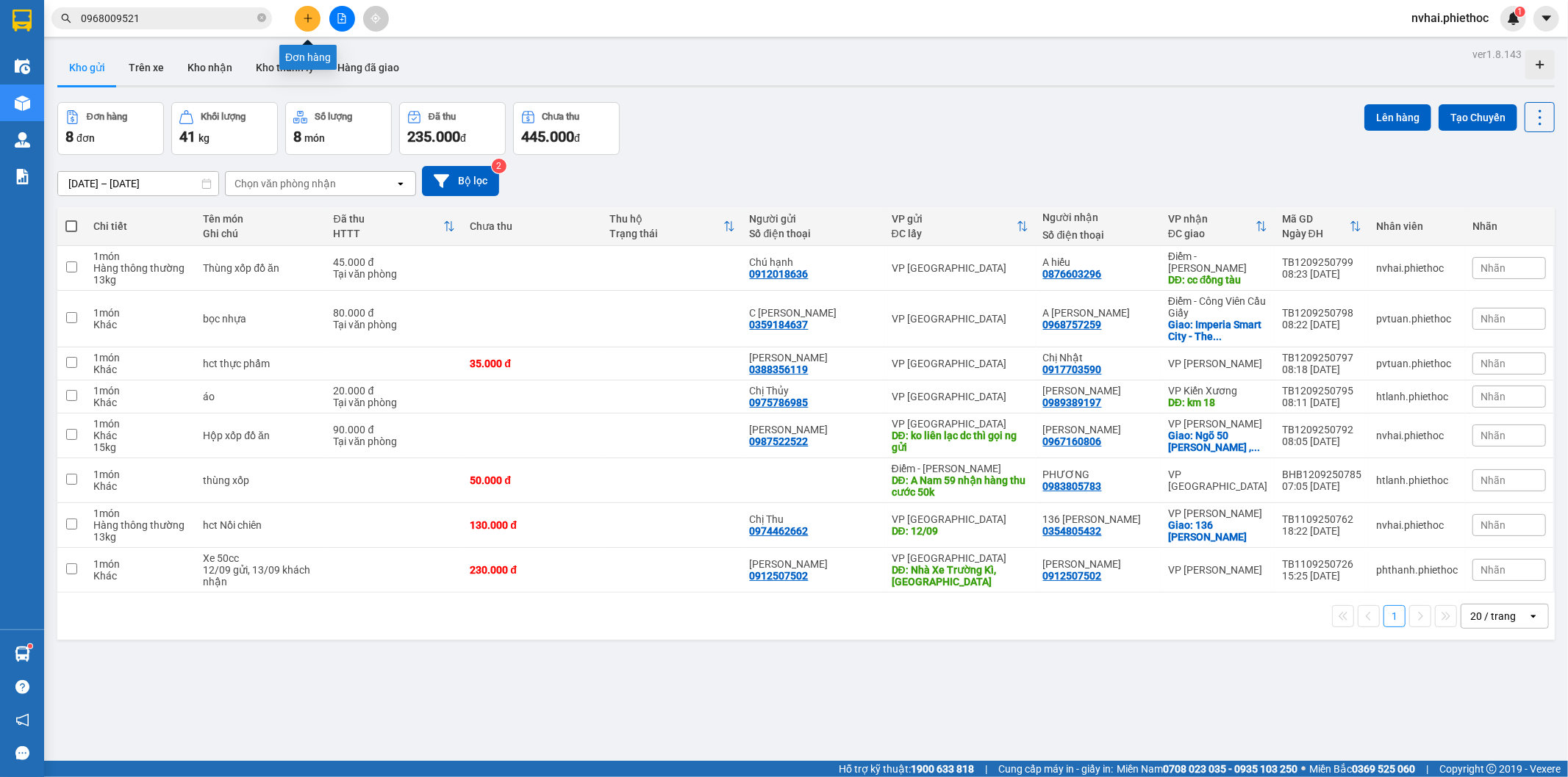
click at [221, 19] on input "0968009521" at bounding box center [168, 18] width 173 height 16
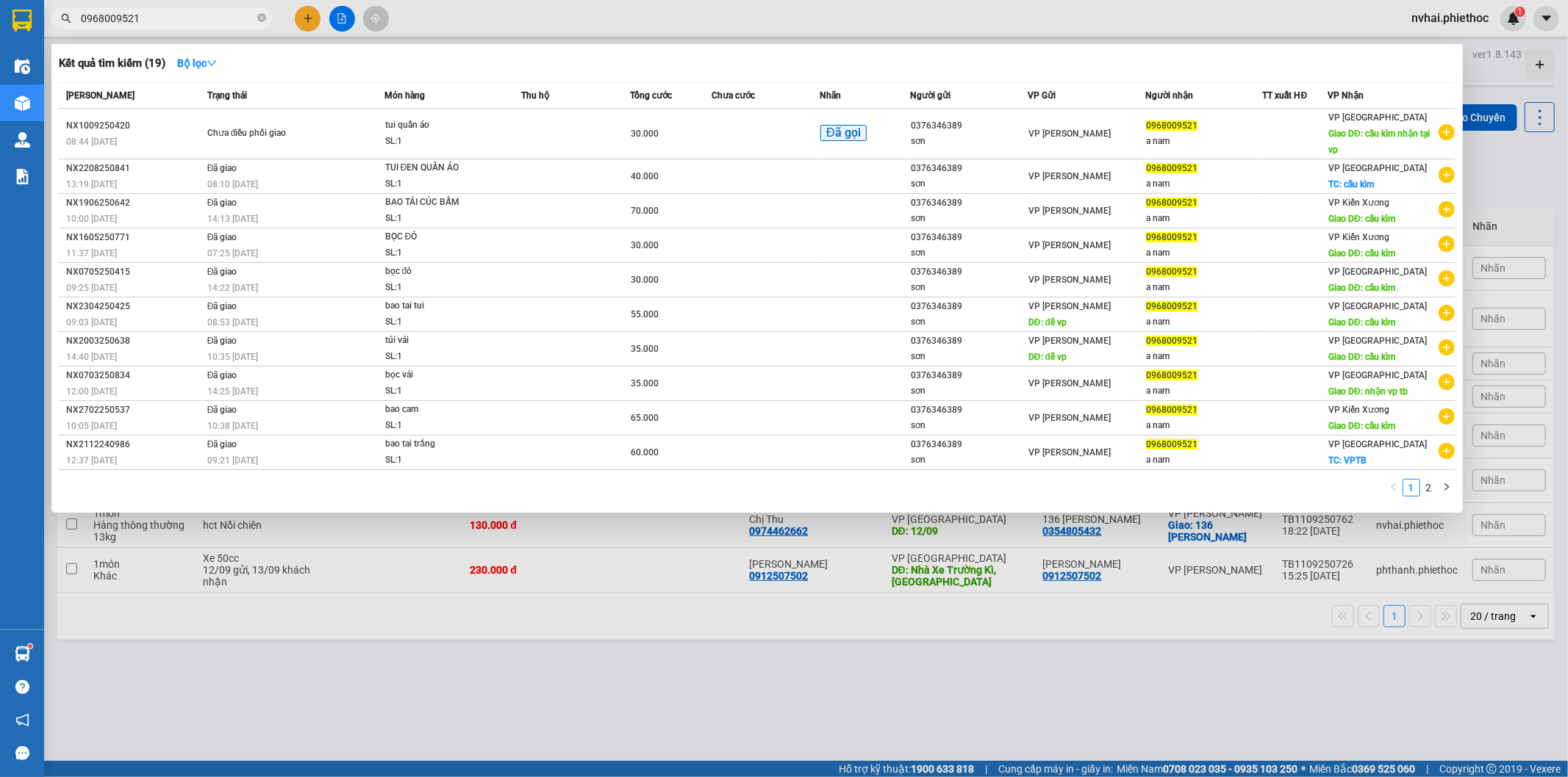
click at [219, 19] on input "0968009521" at bounding box center [168, 18] width 173 height 16
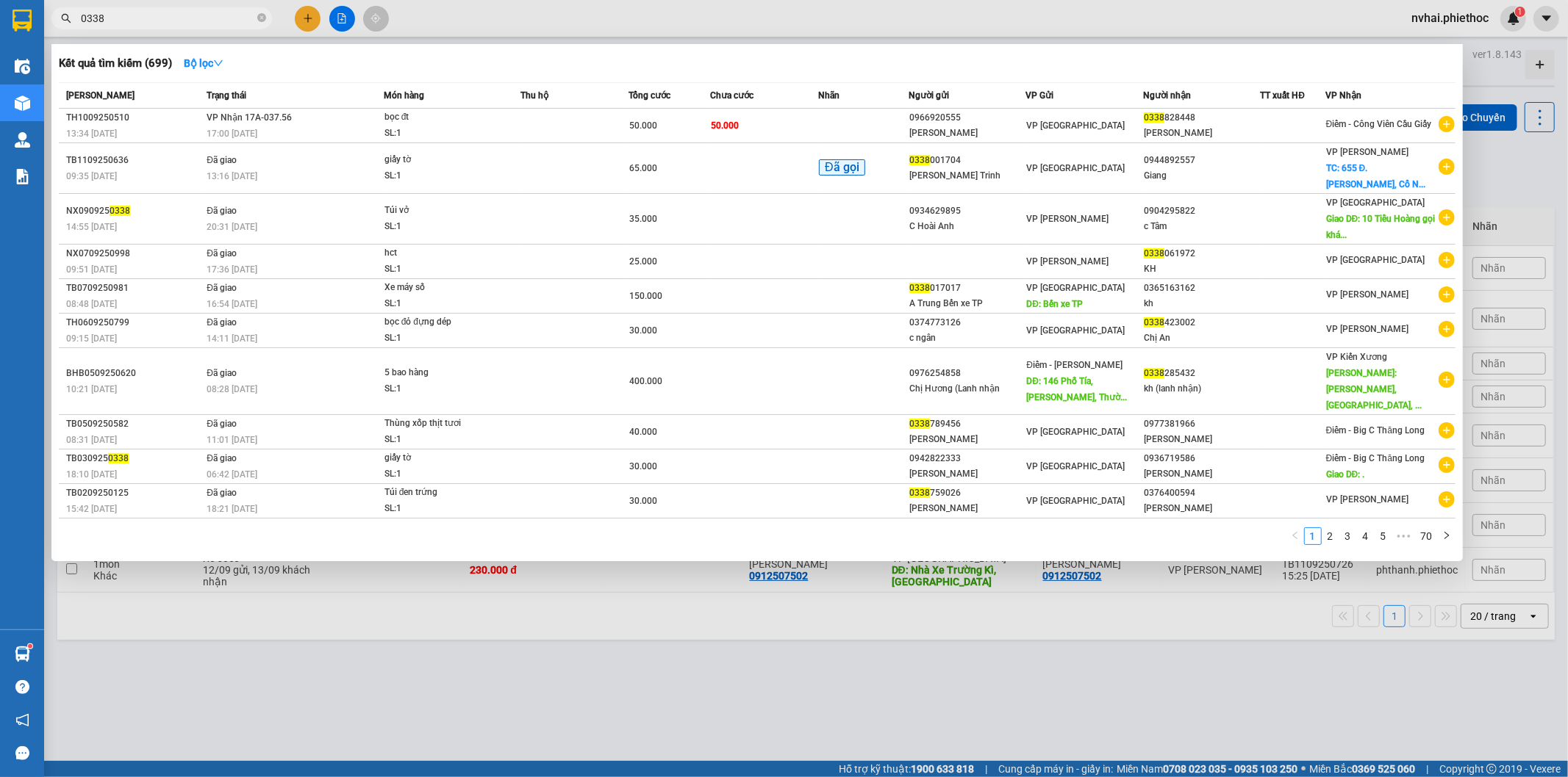
click at [1147, 12] on div at bounding box center [784, 388] width 1568 height 777
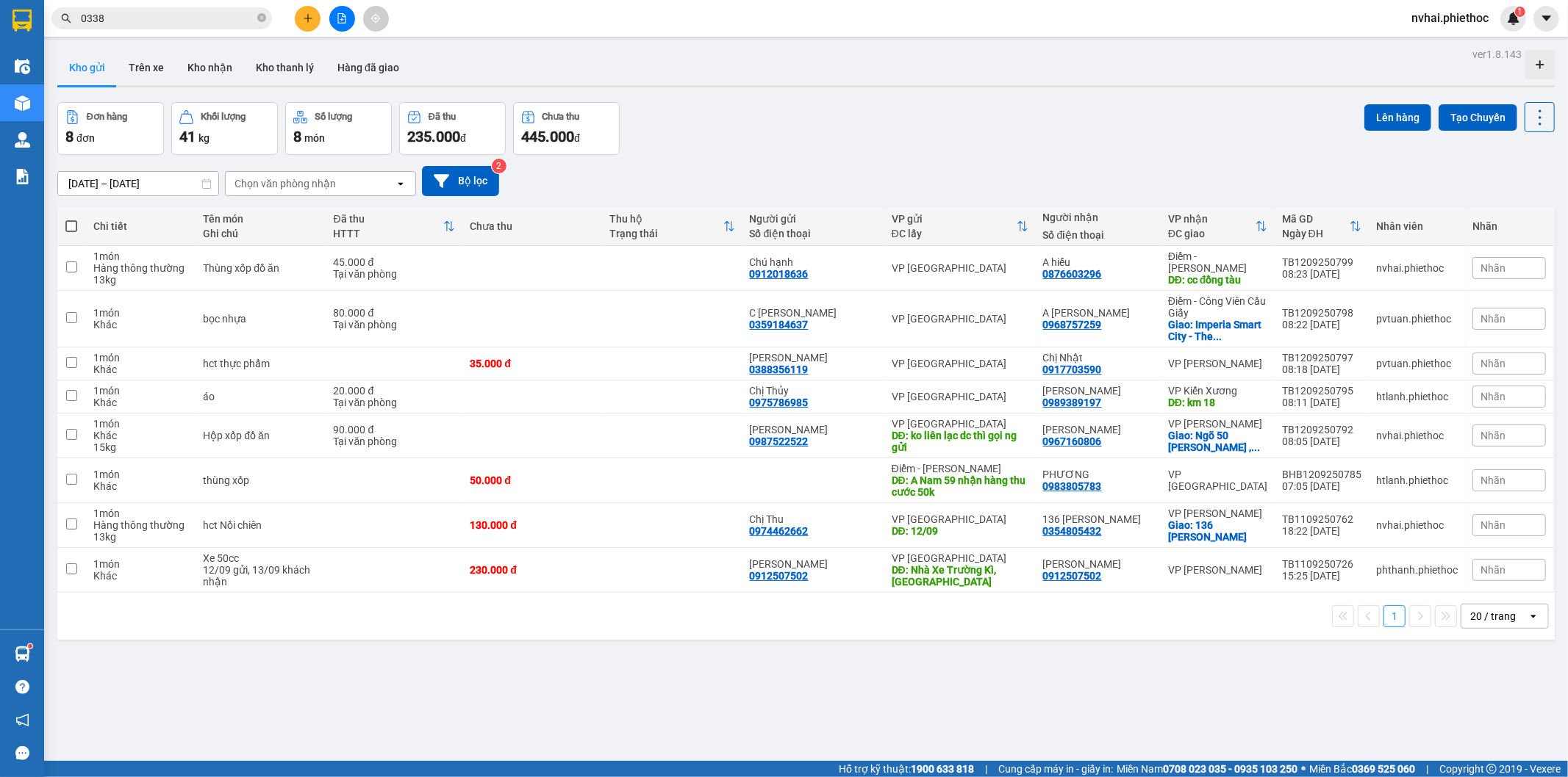
click at [165, 19] on input "0338" at bounding box center [168, 18] width 173 height 16
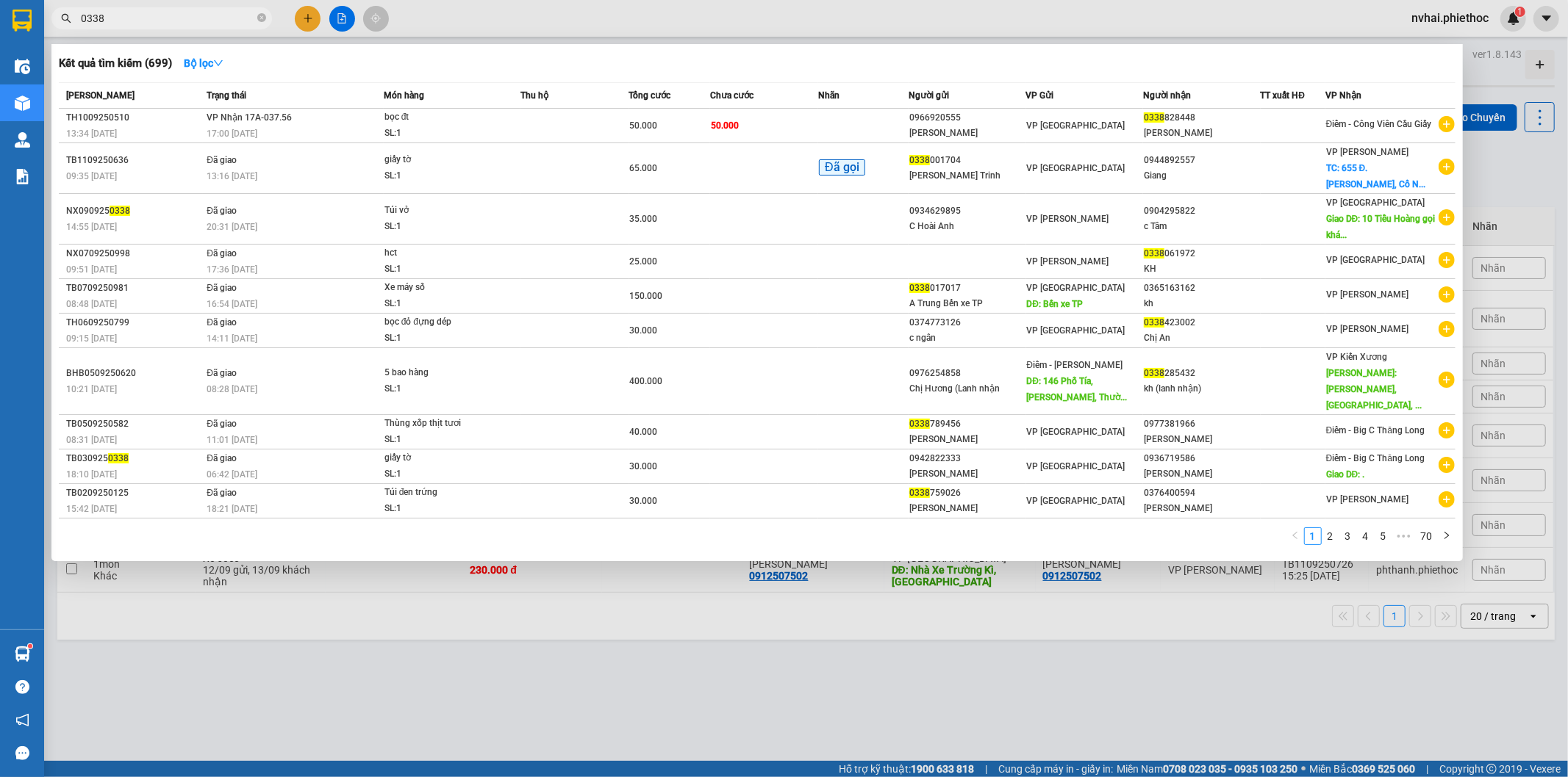
click at [165, 19] on input "0338" at bounding box center [168, 18] width 173 height 16
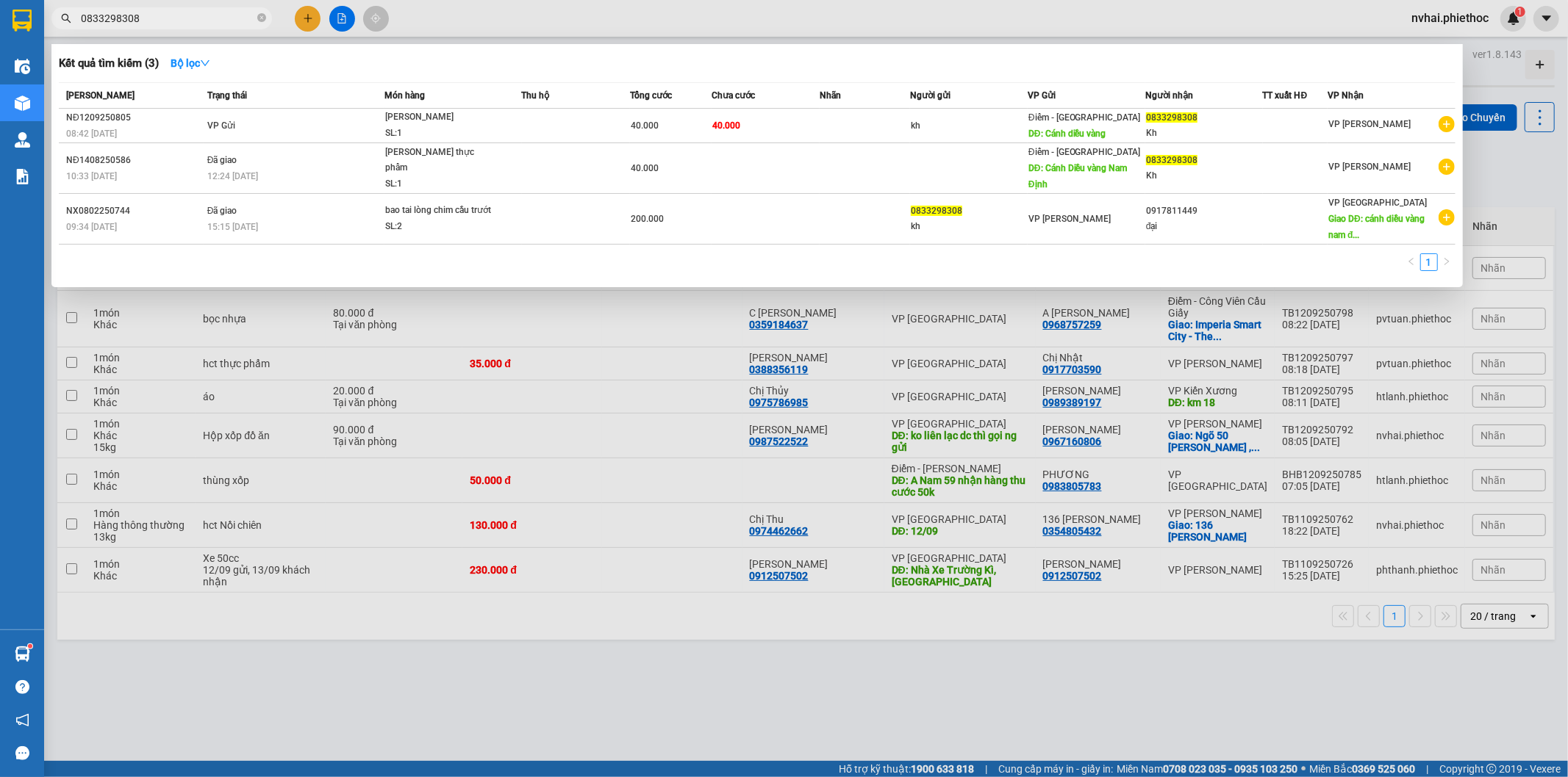
click at [158, 22] on input "0833298308" at bounding box center [168, 18] width 173 height 16
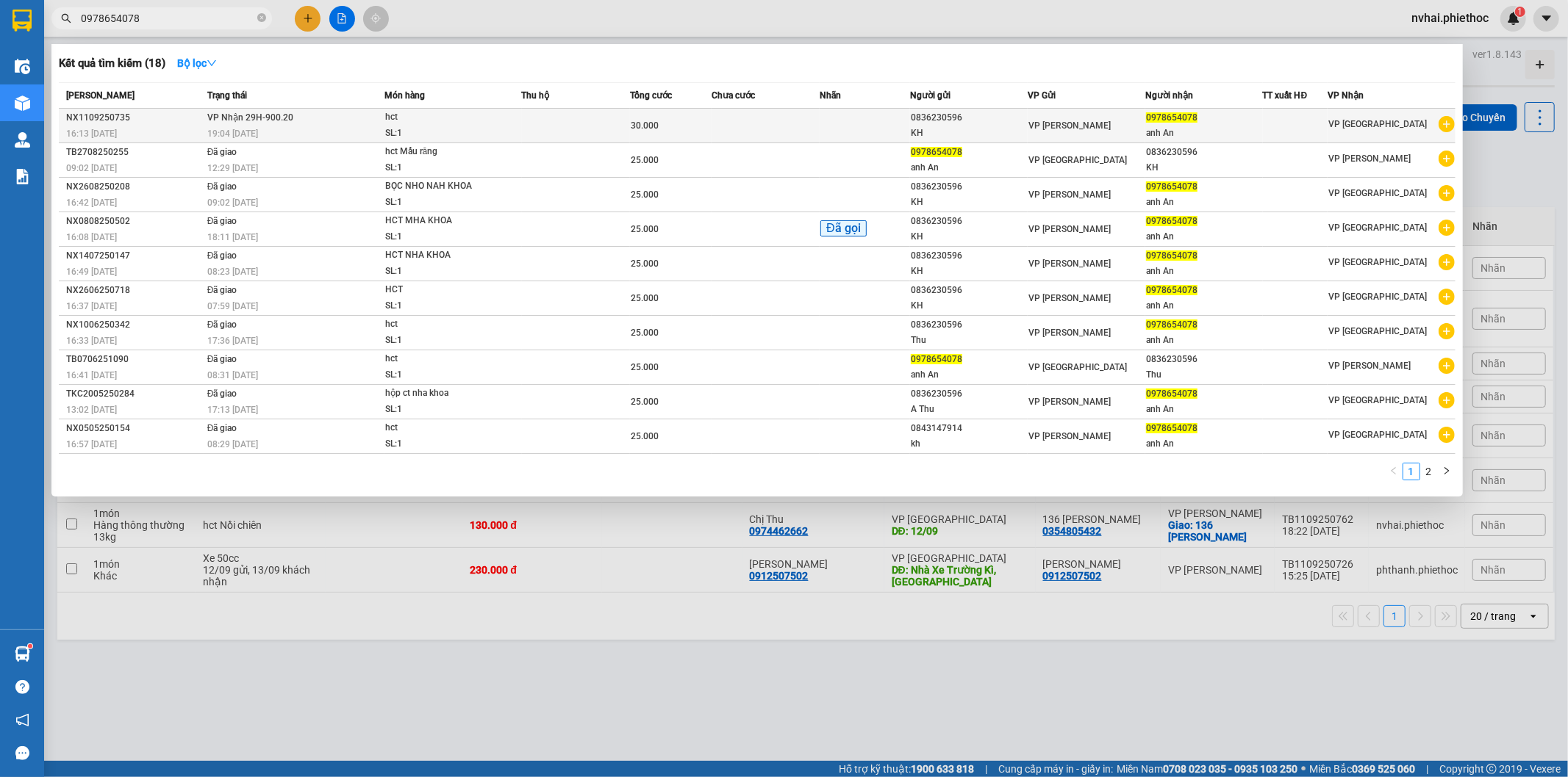
click at [1207, 122] on div "0978654078" at bounding box center [1204, 118] width 116 height 16
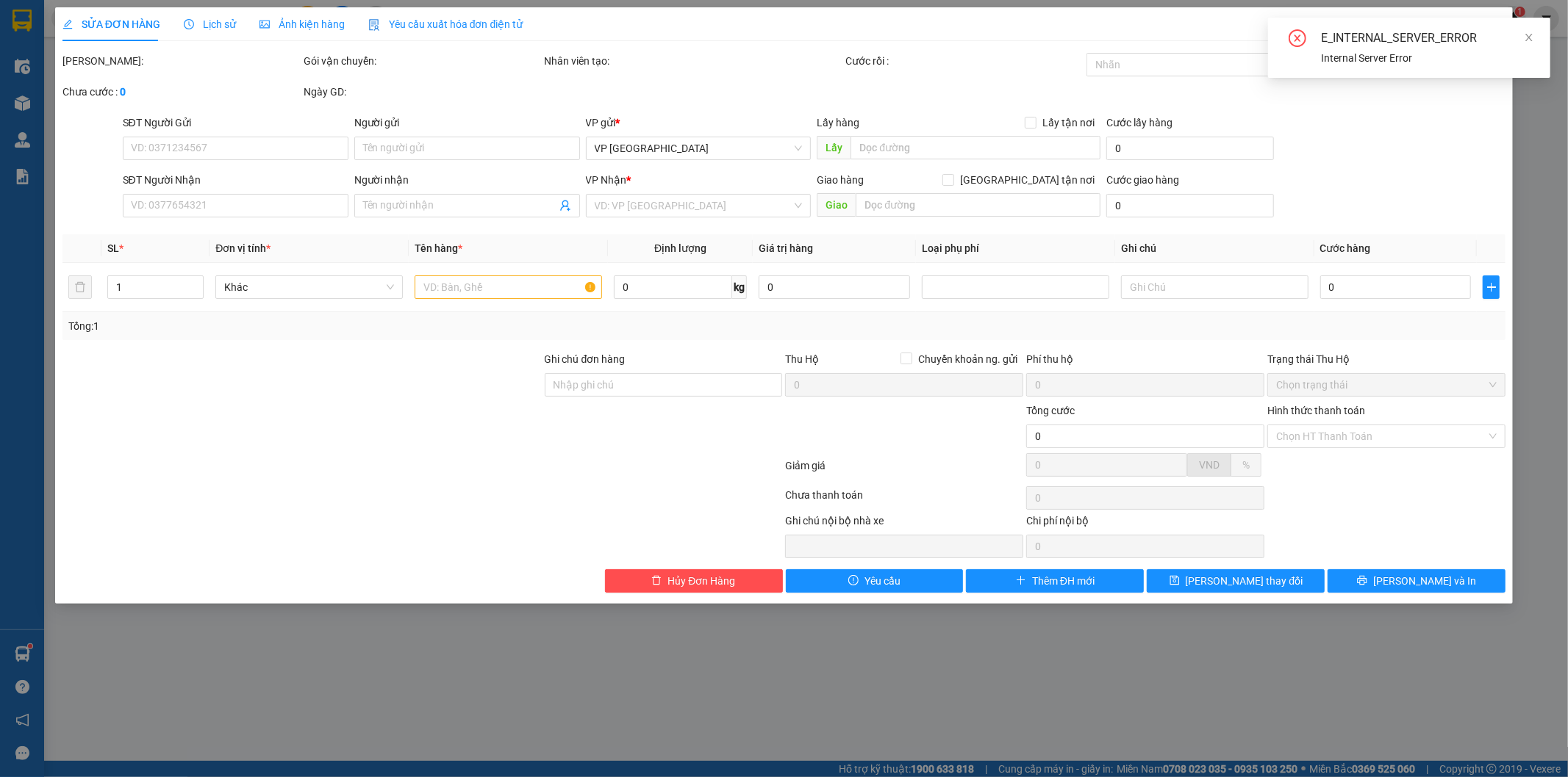
click at [1535, 32] on div "E_INTERNAL_SERVER_ERROR Internal Server Error" at bounding box center [1410, 48] width 283 height 60
click at [1532, 40] on icon "close" at bounding box center [1528, 37] width 10 height 10
click at [1493, 30] on icon "close" at bounding box center [1492, 27] width 12 height 12
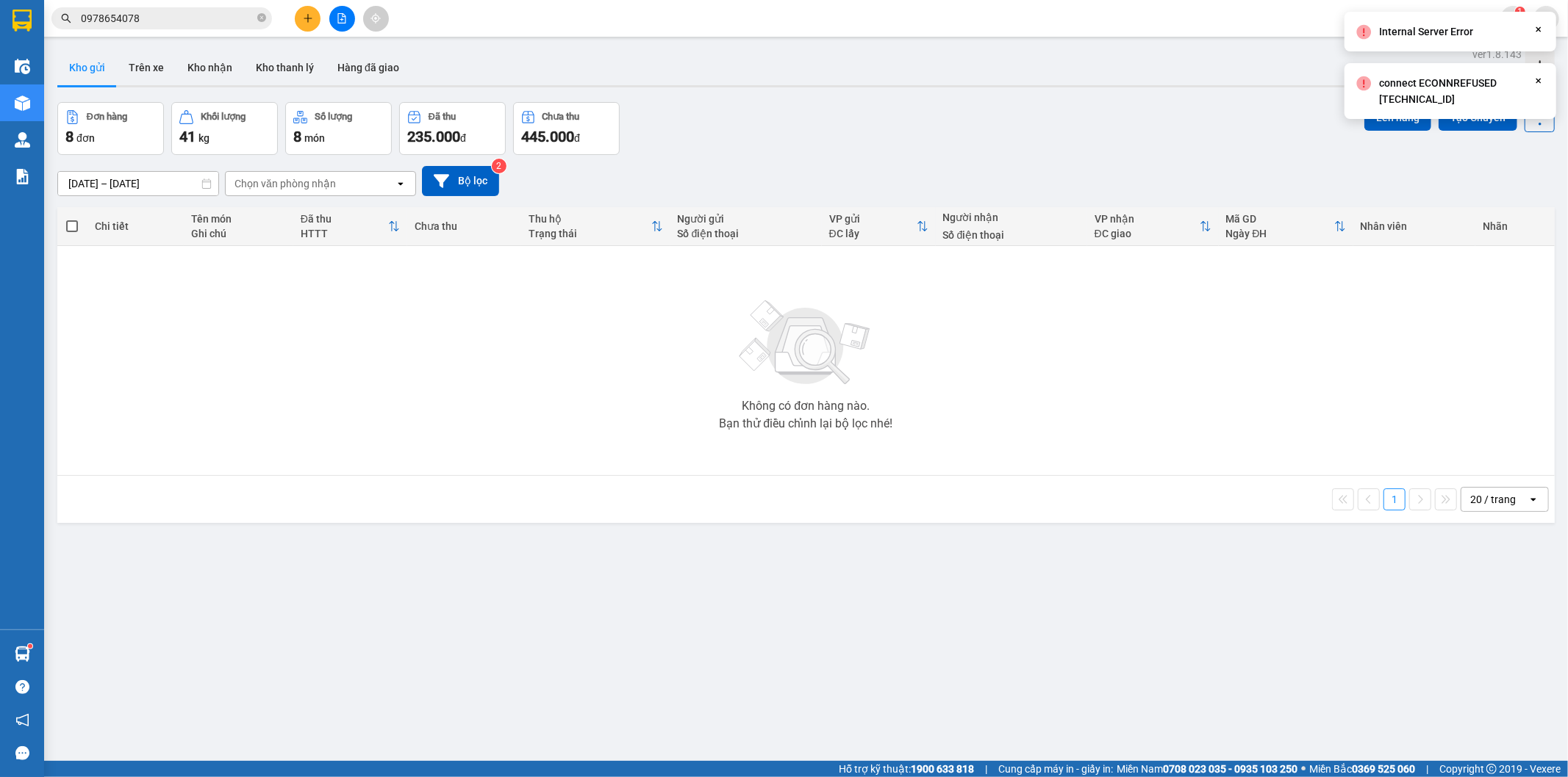
click at [183, 26] on input "0978654078" at bounding box center [168, 18] width 173 height 16
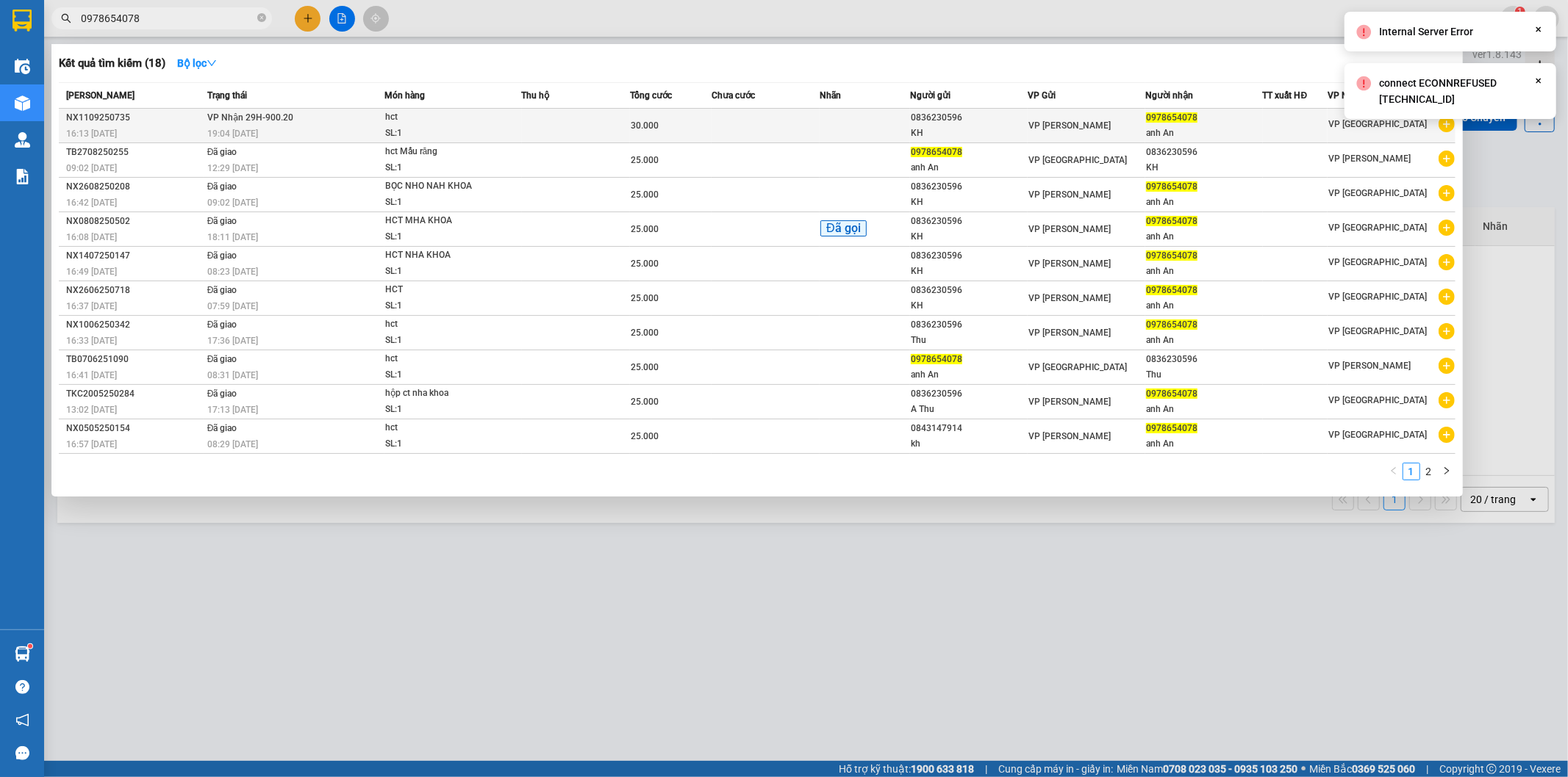
click at [752, 120] on td at bounding box center [766, 126] width 108 height 34
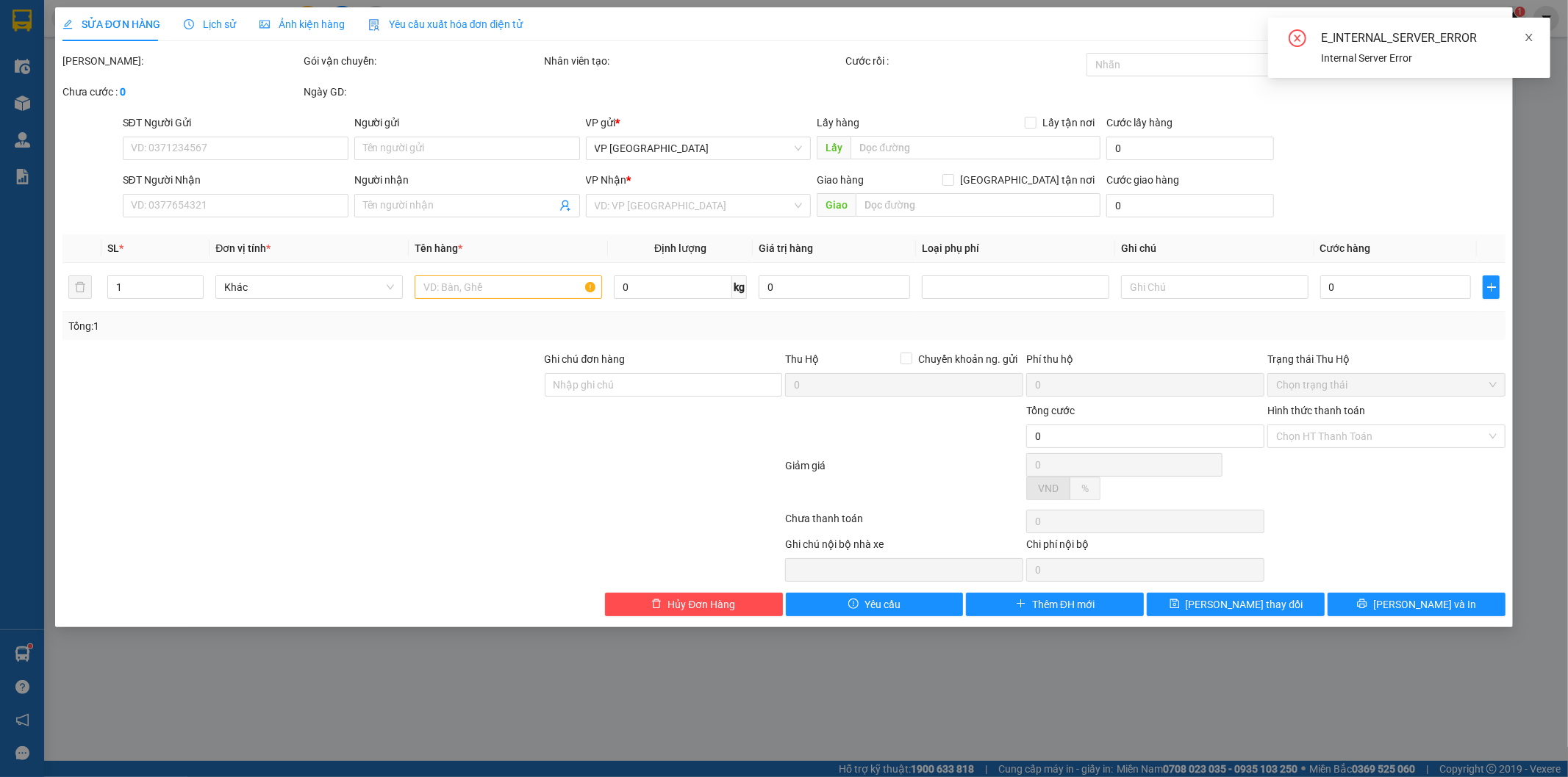
click at [1533, 41] on icon "close" at bounding box center [1528, 37] width 10 height 10
click at [1503, 27] on span "Close" at bounding box center [1492, 27] width 41 height 41
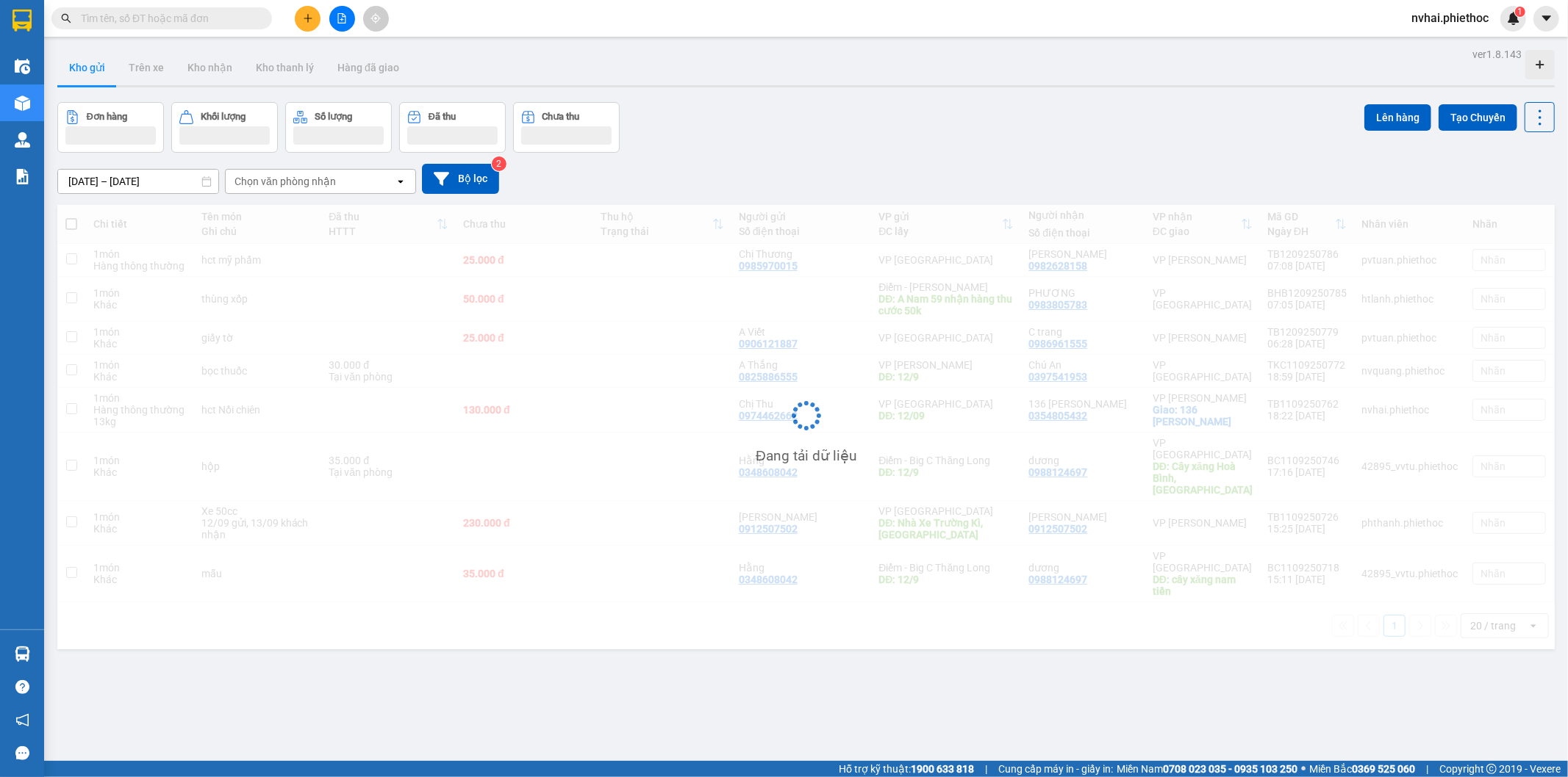
click at [180, 16] on input "text" at bounding box center [168, 18] width 173 height 16
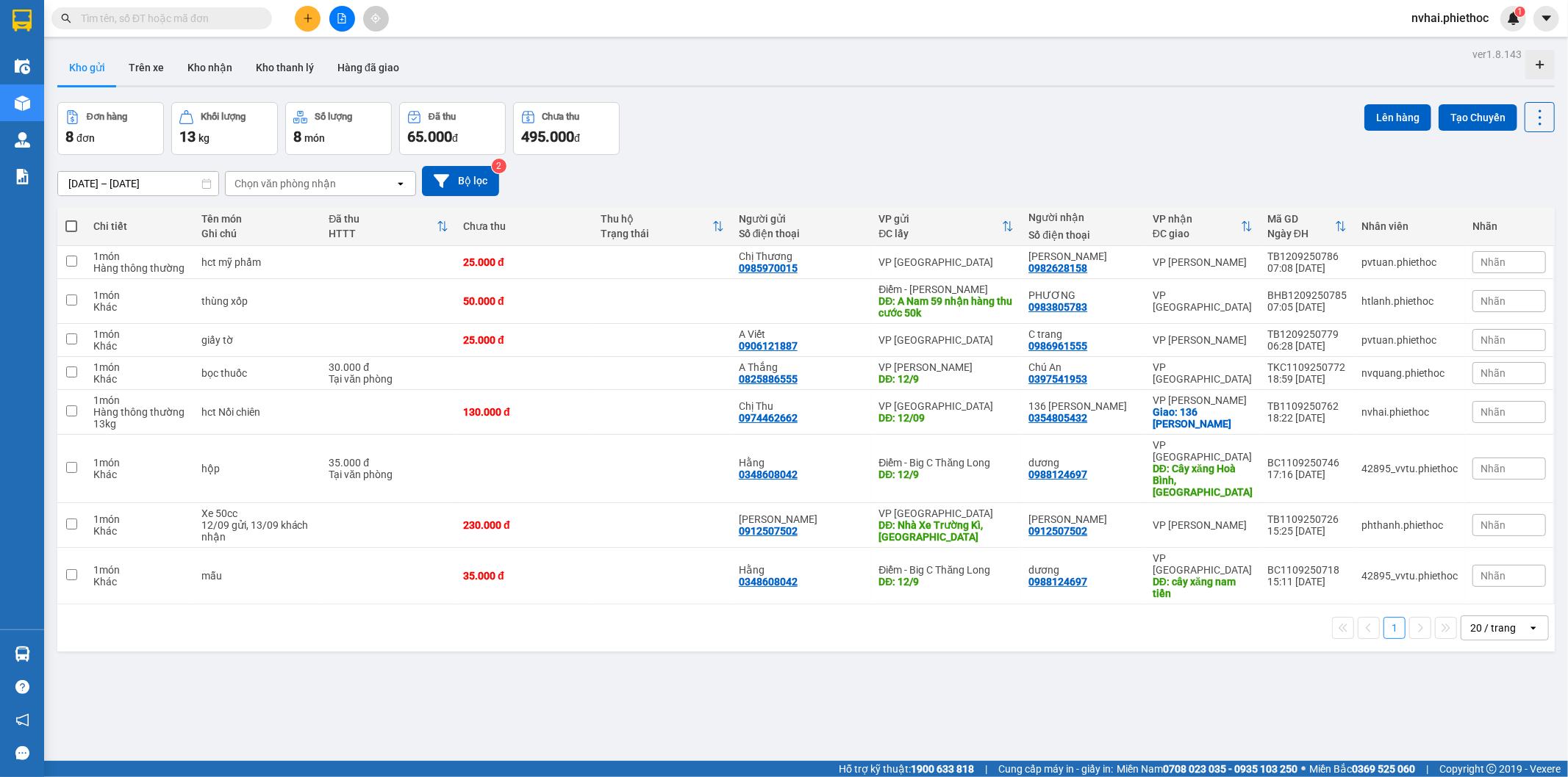
paste input "0989155676"
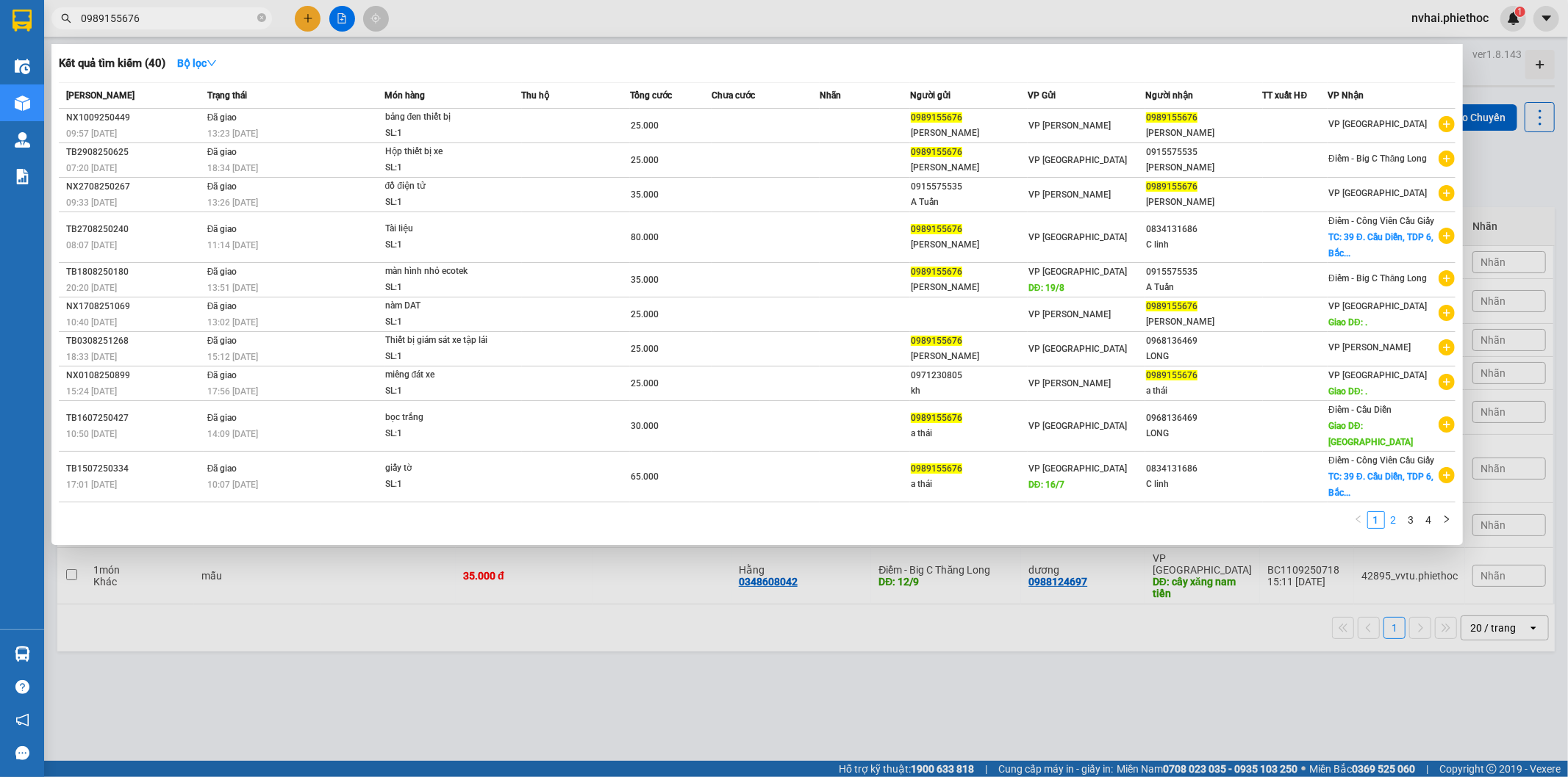
type input "0989155676"
click at [1395, 528] on link "2" at bounding box center [1393, 520] width 16 height 16
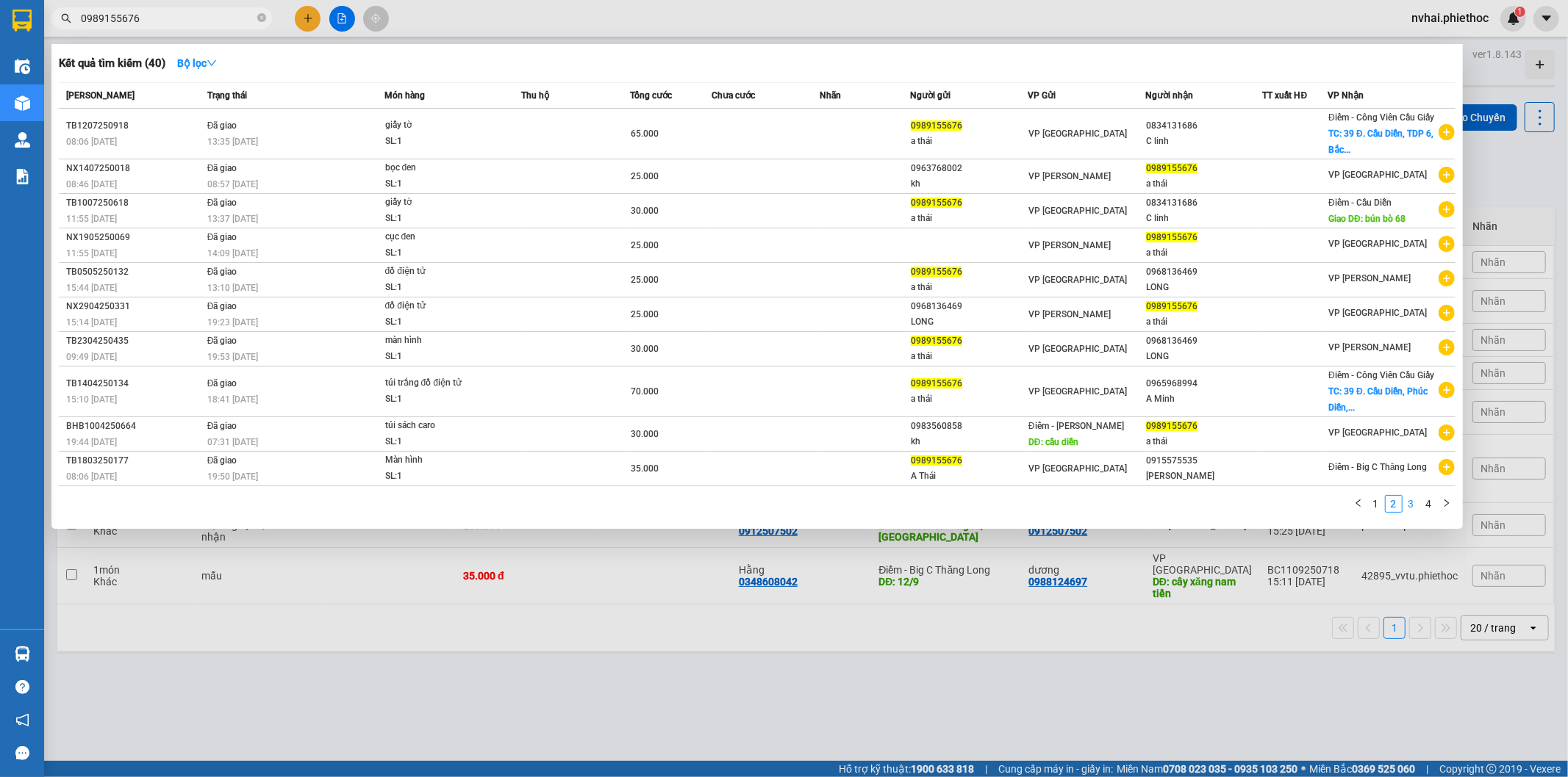
click at [1412, 512] on link "3" at bounding box center [1411, 504] width 16 height 16
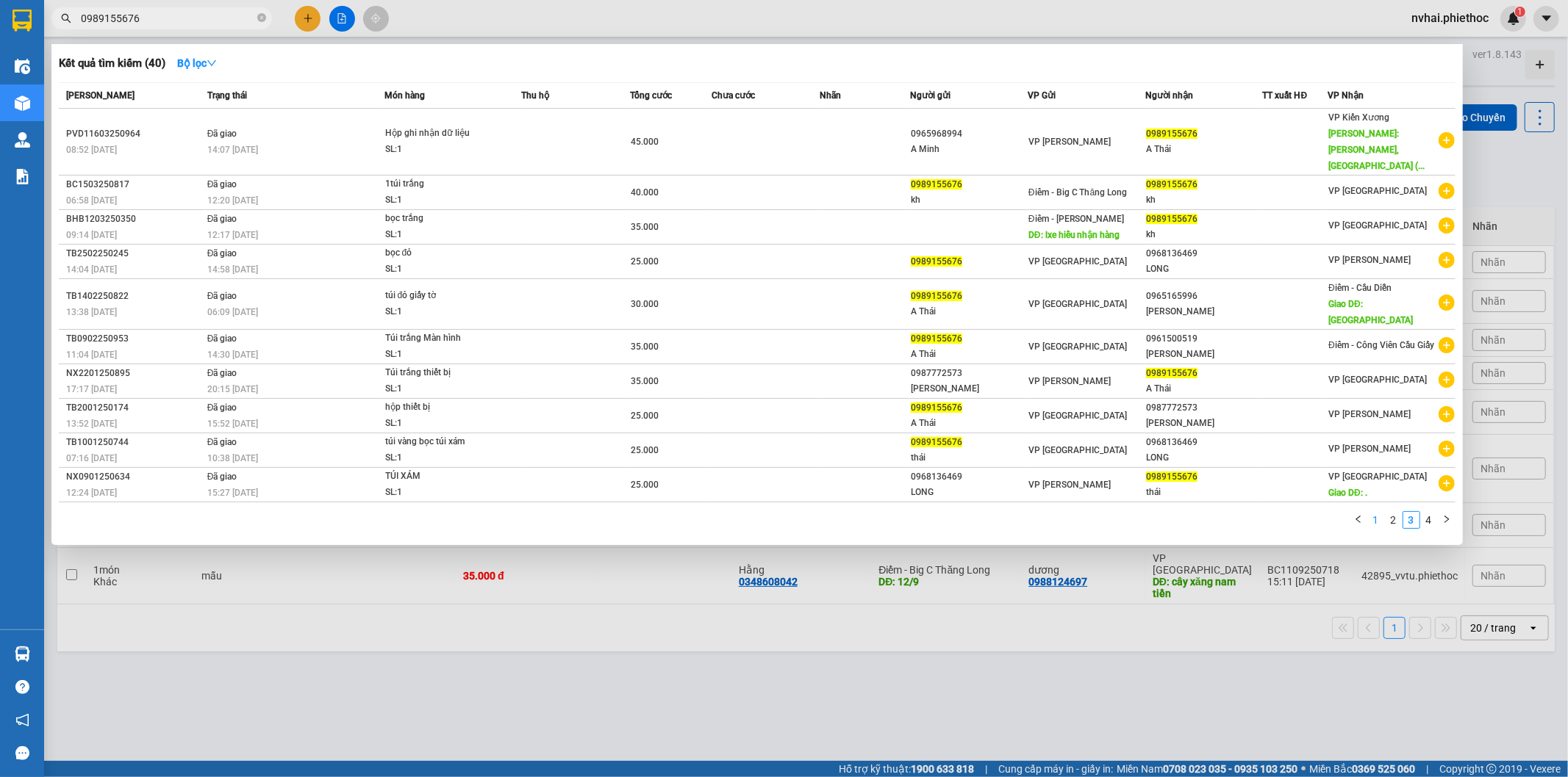
click at [1374, 512] on link "1" at bounding box center [1376, 520] width 16 height 16
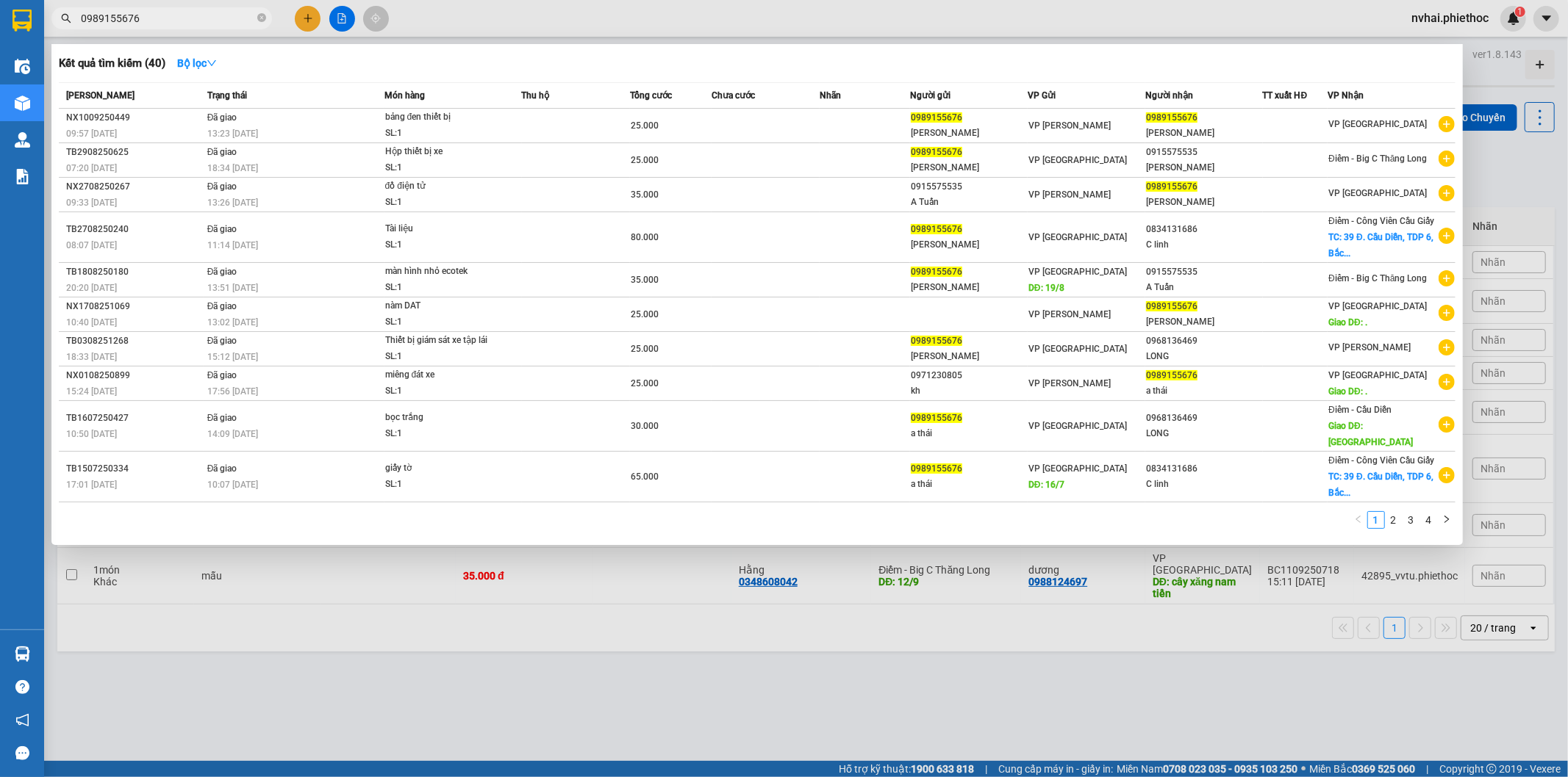
click at [832, 630] on div at bounding box center [784, 388] width 1568 height 777
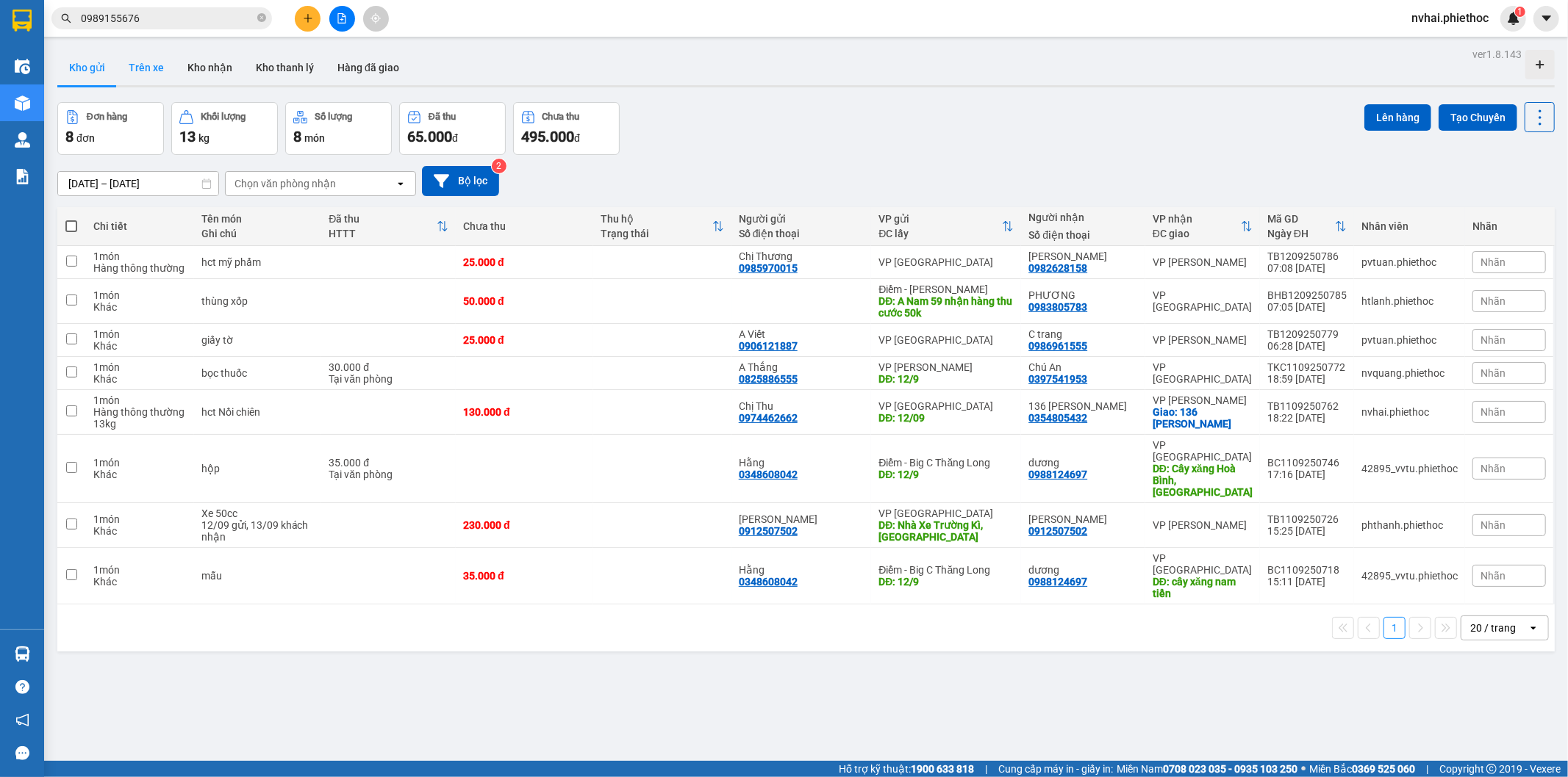
click at [137, 71] on button "Trên xe" at bounding box center [146, 67] width 59 height 35
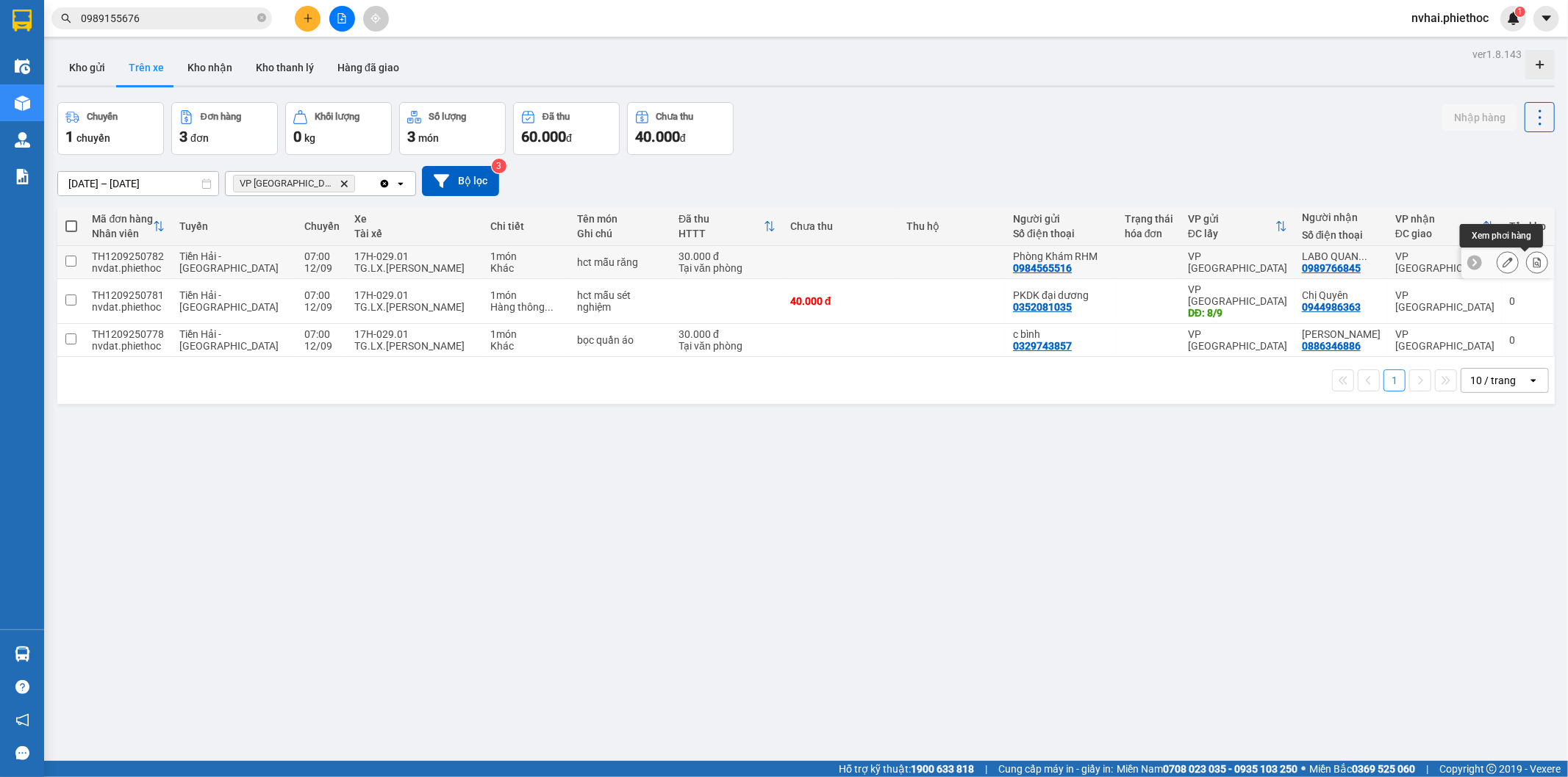
click at [1534, 265] on icon at bounding box center [1538, 262] width 8 height 10
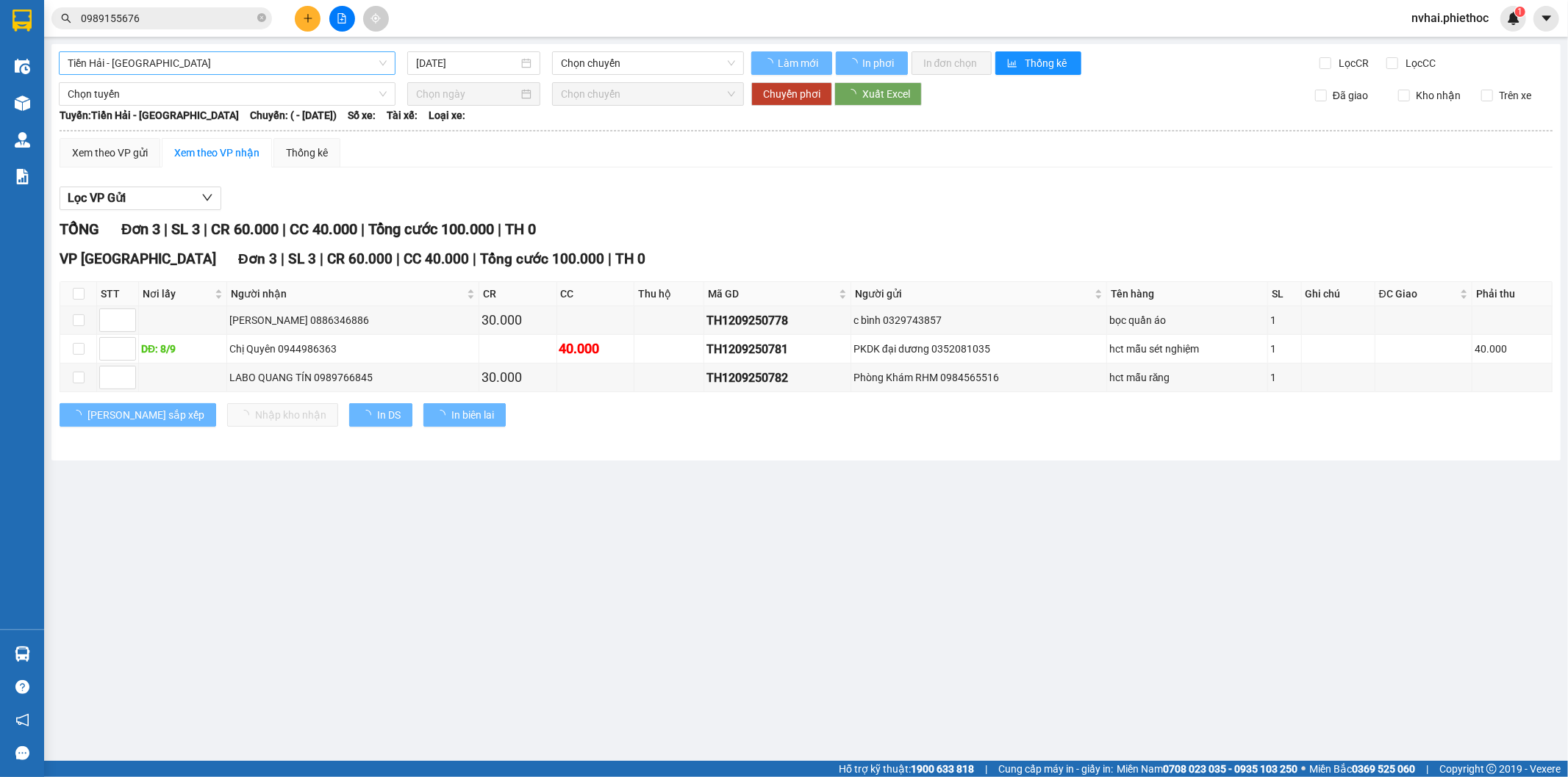
click at [158, 57] on span "Tiền Hải - [GEOGRAPHIC_DATA]" at bounding box center [227, 63] width 319 height 22
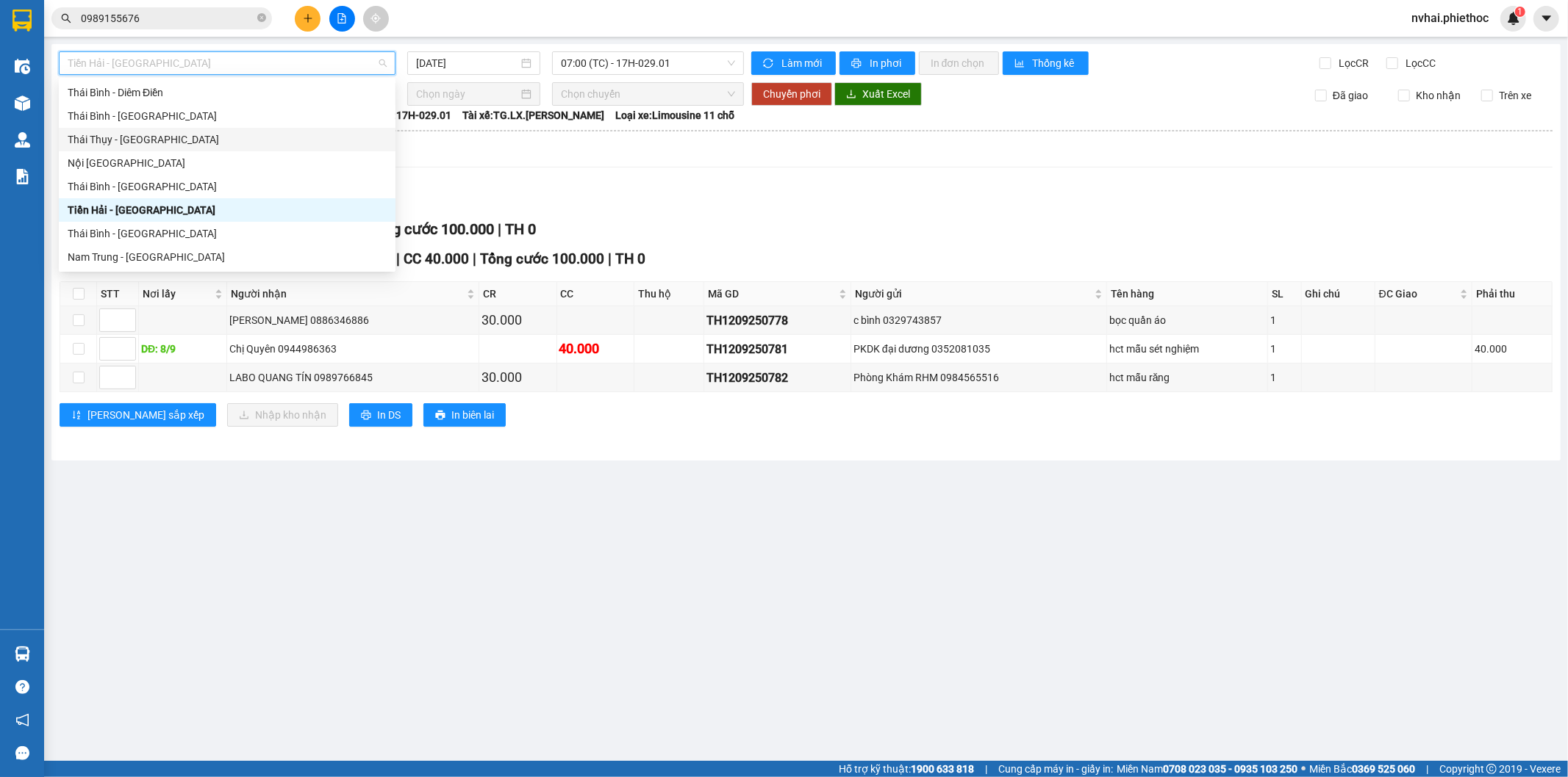
scroll to position [28, 0]
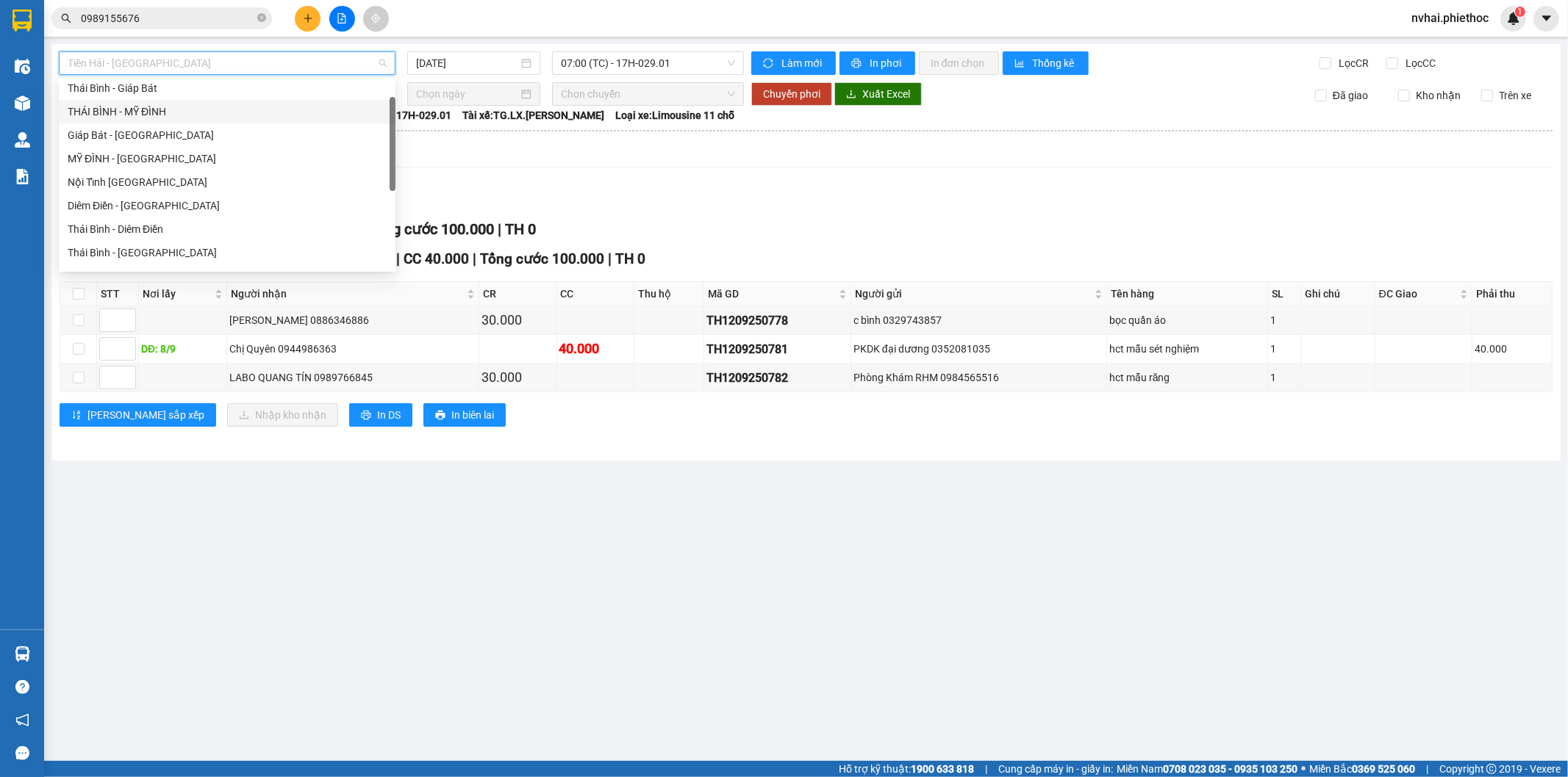
click at [144, 108] on div "THÁI BÌNH - MỸ ĐÌNH" at bounding box center [227, 112] width 319 height 16
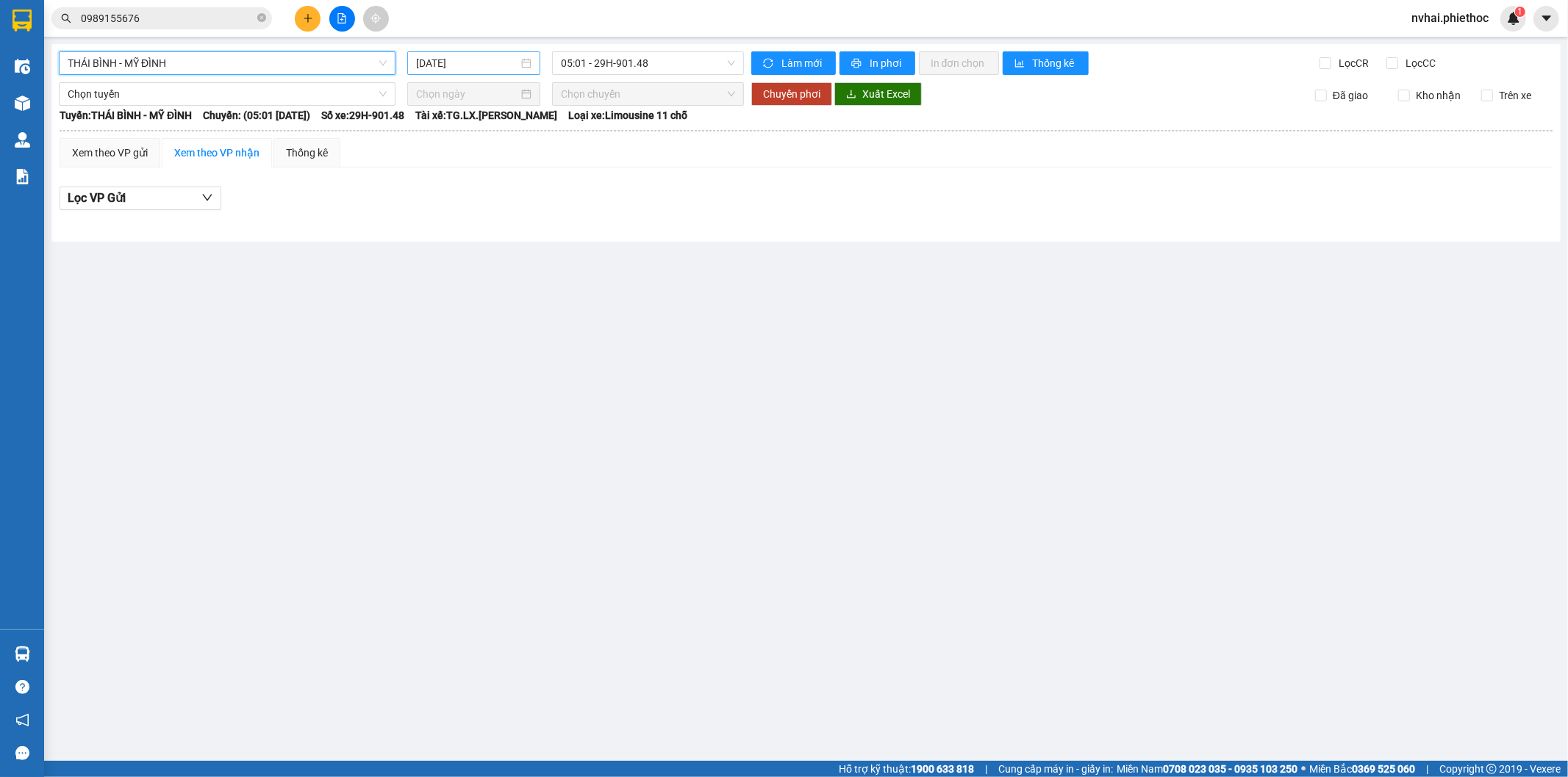
click at [446, 56] on input "[DATE]" at bounding box center [467, 63] width 102 height 16
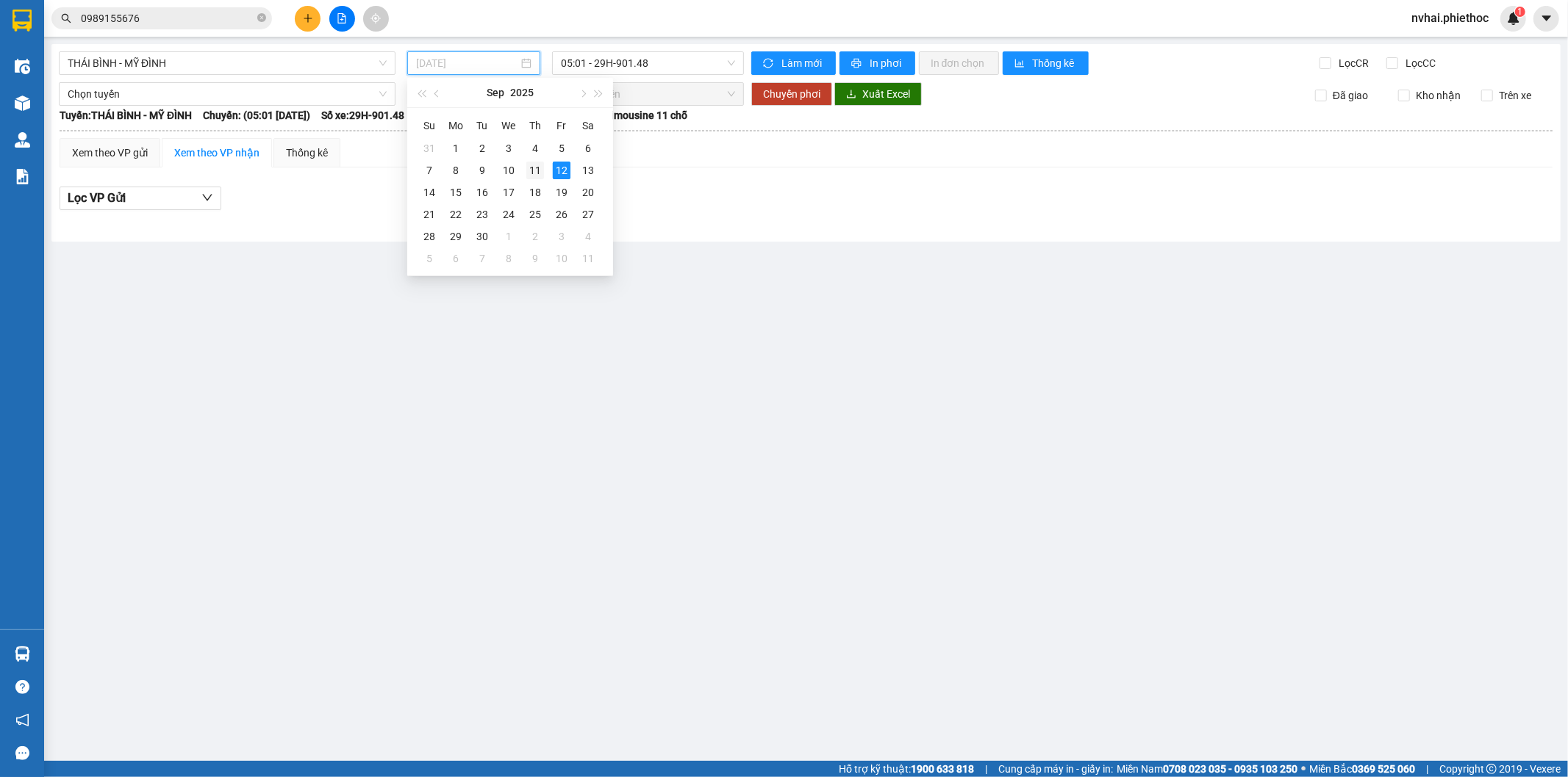
click at [535, 168] on div "11" at bounding box center [535, 170] width 18 height 18
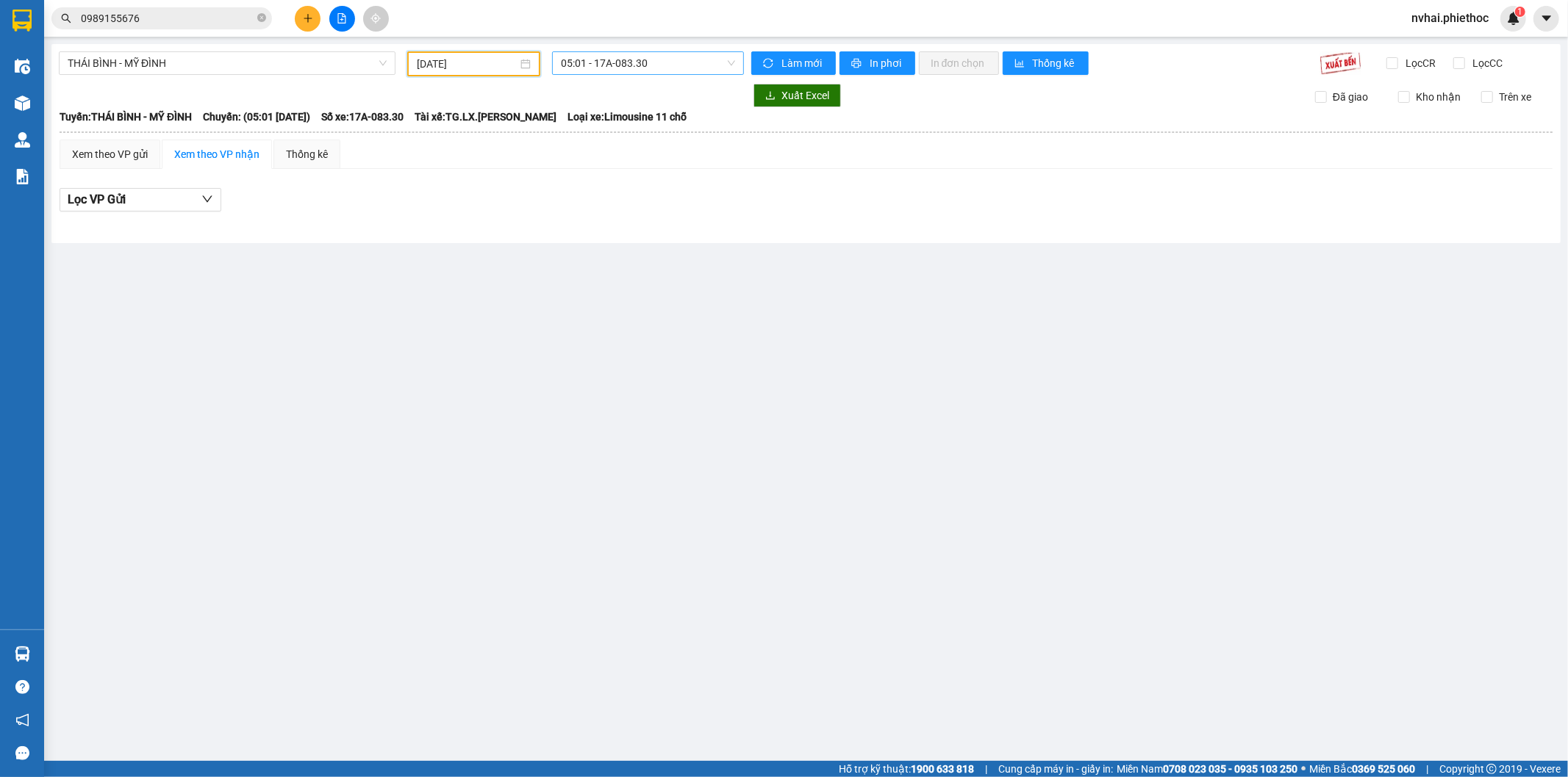
click at [615, 59] on span "05:01 - 17A-083.30" at bounding box center [648, 63] width 173 height 22
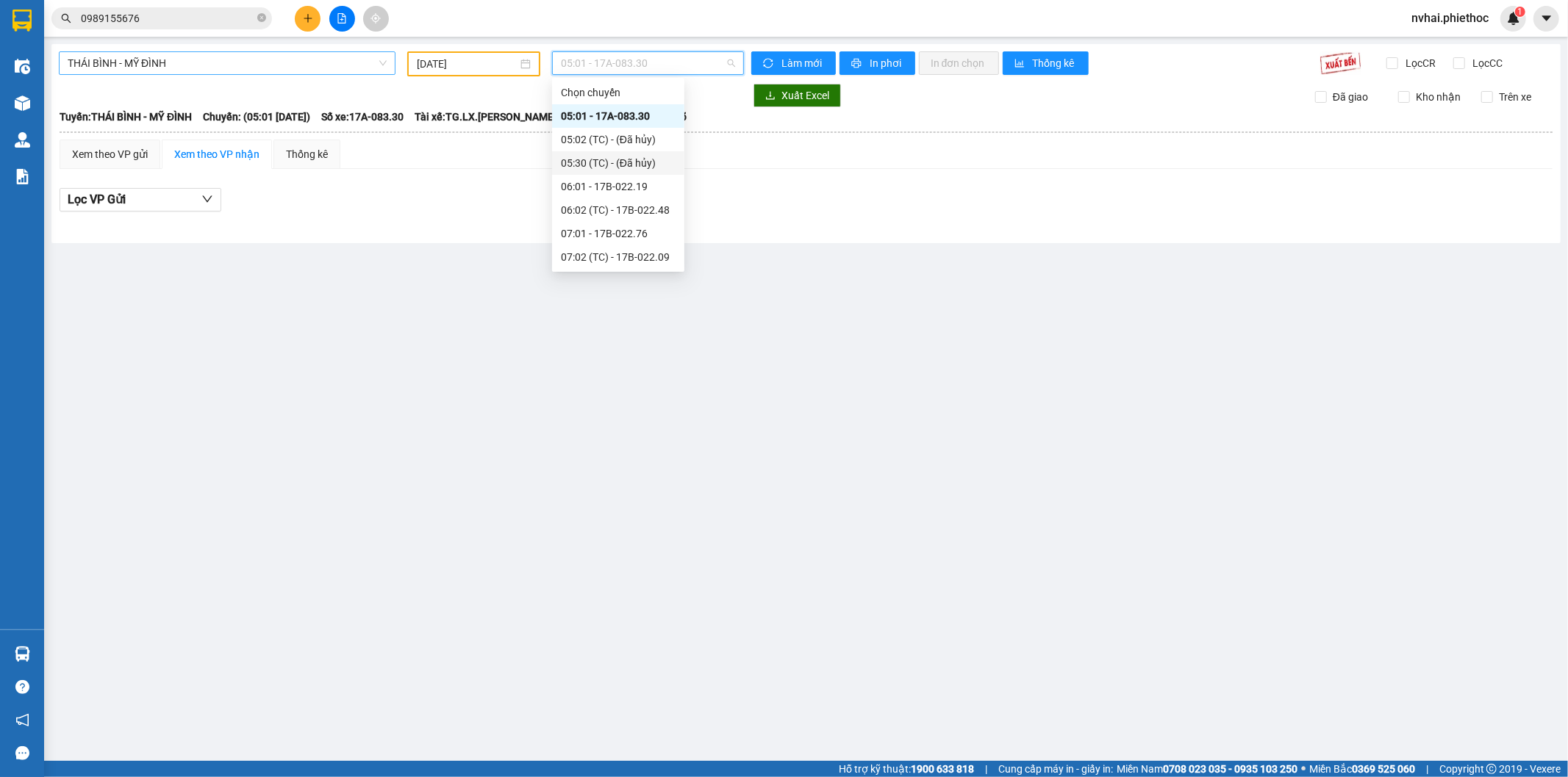
click at [187, 64] on span "THÁI BÌNH - MỸ ĐÌNH" at bounding box center [227, 63] width 319 height 22
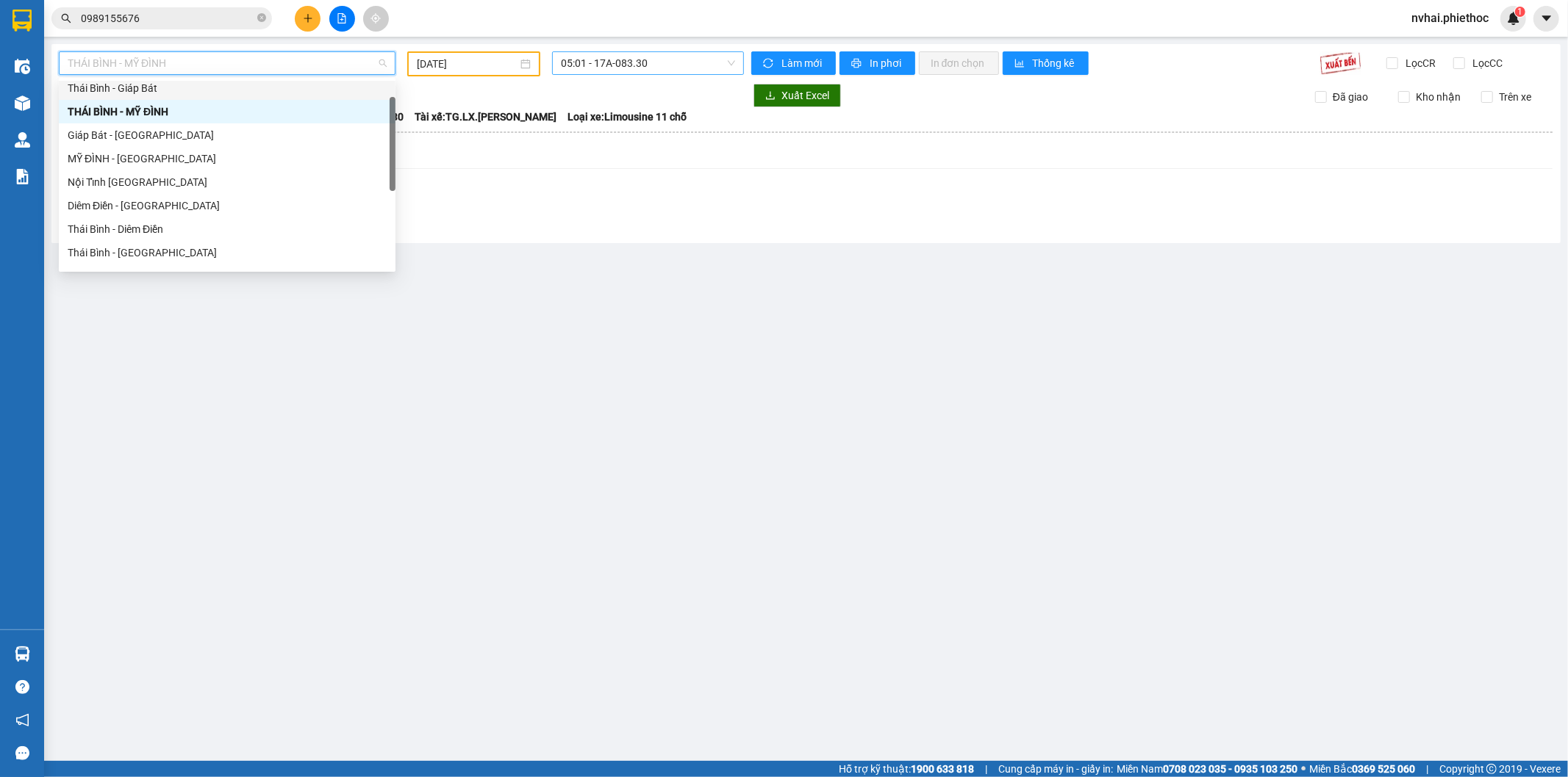
click at [593, 61] on span "05:01 - 17A-083.30" at bounding box center [648, 63] width 173 height 22
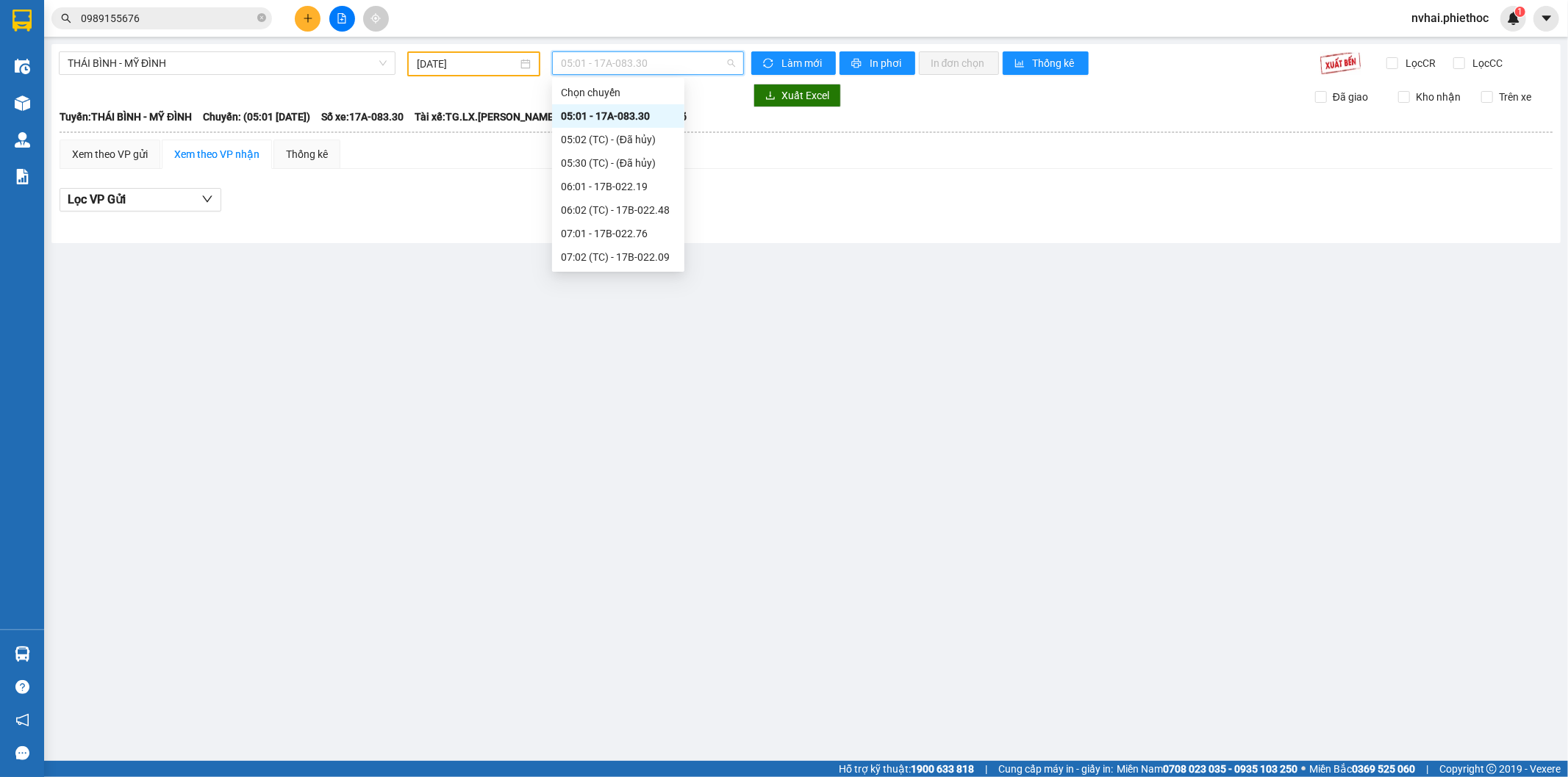
click at [460, 64] on input "[DATE]" at bounding box center [467, 64] width 101 height 16
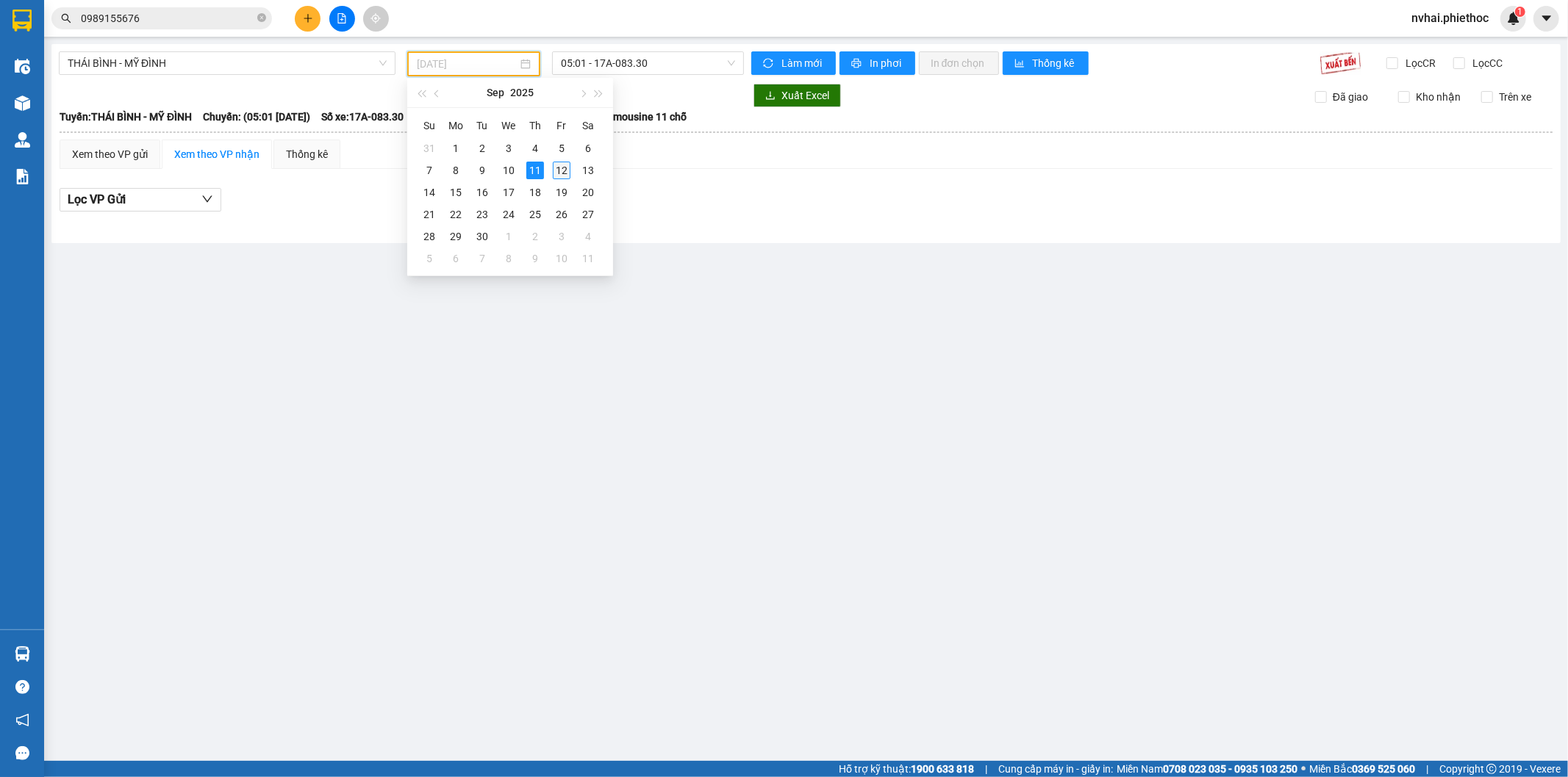
click at [563, 166] on div "12" at bounding box center [561, 170] width 18 height 18
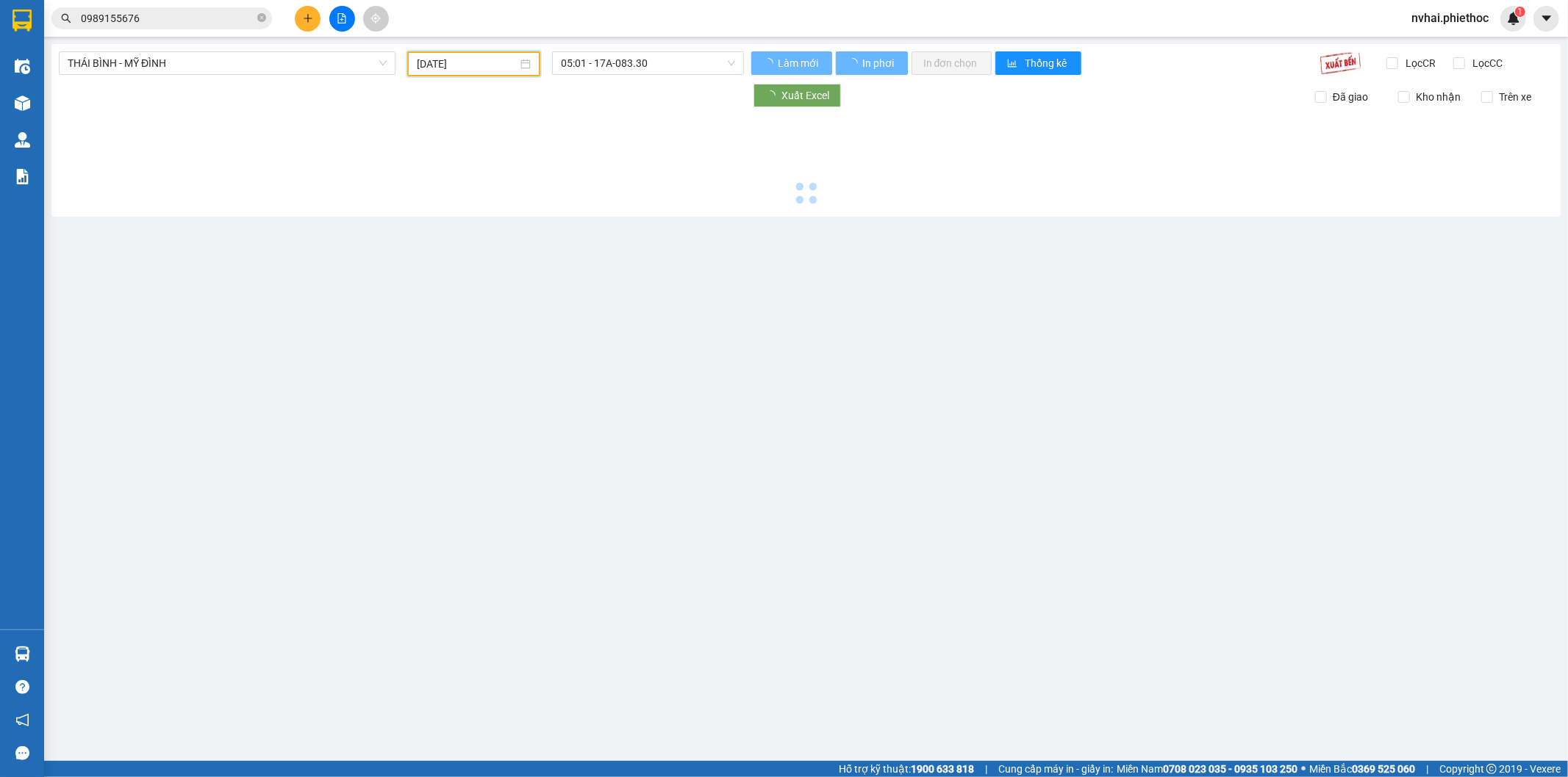
type input "[DATE]"
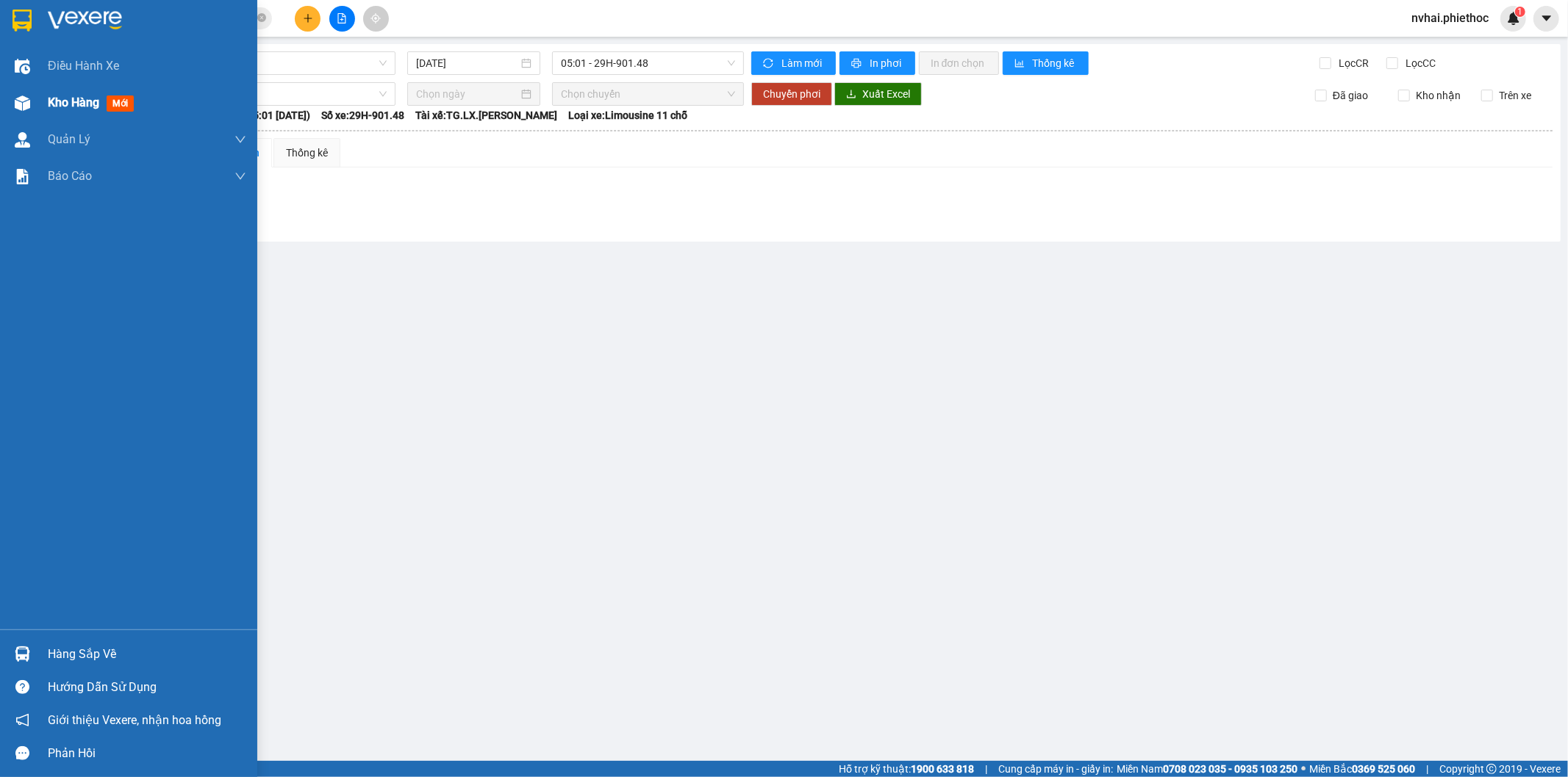
click at [37, 98] on div "Kho hàng mới" at bounding box center [129, 102] width 258 height 37
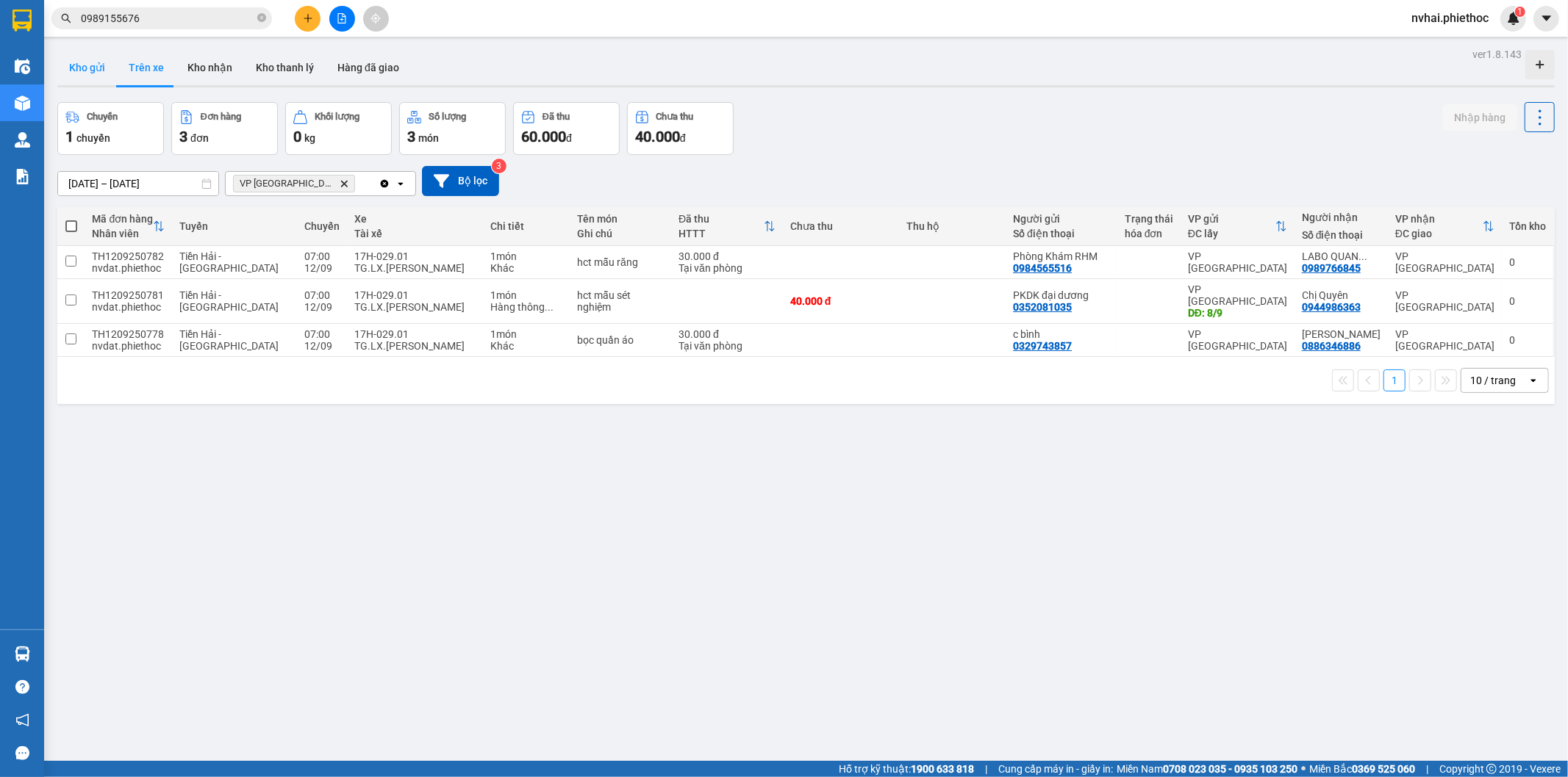
click at [87, 79] on button "Kho gửi" at bounding box center [87, 67] width 59 height 35
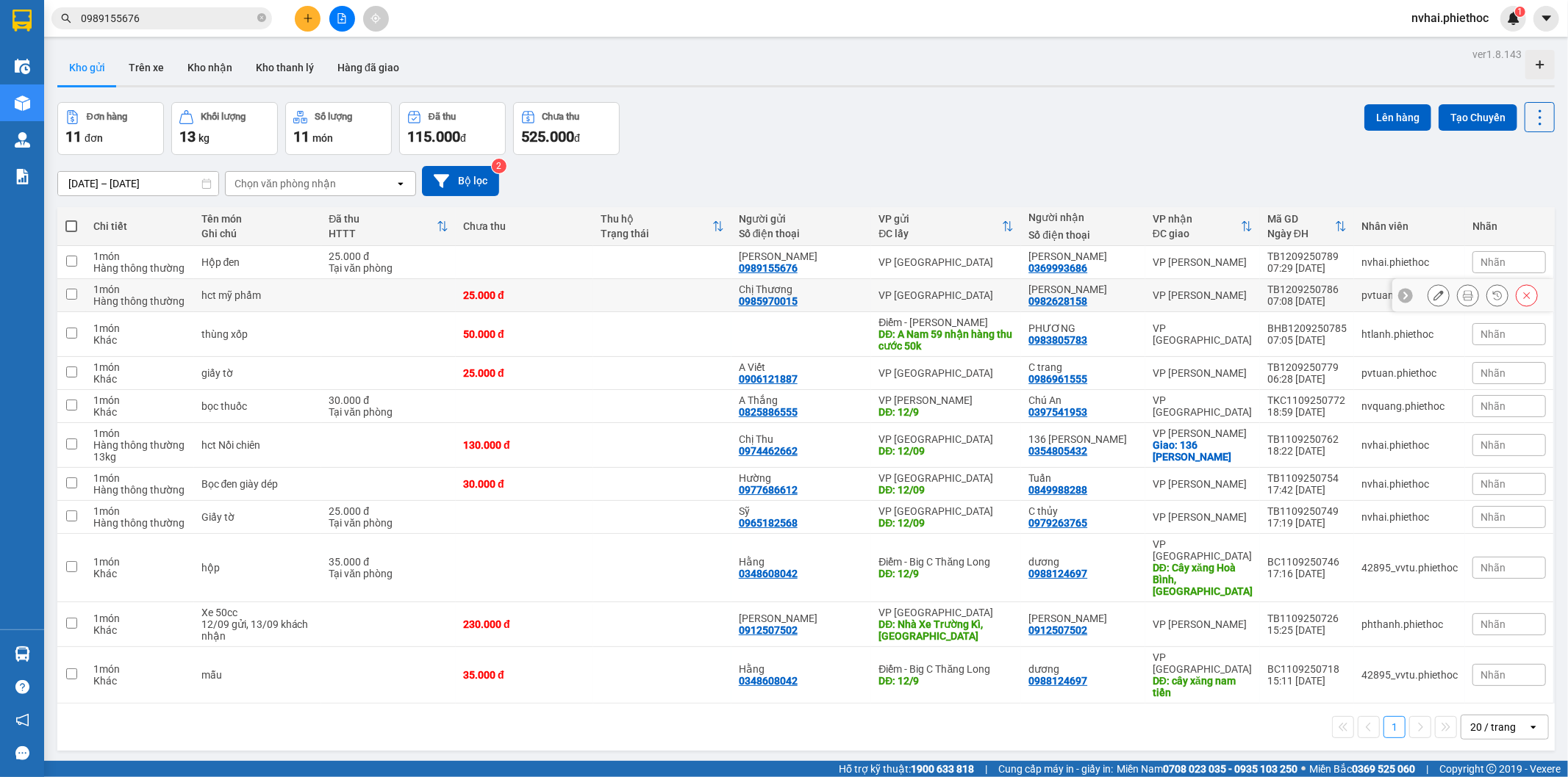
click at [1170, 293] on div "VP [PERSON_NAME]" at bounding box center [1203, 295] width 100 height 12
checkbox input "true"
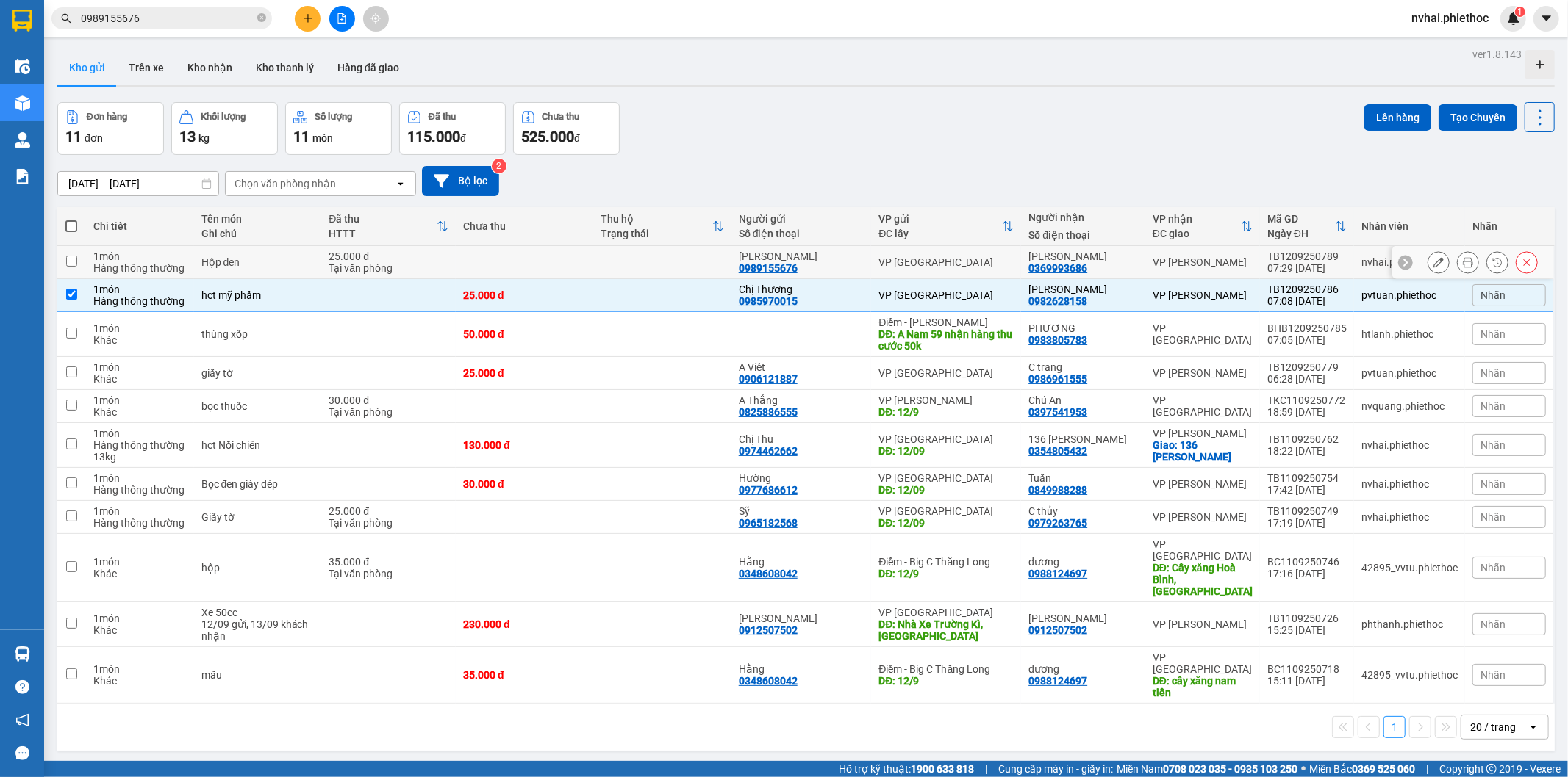
click at [1182, 265] on div "VP [PERSON_NAME]" at bounding box center [1203, 262] width 100 height 12
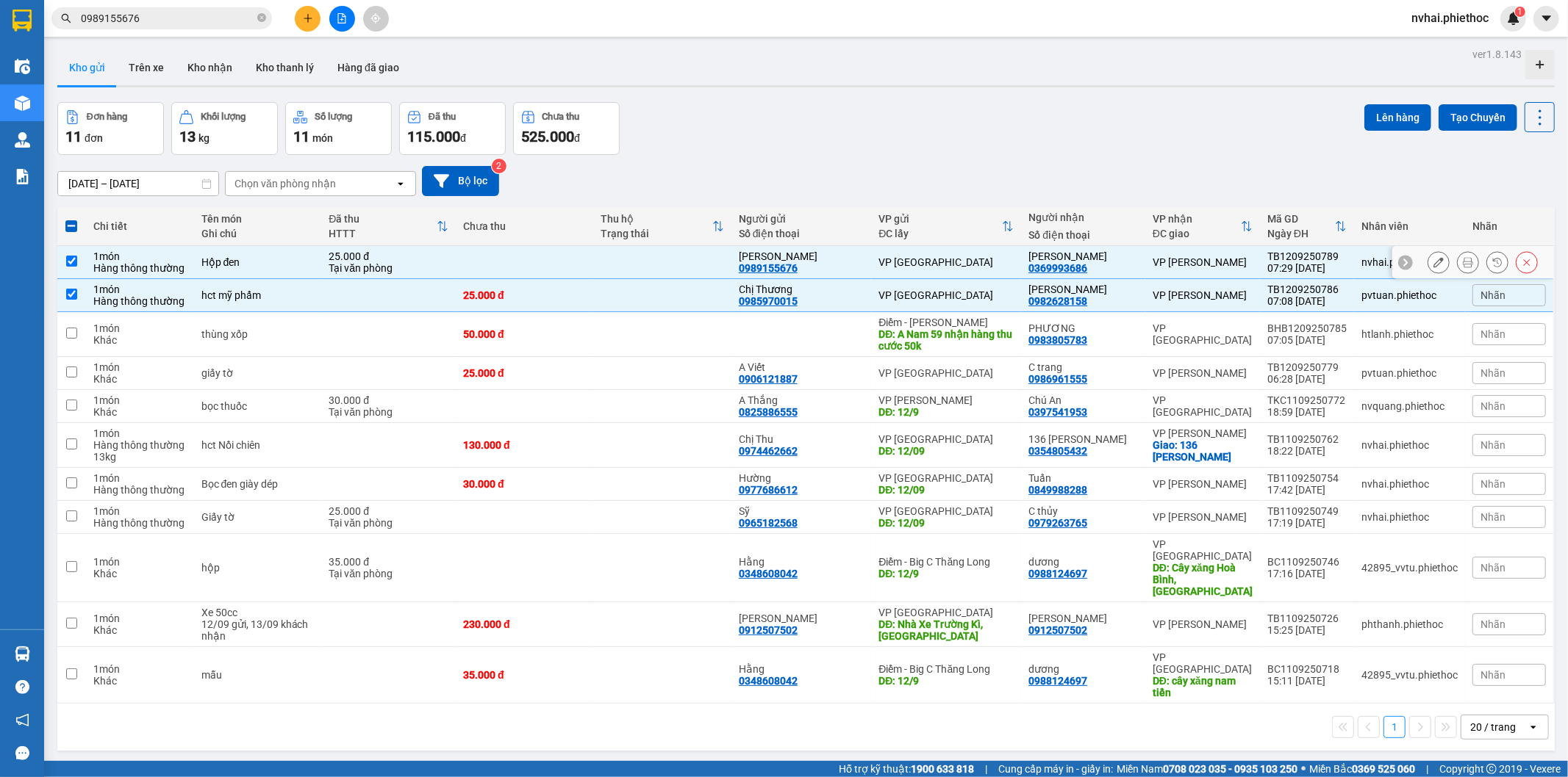
click at [1136, 258] on div "Hoàng Anh" at bounding box center [1083, 256] width 109 height 12
checkbox input "false"
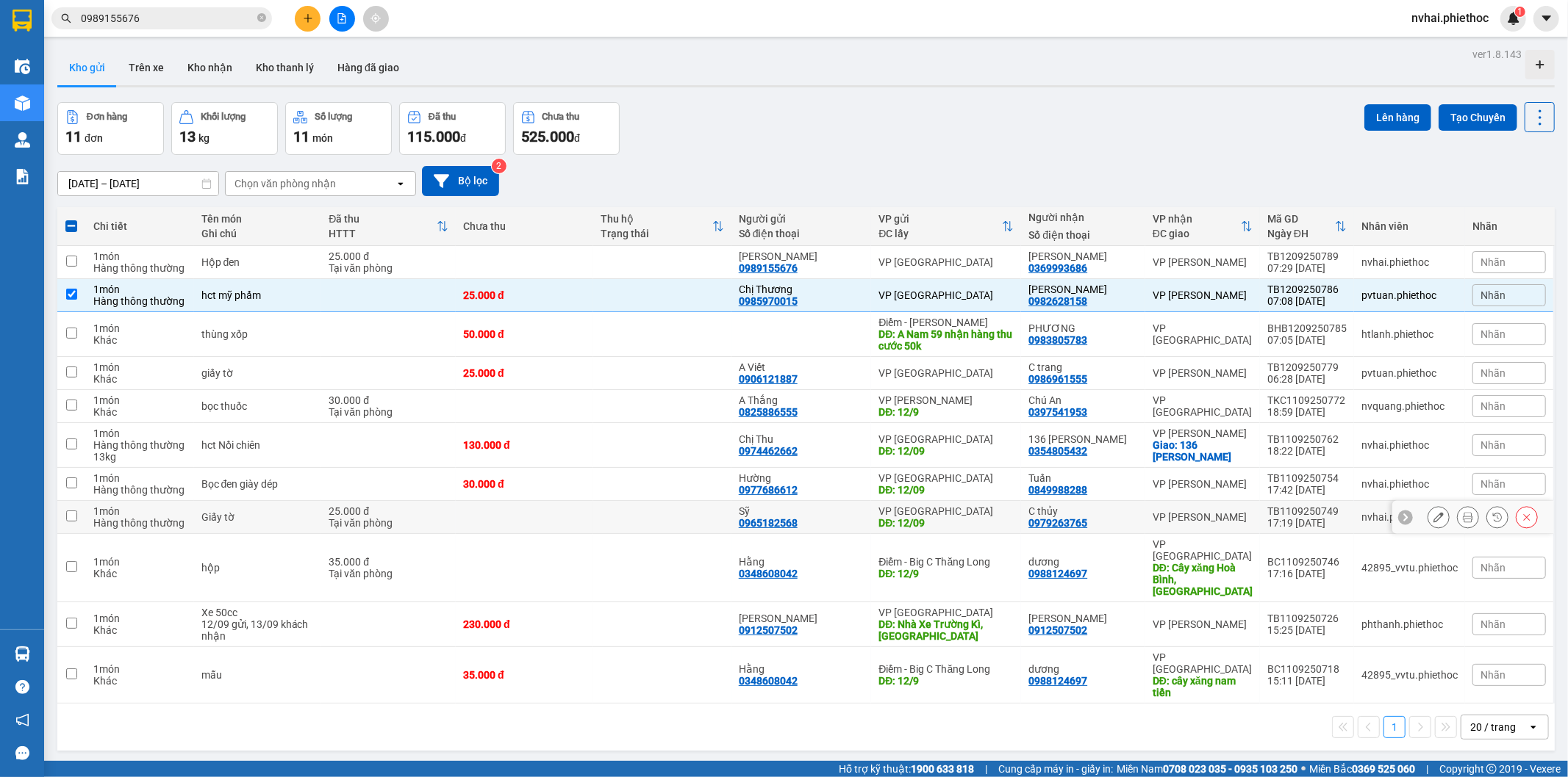
click at [1167, 507] on td "VP [PERSON_NAME]" at bounding box center [1202, 517] width 115 height 33
checkbox input "true"
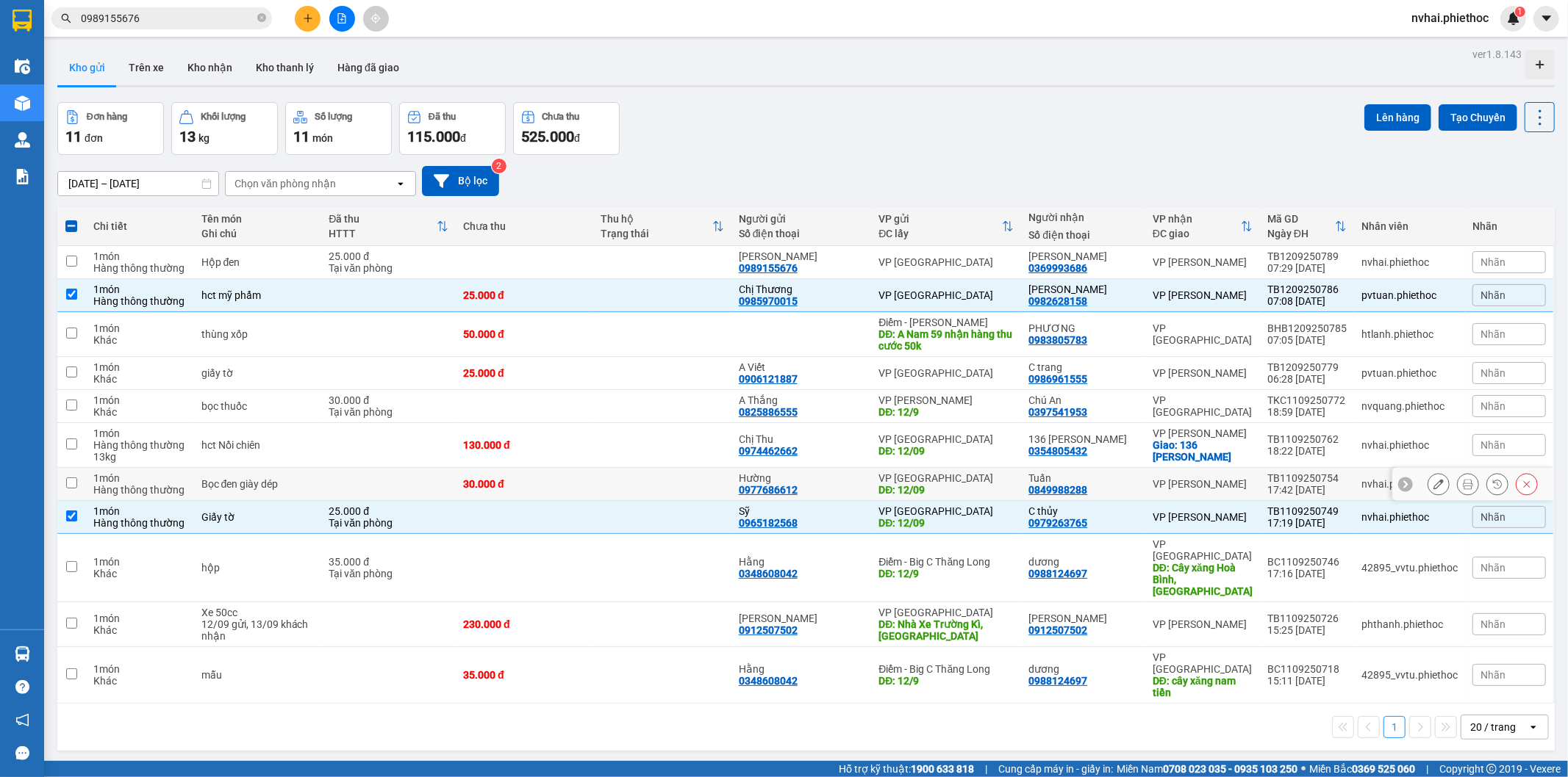
click at [1167, 478] on div "VP [PERSON_NAME]" at bounding box center [1203, 484] width 100 height 12
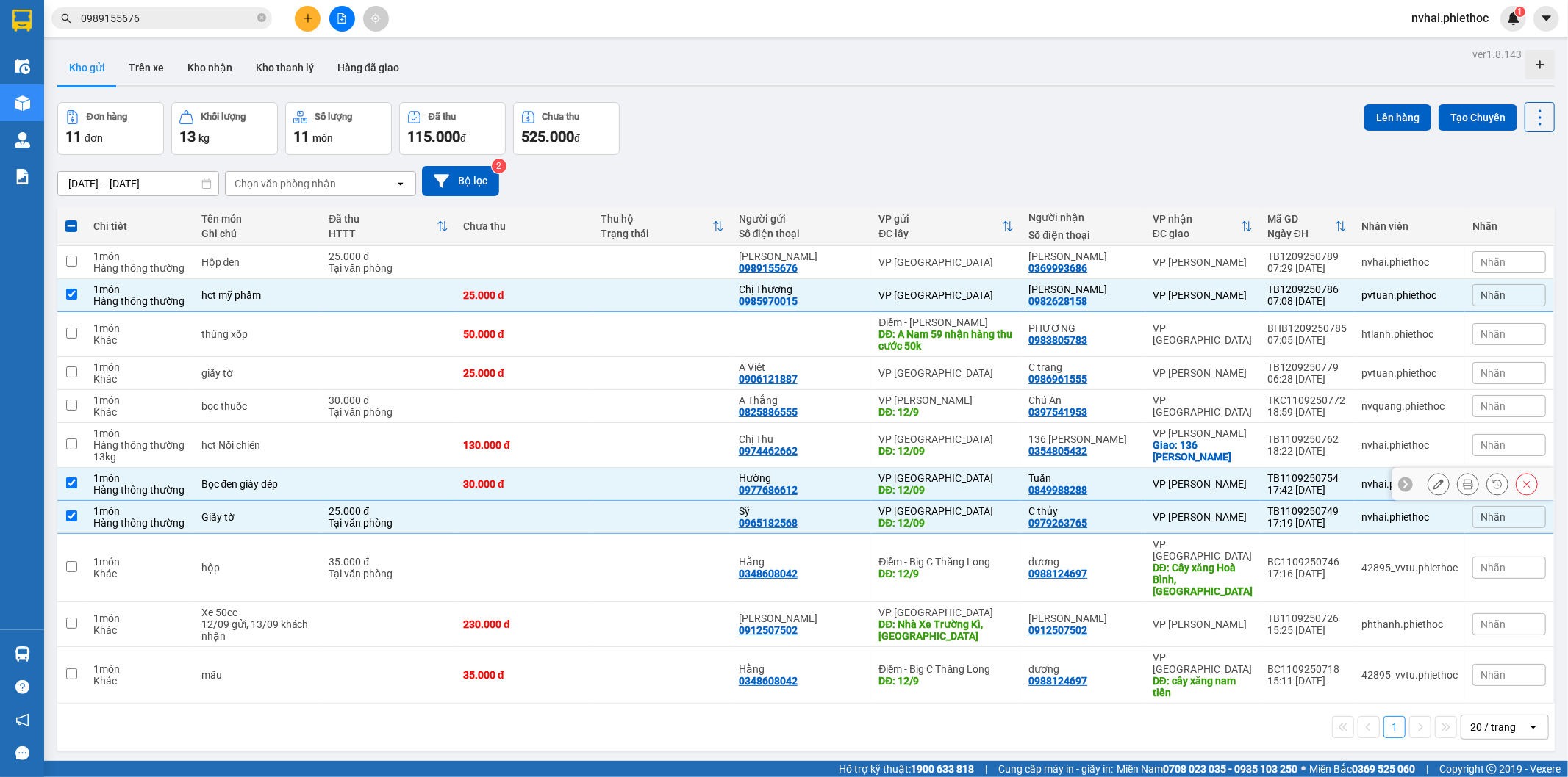
click at [1143, 491] on td "Tuấn 0849988288" at bounding box center [1083, 484] width 124 height 33
checkbox input "false"
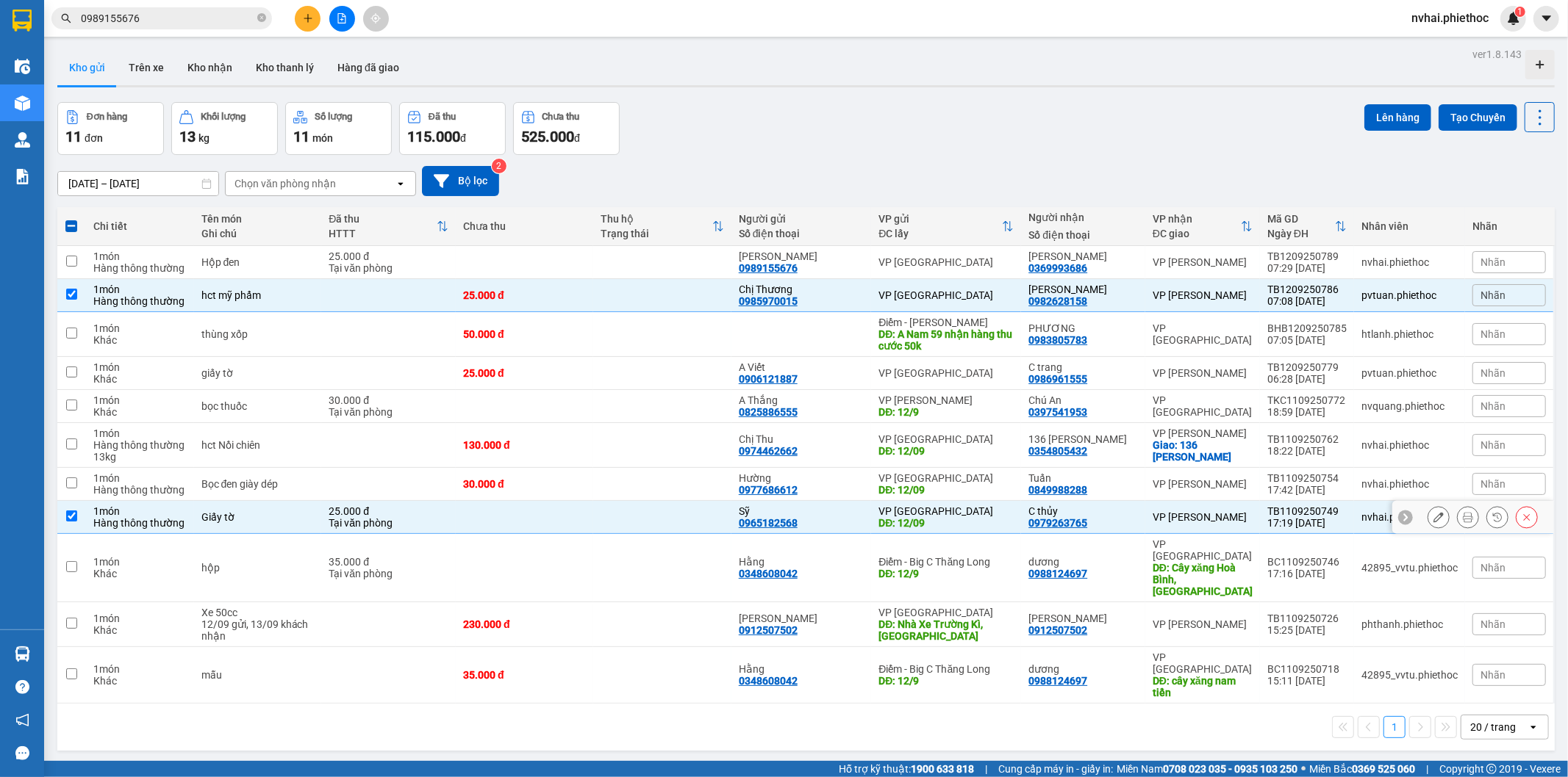
click at [1143, 518] on td "C thủy 0979263765" at bounding box center [1083, 517] width 124 height 33
checkbox input "false"
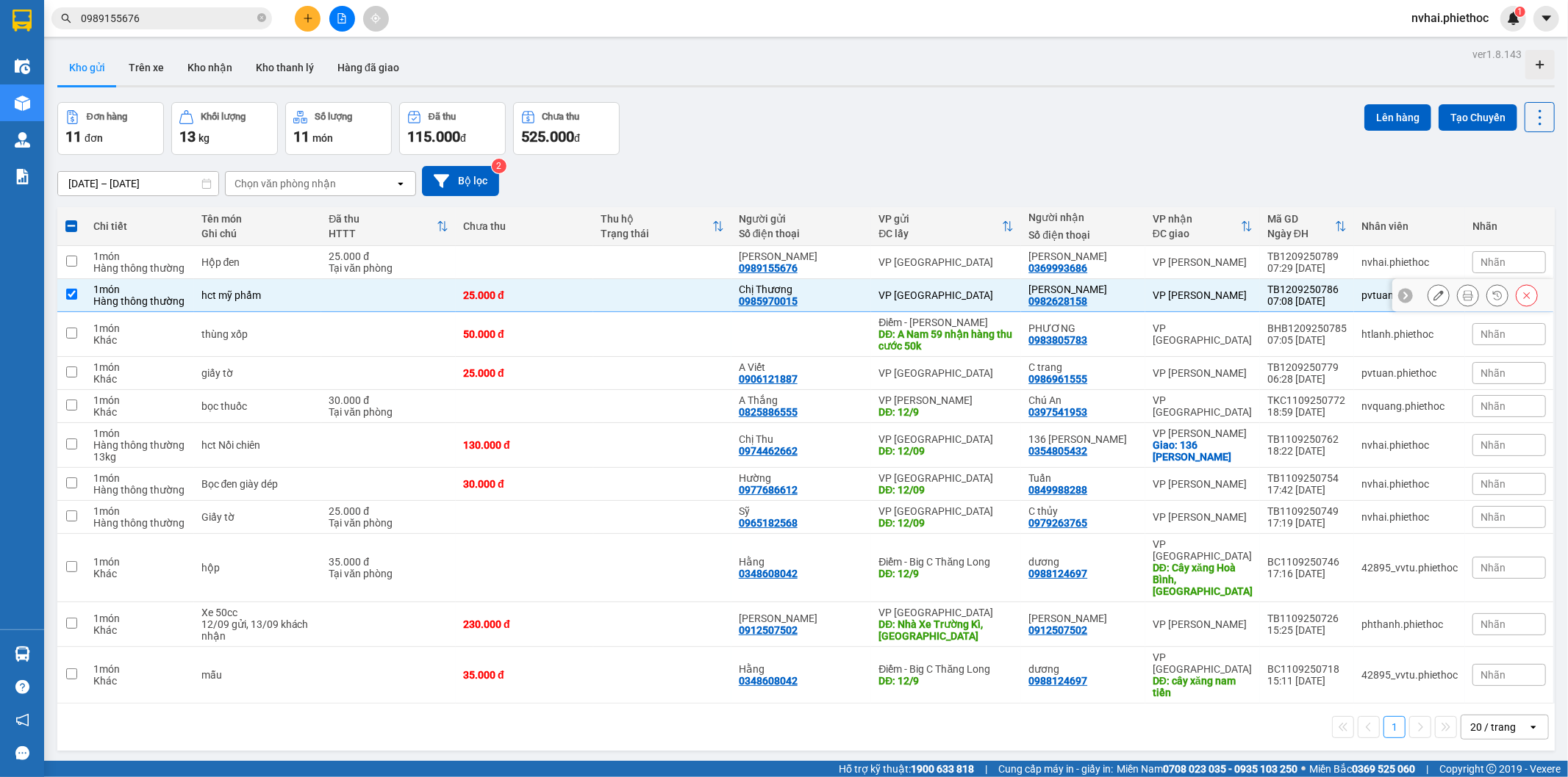
click at [1181, 303] on td "VP [PERSON_NAME]" at bounding box center [1202, 296] width 115 height 33
checkbox input "false"
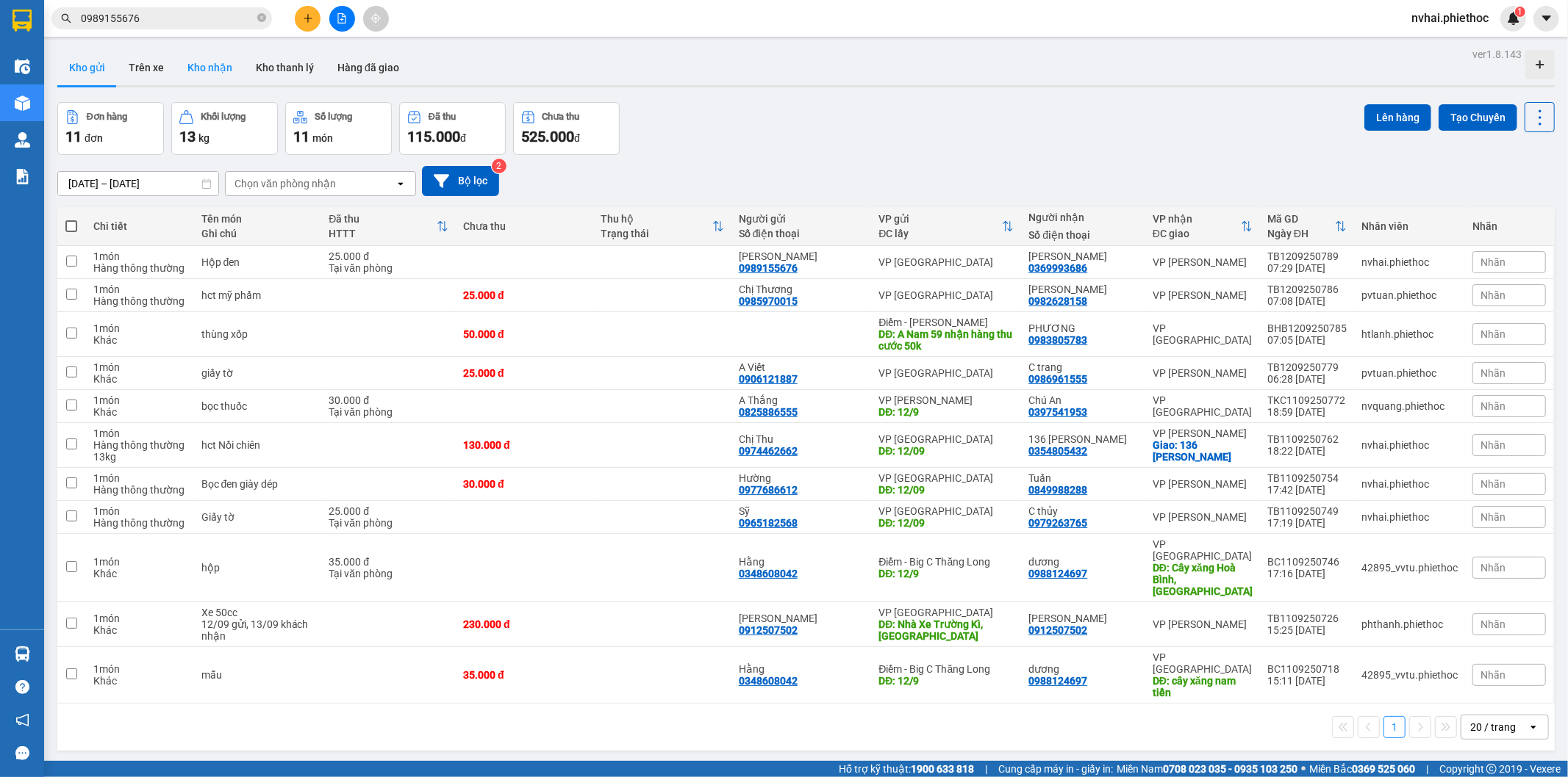
click at [200, 69] on button "Kho nhận" at bounding box center [210, 67] width 69 height 35
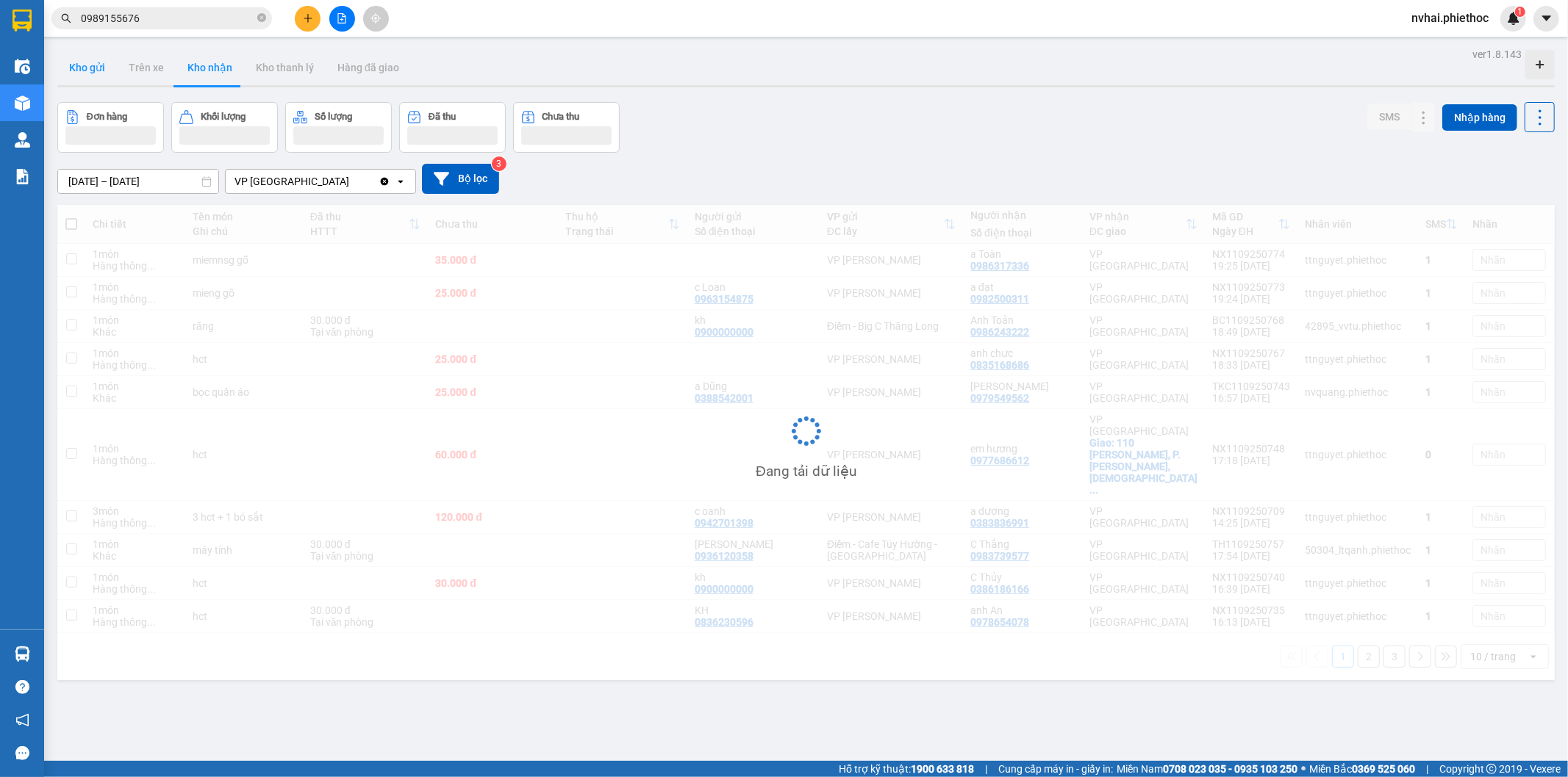
click at [90, 73] on button "Kho gửi" at bounding box center [87, 67] width 59 height 35
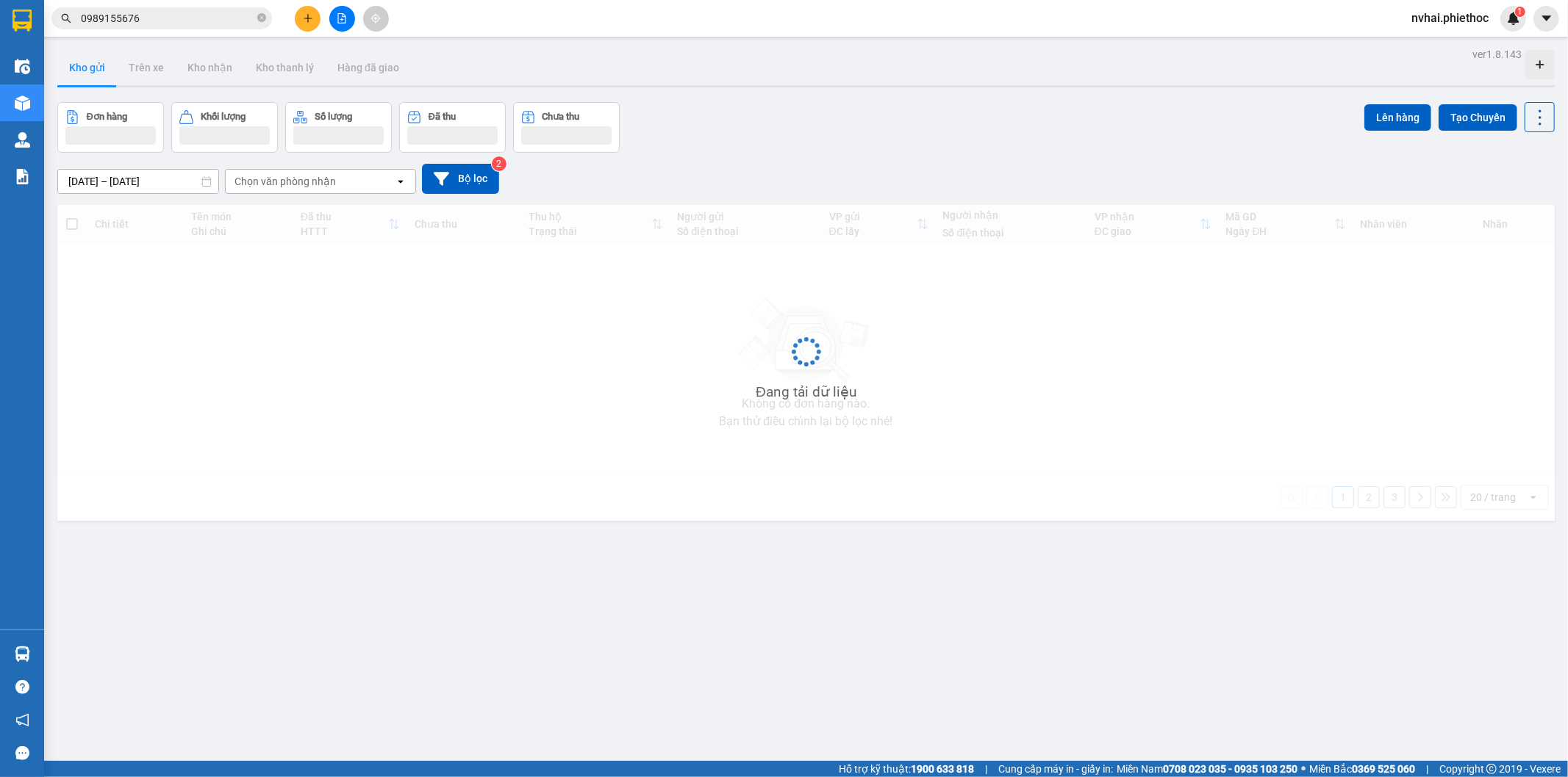
click at [90, 73] on button "Kho gửi" at bounding box center [87, 67] width 59 height 35
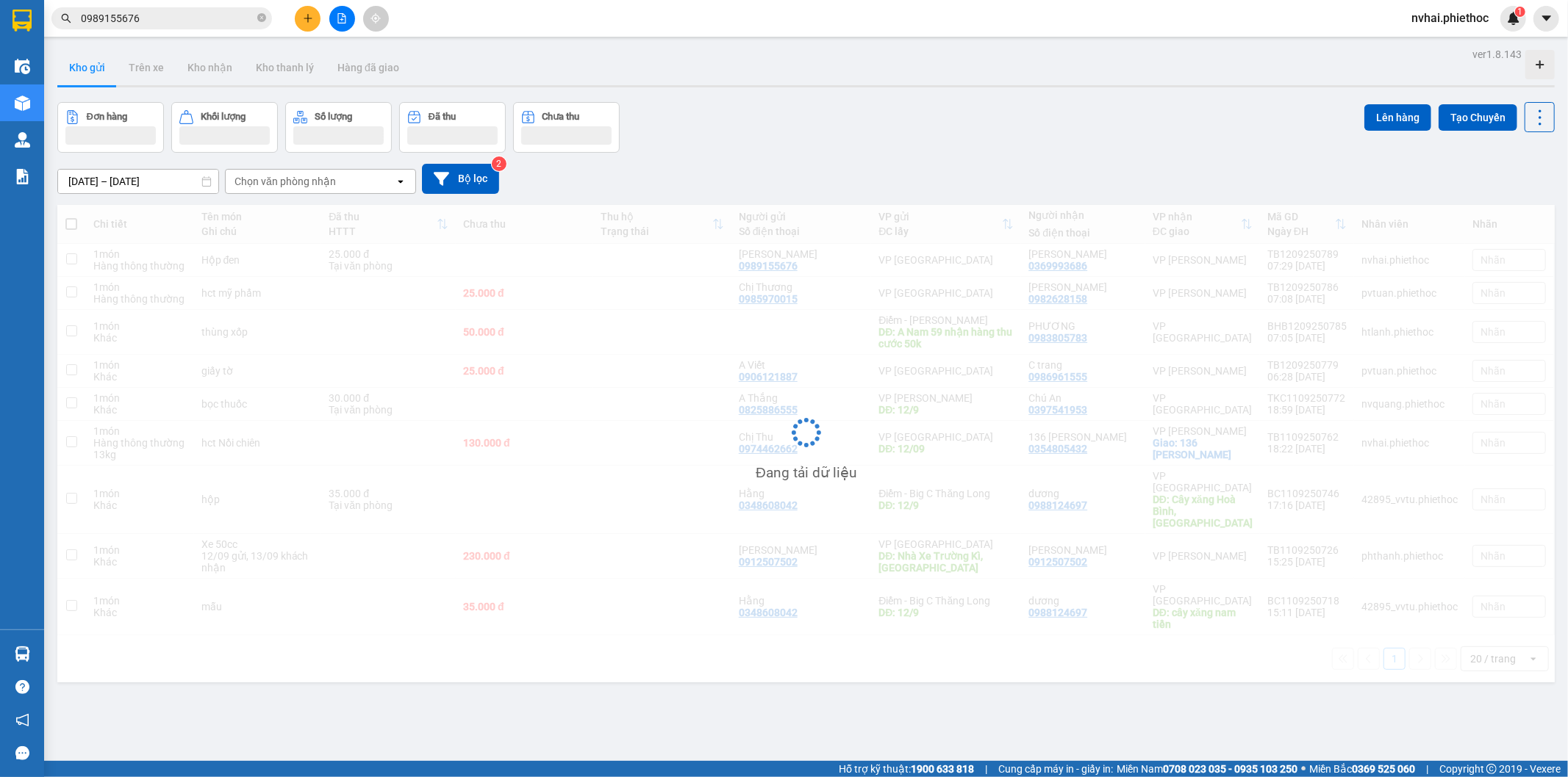
click at [91, 72] on button "Kho gửi" at bounding box center [87, 67] width 59 height 35
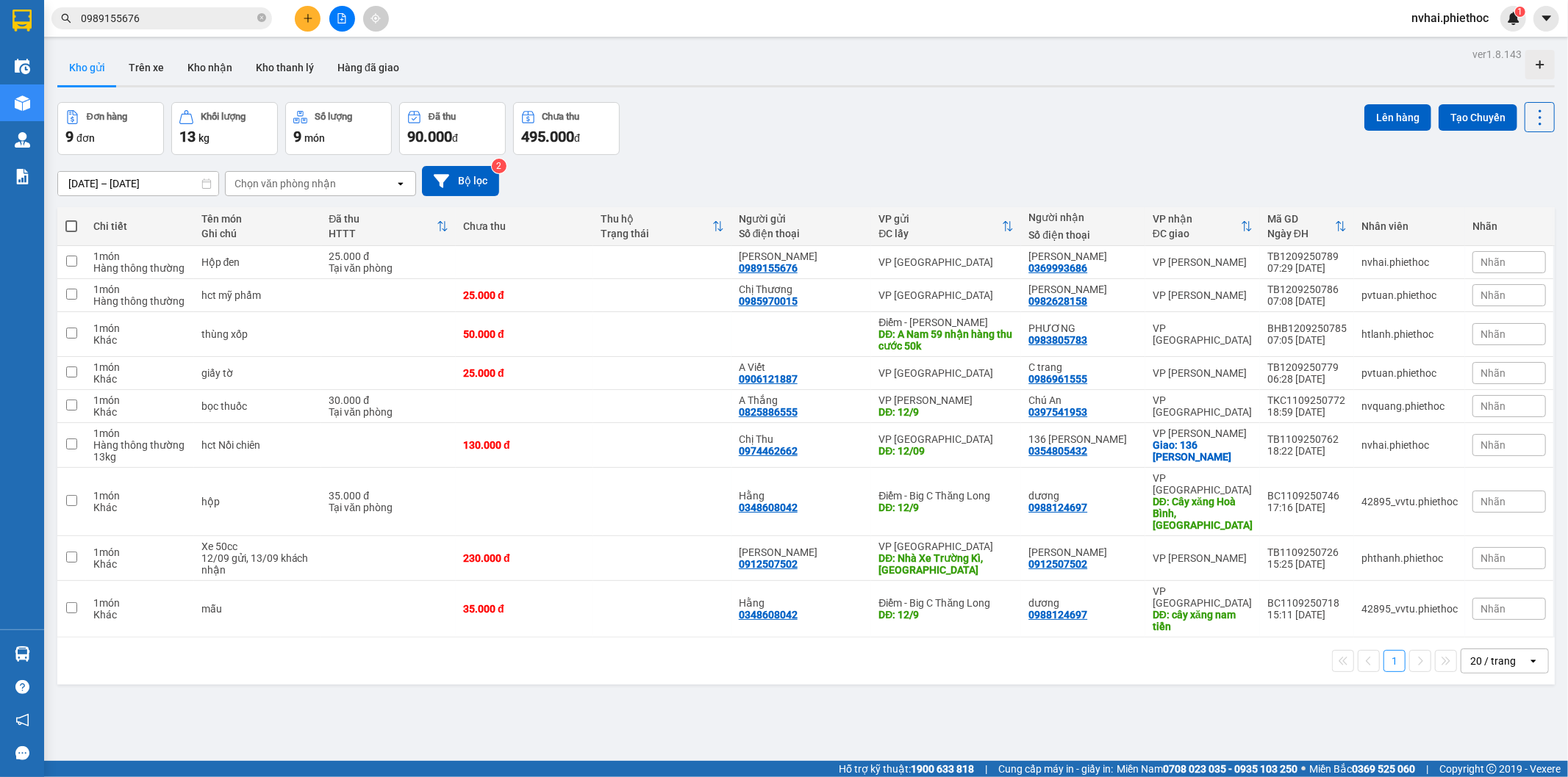
click at [177, 17] on input "0989155676" at bounding box center [168, 18] width 173 height 16
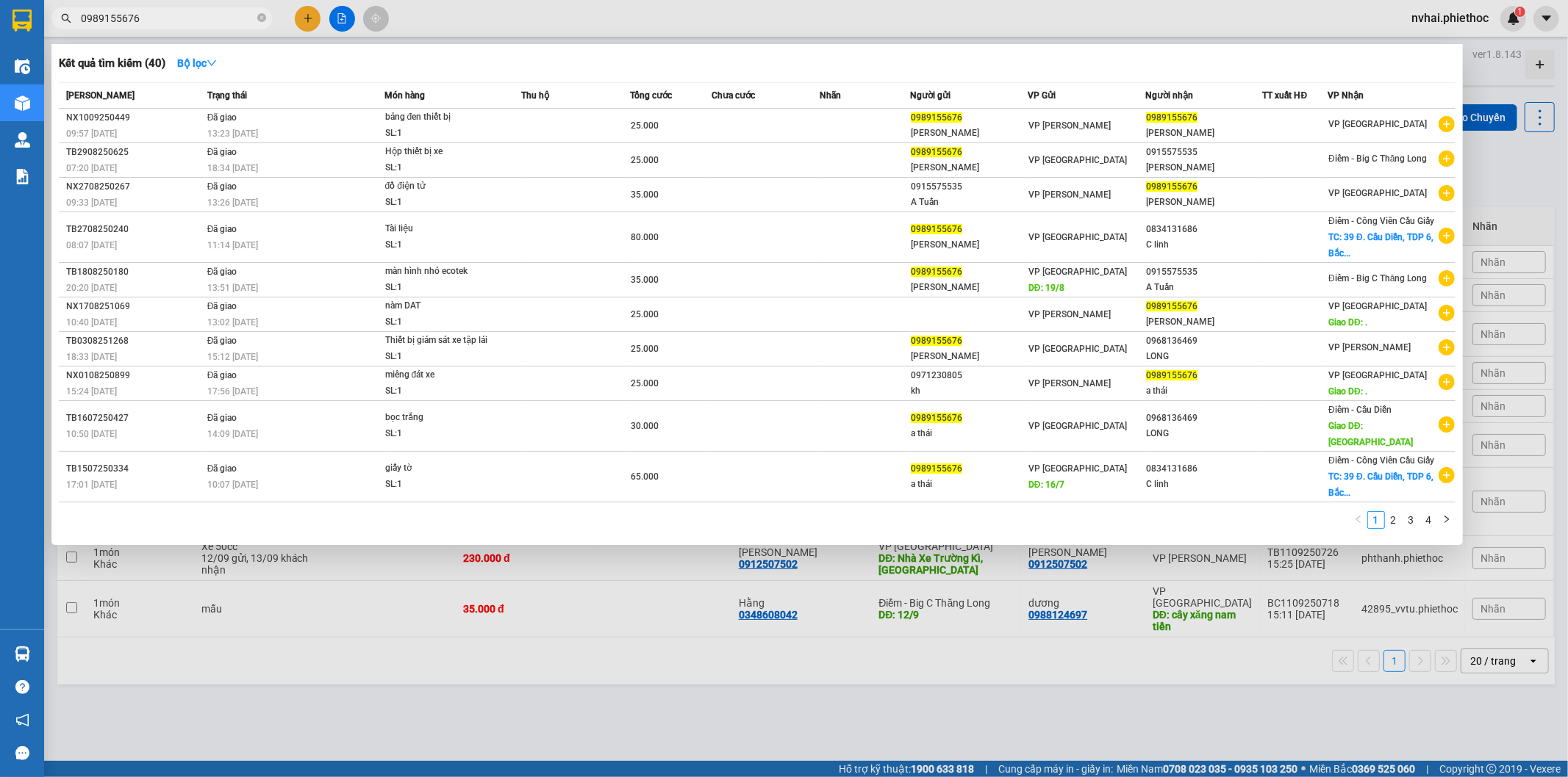
click at [177, 17] on input "0989155676" at bounding box center [168, 18] width 173 height 16
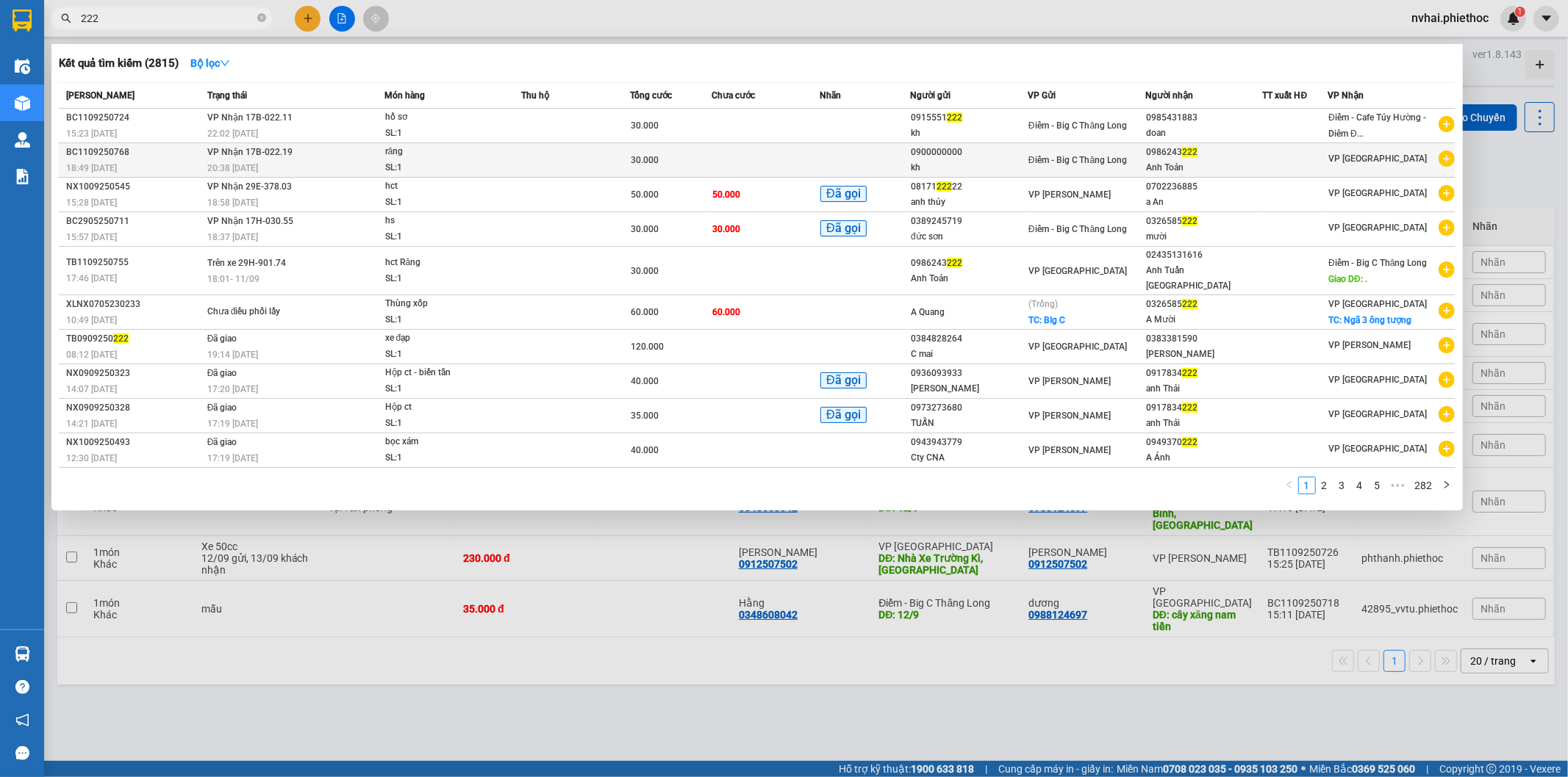
type input "222"
click at [1197, 153] on span "222" at bounding box center [1189, 151] width 16 height 10
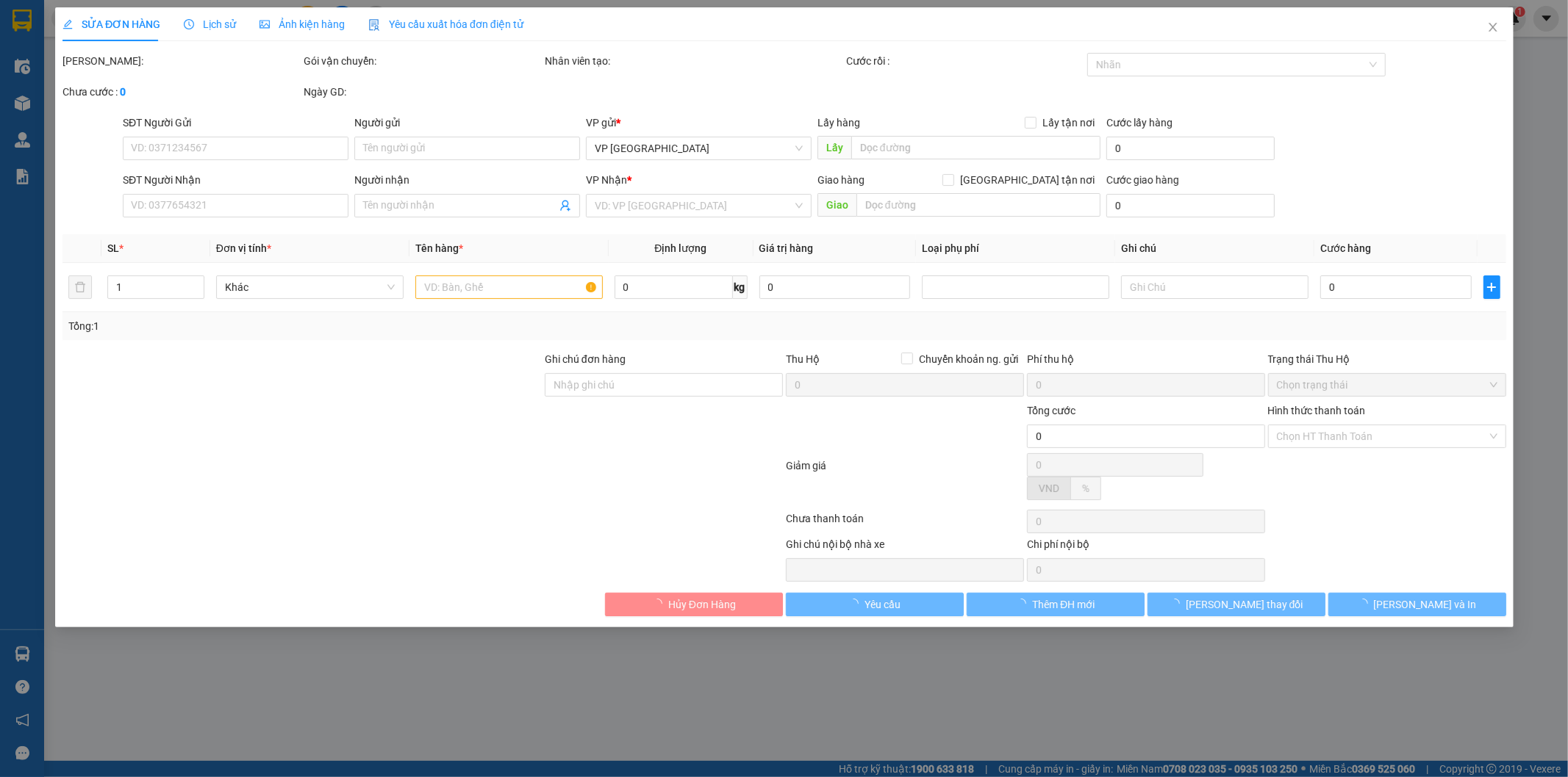
type input "0900000000"
type input "kh"
type input "0986243222"
type input "Anh Toản"
type input "30.000"
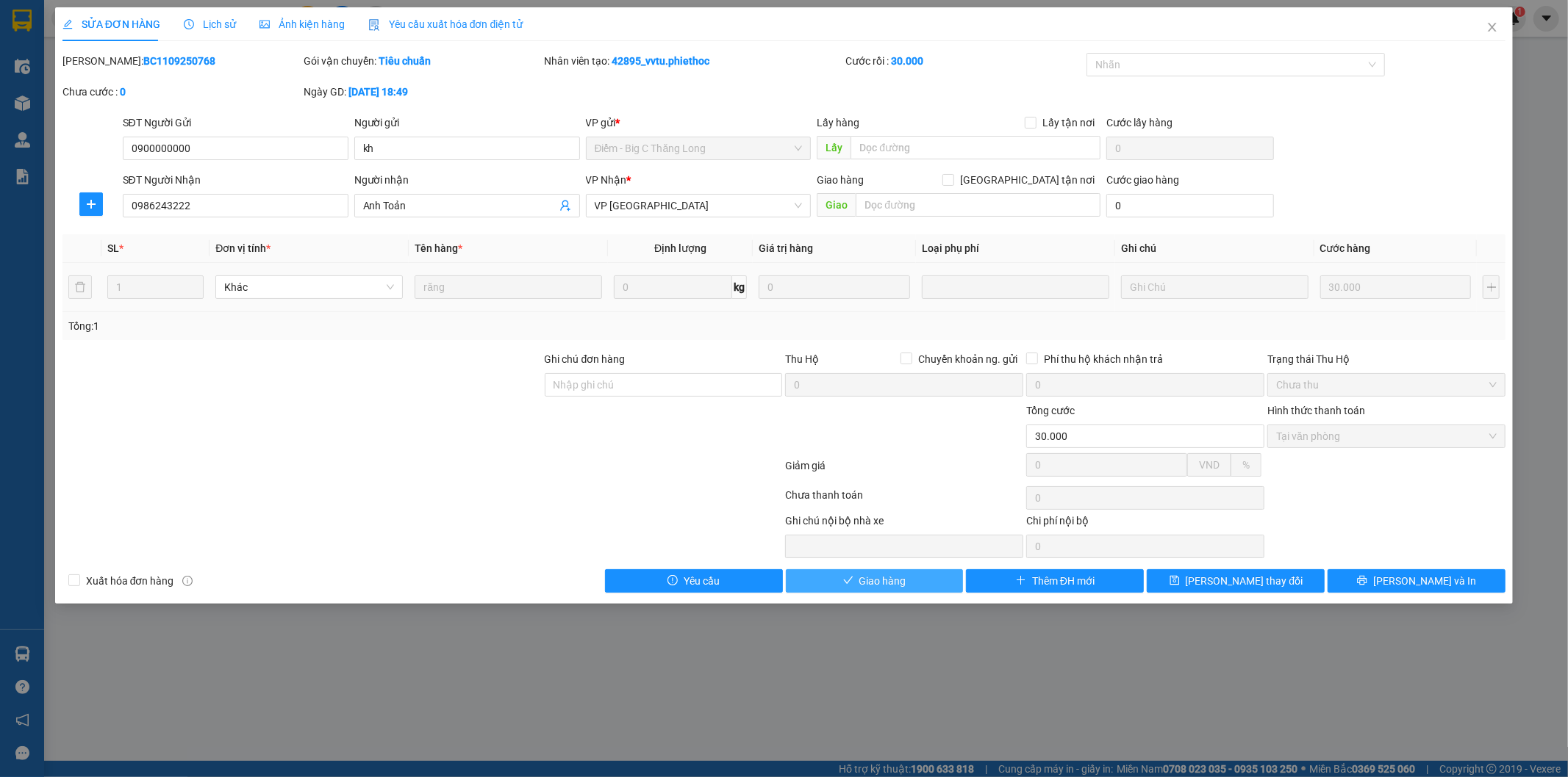
click at [904, 583] on span "Giao hàng" at bounding box center [883, 581] width 47 height 16
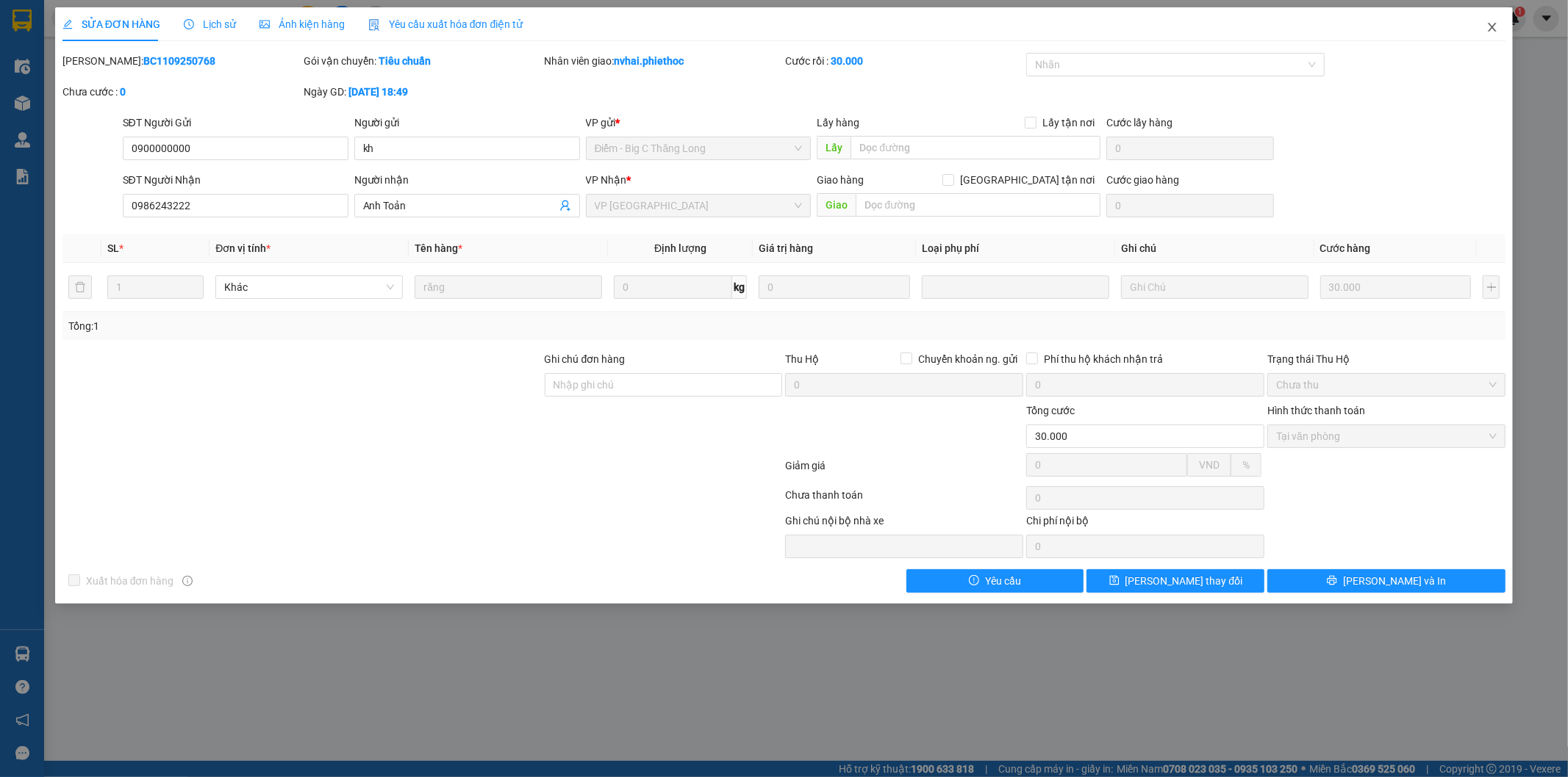
click at [1491, 23] on icon "close" at bounding box center [1492, 27] width 12 height 12
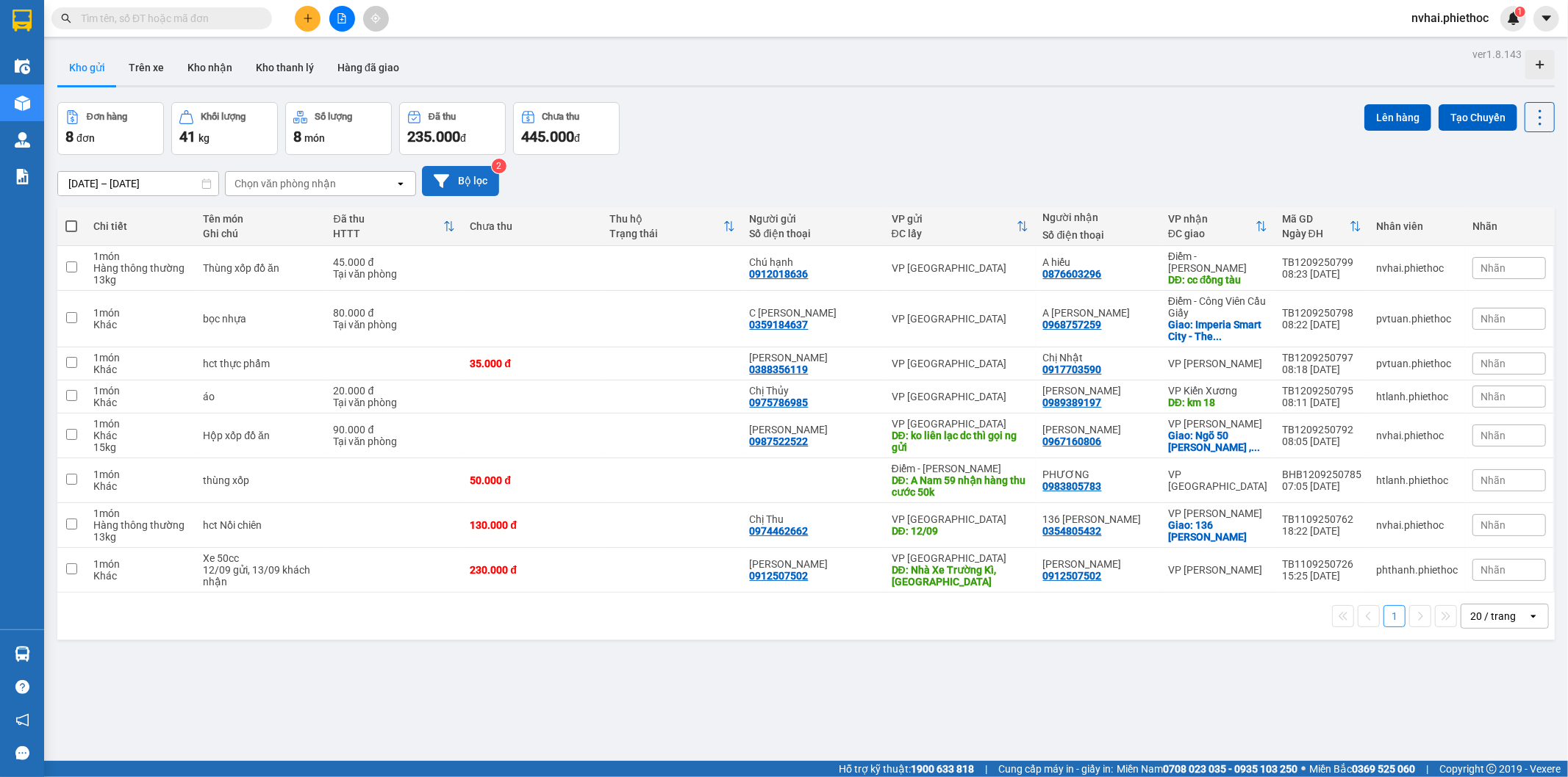
click at [467, 177] on button "Bộ lọc" at bounding box center [460, 181] width 77 height 30
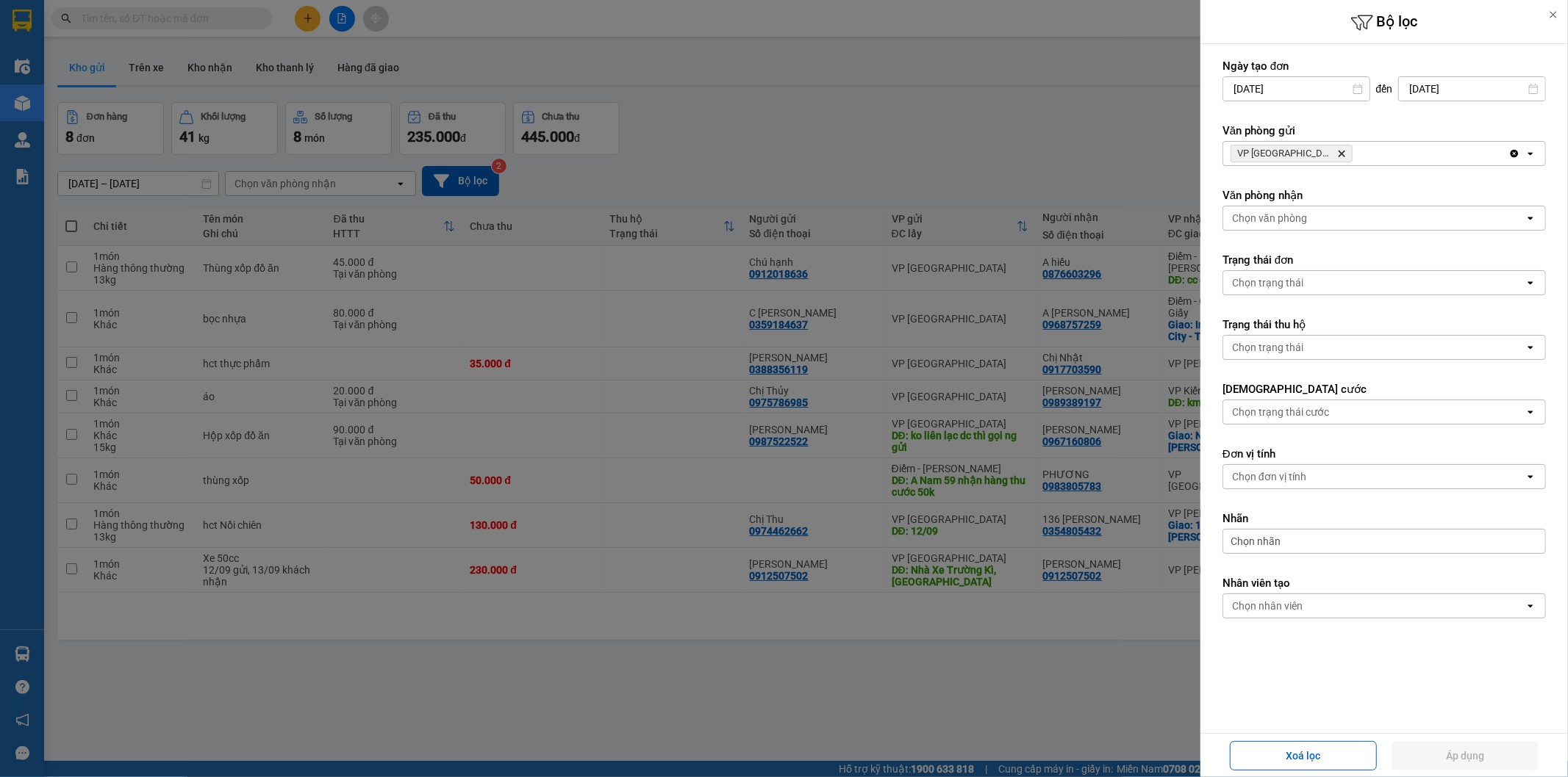
click at [1304, 158] on span "VP Thái Bình Delete" at bounding box center [1292, 154] width 122 height 18
click at [1337, 153] on icon "Delete" at bounding box center [1341, 153] width 9 height 9
click at [1310, 153] on div "Chọn văn phòng" at bounding box center [1374, 154] width 301 height 23
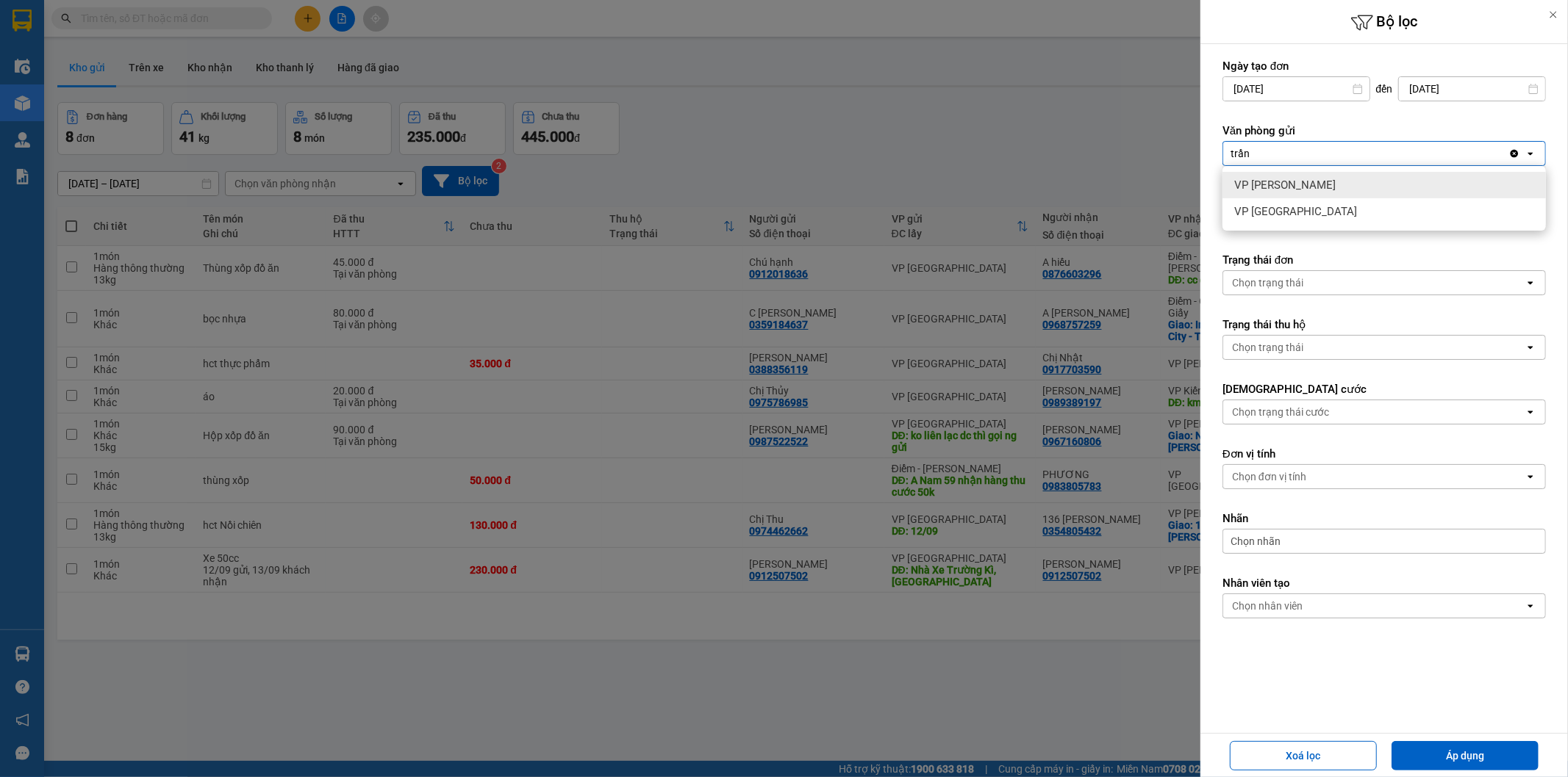
type input "trần"
click at [1312, 178] on span "VP [PERSON_NAME]" at bounding box center [1285, 185] width 101 height 15
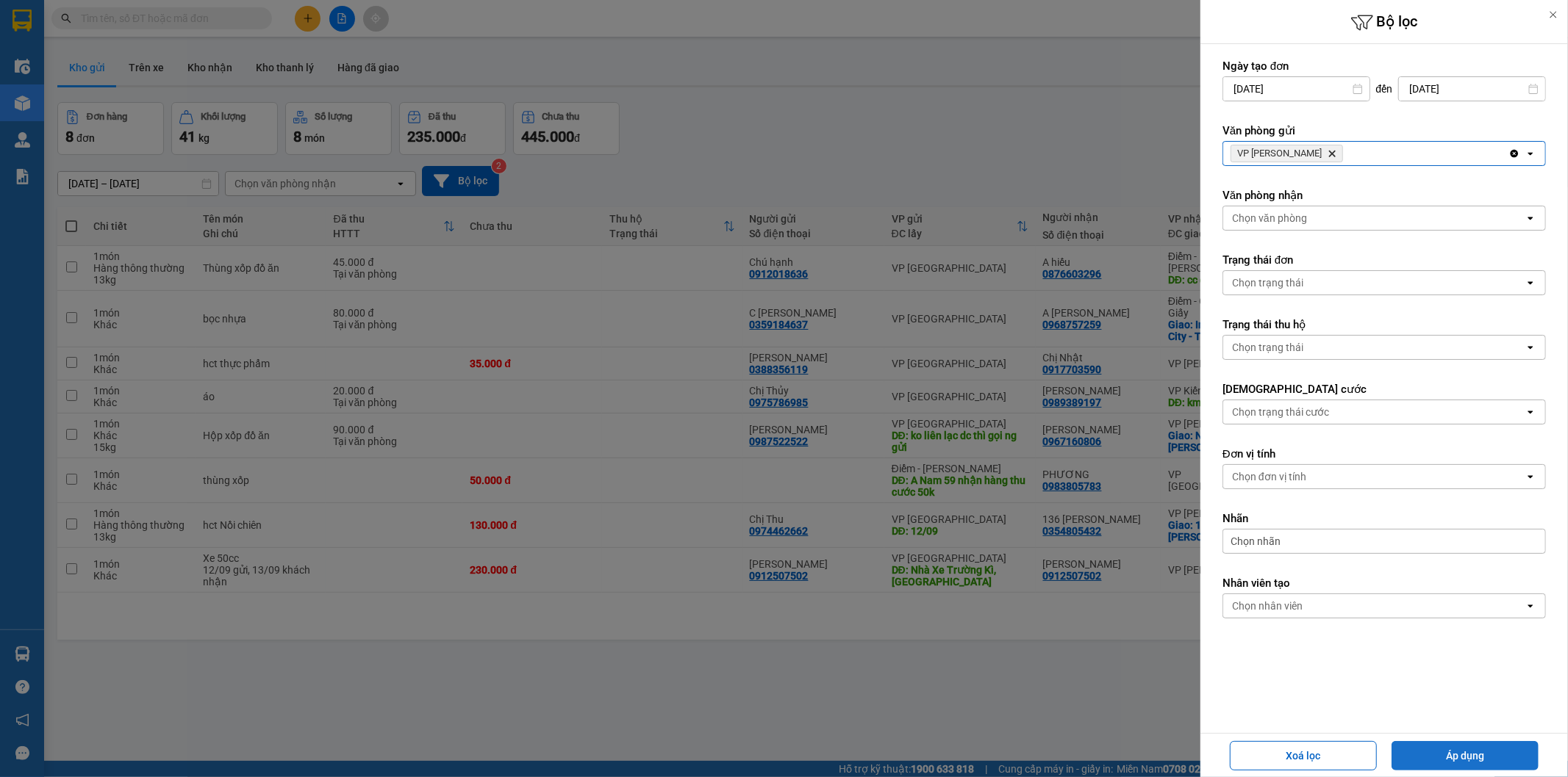
click at [1504, 750] on button "Áp dụng" at bounding box center [1465, 756] width 147 height 30
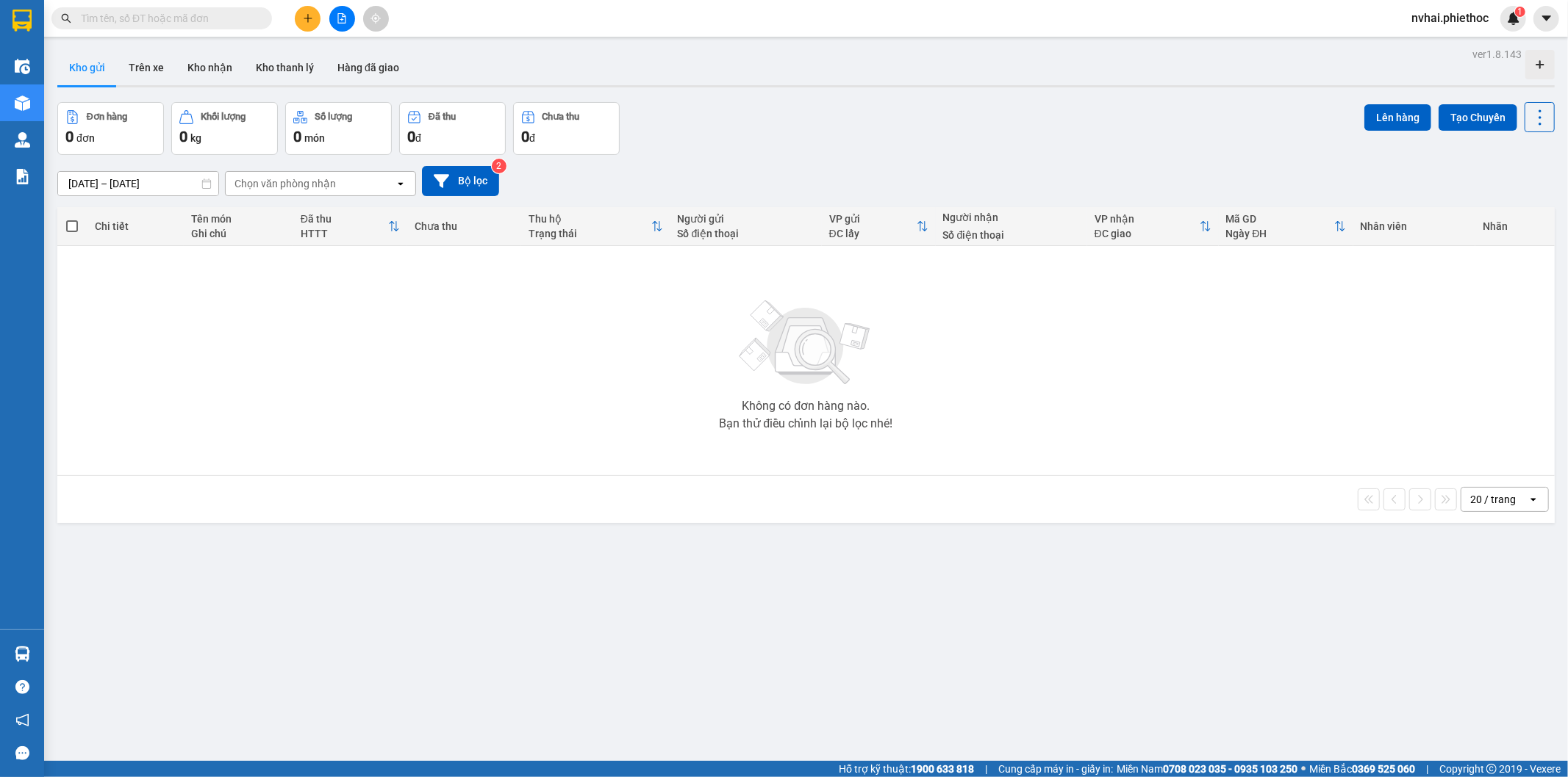
click at [305, 19] on icon "plus" at bounding box center [308, 18] width 10 height 10
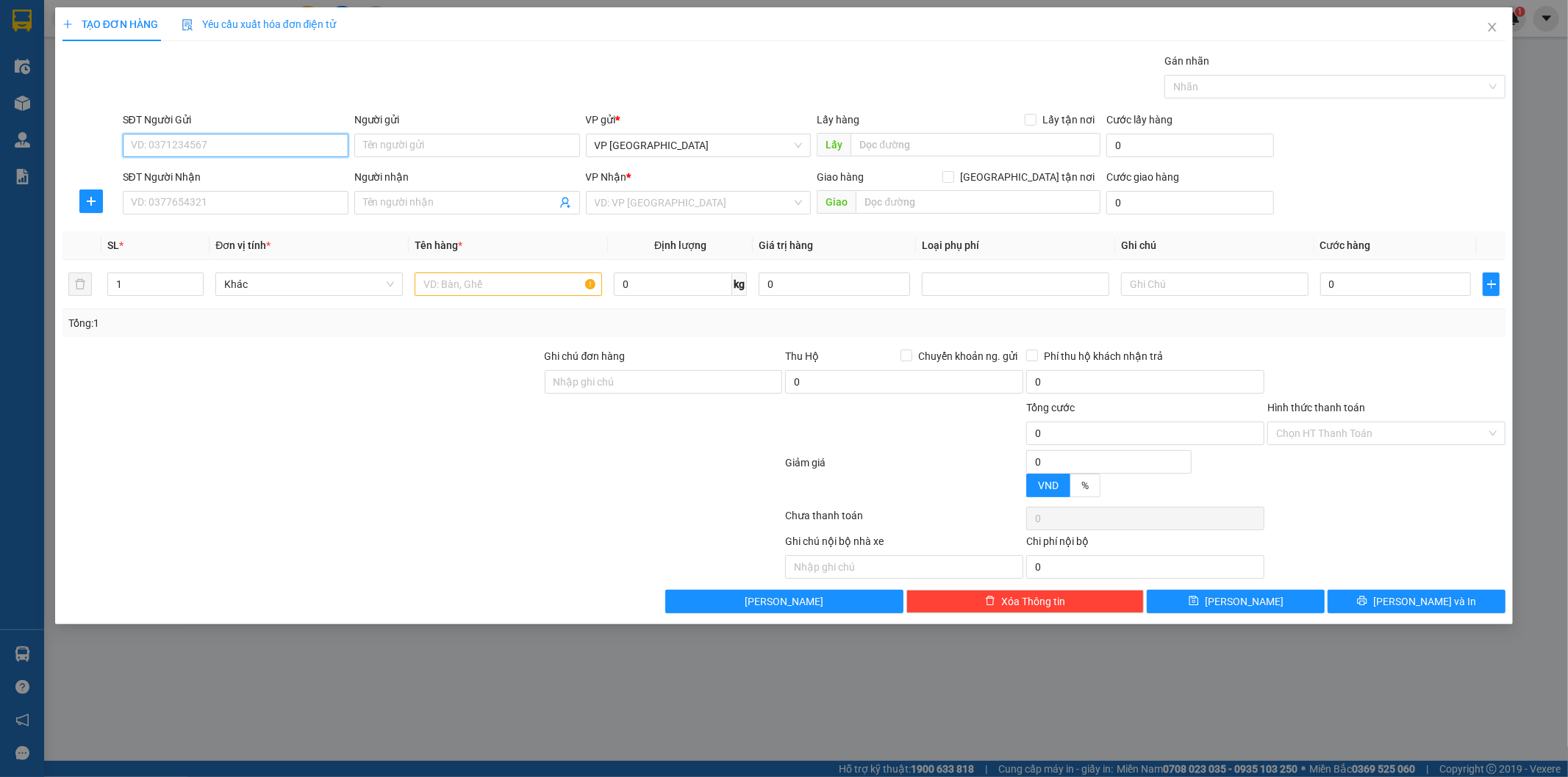
click at [233, 143] on input "SĐT Người Gửi" at bounding box center [235, 145] width 226 height 23
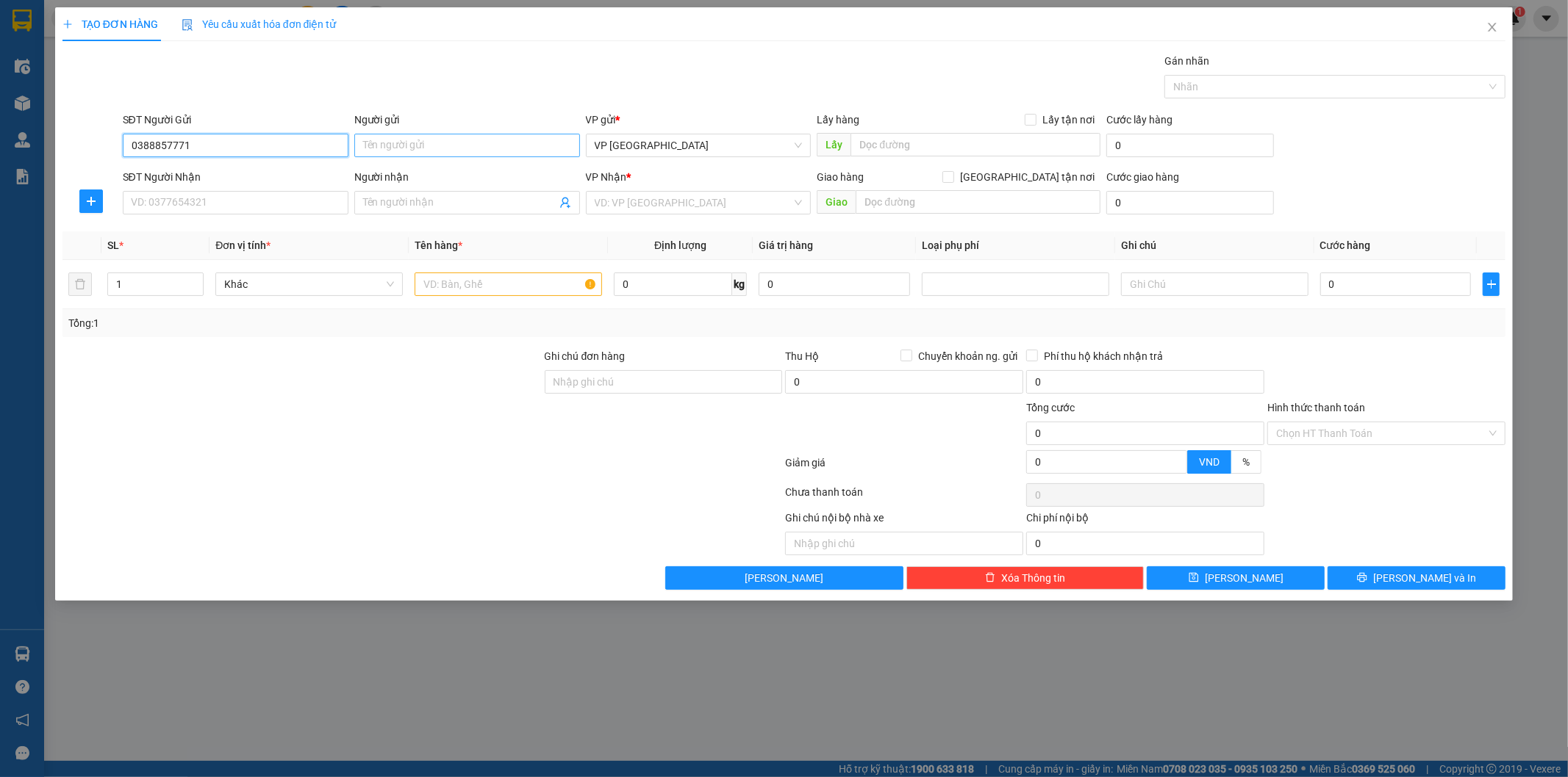
type input "0388857771"
click at [441, 143] on input "Người gửi" at bounding box center [467, 145] width 226 height 23
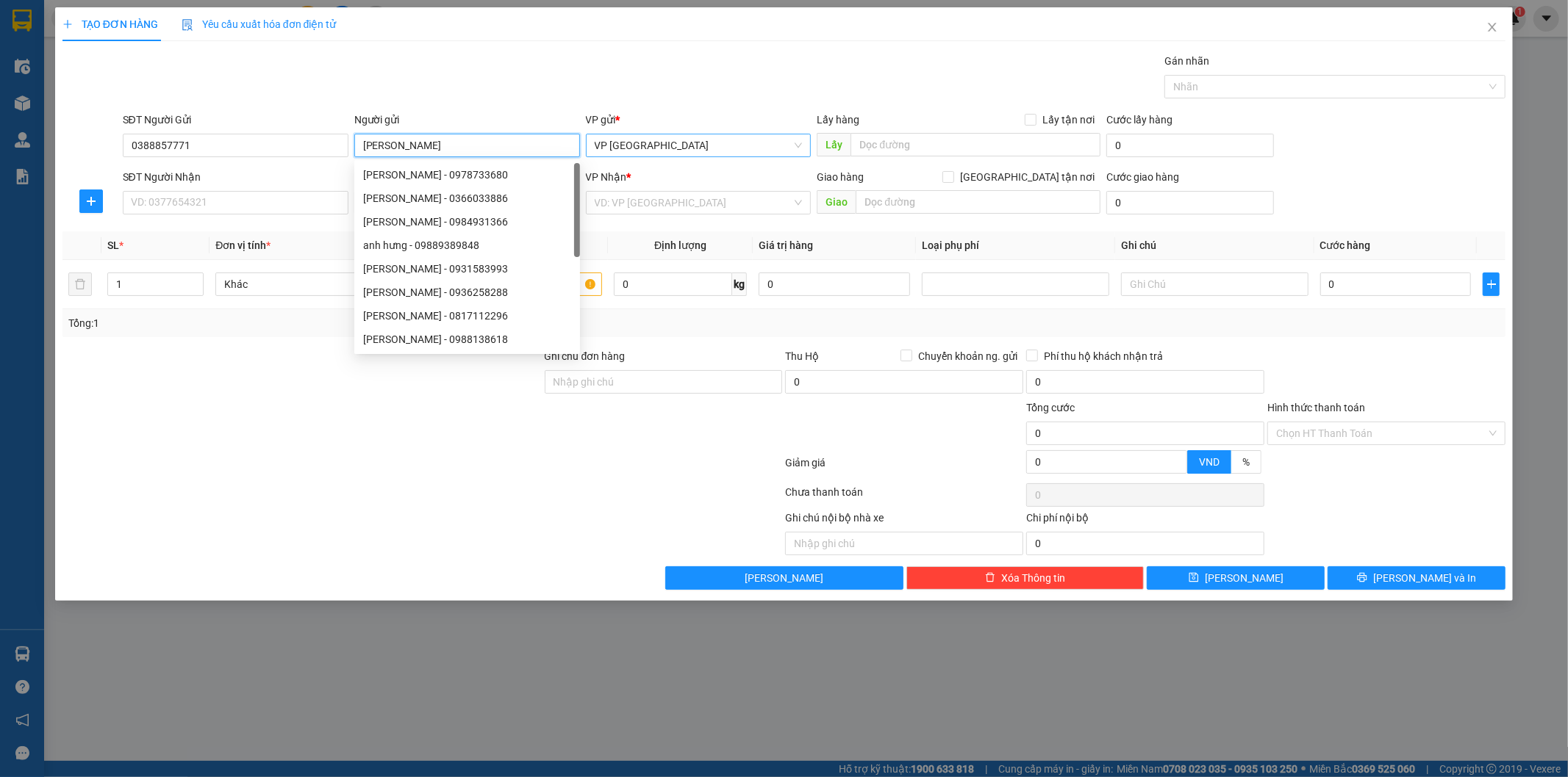
click at [652, 144] on span "VP [GEOGRAPHIC_DATA]" at bounding box center [699, 145] width 208 height 22
type input "Anh Hưng"
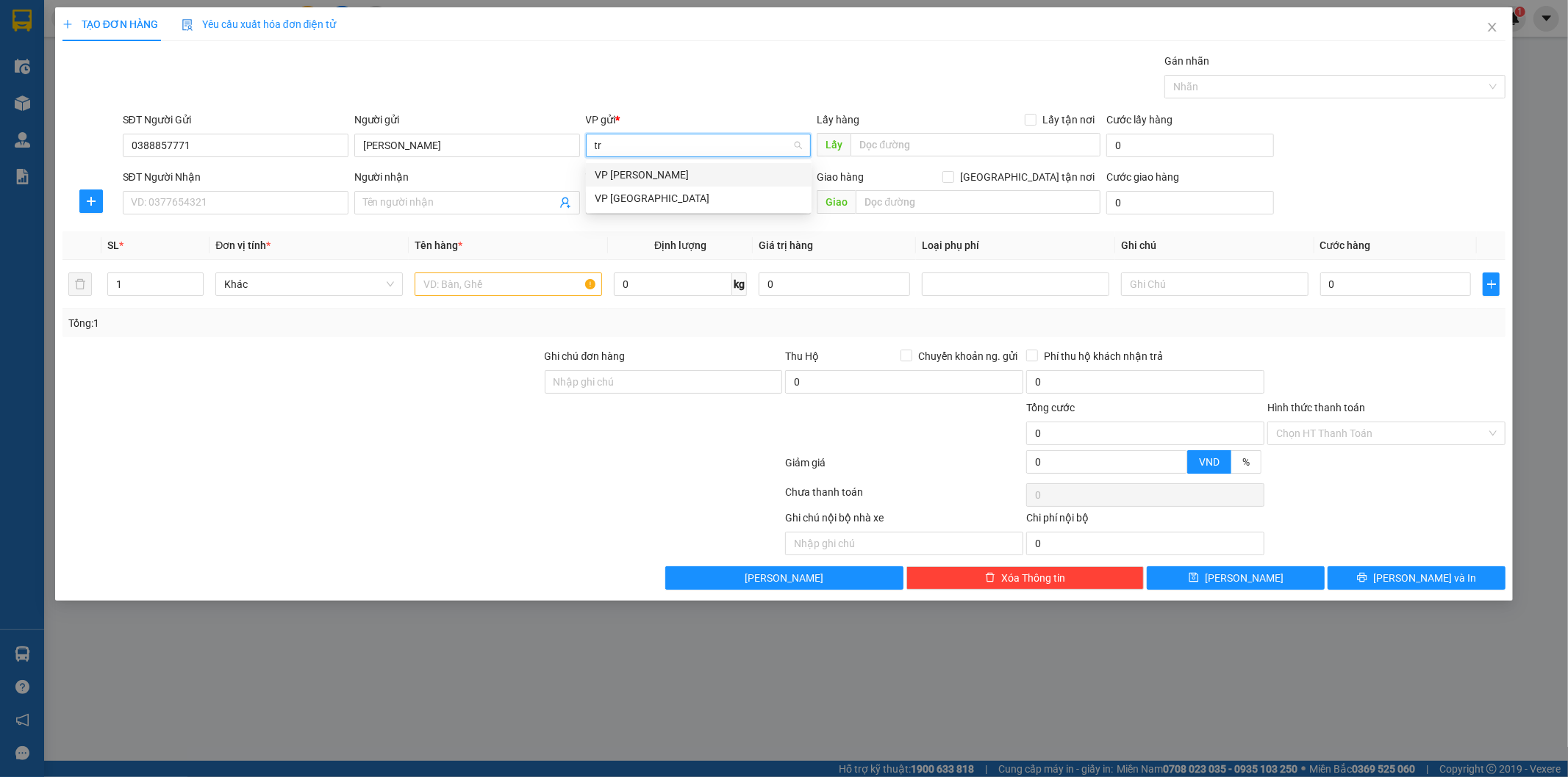
type input "tra"
click at [655, 175] on div "VP [PERSON_NAME]" at bounding box center [699, 175] width 208 height 16
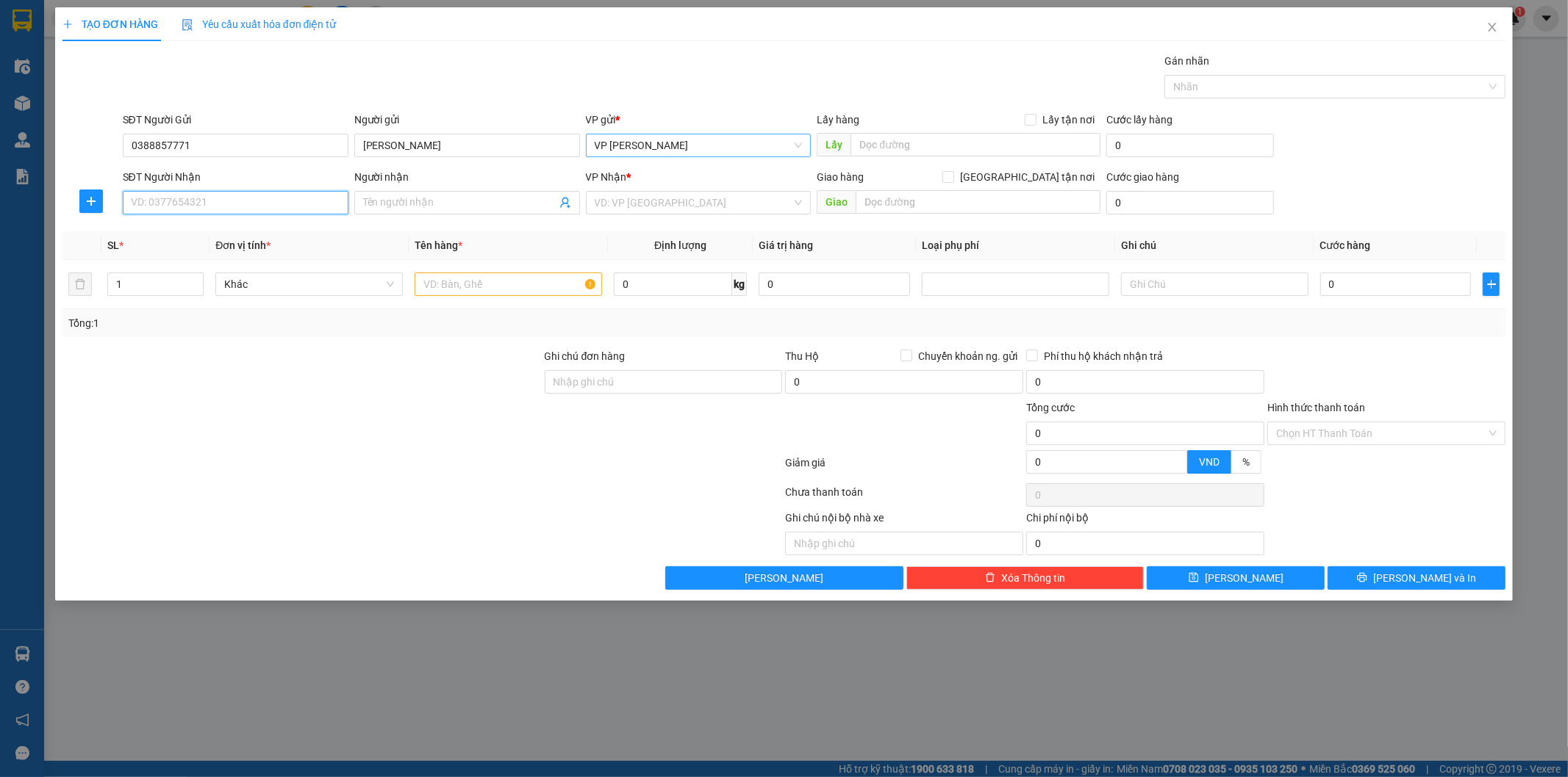
click at [206, 208] on input "SĐT Người Nhận" at bounding box center [235, 203] width 226 height 23
click at [908, 142] on input "text" at bounding box center [976, 144] width 250 height 23
paste input "Ng. 86 P. Hào Nam, Ô Chợ Dừa, Đống Đa, Hà Nội, Việt Nam"
type input "Ng. 86 P. Hào Nam, Ô Chợ Dừa, Đống Đa, Hà Nội, Việt Nam"
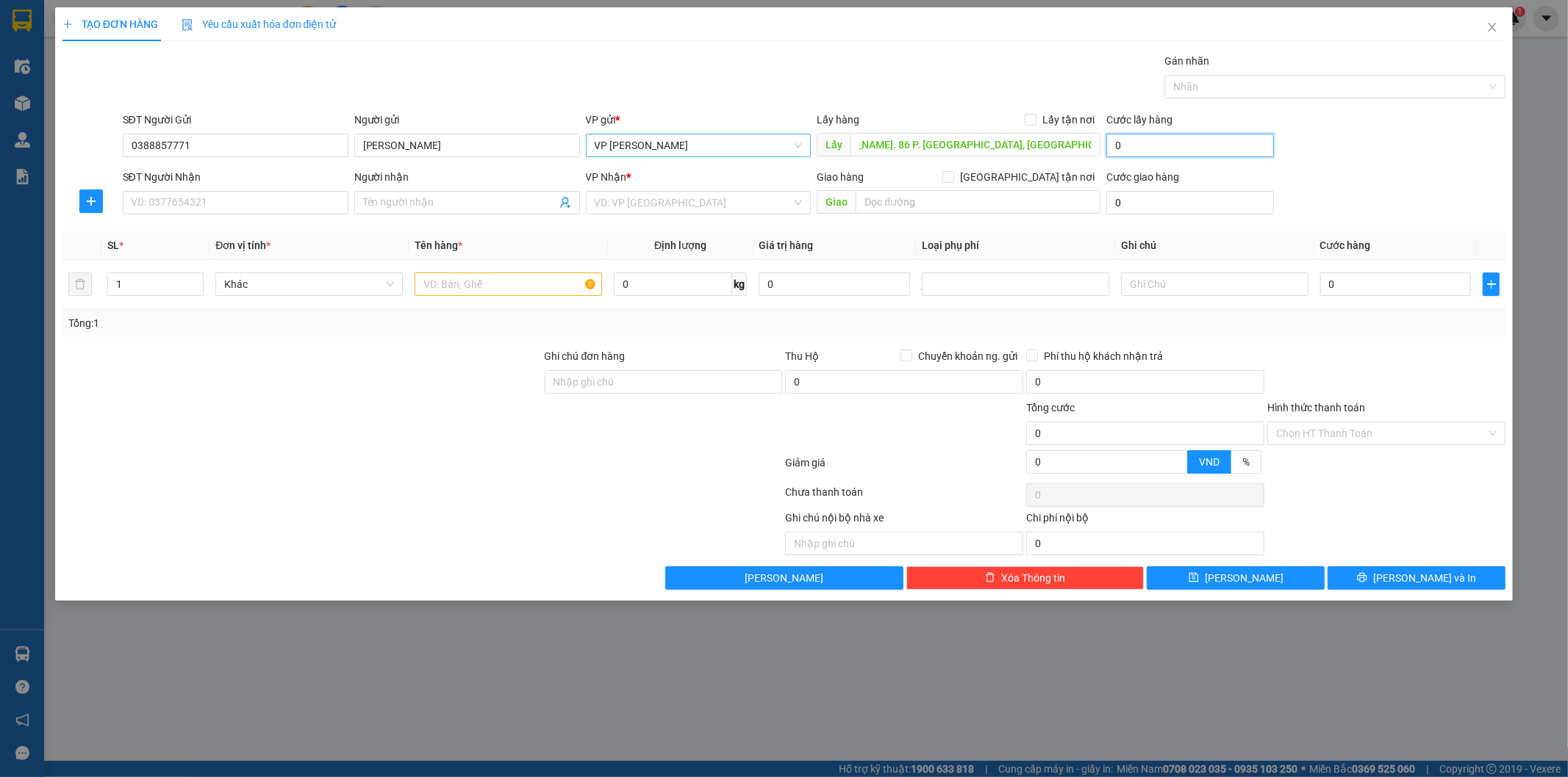
click at [1134, 143] on input "0" at bounding box center [1189, 145] width 168 height 23
type input "5"
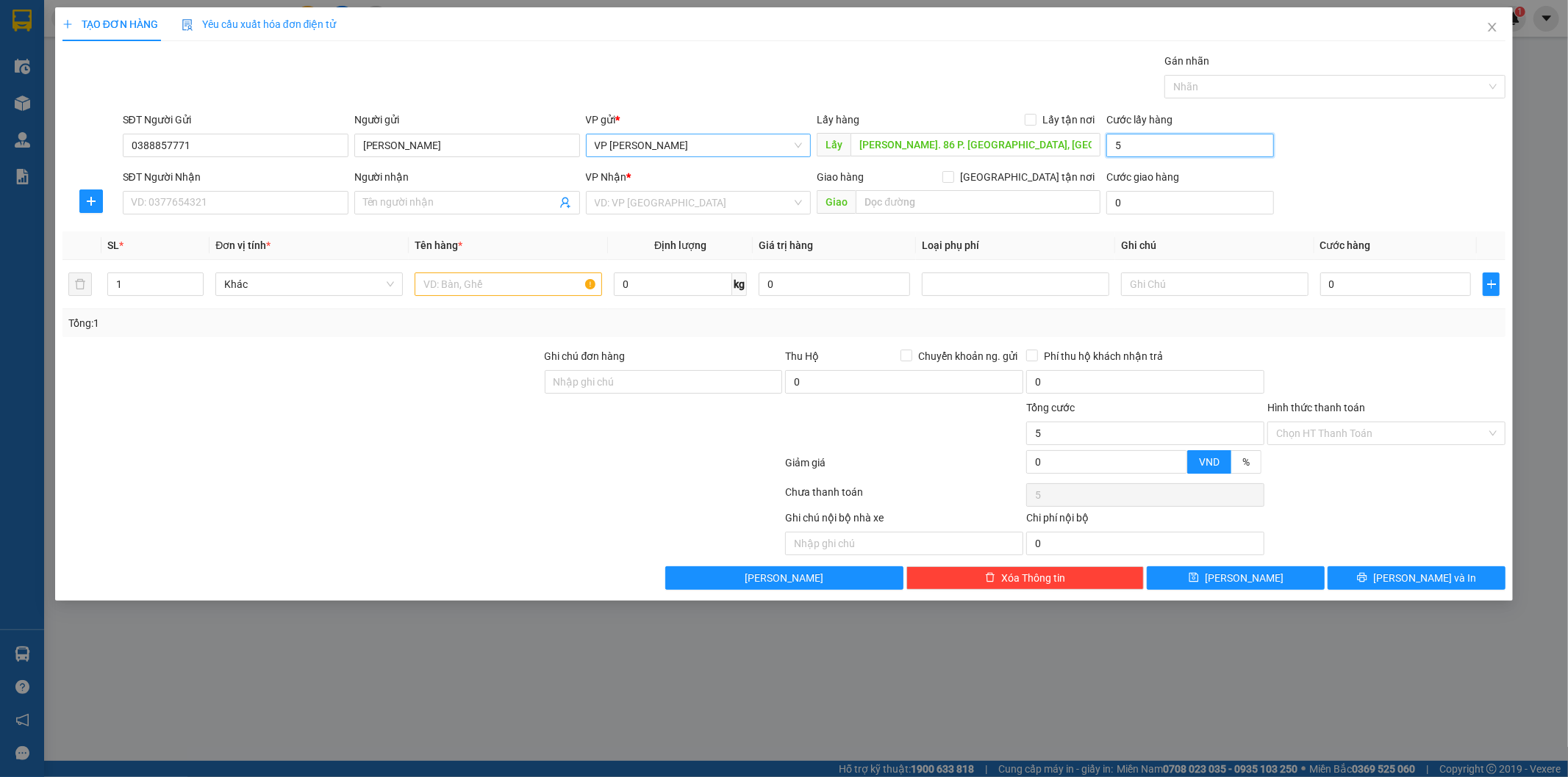
type input "50"
type input "500"
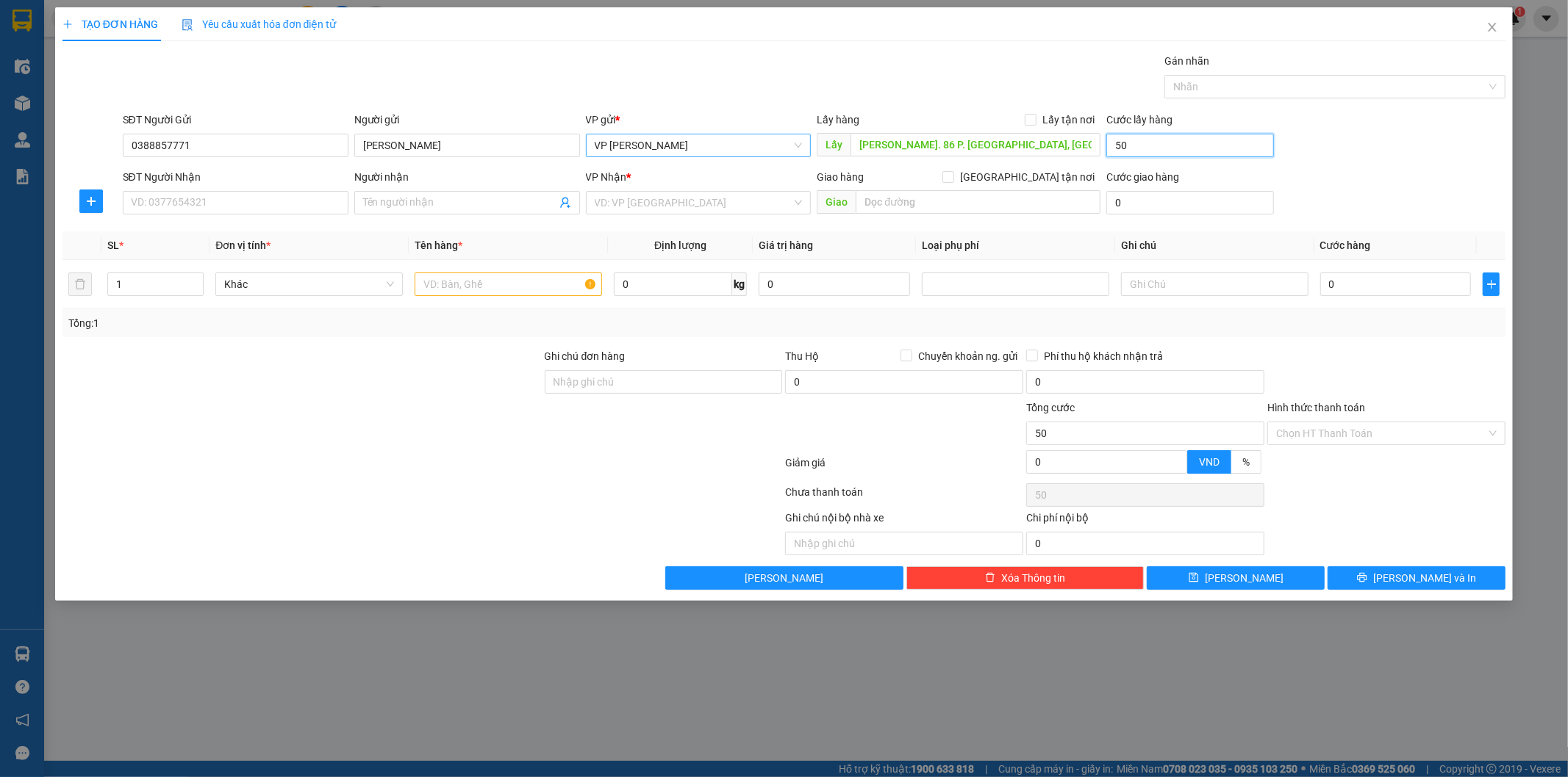
type input "500"
type input "5.000"
type input "50.000"
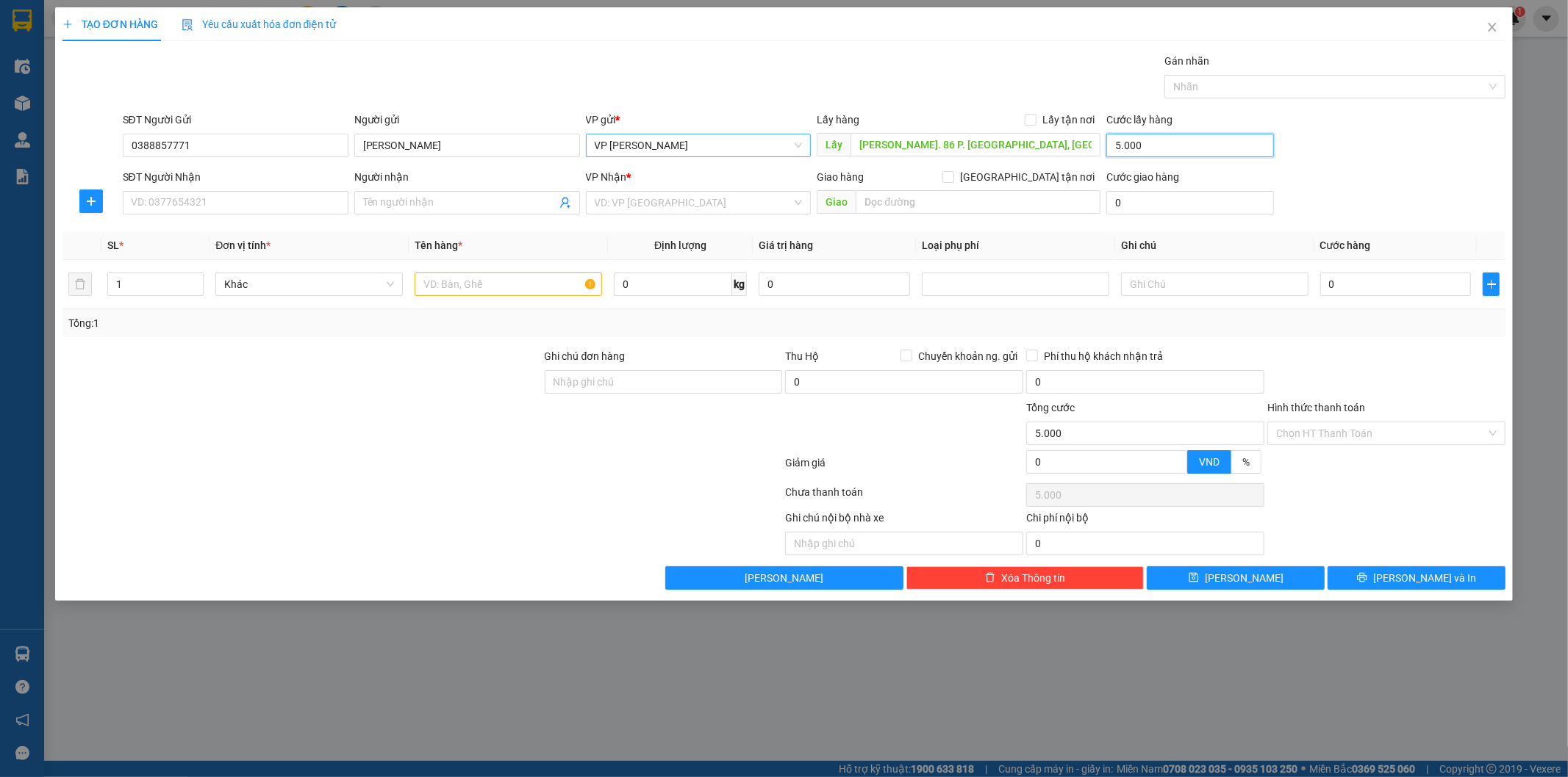
type input "50.000"
click at [1047, 120] on span "Lấy tận nơi" at bounding box center [1068, 119] width 64 height 16
click at [1035, 120] on input "Lấy tận nơi" at bounding box center [1029, 119] width 10 height 10
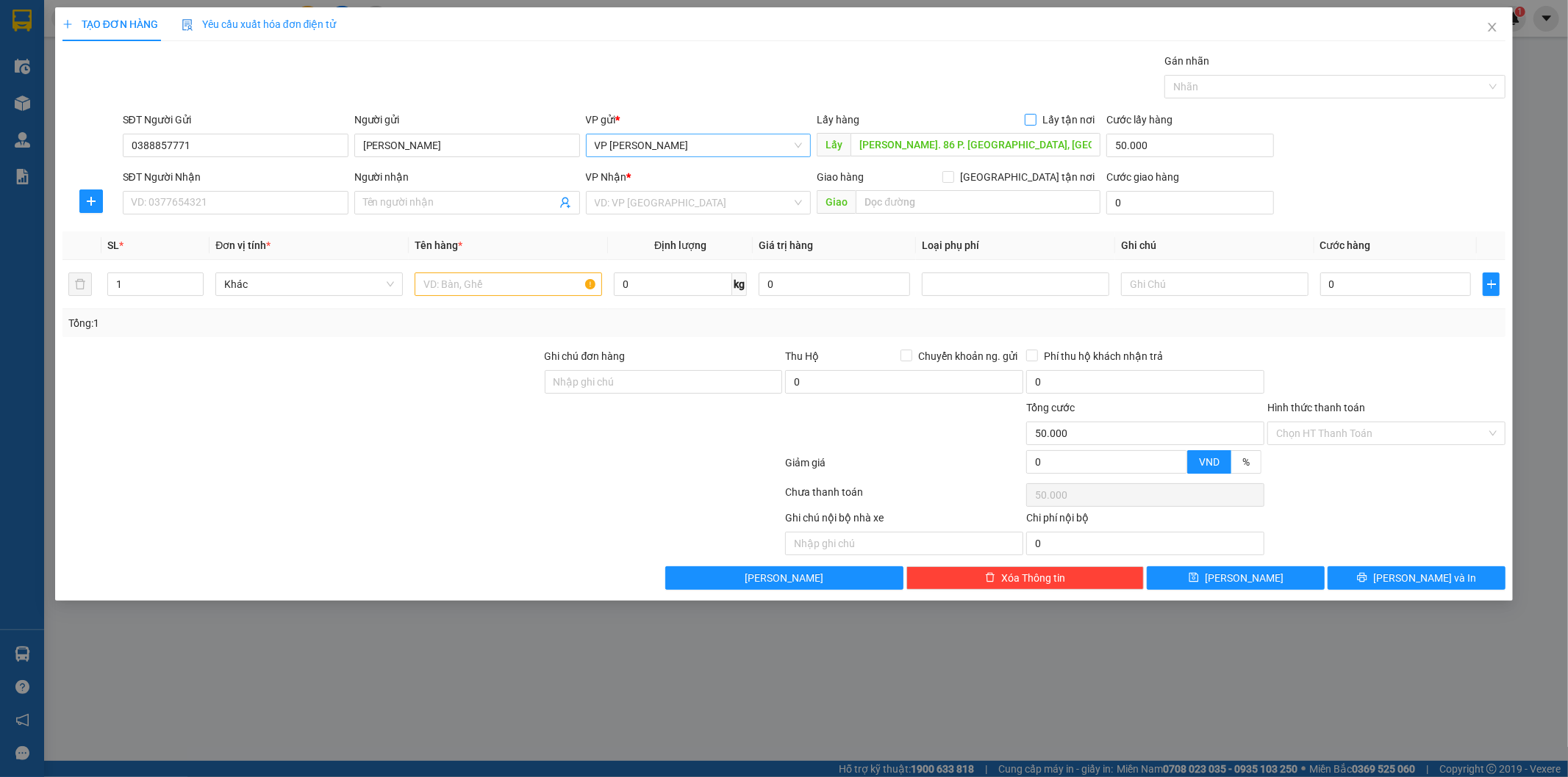
checkbox input "true"
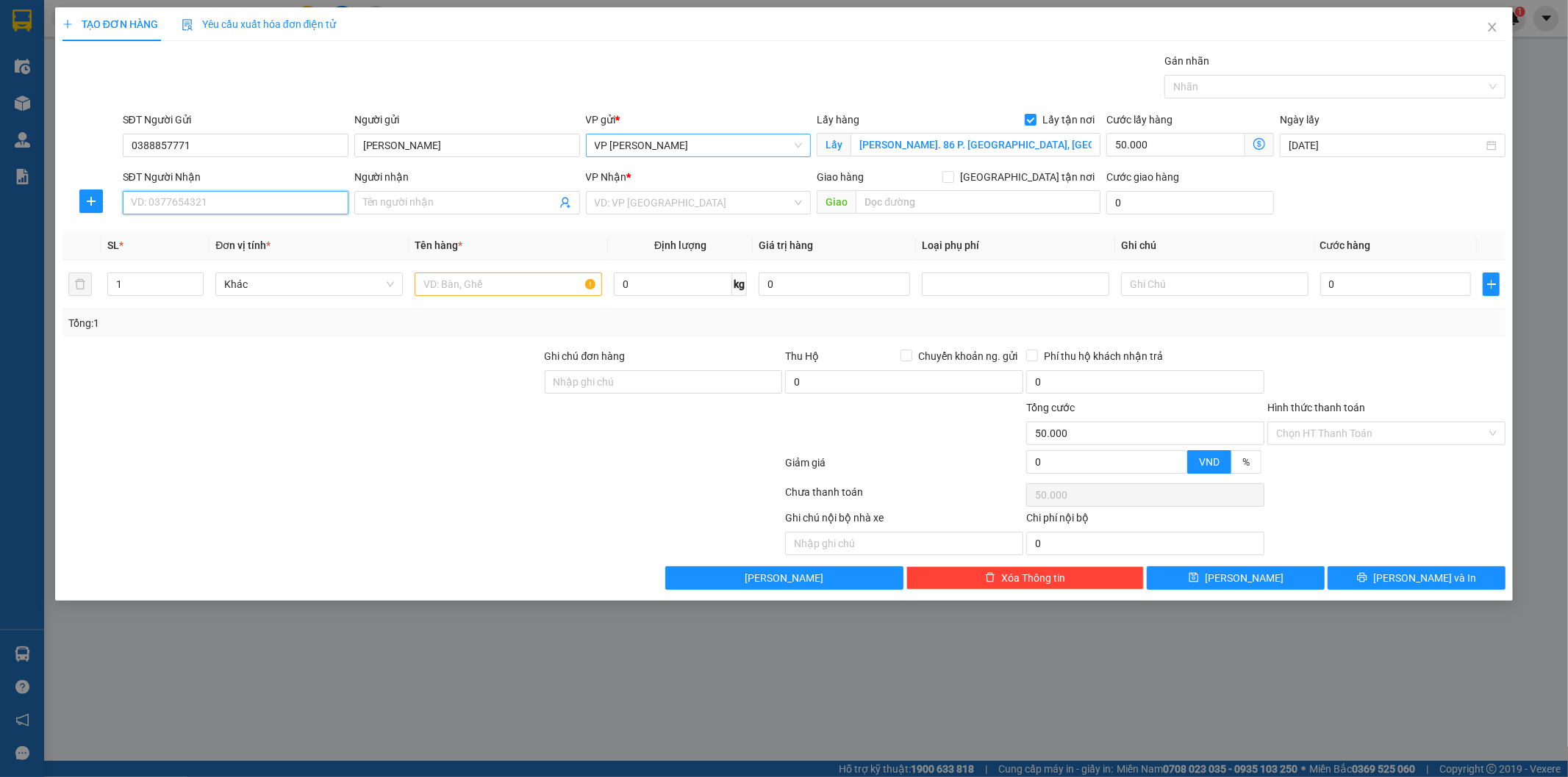
click at [251, 206] on input "SĐT Người Nhận" at bounding box center [235, 203] width 226 height 23
type input "0975393040"
click at [393, 204] on input "Người nhận" at bounding box center [460, 203] width 194 height 16
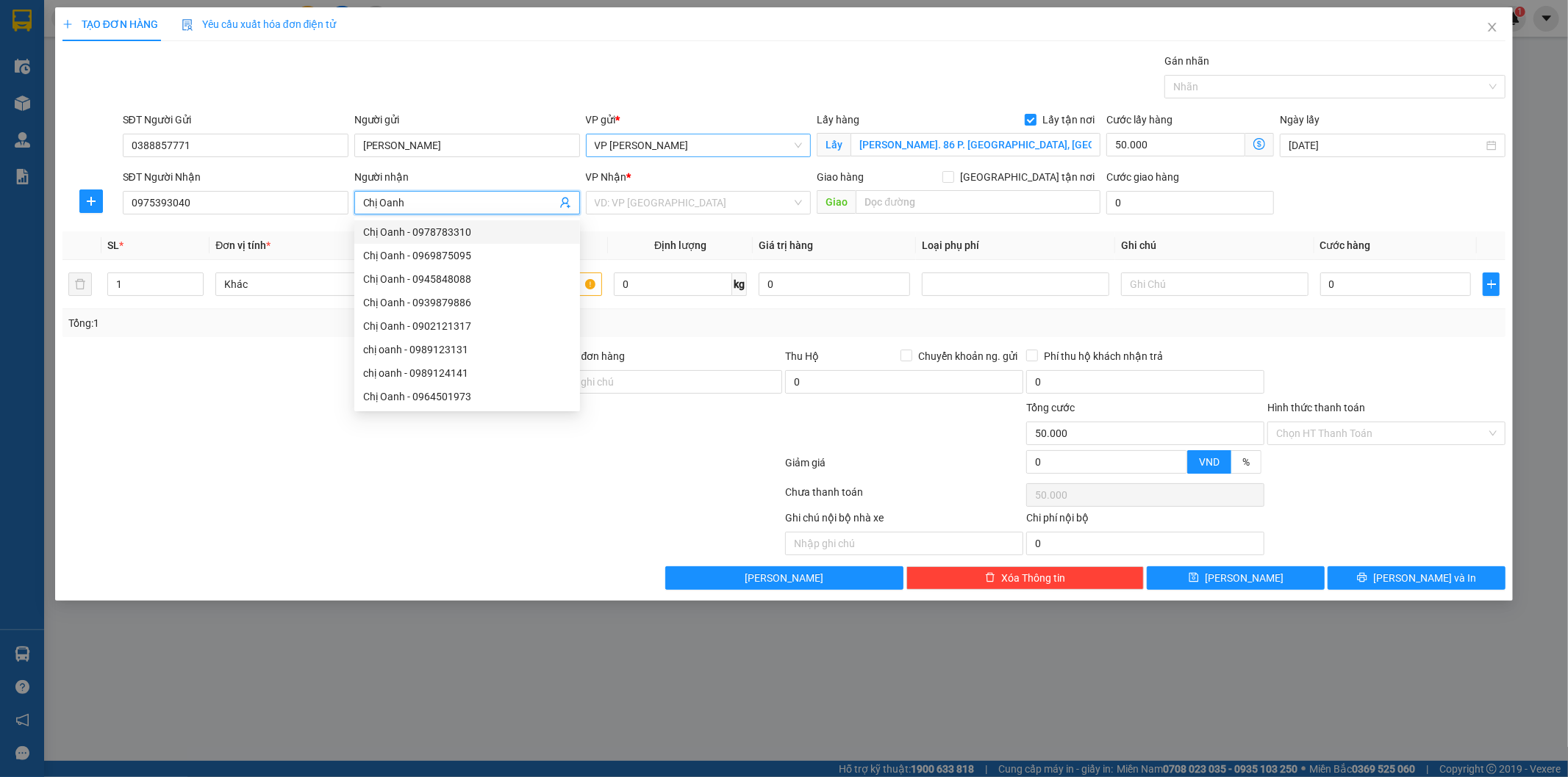
click at [457, 206] on input "Chị Oanh" at bounding box center [460, 203] width 194 height 16
type input "Anh Nhật"
click at [637, 203] on input "search" at bounding box center [693, 203] width 197 height 22
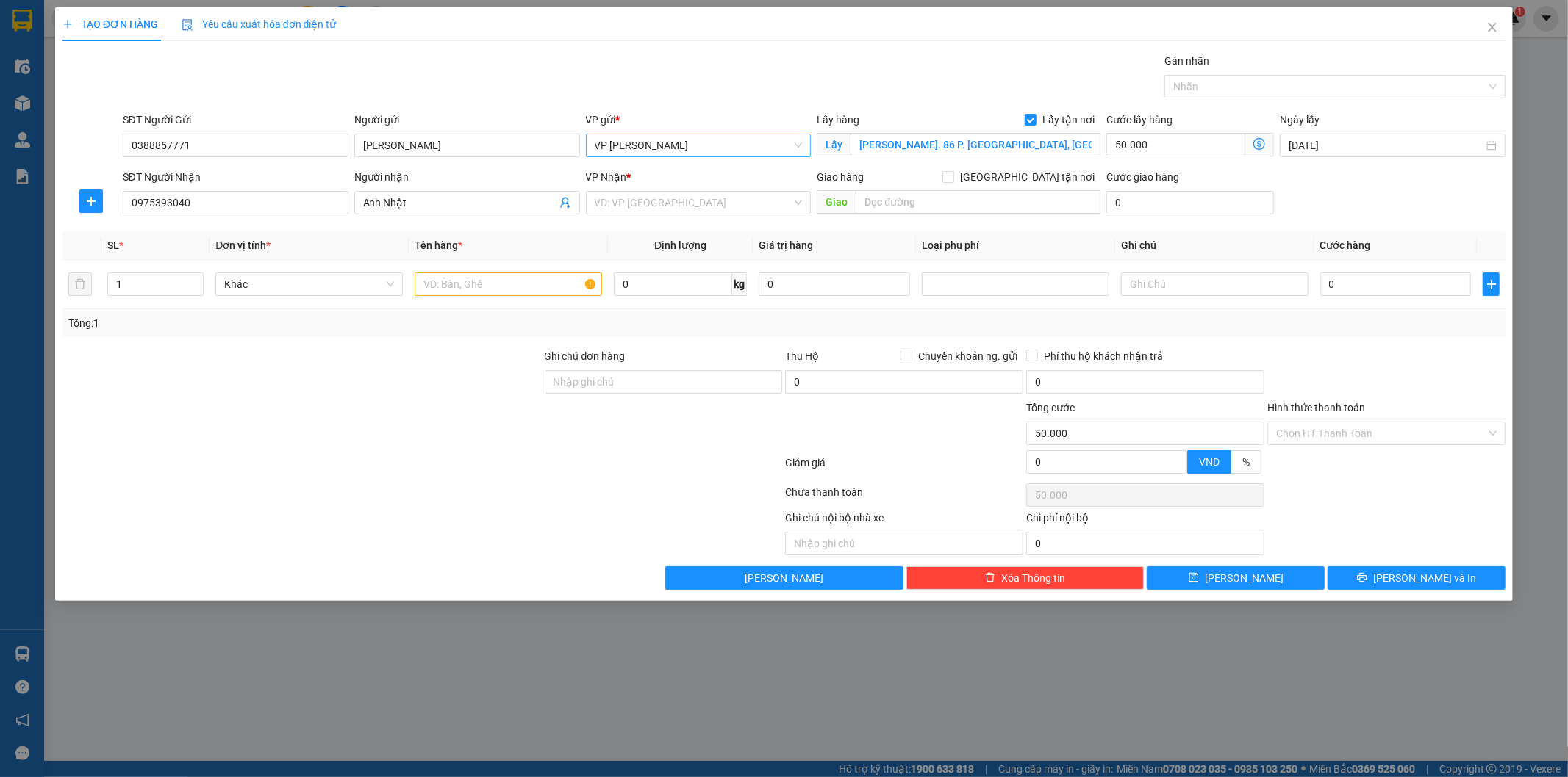
click at [529, 236] on th "Tên hàng *" at bounding box center [508, 246] width 199 height 29
click at [641, 206] on input "search" at bounding box center [693, 203] width 197 height 22
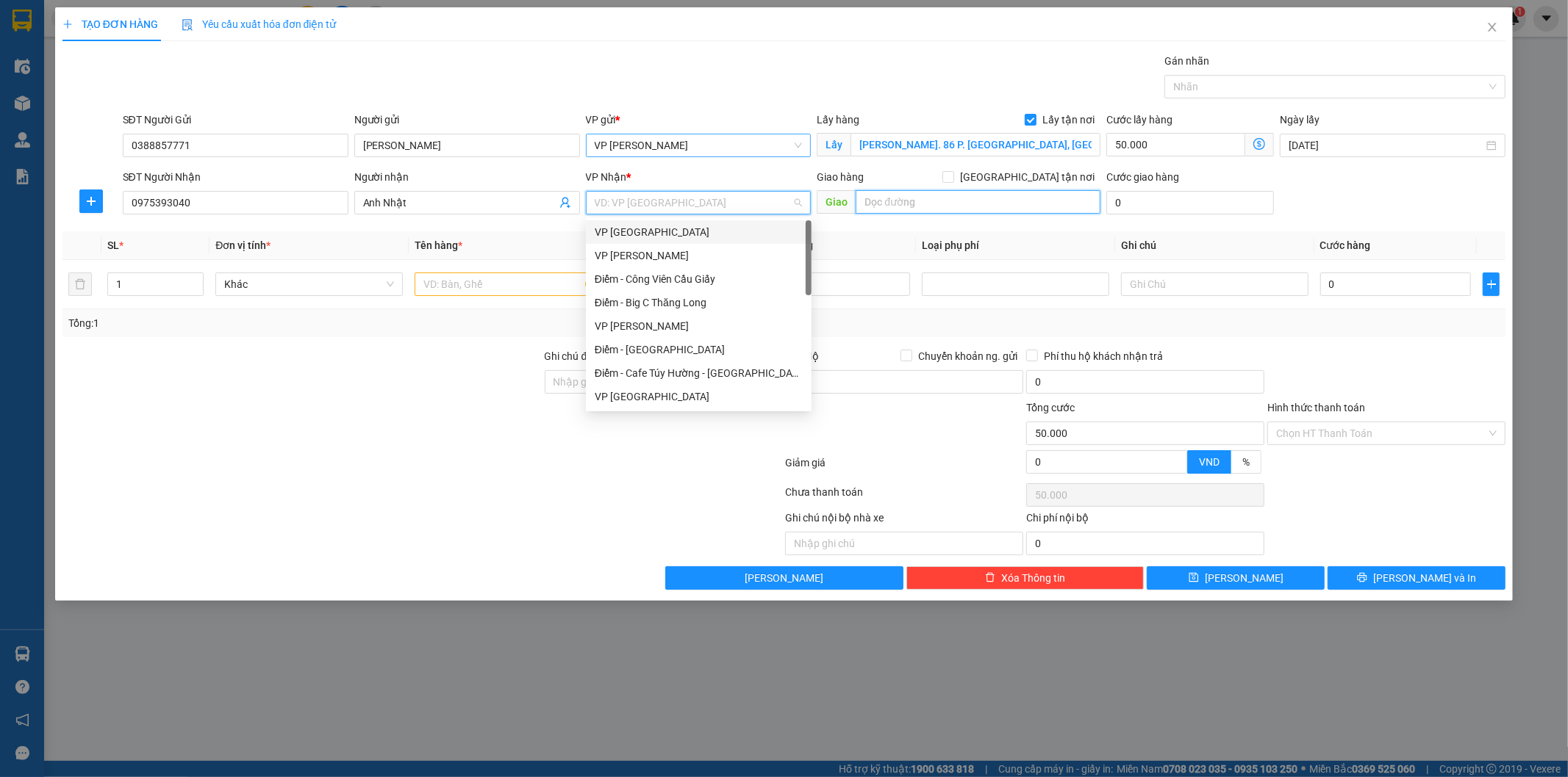
click at [979, 200] on input "text" at bounding box center [978, 202] width 245 height 23
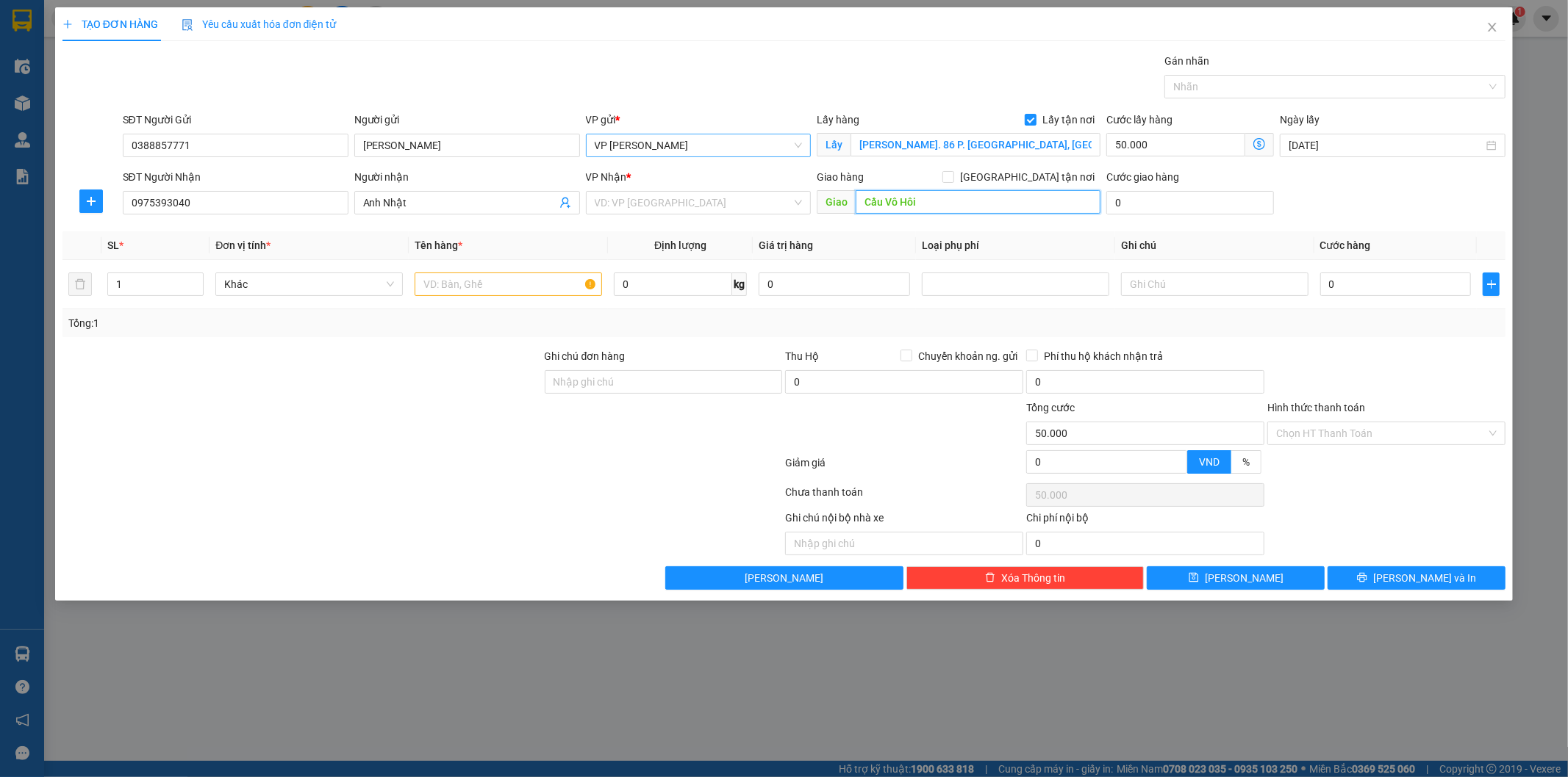
click at [925, 208] on input "Cầu Vô Hôi" at bounding box center [978, 202] width 245 height 23
type input "Xóm 5 Đông Tân"
click at [663, 201] on input "search" at bounding box center [693, 203] width 197 height 22
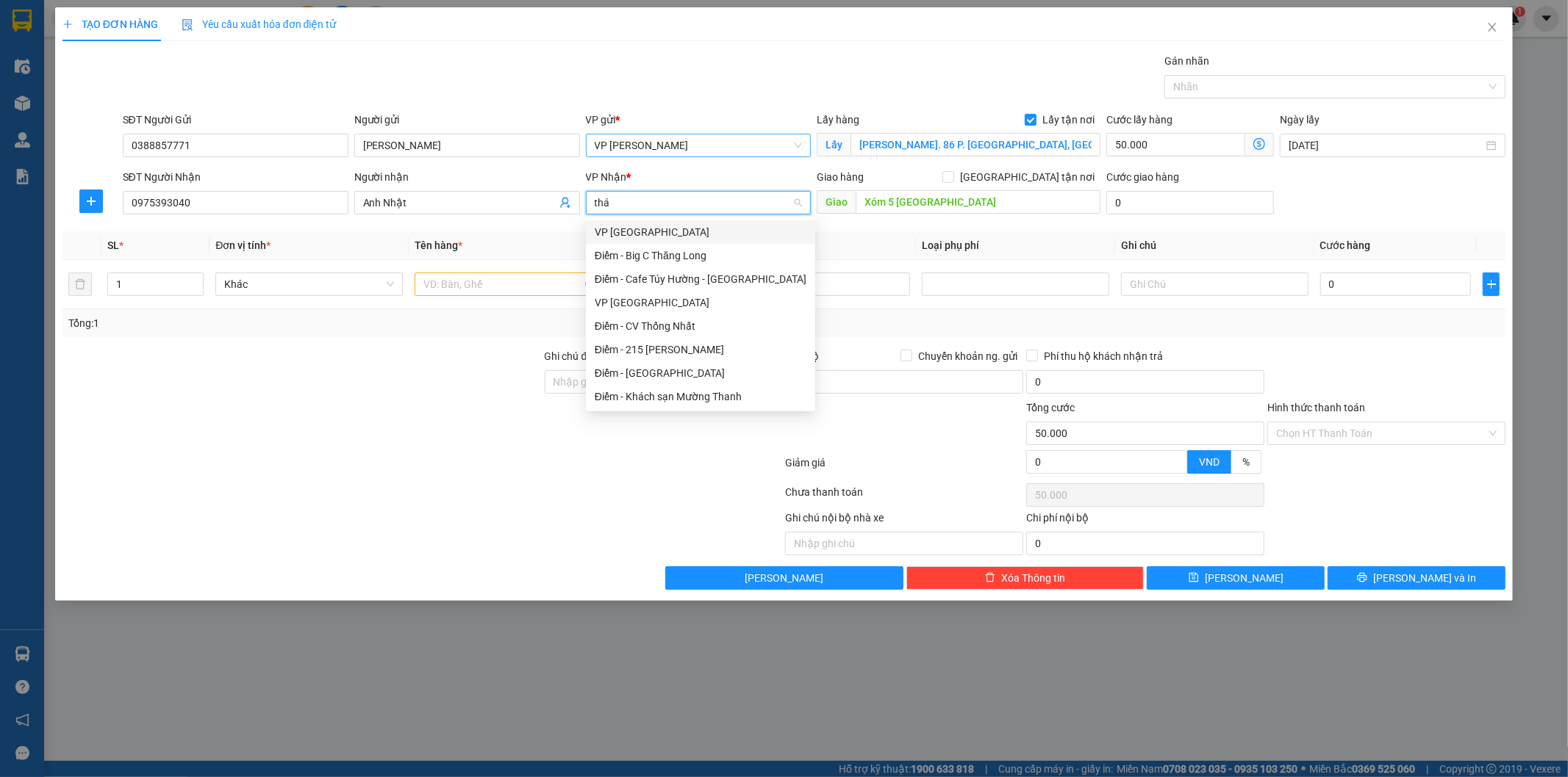
type input "thái"
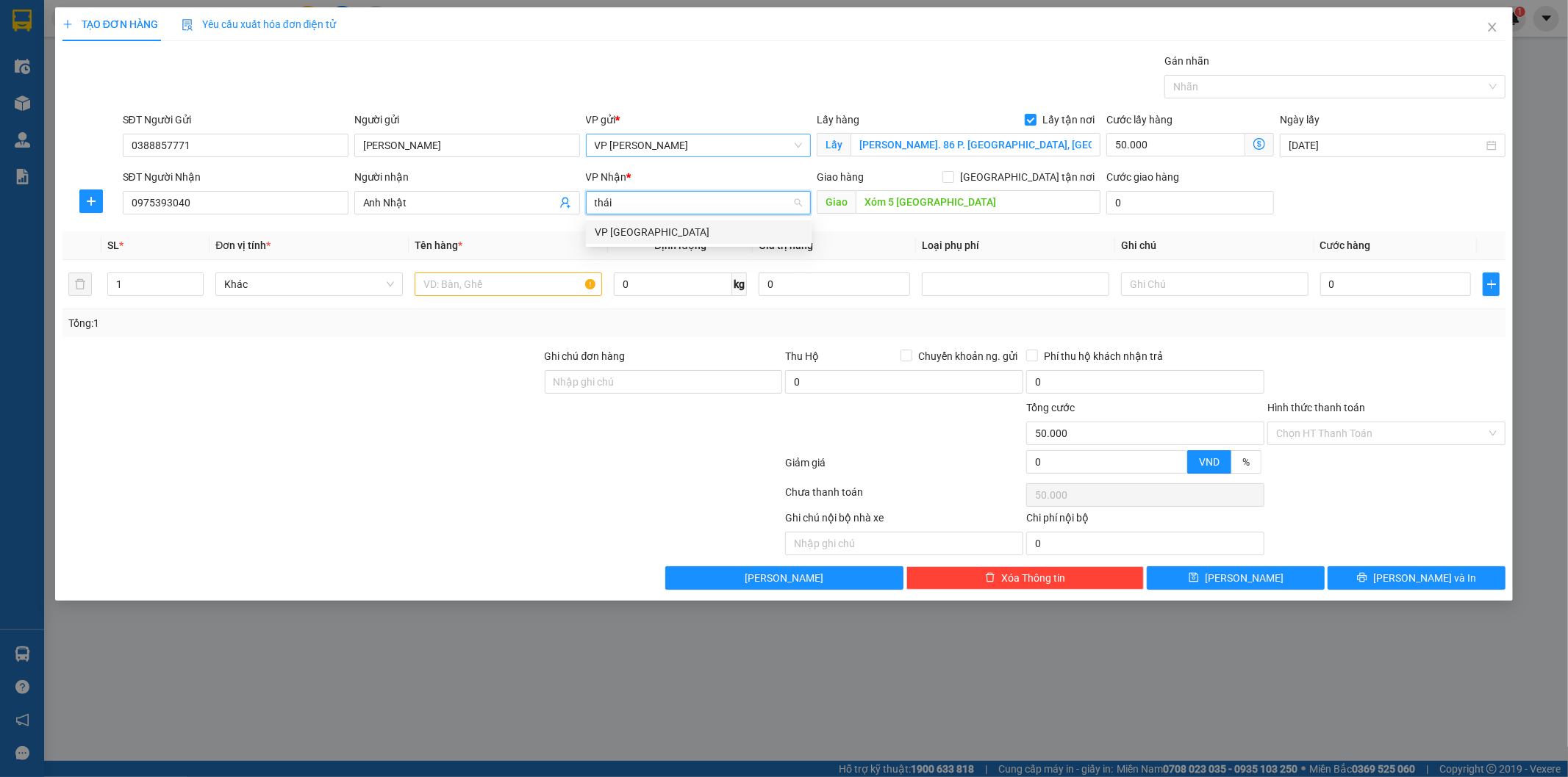
click at [643, 233] on div "VP [GEOGRAPHIC_DATA]" at bounding box center [699, 232] width 208 height 16
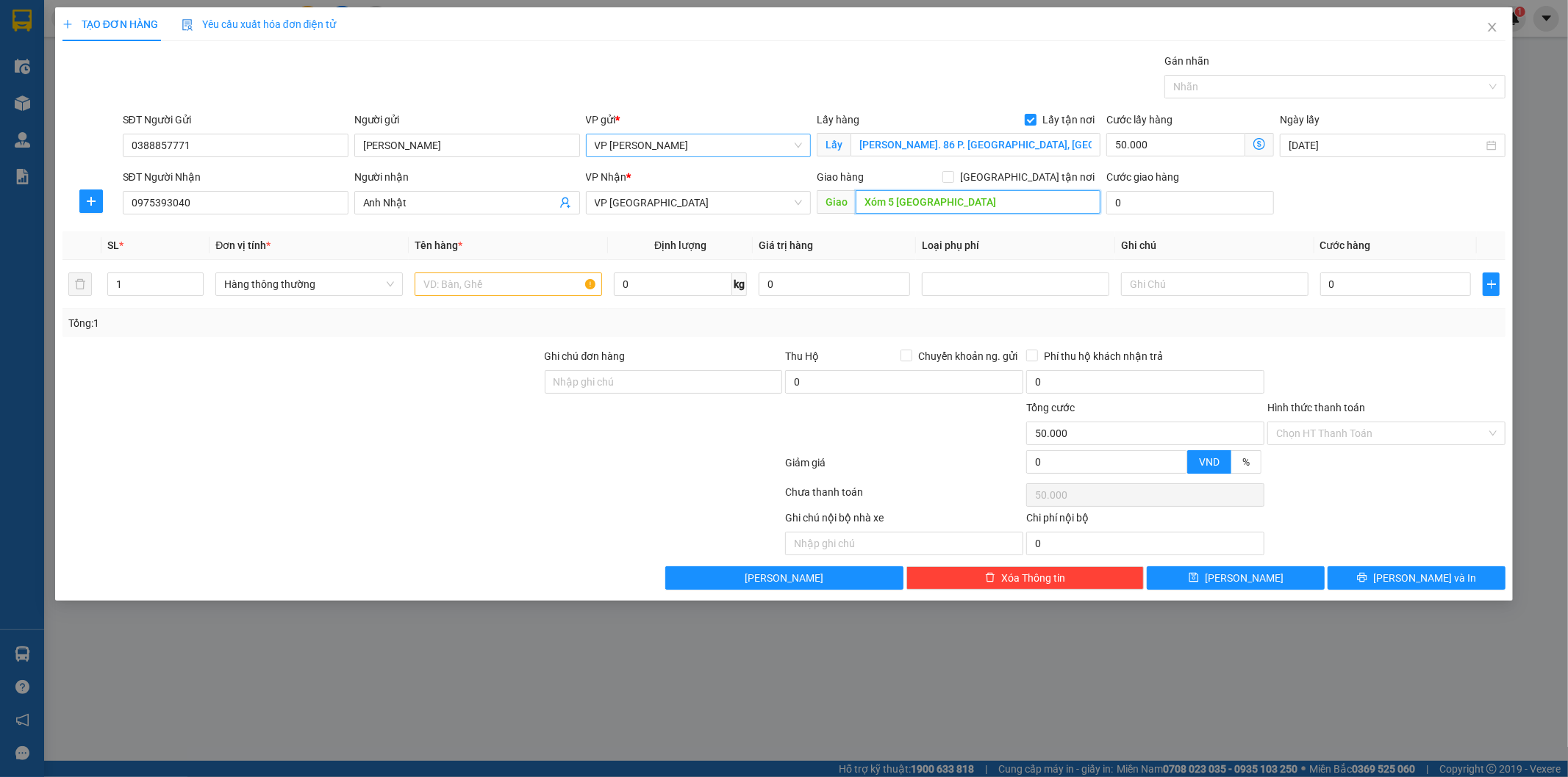
click at [935, 196] on input "Xóm 5 Đông Tân" at bounding box center [978, 202] width 245 height 23
type input "Cây xăng Đông Tân"
click at [94, 198] on icon "plus" at bounding box center [91, 201] width 12 height 12
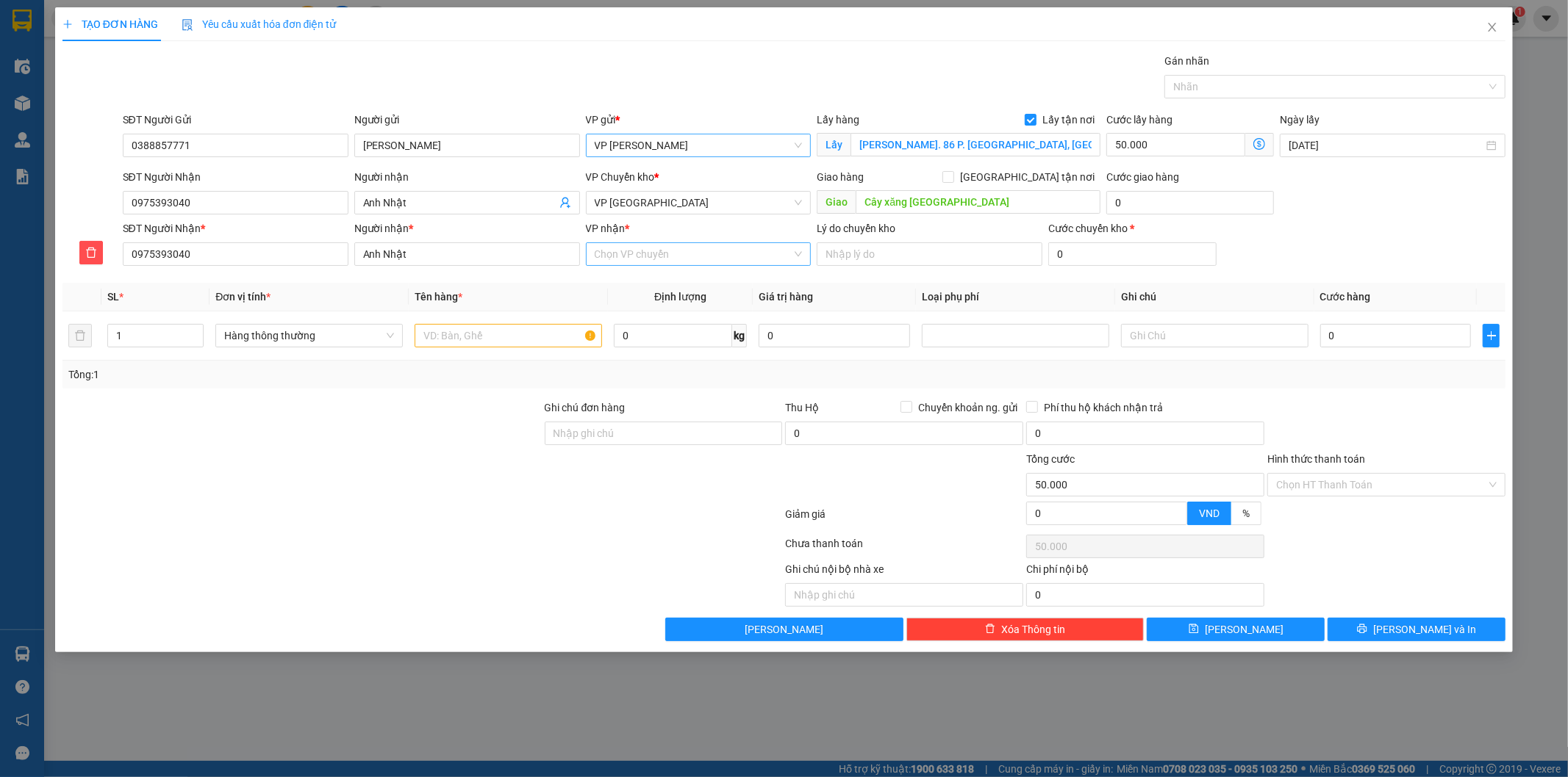
click at [639, 254] on input "VP nhận *" at bounding box center [693, 254] width 197 height 22
type input "diêm điền"
click at [663, 307] on div "VP Diêm Điền" at bounding box center [700, 307] width 212 height 16
click at [1157, 204] on input "0" at bounding box center [1189, 203] width 168 height 23
type input "5"
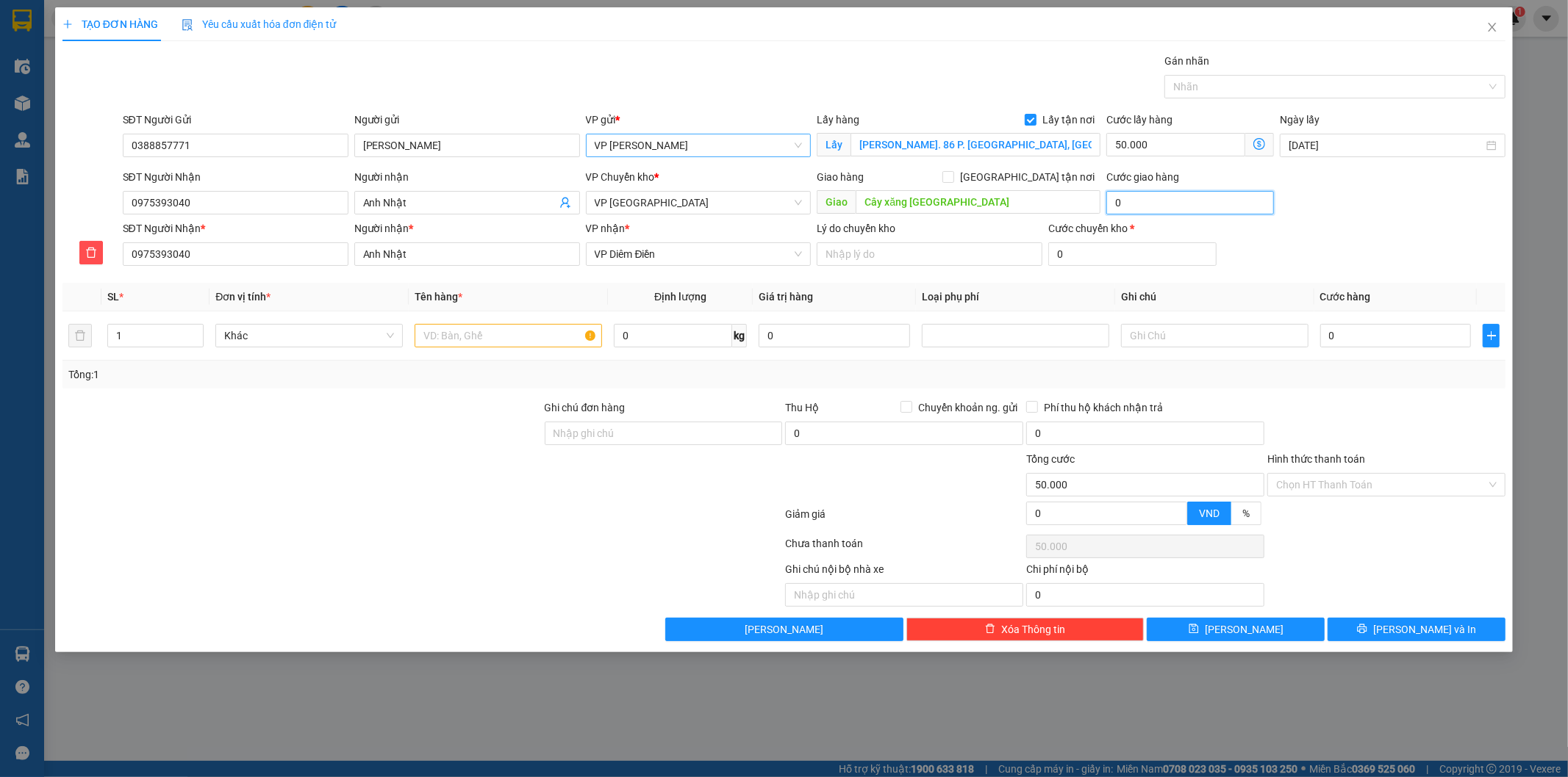
type input "50.005"
type input "5.000"
type input "55.000"
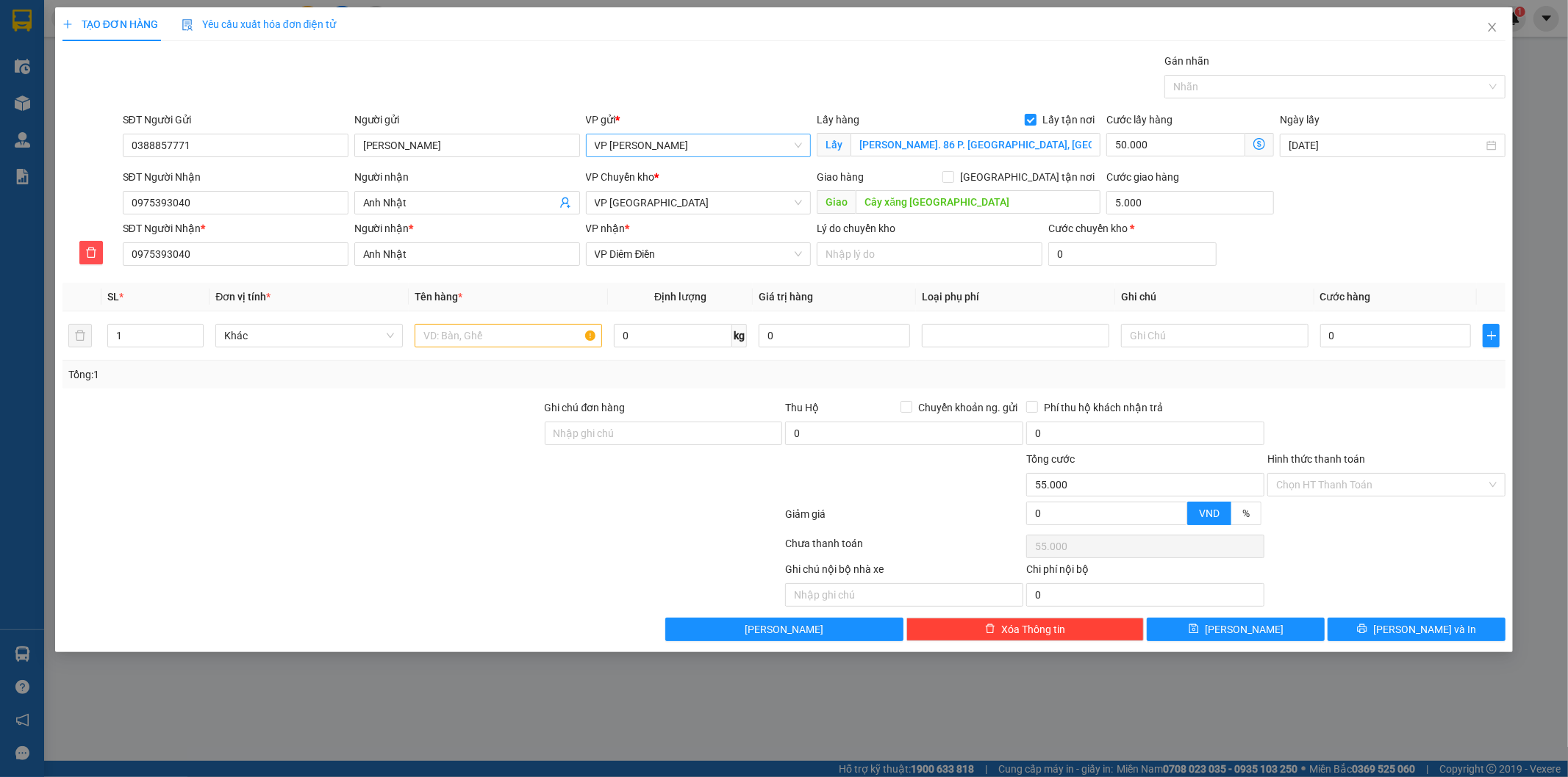
click at [1310, 246] on div "SĐT Người Nhận * 0975393040 Người nhận * Anh Nhật VP nhận * VP Diêm Điền Lý do …" at bounding box center [815, 247] width 1389 height 51
click at [452, 331] on input "text" at bounding box center [508, 335] width 187 height 23
type input "Túi quần áo"
click at [636, 324] on input "0" at bounding box center [673, 335] width 119 height 23
type input "2"
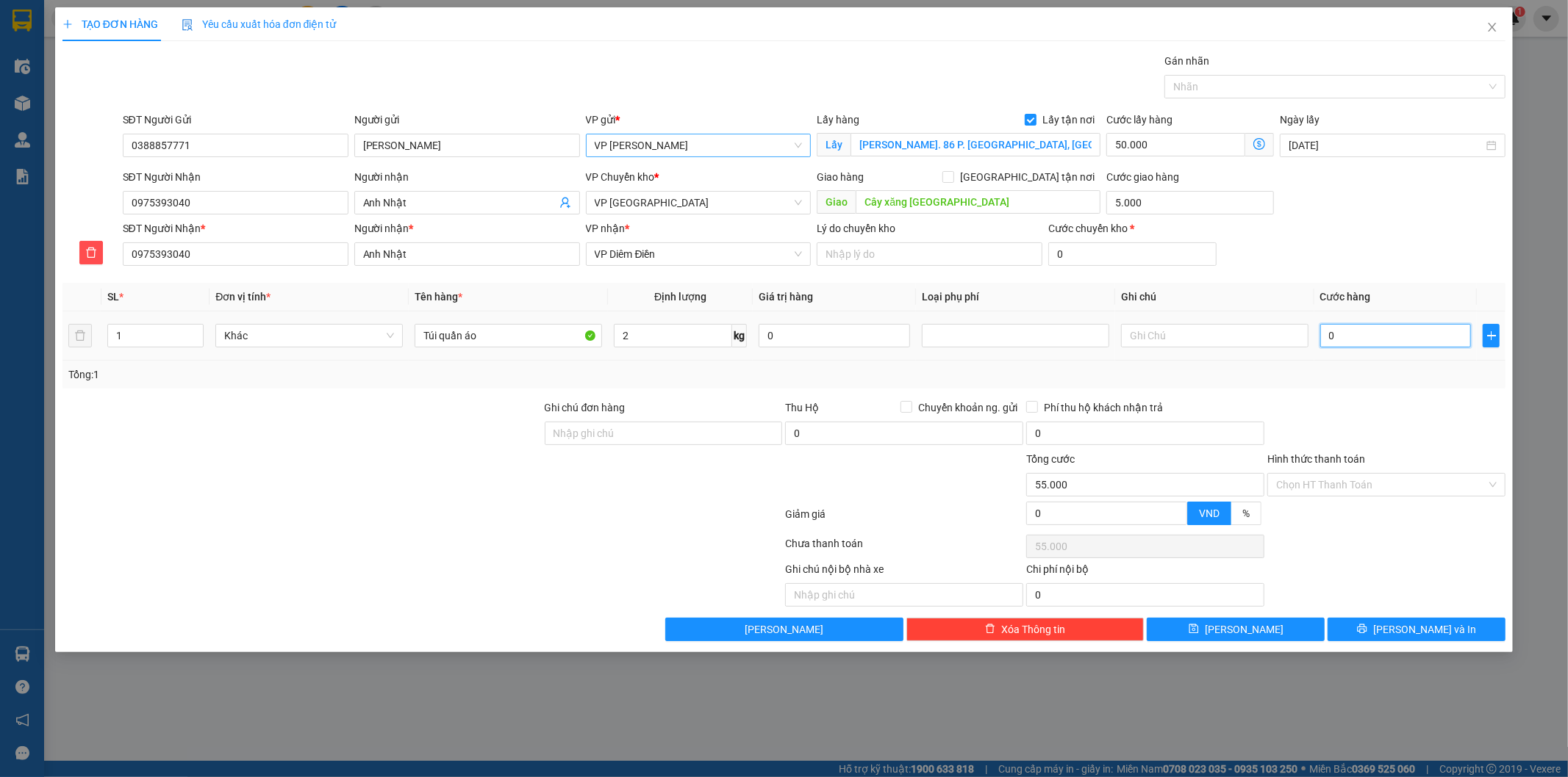
click at [1382, 335] on input "0" at bounding box center [1396, 335] width 151 height 23
type input "3"
type input "55.003"
type input "30"
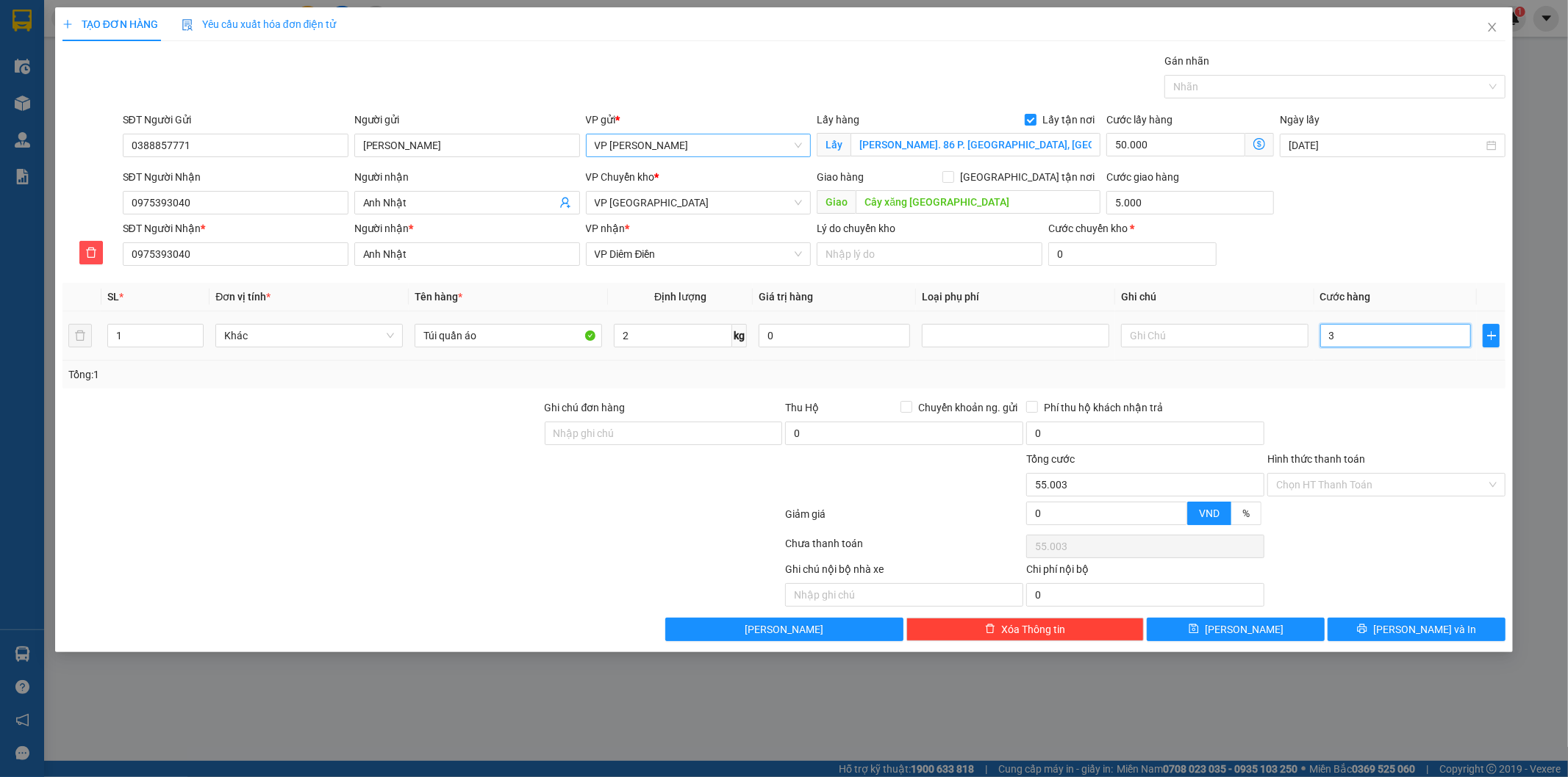
type input "55.030"
type input "300"
type input "55.300"
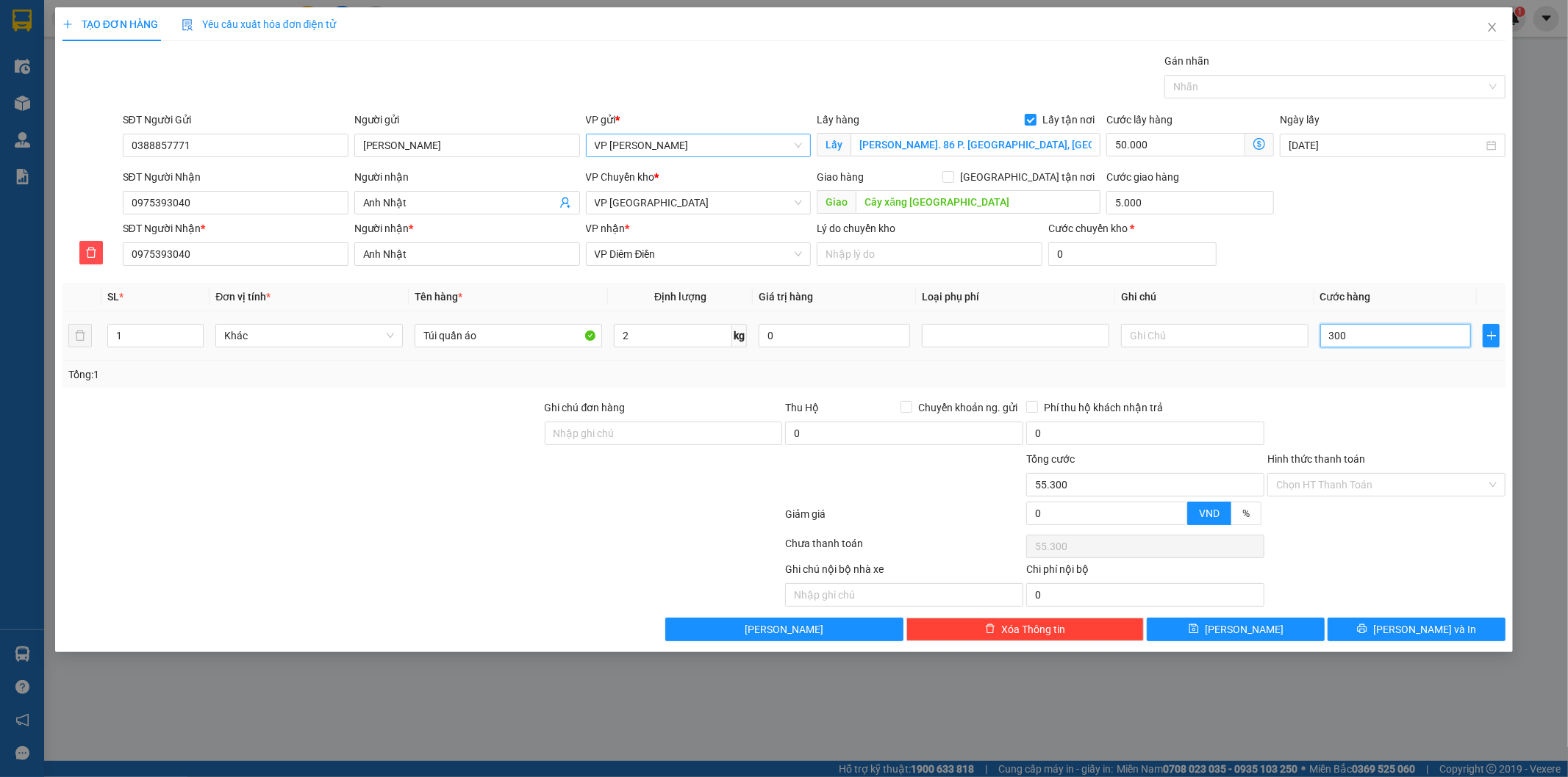
type input "3.000"
type input "58.000"
type input "30.000"
type input "85.000"
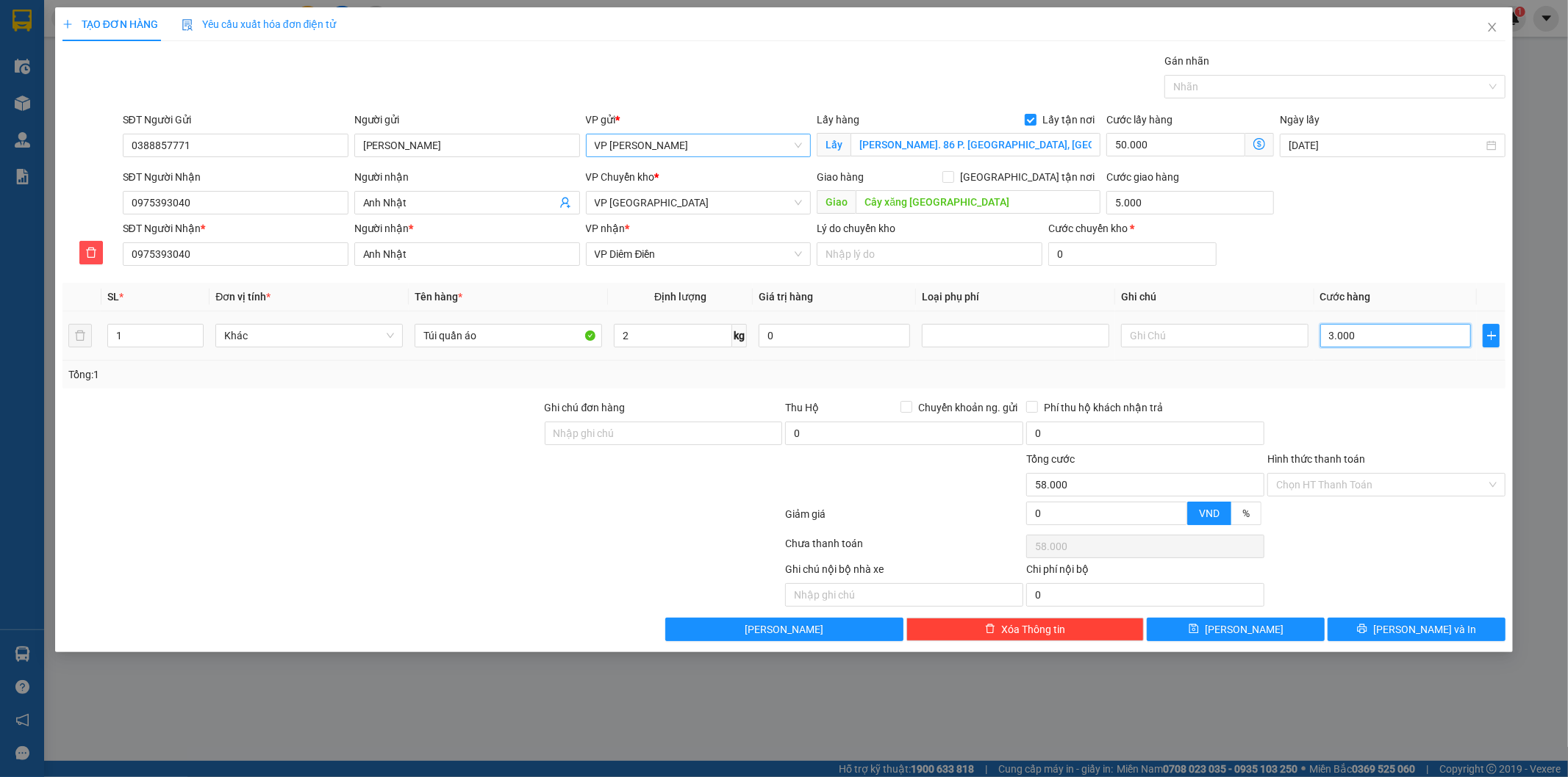
type input "85.000"
type input "30.000"
click at [1378, 481] on input "Hình thức thanh toán" at bounding box center [1381, 484] width 210 height 22
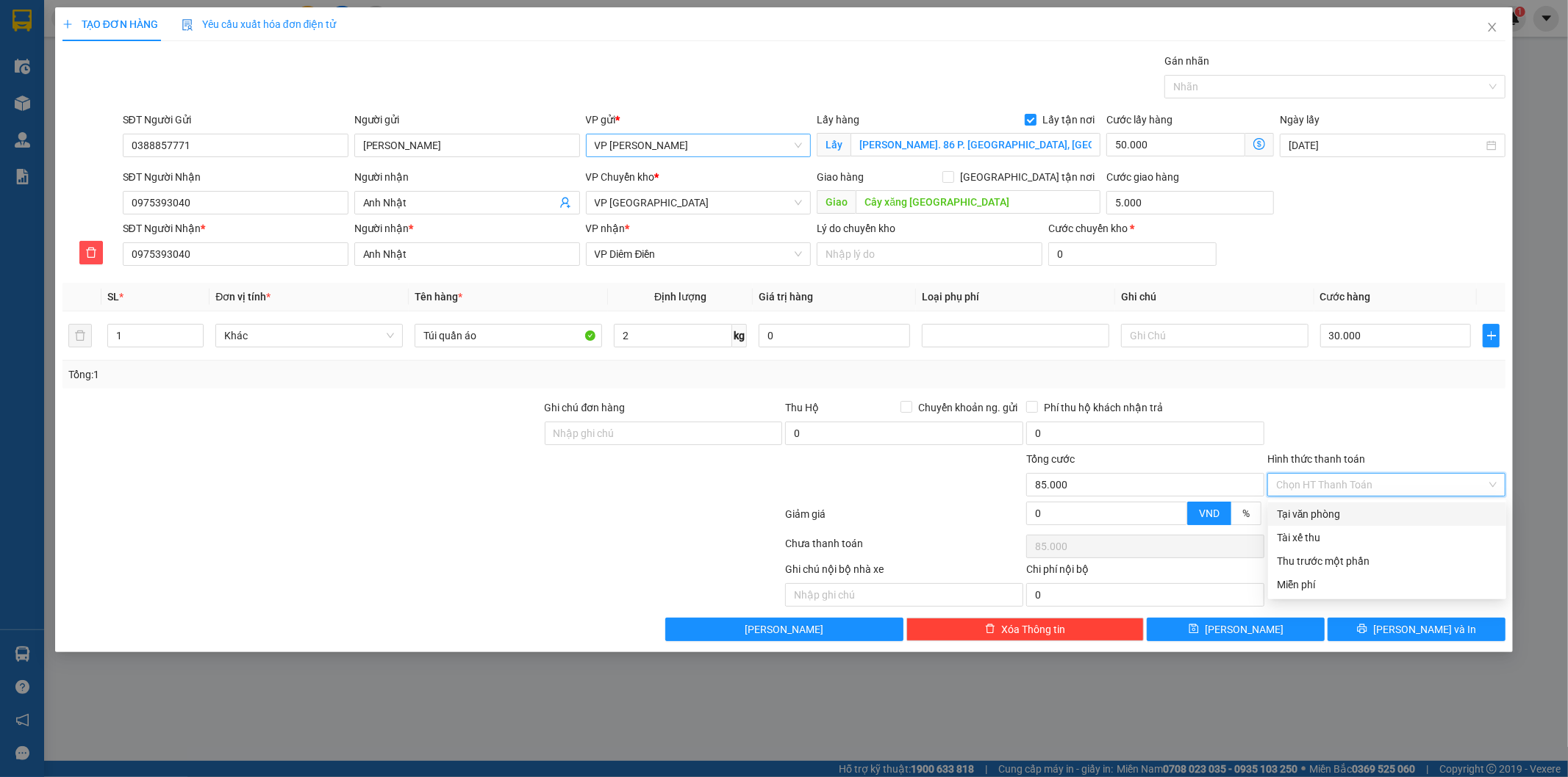
click at [1362, 513] on div "Tại văn phòng" at bounding box center [1387, 514] width 221 height 16
type input "0"
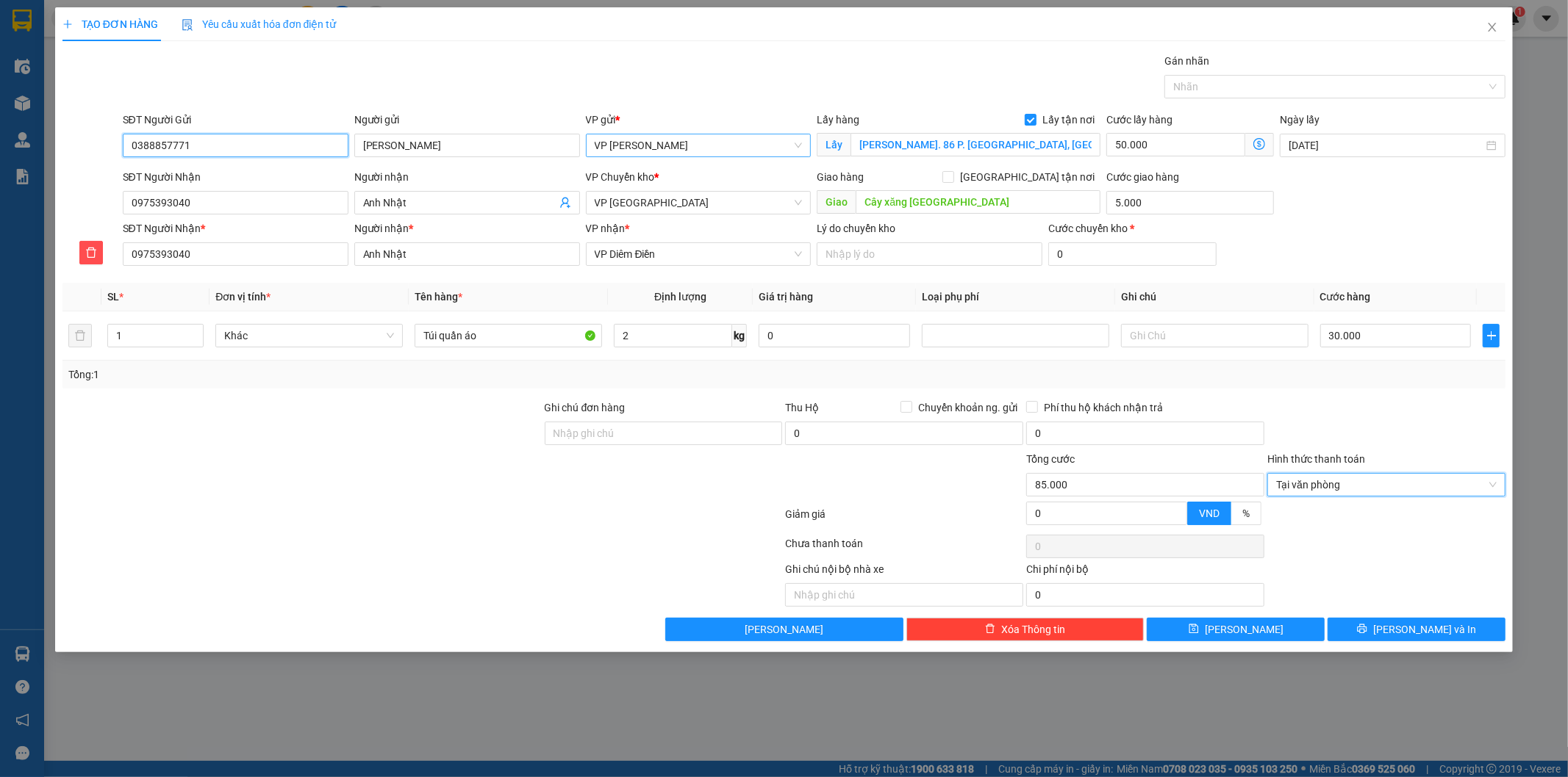
click at [229, 145] on input "0388857771" at bounding box center [235, 145] width 226 height 23
click at [1428, 626] on span "[PERSON_NAME] và In" at bounding box center [1424, 630] width 103 height 16
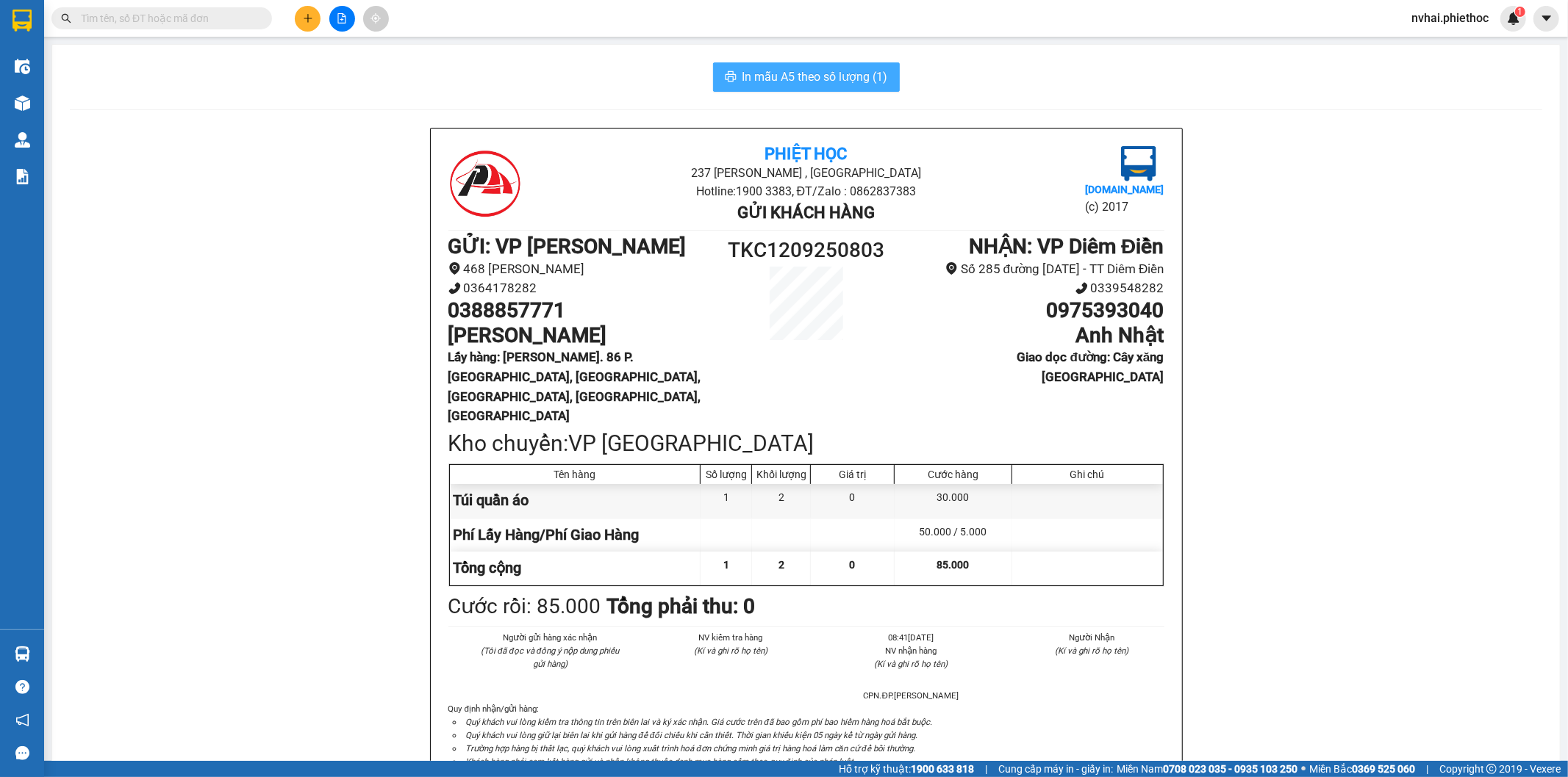
click at [828, 76] on span "In mẫu A5 theo số lượng (1)" at bounding box center [815, 77] width 145 height 19
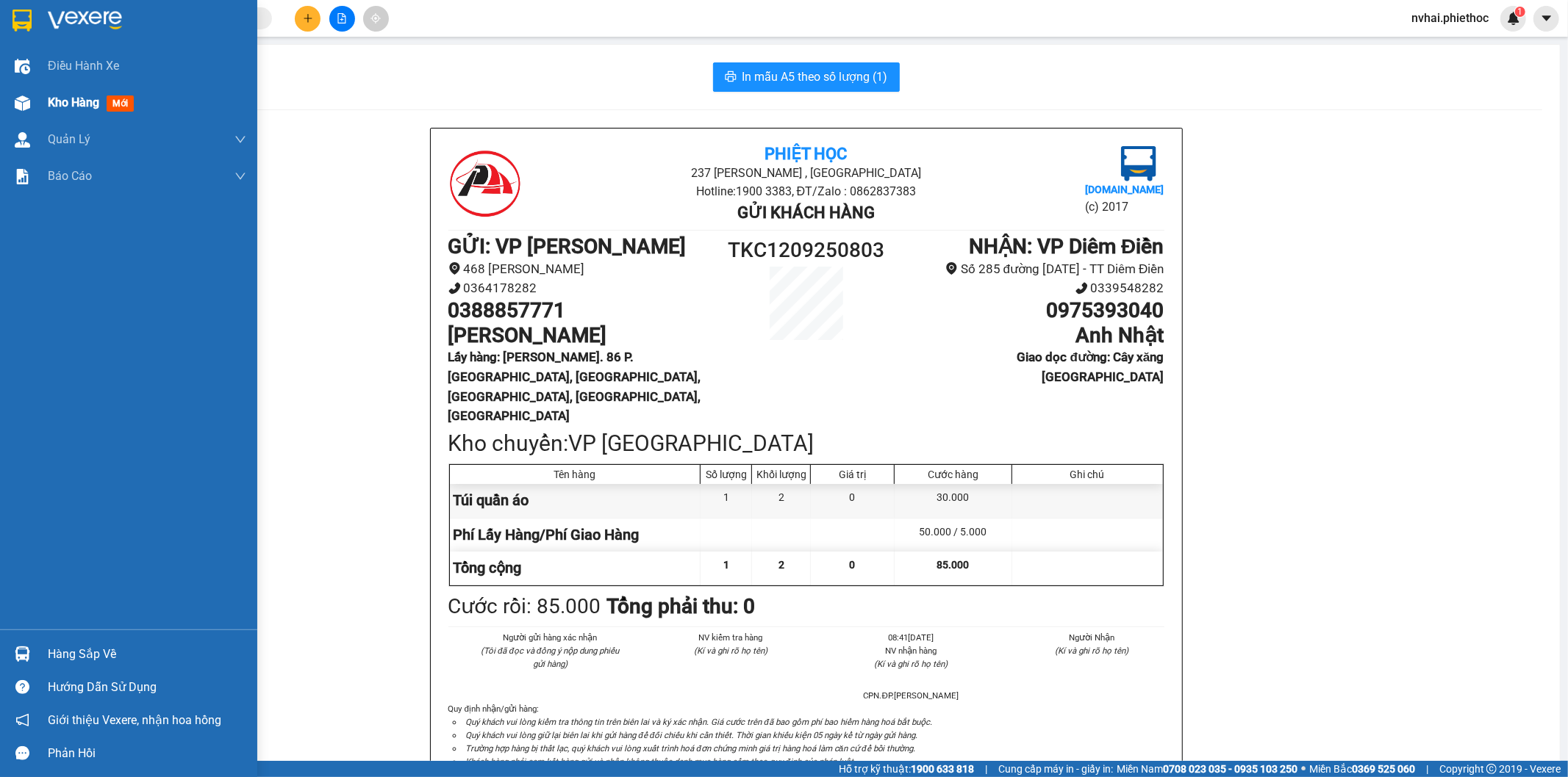
click at [30, 98] on div at bounding box center [22, 103] width 26 height 26
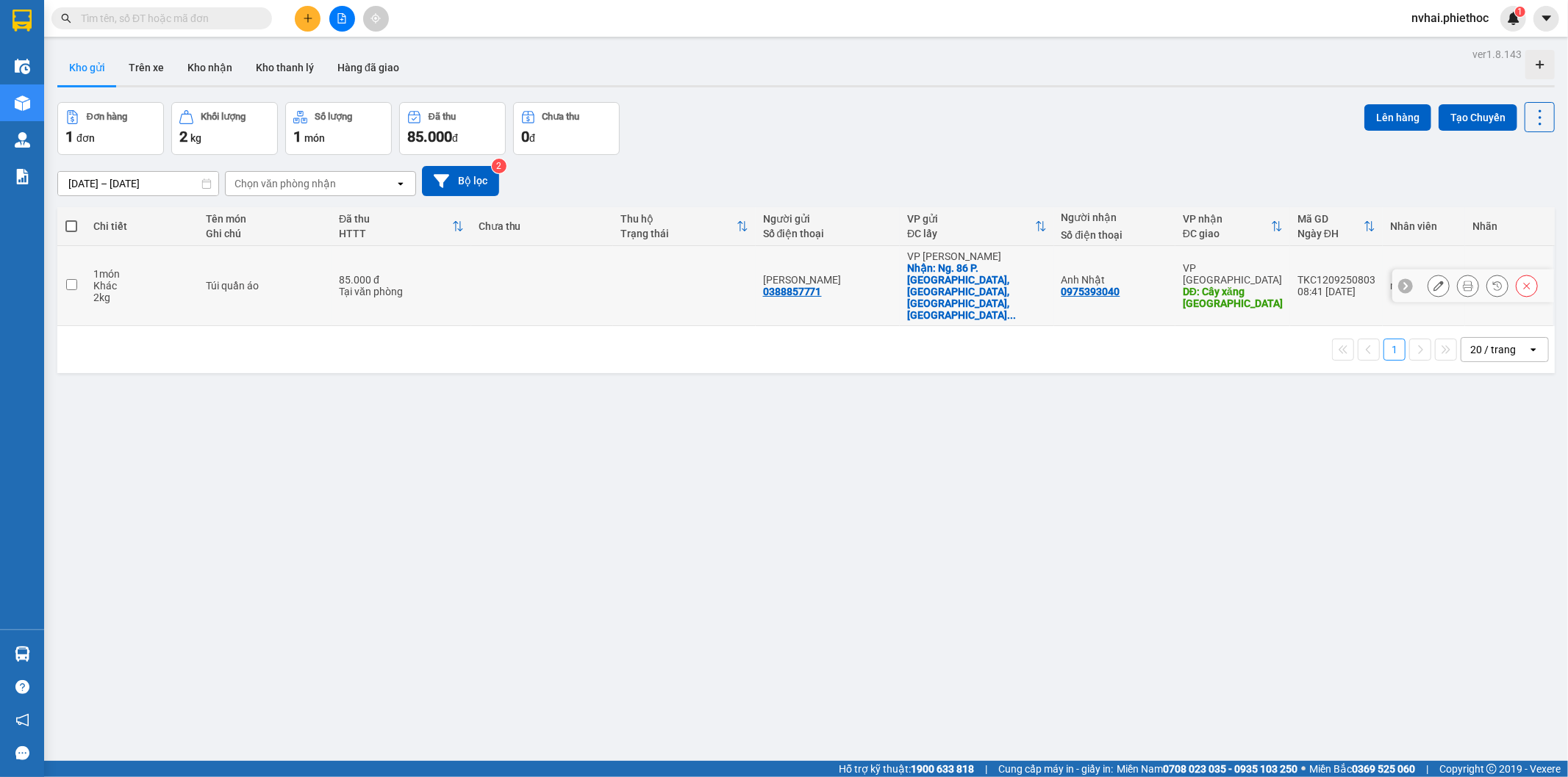
click at [822, 286] on div "0388857771" at bounding box center [792, 291] width 59 height 12
copy div "388857771"
copy div "0388857771"
drag, startPoint x: 827, startPoint y: 276, endPoint x: 770, endPoint y: 276, distance: 57.0
click at [770, 276] on div "Anh Hưng 0388857771" at bounding box center [828, 286] width 130 height 23
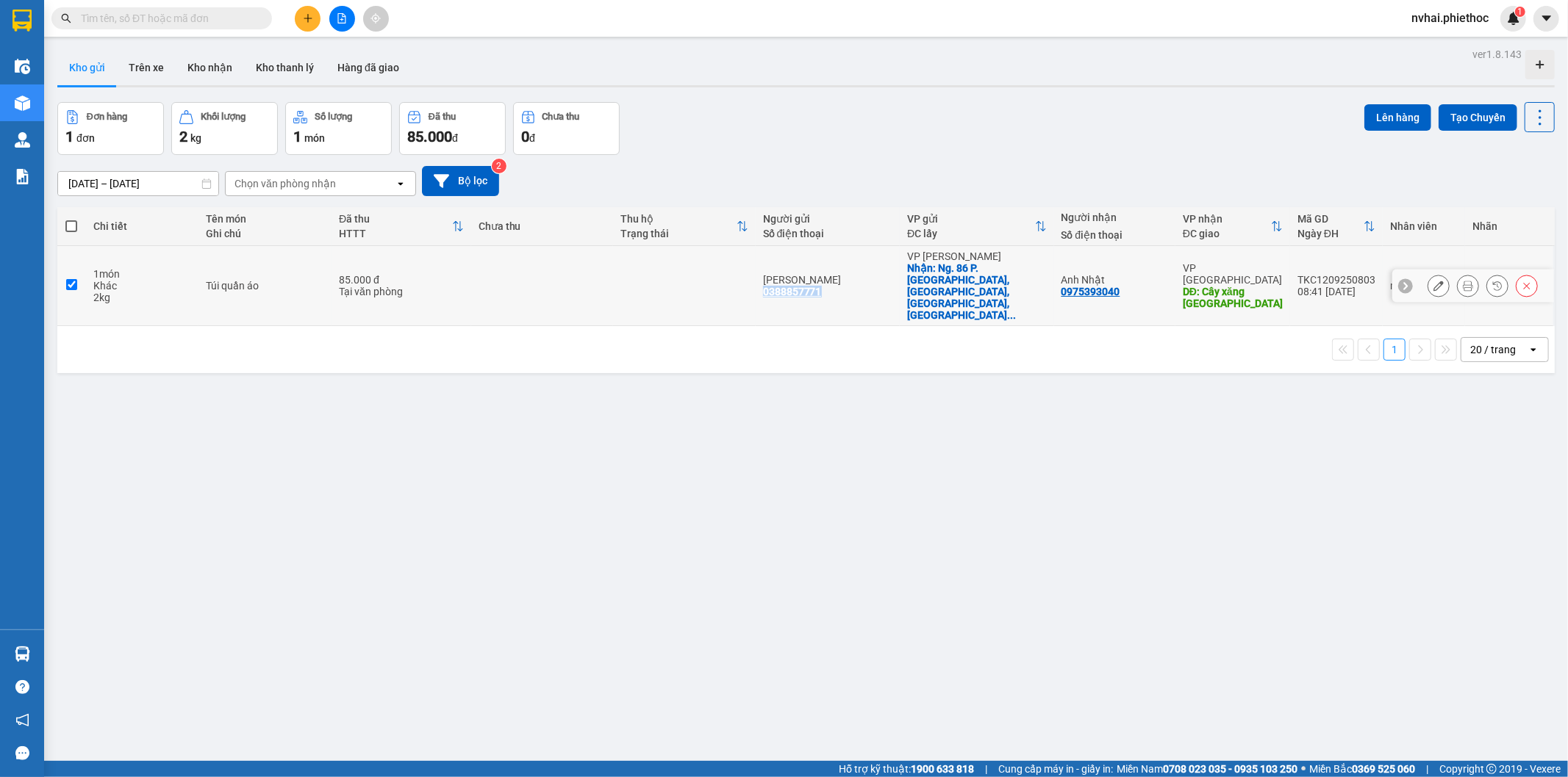
checkbox input "true"
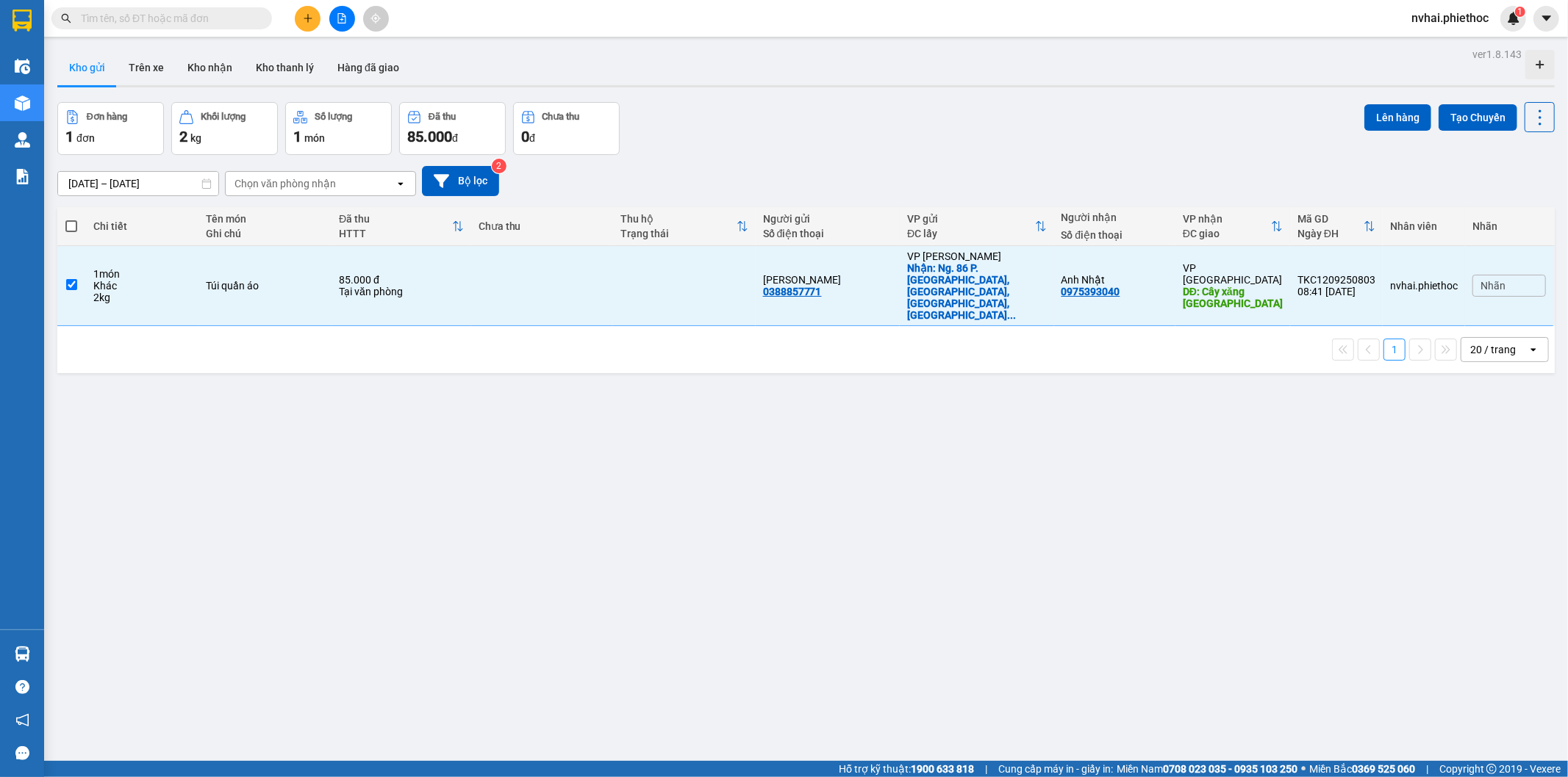
drag, startPoint x: 748, startPoint y: 403, endPoint x: 465, endPoint y: 647, distance: 373.7
click at [747, 407] on div "ver 1.8.143 Kho gửi Trên xe Kho nhận Kho thanh lý Hàng đã giao Đơn hàng 1 đơn K…" at bounding box center [806, 433] width 1509 height 777
click at [460, 182] on button "Bộ lọc" at bounding box center [460, 181] width 77 height 30
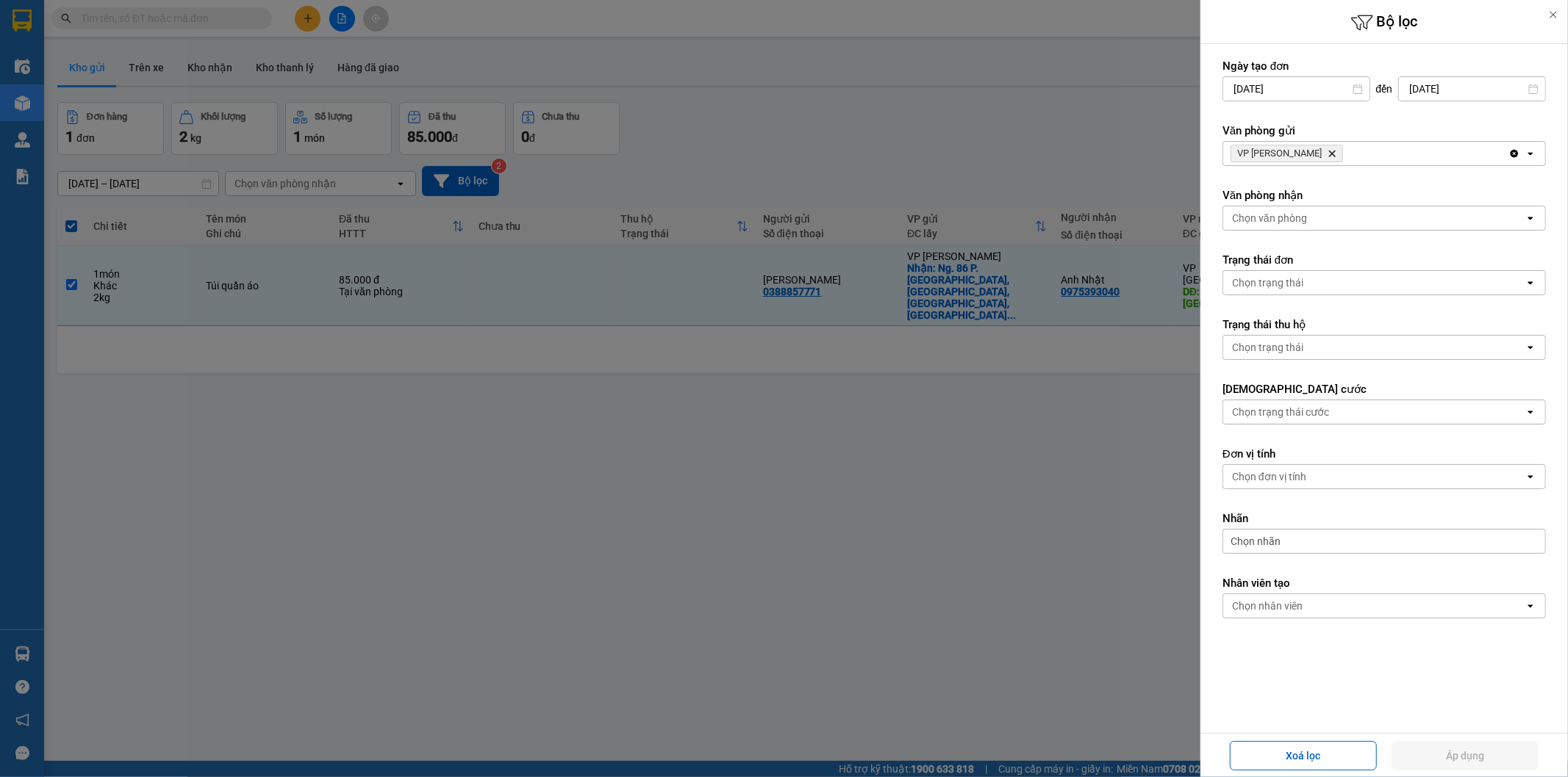
click at [1326, 147] on span "VP Trần Khát Chân Delete" at bounding box center [1287, 154] width 112 height 18
click at [1329, 153] on icon "VP Trần Khát Chân, close by backspace" at bounding box center [1332, 154] width 6 height 6
click at [1329, 153] on div "Chọn văn phòng" at bounding box center [1374, 154] width 301 height 23
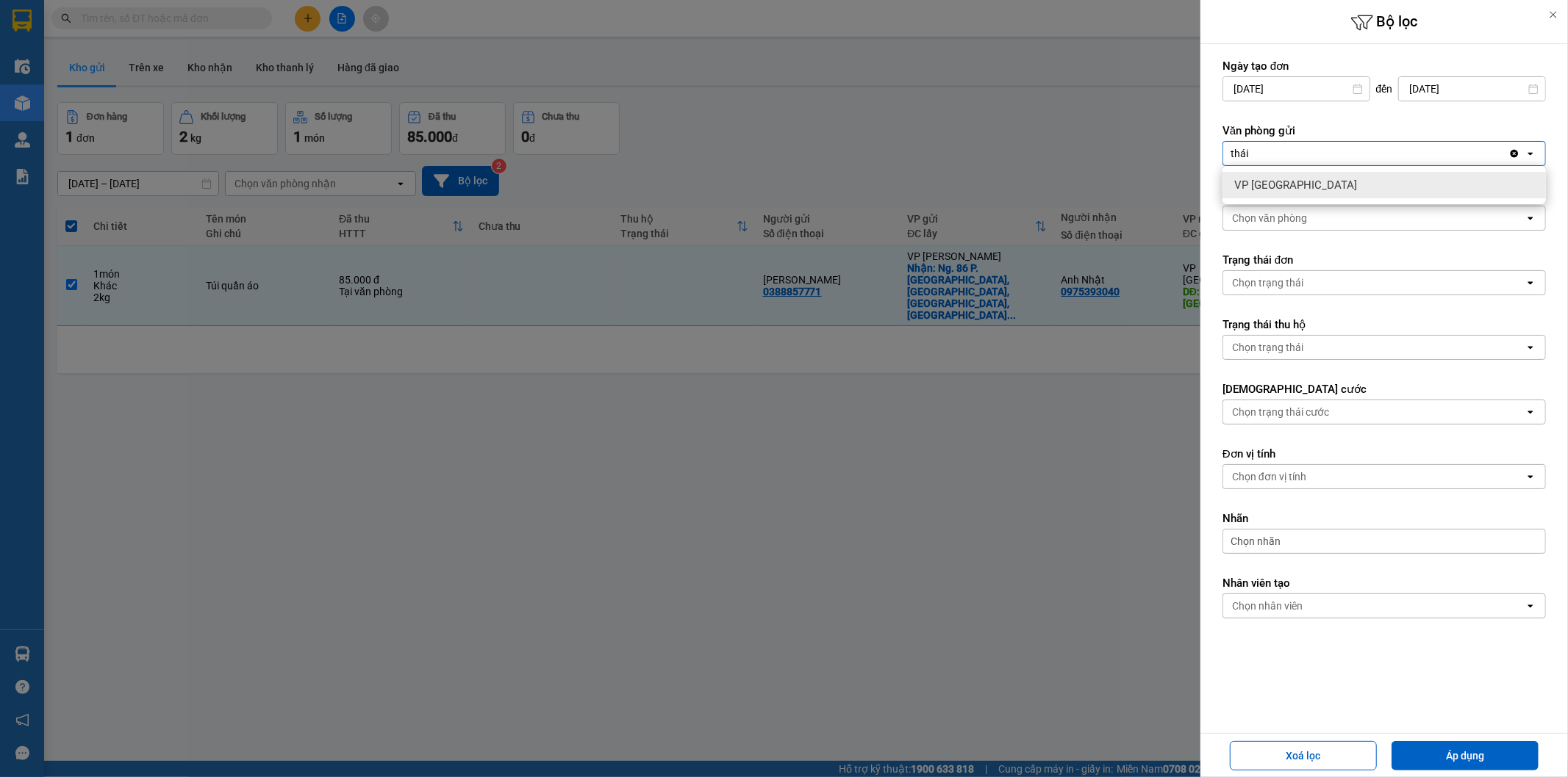
type input "thái"
click at [1309, 177] on div "VP [GEOGRAPHIC_DATA]" at bounding box center [1384, 185] width 323 height 27
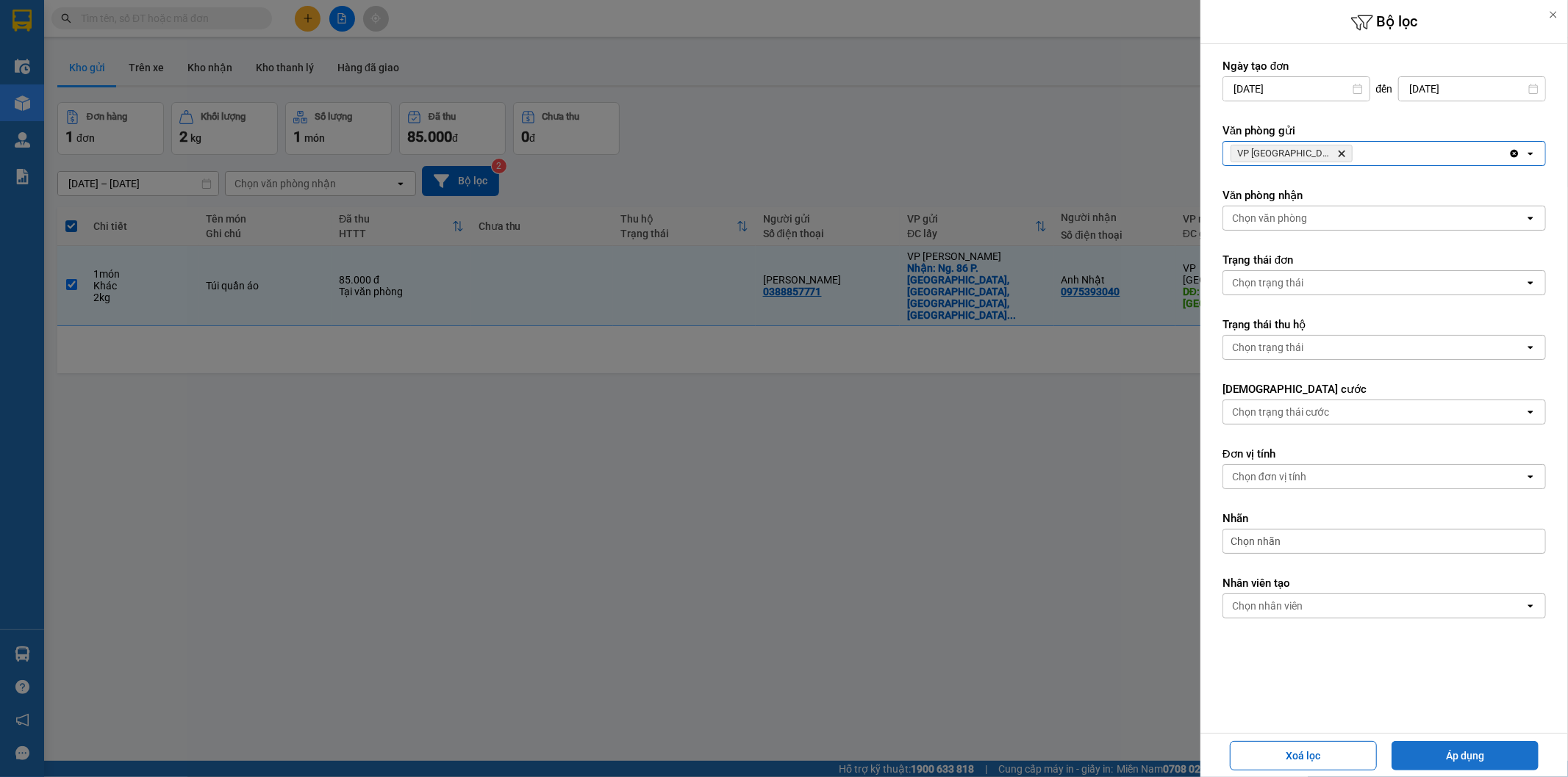
click at [1456, 750] on button "Áp dụng" at bounding box center [1465, 756] width 147 height 30
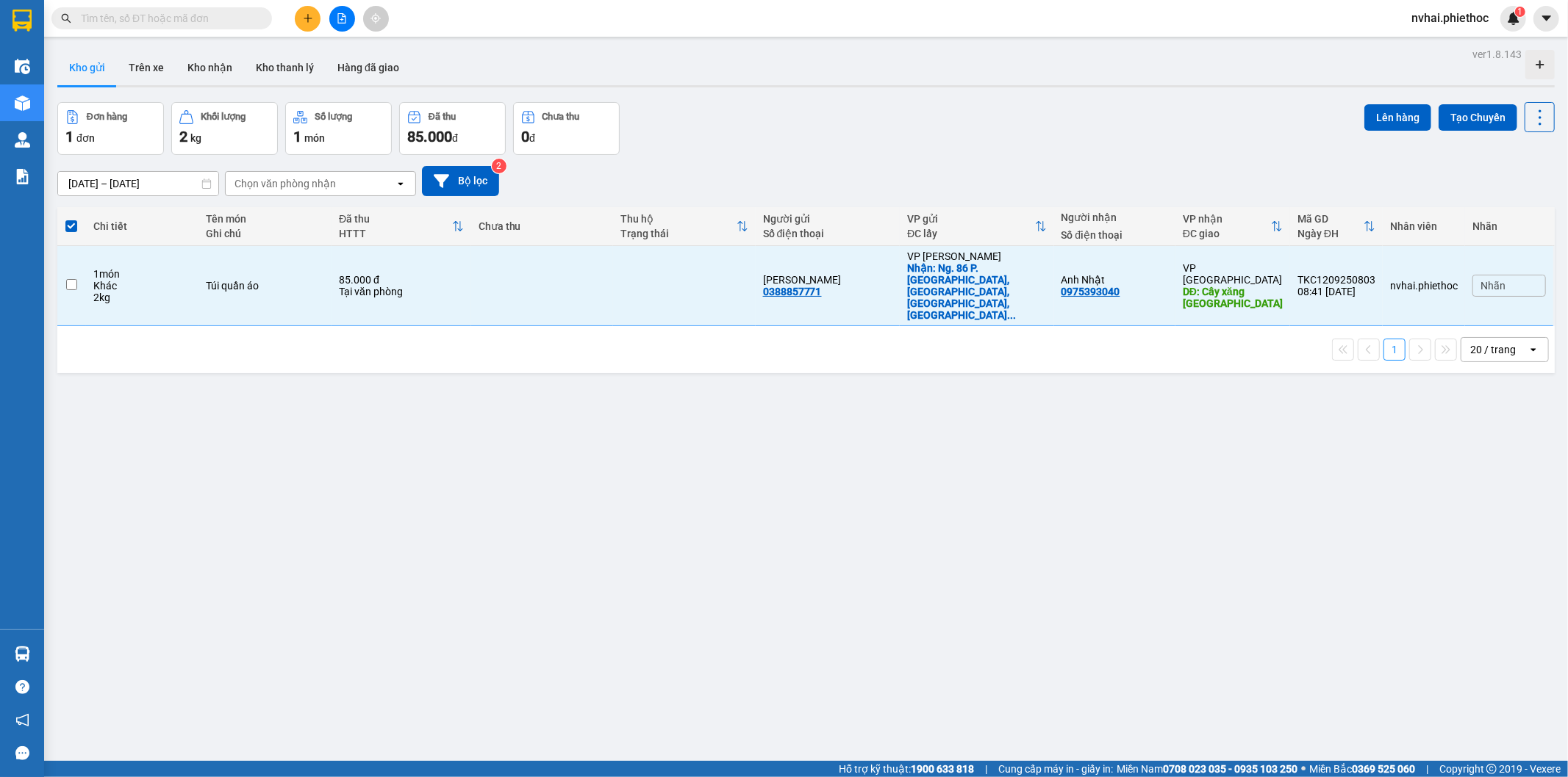
checkbox input "false"
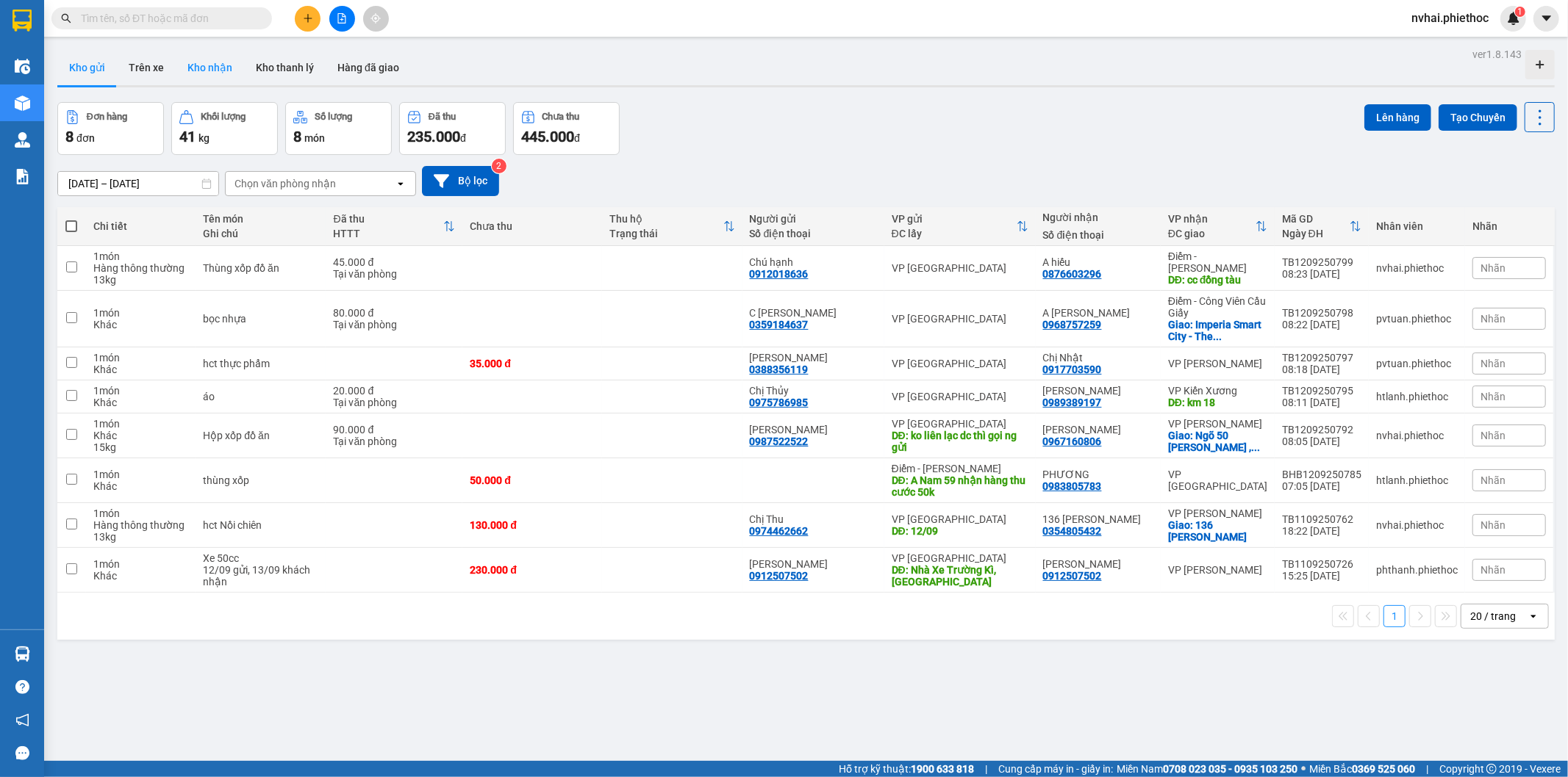
click at [203, 68] on button "Kho nhận" at bounding box center [210, 67] width 69 height 35
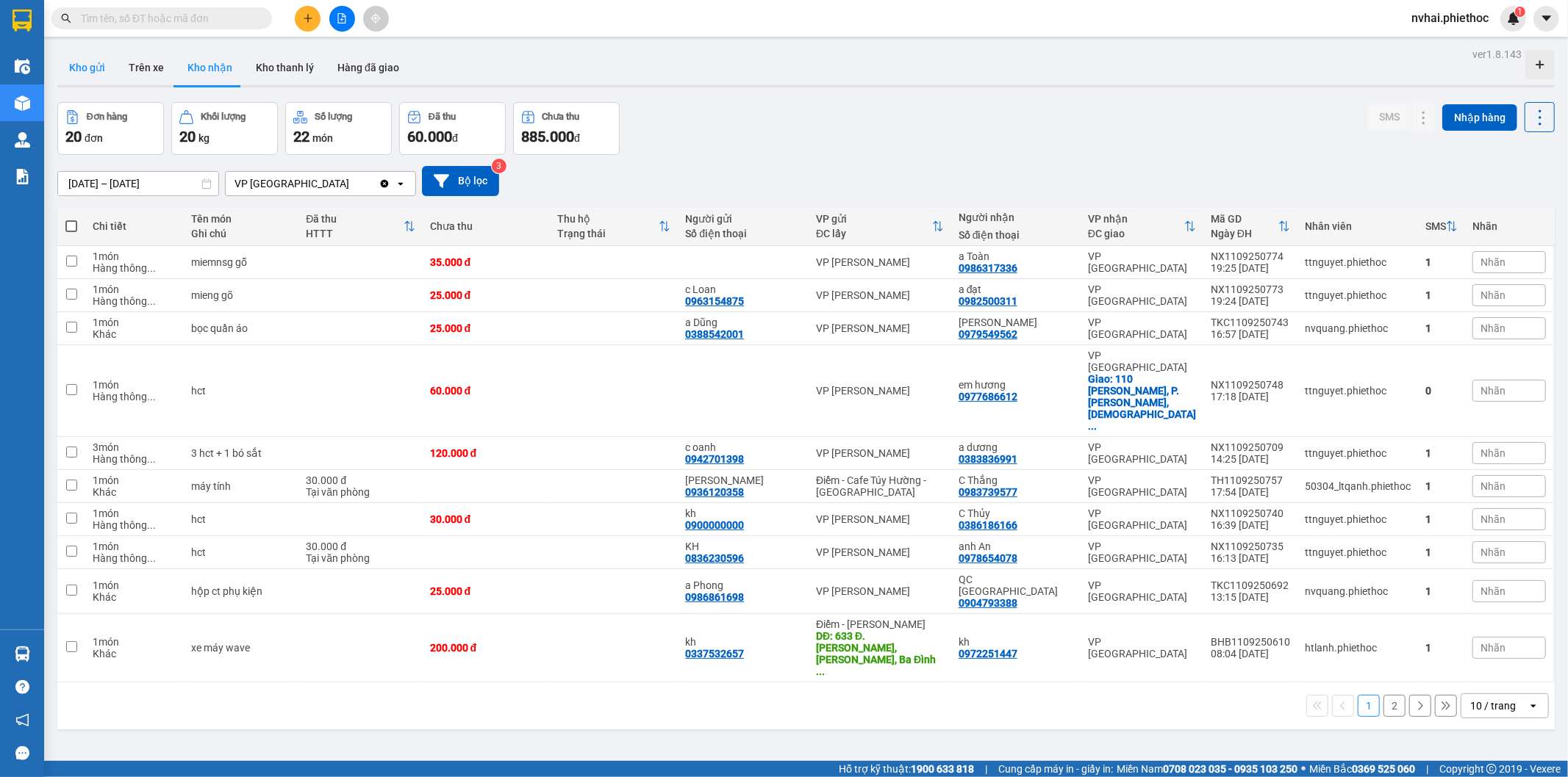
click at [87, 63] on button "Kho gửi" at bounding box center [87, 67] width 59 height 35
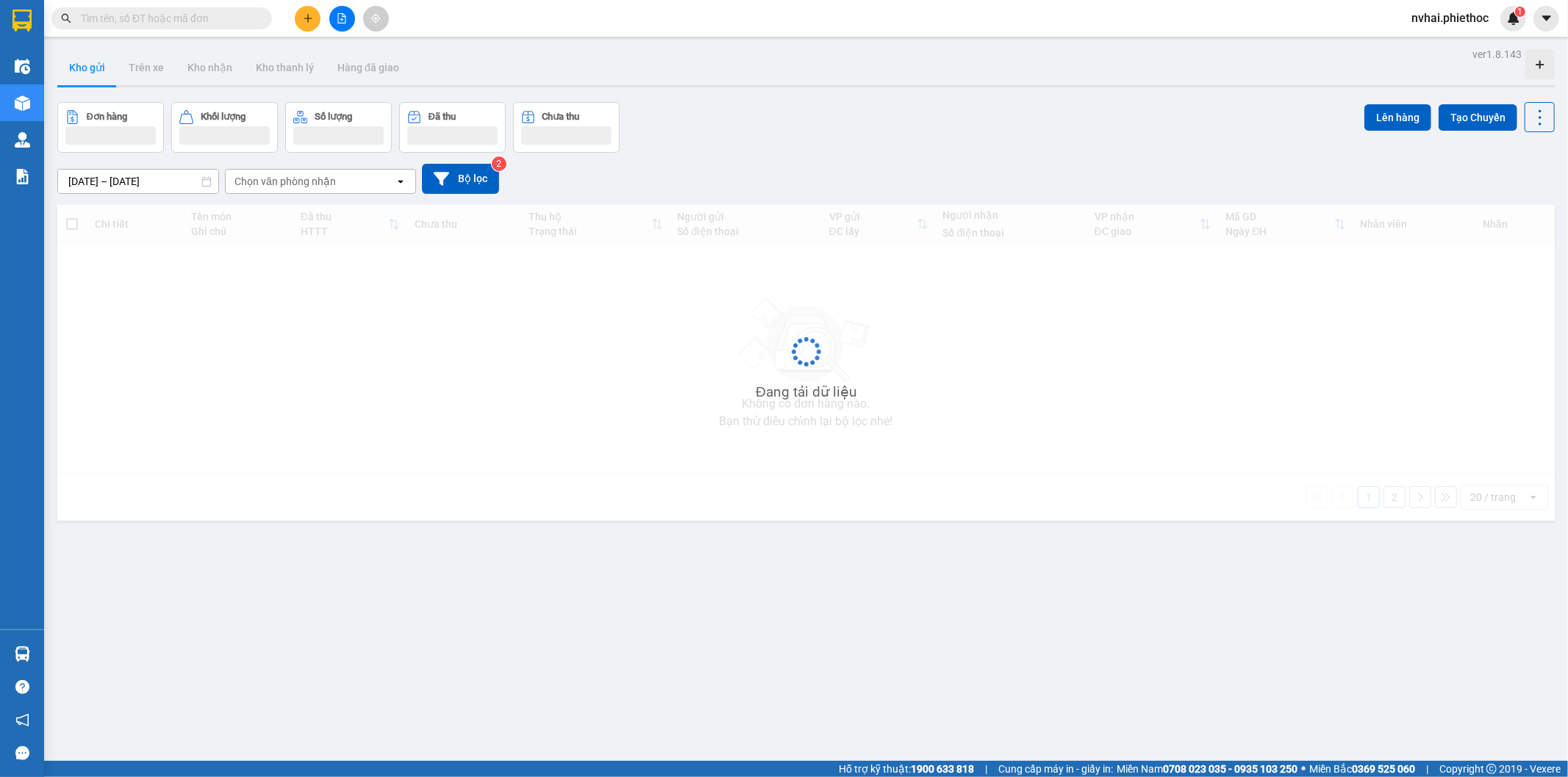
click at [87, 63] on button "Kho gửi" at bounding box center [87, 67] width 59 height 35
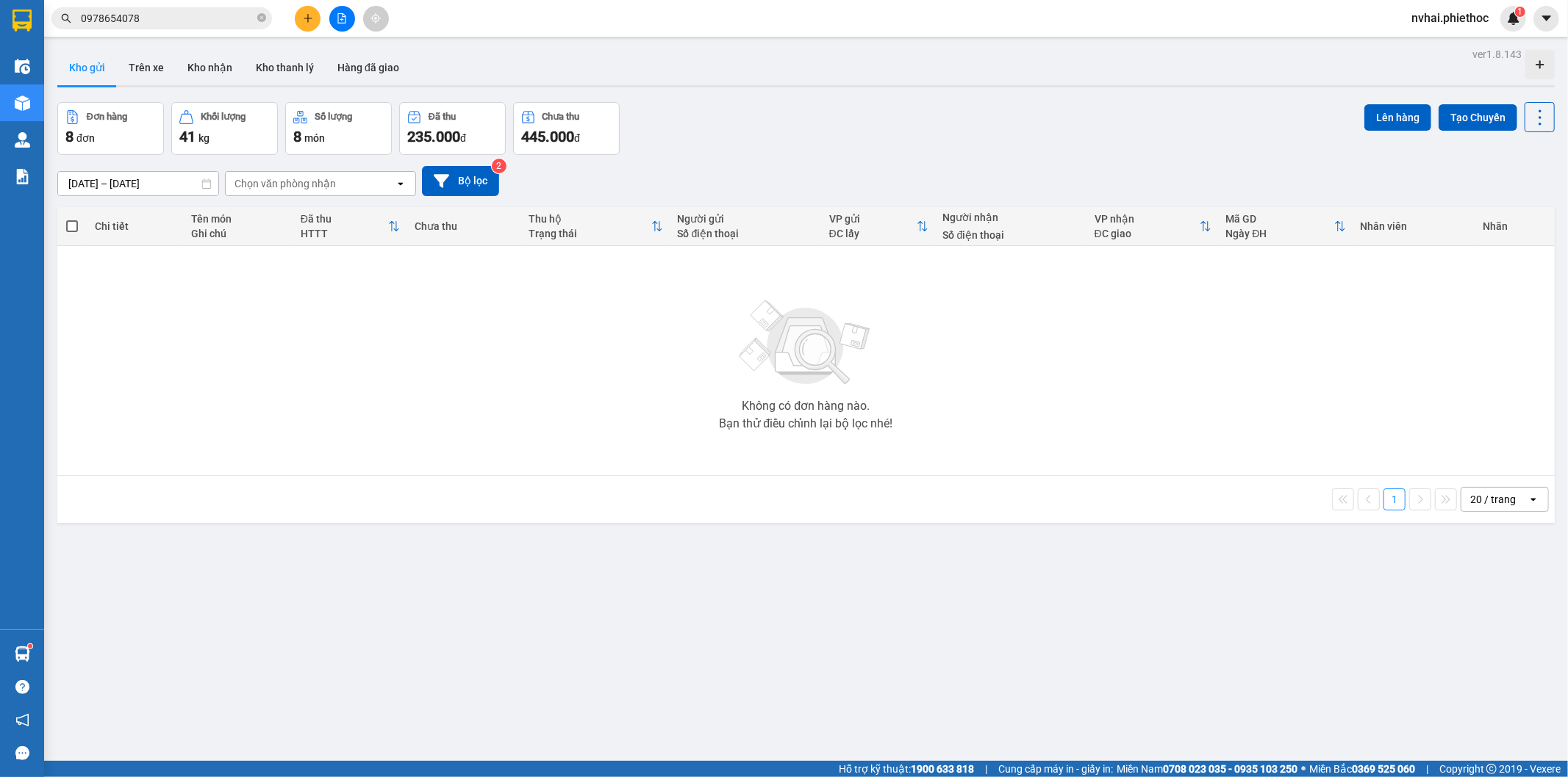
click at [208, 22] on input "0978654078" at bounding box center [168, 18] width 173 height 16
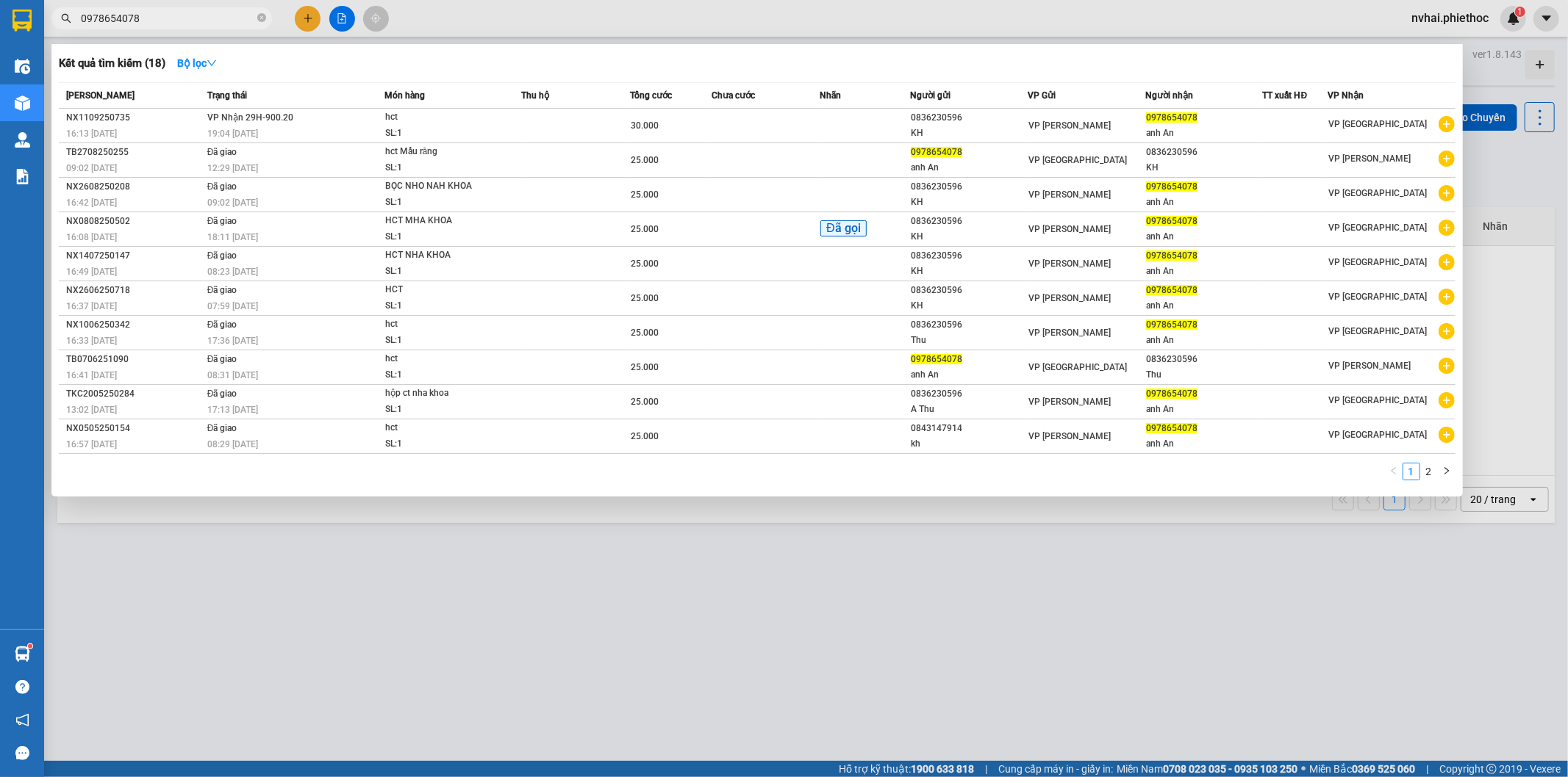
click at [208, 22] on input "0978654078" at bounding box center [168, 18] width 173 height 16
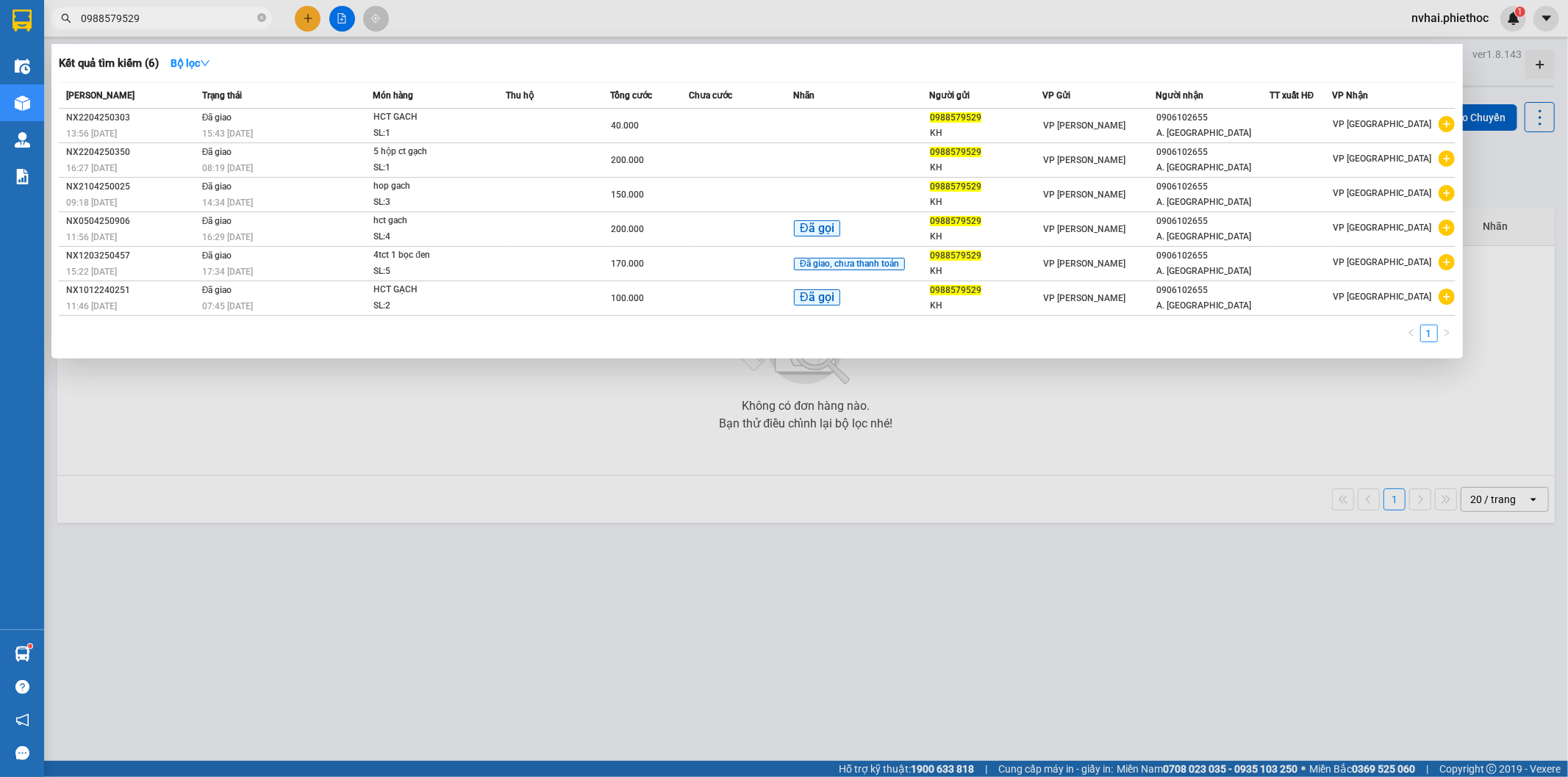
click at [200, 20] on input "0988579529" at bounding box center [168, 18] width 173 height 16
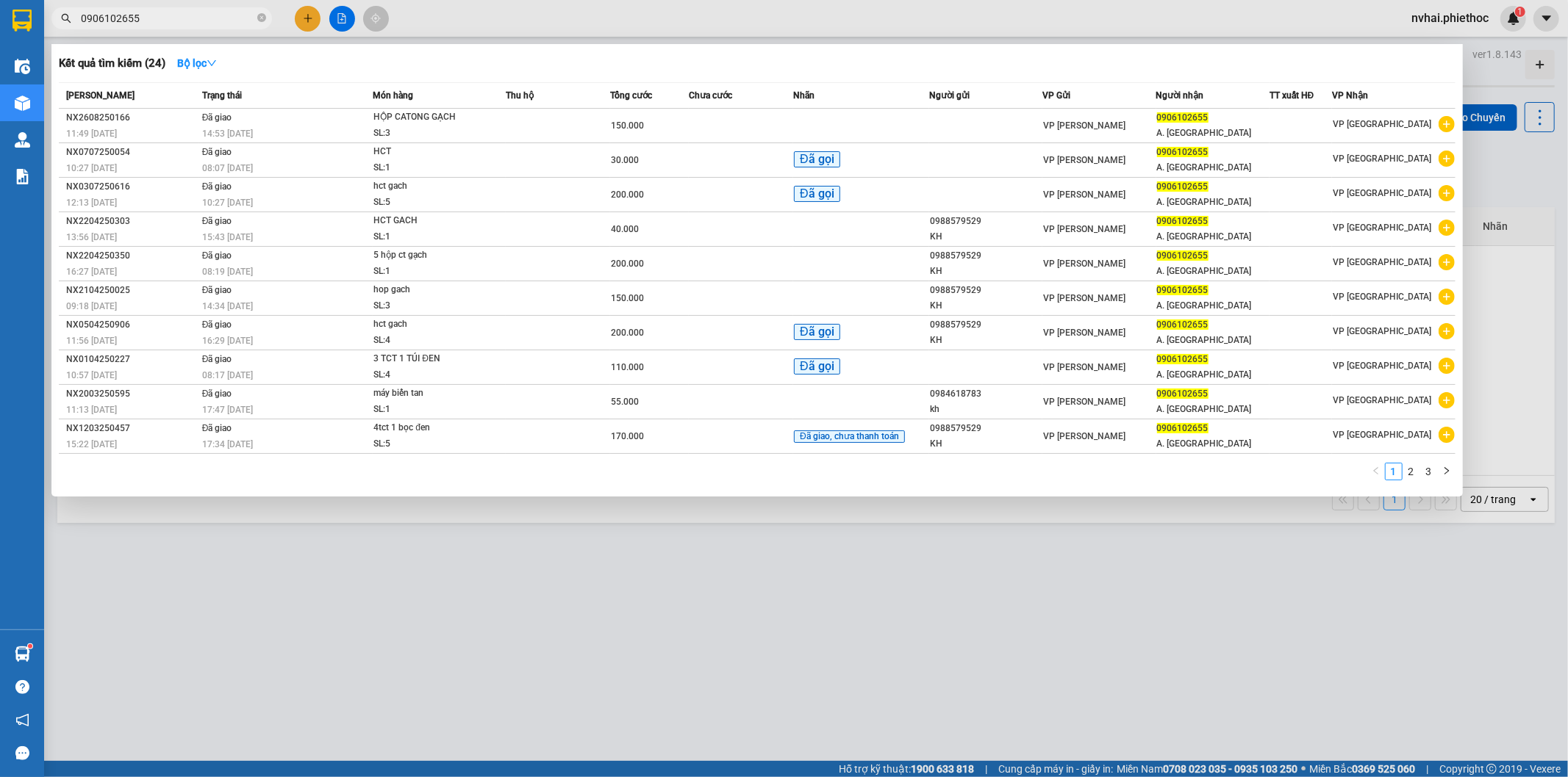
click at [164, 13] on input "0906102655" at bounding box center [168, 18] width 173 height 16
click at [115, 17] on input "0906102655" at bounding box center [168, 18] width 173 height 16
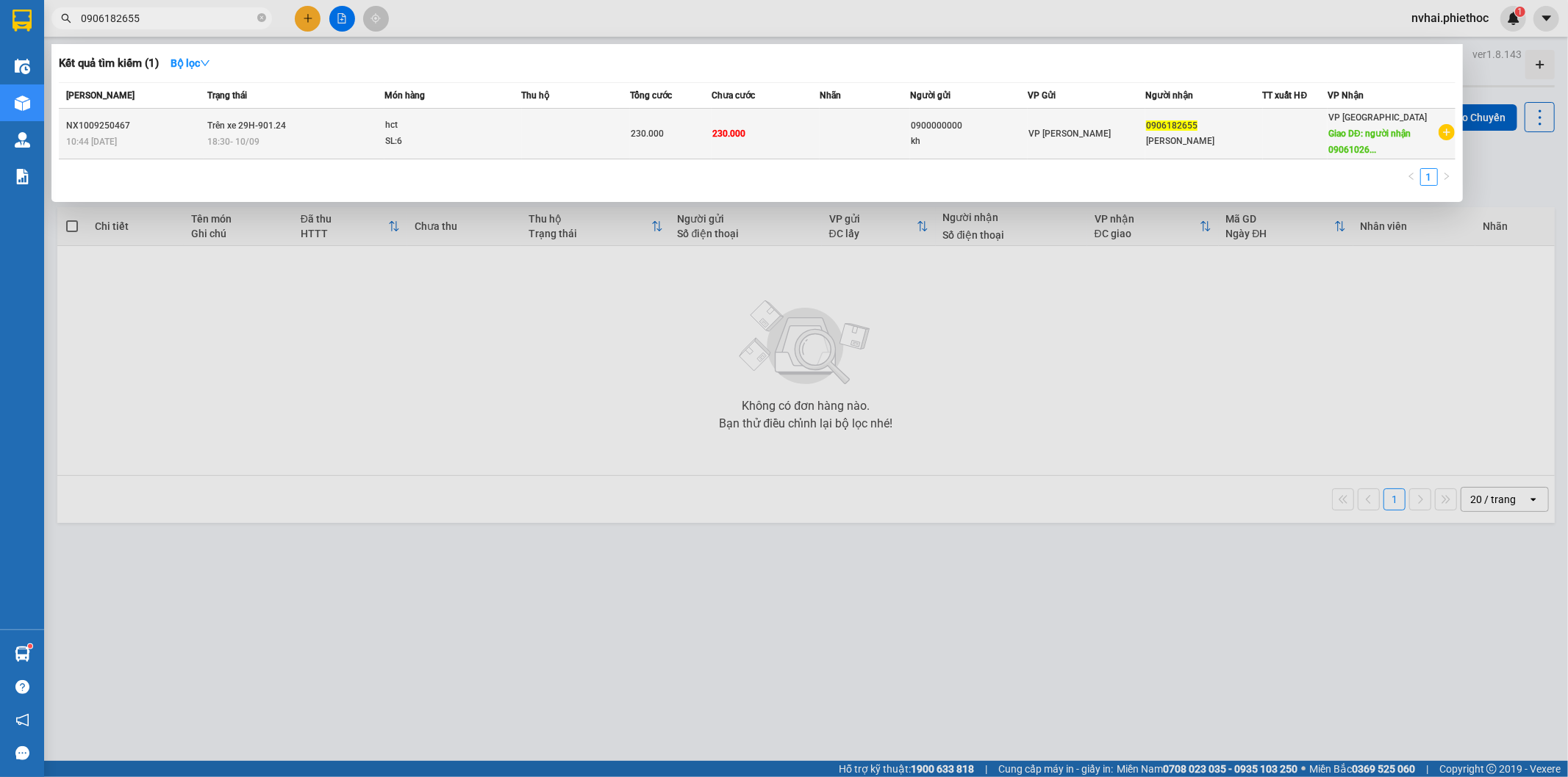
type input "0906182655"
click at [983, 130] on div "0900000000" at bounding box center [969, 126] width 116 height 16
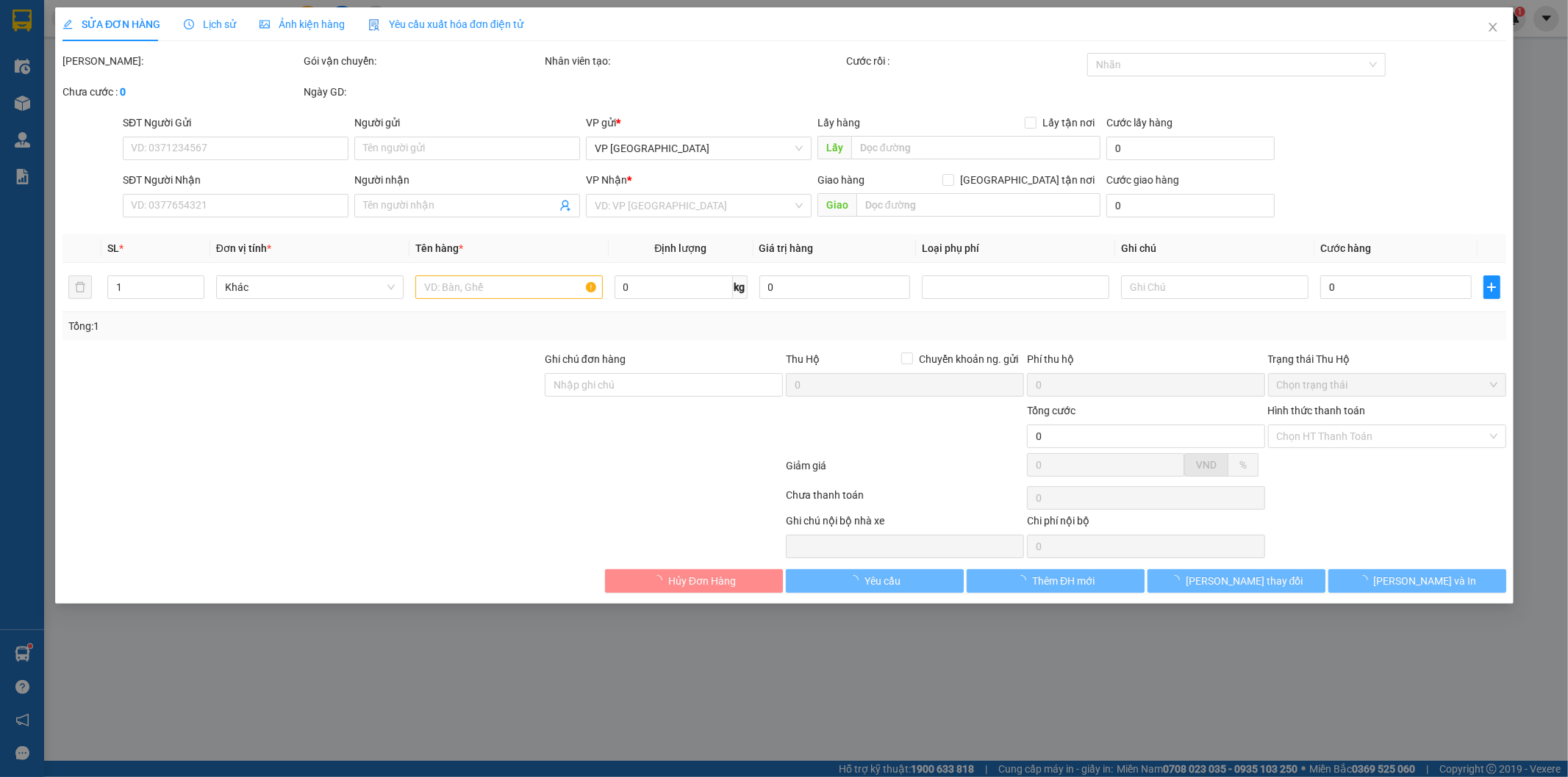
type input "0900000000"
type input "kh"
type input "0906182655"
type input "[PERSON_NAME]"
type input "người nhận 0906102655"
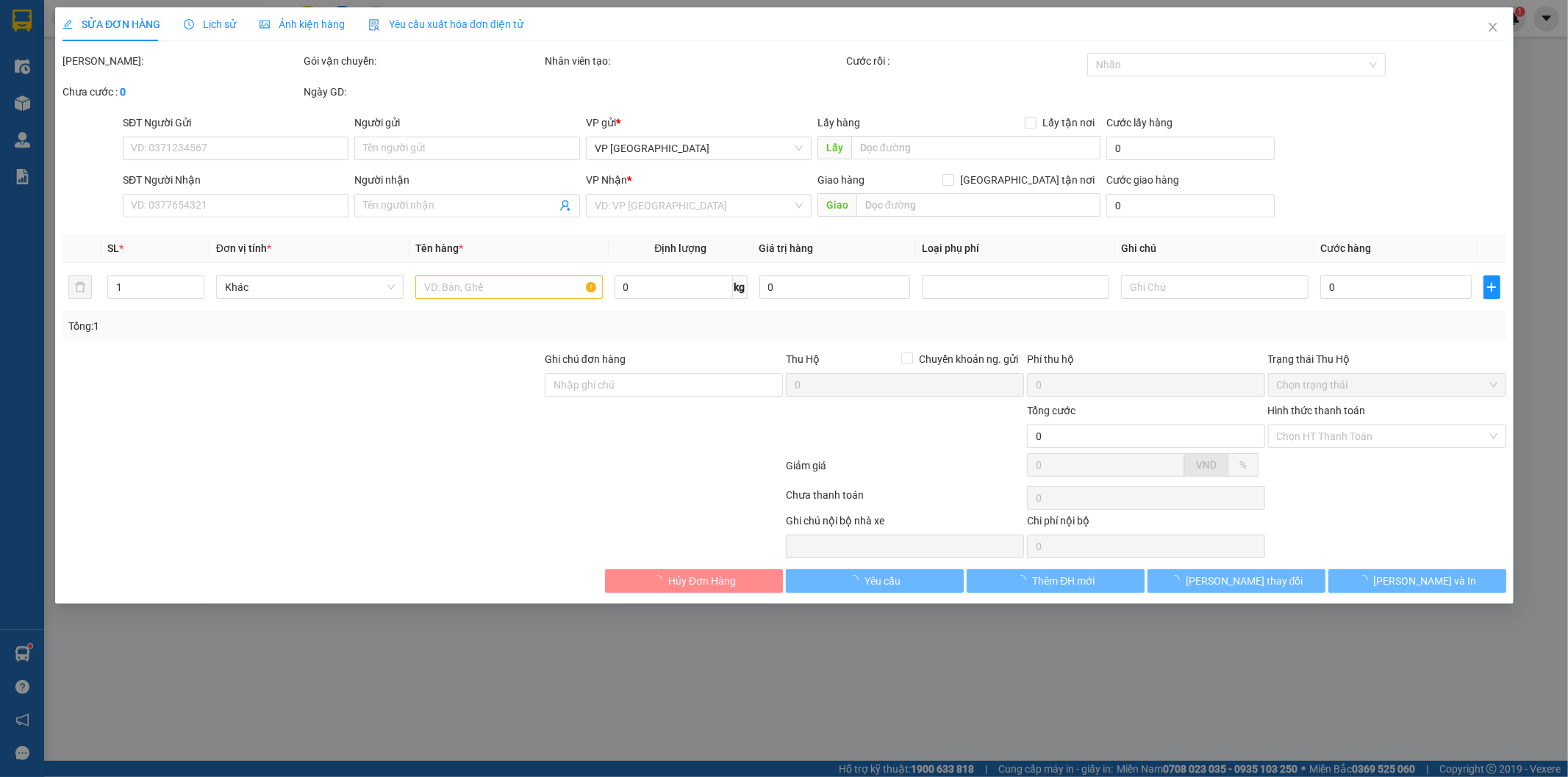
type input "230.000"
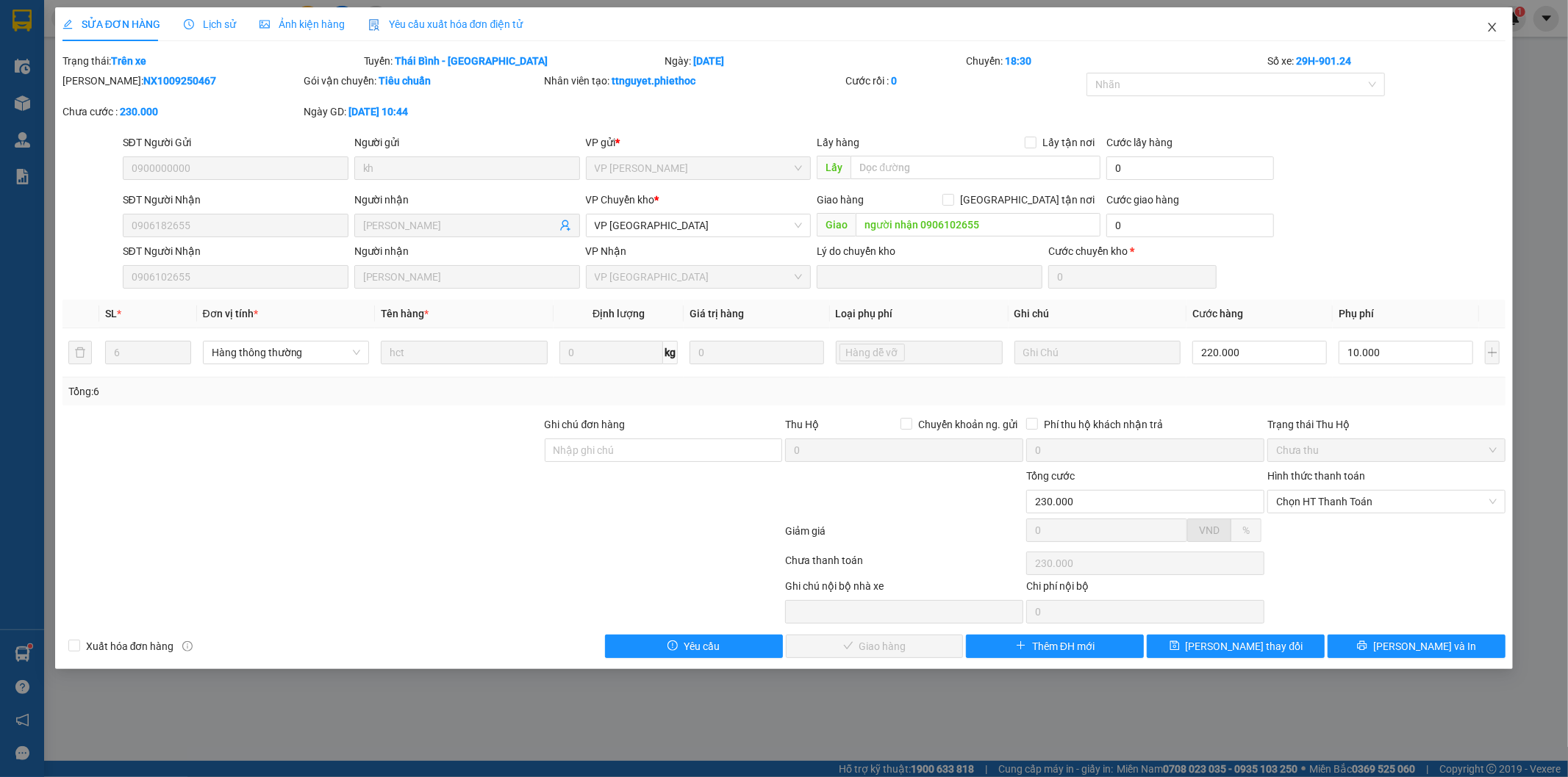
click at [1488, 26] on icon "close" at bounding box center [1492, 27] width 12 height 12
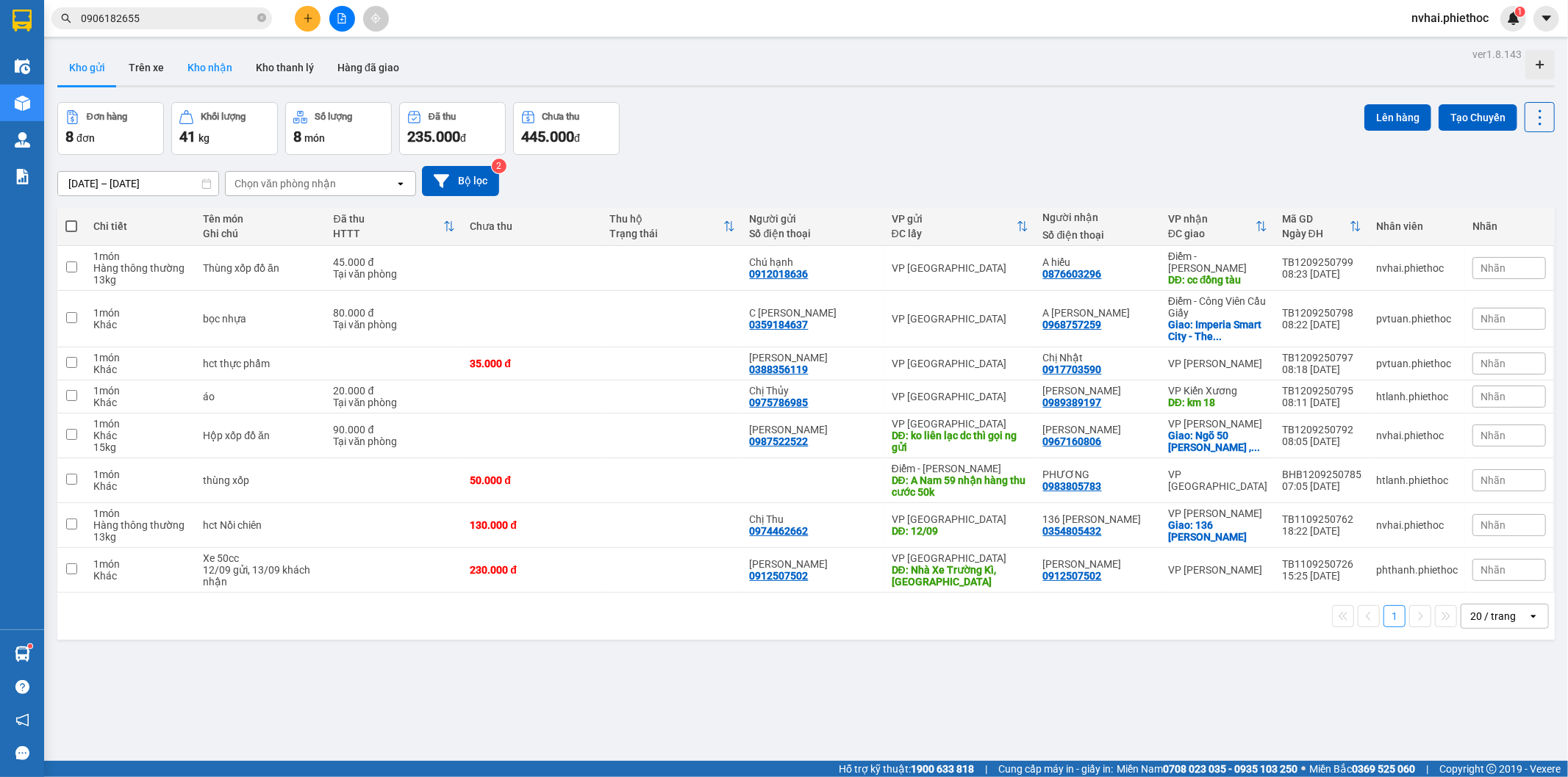
click at [218, 65] on button "Kho nhận" at bounding box center [210, 67] width 69 height 35
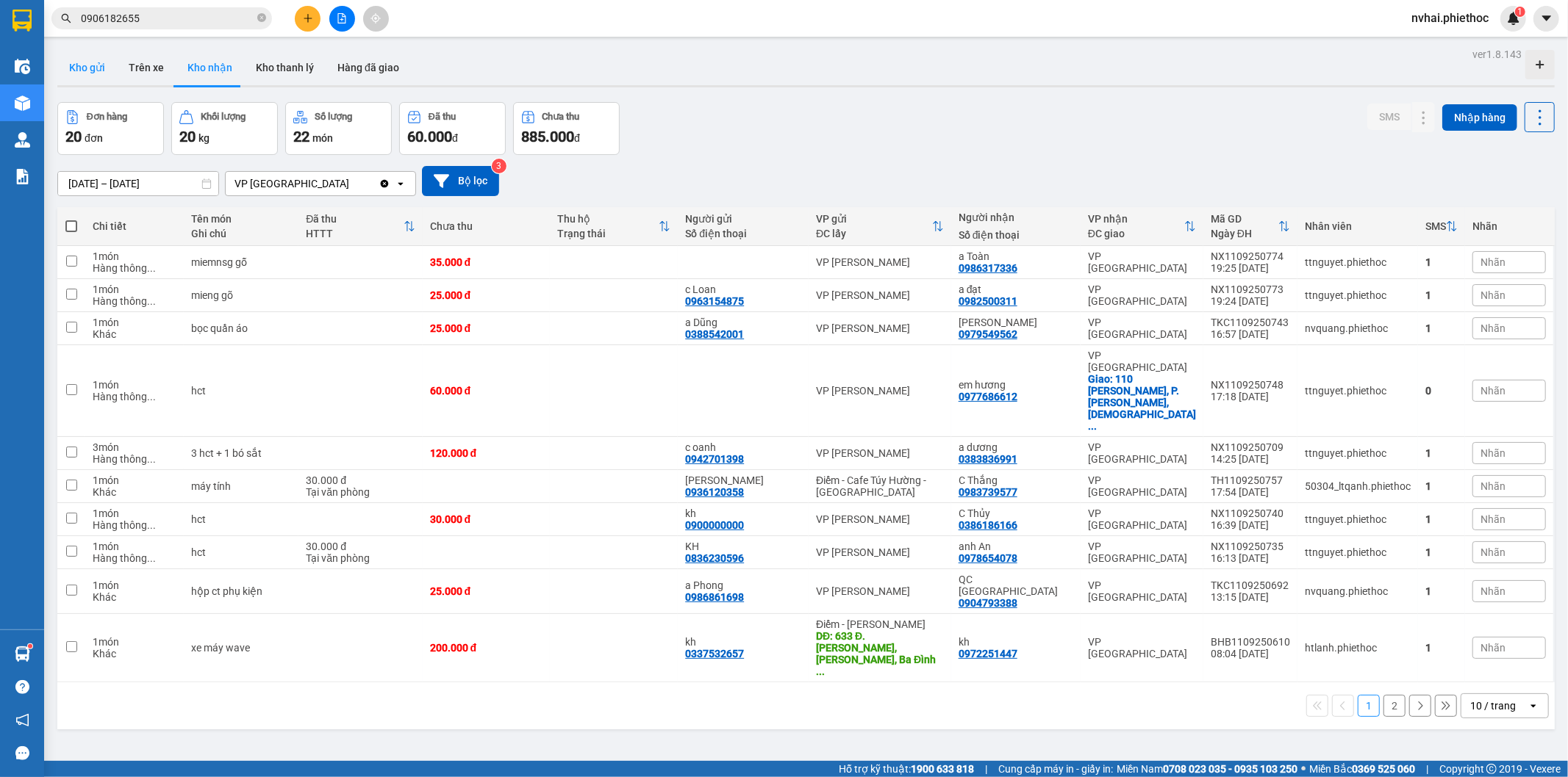
click at [87, 77] on button "Kho gửi" at bounding box center [87, 67] width 59 height 35
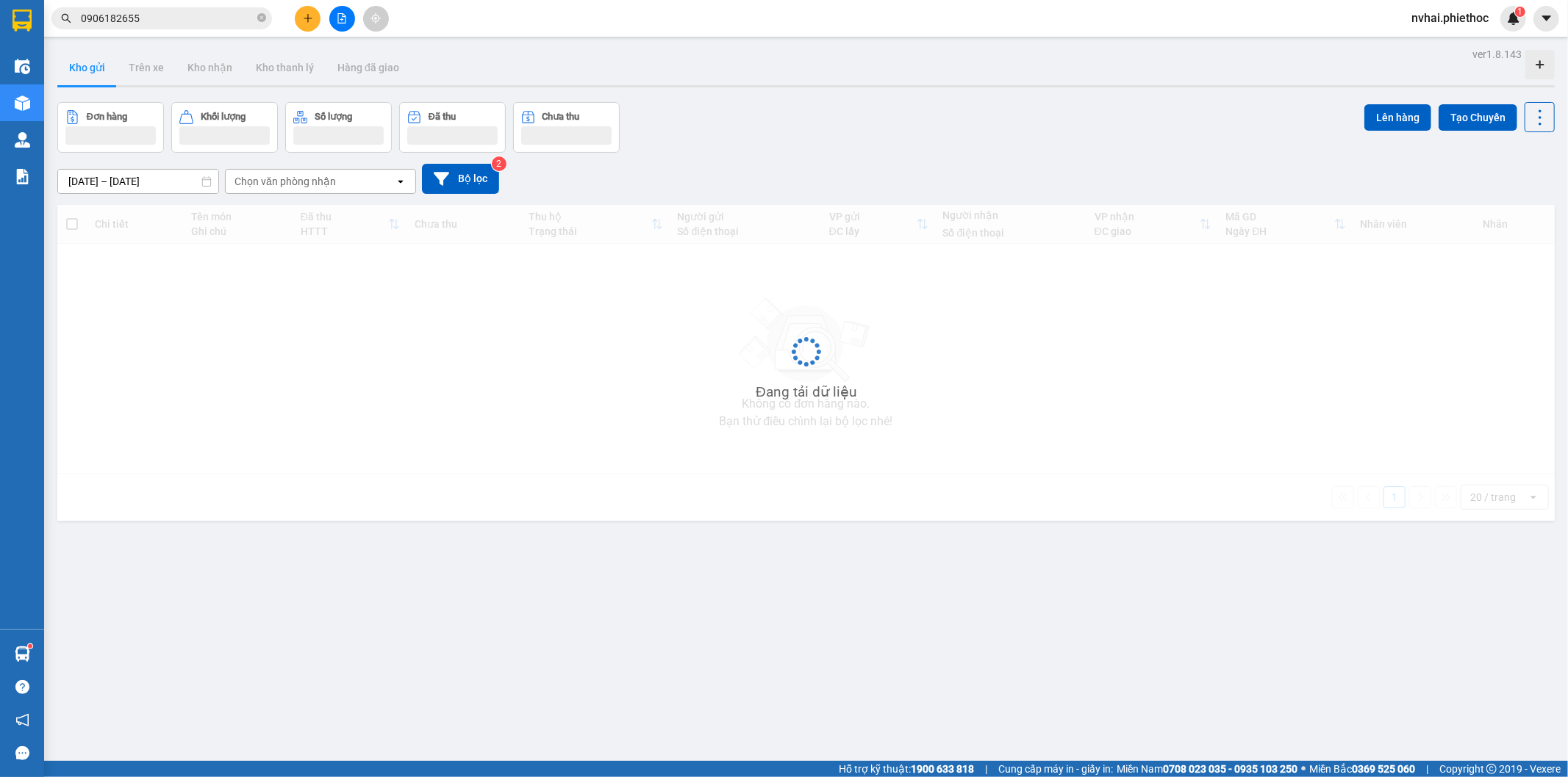
click at [87, 77] on button "Kho gửi" at bounding box center [87, 67] width 59 height 35
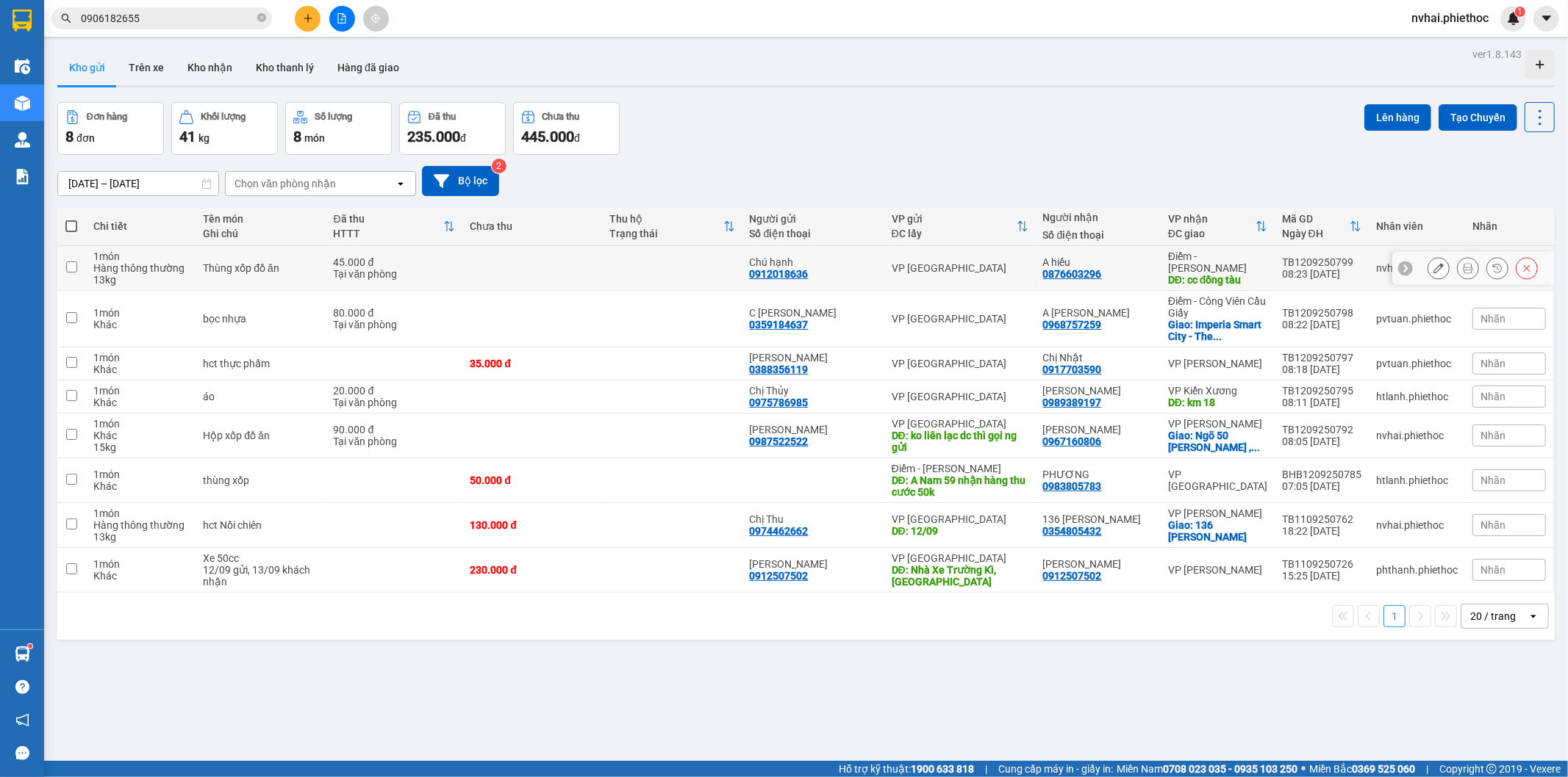
click at [1143, 271] on div "A hiếu 0876603296" at bounding box center [1097, 268] width 110 height 23
checkbox input "true"
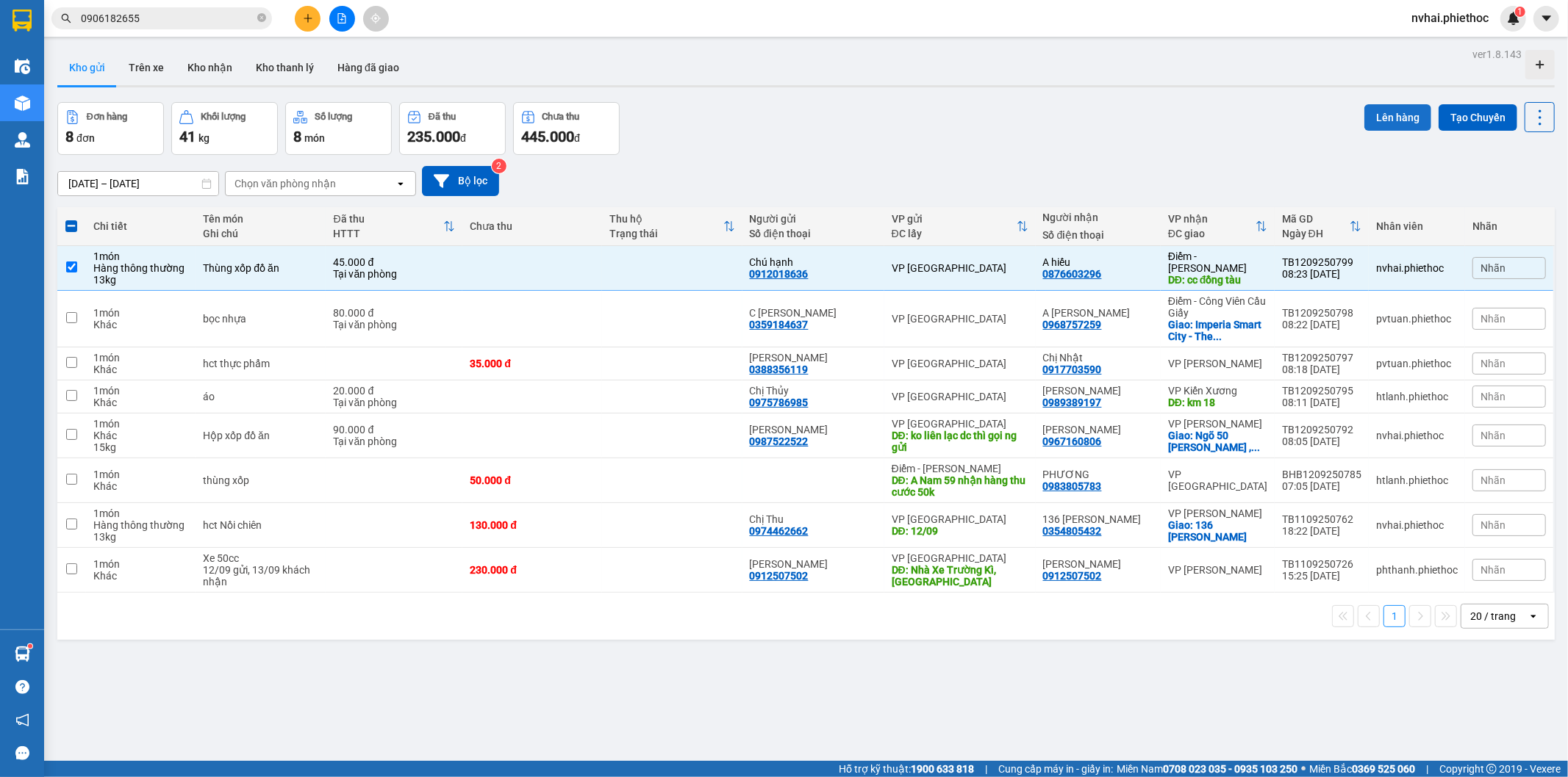
click at [1366, 119] on button "Lên hàng" at bounding box center [1398, 118] width 67 height 27
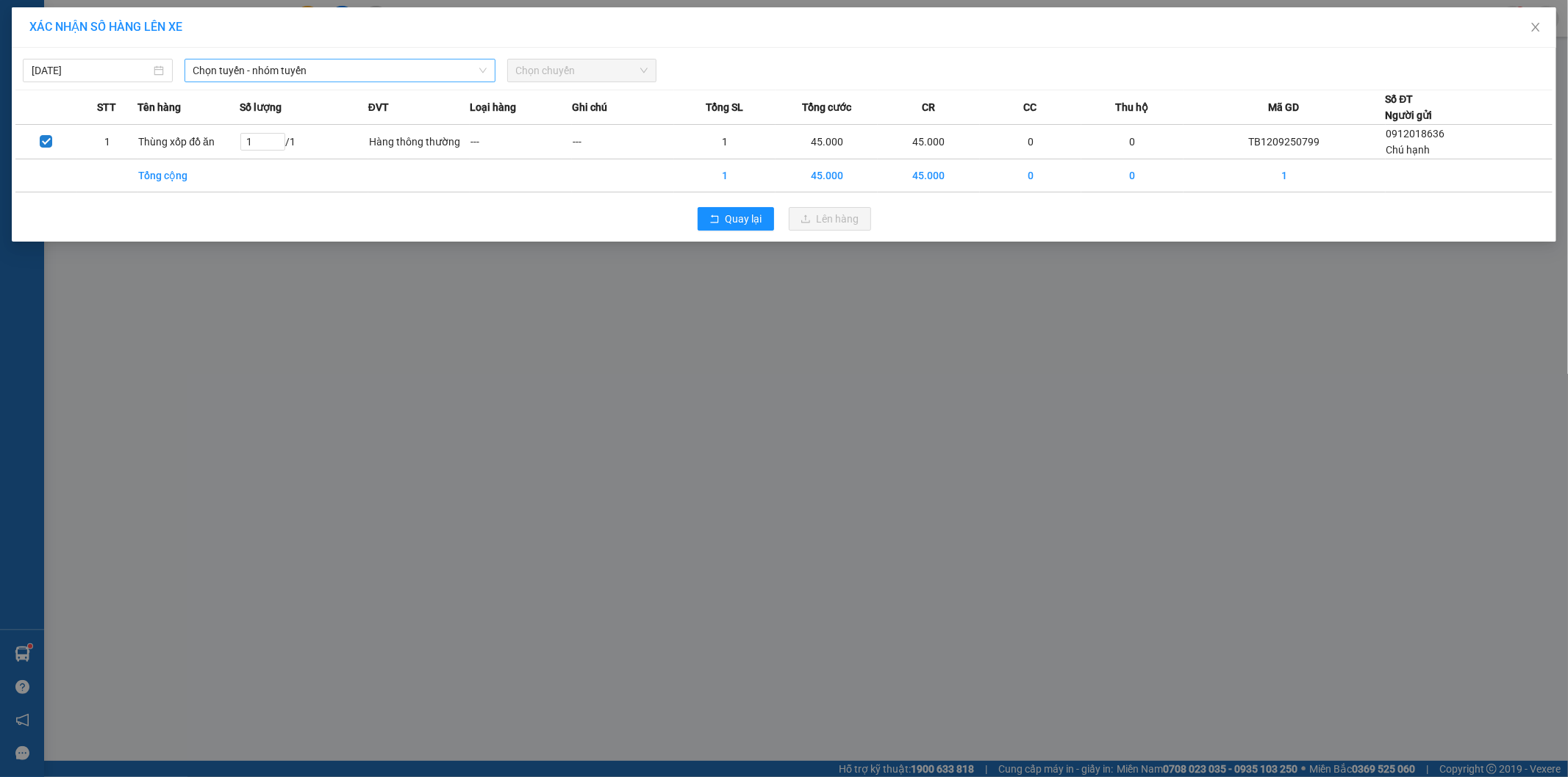
click at [290, 71] on span "Chọn tuyến - nhóm tuyến" at bounding box center [340, 70] width 293 height 22
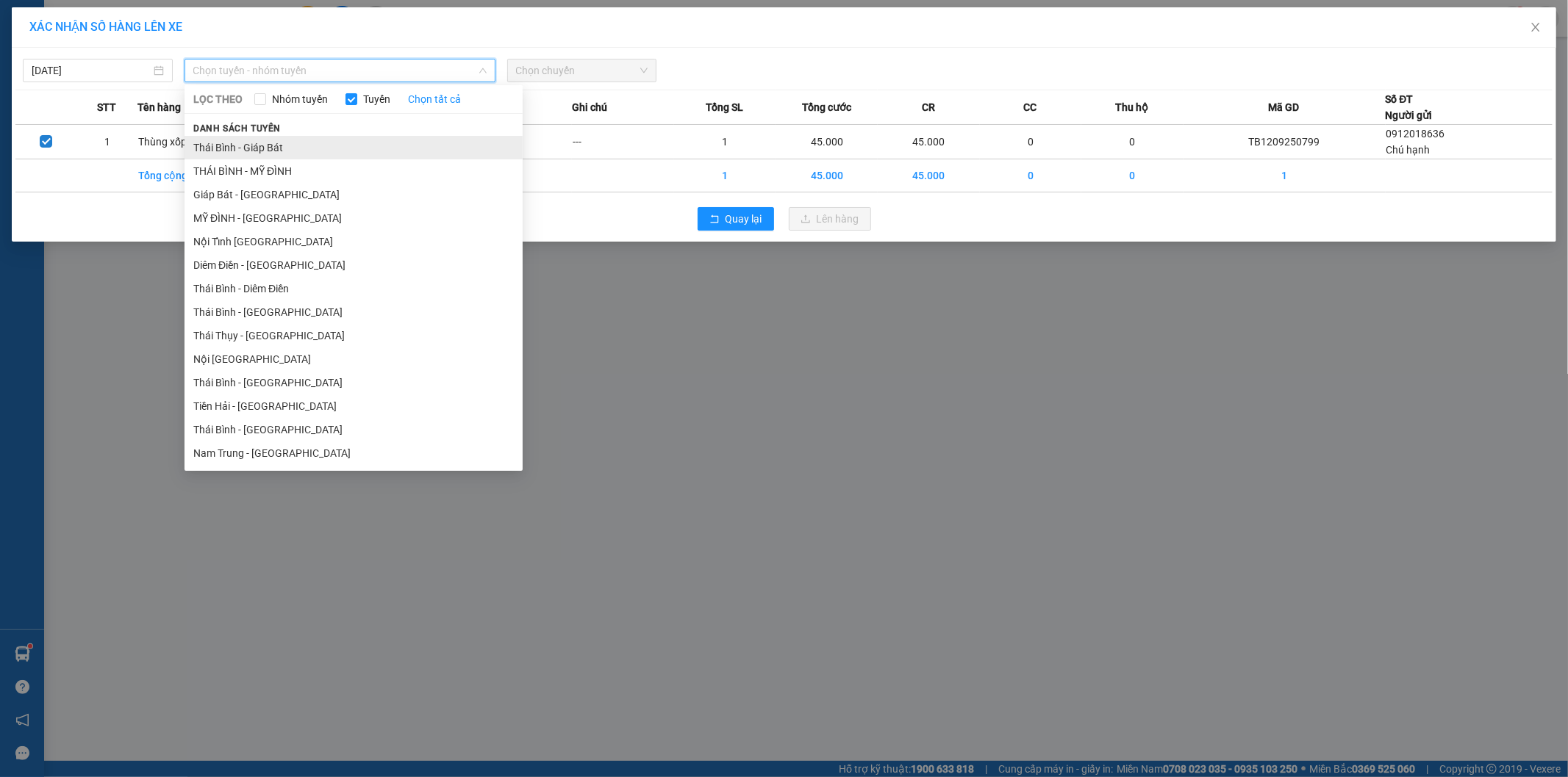
click at [260, 133] on span "Danh sách tuyến" at bounding box center [236, 128] width 105 height 13
click at [260, 140] on li "Thái Bình - Giáp Bát" at bounding box center [353, 147] width 338 height 23
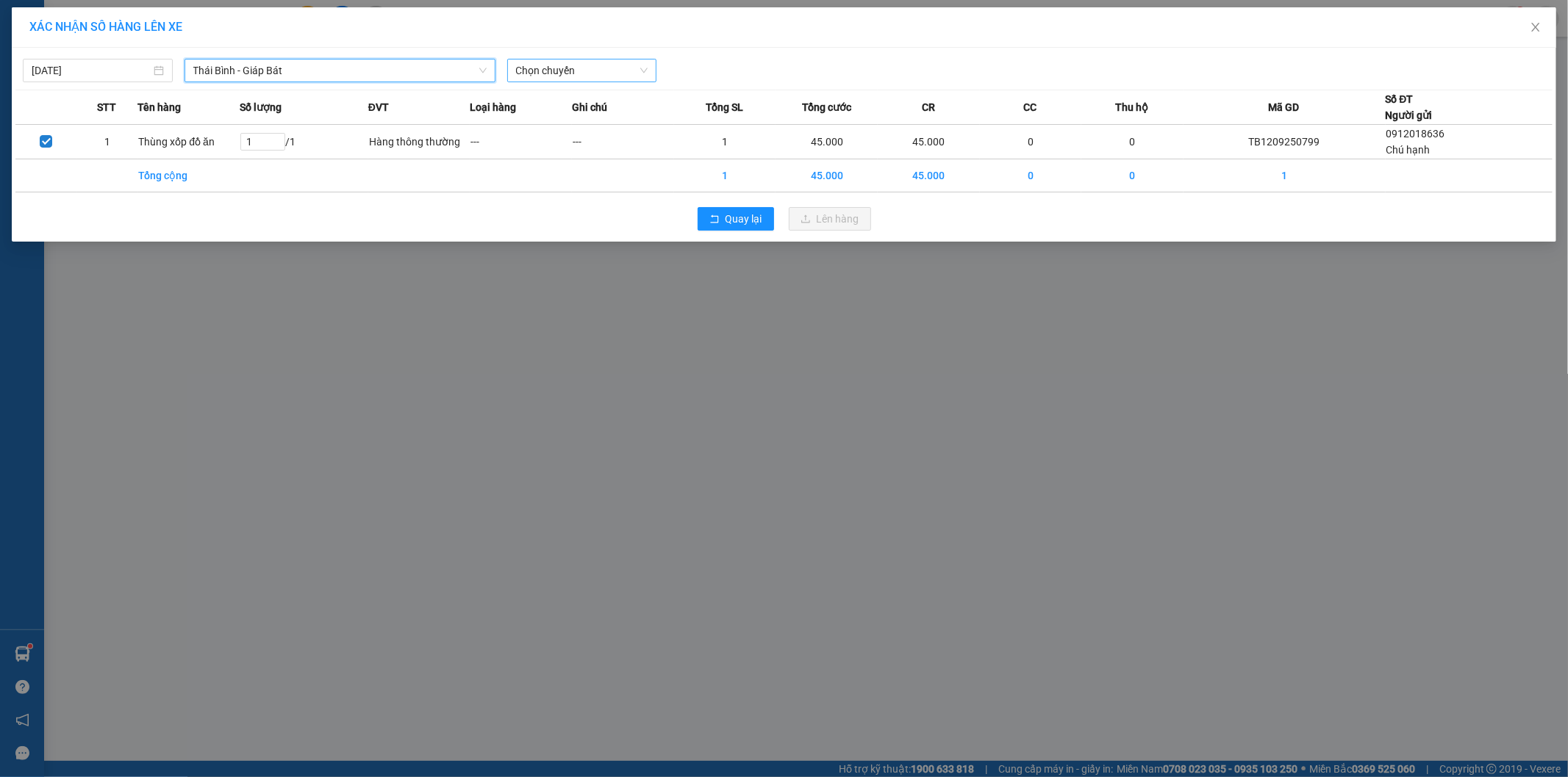
click at [618, 63] on span "Chọn chuyến" at bounding box center [582, 70] width 133 height 22
type input "2169"
click at [590, 98] on div "09:00 - 17B-021.69" at bounding box center [573, 100] width 115 height 16
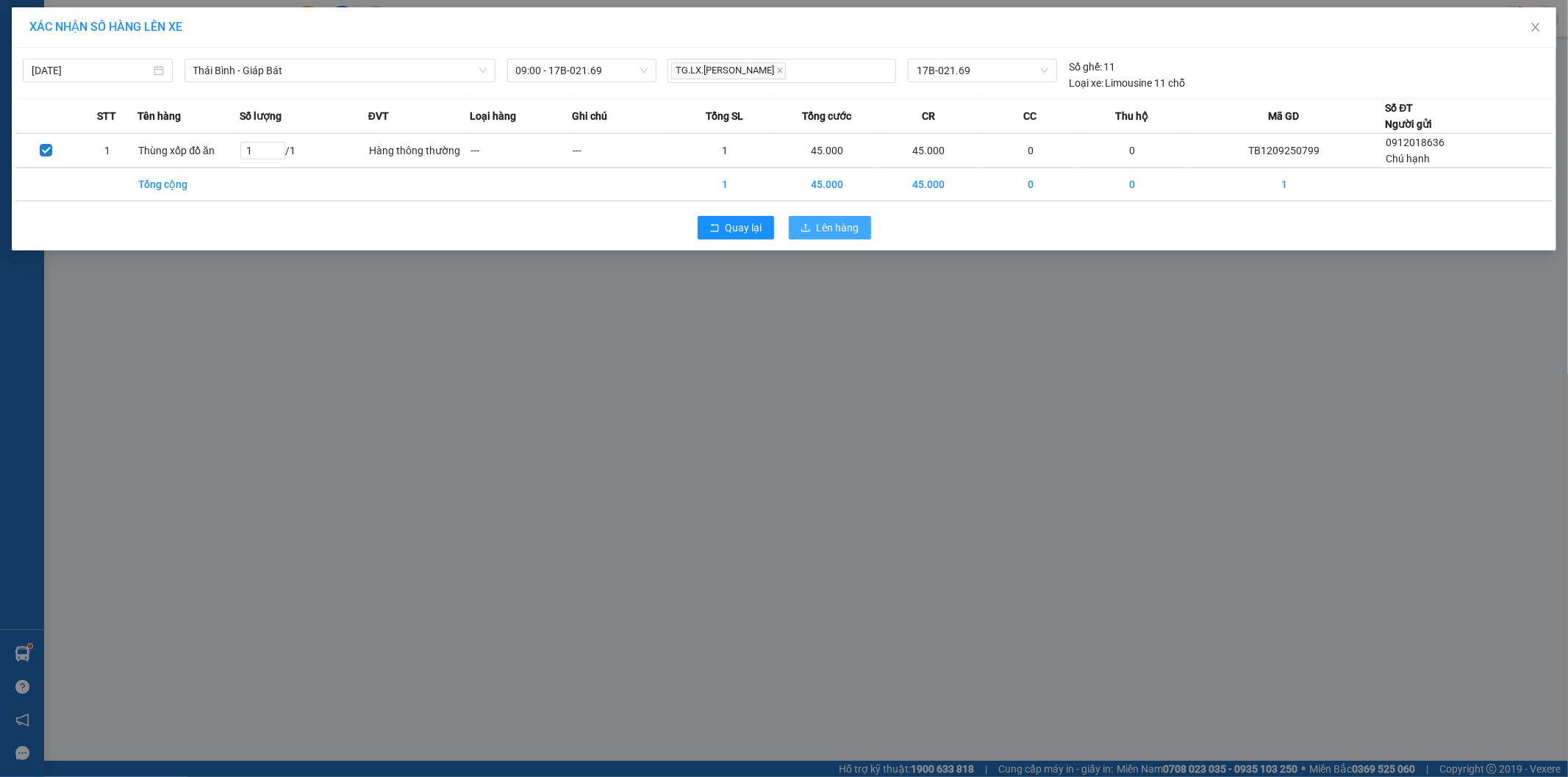
click at [806, 218] on button "Lên hàng" at bounding box center [830, 228] width 82 height 23
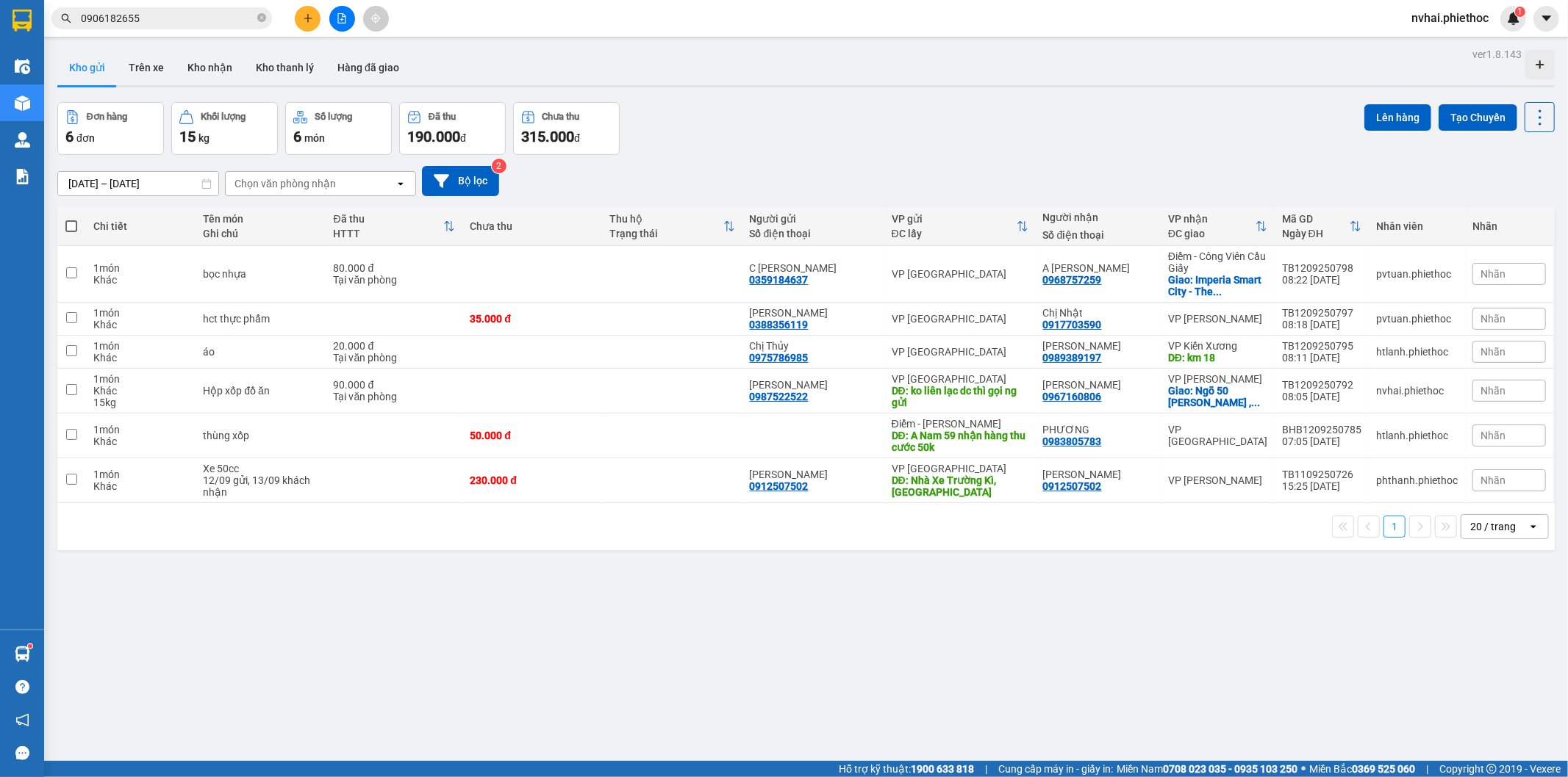
click at [1030, 11] on div "Kết quả tìm kiếm ( 1 ) Bộ lọc Mã ĐH Trạng thái Món hàng Thu hộ Tổng cước Chưa c…" at bounding box center [784, 18] width 1568 height 37
click at [891, 13] on div "Kết quả tìm kiếm ( 1 ) Bộ lọc Mã ĐH Trạng thái Món hàng Thu hộ Tổng cước Chưa c…" at bounding box center [784, 18] width 1568 height 37
drag, startPoint x: 213, startPoint y: 68, endPoint x: 112, endPoint y: 81, distance: 101.8
click at [212, 67] on button "Kho nhận" at bounding box center [210, 67] width 69 height 35
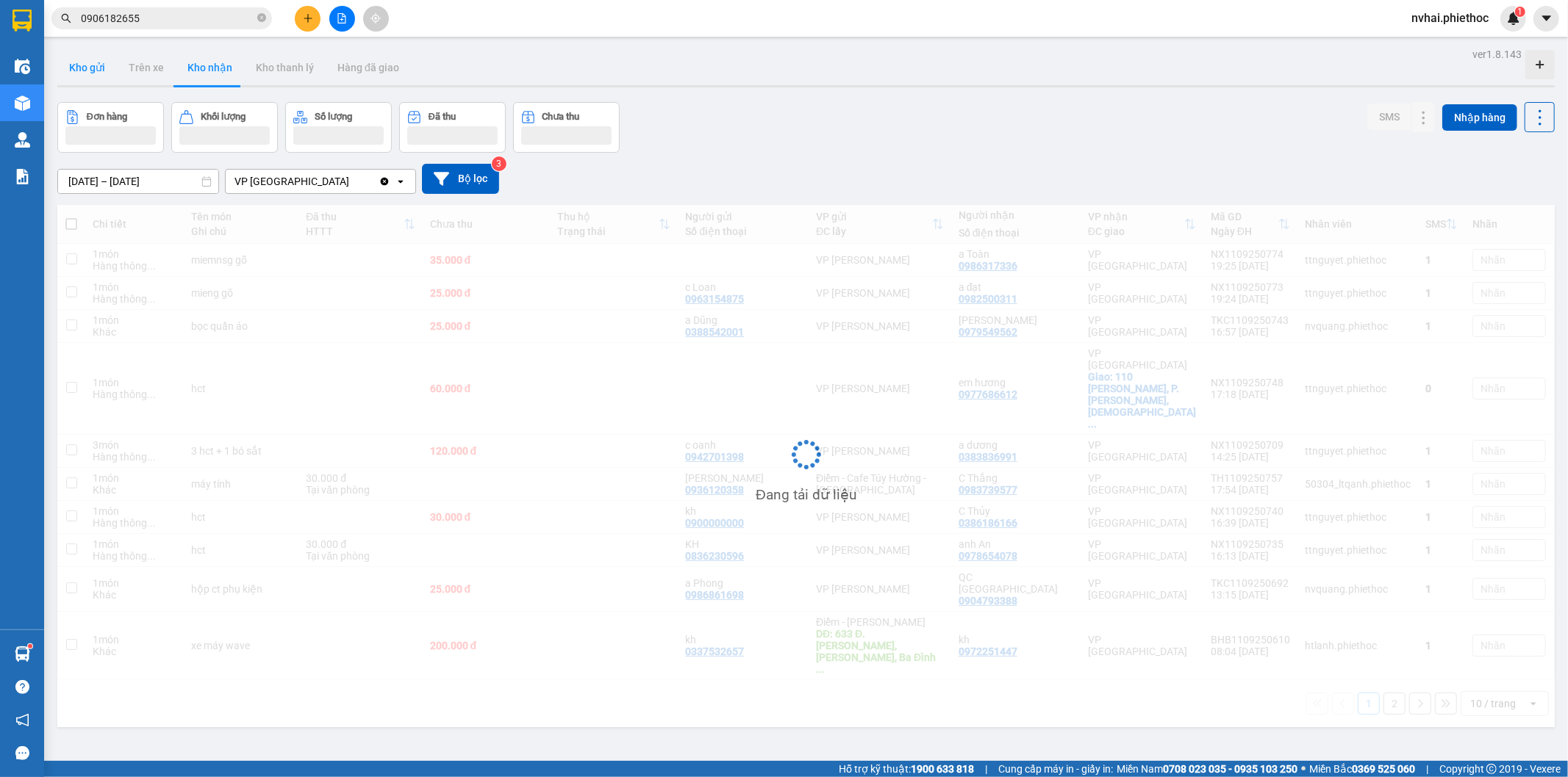
click at [91, 77] on button "Kho gửi" at bounding box center [87, 67] width 59 height 35
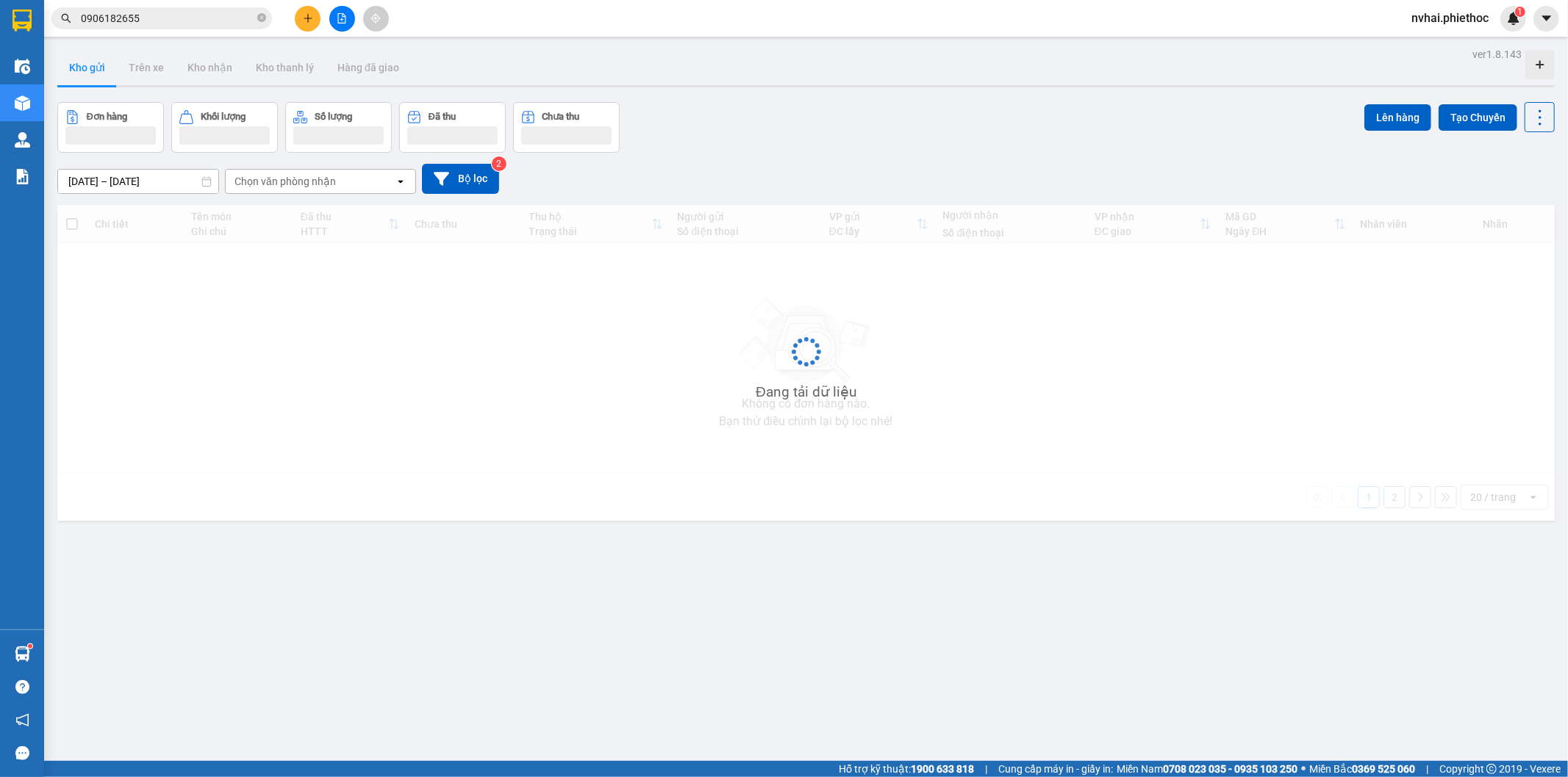
click at [91, 77] on button "Kho gửi" at bounding box center [87, 67] width 59 height 35
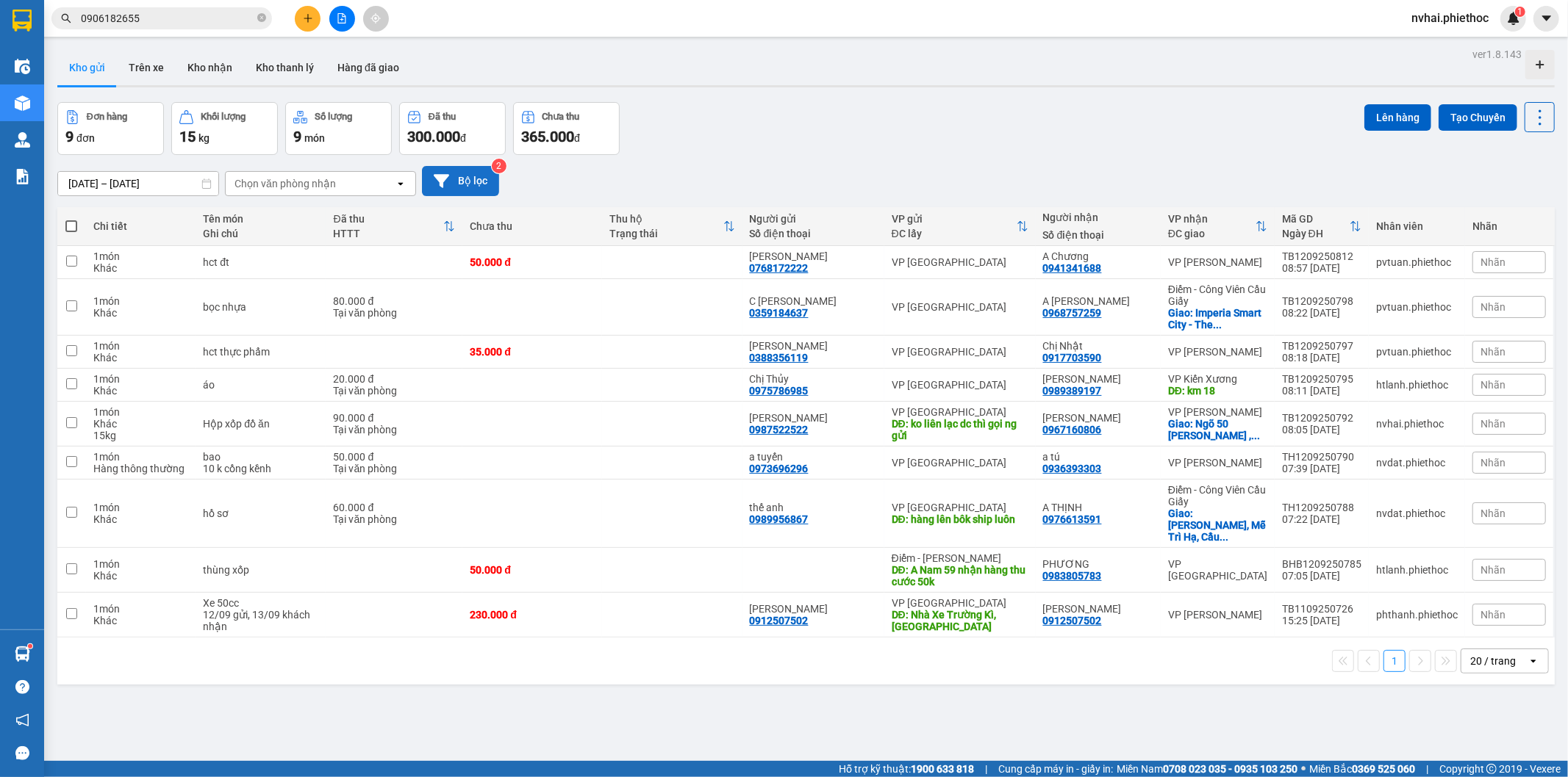
click at [457, 175] on button "Bộ lọc" at bounding box center [460, 181] width 77 height 30
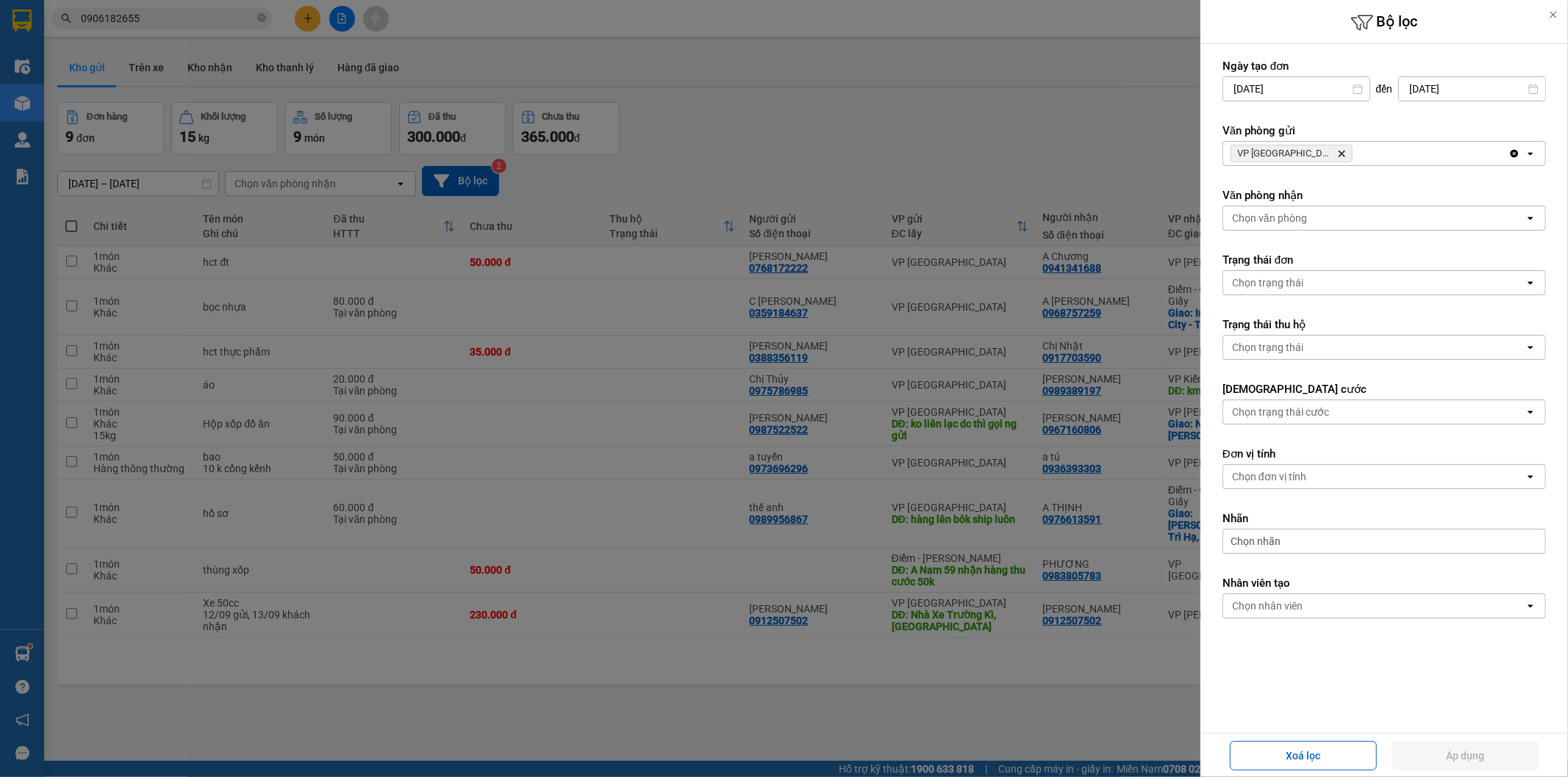
click at [930, 136] on div at bounding box center [784, 388] width 1568 height 777
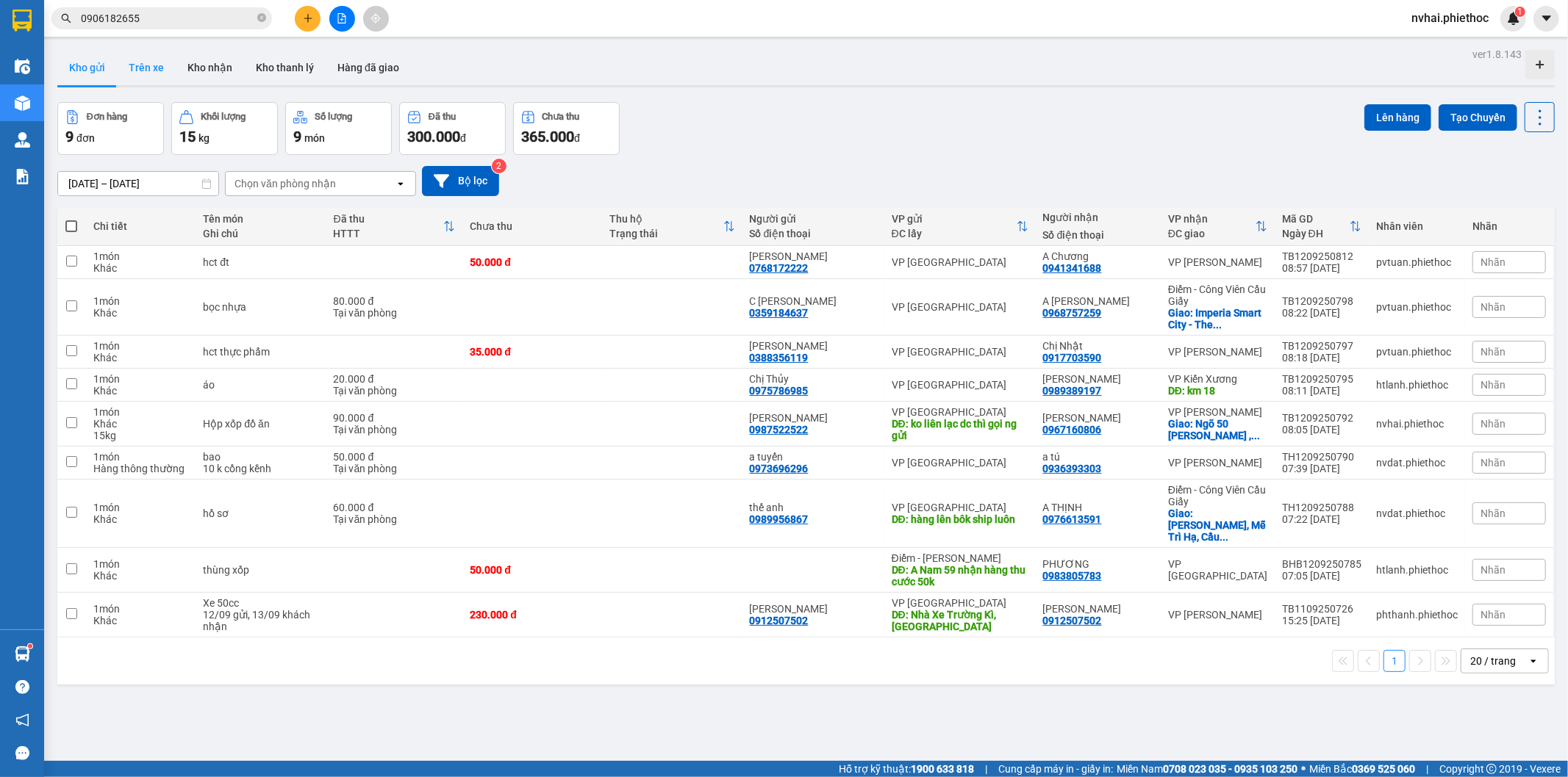
click at [150, 69] on button "Trên xe" at bounding box center [146, 67] width 59 height 35
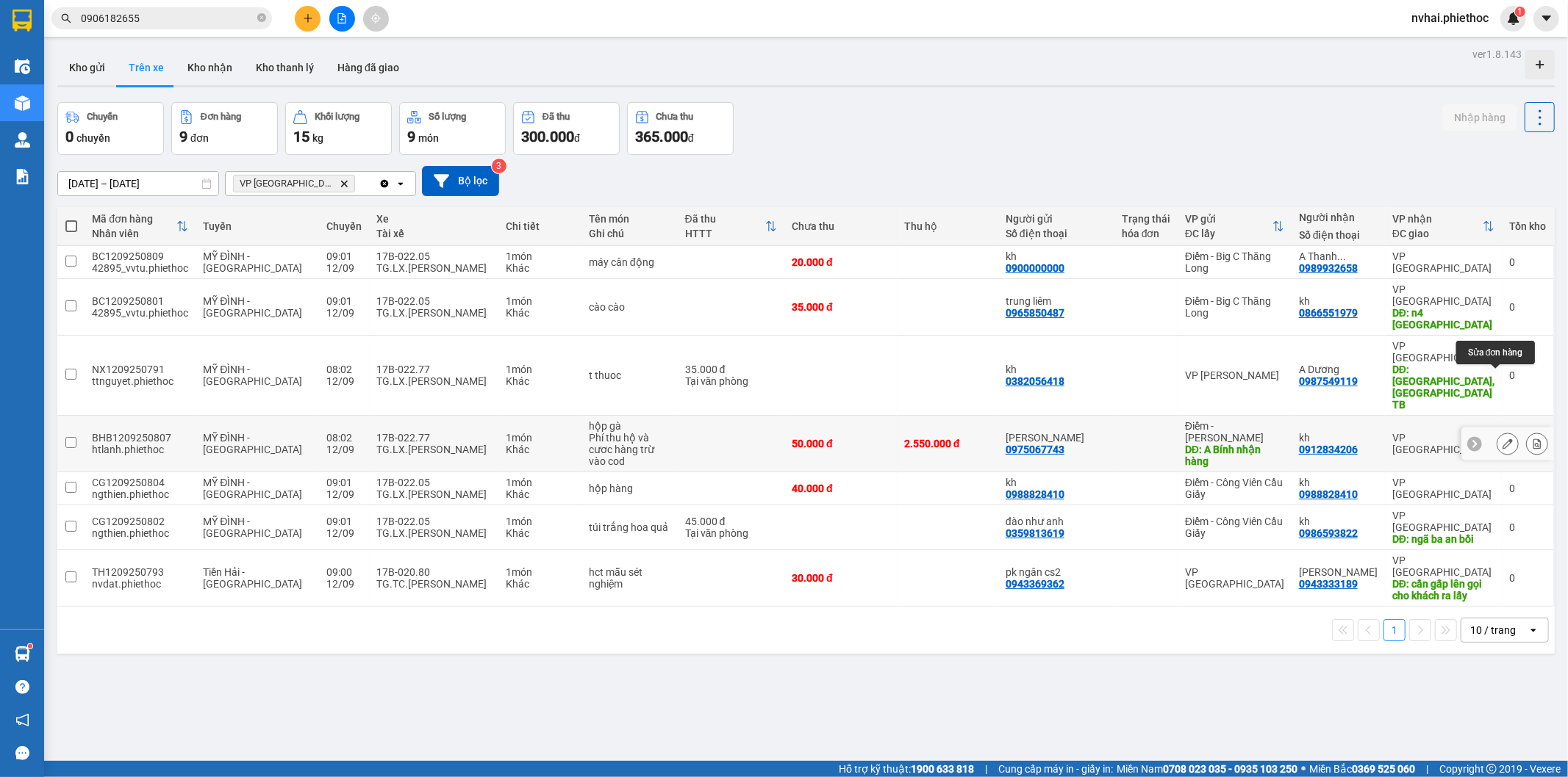
click at [1498, 431] on button at bounding box center [1508, 444] width 20 height 26
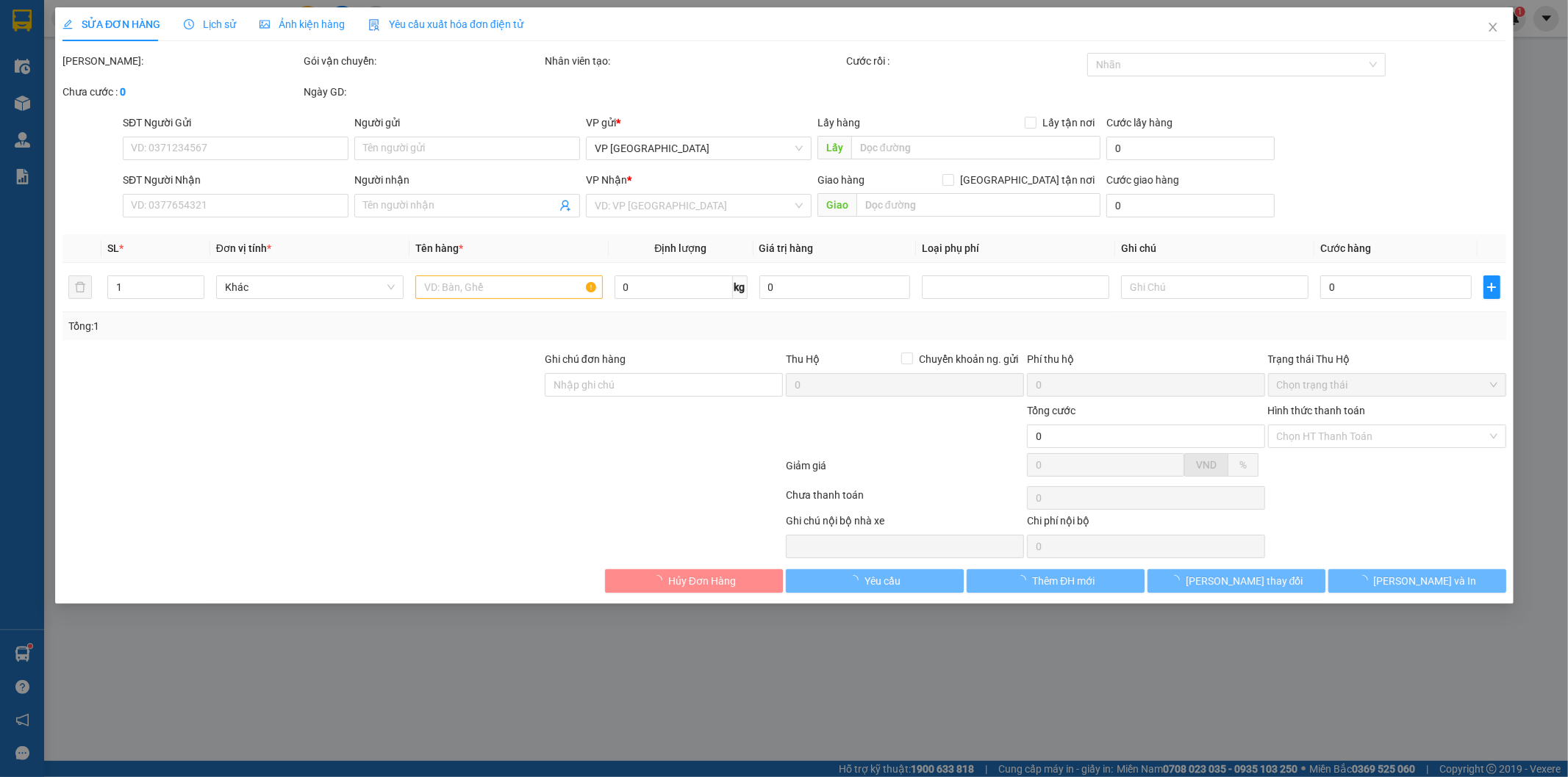
type input "0975067743"
type input "[PERSON_NAME]"
type input "A Bính nhận hàng"
type input "5.000"
type input "0912834206"
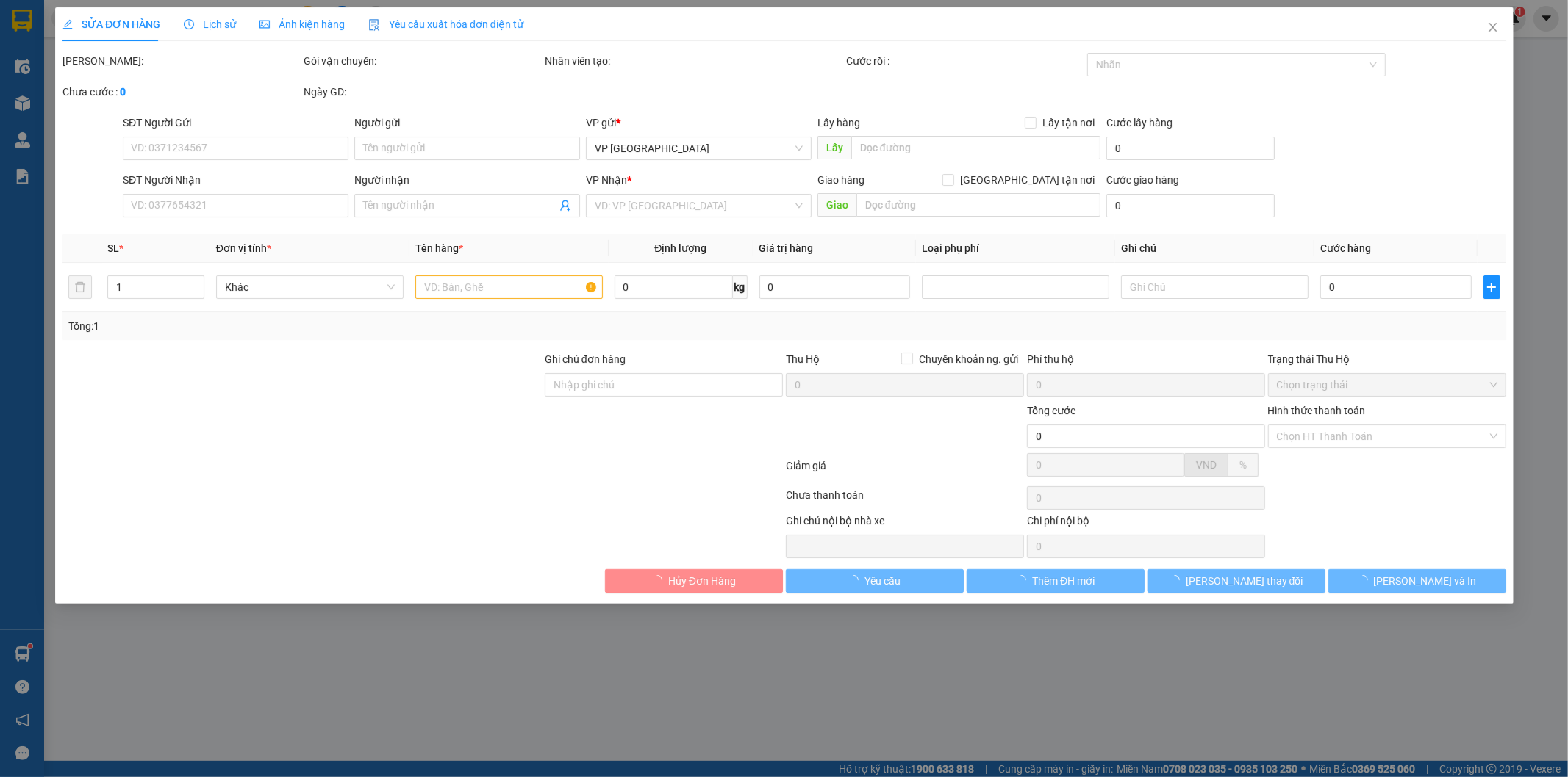
type input "kh"
type input "50.000"
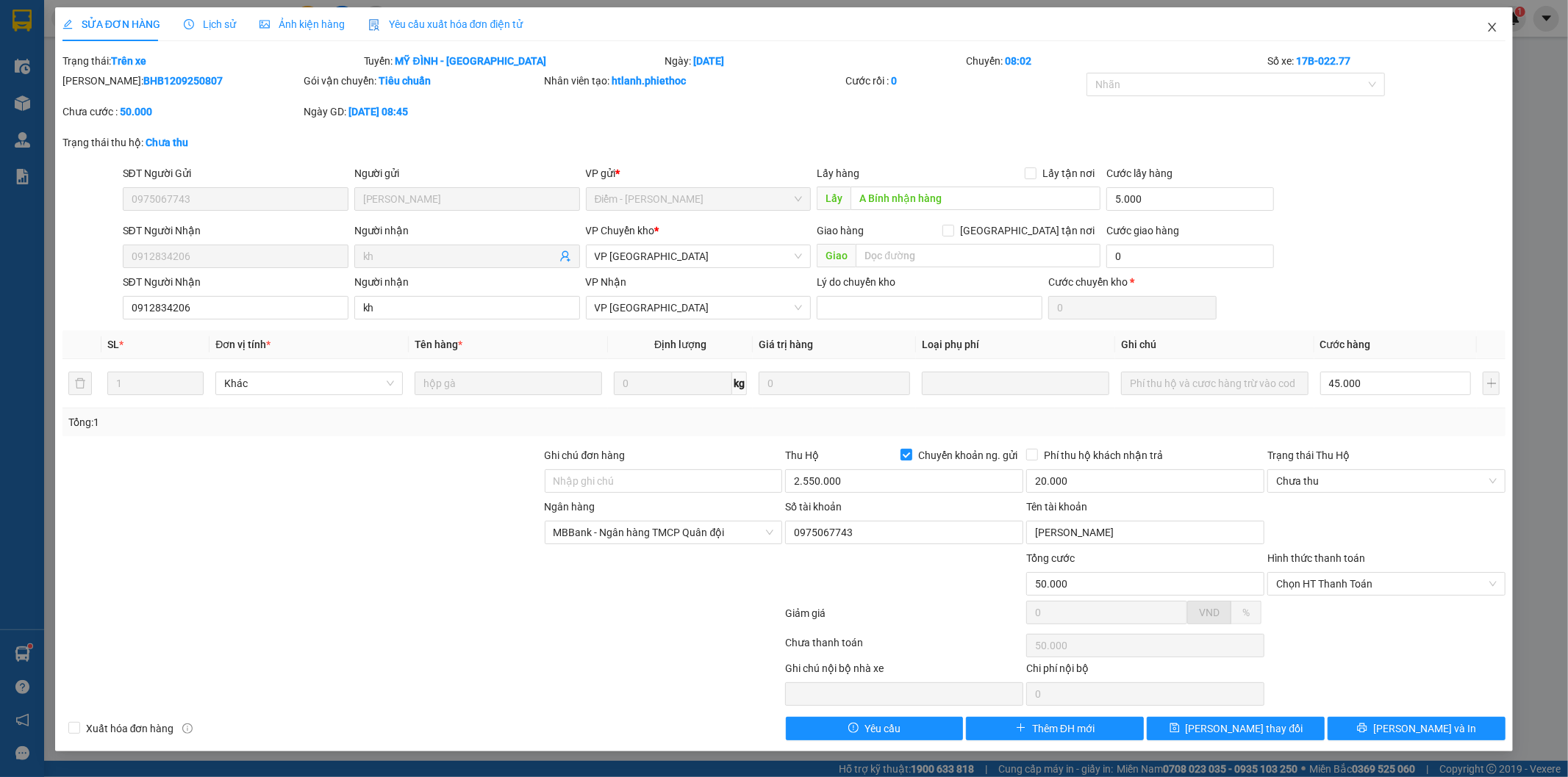
click at [1489, 27] on icon "close" at bounding box center [1492, 27] width 12 height 12
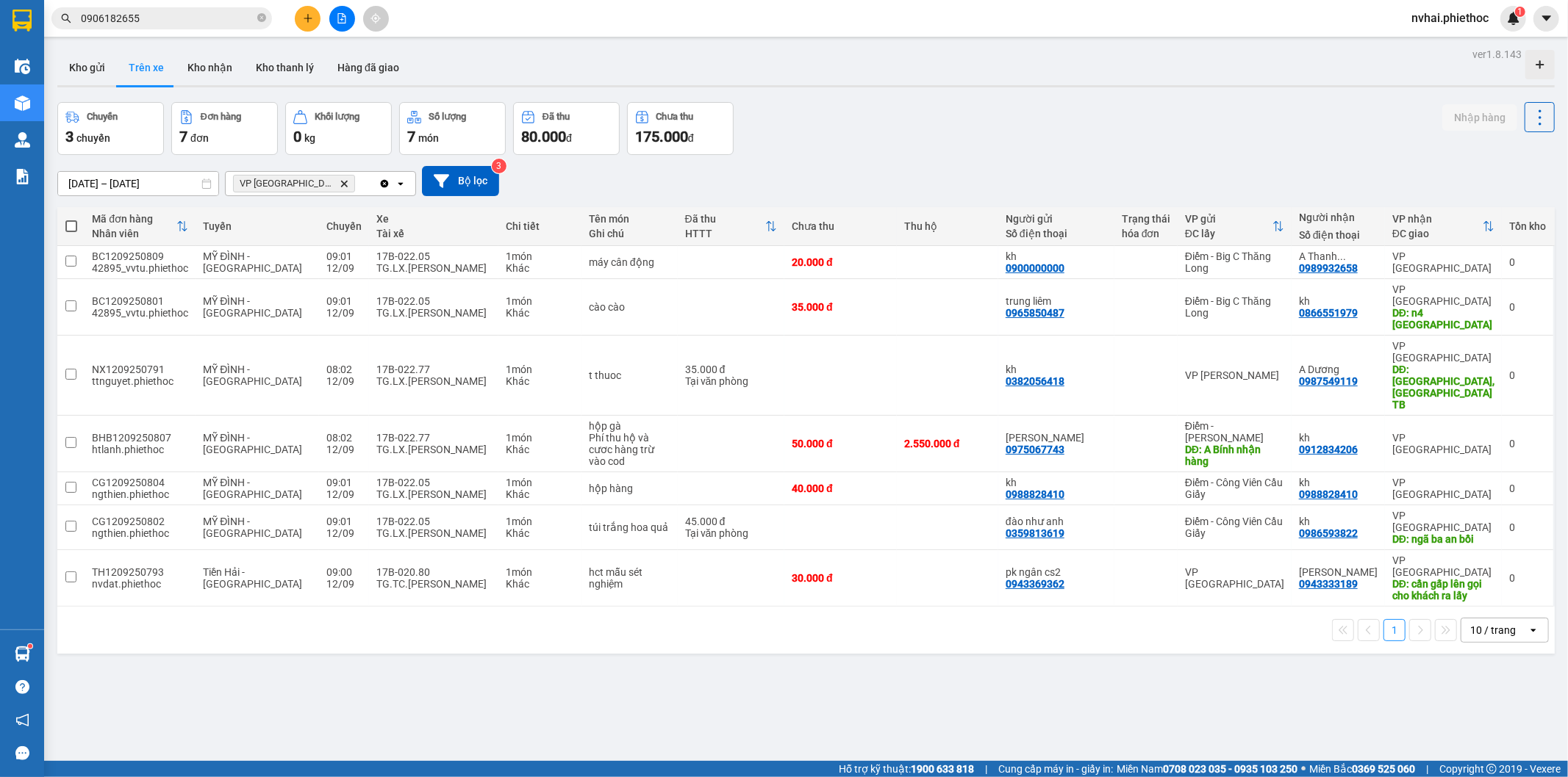
click at [935, 30] on div "Kết quả tìm kiếm ( 1 ) Bộ lọc Mã ĐH Trạng thái Món hàng Thu hộ Tổng cước Chưa c…" at bounding box center [784, 18] width 1568 height 37
click at [73, 61] on button "Kho gửi" at bounding box center [87, 67] width 59 height 35
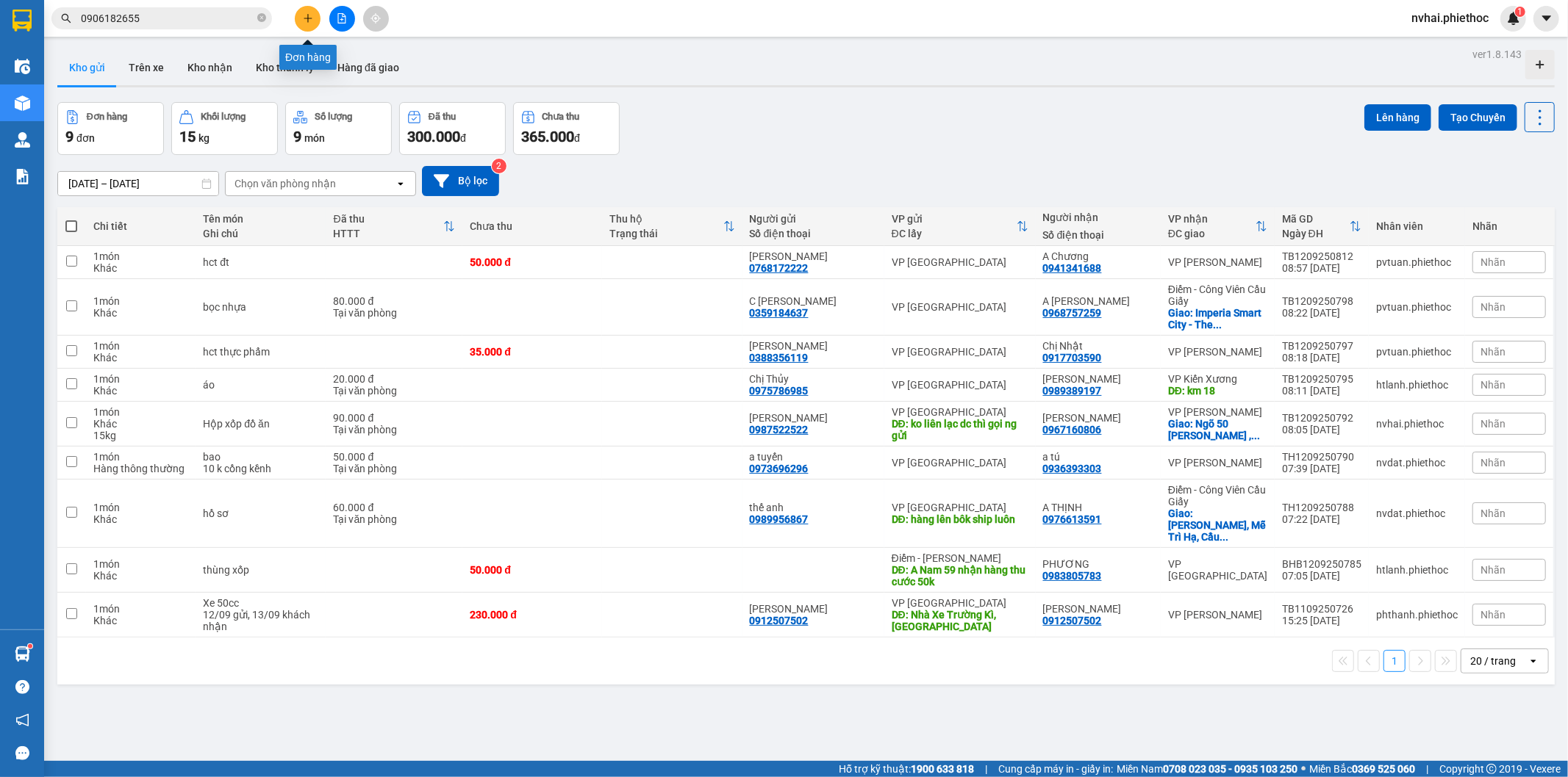
click at [310, 17] on icon "plus" at bounding box center [308, 18] width 10 height 10
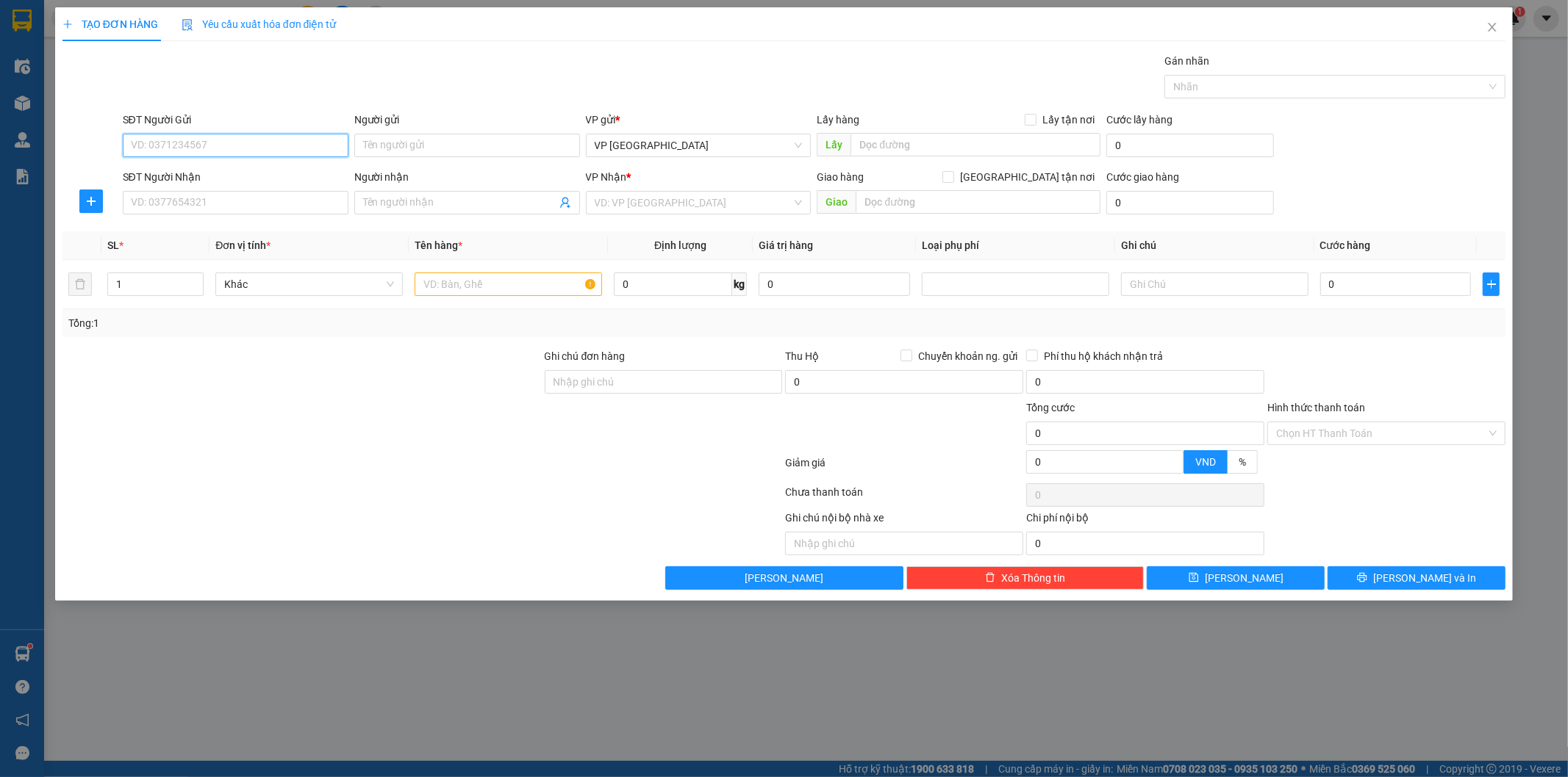
click at [213, 151] on input "SĐT Người Gửi" at bounding box center [235, 145] width 226 height 23
type input "0979795599"
click at [228, 173] on div "0979795599 - chị [PERSON_NAME]" at bounding box center [236, 175] width 208 height 16
type input "chị [PERSON_NAME]"
type input "0979795599"
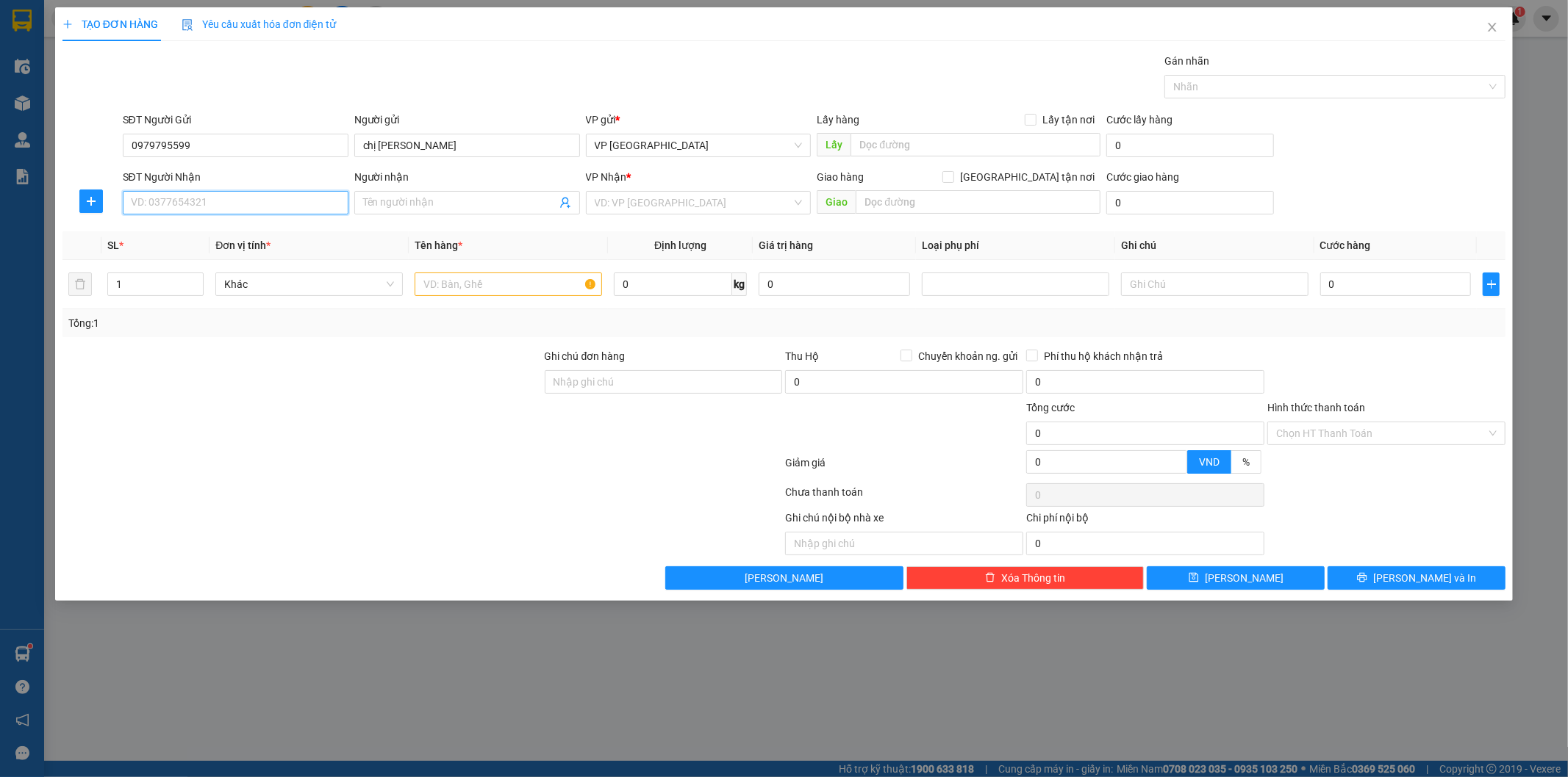
click at [261, 203] on input "SĐT Người Nhận" at bounding box center [235, 203] width 226 height 23
type input "0369691606"
click at [407, 198] on input "Người nhận" at bounding box center [460, 203] width 194 height 16
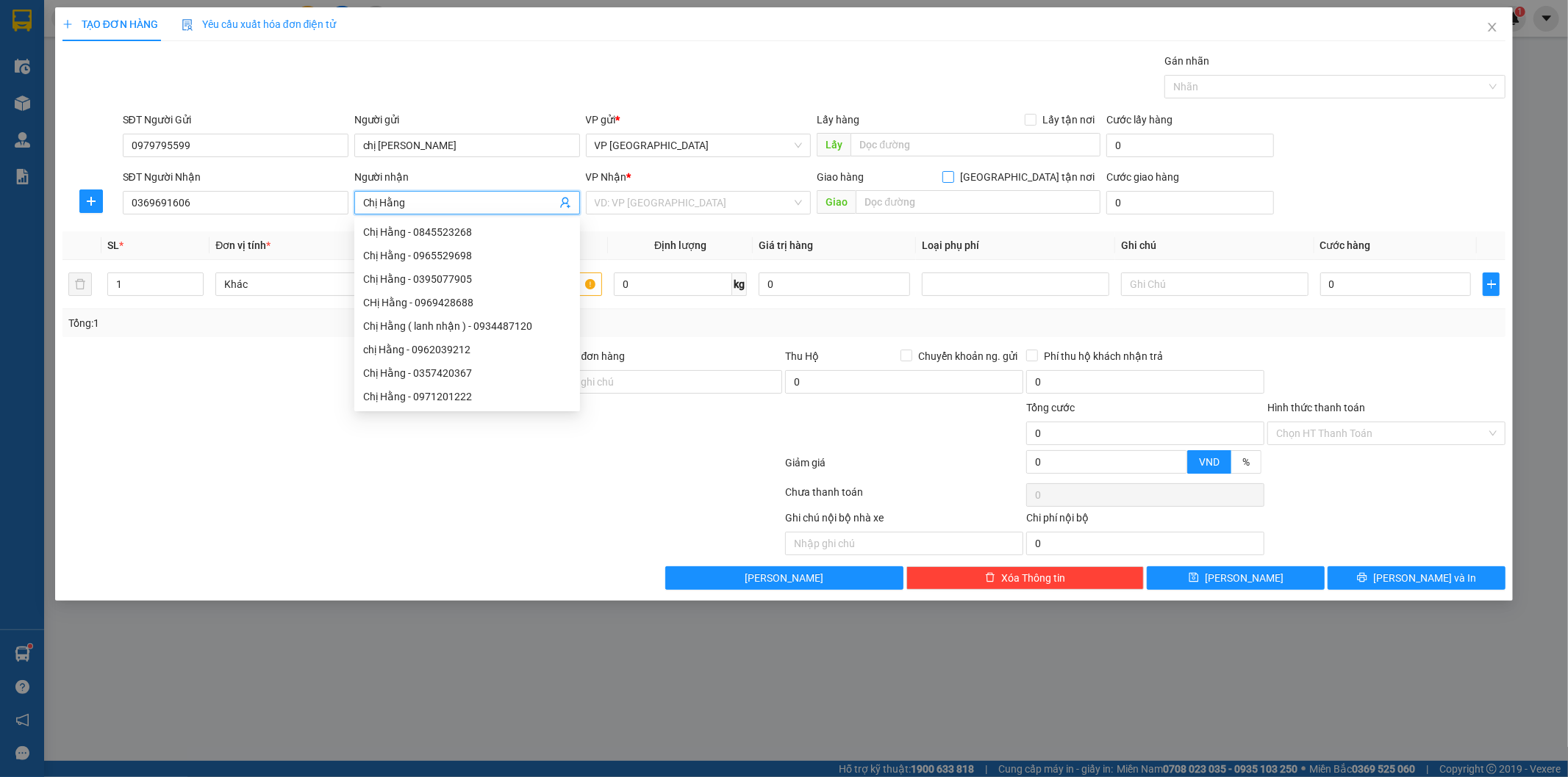
type input "Chị Hằng"
click at [953, 179] on input "[GEOGRAPHIC_DATA] tận nơi" at bounding box center [947, 176] width 10 height 10
checkbox input "true"
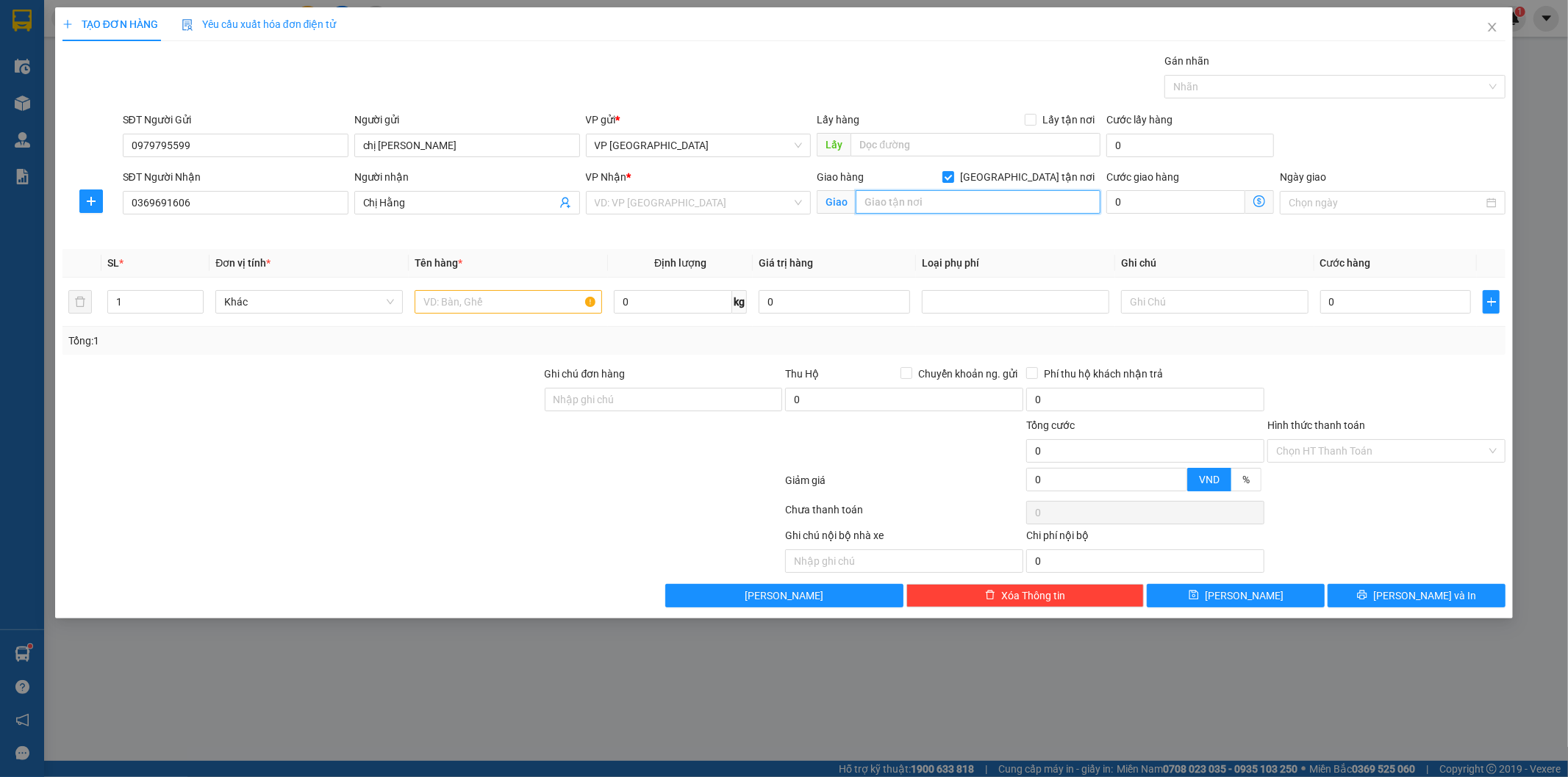
click at [1028, 196] on input "text" at bounding box center [978, 202] width 245 height 23
type input "Ngõ 734 [PERSON_NAME] , [GEOGRAPHIC_DATA]"
click at [1169, 198] on input "0" at bounding box center [1175, 202] width 139 height 23
type input "5"
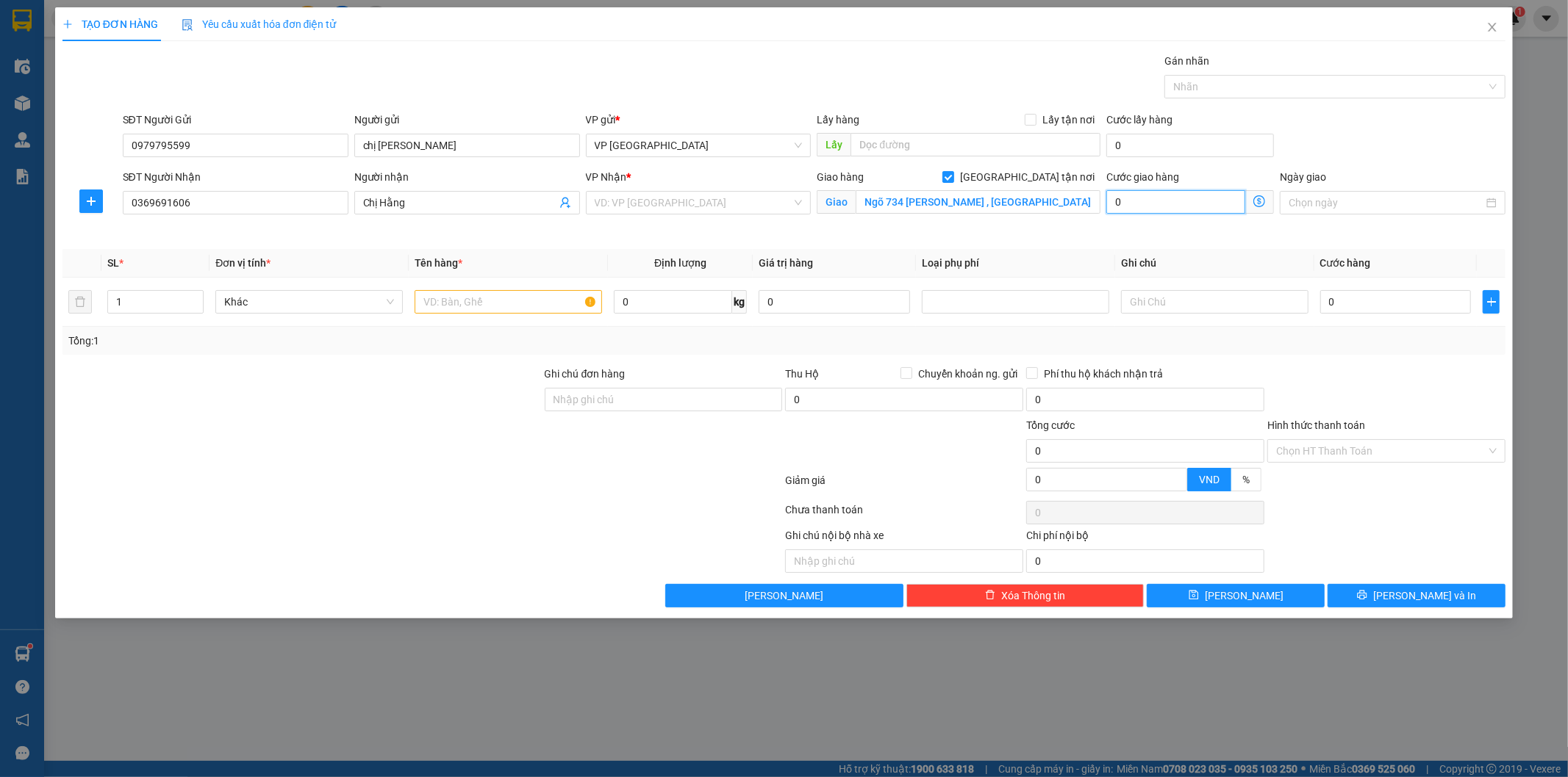
type input "5"
type input "50"
type input "500"
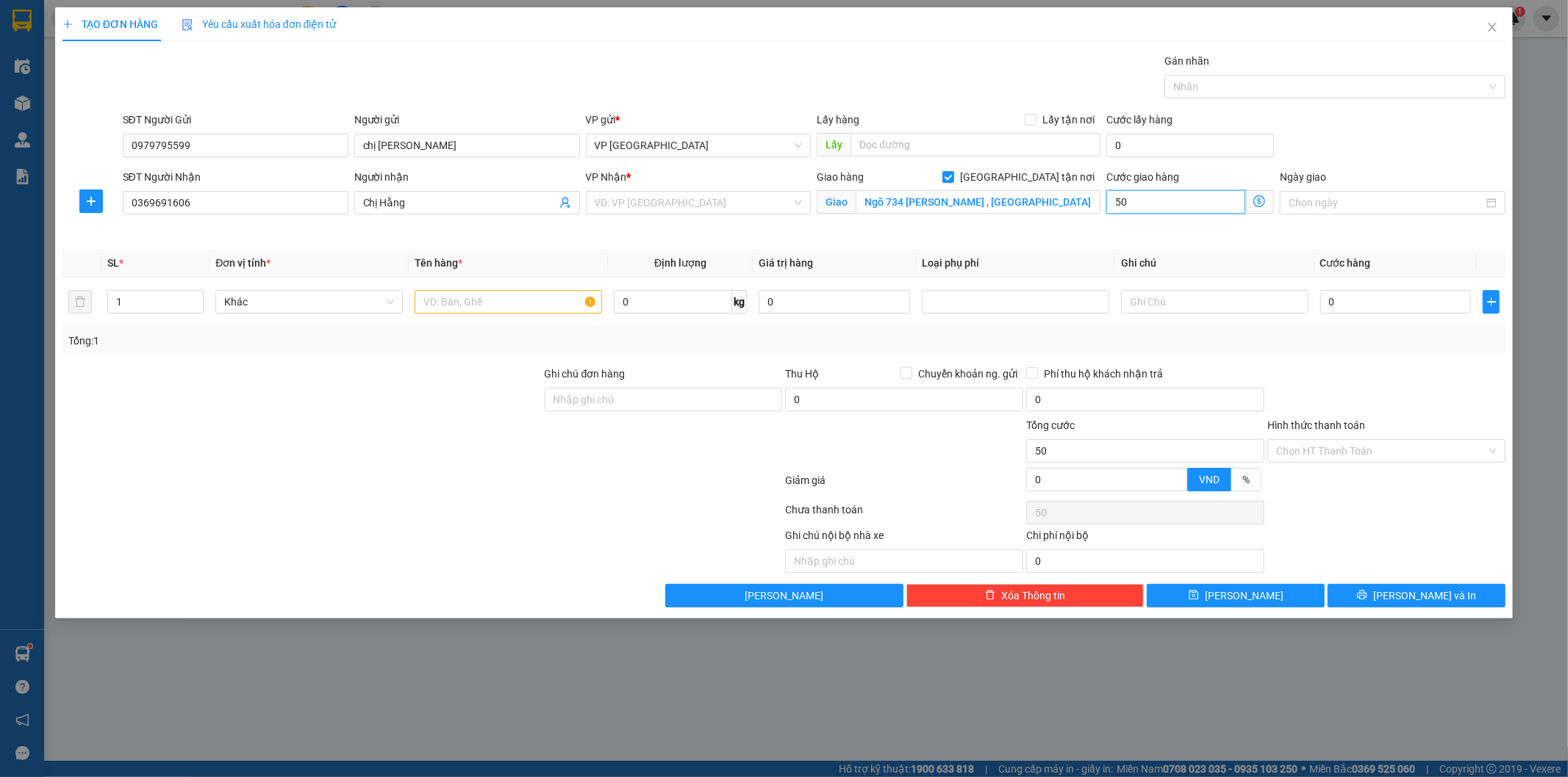
type input "500"
type input "5.000"
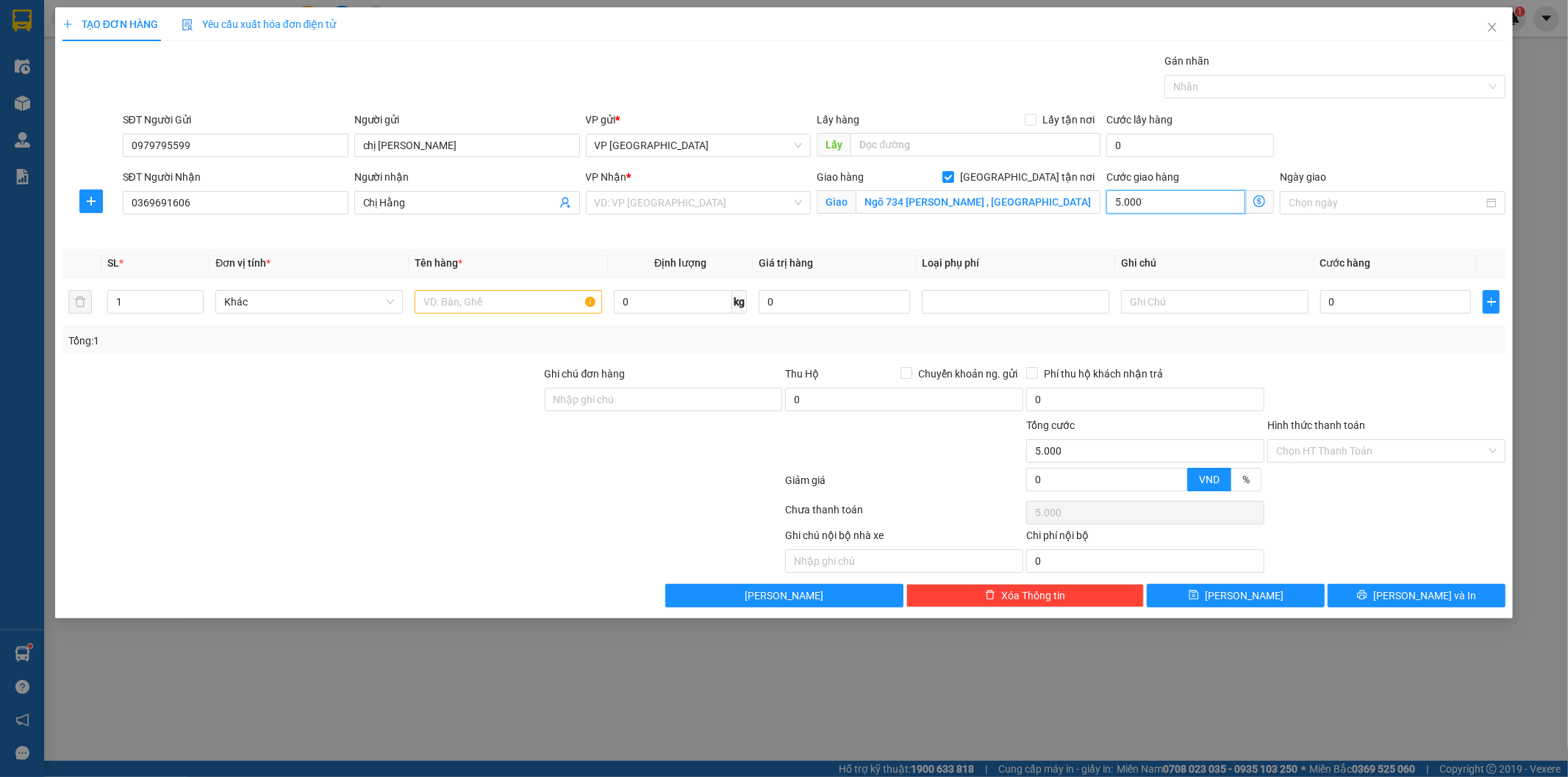
type input "50.000"
click at [478, 302] on input "text" at bounding box center [508, 302] width 187 height 23
type input "Xe máy Vision 89AA_830.23"
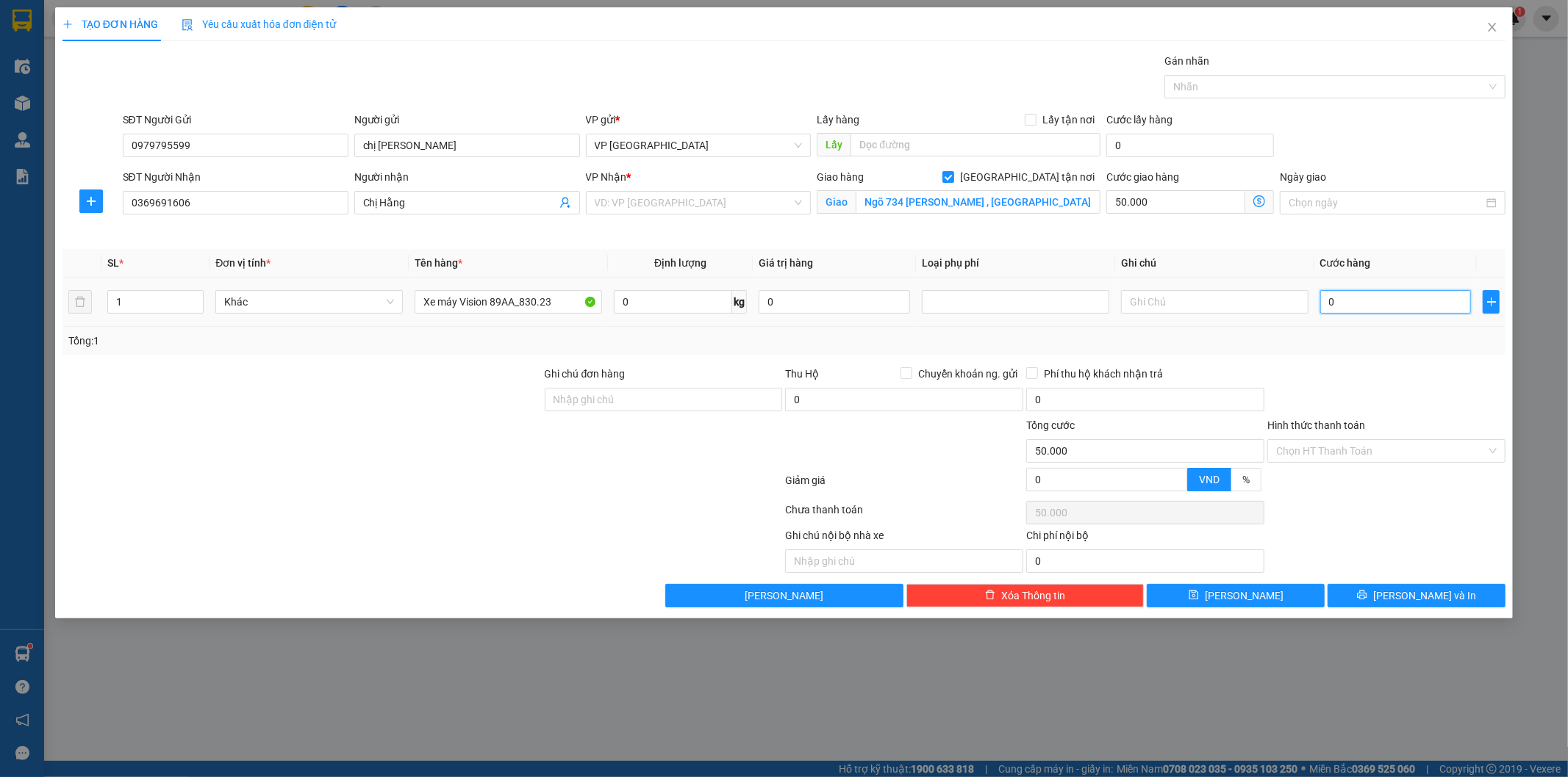
click at [1388, 309] on input "0" at bounding box center [1396, 302] width 151 height 23
type input "2"
type input "50.002"
type input "20"
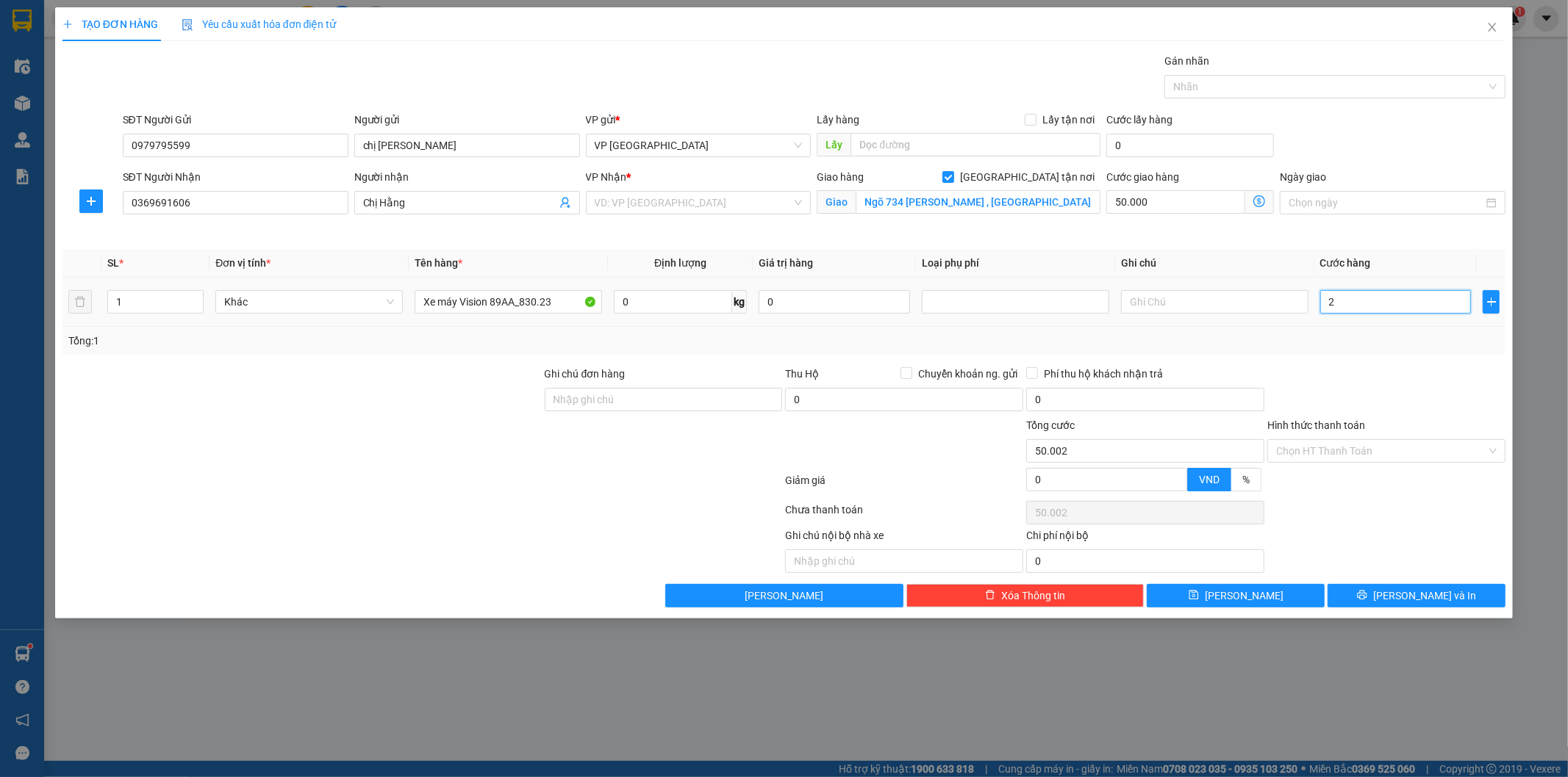
type input "50.020"
type input "200"
type input "50.200"
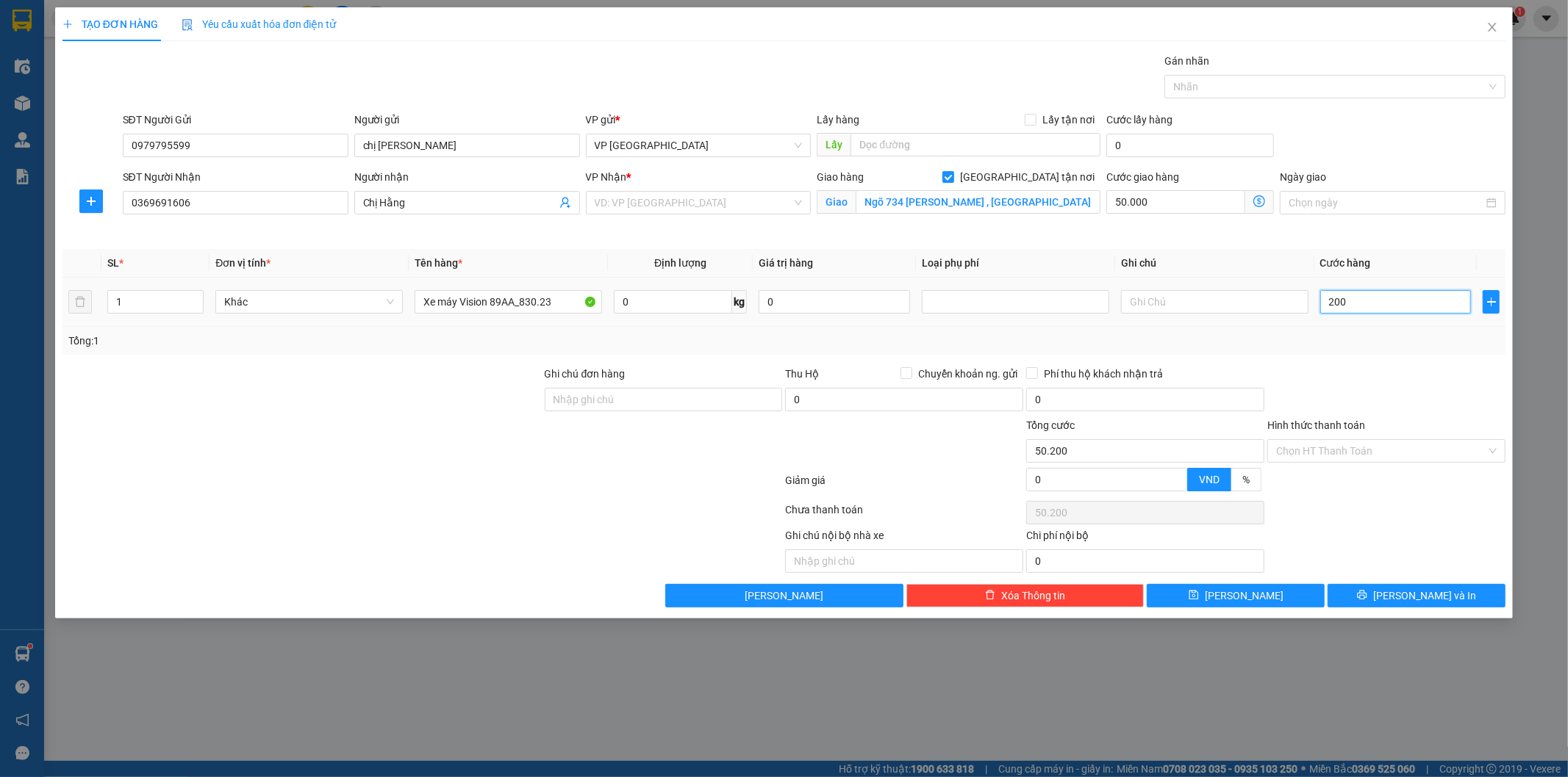
type input "2.000"
type input "52.000"
type input "20.000"
type input "70.000"
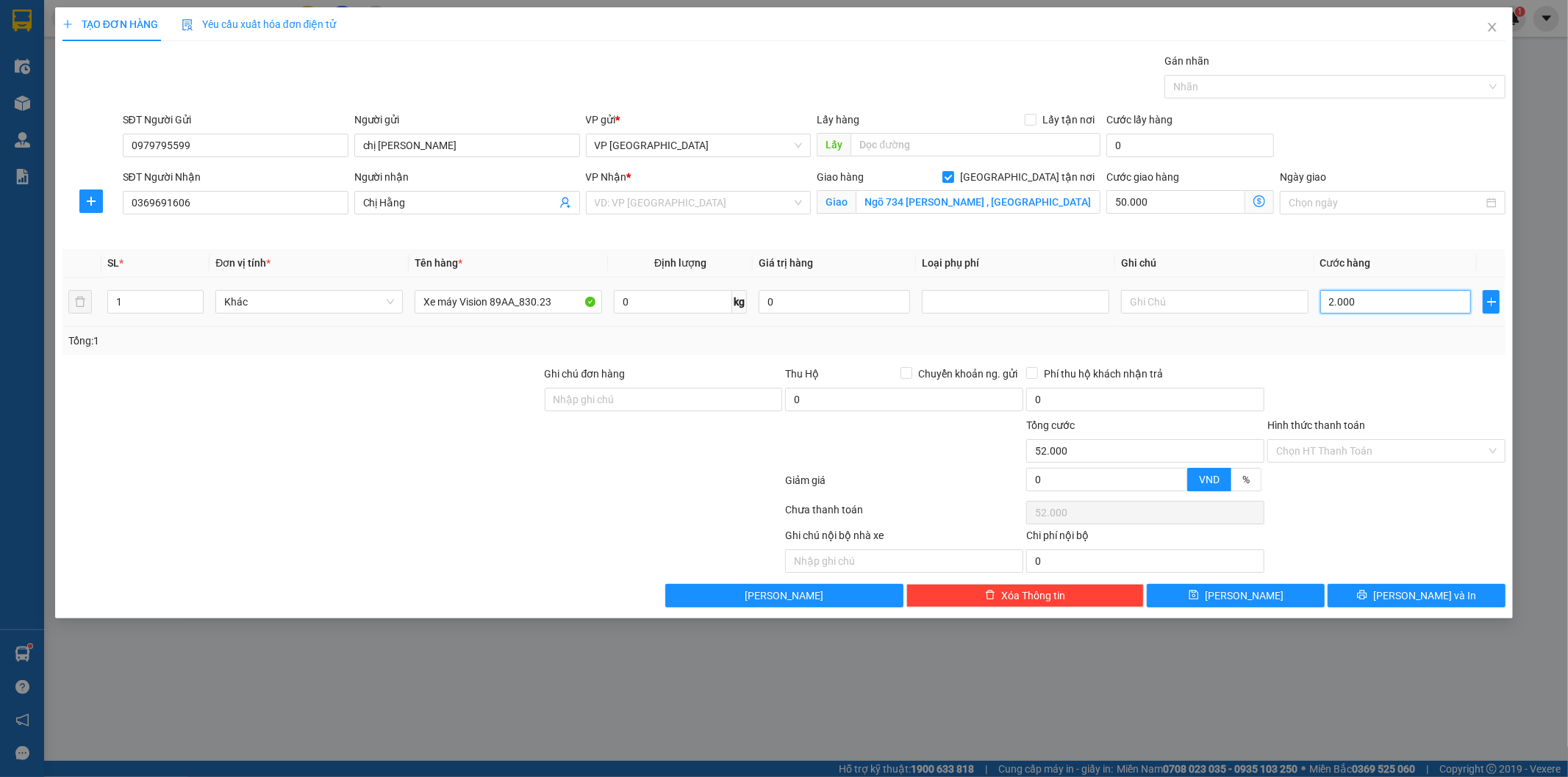
type input "70.000"
type input "200.000"
type input "250.000"
type input "200.000"
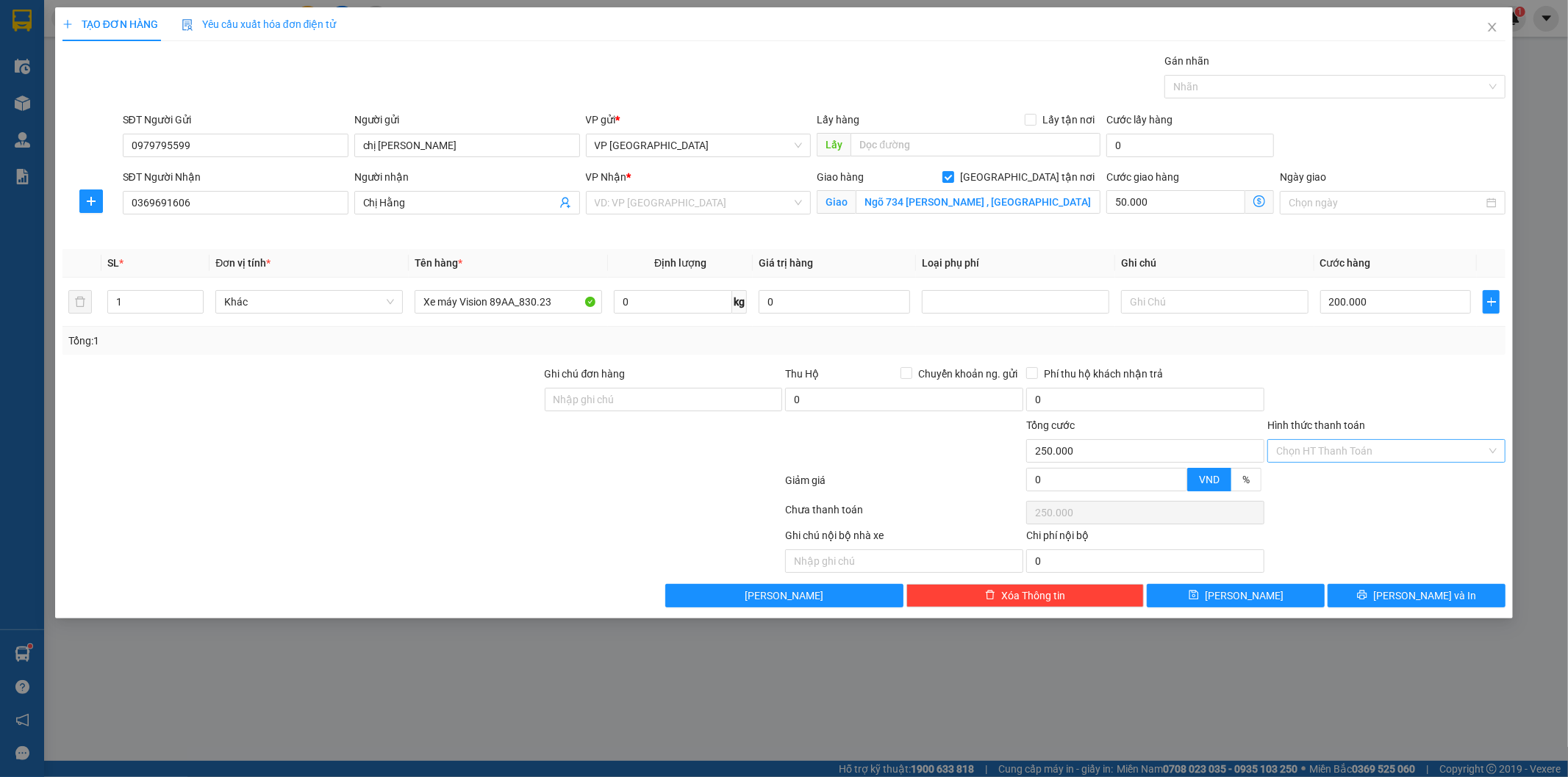
click at [1343, 451] on input "Hình thức thanh toán" at bounding box center [1381, 451] width 210 height 22
click at [1336, 482] on div "Tại văn phòng" at bounding box center [1387, 481] width 221 height 16
type input "0"
click at [651, 197] on input "search" at bounding box center [693, 203] width 197 height 22
type input "bùi"
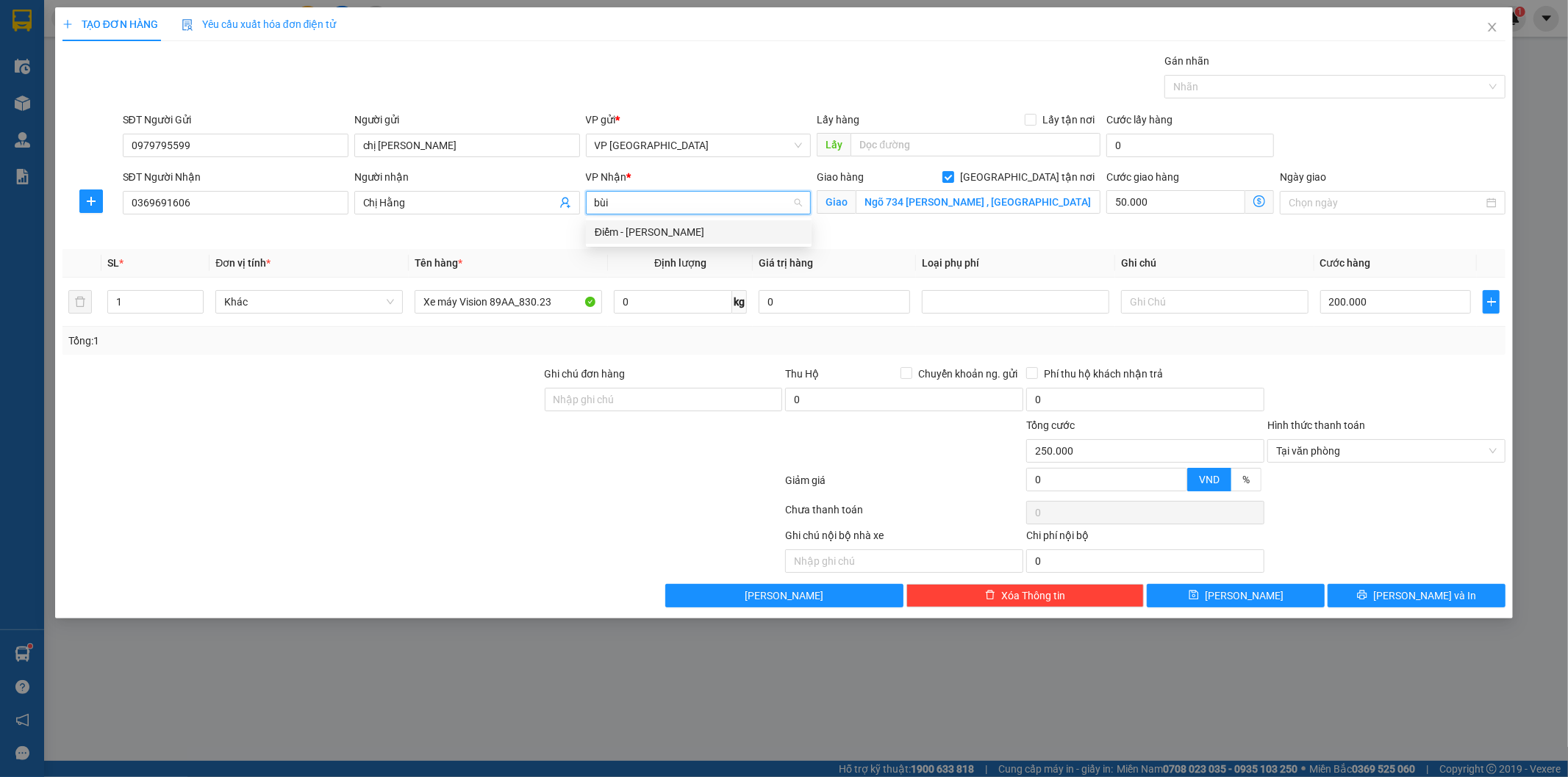
click at [665, 225] on div "Điểm - [PERSON_NAME]" at bounding box center [699, 232] width 208 height 16
click at [1386, 596] on button "[PERSON_NAME] và In" at bounding box center [1417, 596] width 178 height 23
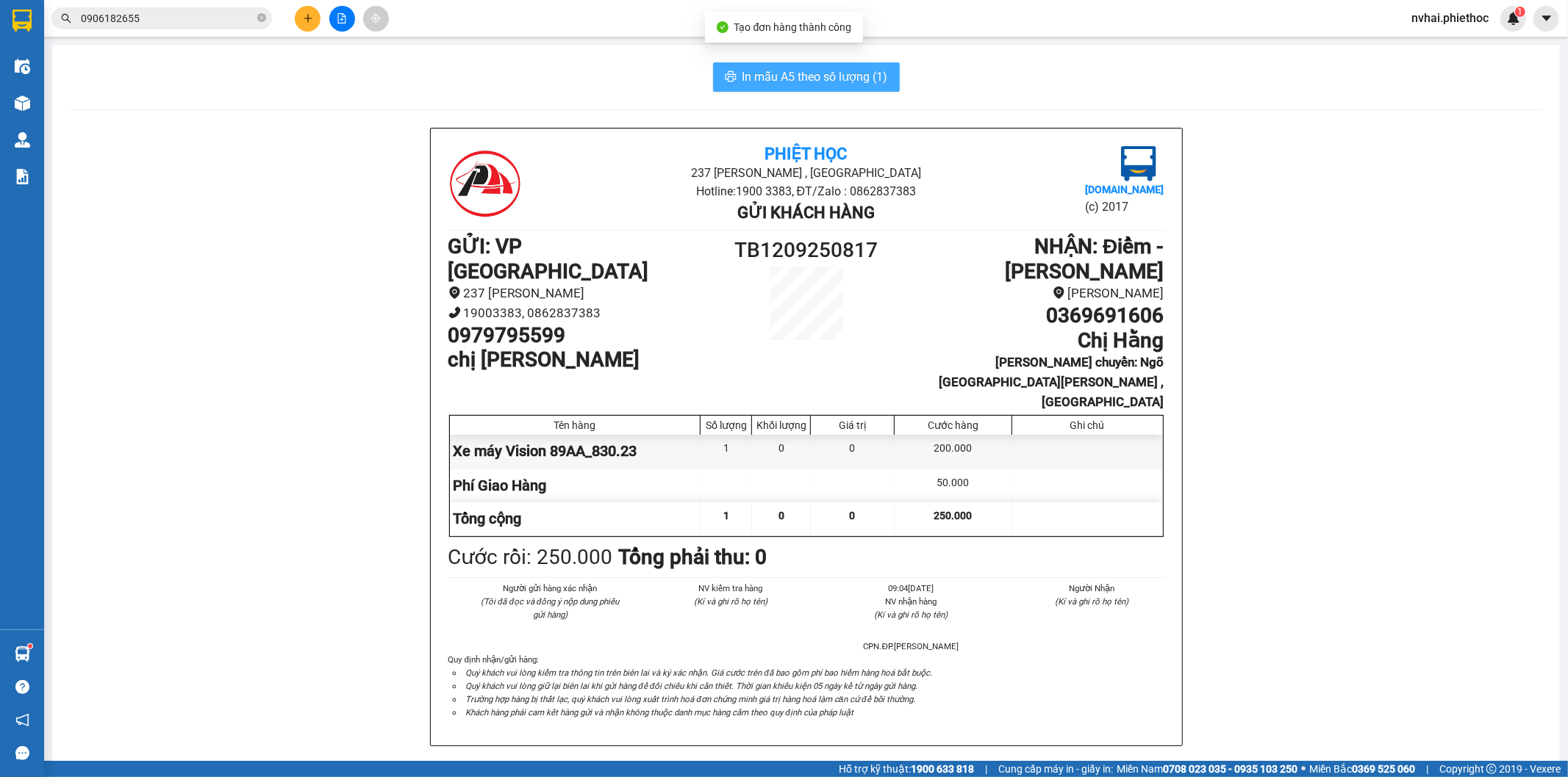
click at [784, 65] on button "In mẫu A5 theo số lượng (1)" at bounding box center [806, 77] width 187 height 30
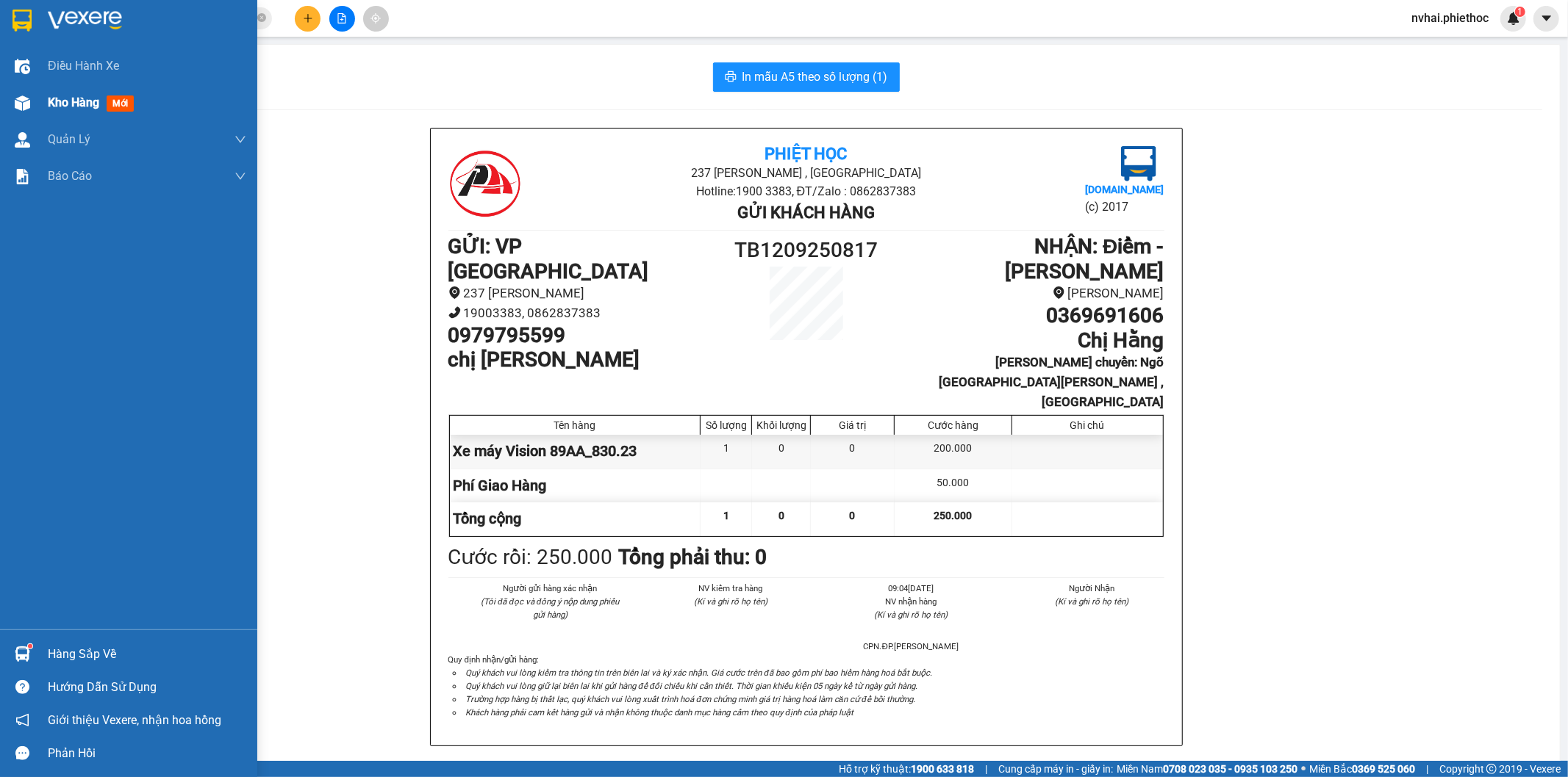
click at [33, 108] on div at bounding box center [22, 103] width 26 height 26
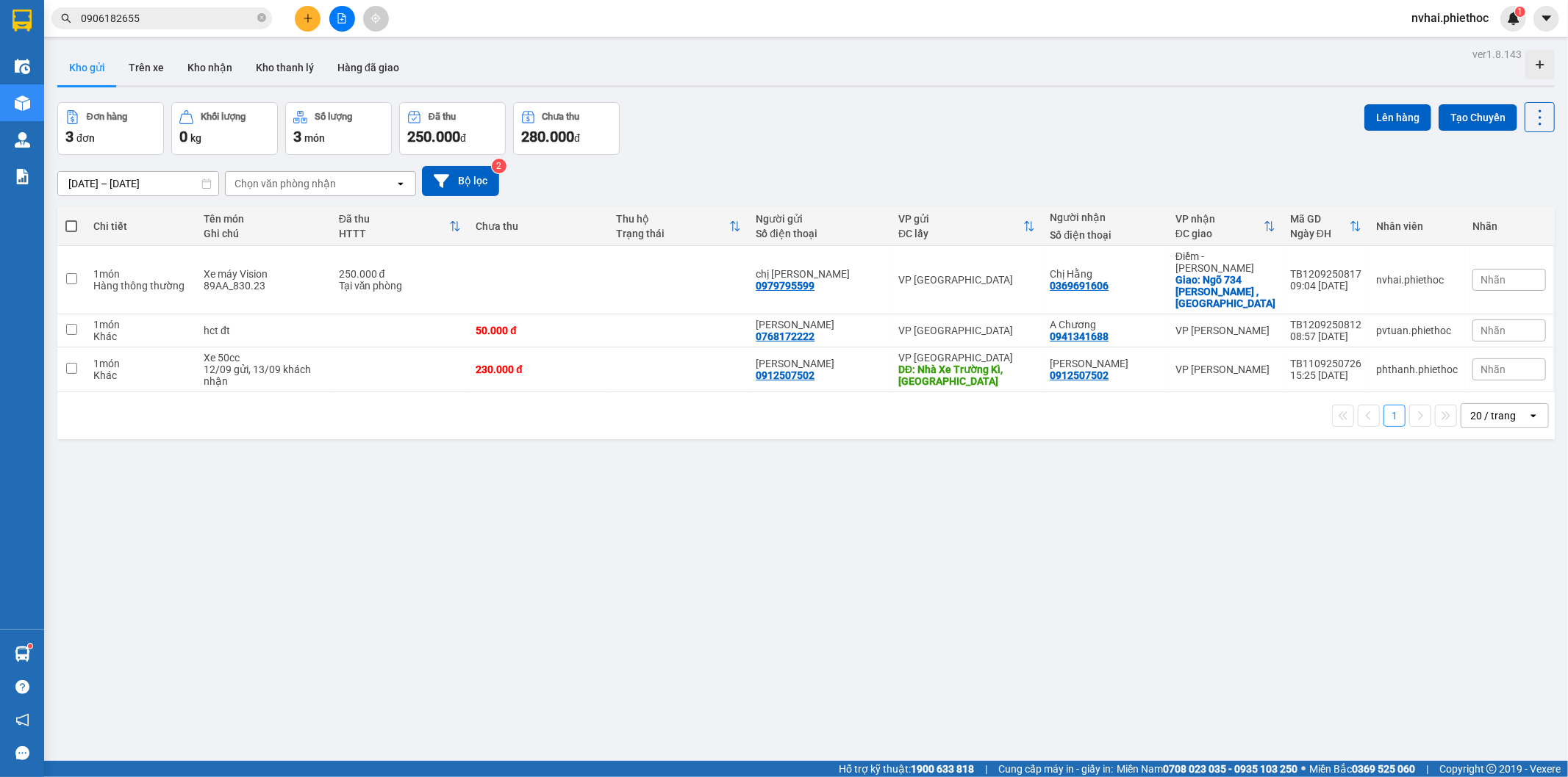
click at [304, 17] on icon "plus" at bounding box center [308, 18] width 10 height 10
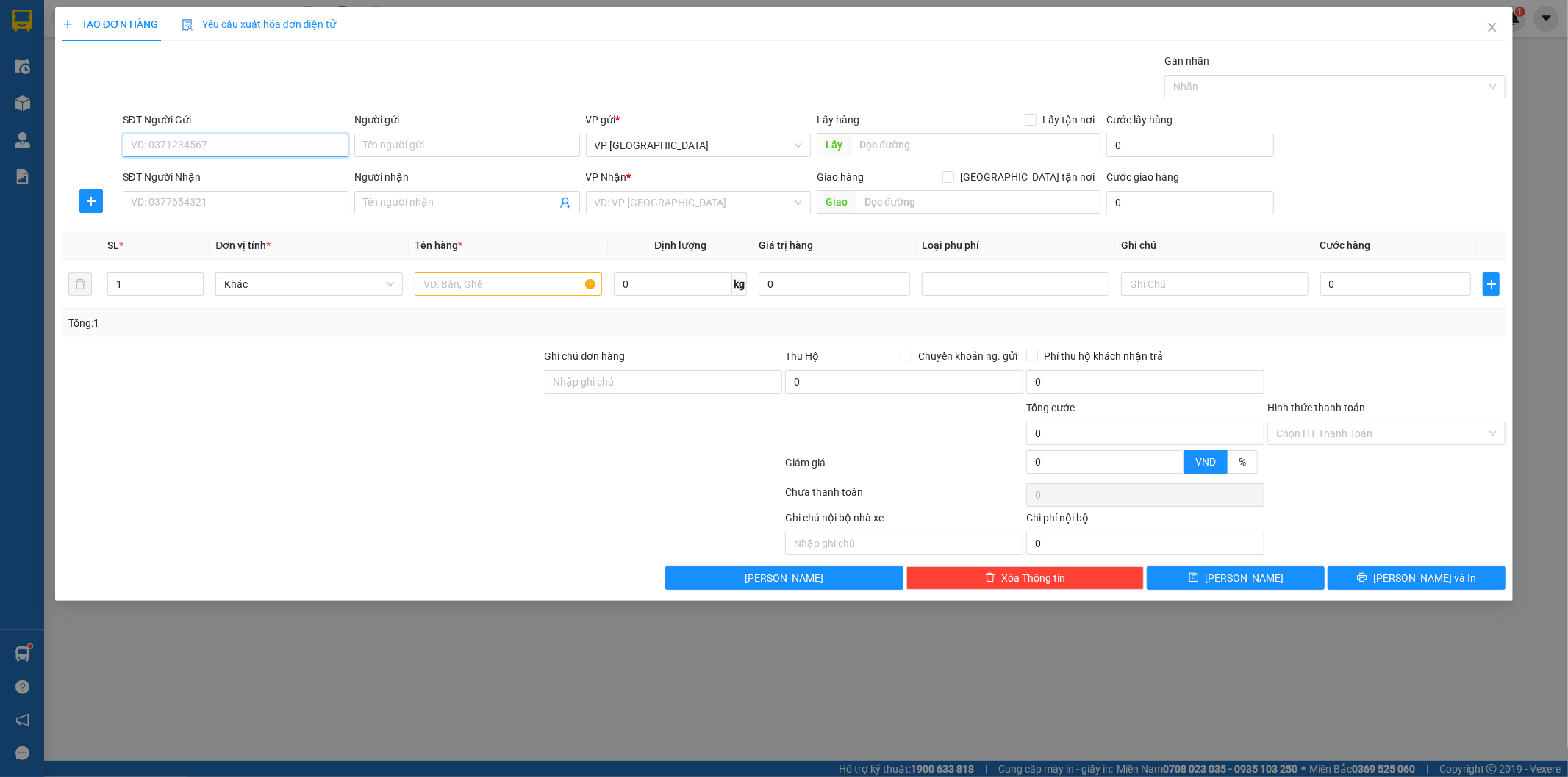
click at [209, 137] on input "SĐT Người Gửi" at bounding box center [235, 145] width 226 height 23
type input "0824175555"
click at [449, 150] on input "Người gửi" at bounding box center [467, 145] width 226 height 23
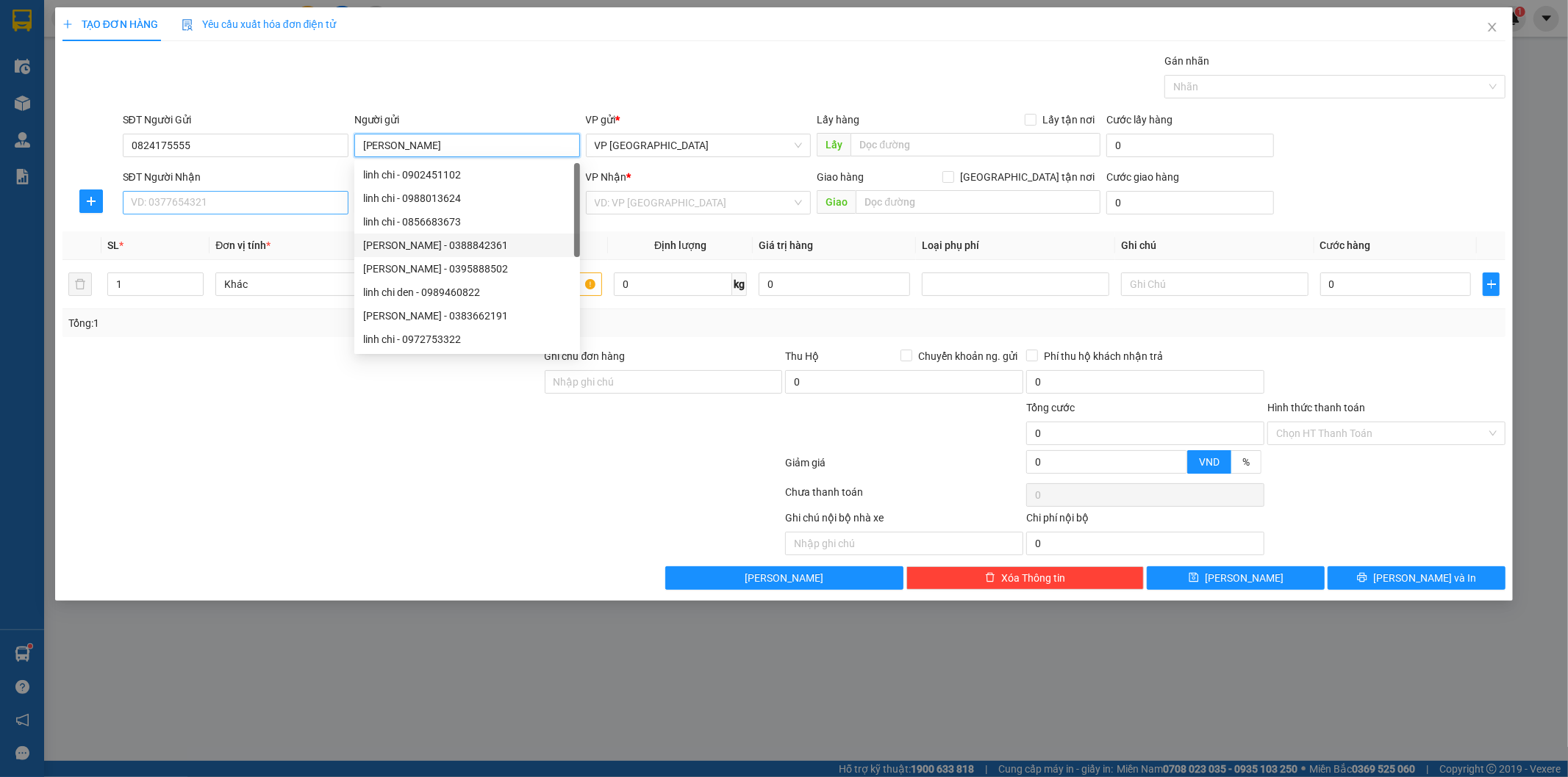
type input "[PERSON_NAME]"
click at [197, 196] on input "SĐT Người Nhận" at bounding box center [235, 203] width 226 height 23
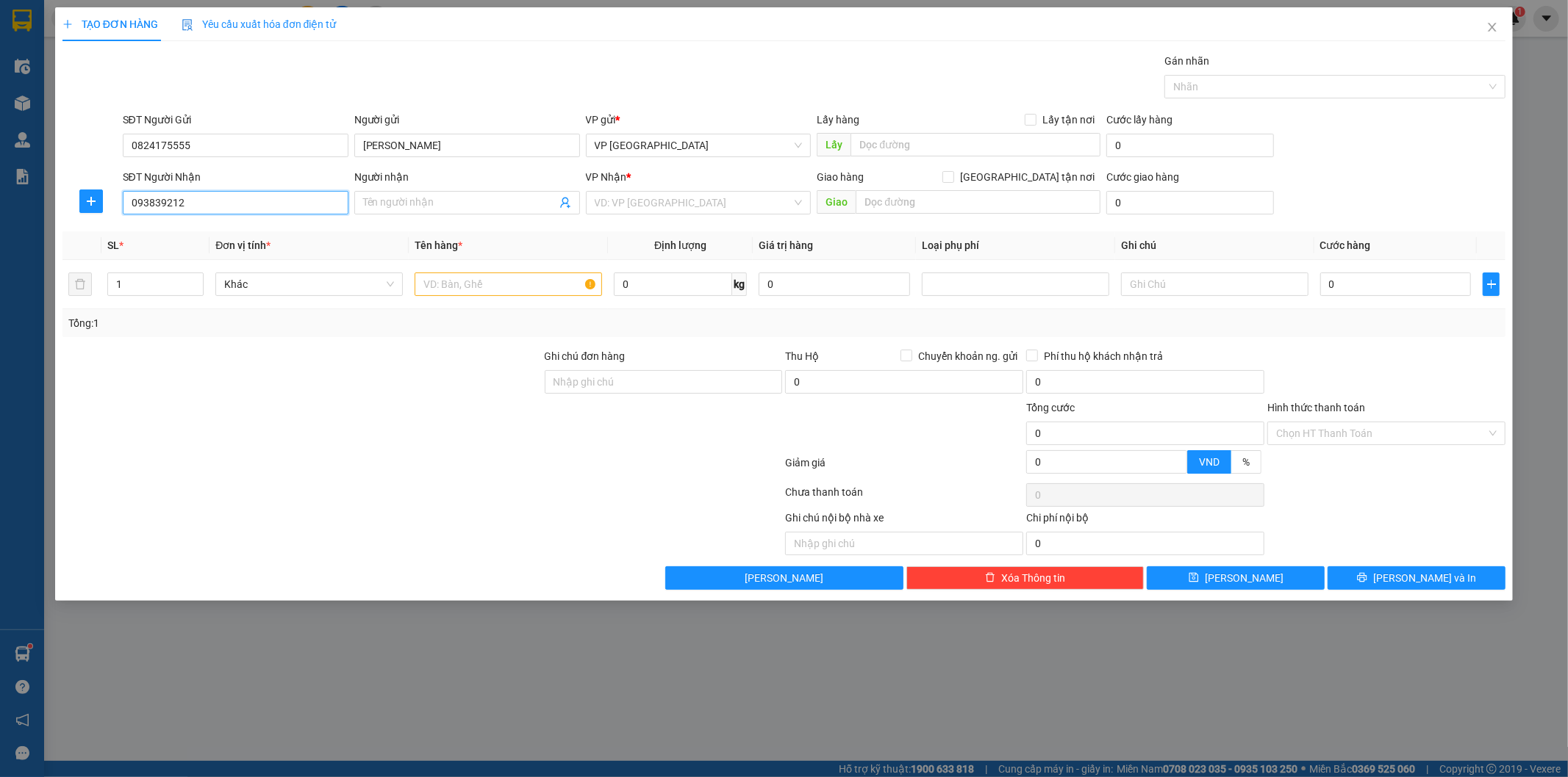
type input "0938392129"
click at [208, 231] on div "0938392129 - Quý" at bounding box center [236, 232] width 208 height 16
type input "Quý"
type input "0938392129"
click at [520, 277] on input "text" at bounding box center [508, 284] width 187 height 23
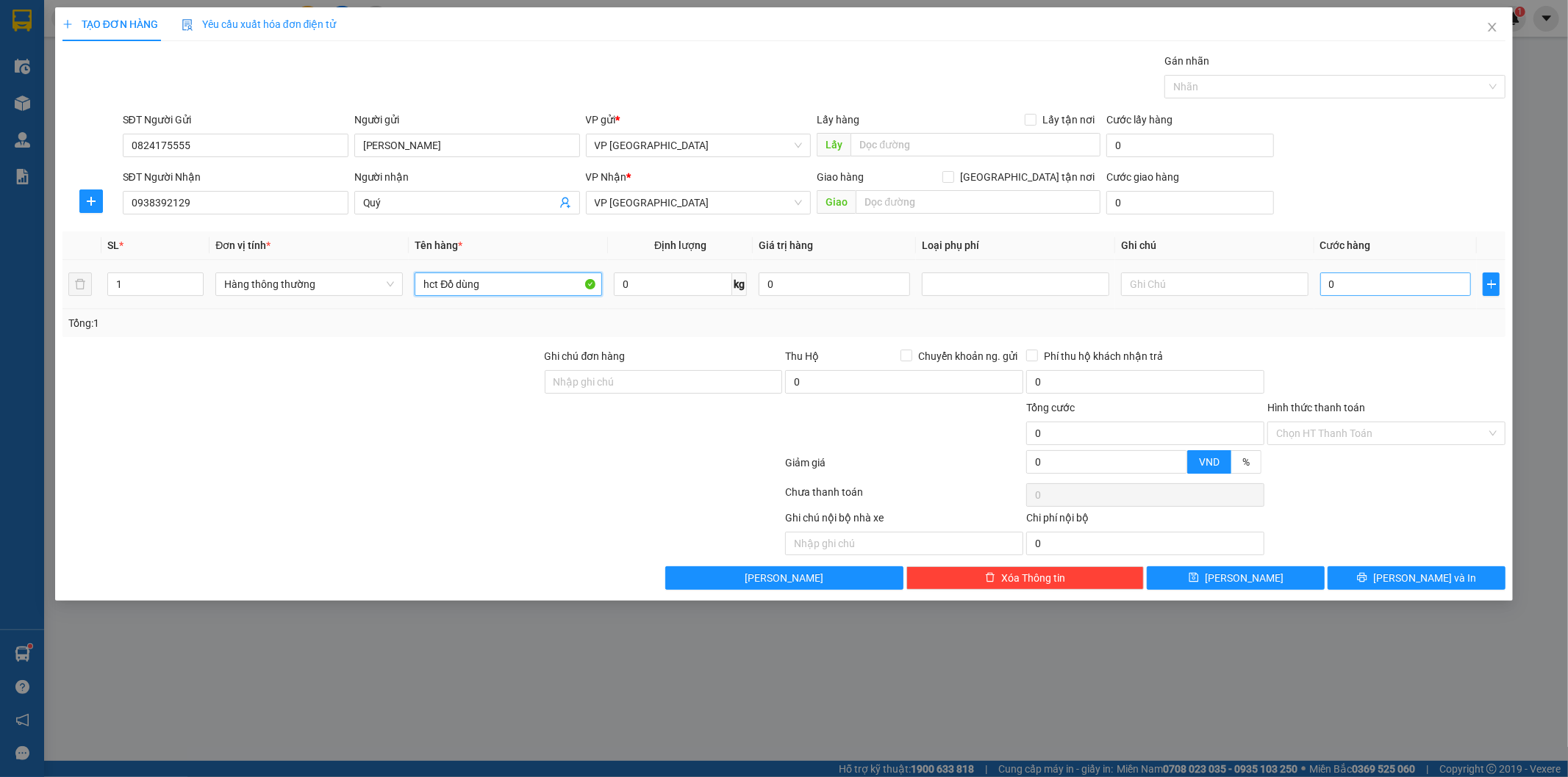
type input "hct Đồ dùng"
click at [1406, 287] on input "0" at bounding box center [1396, 284] width 151 height 23
type input "2"
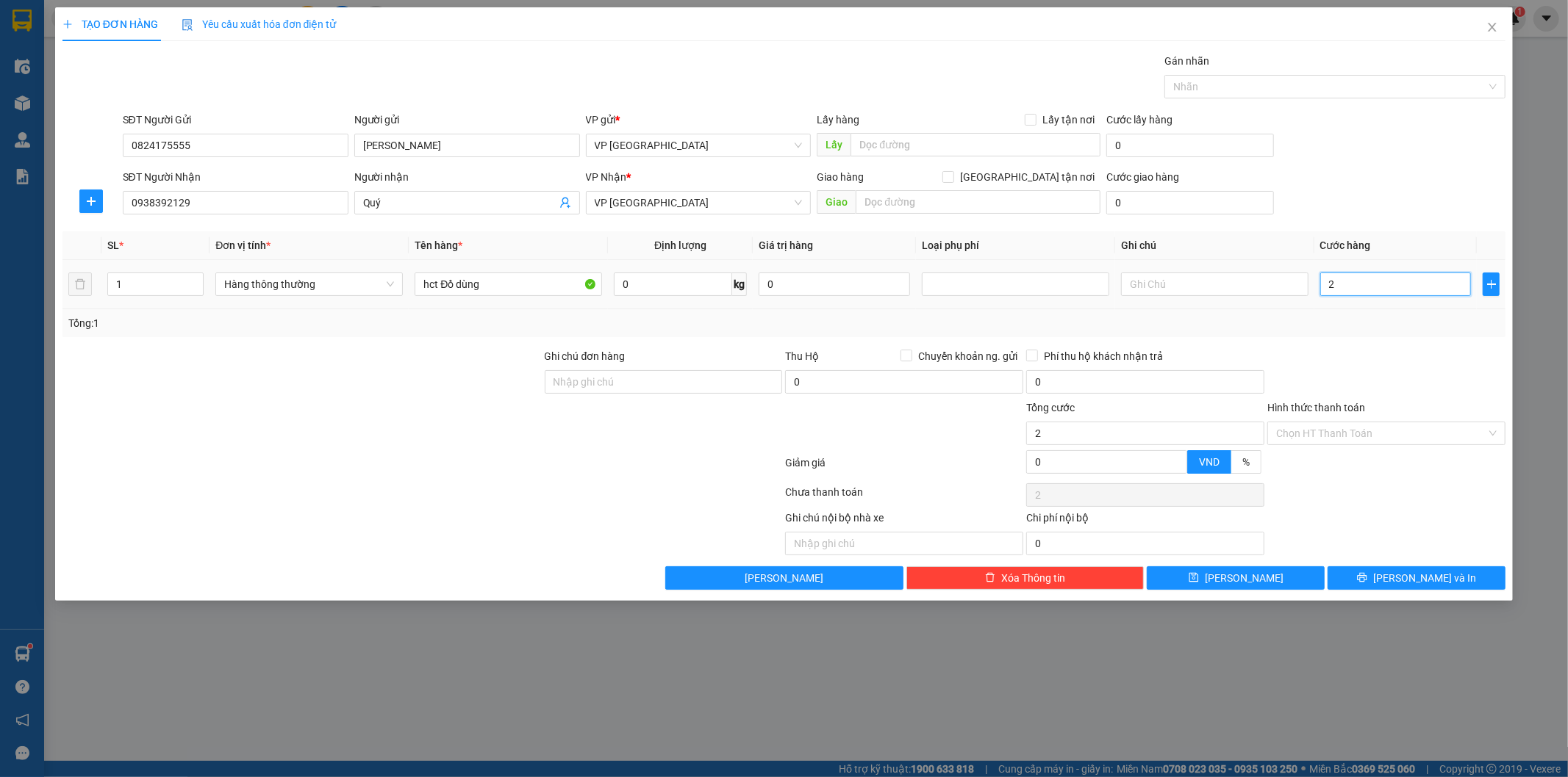
type input "25"
type input "250"
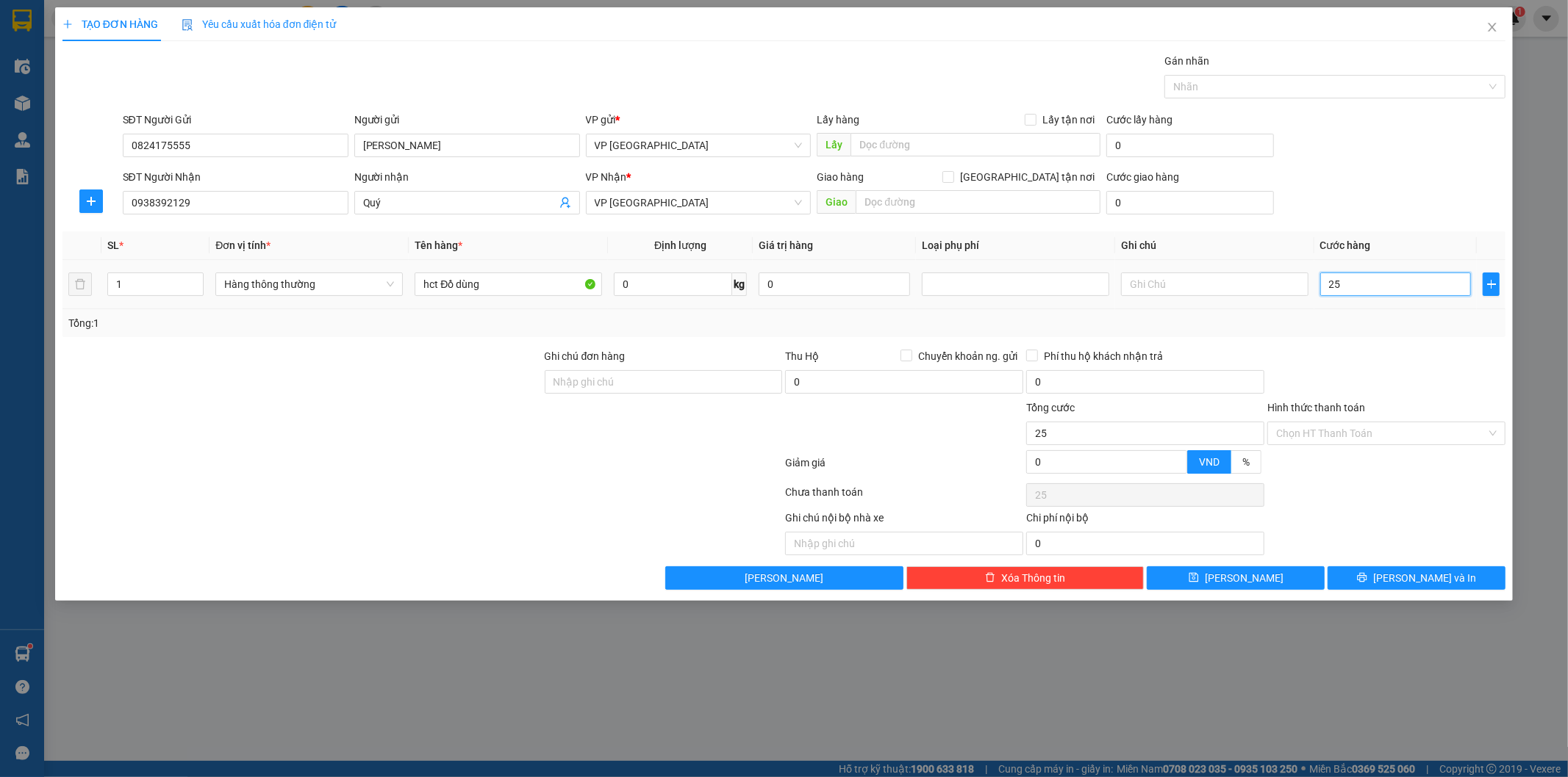
type input "250"
type input "2.500"
type input "25.000"
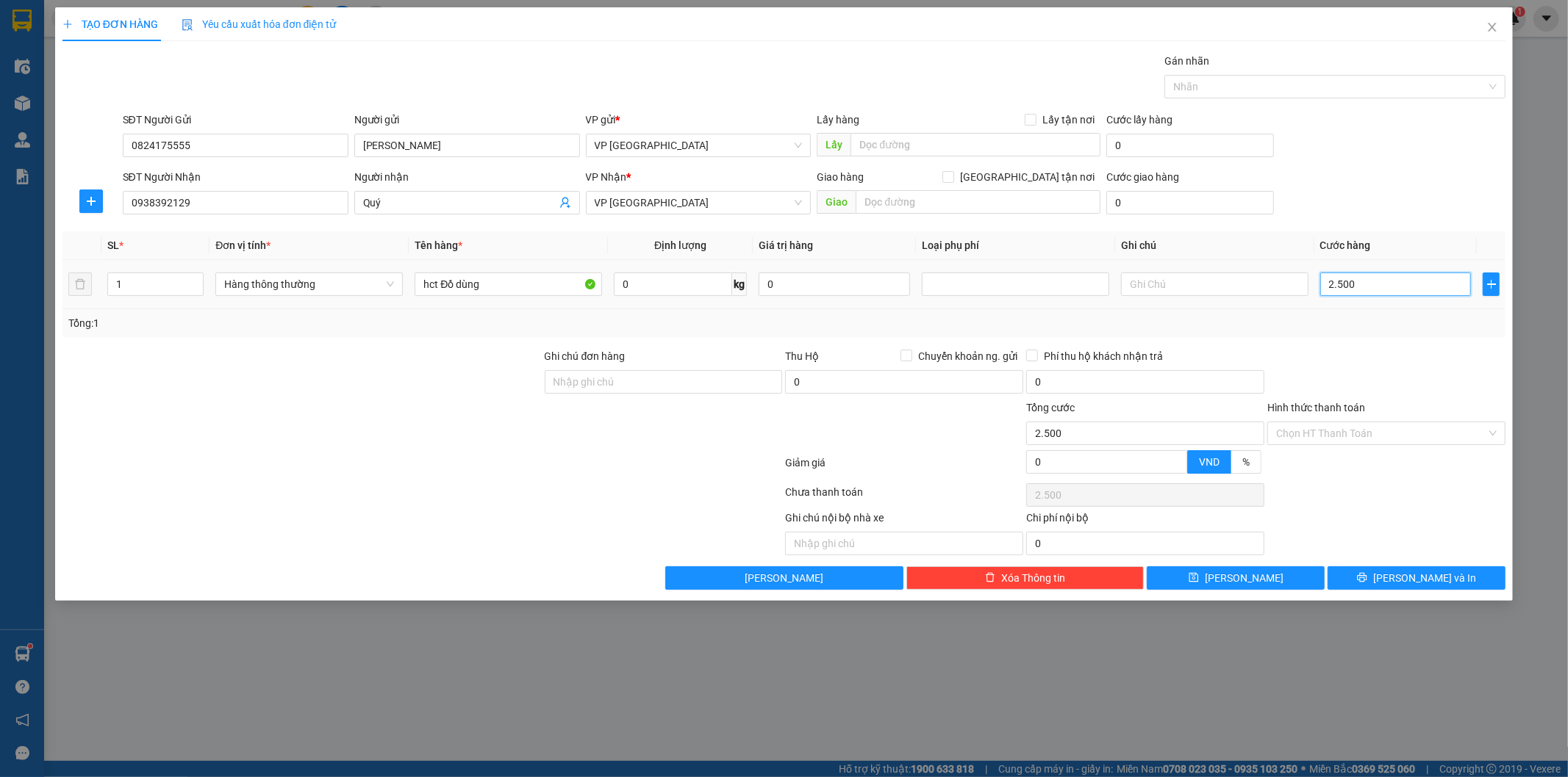
type input "25.000"
click at [1452, 580] on button "[PERSON_NAME] và In" at bounding box center [1417, 578] width 178 height 23
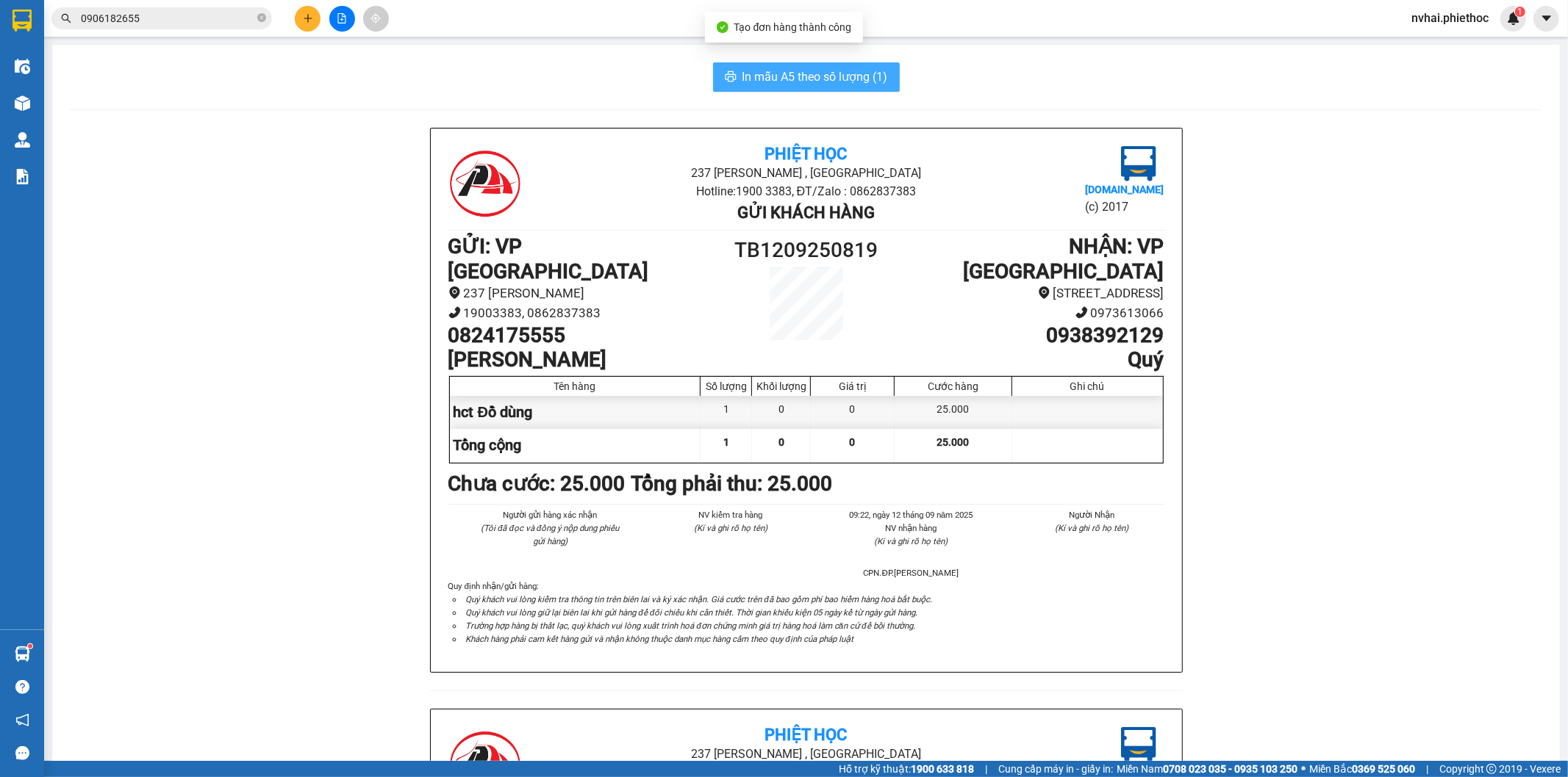
click at [773, 82] on span "In mẫu A5 theo số lượng (1)" at bounding box center [815, 77] width 145 height 19
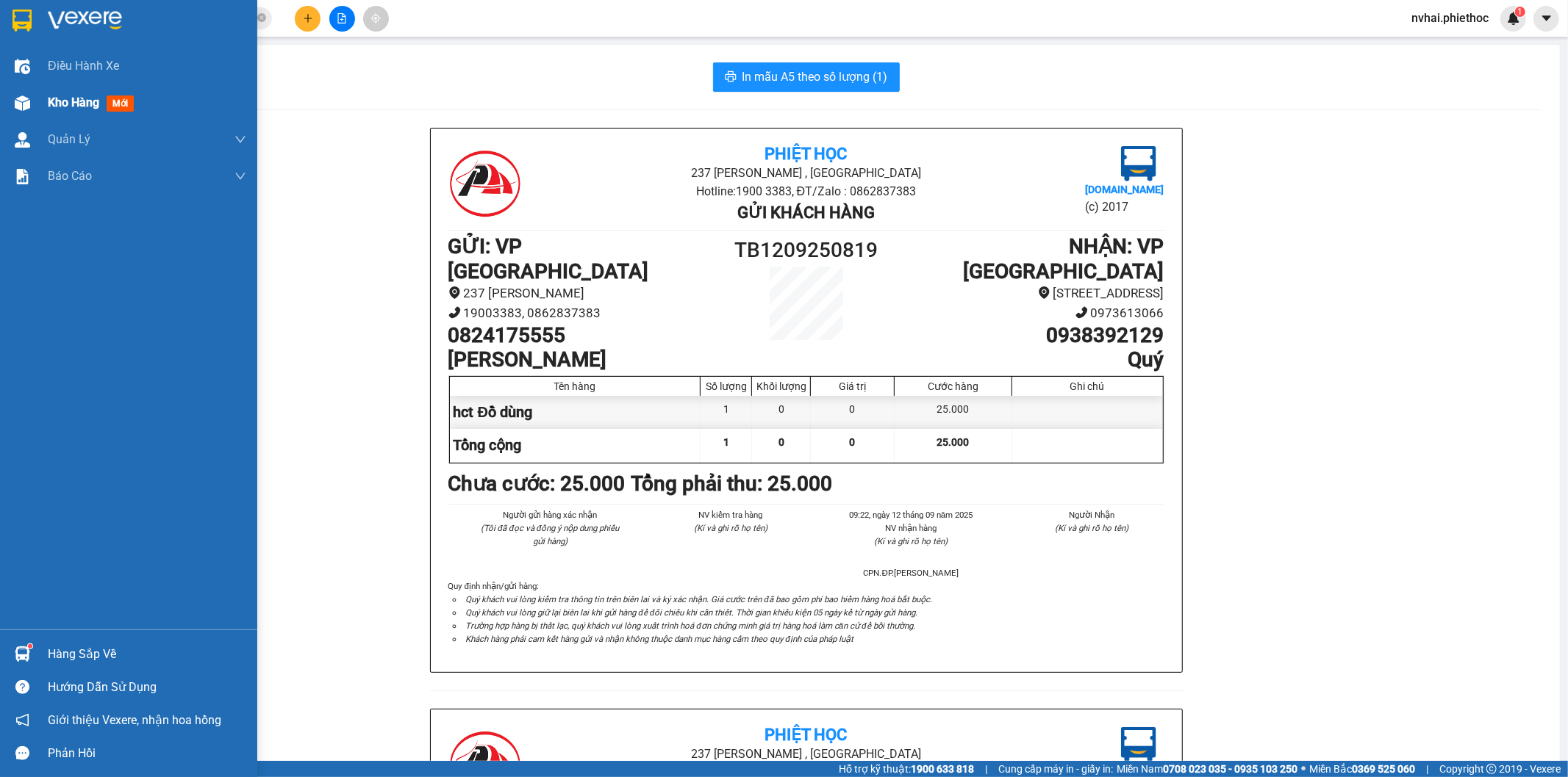
click at [20, 100] on img at bounding box center [23, 103] width 16 height 16
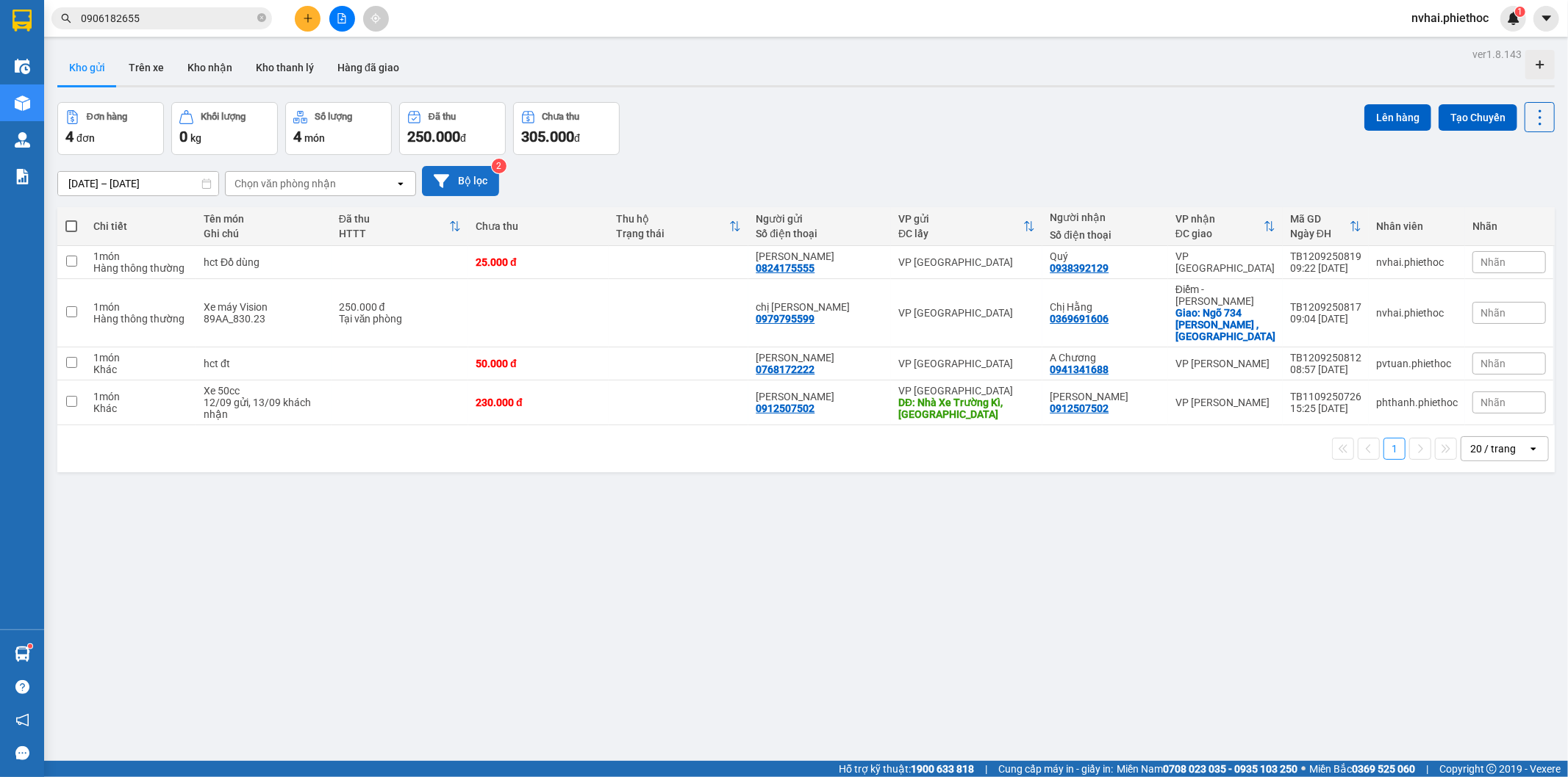
click at [473, 179] on button "Bộ lọc" at bounding box center [460, 181] width 77 height 30
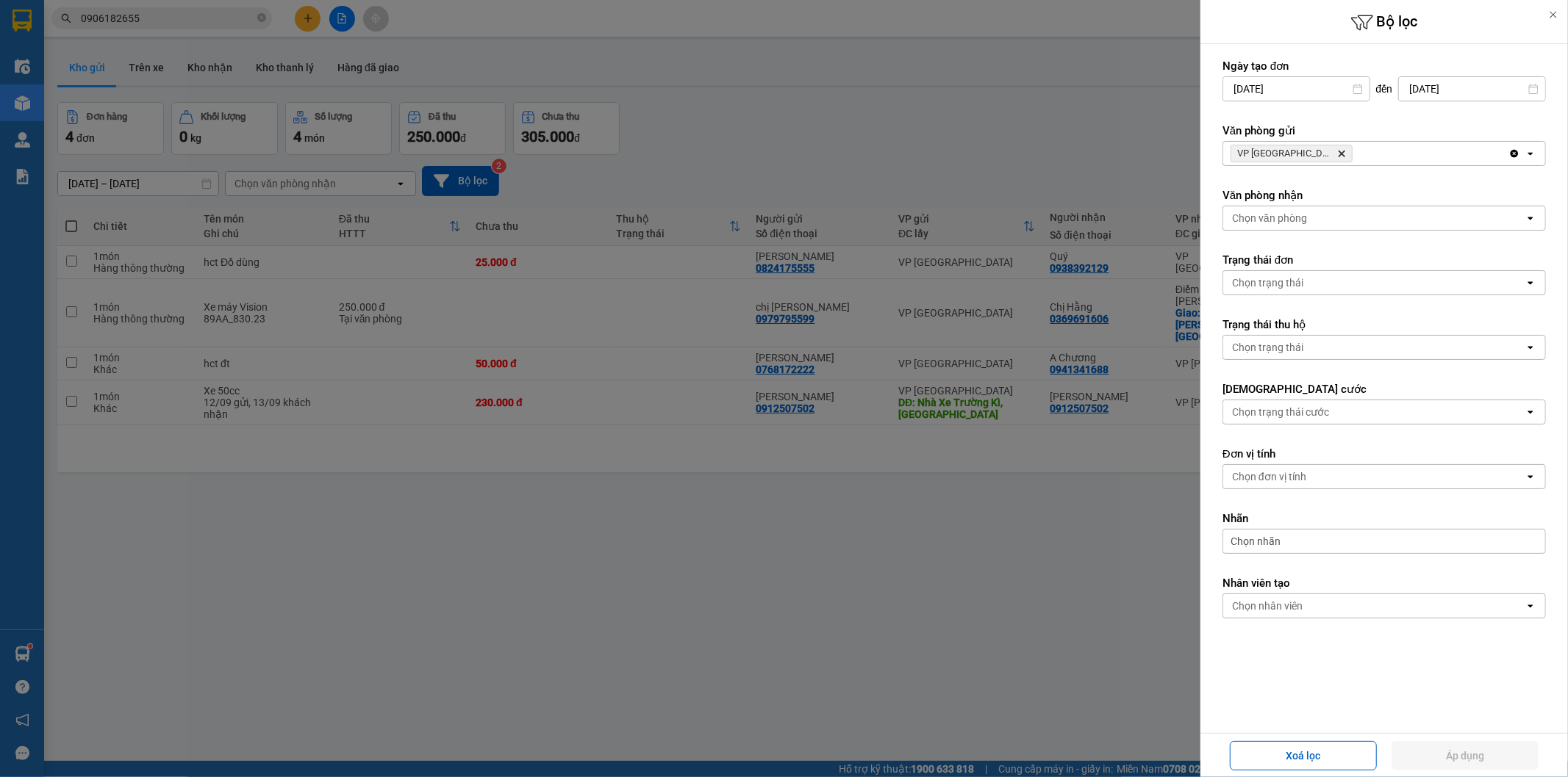
click at [1307, 151] on span "VP Thái Bình Delete" at bounding box center [1292, 154] width 122 height 18
click at [1337, 149] on icon "Delete" at bounding box center [1341, 153] width 9 height 9
click at [1309, 145] on div "Chọn văn phòng" at bounding box center [1374, 154] width 301 height 23
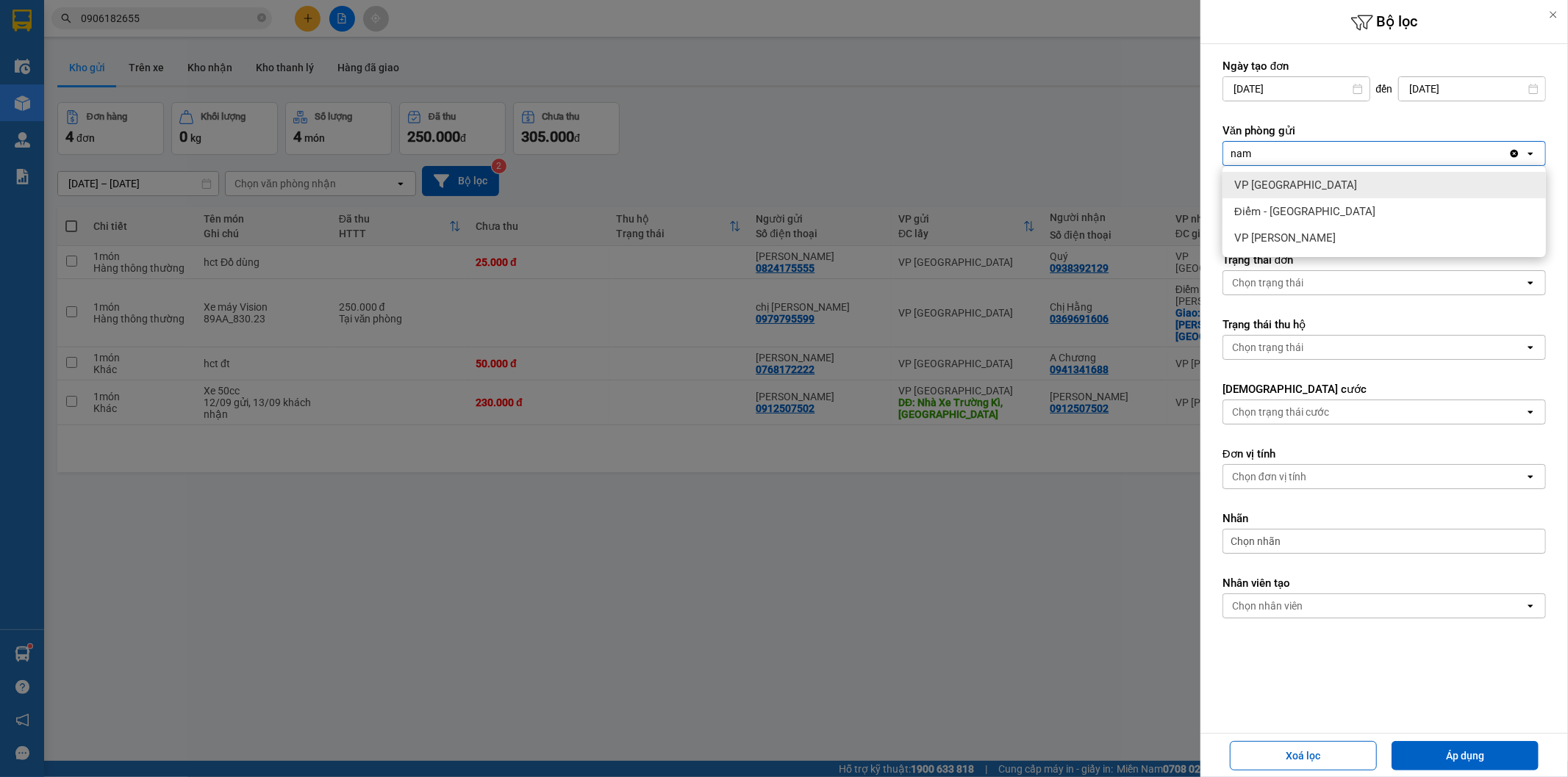
type input "nam"
drag, startPoint x: 1307, startPoint y: 209, endPoint x: 1324, endPoint y: 261, distance: 54.7
click at [1307, 209] on span "Điểm - [GEOGRAPHIC_DATA]" at bounding box center [1304, 211] width 141 height 15
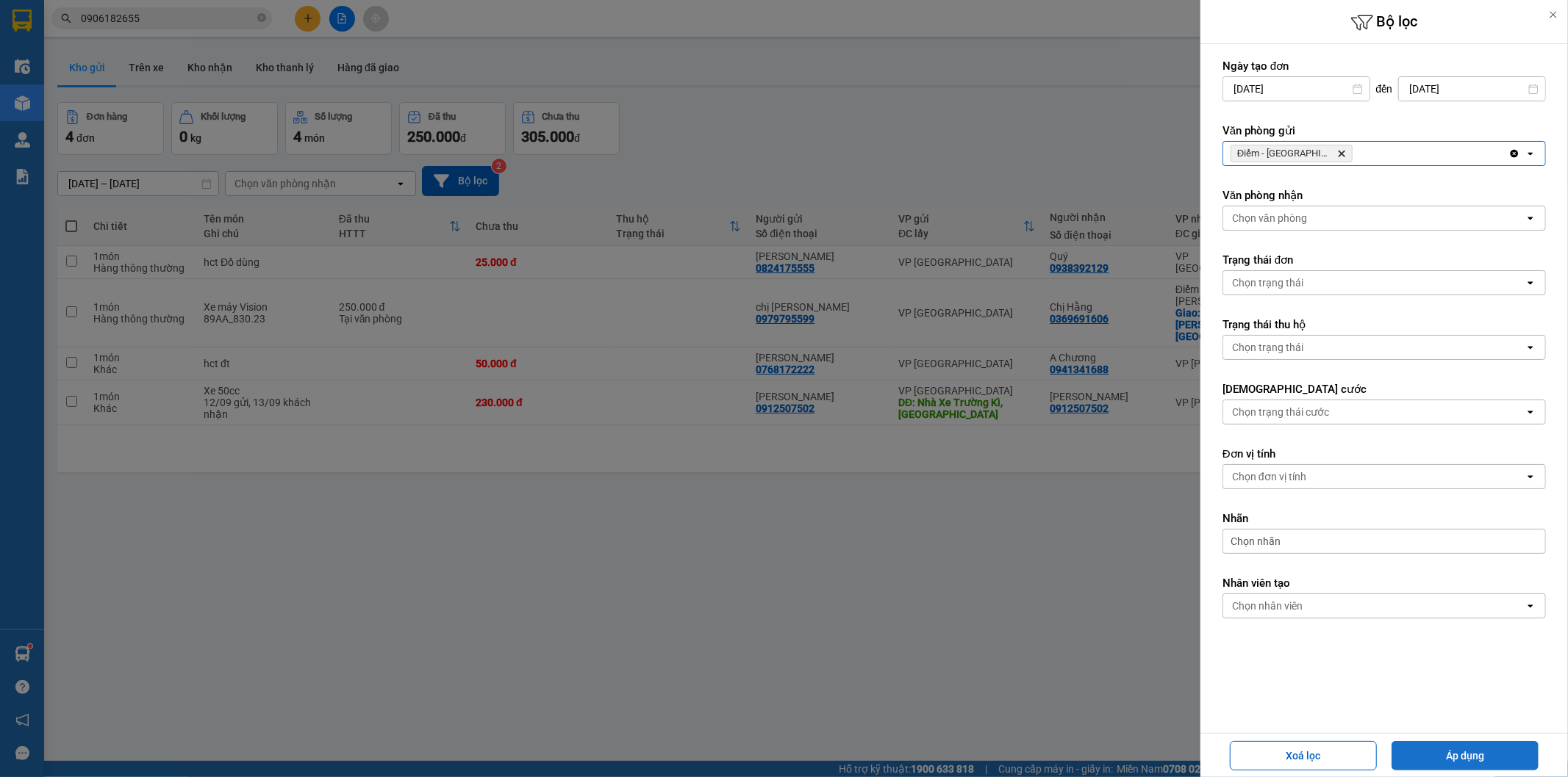
click at [1460, 743] on button "Áp dụng" at bounding box center [1465, 756] width 147 height 30
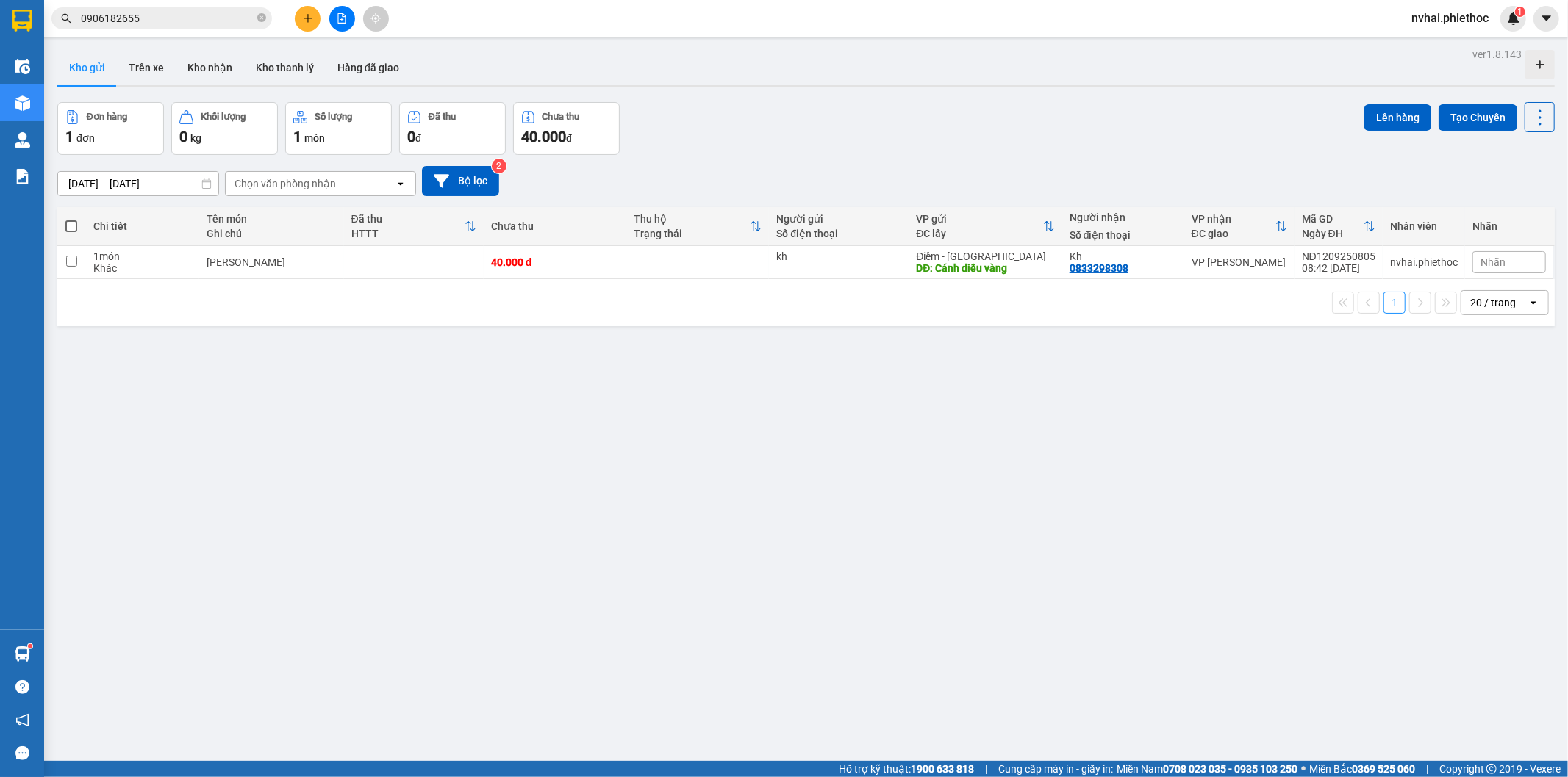
click at [600, 271] on td "40.000 đ" at bounding box center [555, 263] width 143 height 33
checkbox input "true"
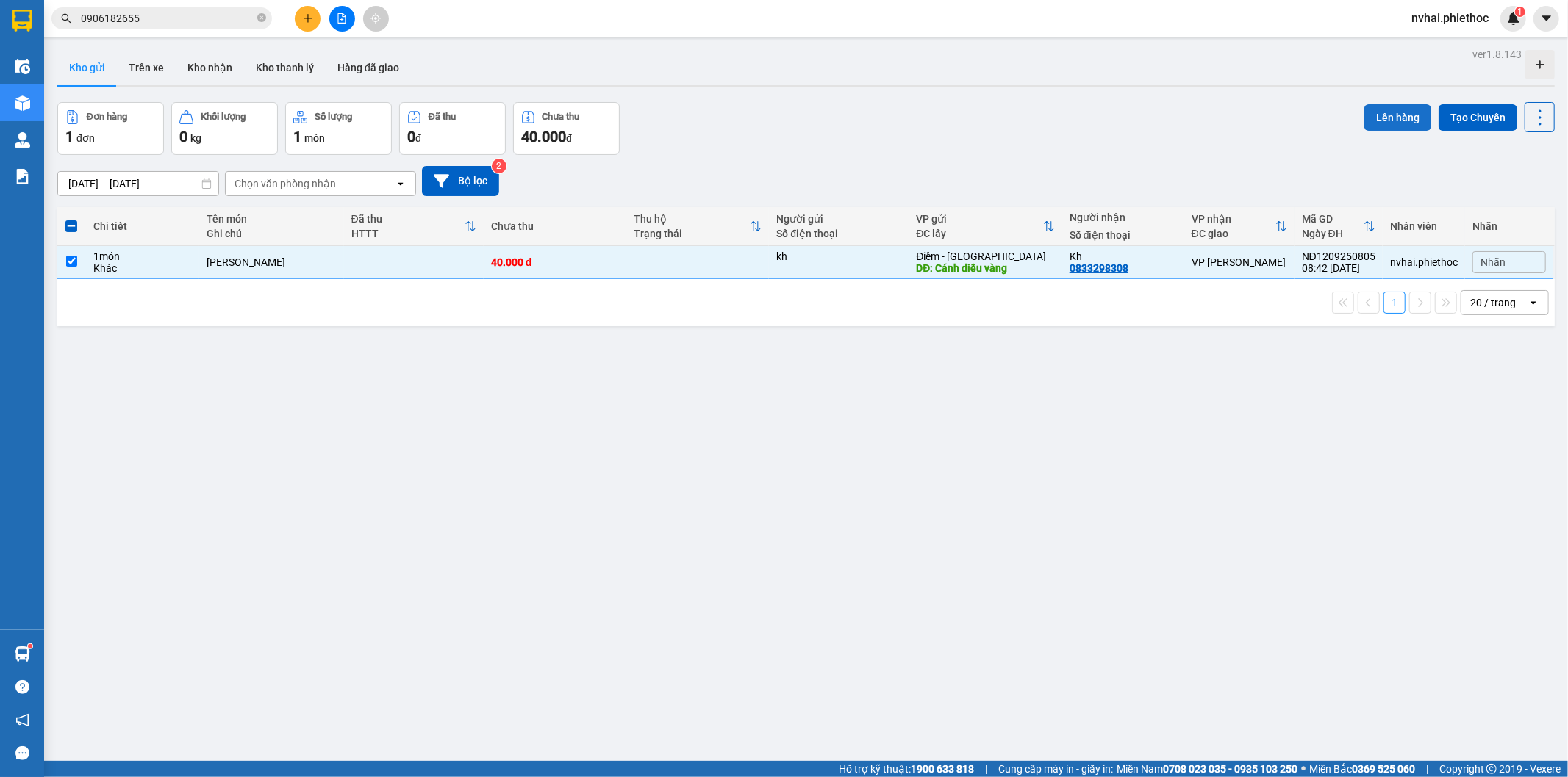
click at [1385, 119] on button "Lên hàng" at bounding box center [1398, 118] width 67 height 27
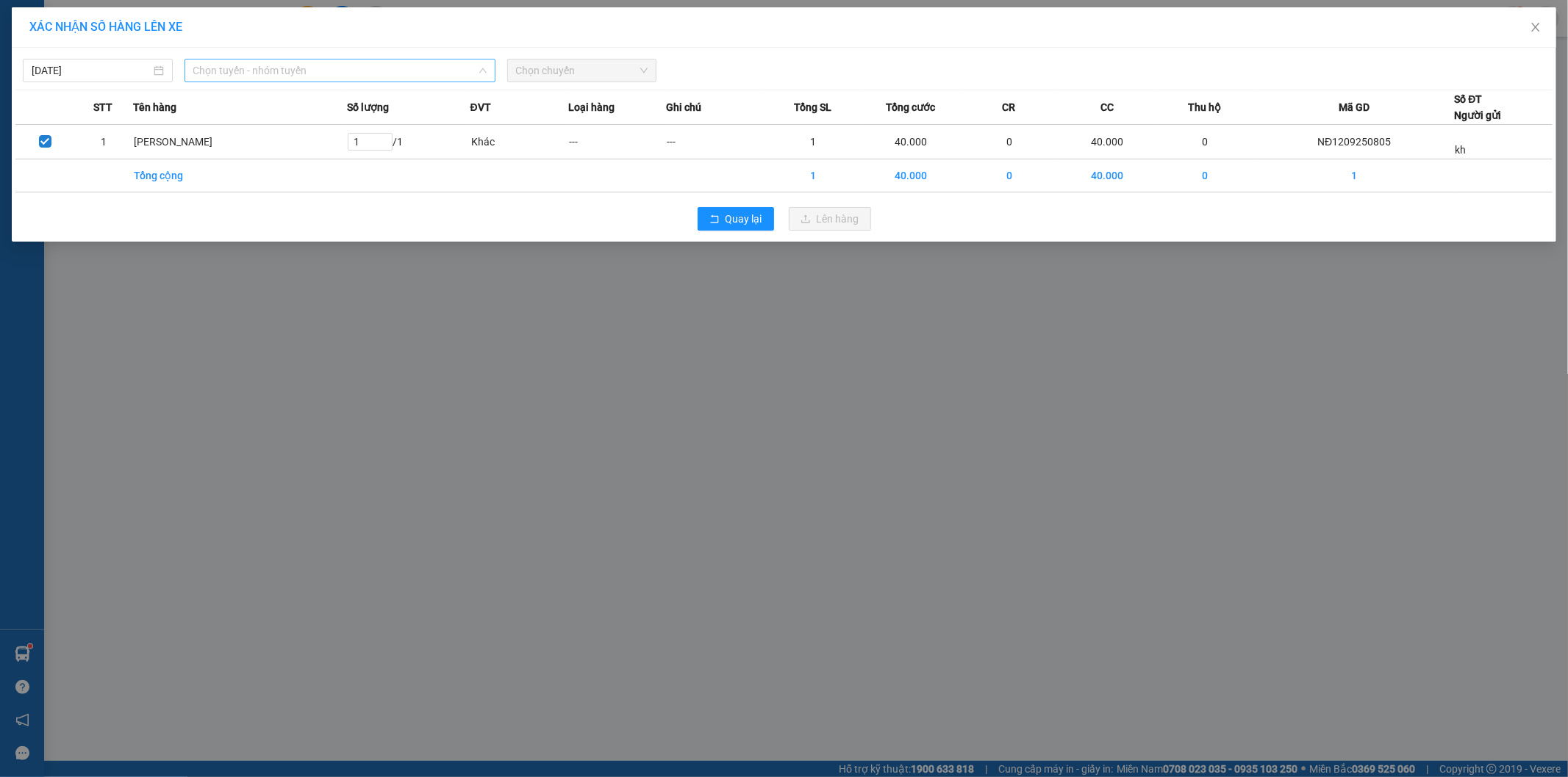
click at [290, 69] on span "Chọn tuyến - nhóm tuyến" at bounding box center [340, 70] width 293 height 22
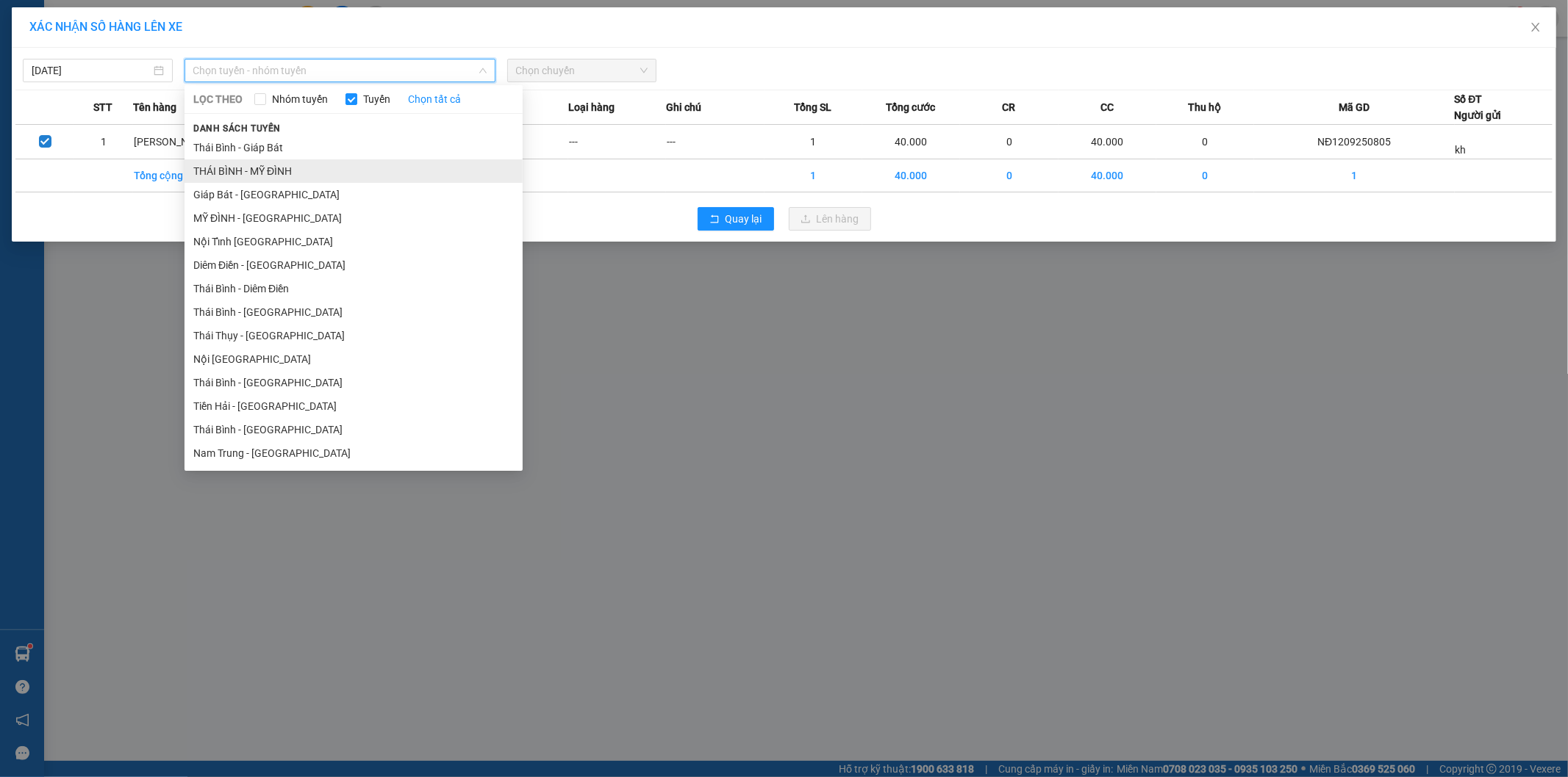
click at [283, 165] on li "THÁI BÌNH - MỸ ĐÌNH" at bounding box center [353, 171] width 338 height 23
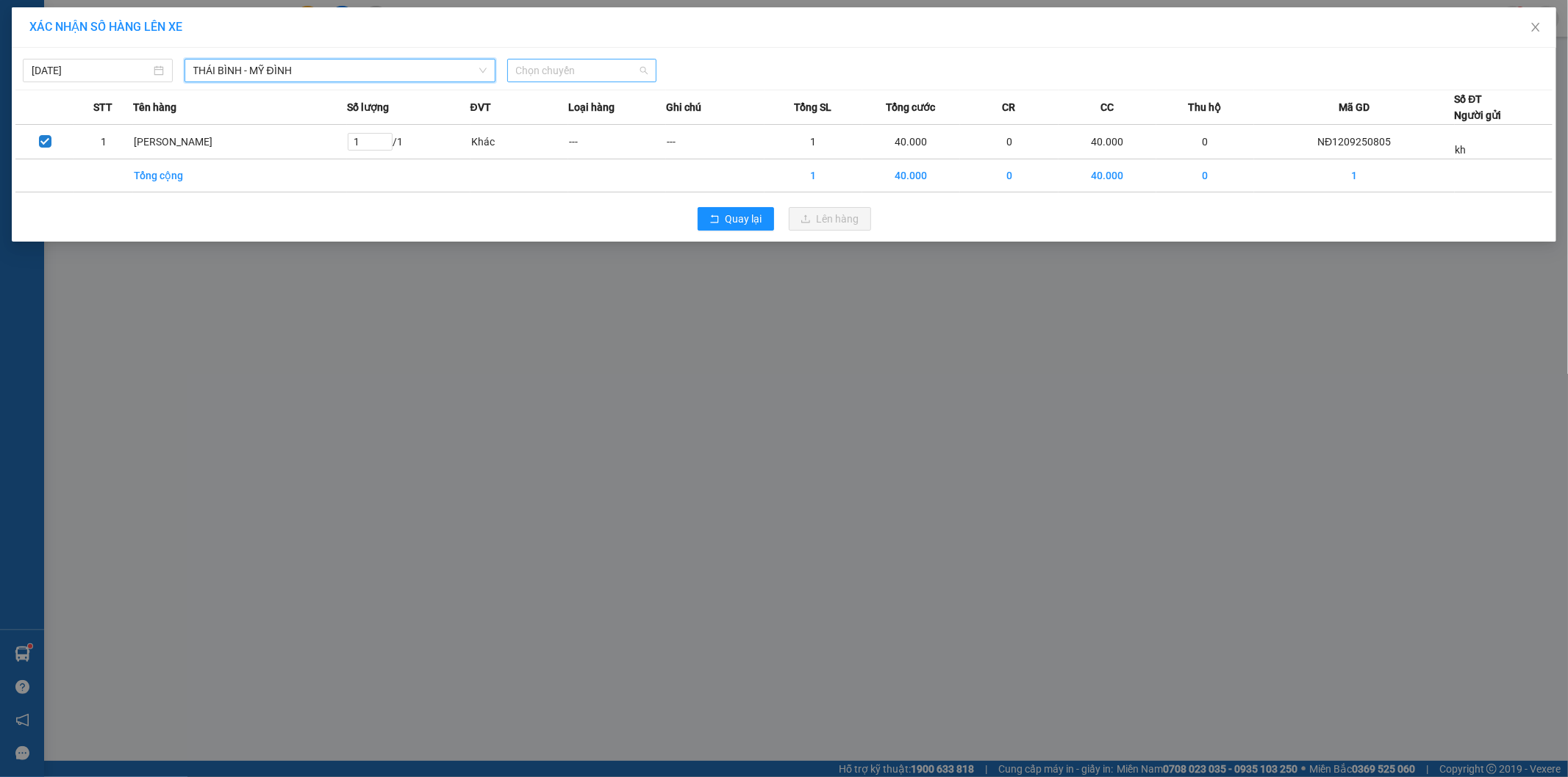
click at [590, 70] on span "Chọn chuyến" at bounding box center [582, 70] width 133 height 22
type input "3756"
click at [539, 103] on div "09:04 - 17A-037.56" at bounding box center [573, 100] width 115 height 16
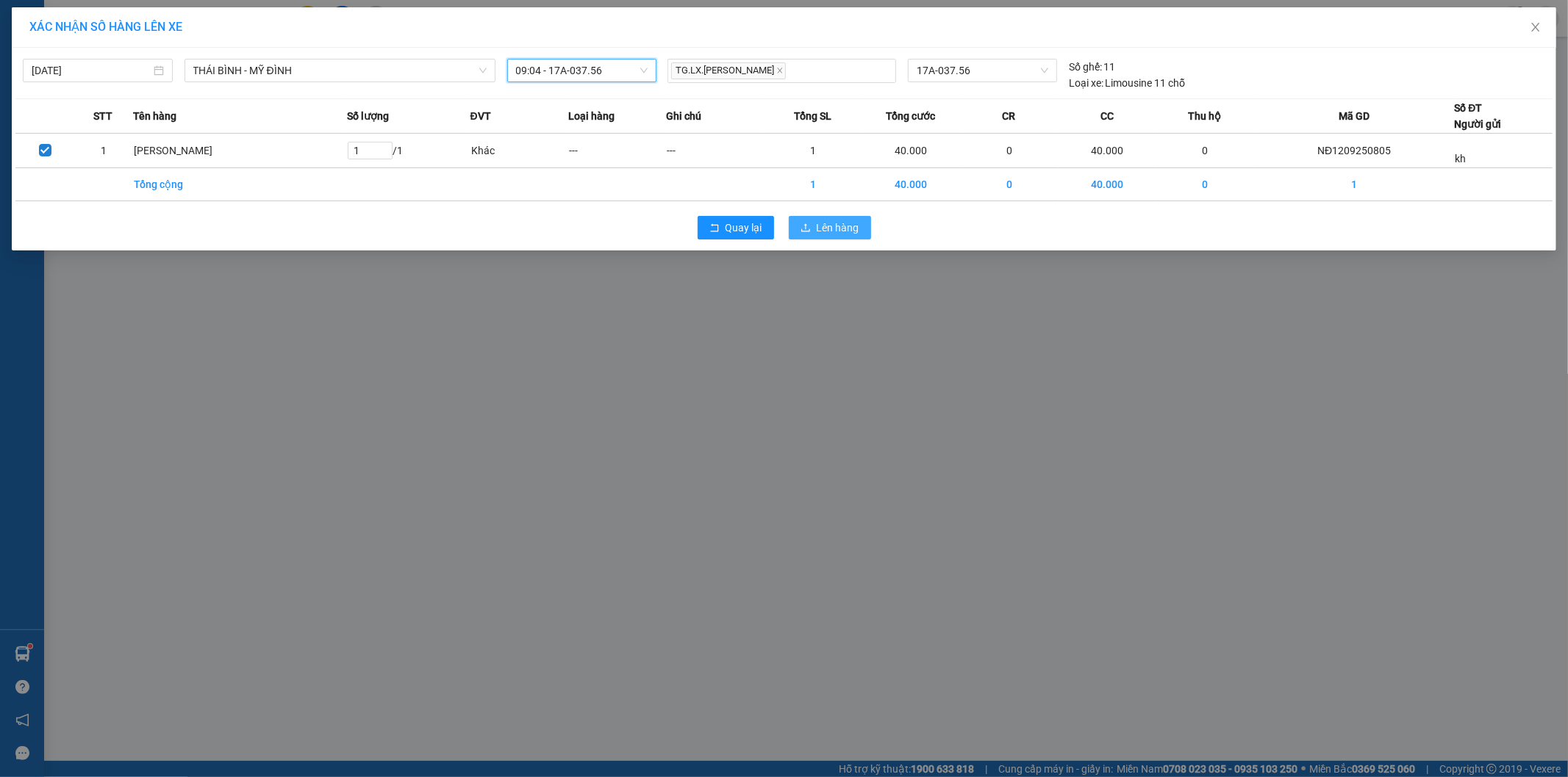
click at [868, 231] on button "Lên hàng" at bounding box center [830, 228] width 82 height 23
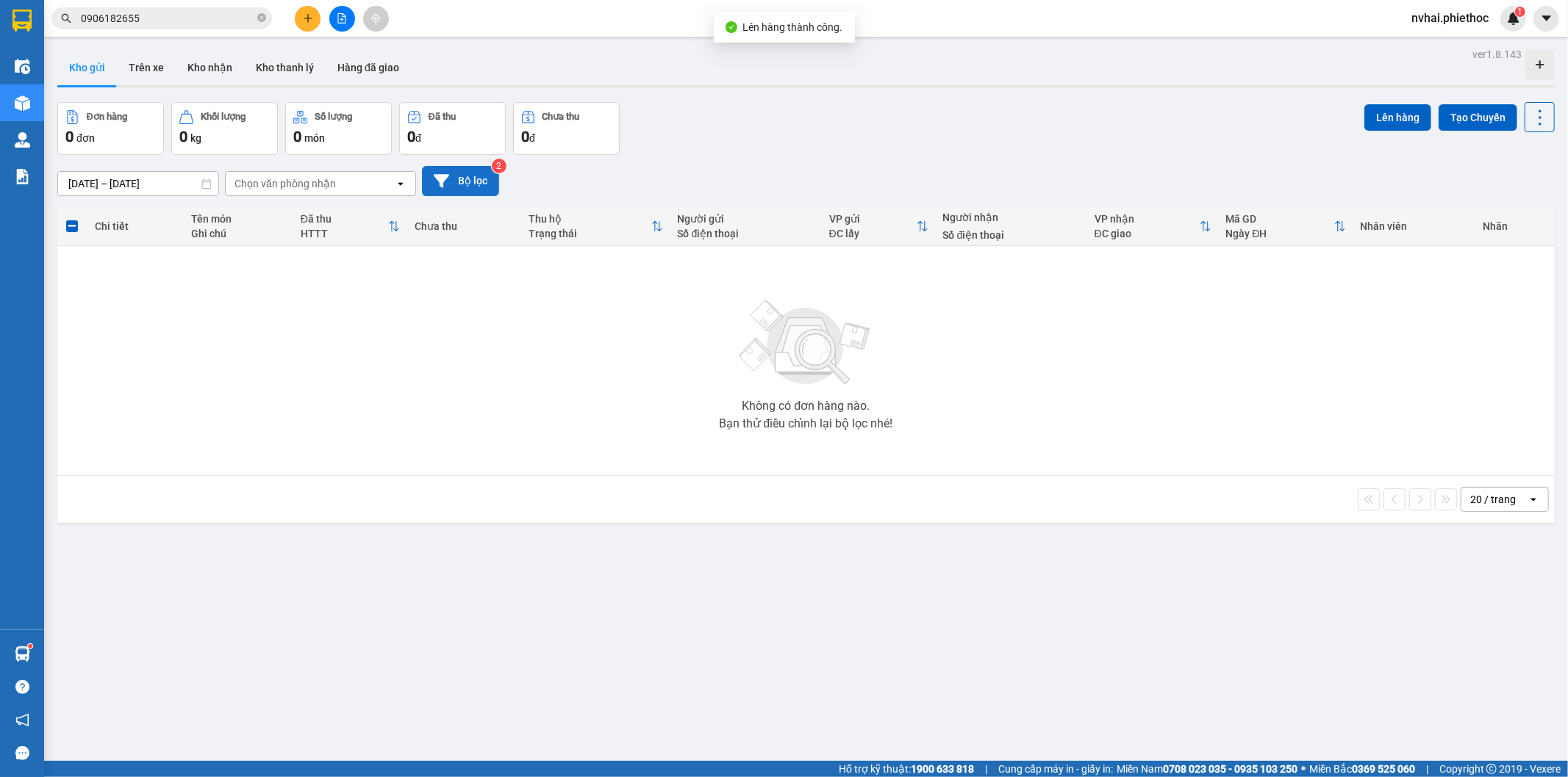
click at [478, 186] on button "Bộ lọc" at bounding box center [460, 181] width 77 height 30
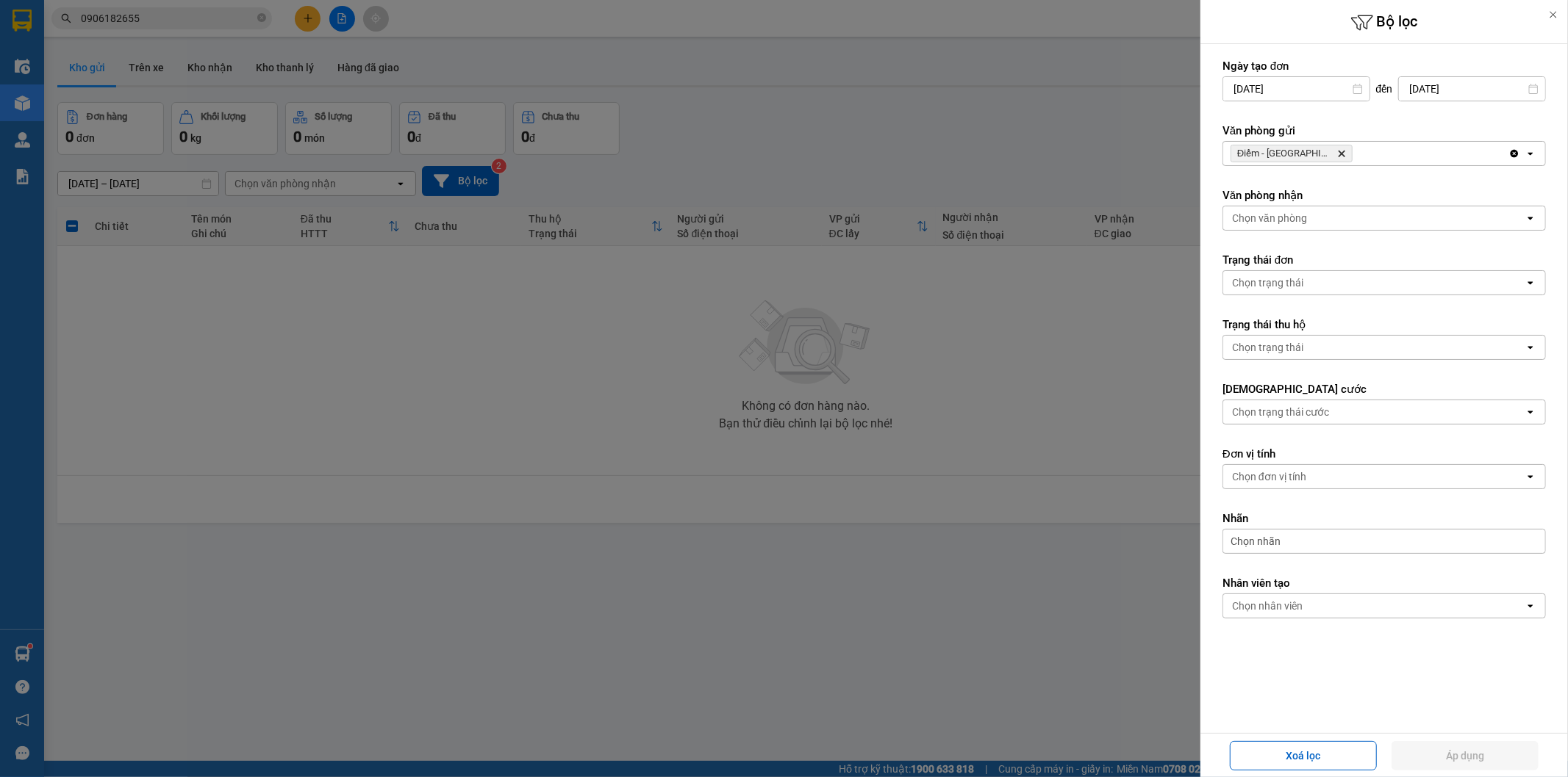
click at [1312, 150] on span "Điểm - [GEOGRAPHIC_DATA] Delete" at bounding box center [1292, 154] width 122 height 18
click at [1337, 153] on icon "Delete" at bounding box center [1341, 153] width 9 height 9
click at [1331, 158] on div "Chọn văn phòng" at bounding box center [1374, 154] width 301 height 23
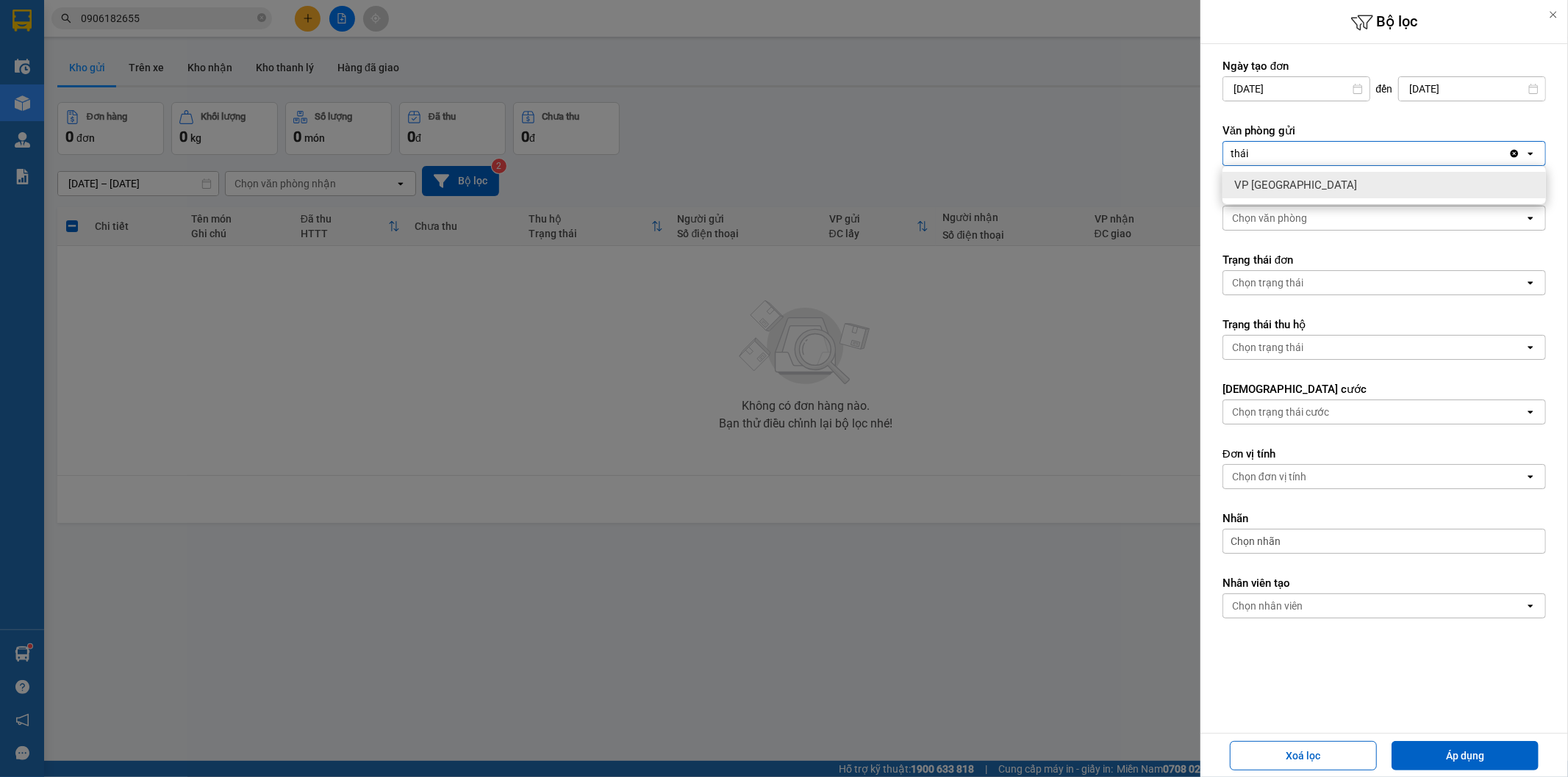
type input "thái"
click at [1298, 184] on div "VP [GEOGRAPHIC_DATA]" at bounding box center [1384, 185] width 323 height 27
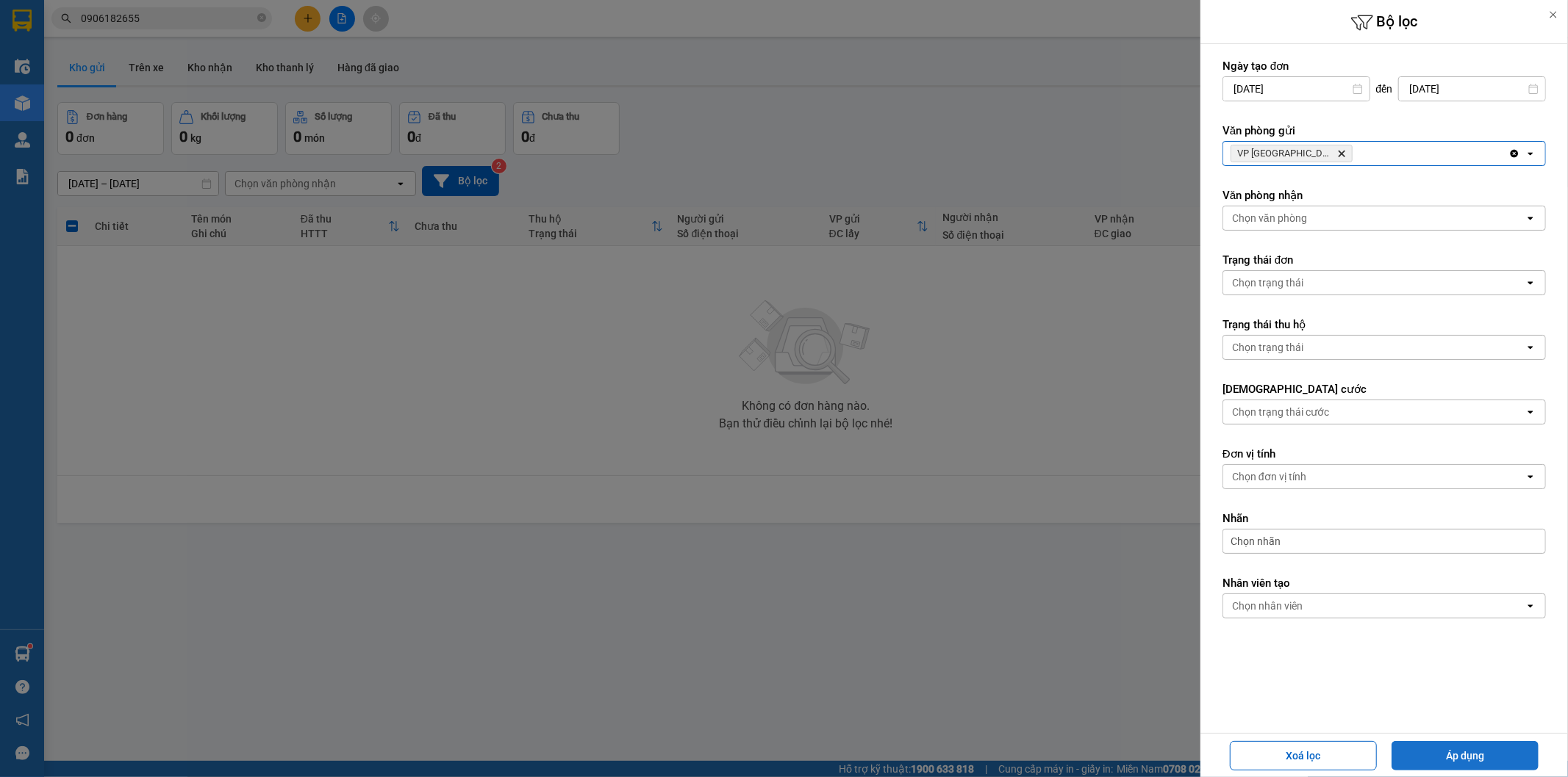
click at [1490, 759] on button "Áp dụng" at bounding box center [1465, 756] width 147 height 30
